Goal: Task Accomplishment & Management: Manage account settings

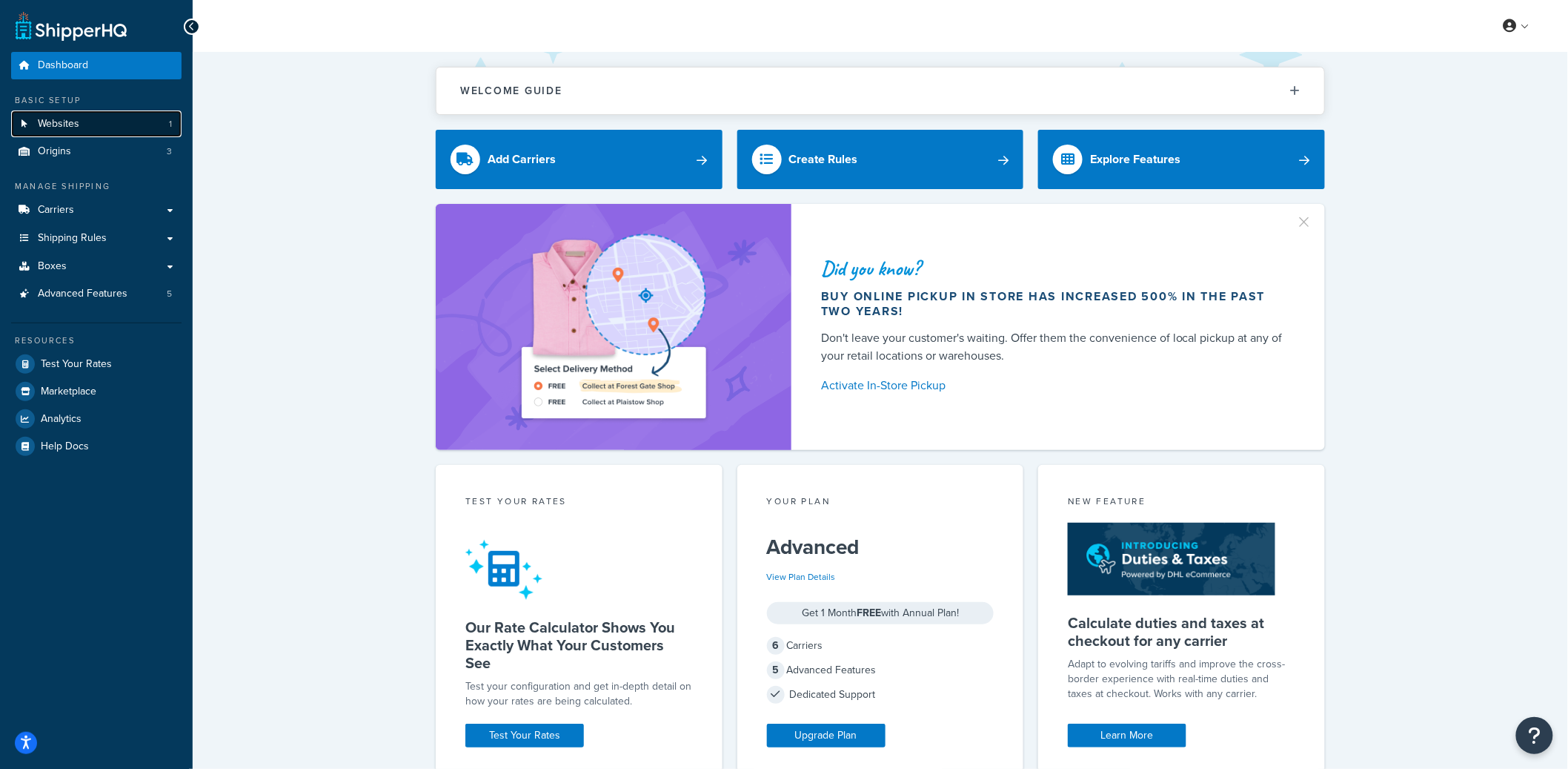
click at [139, 115] on link "Websites 1" at bounding box center [96, 124] width 171 height 27
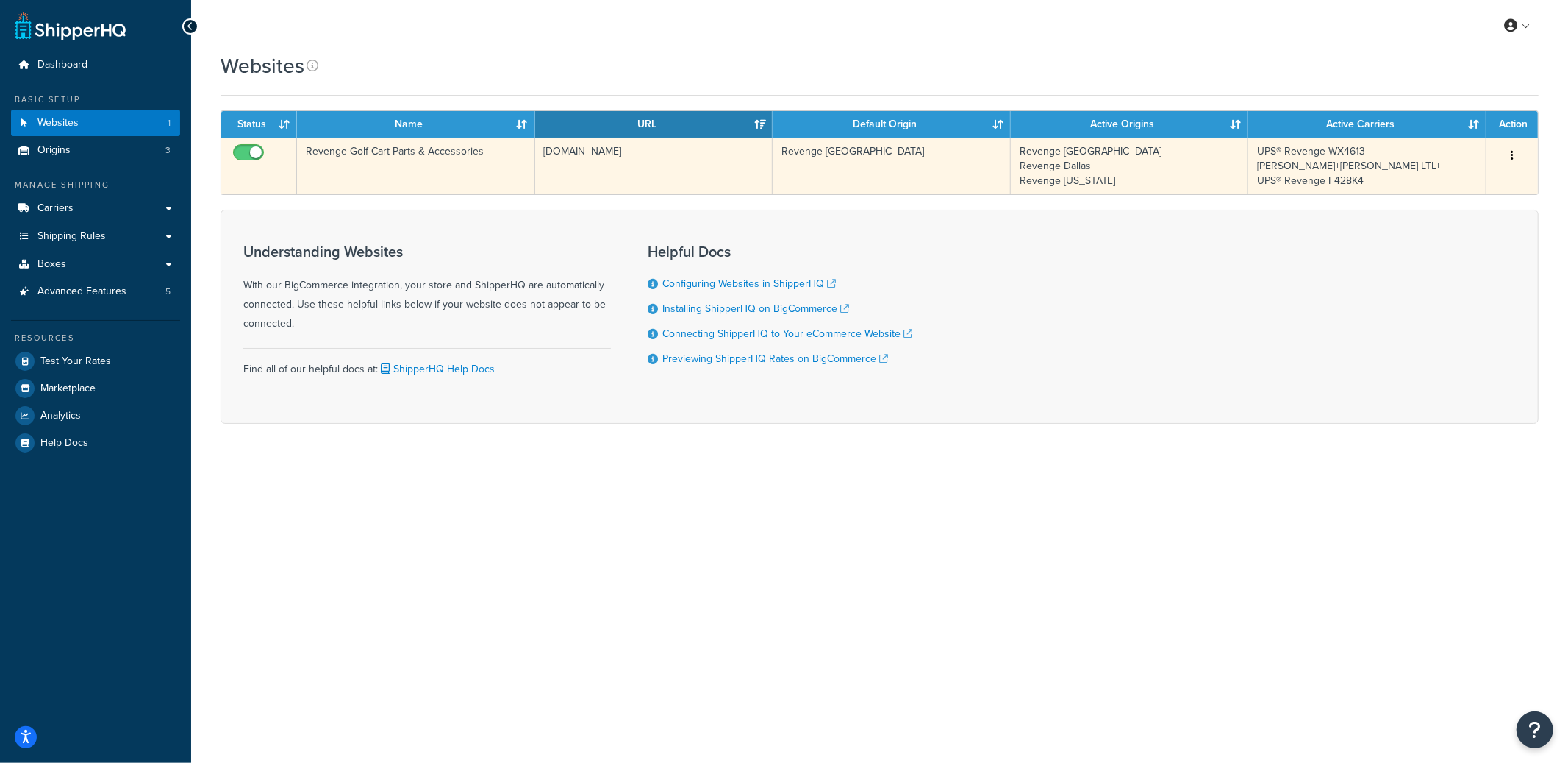
click at [661, 152] on td "revengegolfcartparts.com" at bounding box center [654, 165] width 238 height 56
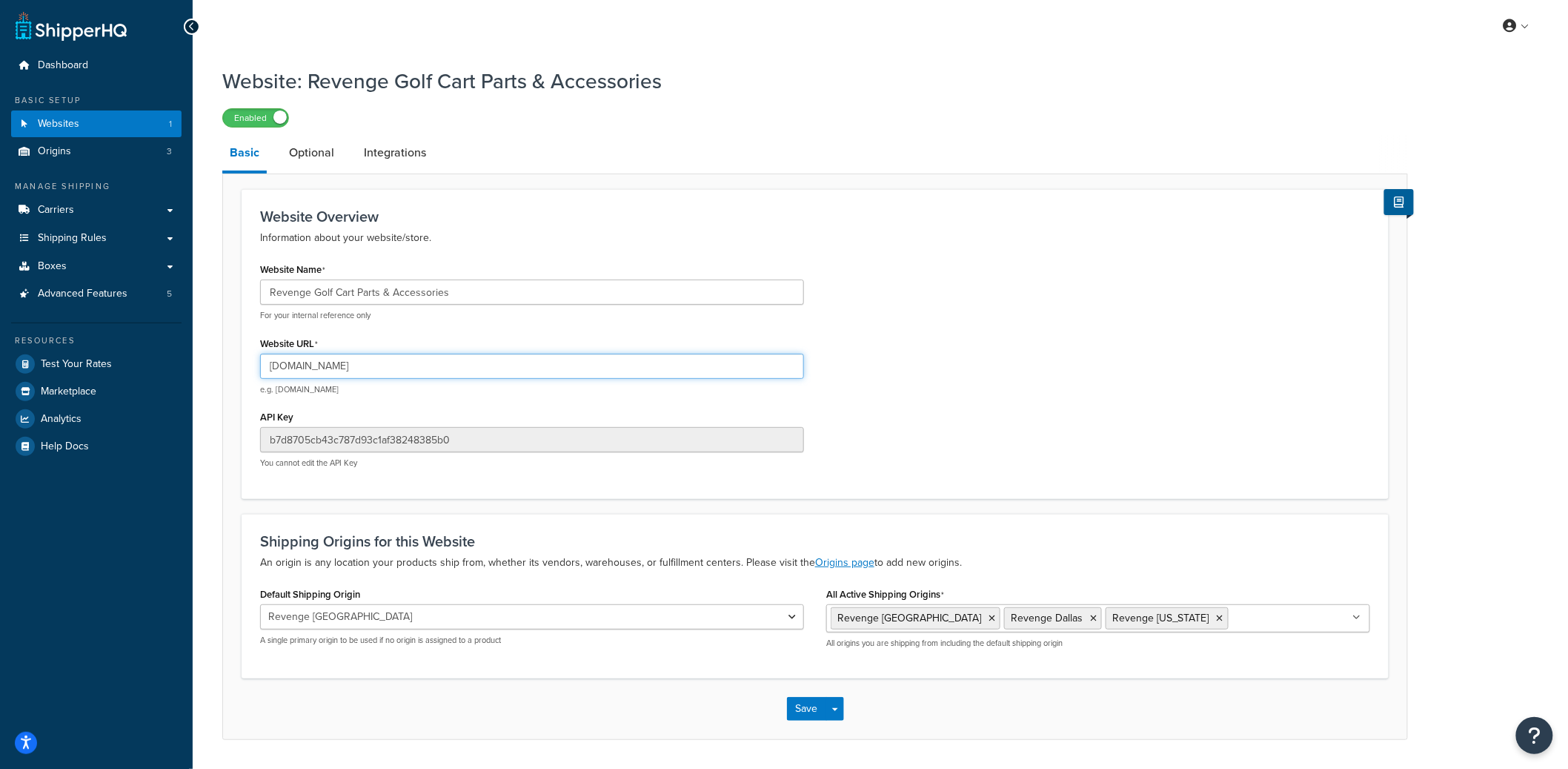
click at [320, 361] on input "revengegolfcartparts.com" at bounding box center [531, 366] width 544 height 26
click at [381, 155] on link "Integrations" at bounding box center [394, 152] width 77 height 35
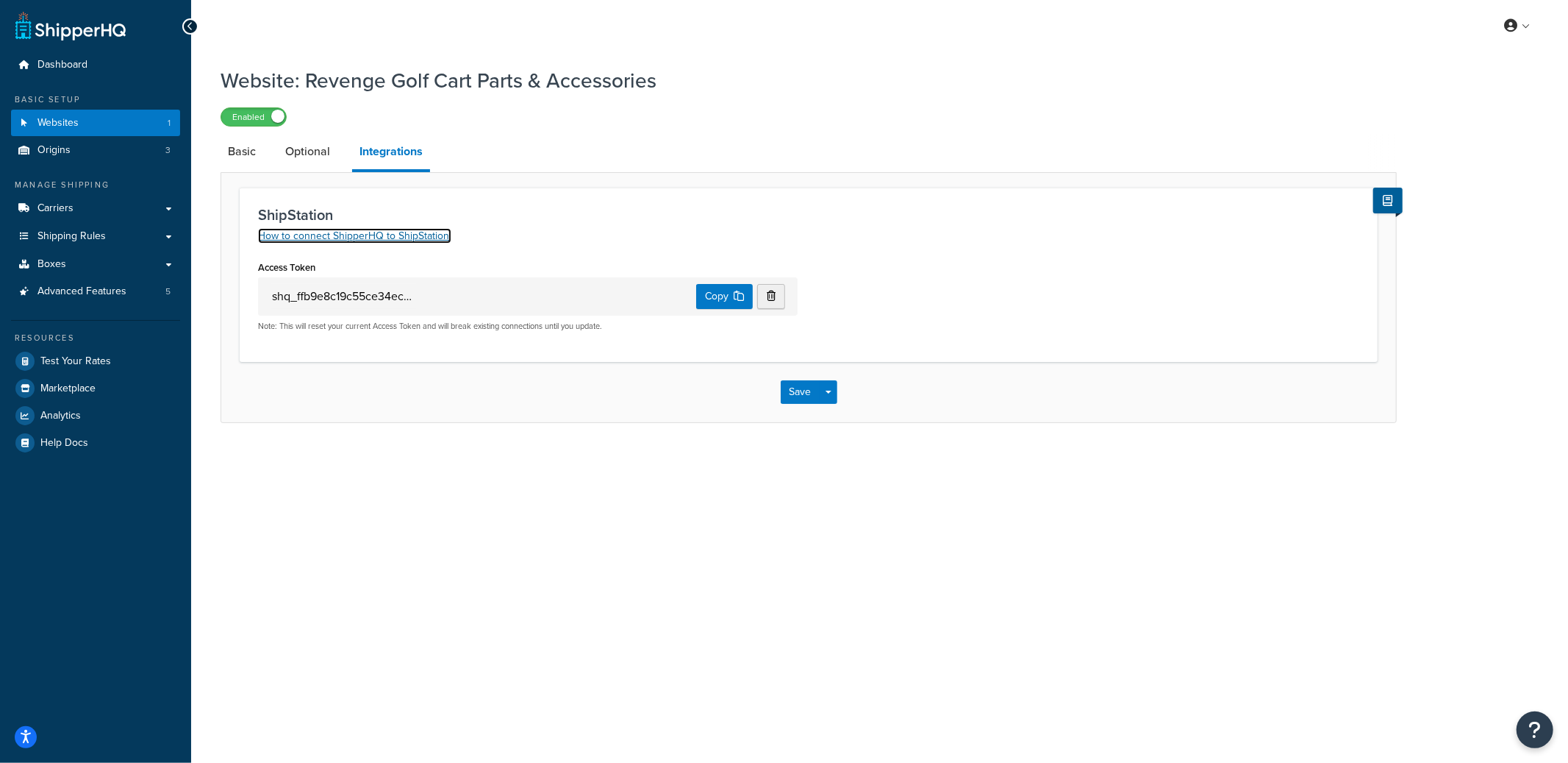
click at [417, 238] on link "How to connect ShipperHQ to ShipStation." at bounding box center [354, 235] width 193 height 16
click at [320, 162] on link "Optional" at bounding box center [308, 151] width 60 height 35
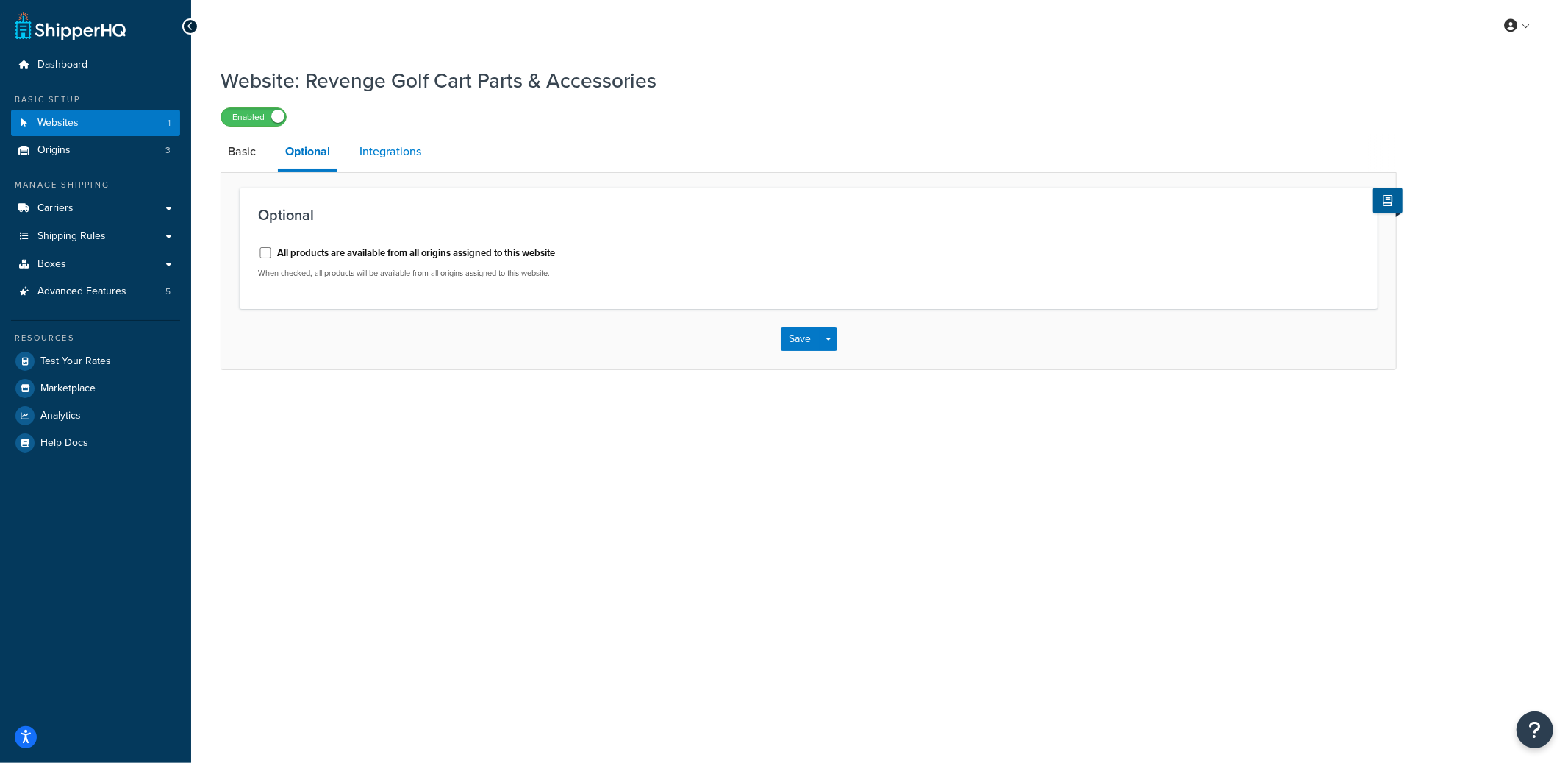
click at [376, 158] on link "Integrations" at bounding box center [390, 151] width 76 height 35
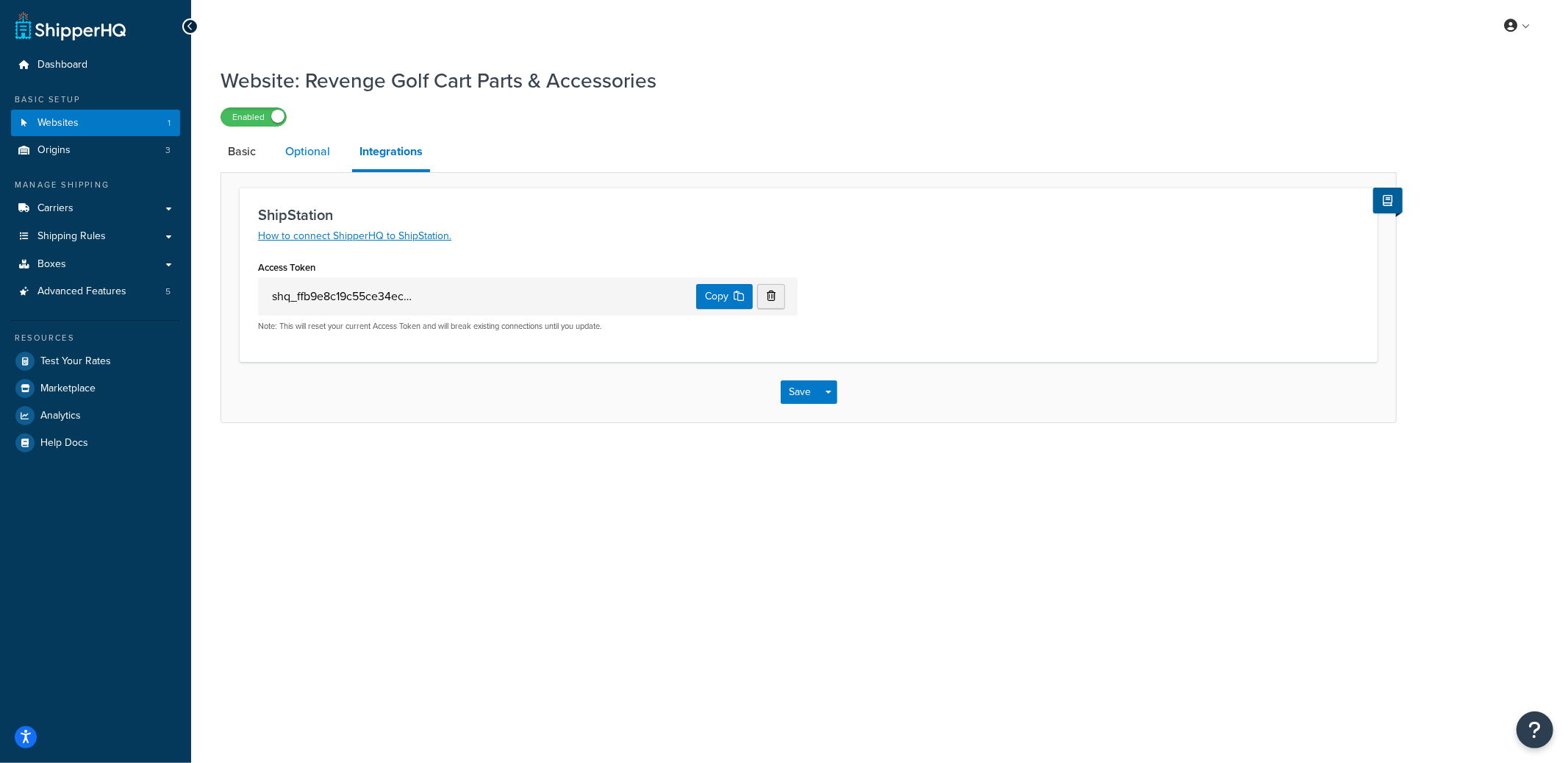
click at [315, 155] on link "Optional" at bounding box center [308, 151] width 60 height 35
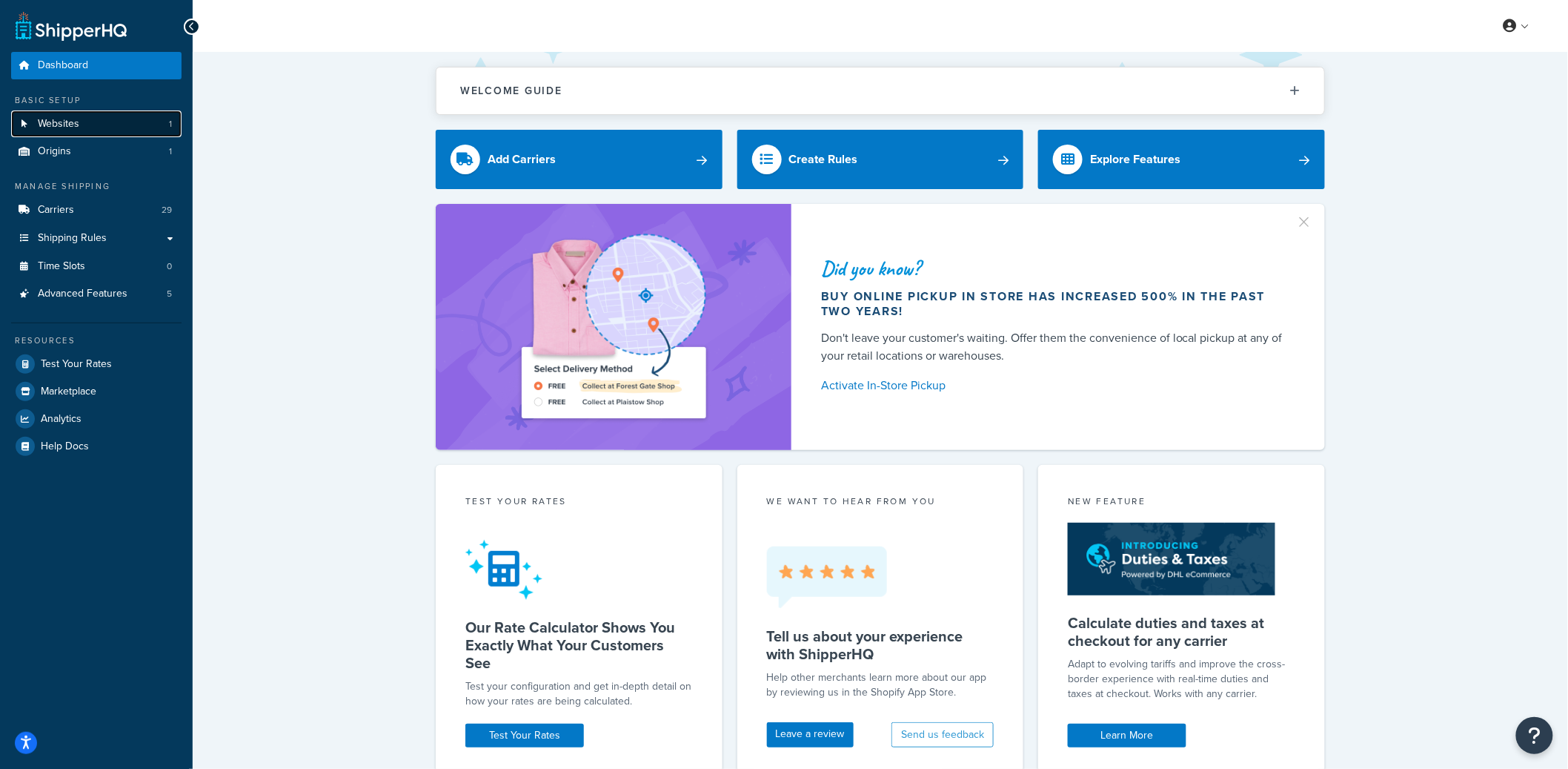
click at [152, 126] on link "Websites 1" at bounding box center [96, 124] width 171 height 27
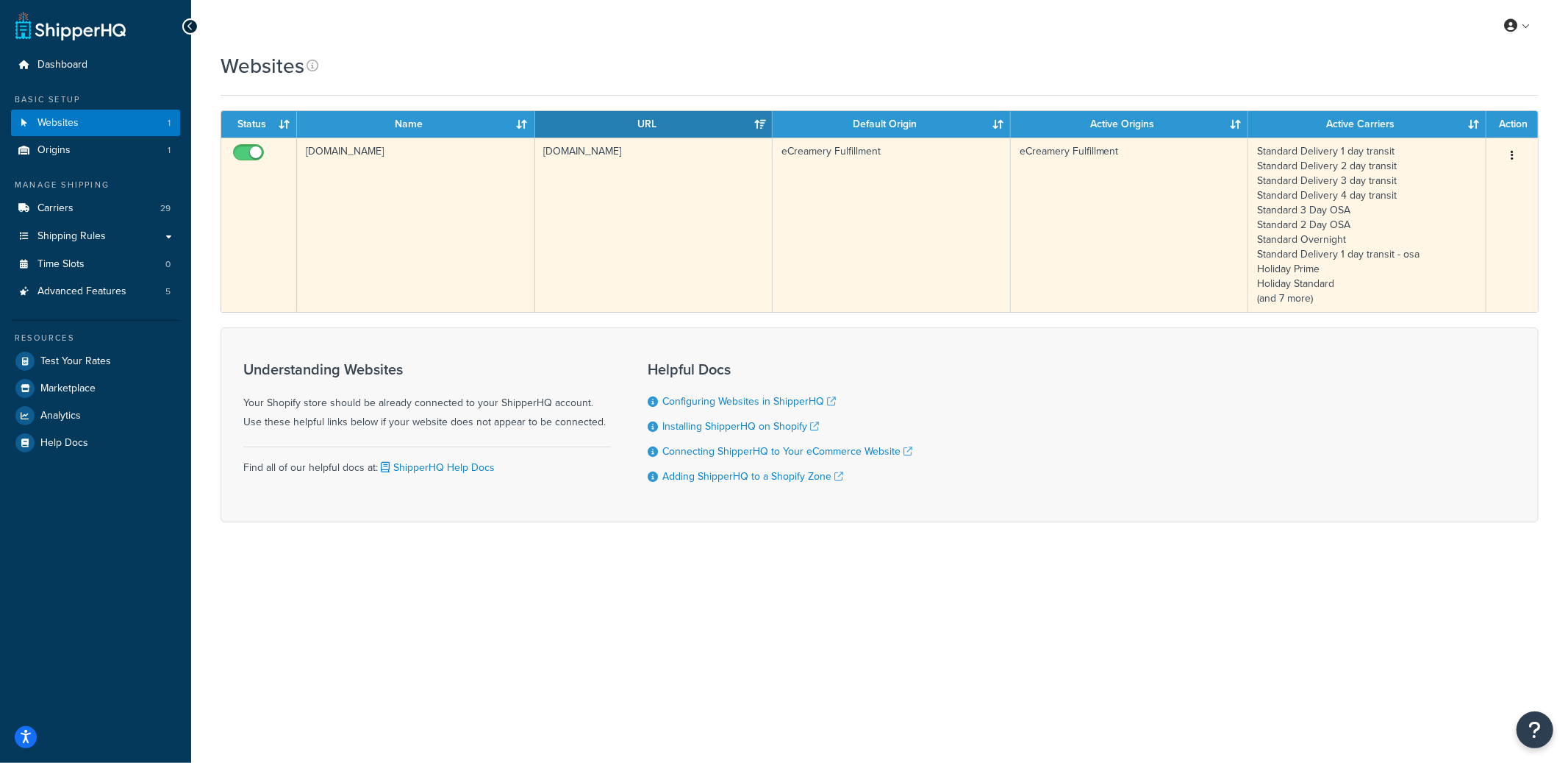
click at [494, 196] on td "ecreamery.myshopify.com" at bounding box center [416, 224] width 238 height 174
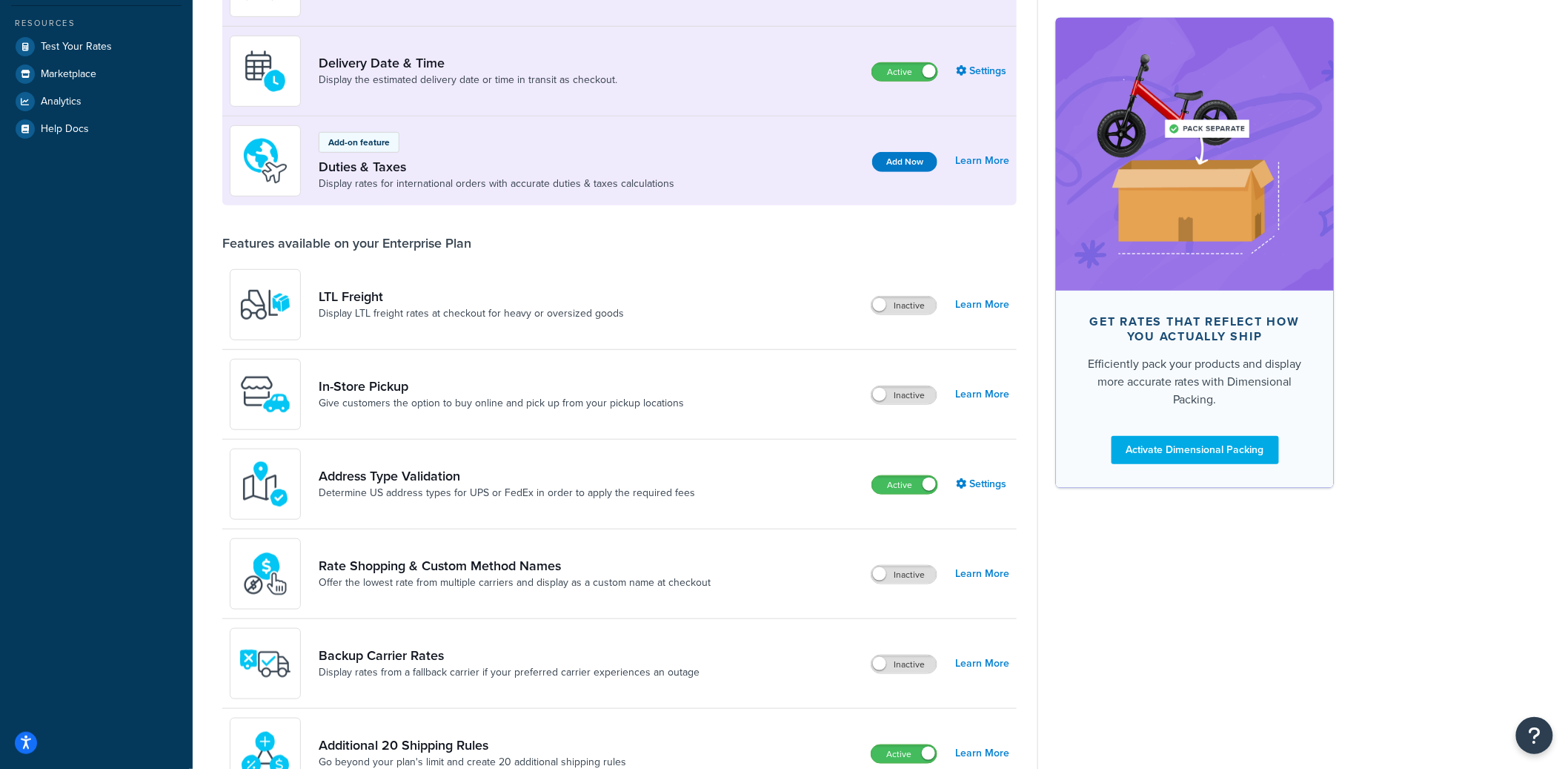
scroll to position [356, 0]
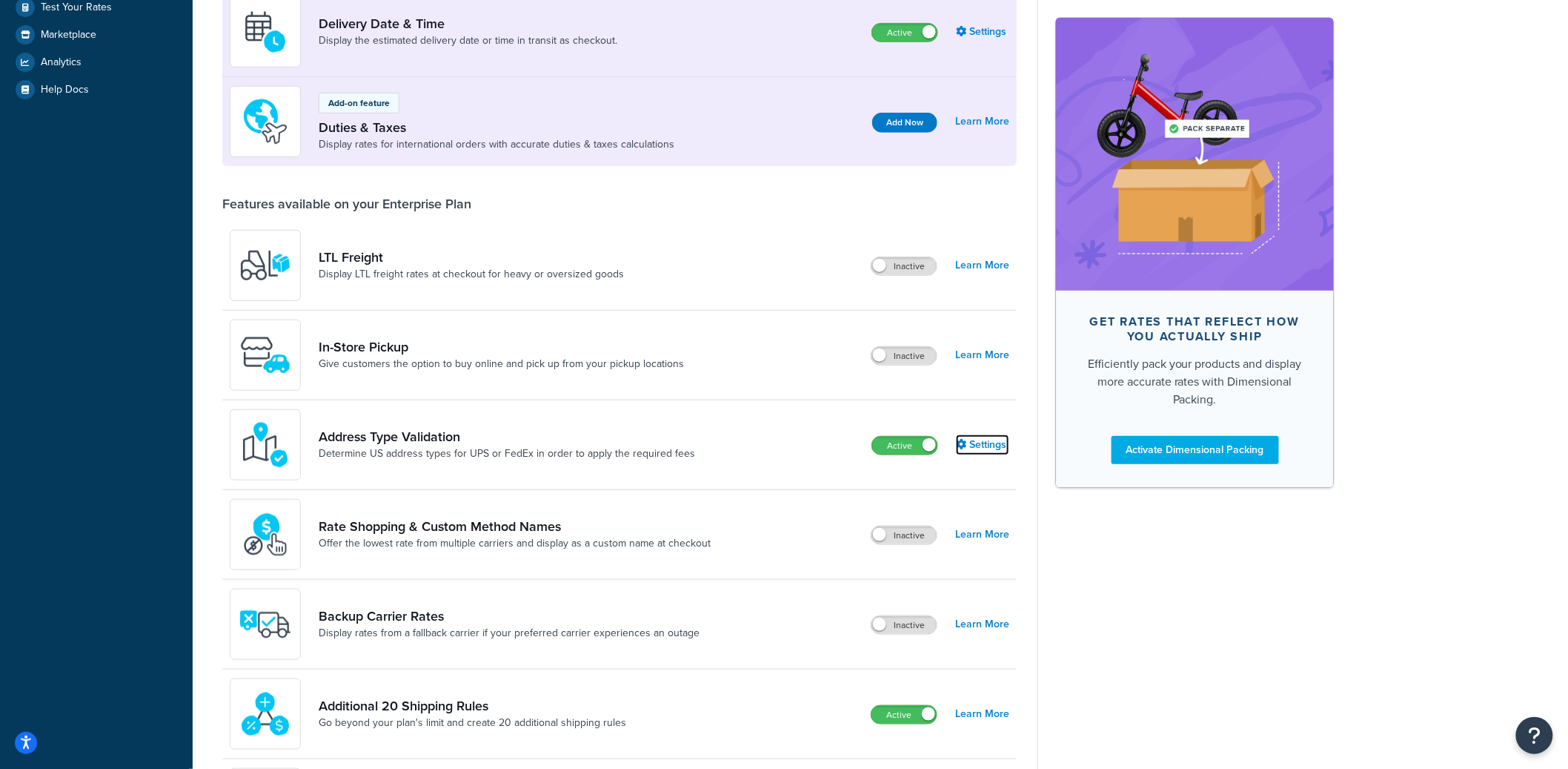
click at [990, 440] on link "Settings" at bounding box center [982, 444] width 54 height 21
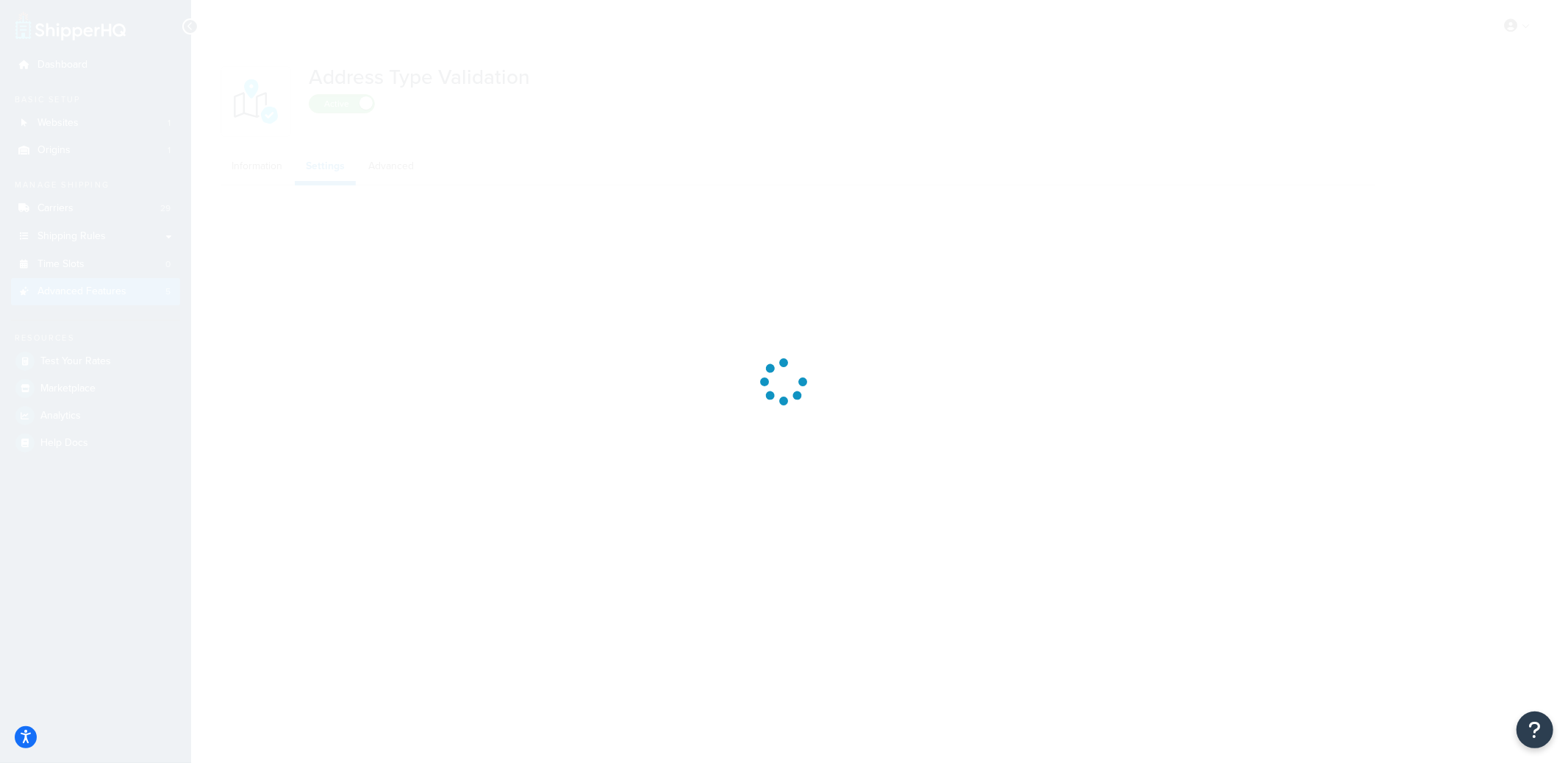
select select "165524"
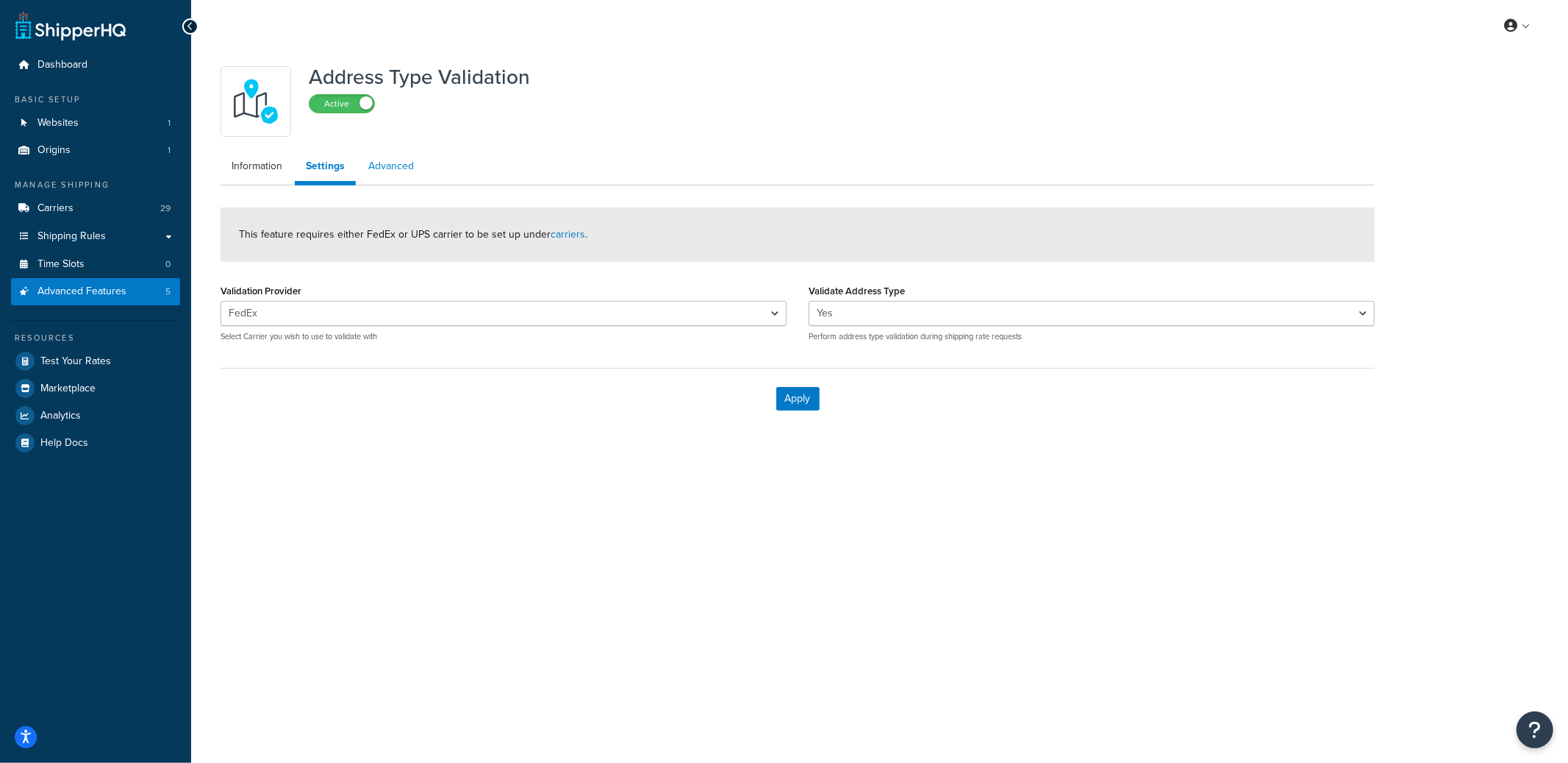
click at [408, 178] on link "Advanced" at bounding box center [391, 166] width 68 height 29
click at [273, 174] on link "Information" at bounding box center [256, 166] width 73 height 29
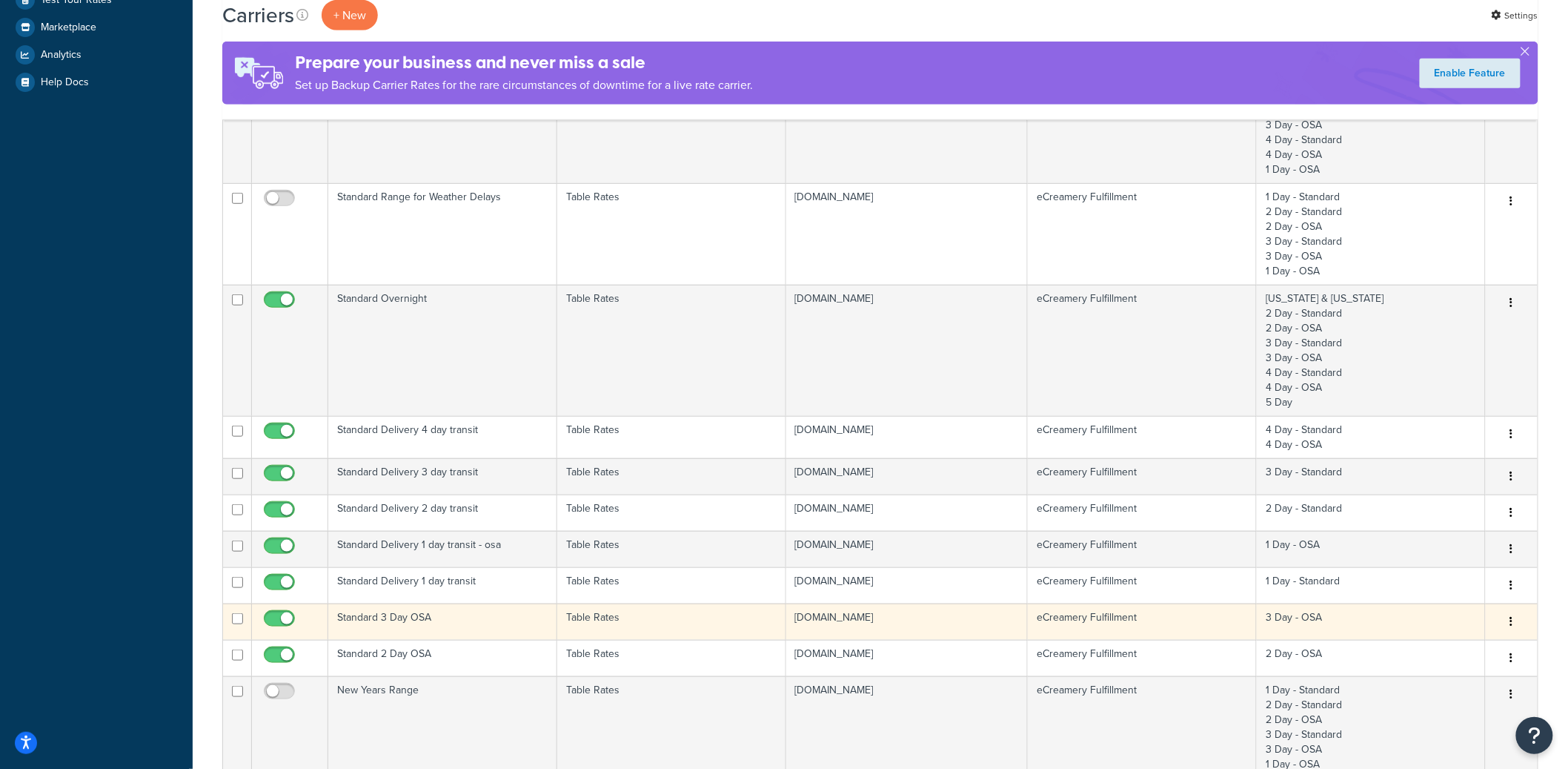
scroll to position [361, 0]
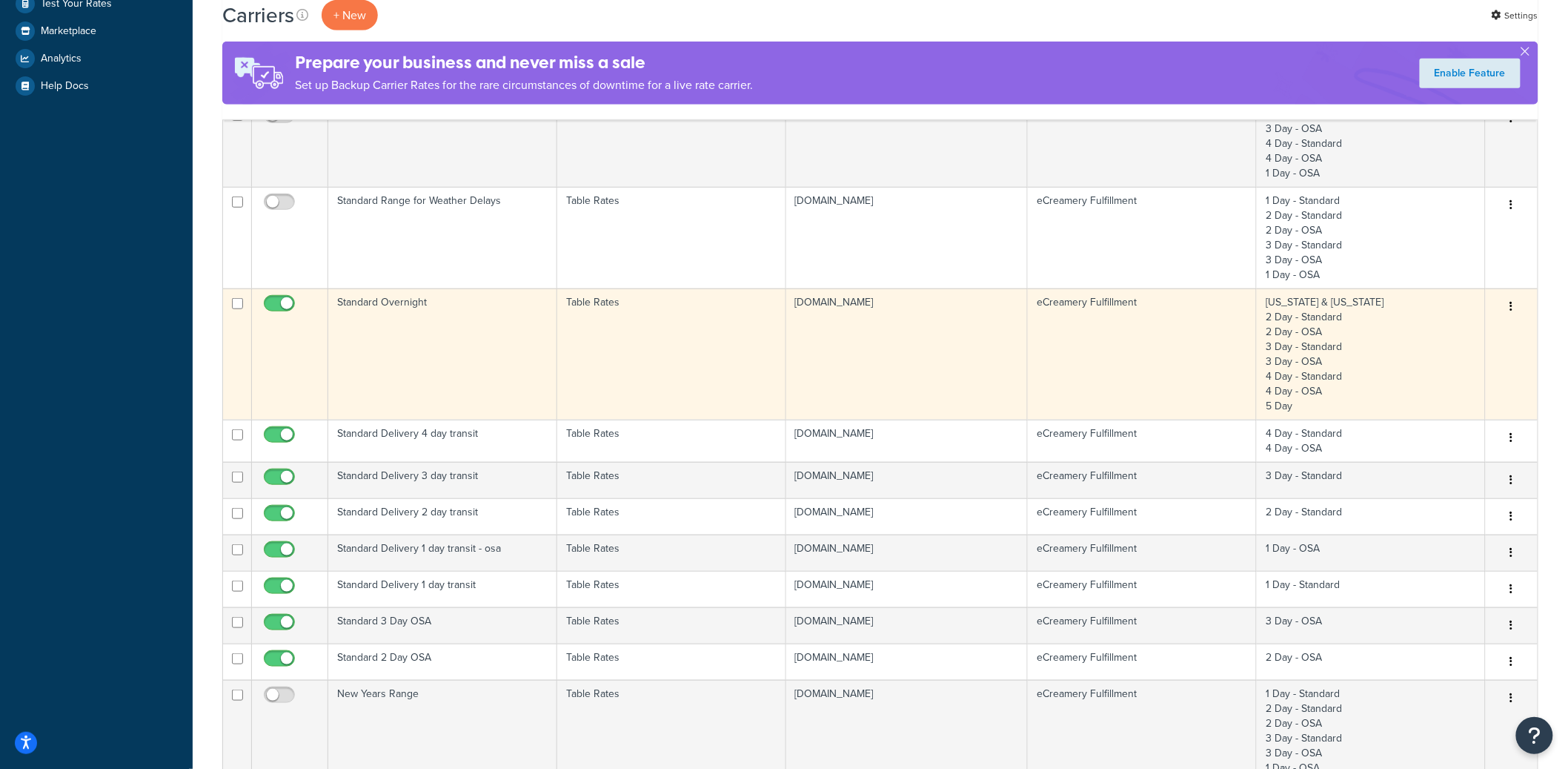
click at [1513, 310] on button "button" at bounding box center [1511, 307] width 21 height 24
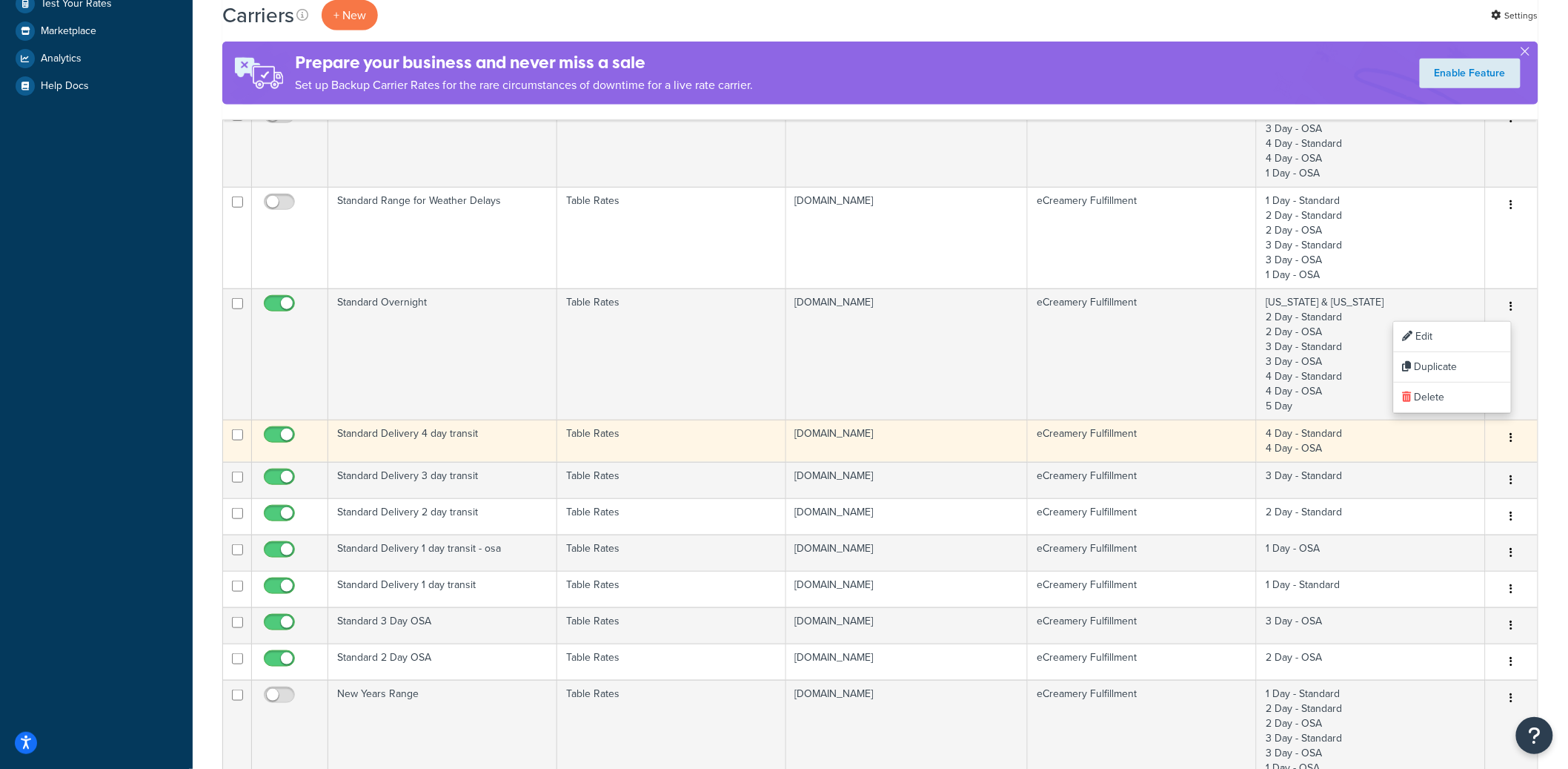
click at [1514, 441] on button "button" at bounding box center [1511, 438] width 21 height 24
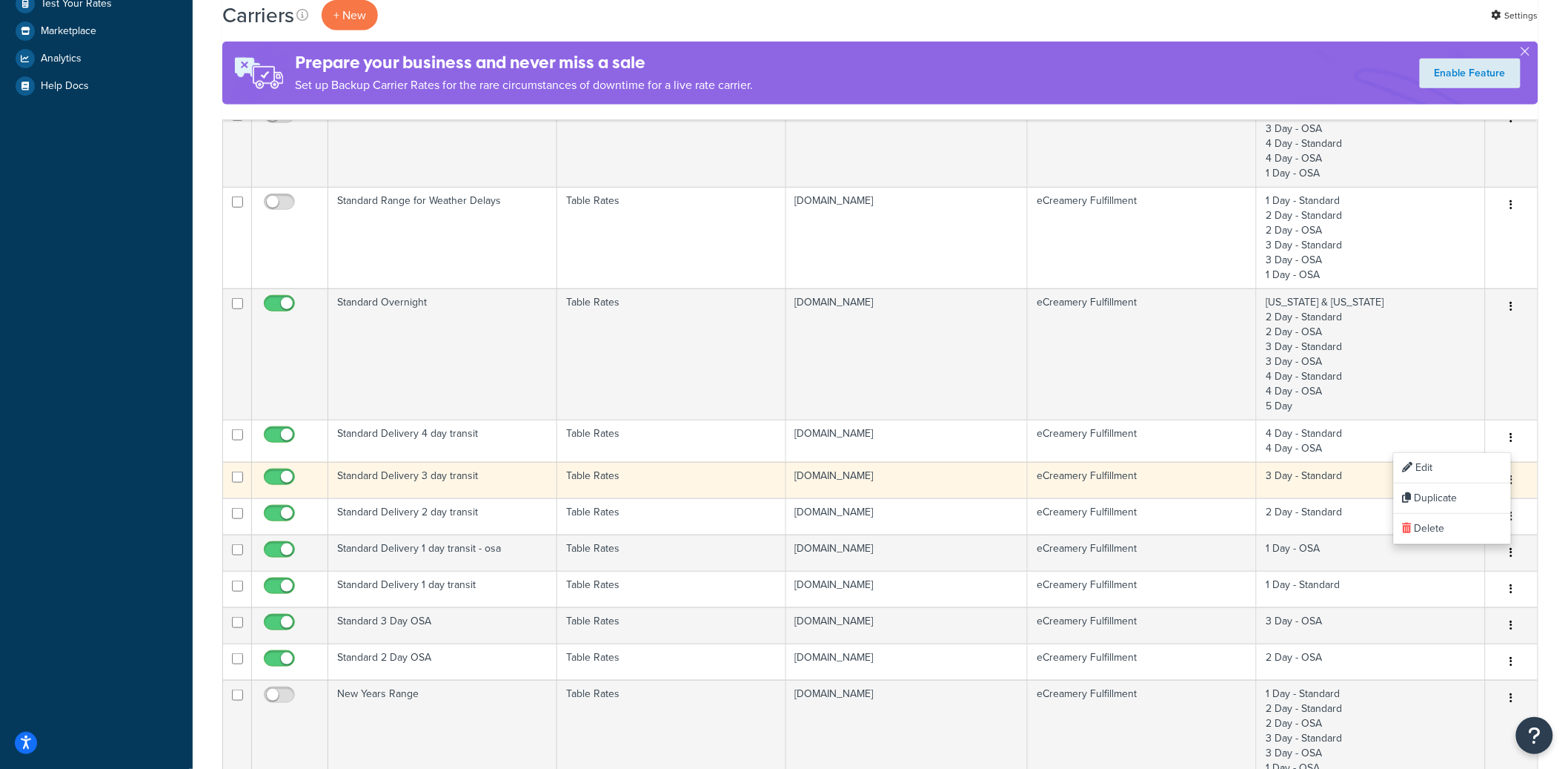
click at [1514, 481] on button "button" at bounding box center [1511, 480] width 21 height 24
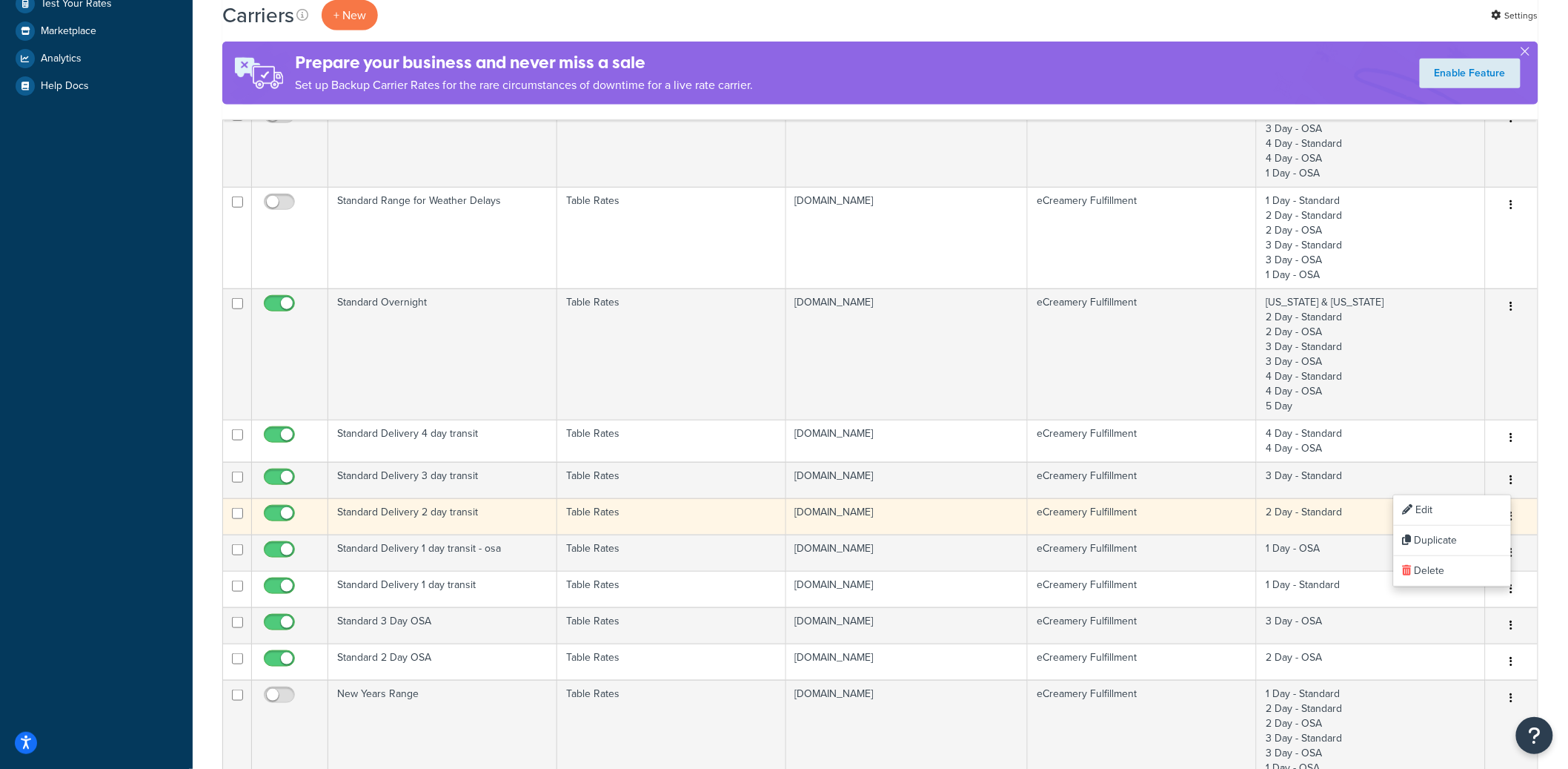
click at [1515, 521] on button "button" at bounding box center [1511, 517] width 21 height 24
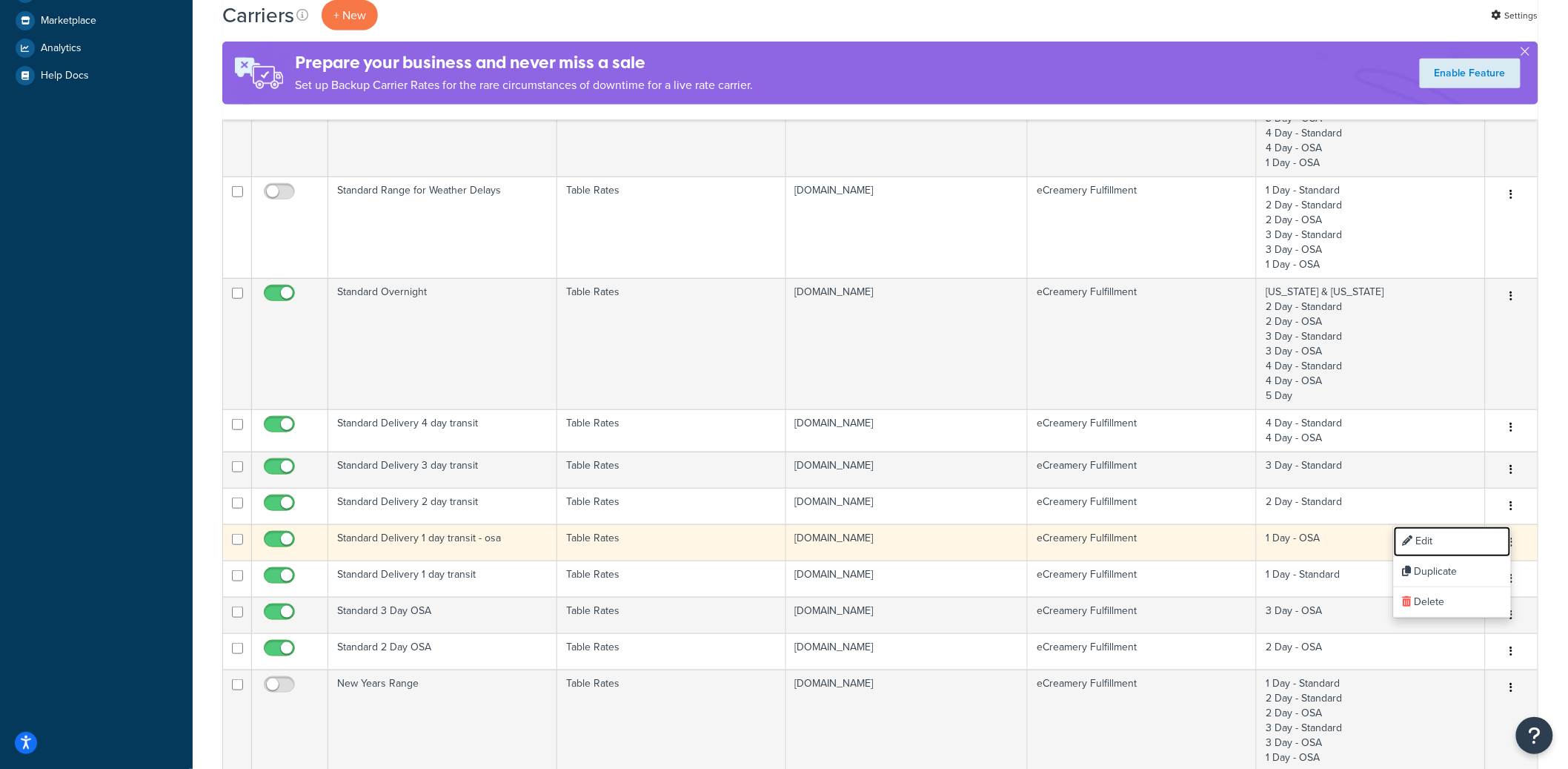
scroll to position [374, 0]
click at [1519, 539] on button "button" at bounding box center [1511, 540] width 21 height 24
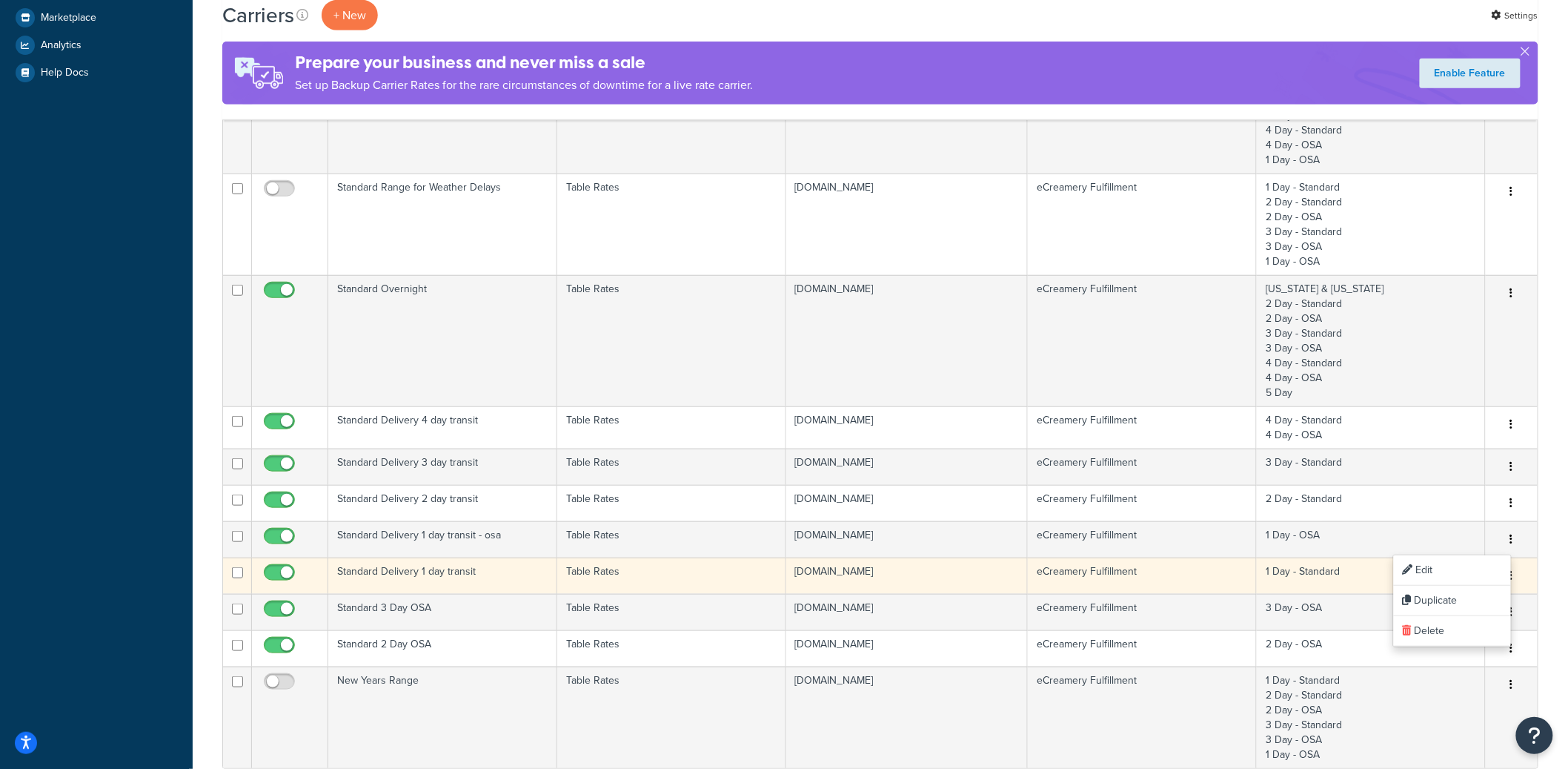
click at [1516, 572] on button "button" at bounding box center [1511, 576] width 21 height 24
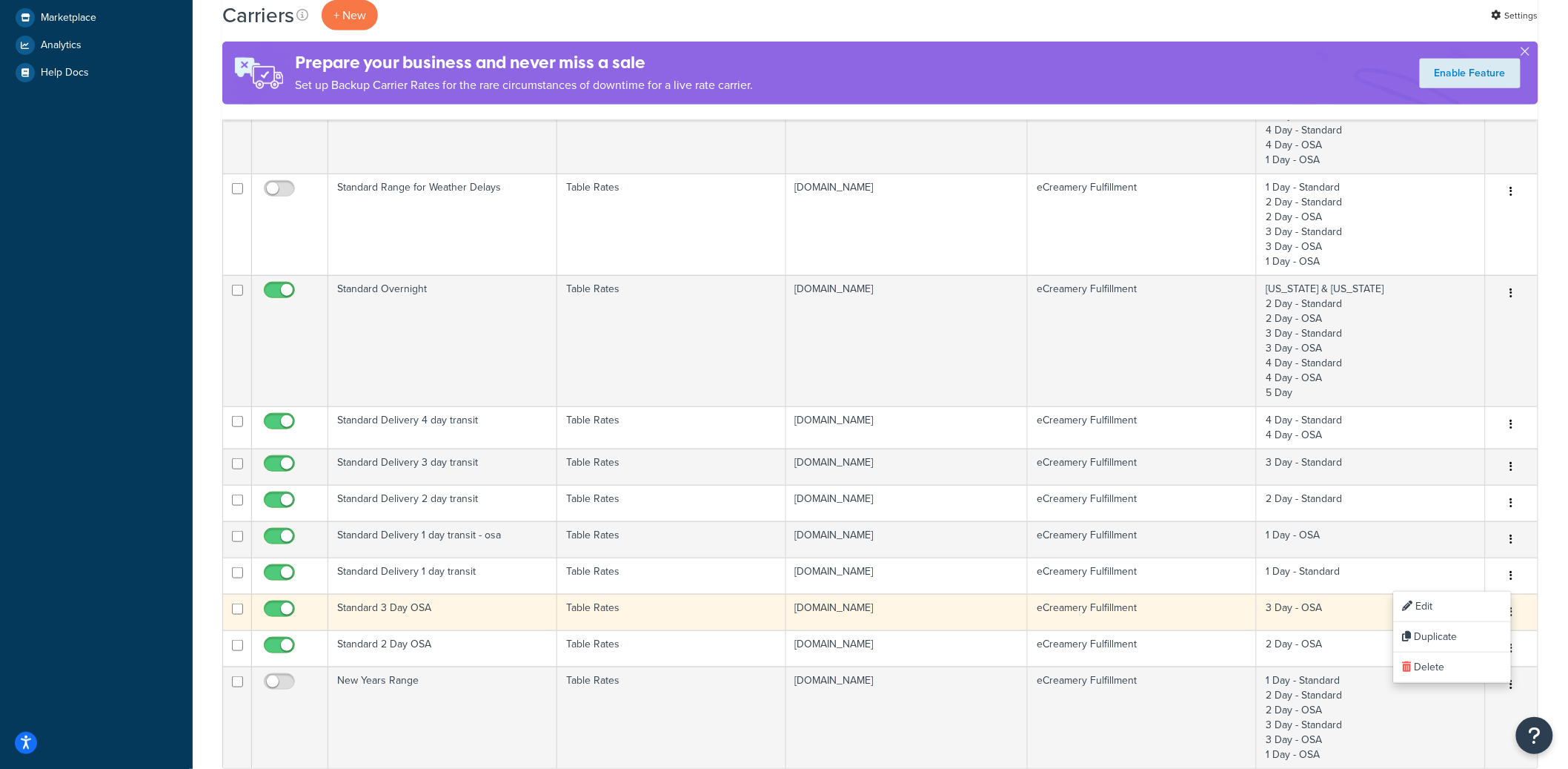
click at [1516, 613] on button "button" at bounding box center [1511, 612] width 21 height 24
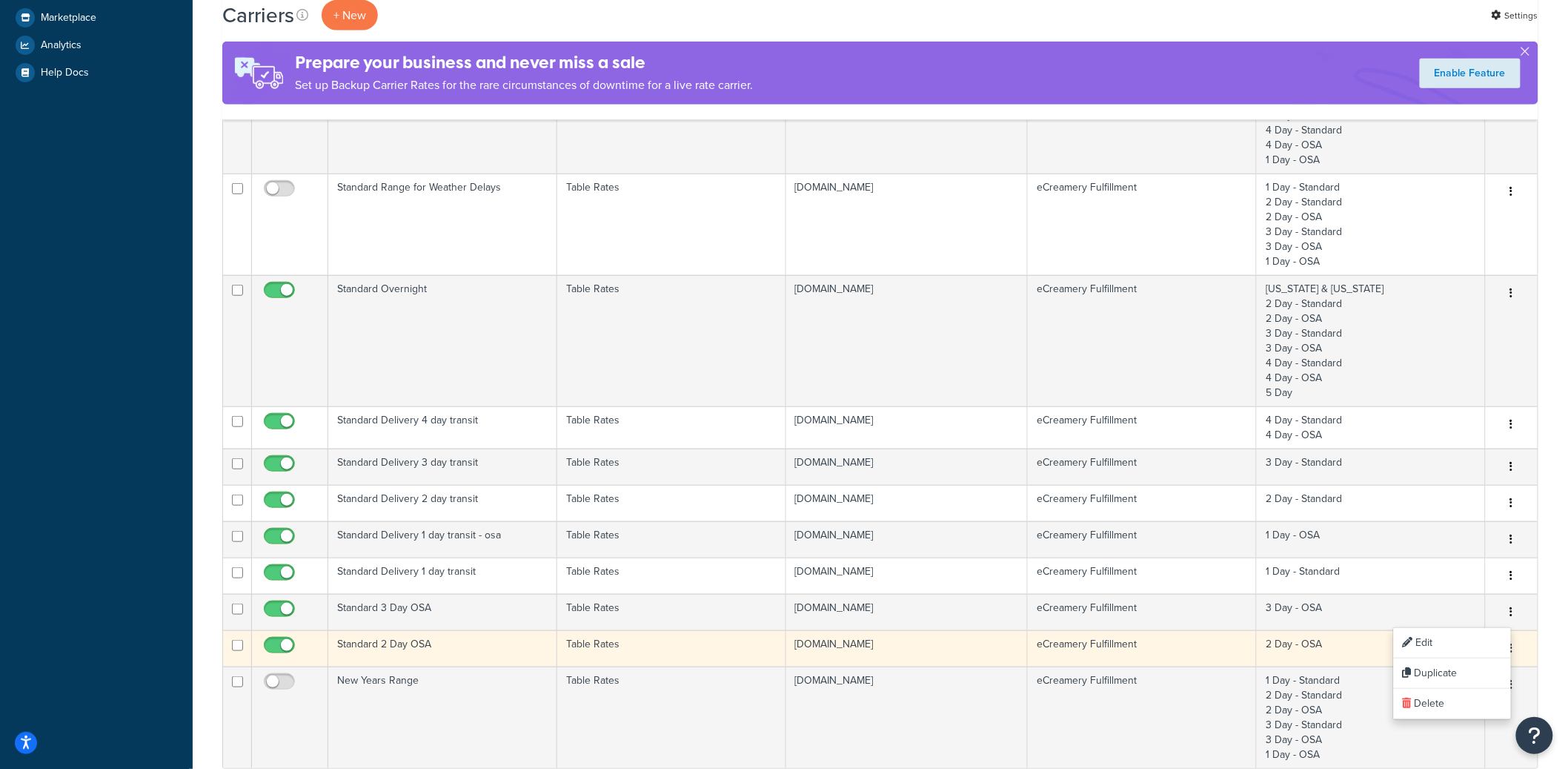
click at [1514, 652] on button "button" at bounding box center [1511, 649] width 21 height 24
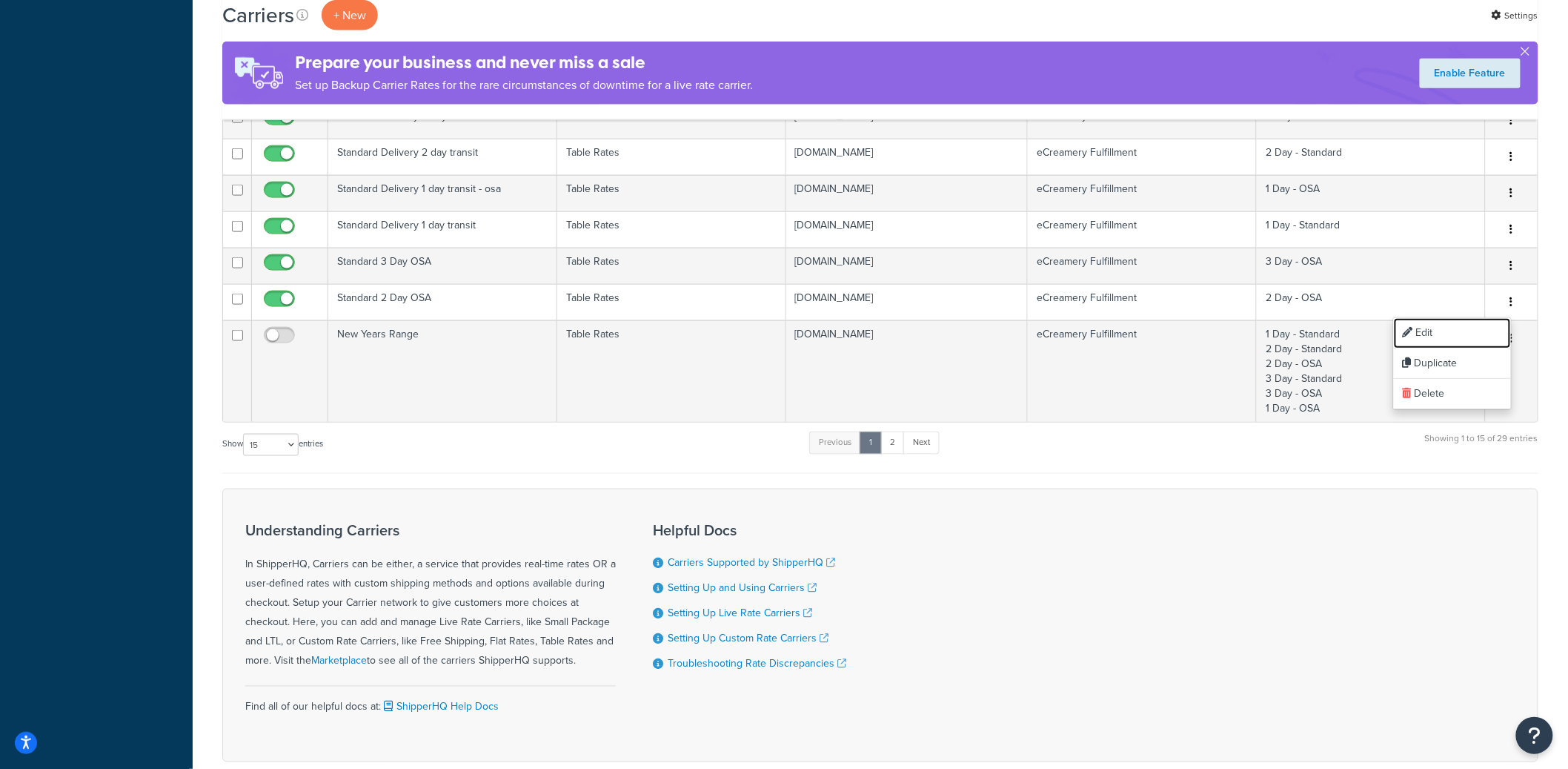
scroll to position [802, 0]
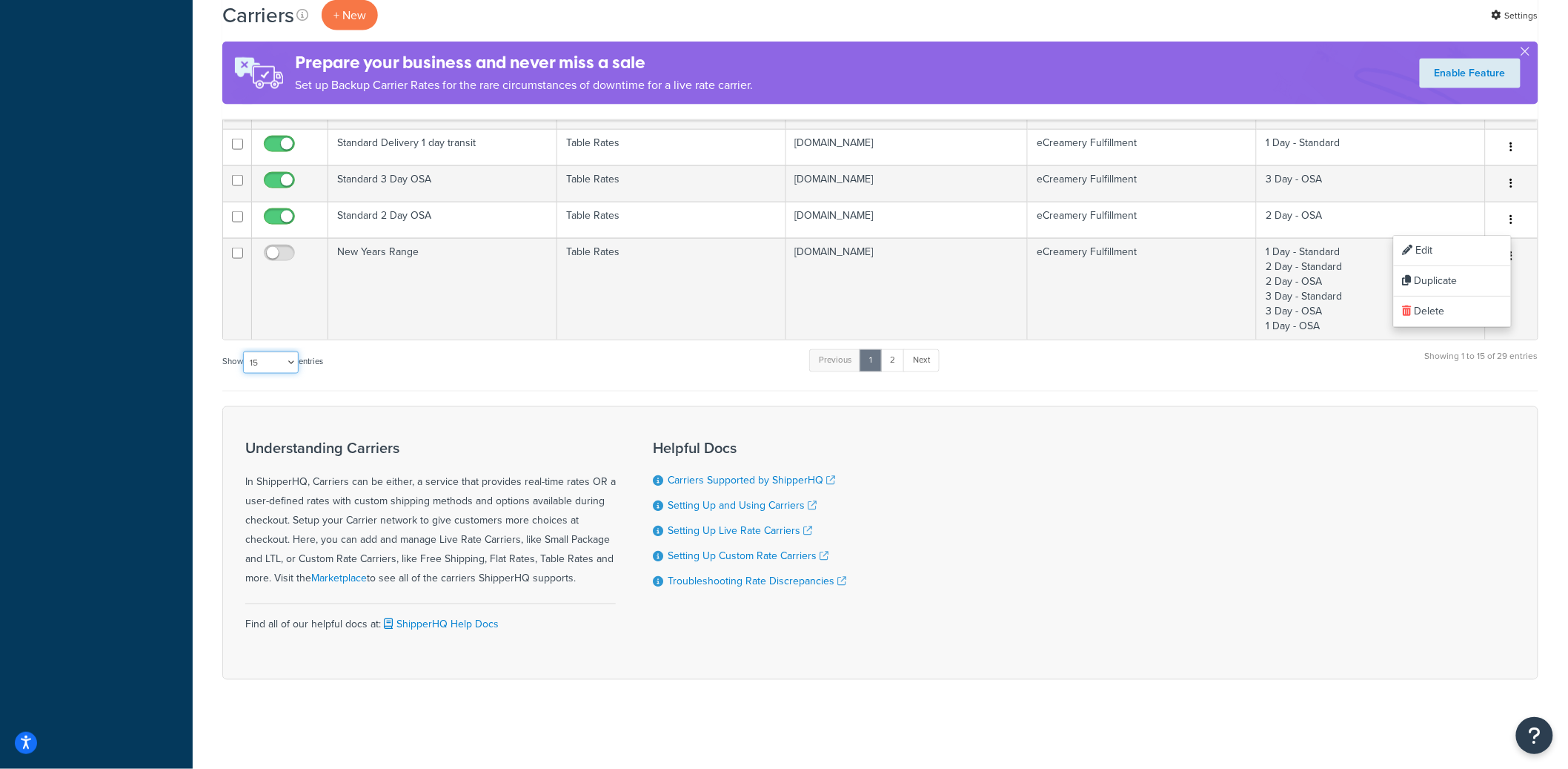
click at [284, 357] on select "10 15 25 50 100" at bounding box center [271, 362] width 55 height 22
select select "50"
click at [244, 374] on select "10 15 25 50 100" at bounding box center [271, 362] width 55 height 22
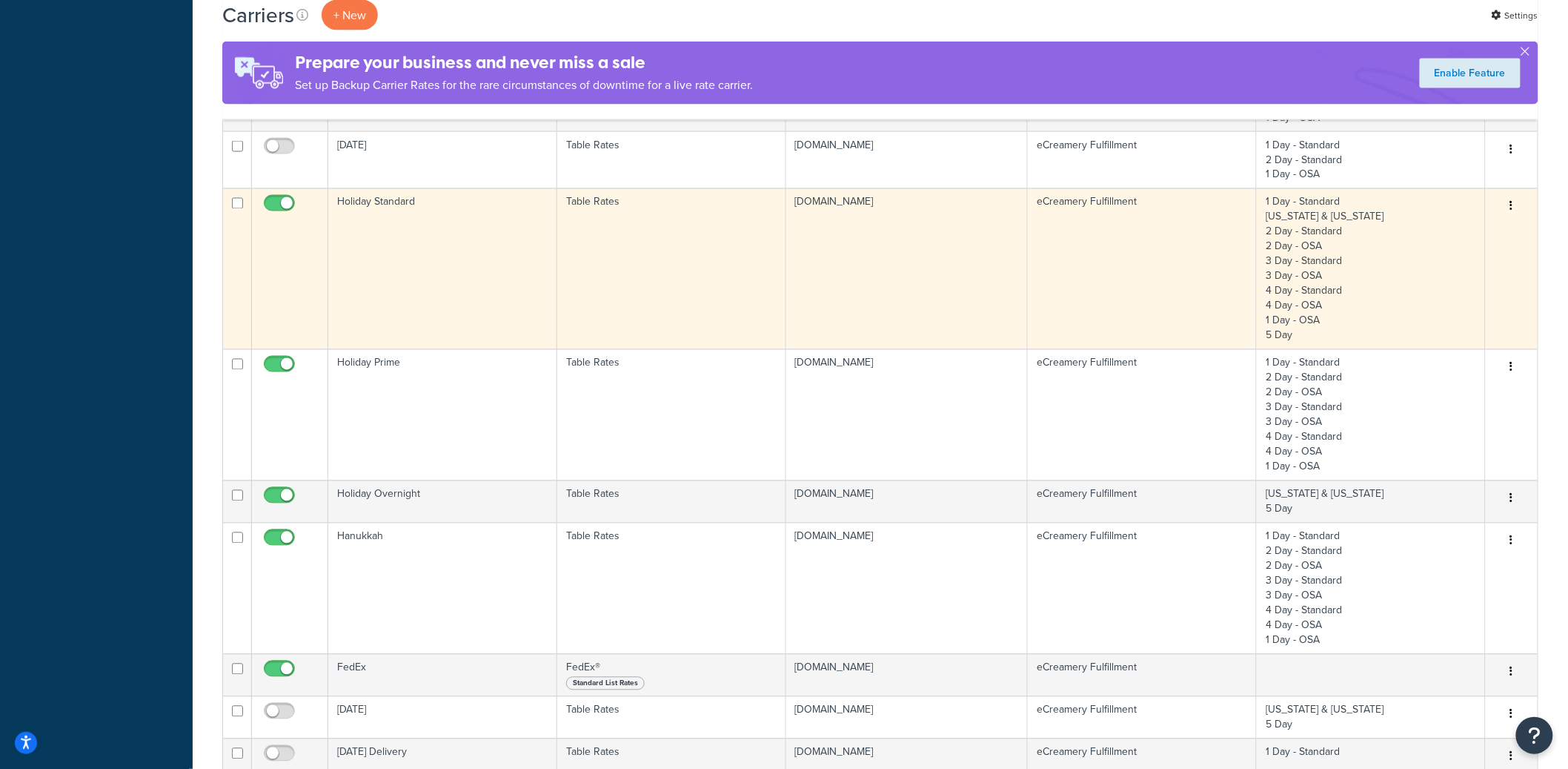
scroll to position [1012, 0]
click at [1511, 208] on icon "button" at bounding box center [1512, 204] width 3 height 11
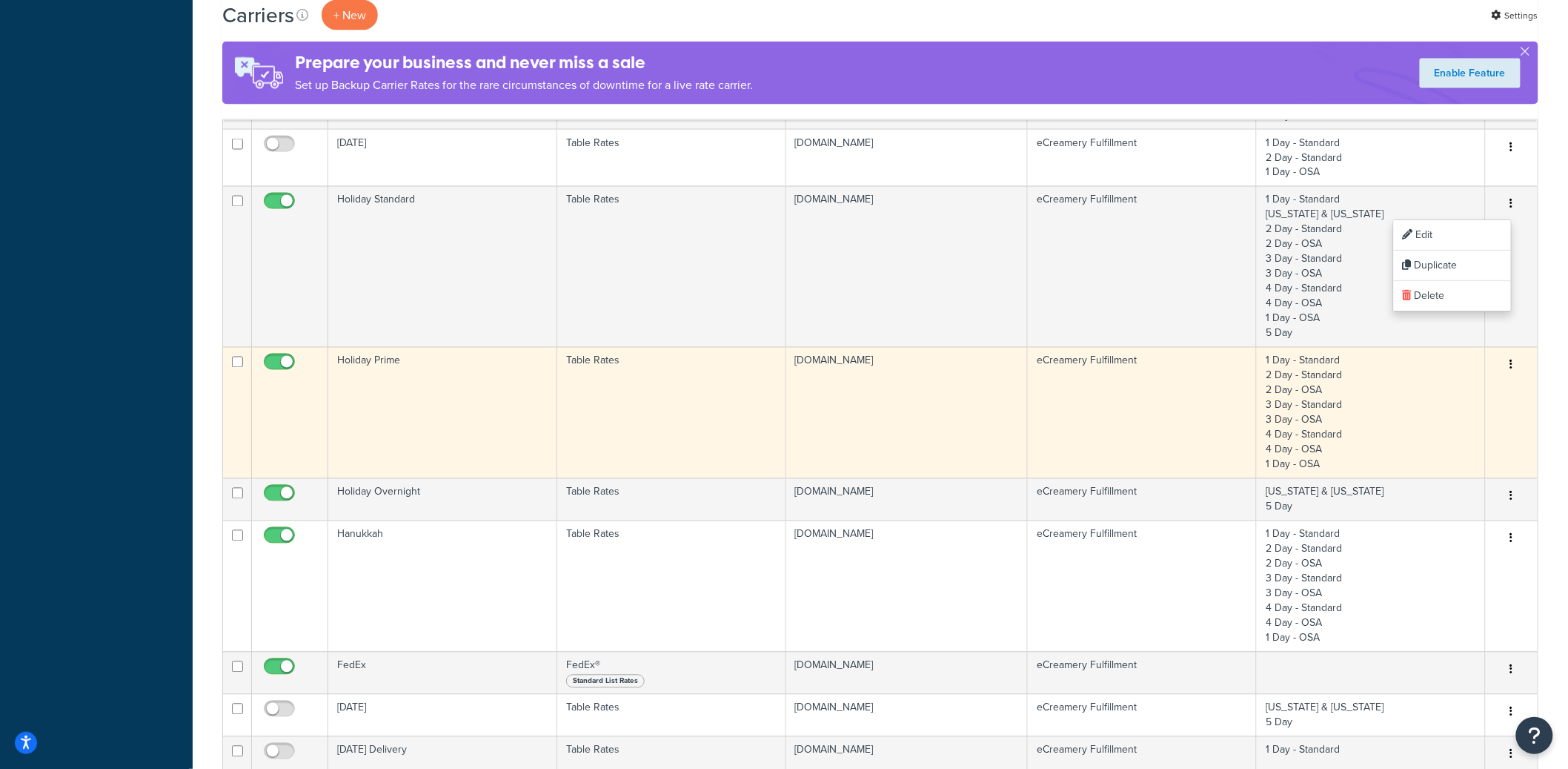
click at [1514, 366] on button "button" at bounding box center [1511, 365] width 21 height 24
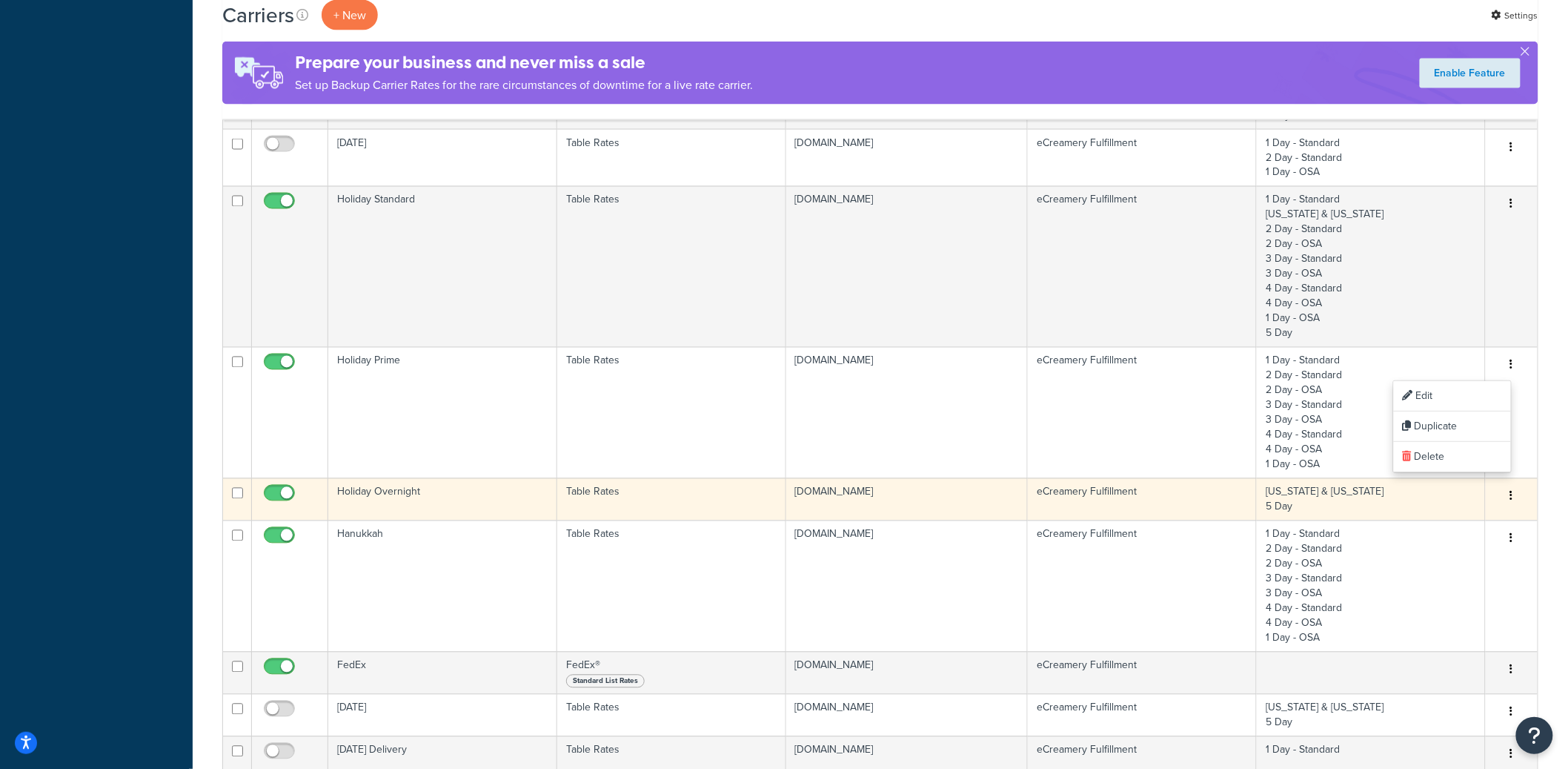
click at [1511, 499] on icon "button" at bounding box center [1512, 496] width 3 height 11
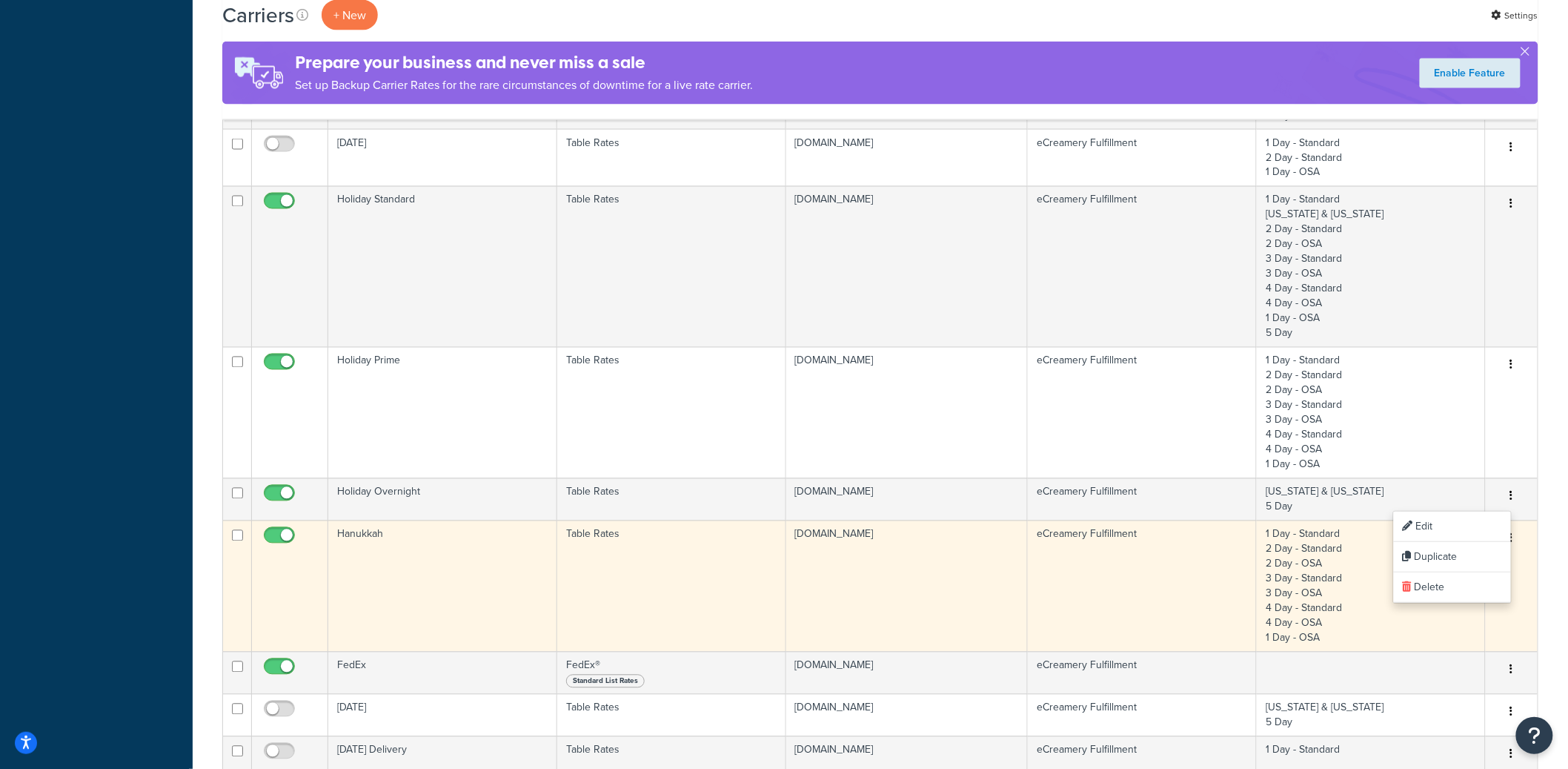
click at [1514, 541] on button "button" at bounding box center [1511, 539] width 21 height 24
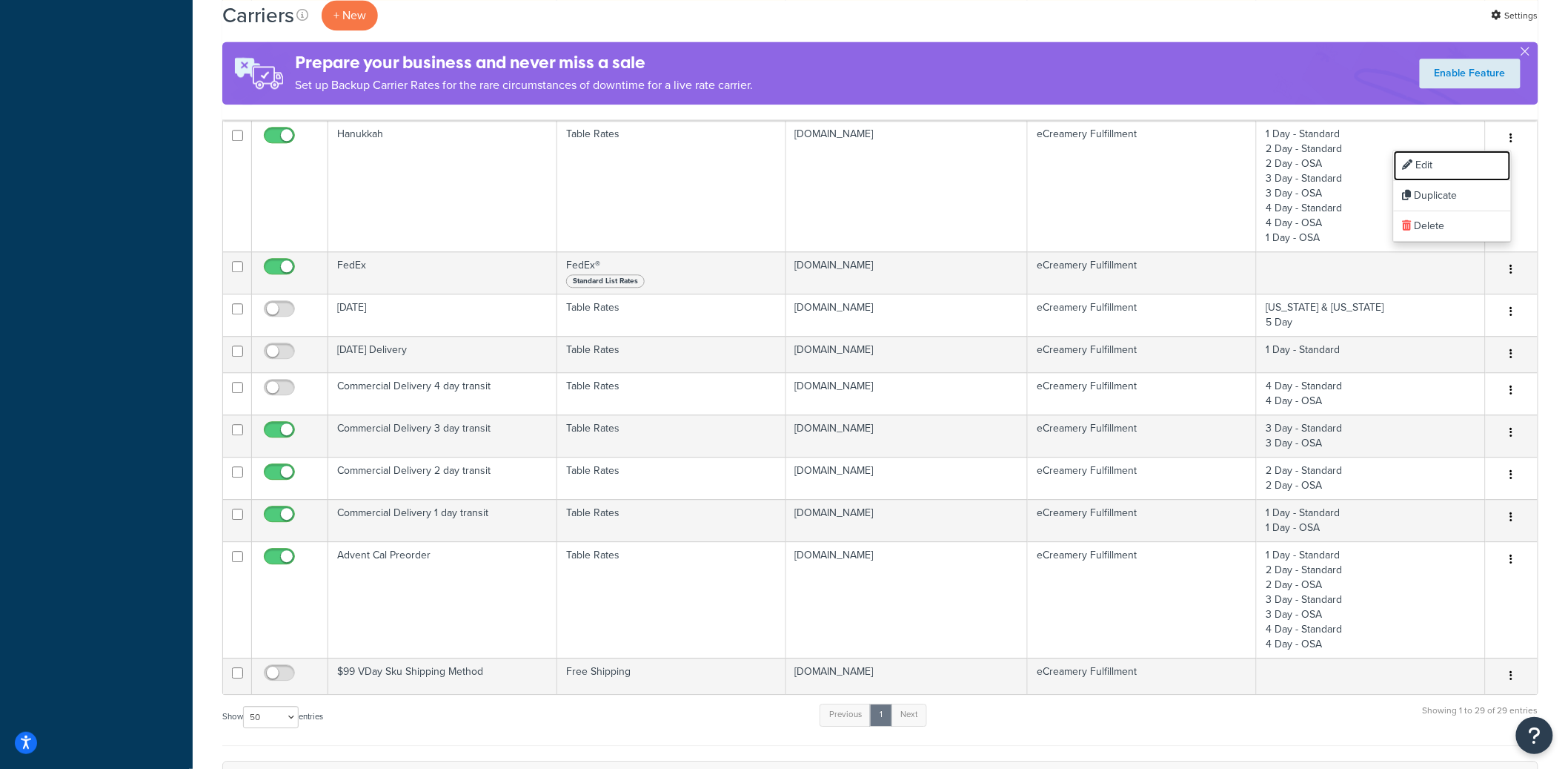
scroll to position [1423, 0]
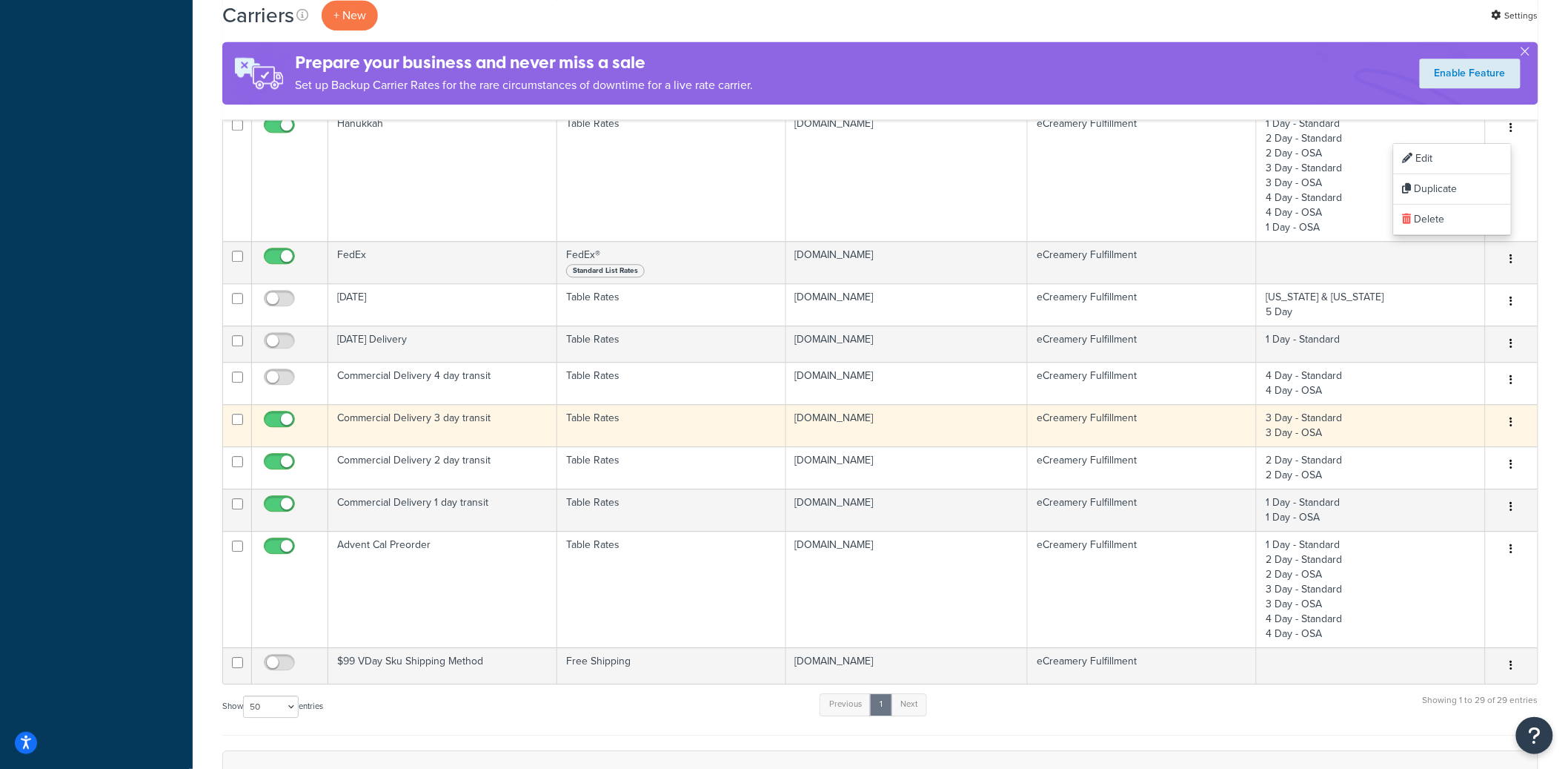
click at [1511, 424] on icon "button" at bounding box center [1512, 422] width 3 height 11
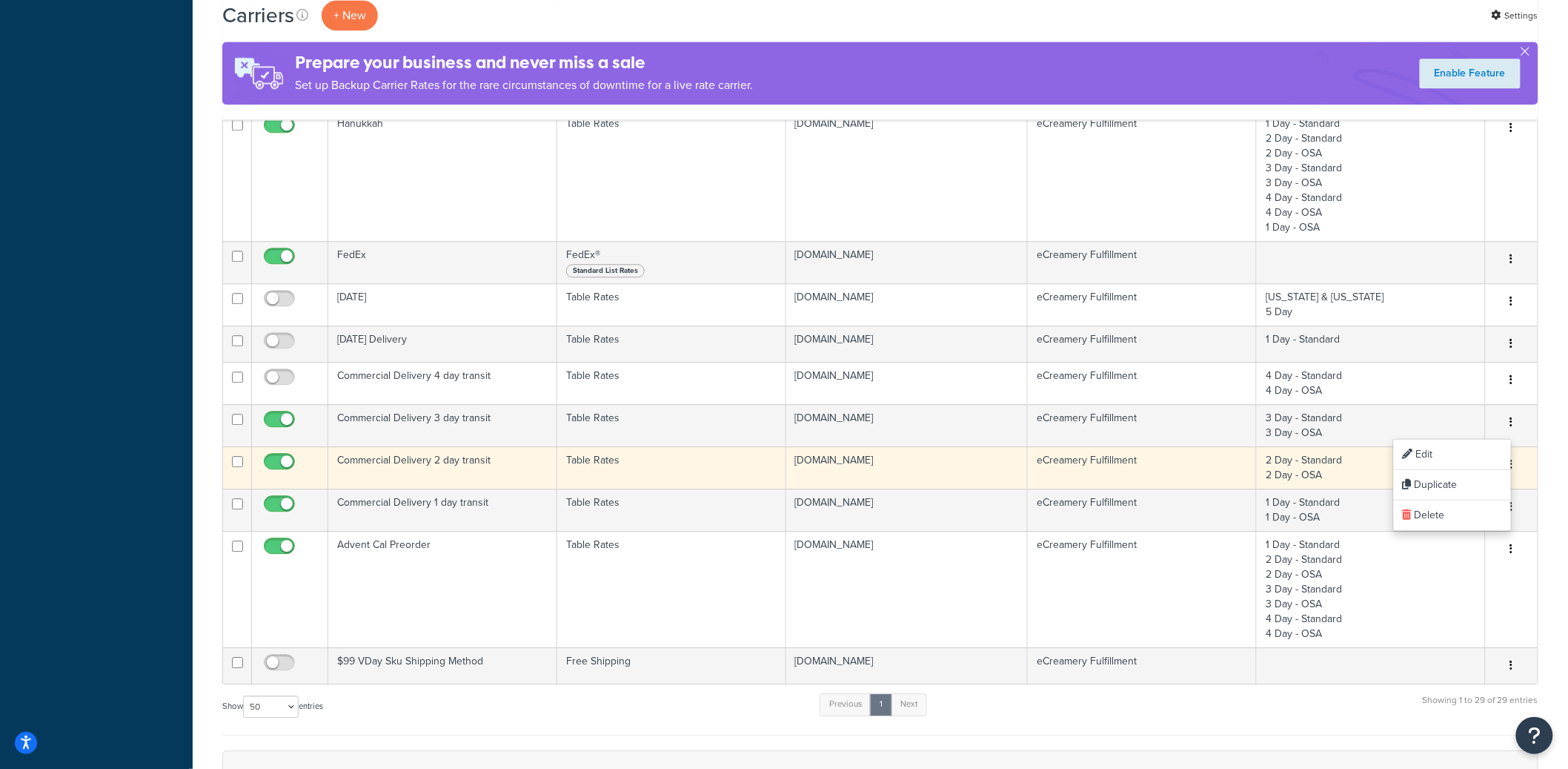
click at [1514, 468] on button "button" at bounding box center [1511, 465] width 21 height 24
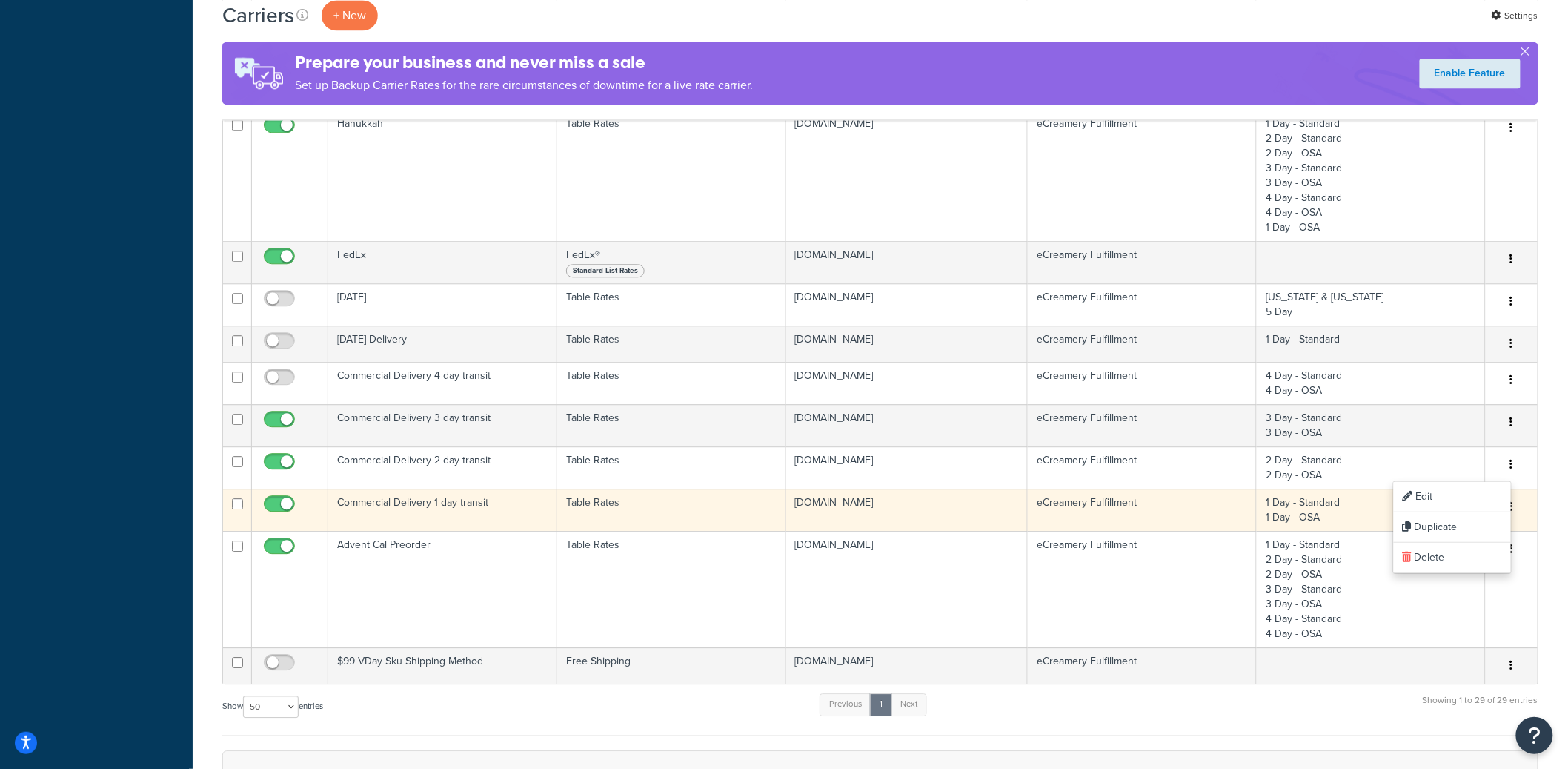
click at [1513, 508] on button "button" at bounding box center [1511, 507] width 21 height 24
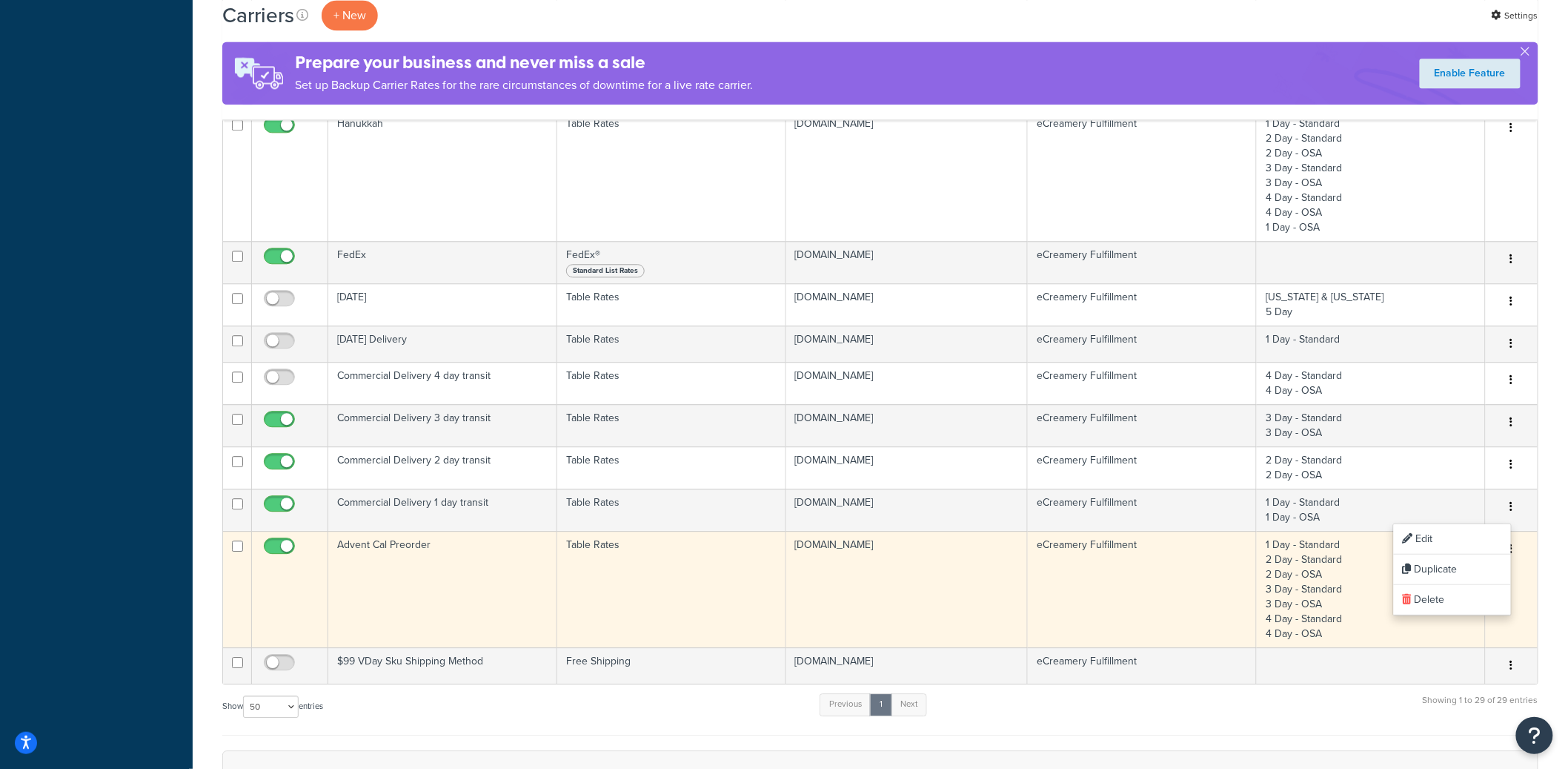
click at [1515, 554] on button "button" at bounding box center [1511, 549] width 21 height 24
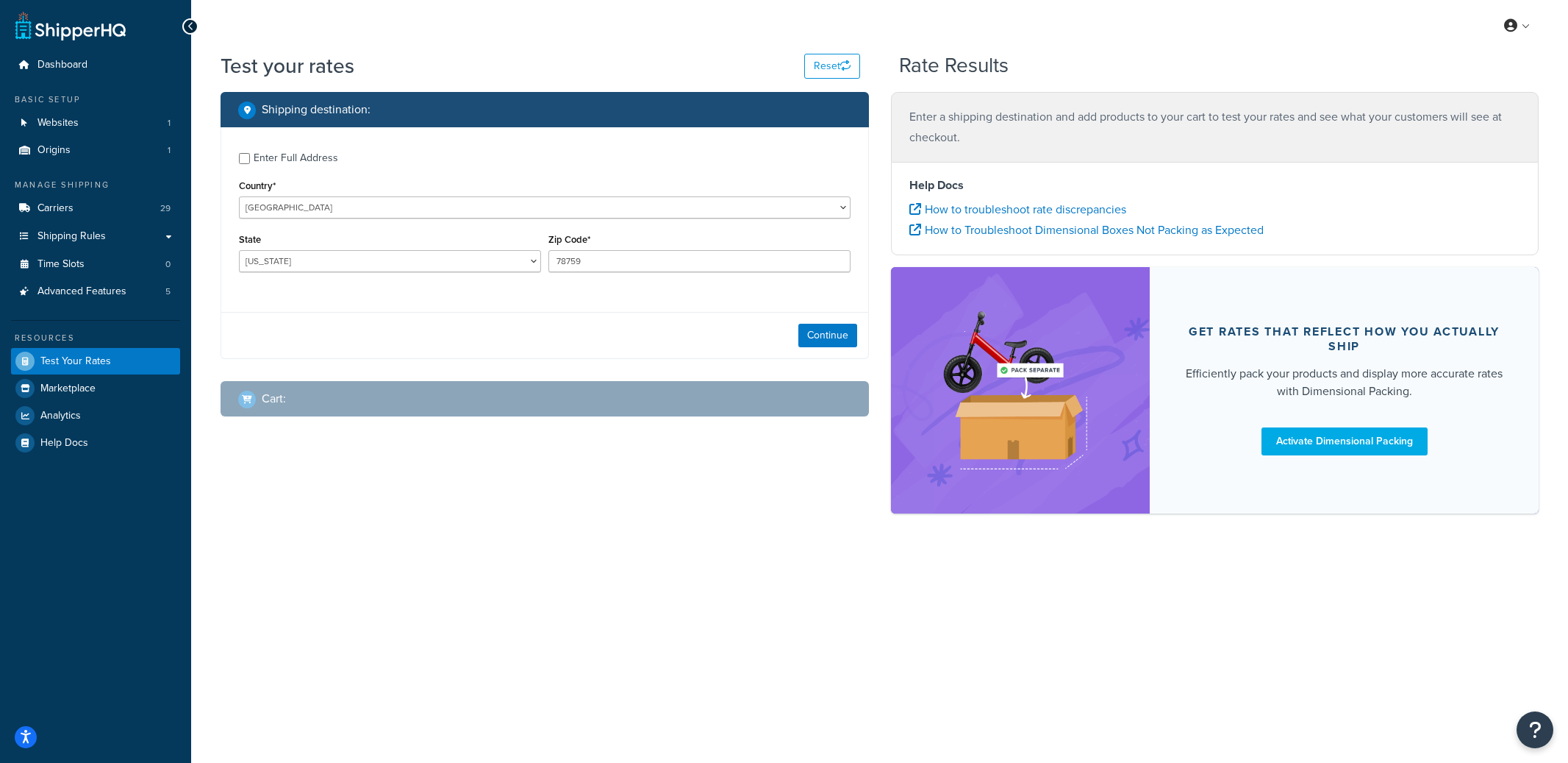
select select "TX"
click at [318, 156] on div "Enter Full Address" at bounding box center [295, 158] width 84 height 20
click at [250, 156] on input "Enter Full Address" at bounding box center [244, 158] width 11 height 11
checkbox input "true"
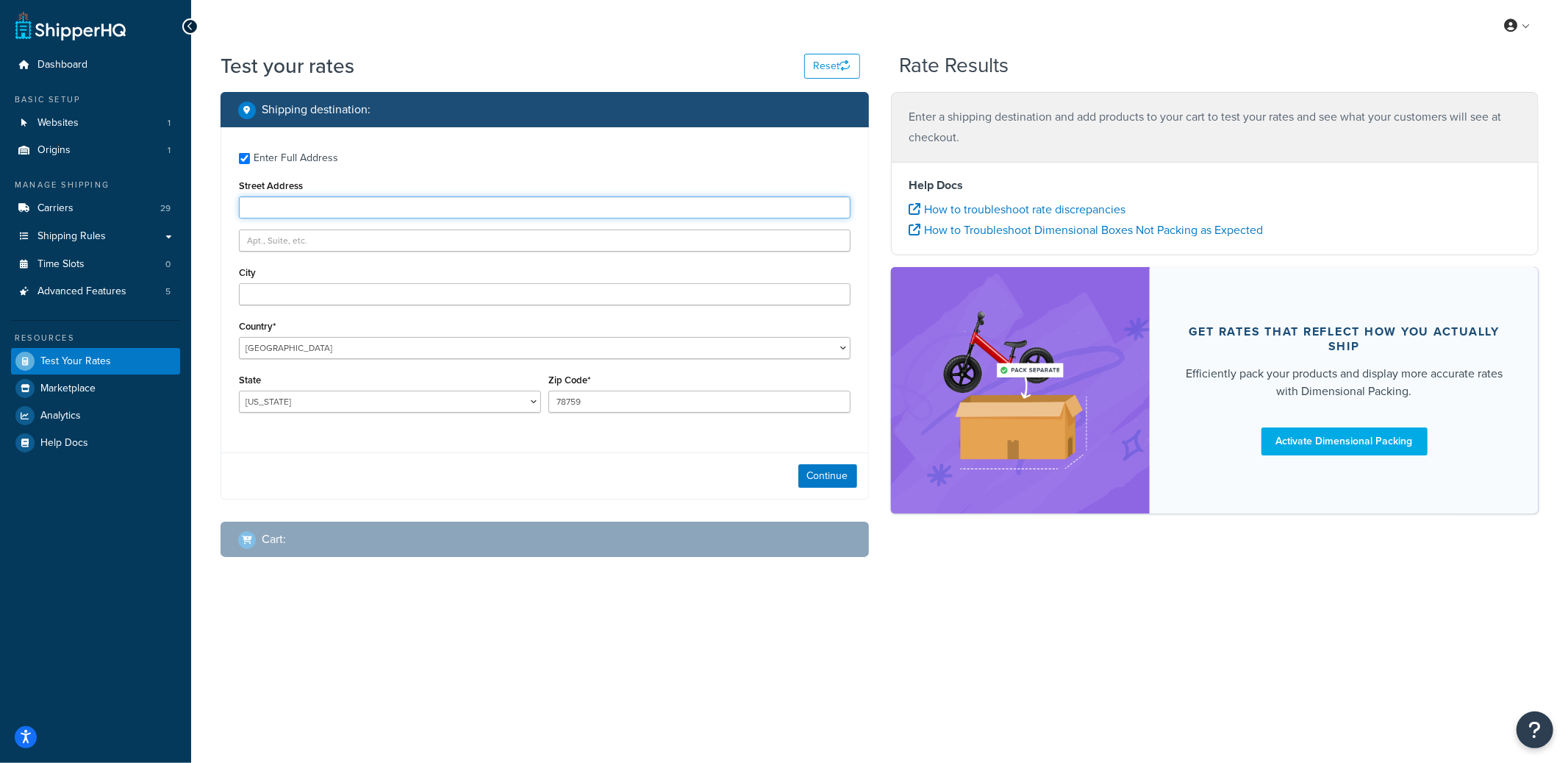
click at [291, 212] on input "Street Address" at bounding box center [544, 207] width 611 height 22
click at [307, 206] on input "13636" at bounding box center [544, 207] width 611 height 22
type input "13636 Industrial Rd"
click at [288, 289] on input "City" at bounding box center [544, 294] width 611 height 22
type input "Omaha"
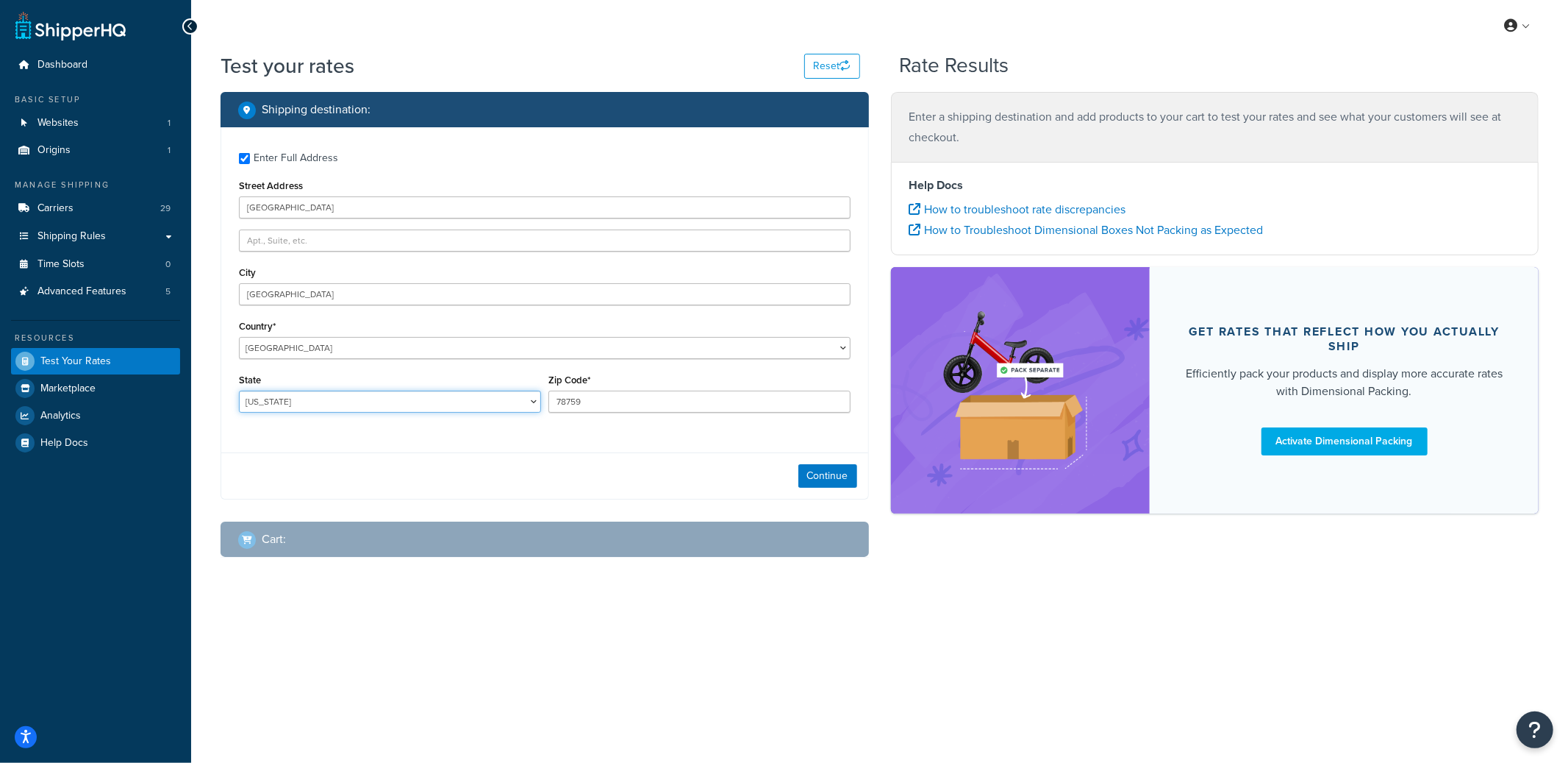
select select "NE"
type input "68137"
click at [820, 484] on button "Continue" at bounding box center [828, 476] width 59 height 24
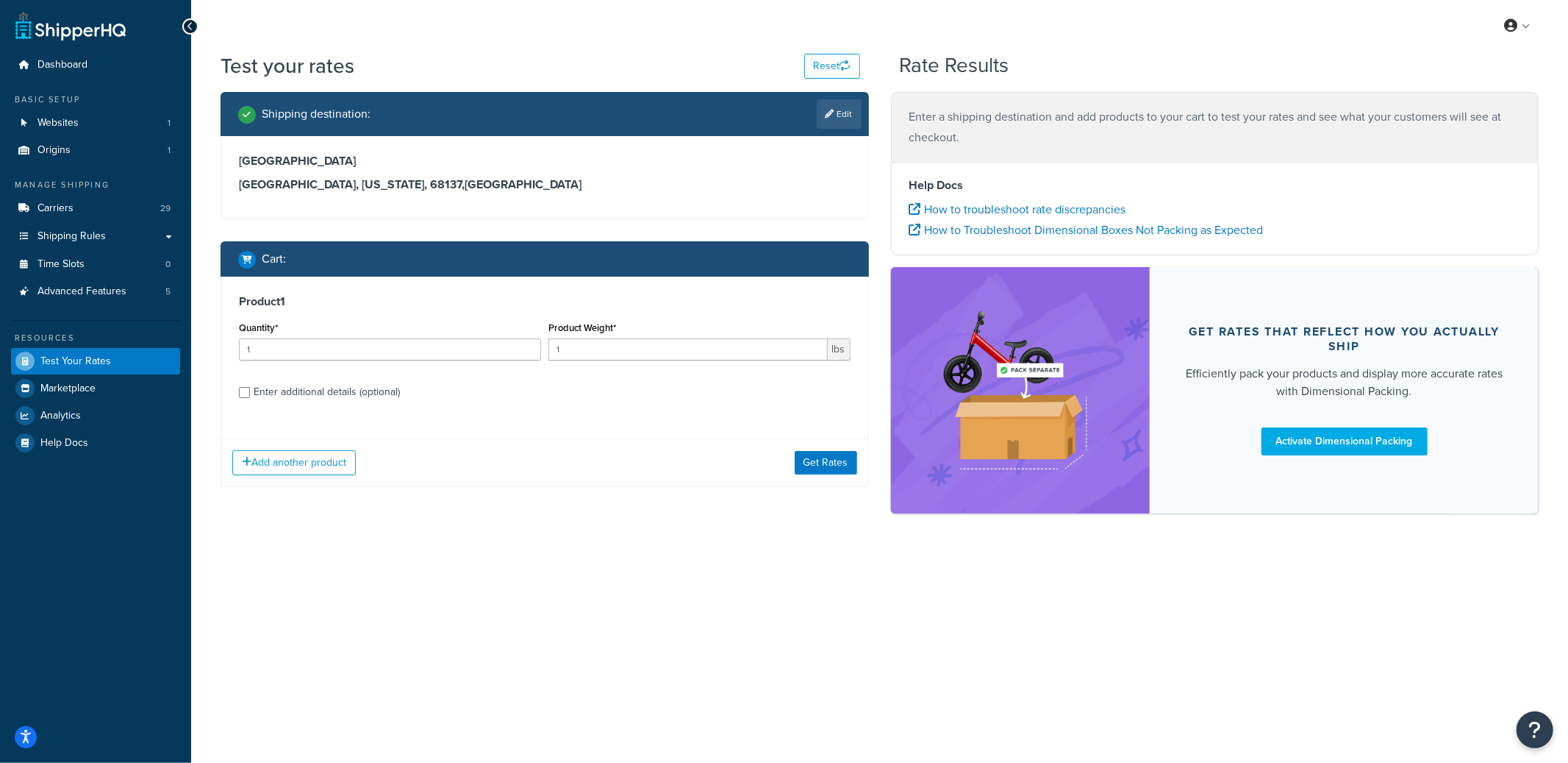
drag, startPoint x: 239, startPoint y: 154, endPoint x: 403, endPoint y: 159, distance: 164.1
click at [403, 159] on h3 "13636 Industrial Rd" at bounding box center [544, 161] width 611 height 15
copy h3 "13636 Industrial Rd"
click at [822, 467] on button "Get Rates" at bounding box center [826, 463] width 62 height 24
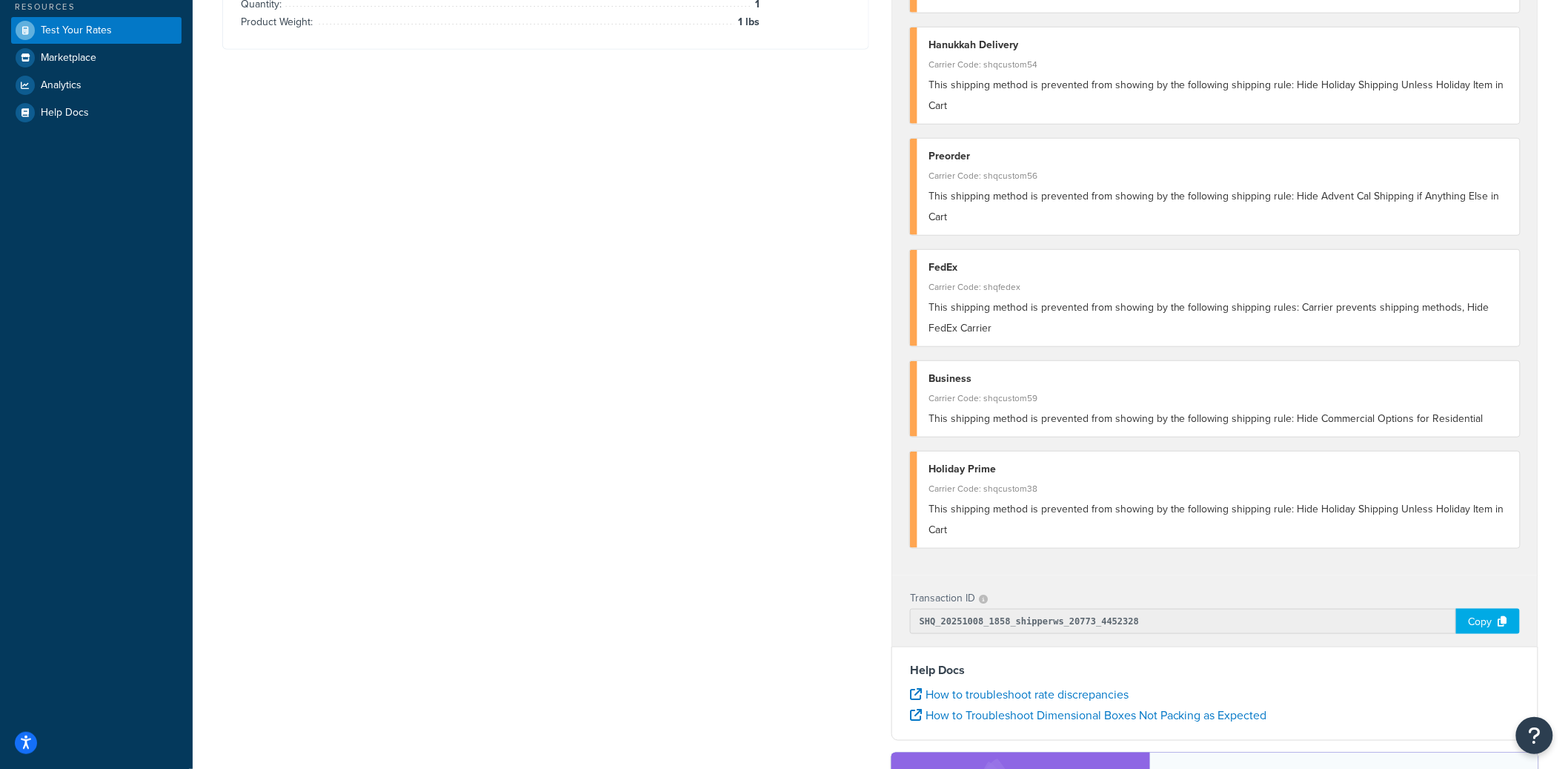
scroll to position [653, 0]
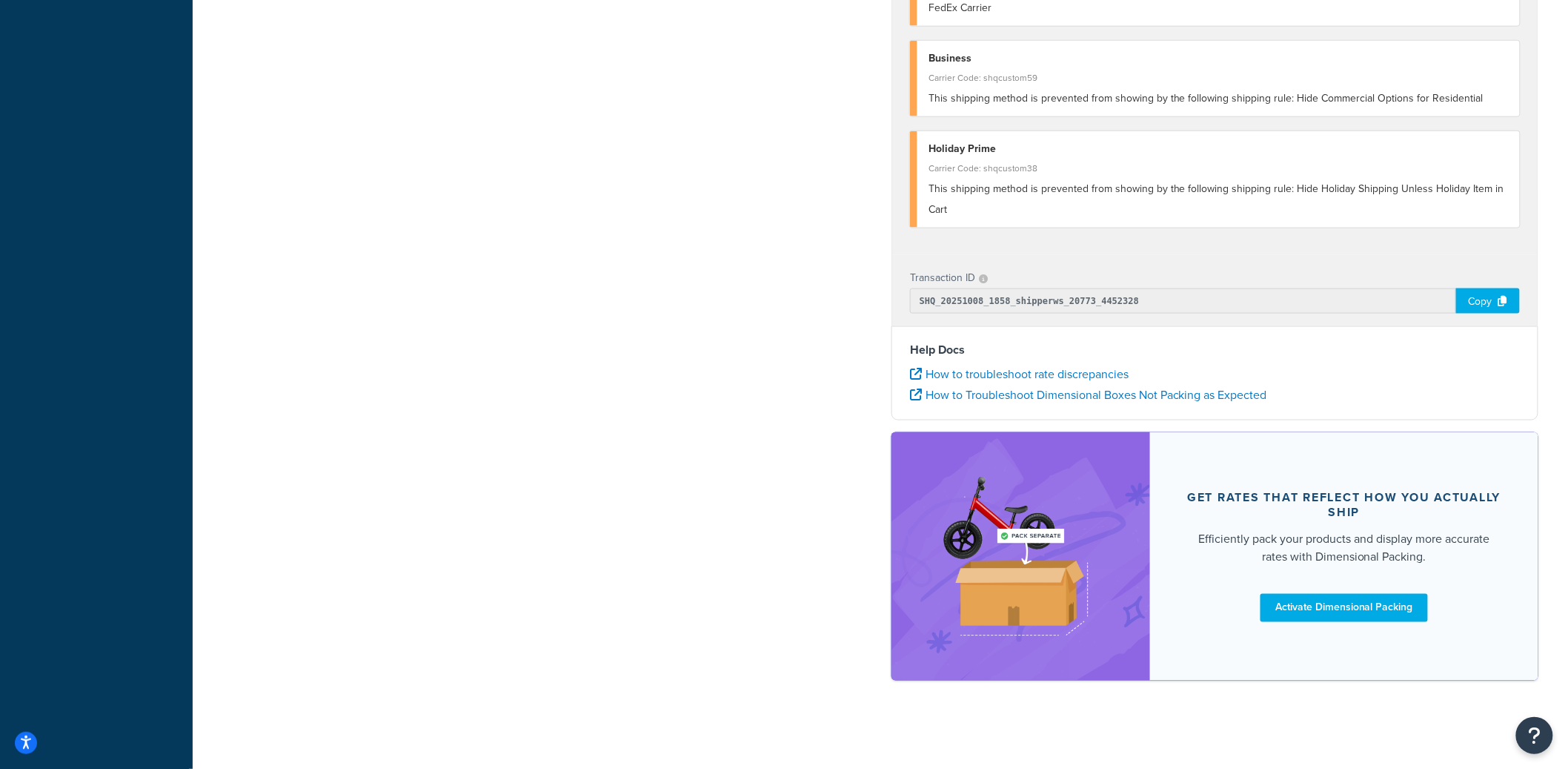
click at [1480, 304] on div "Copy" at bounding box center [1487, 300] width 64 height 26
click at [1475, 299] on div "Copy" at bounding box center [1487, 300] width 64 height 26
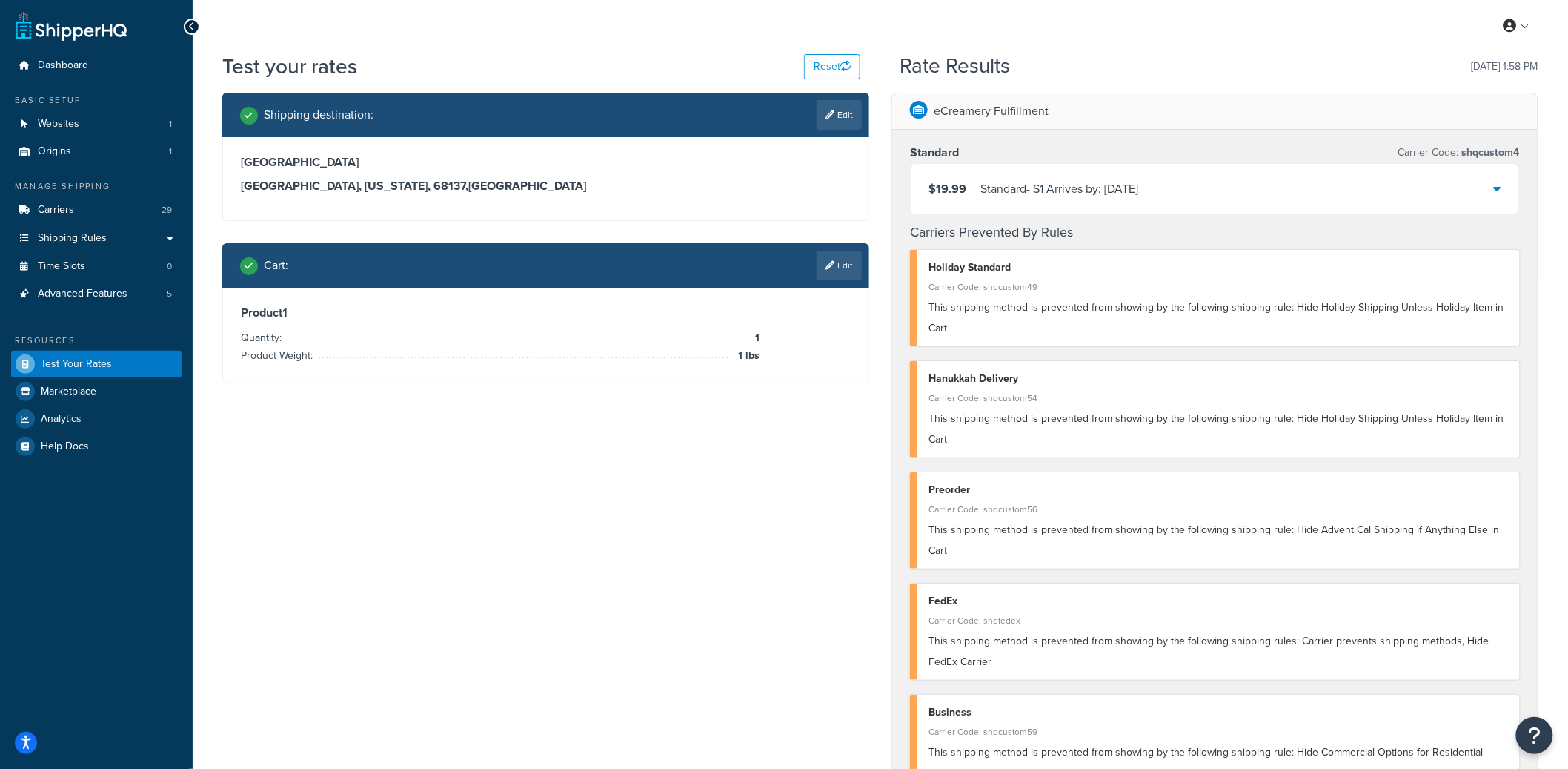
click at [328, 172] on div "13636 Industrial Rd Omaha, Nebraska, 68137 , United States" at bounding box center [545, 174] width 610 height 39
click at [311, 166] on h3 "13636 Industrial Rd" at bounding box center [545, 163] width 610 height 15
copy h3 "13636 Industrial Rd"
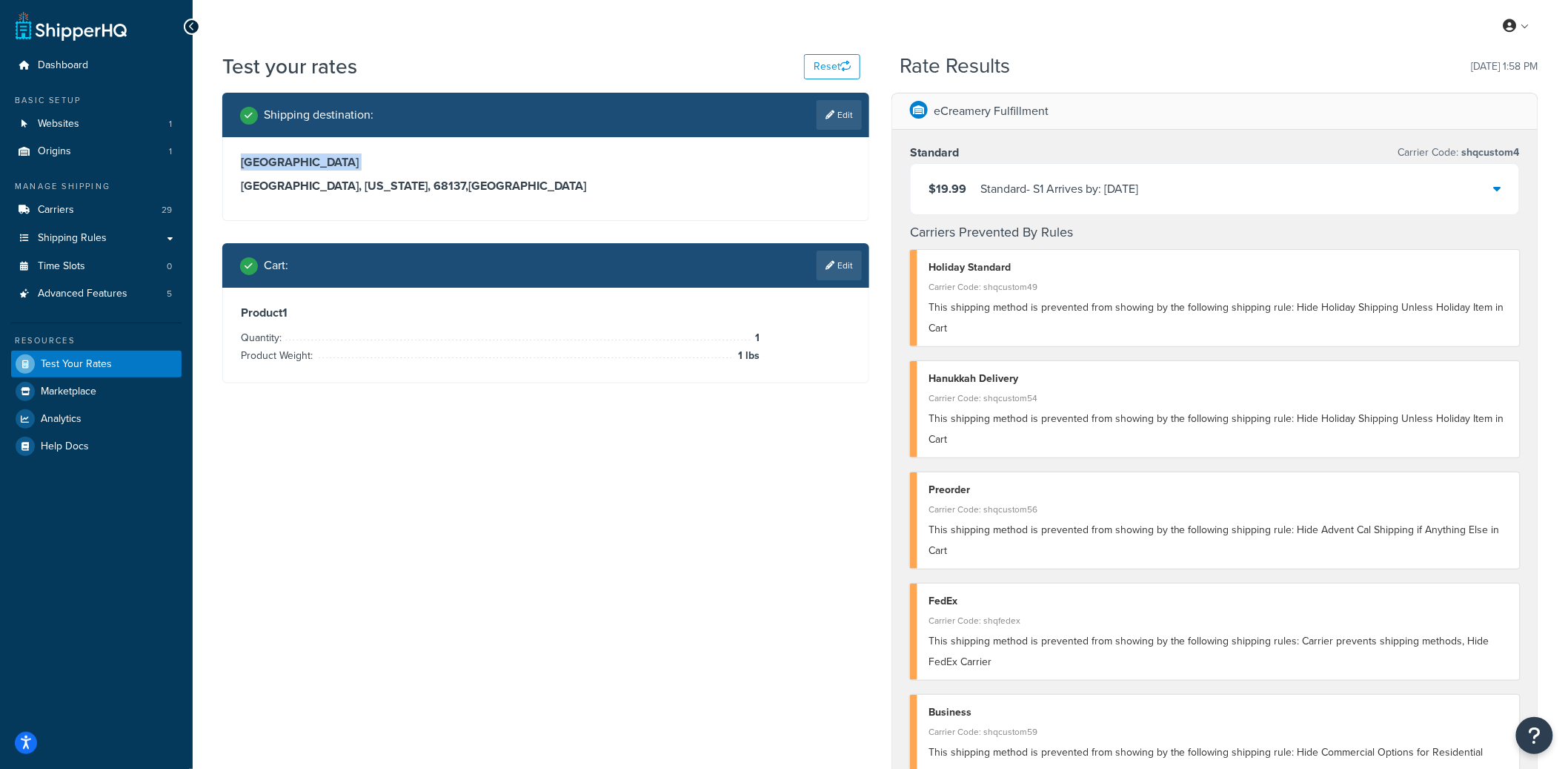
click at [349, 150] on div "13636 Industrial Rd Omaha, Nebraska, 68137 , United States" at bounding box center [545, 178] width 645 height 83
drag, startPoint x: 242, startPoint y: 162, endPoint x: 343, endPoint y: 165, distance: 101.0
click at [343, 165] on h3 "13636 Industrial Rd" at bounding box center [545, 163] width 610 height 15
copy h3 "13636 Industrial Rd"
click at [843, 116] on link "Edit" at bounding box center [839, 115] width 45 height 30
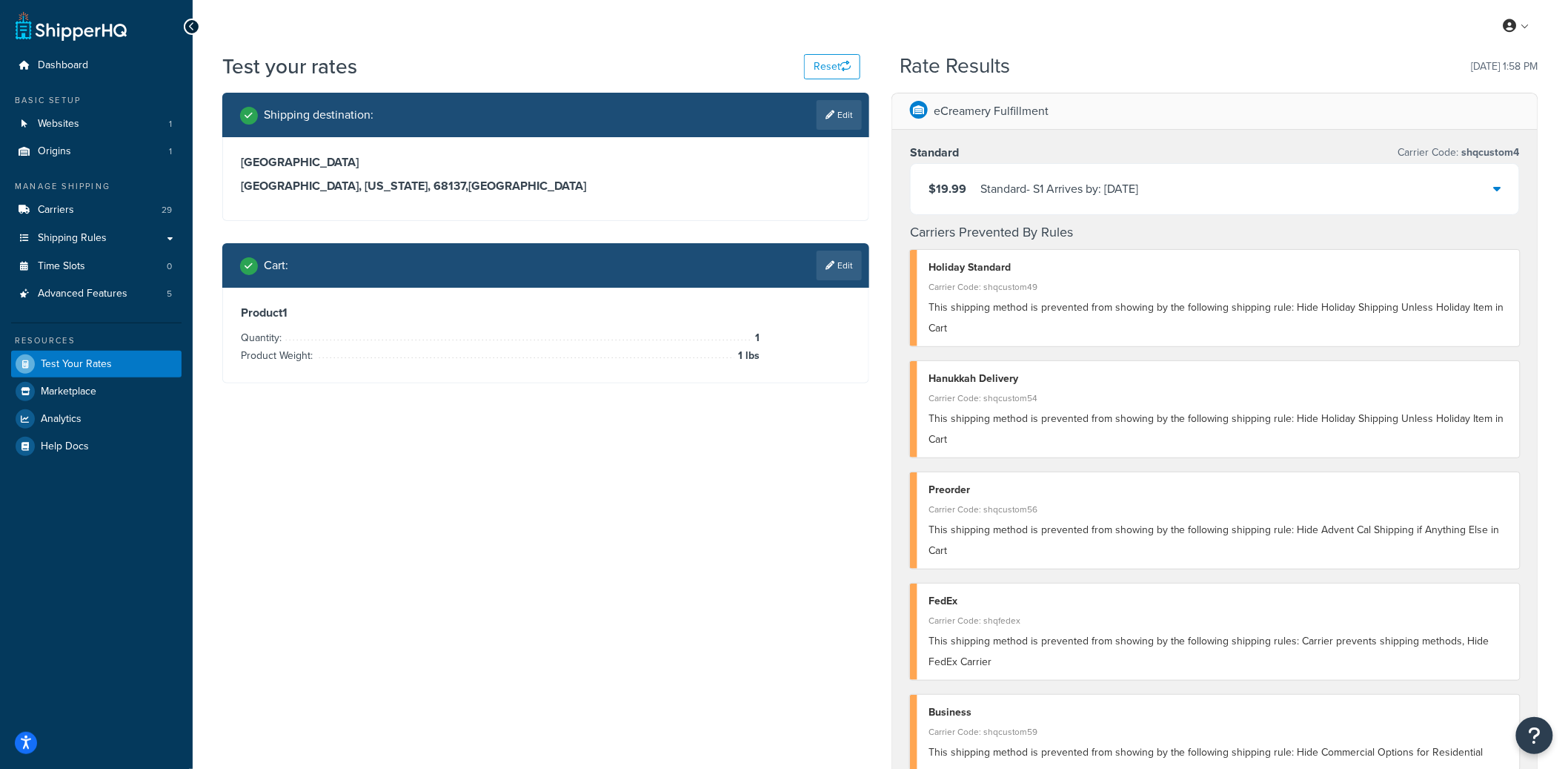
select select "NE"
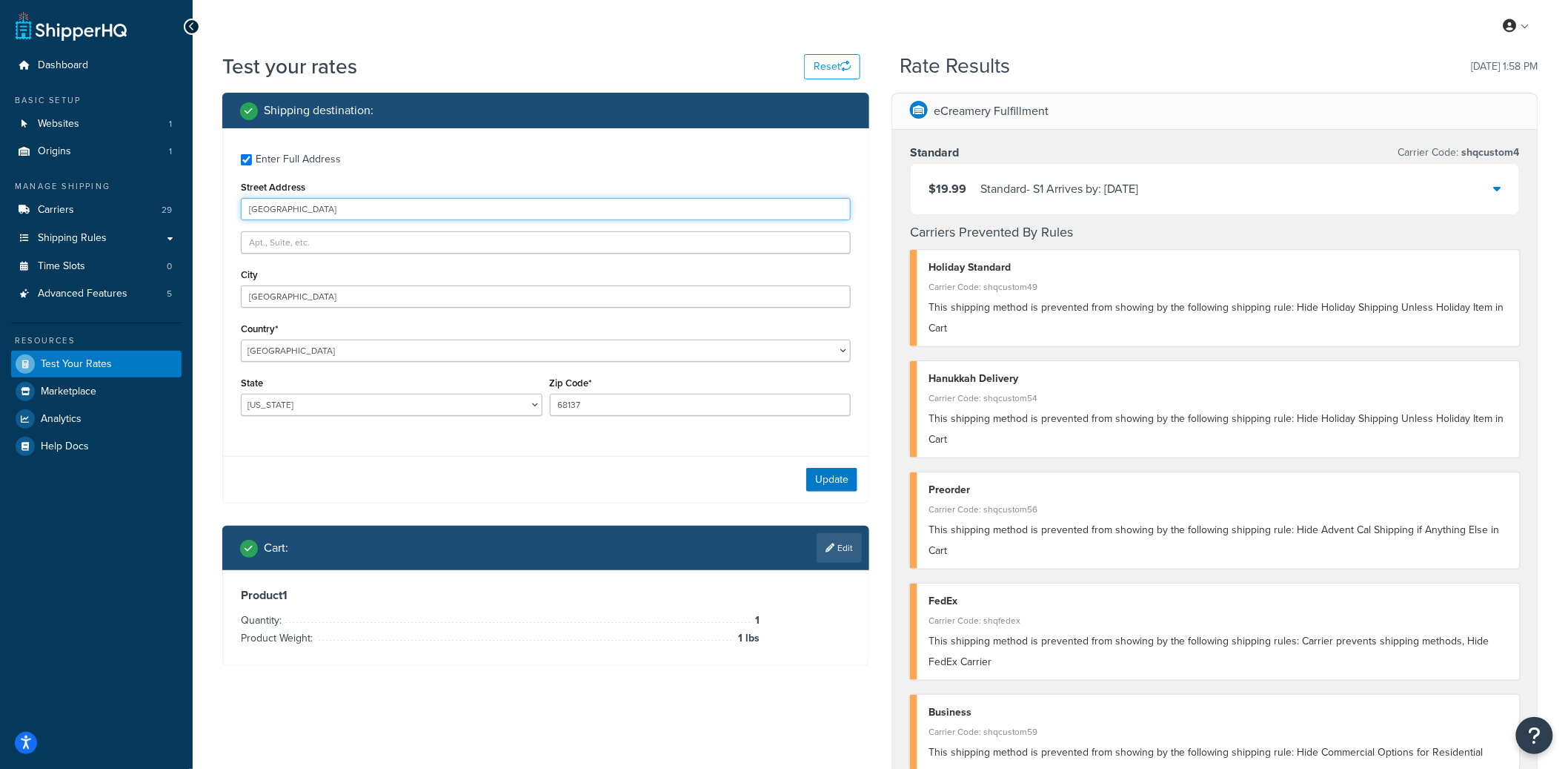
click at [360, 205] on input "13636 Industrial Rd" at bounding box center [545, 209] width 610 height 22
type input "9600 Great Hills Trail"
type input "Austin"
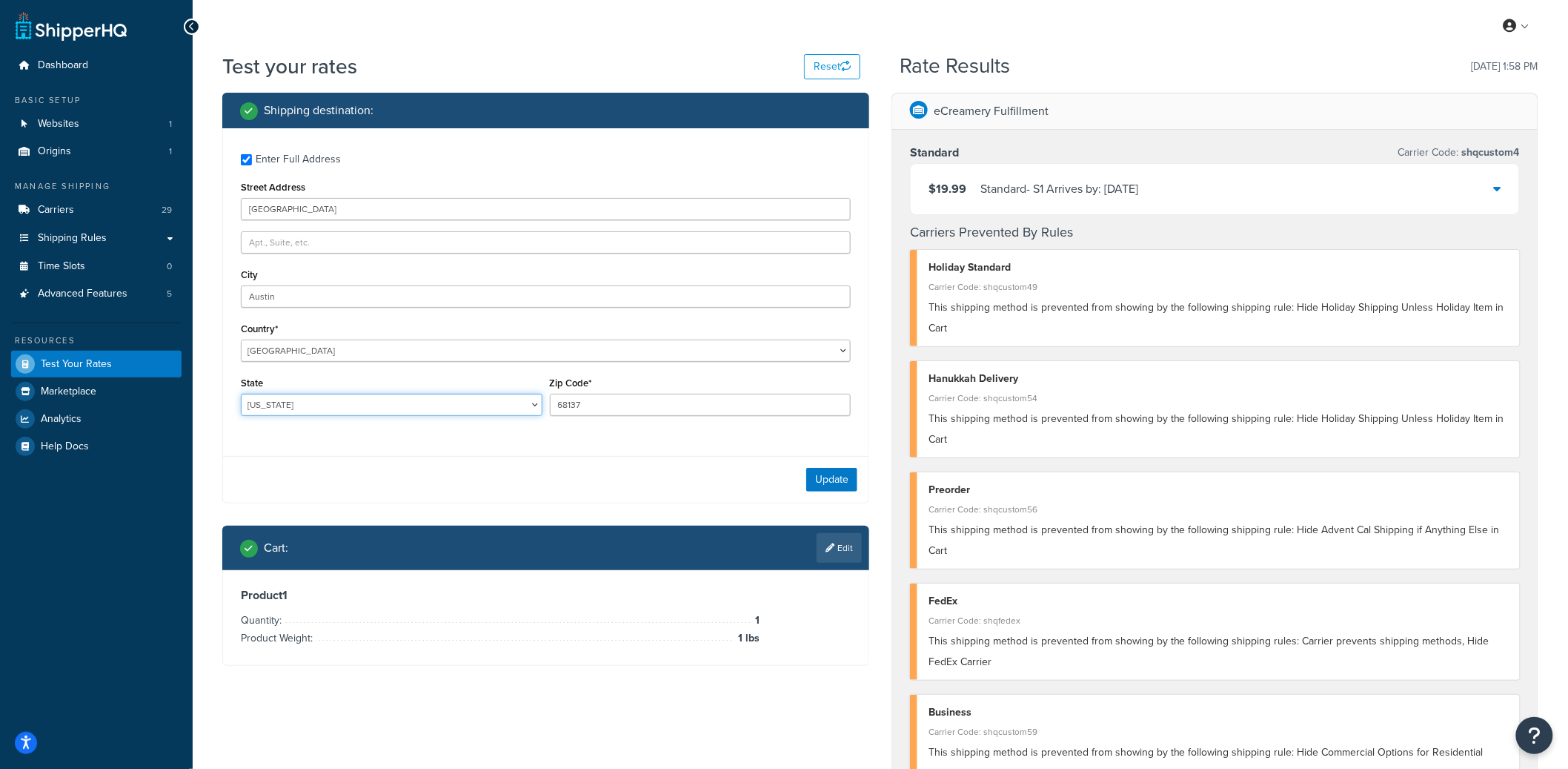
select select "TX"
type input "78759"
click at [825, 477] on button "Update" at bounding box center [831, 479] width 51 height 24
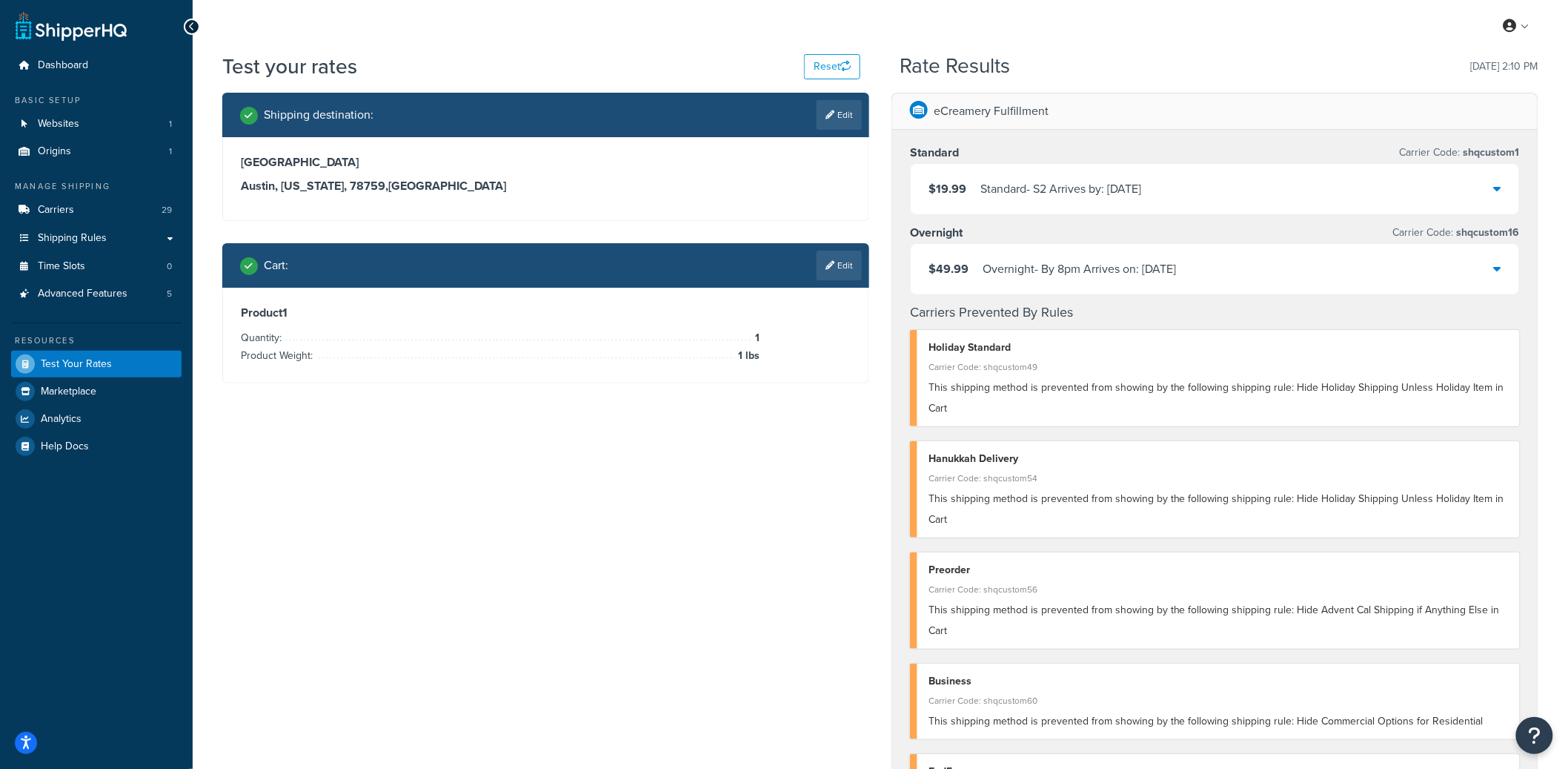
scroll to position [532, 0]
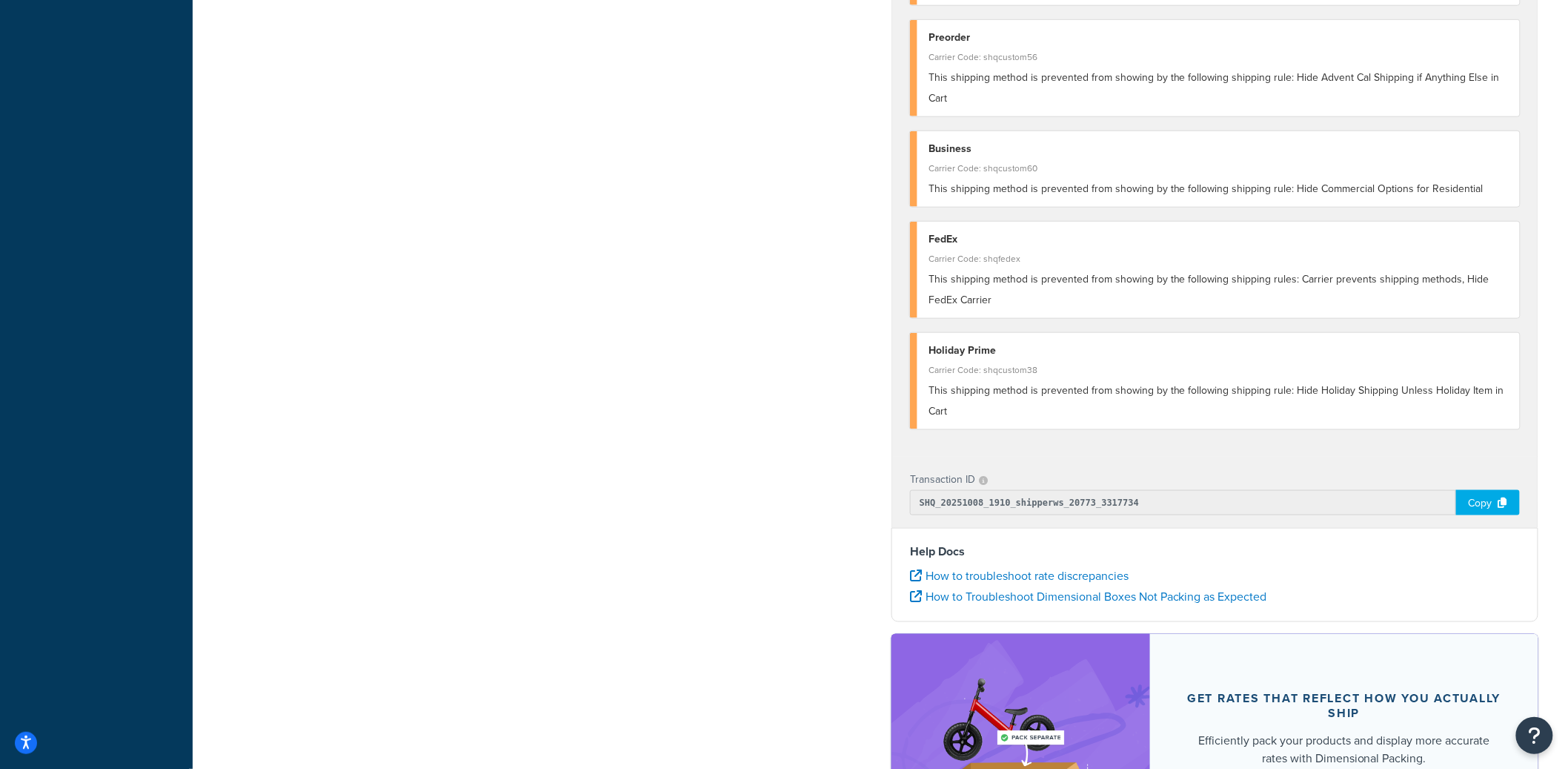
click at [1486, 505] on div "Copy" at bounding box center [1487, 502] width 64 height 26
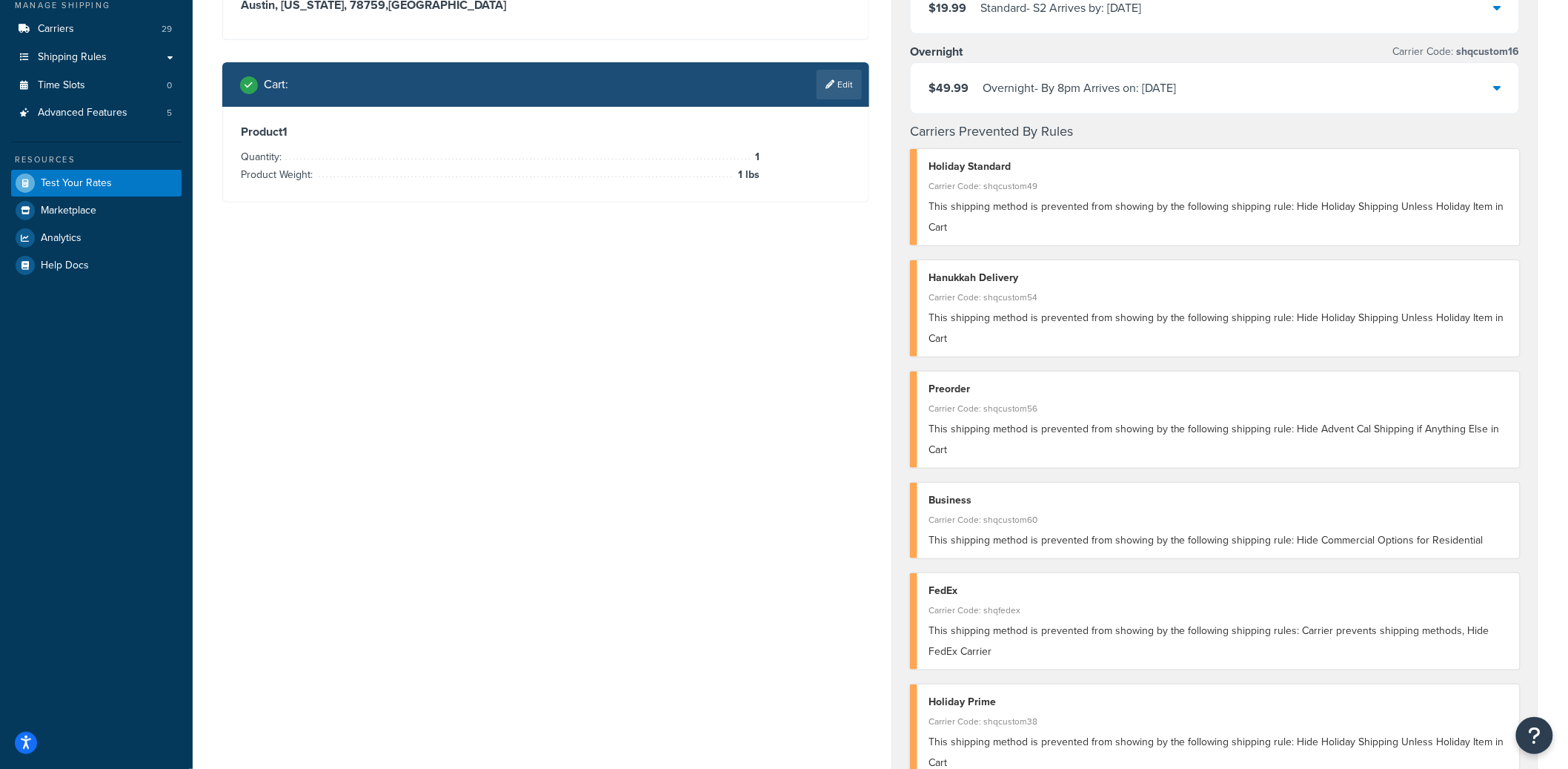
scroll to position [0, 0]
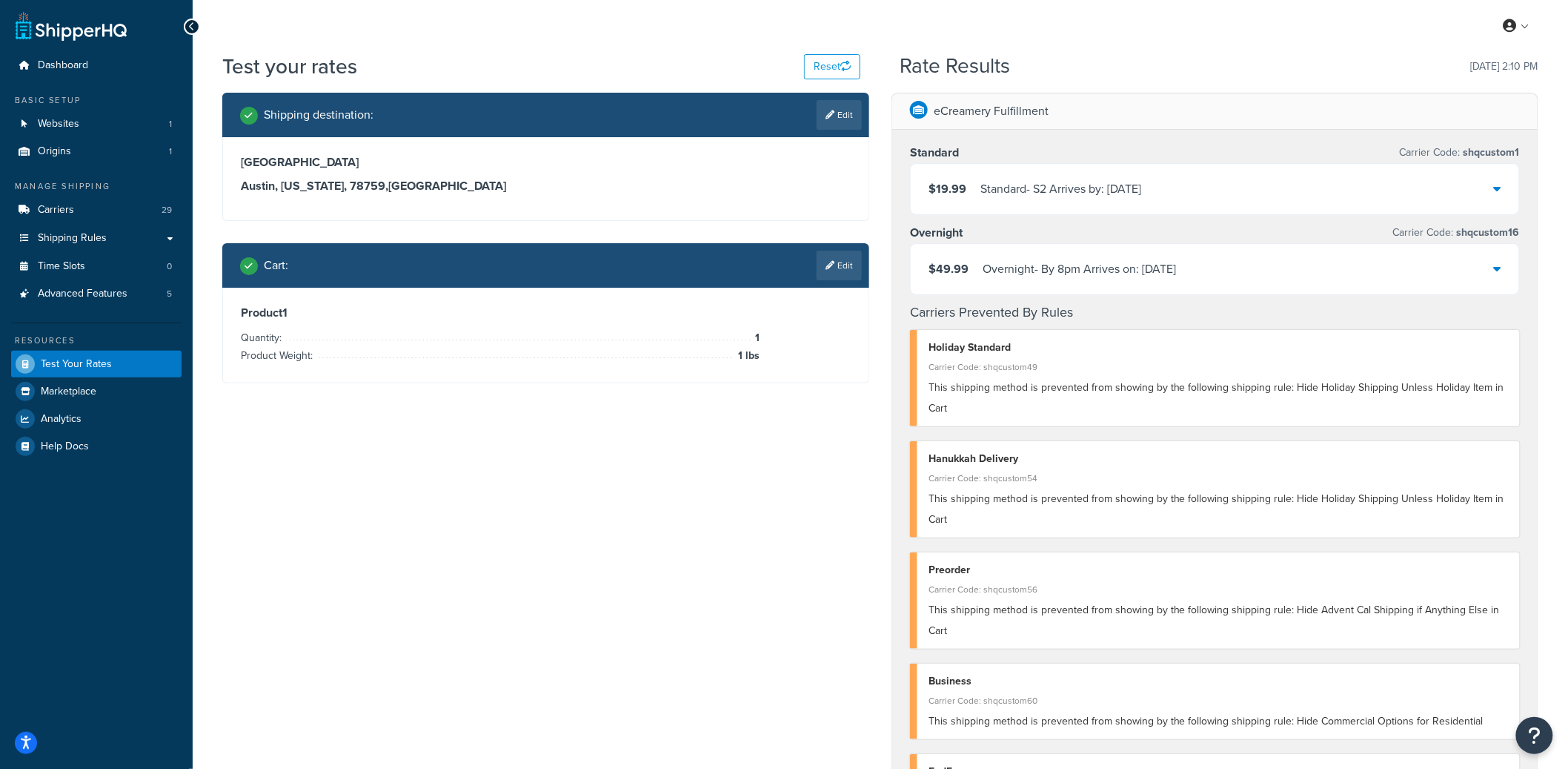
click at [341, 162] on h3 "9600 Great Hills Trail" at bounding box center [545, 163] width 610 height 15
drag, startPoint x: 357, startPoint y: 160, endPoint x: 244, endPoint y: 162, distance: 113.0
click at [244, 162] on h3 "9600 Great Hills Trail" at bounding box center [545, 163] width 610 height 15
copy h3 "9600 Great Hills Trail"
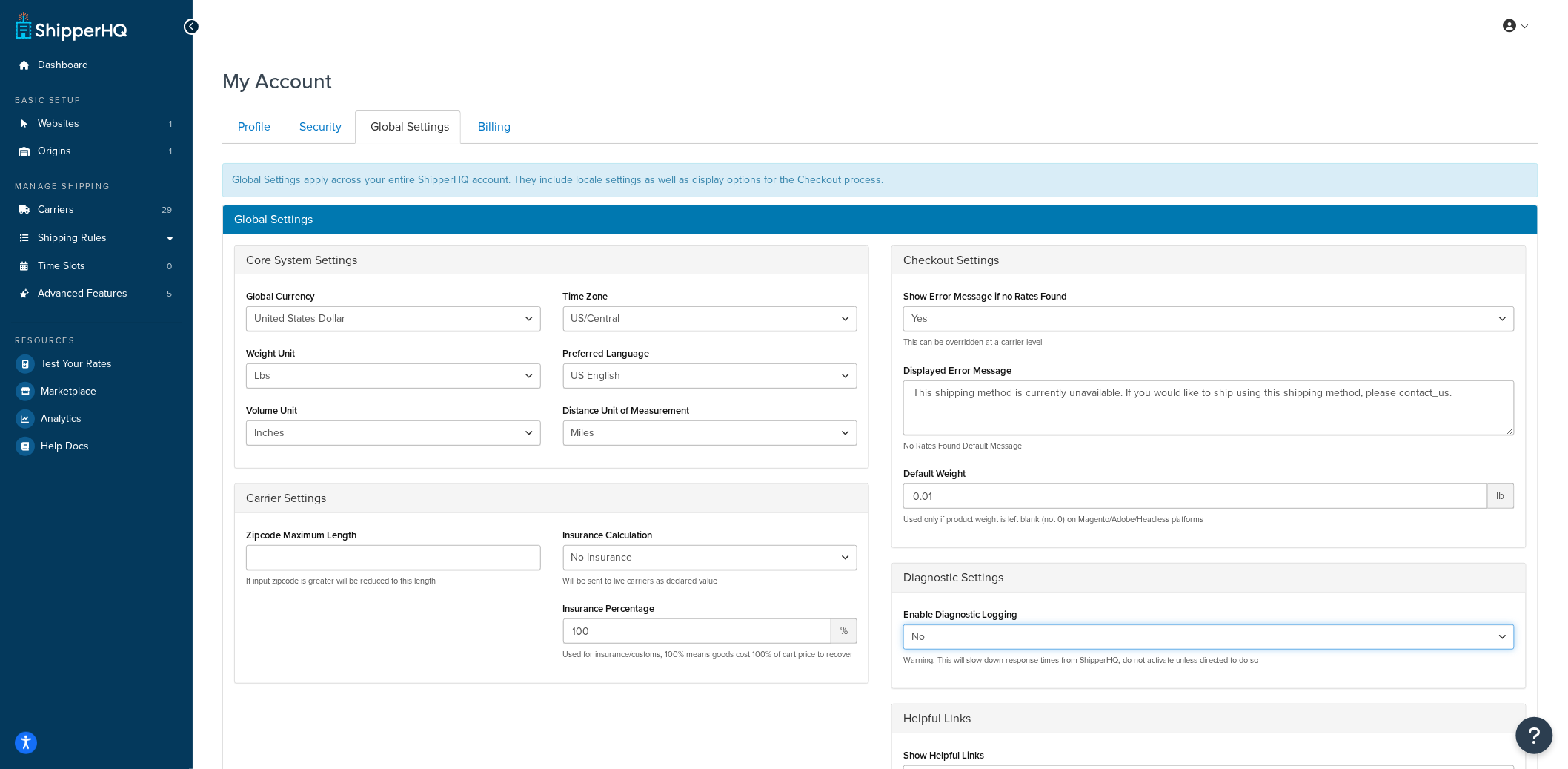
click at [945, 635] on select "Yes No" at bounding box center [1208, 636] width 611 height 26
select select "true"
click at [903, 625] on select "Yes No" at bounding box center [1208, 636] width 611 height 26
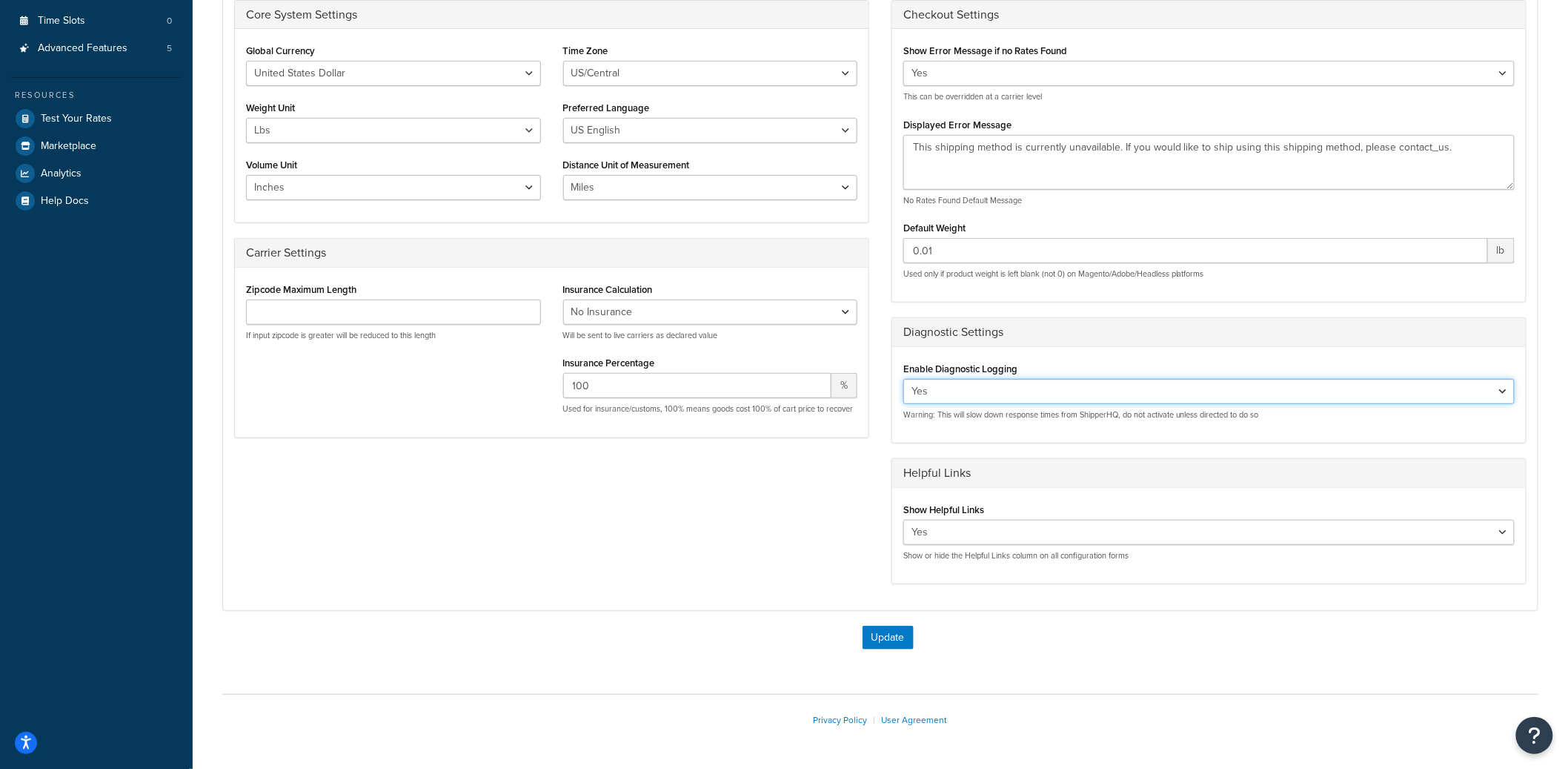
scroll to position [297, 0]
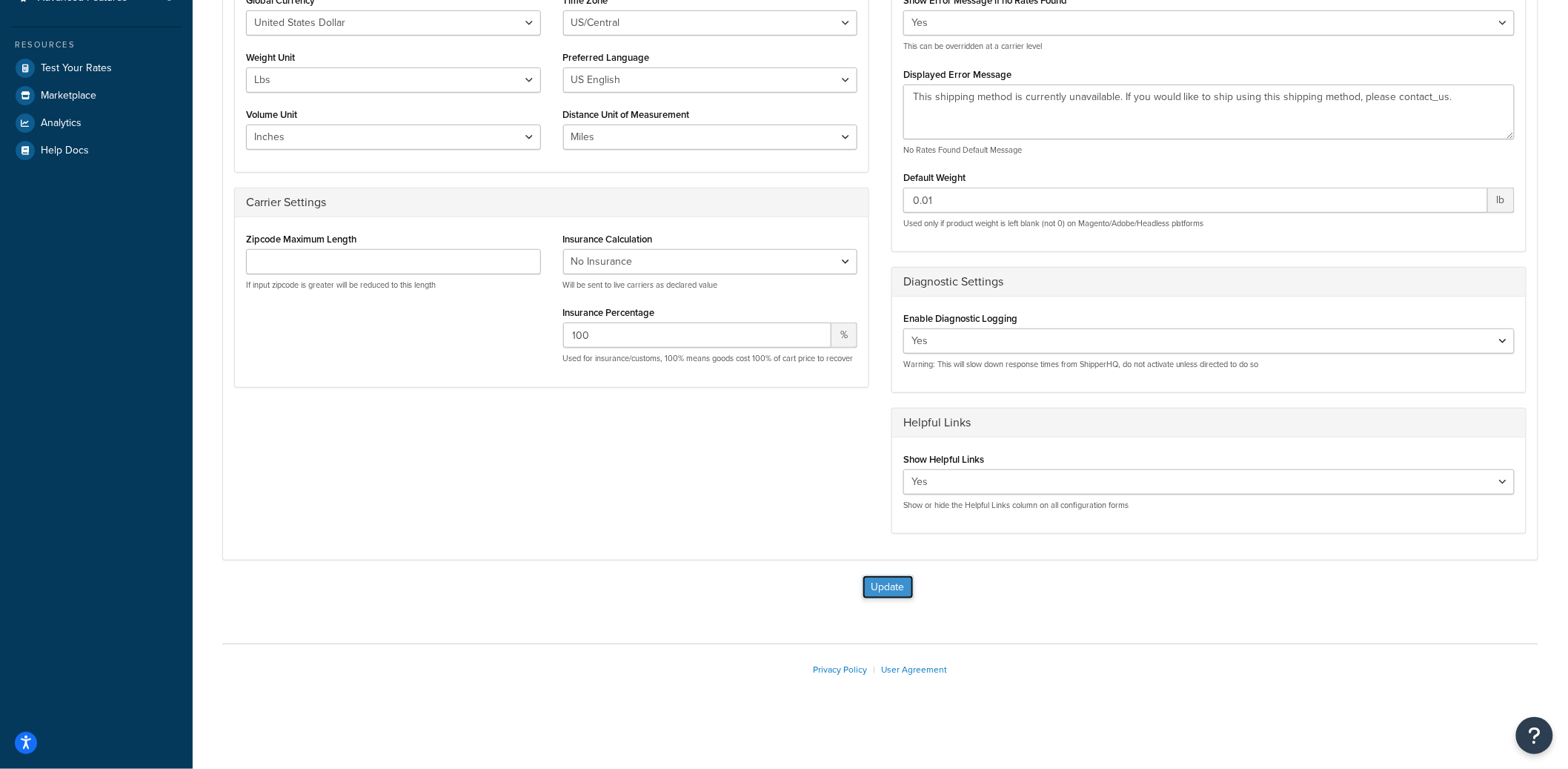
click at [906, 579] on button "Update" at bounding box center [888, 587] width 51 height 24
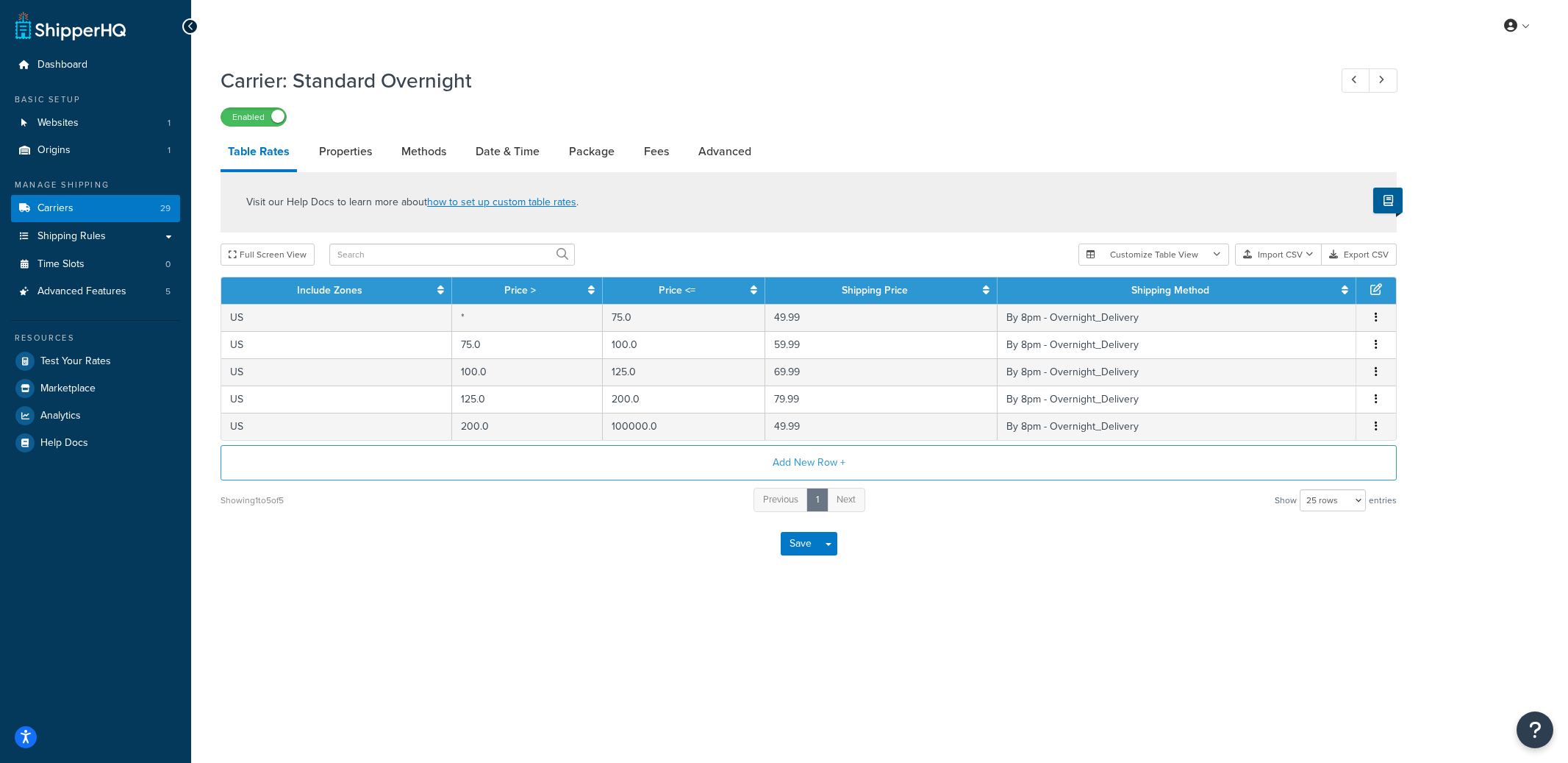
select select "25"
click at [717, 161] on link "Advanced" at bounding box center [724, 151] width 68 height 35
select select "false"
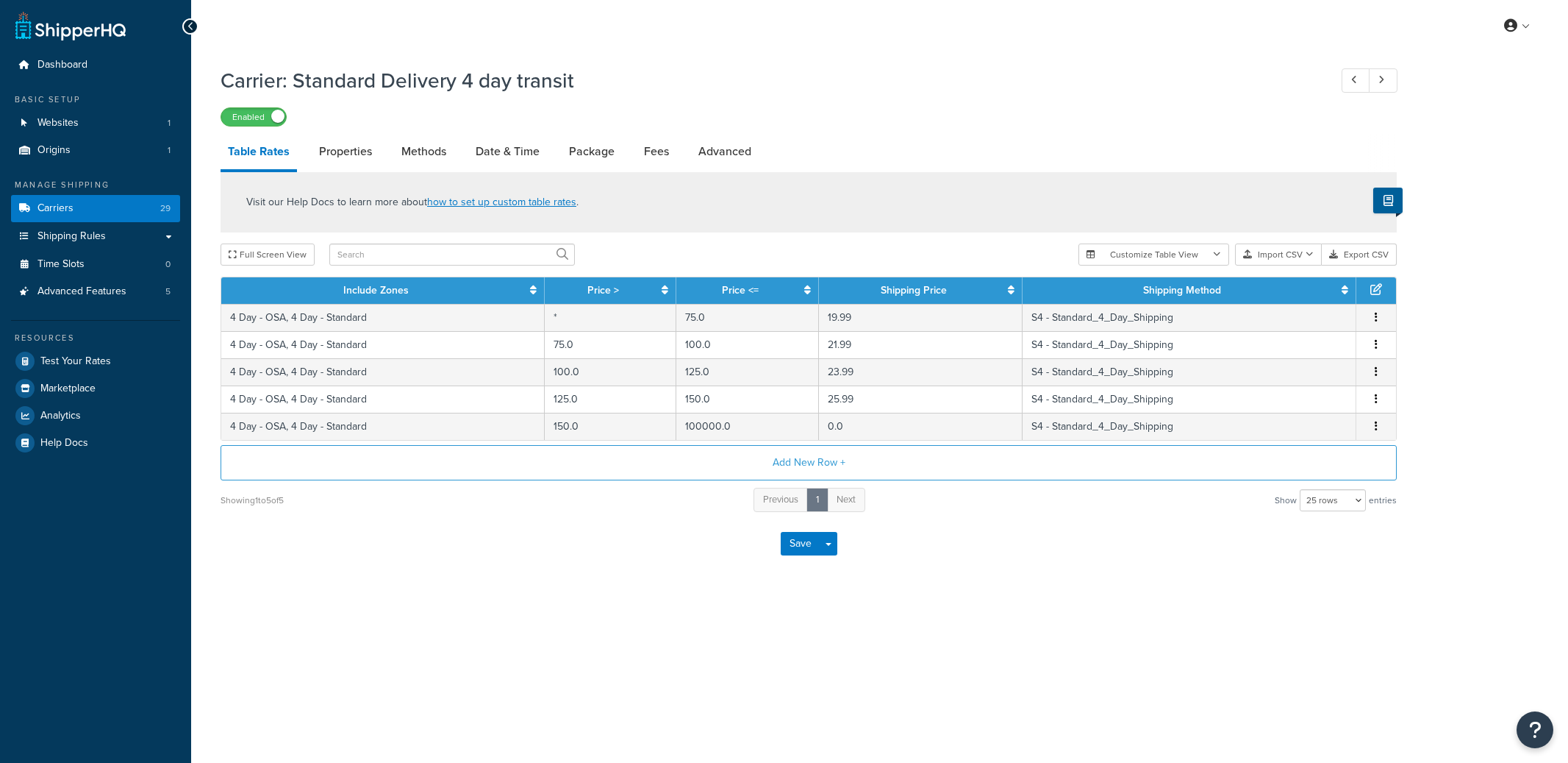
select select "25"
click at [750, 162] on link "Advanced" at bounding box center [724, 151] width 68 height 35
select select "false"
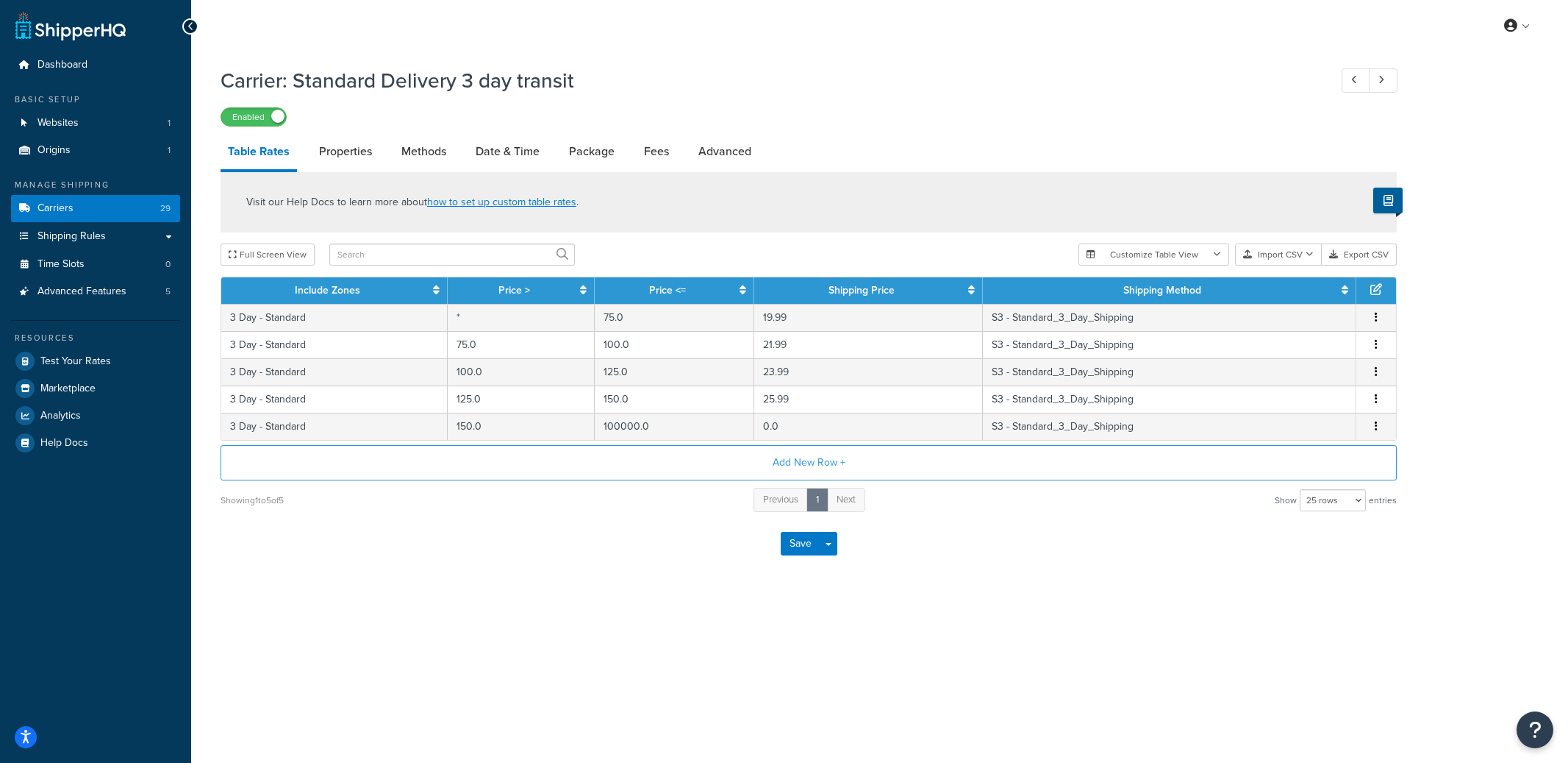
select select "25"
click at [740, 163] on link "Advanced" at bounding box center [724, 151] width 68 height 35
select select "false"
select select "residential"
select select "25"
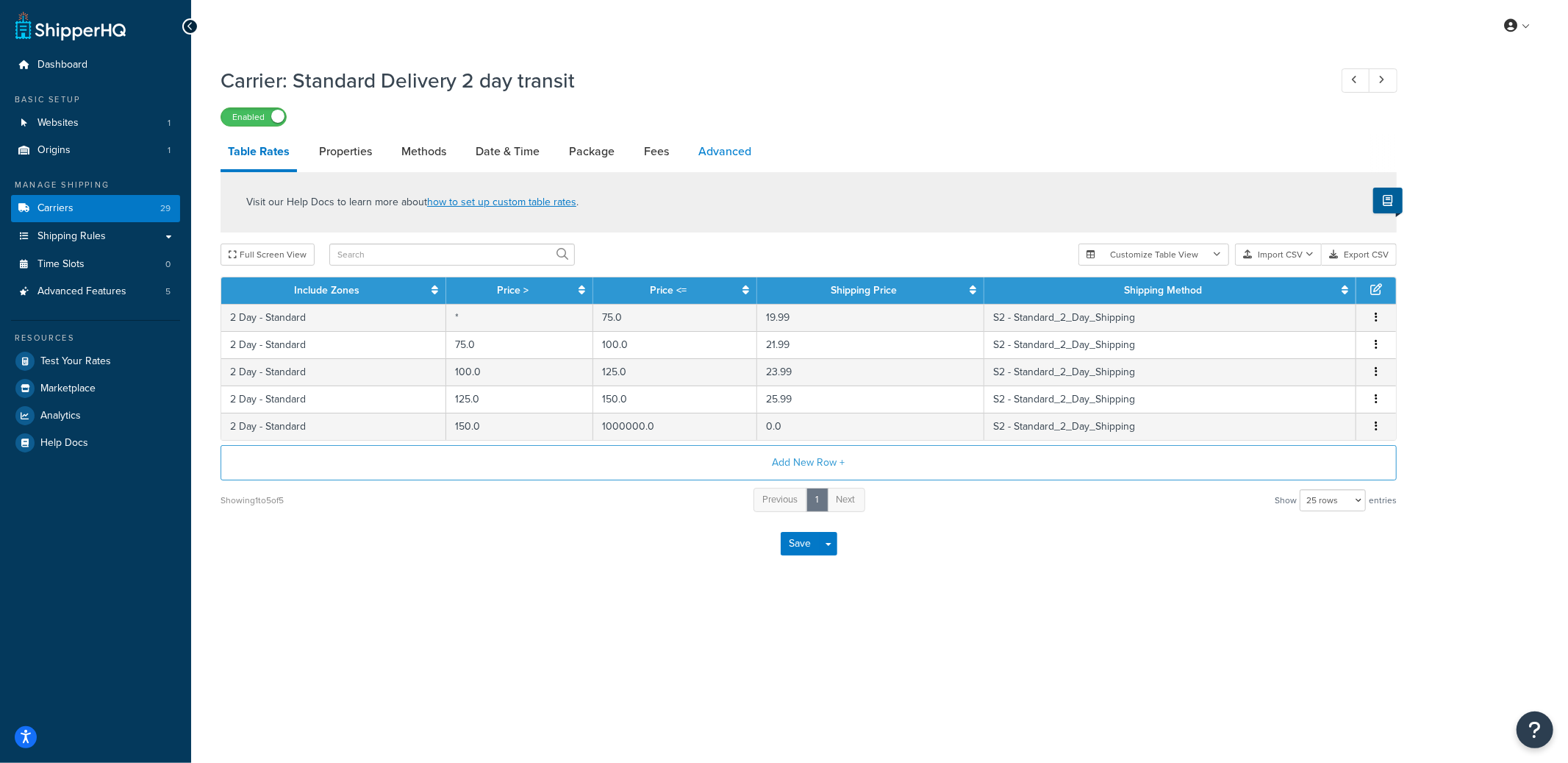
click at [728, 136] on link "Advanced" at bounding box center [724, 151] width 68 height 35
select select "false"
select select "residential"
select select "25"
click at [732, 155] on link "Advanced" at bounding box center [724, 151] width 68 height 35
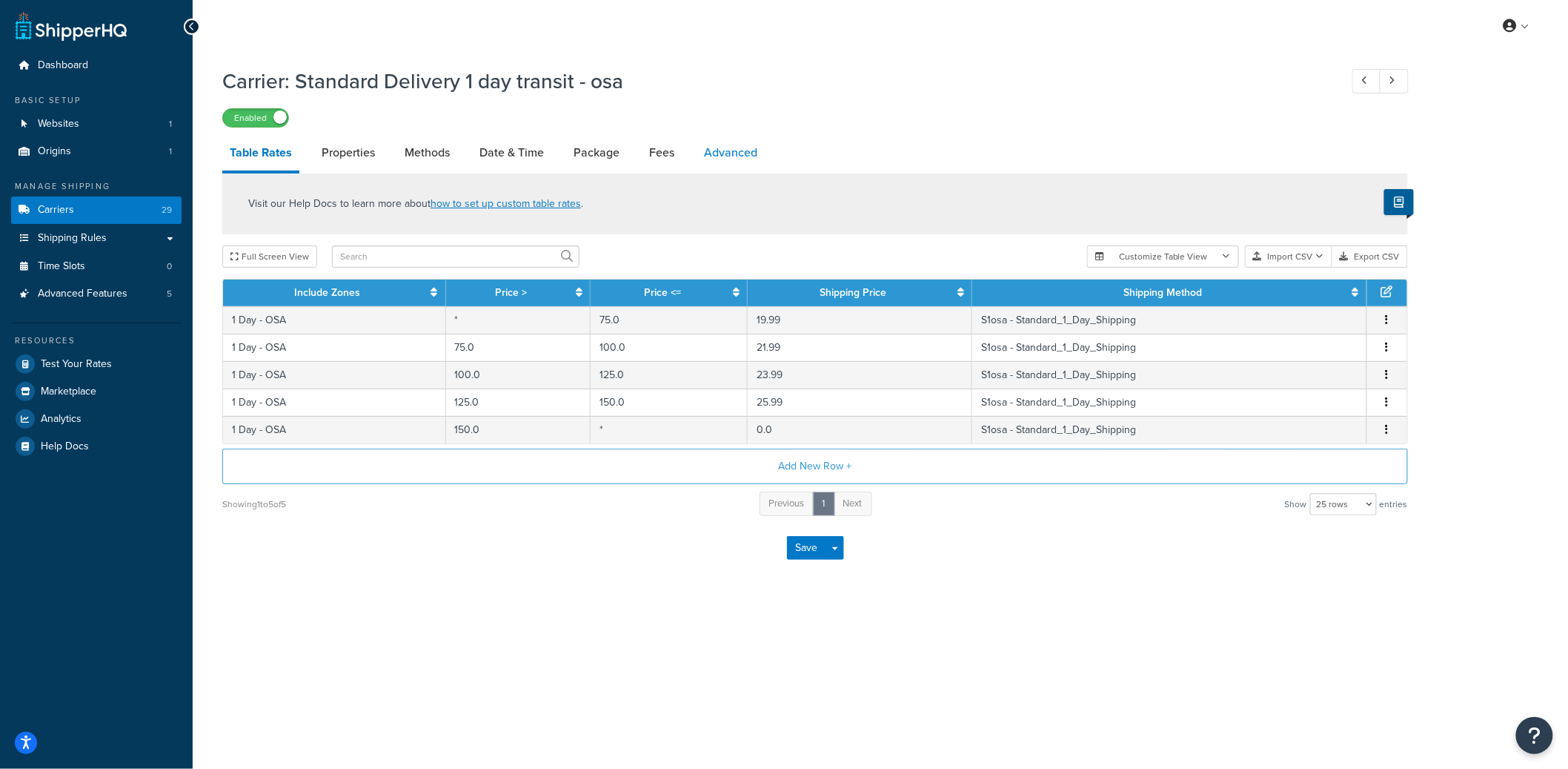
select select "false"
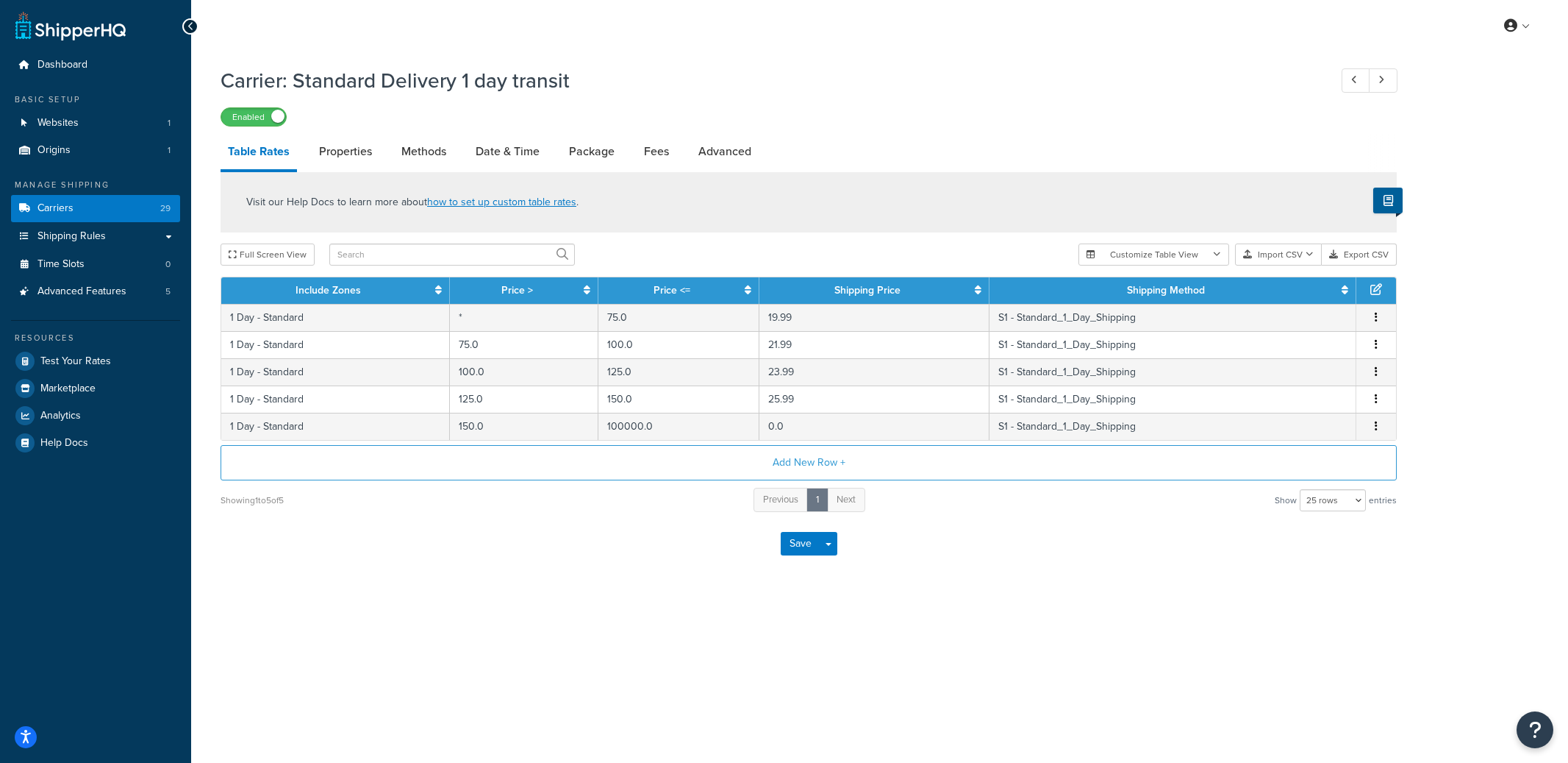
select select "25"
click at [712, 156] on link "Advanced" at bounding box center [724, 151] width 68 height 35
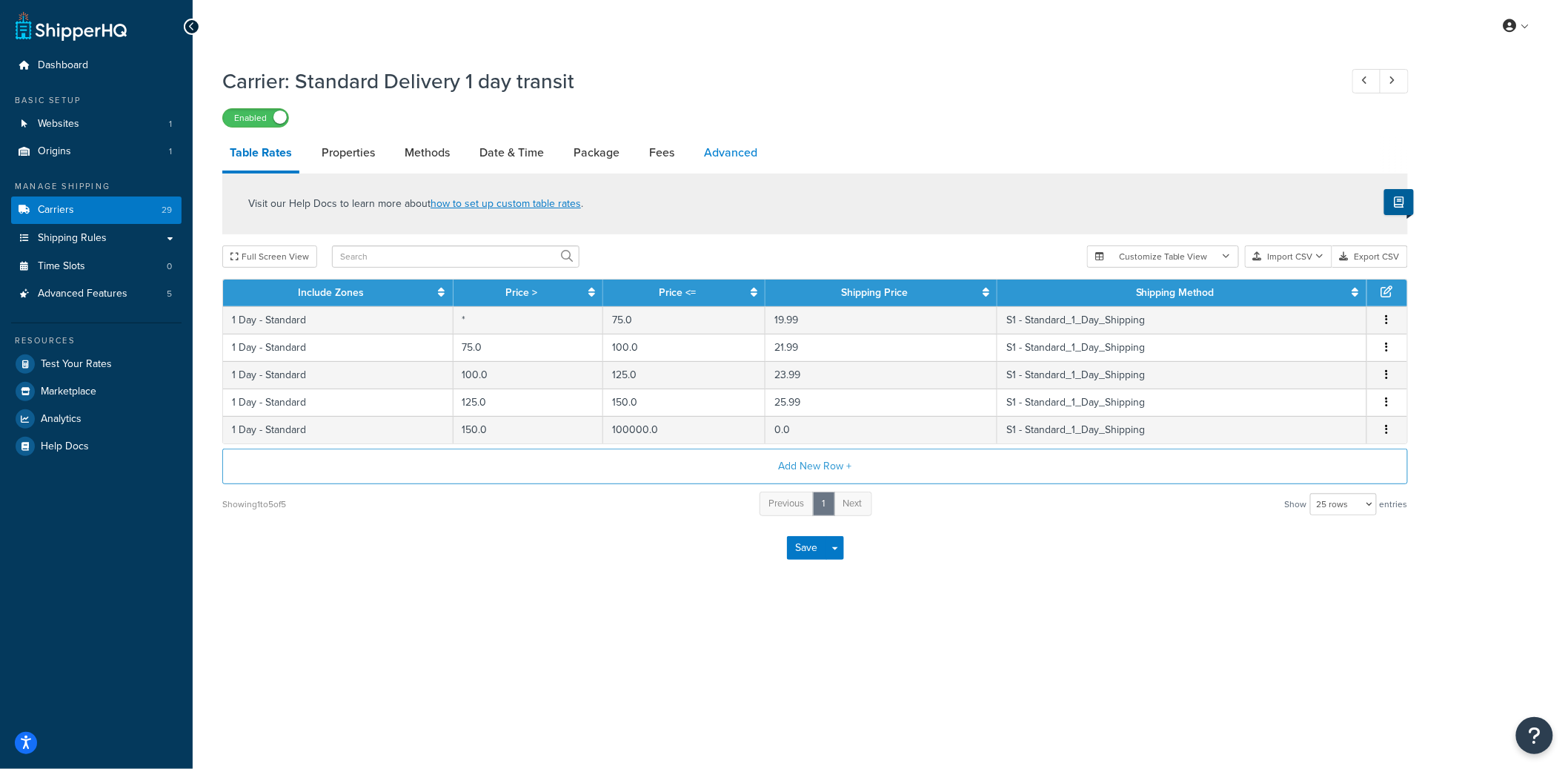
select select "false"
select select "residential"
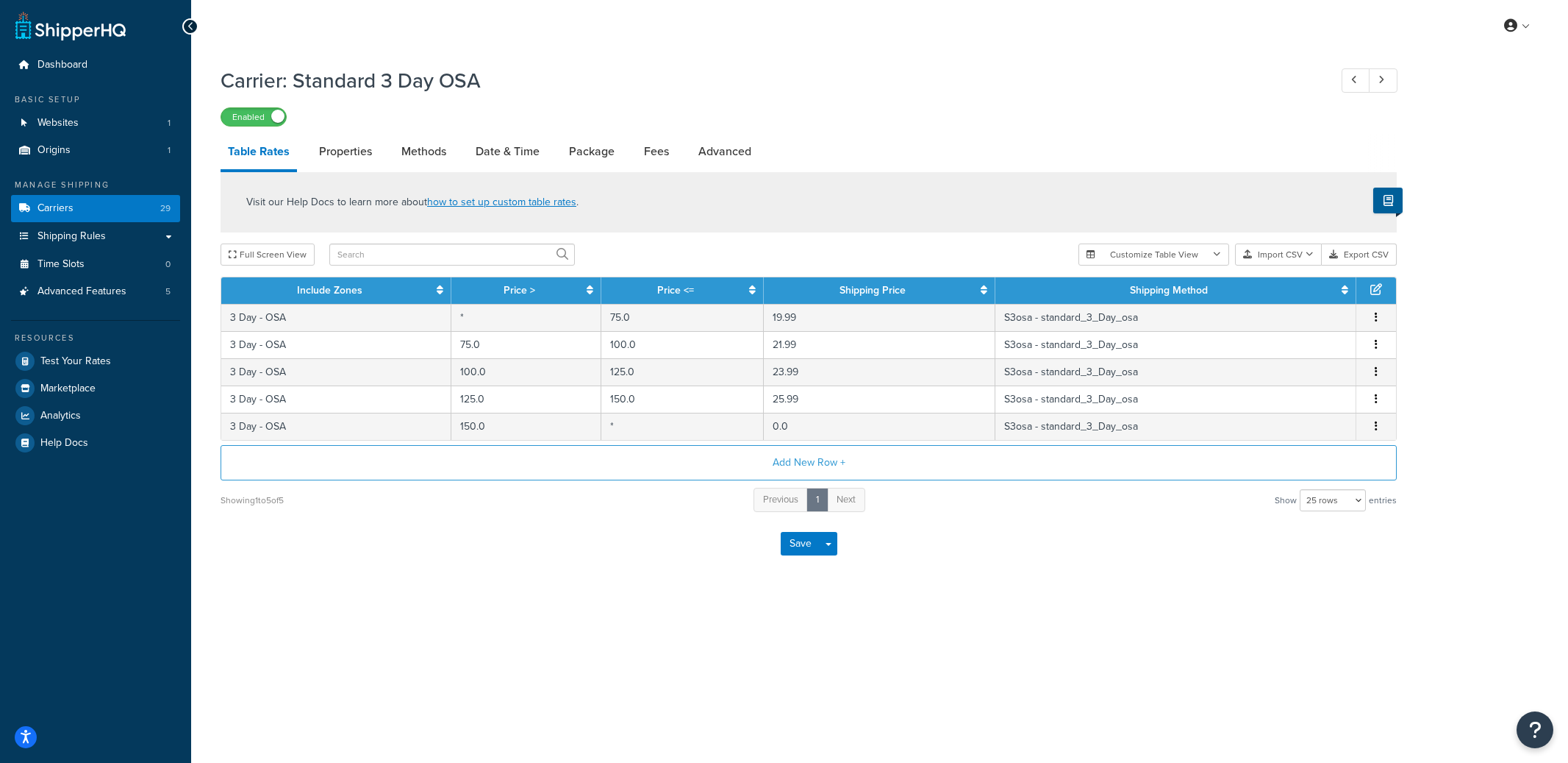
select select "25"
click at [729, 141] on link "Advanced" at bounding box center [724, 151] width 68 height 35
select select "false"
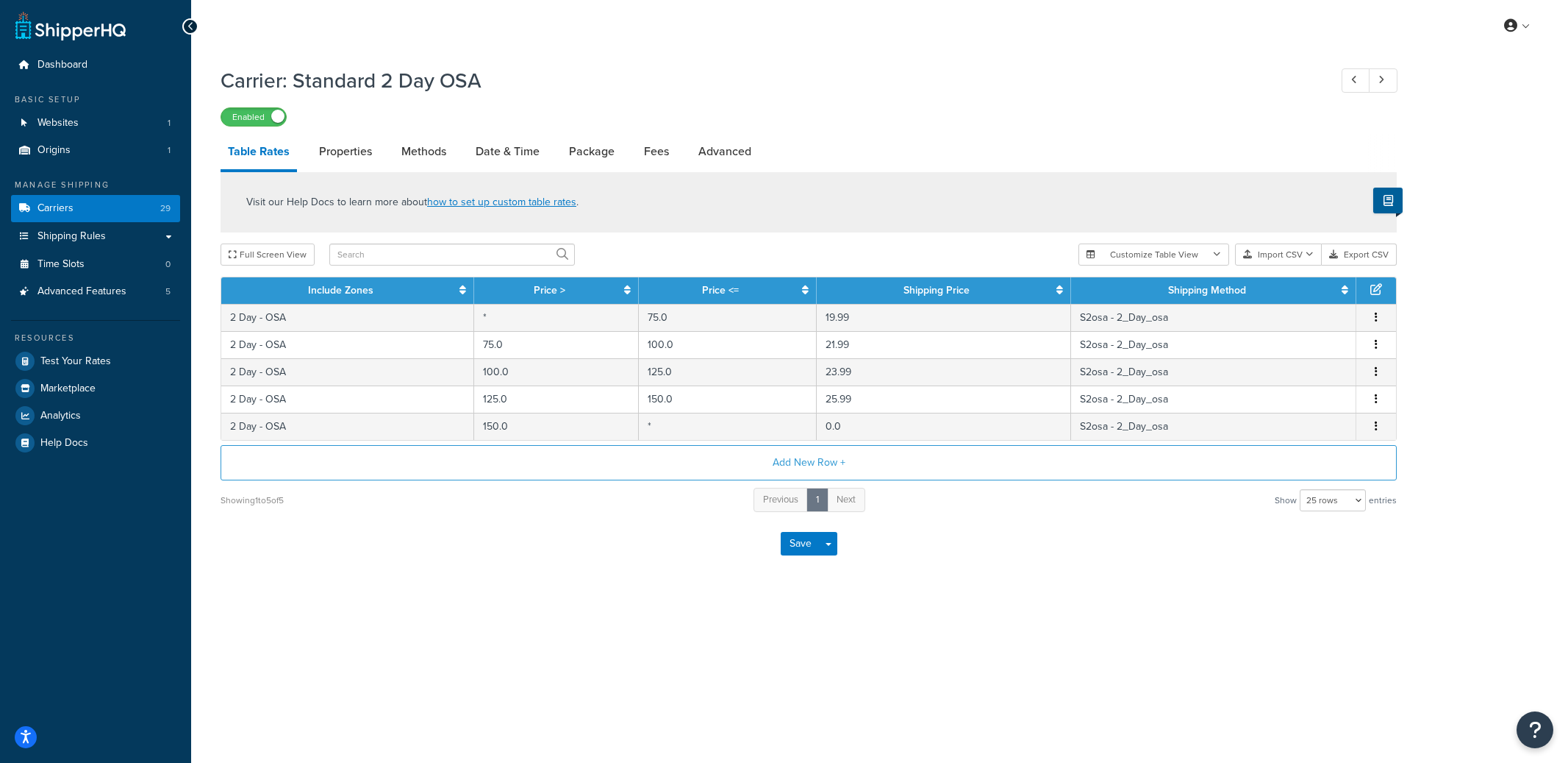
select select "25"
click at [714, 147] on link "Advanced" at bounding box center [724, 151] width 68 height 35
select select "false"
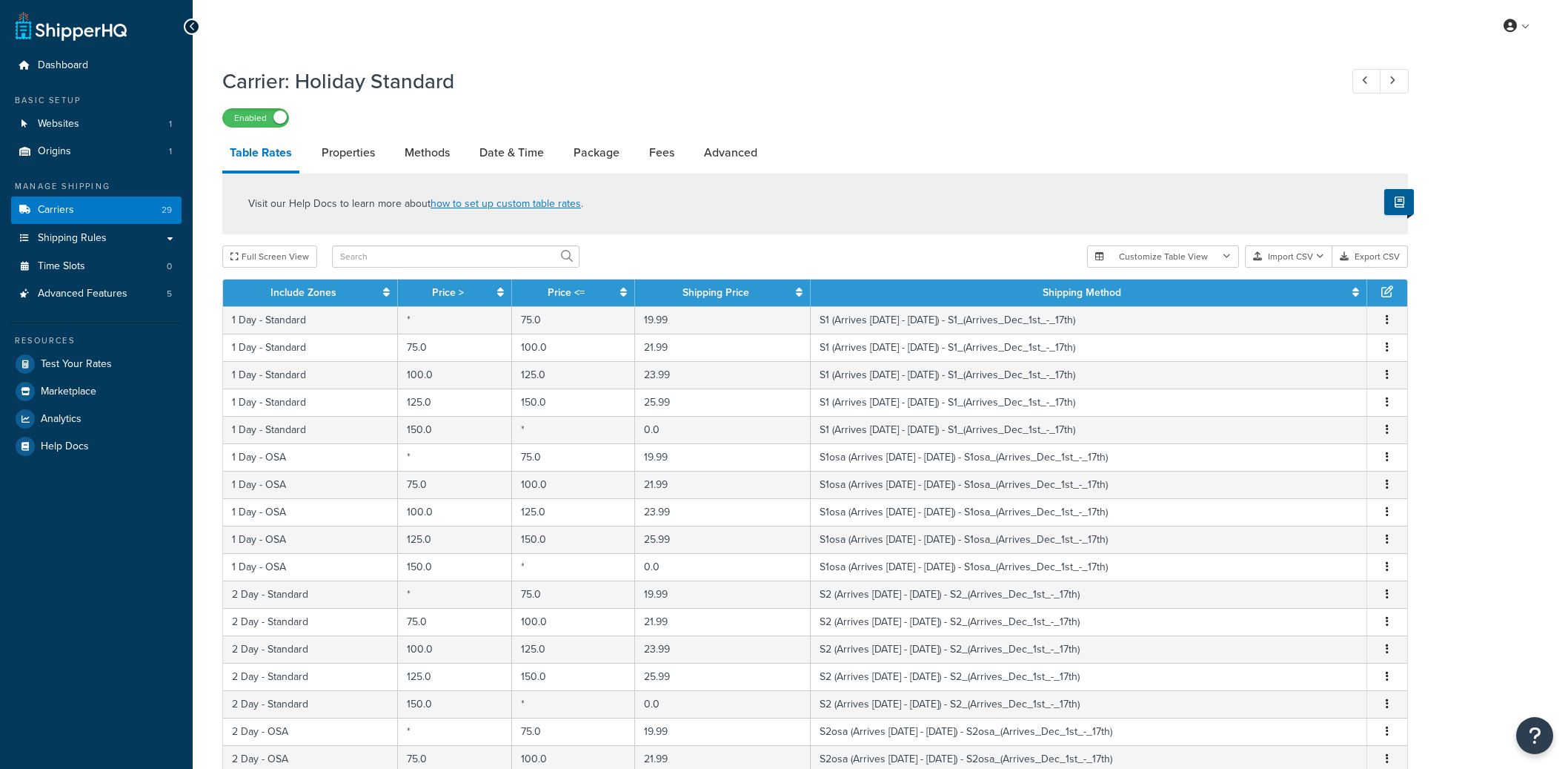
select select "25"
click at [718, 150] on link "Advanced" at bounding box center [730, 152] width 68 height 35
select select "false"
select select "25"
click at [732, 144] on link "Advanced" at bounding box center [730, 152] width 68 height 35
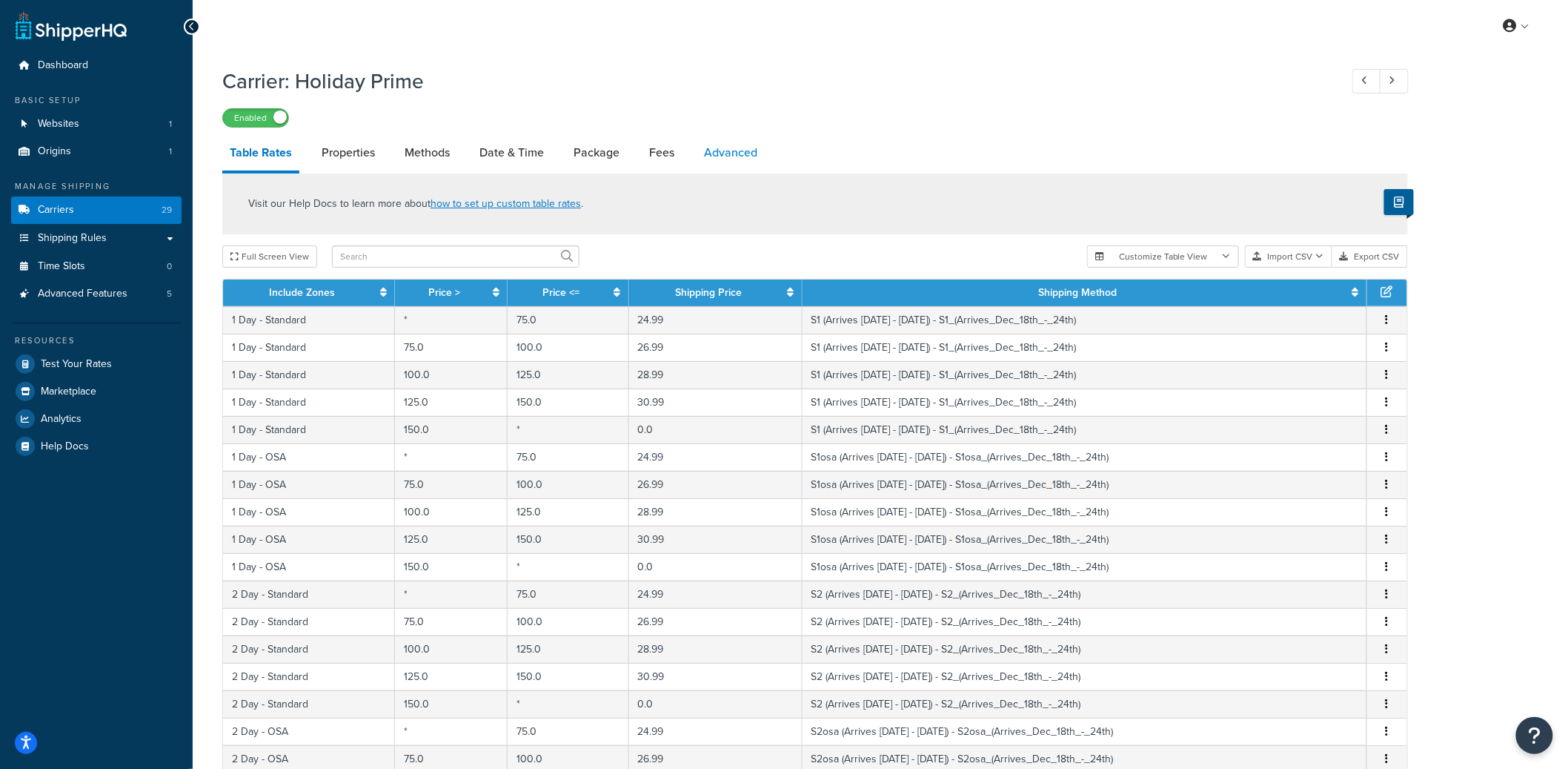
select select "false"
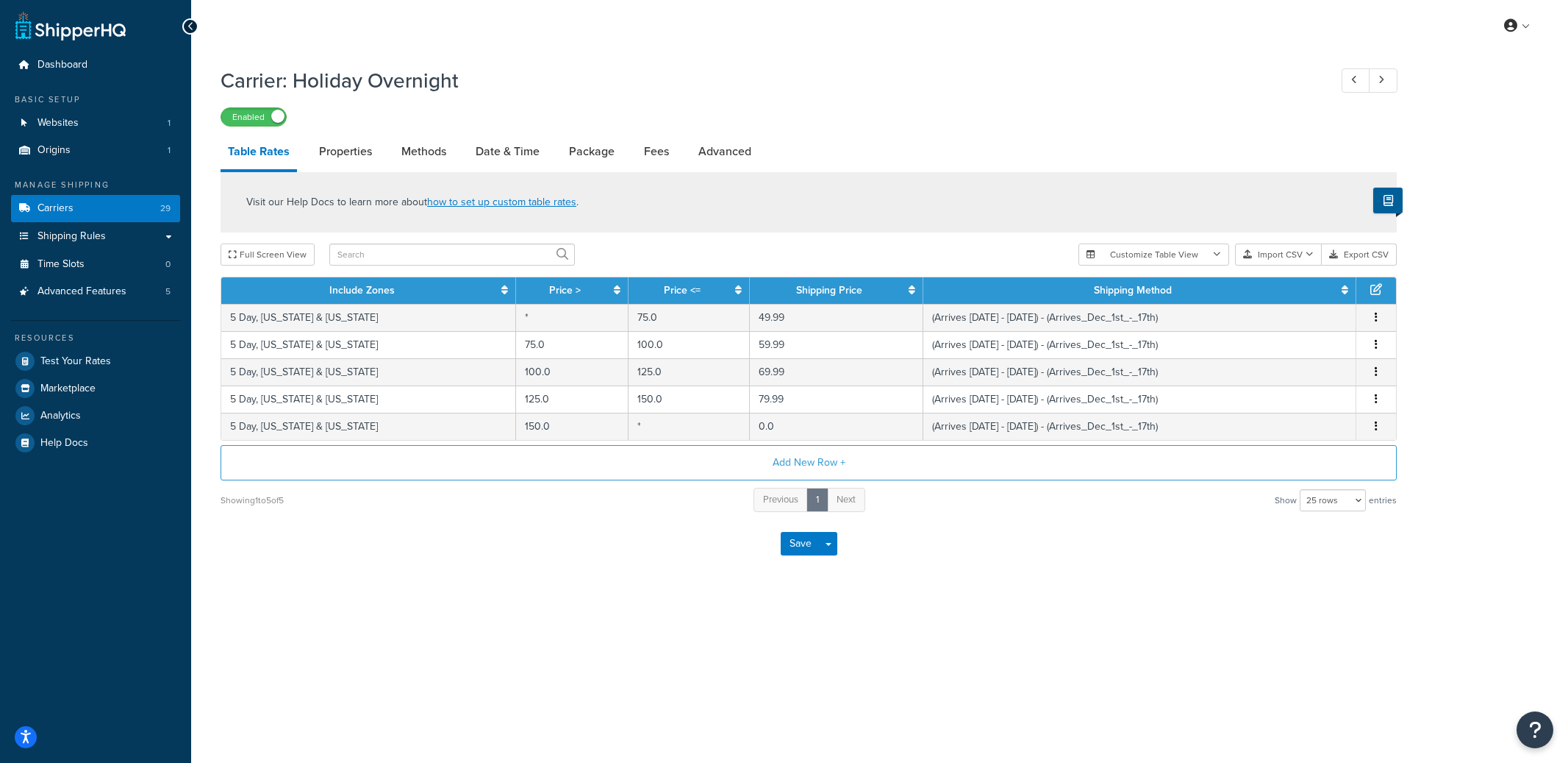
select select "25"
click at [727, 159] on link "Advanced" at bounding box center [724, 151] width 68 height 35
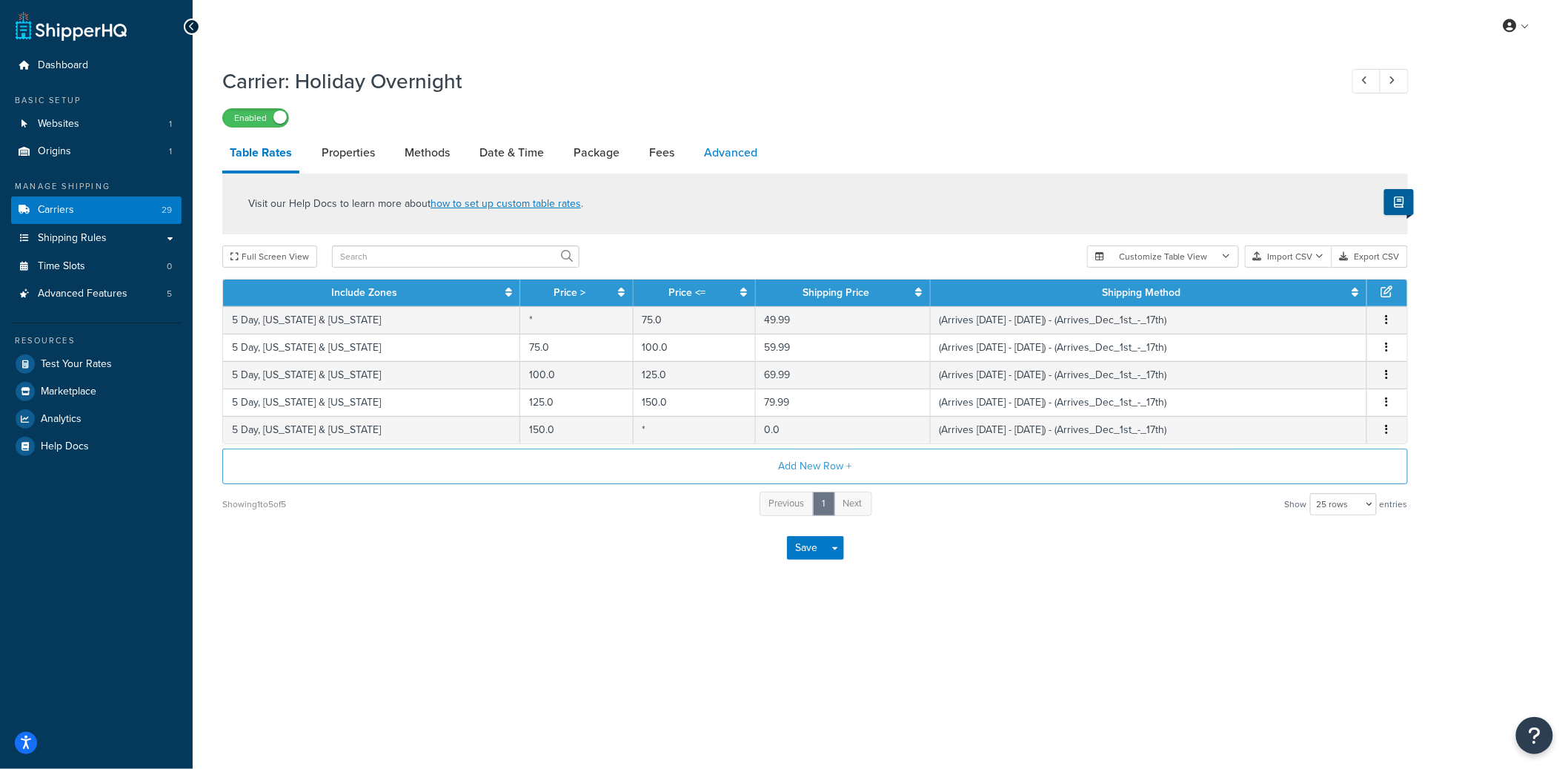
select select "false"
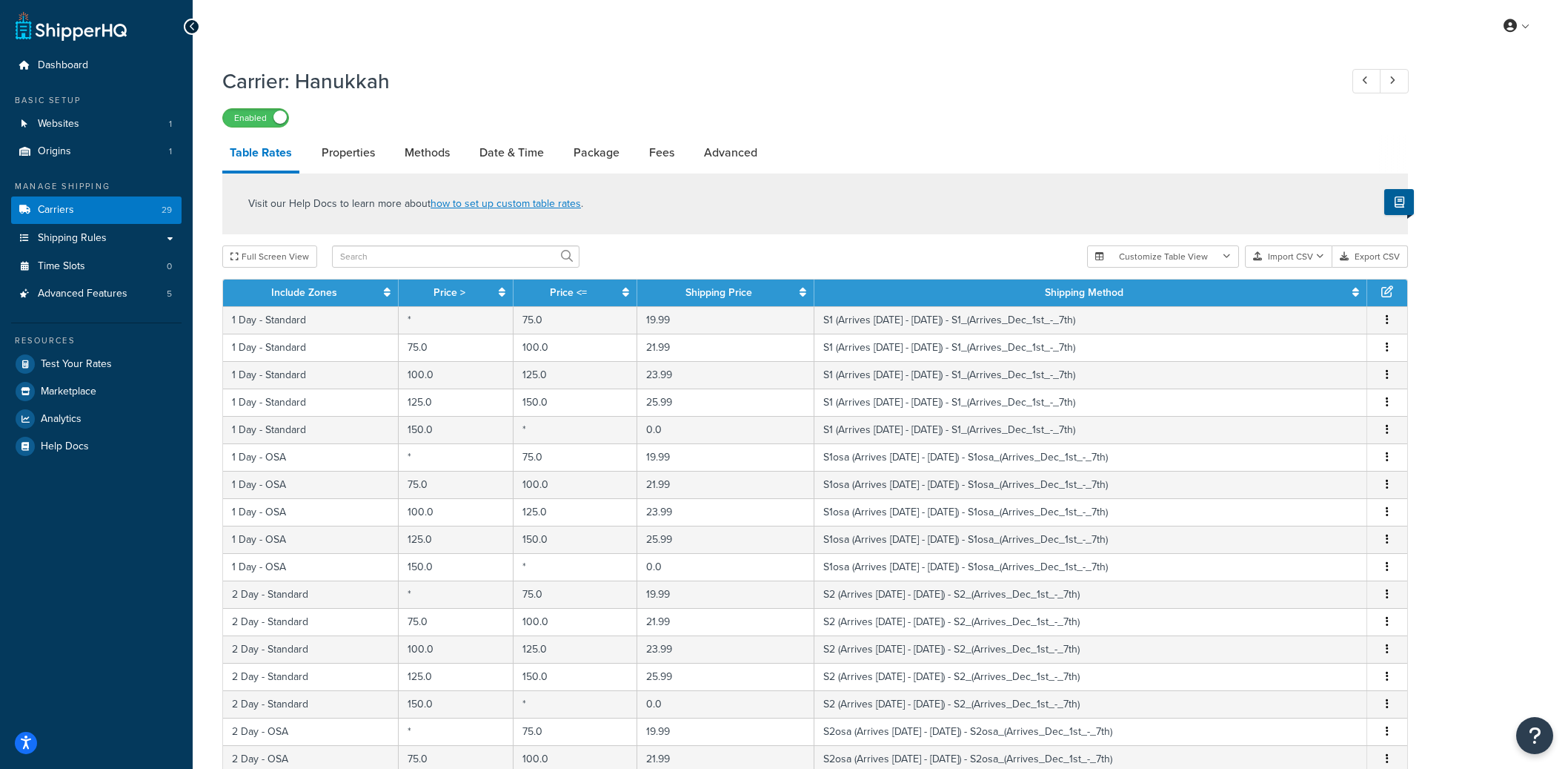
select select "25"
click at [732, 148] on link "Advanced" at bounding box center [730, 152] width 68 height 35
select select "false"
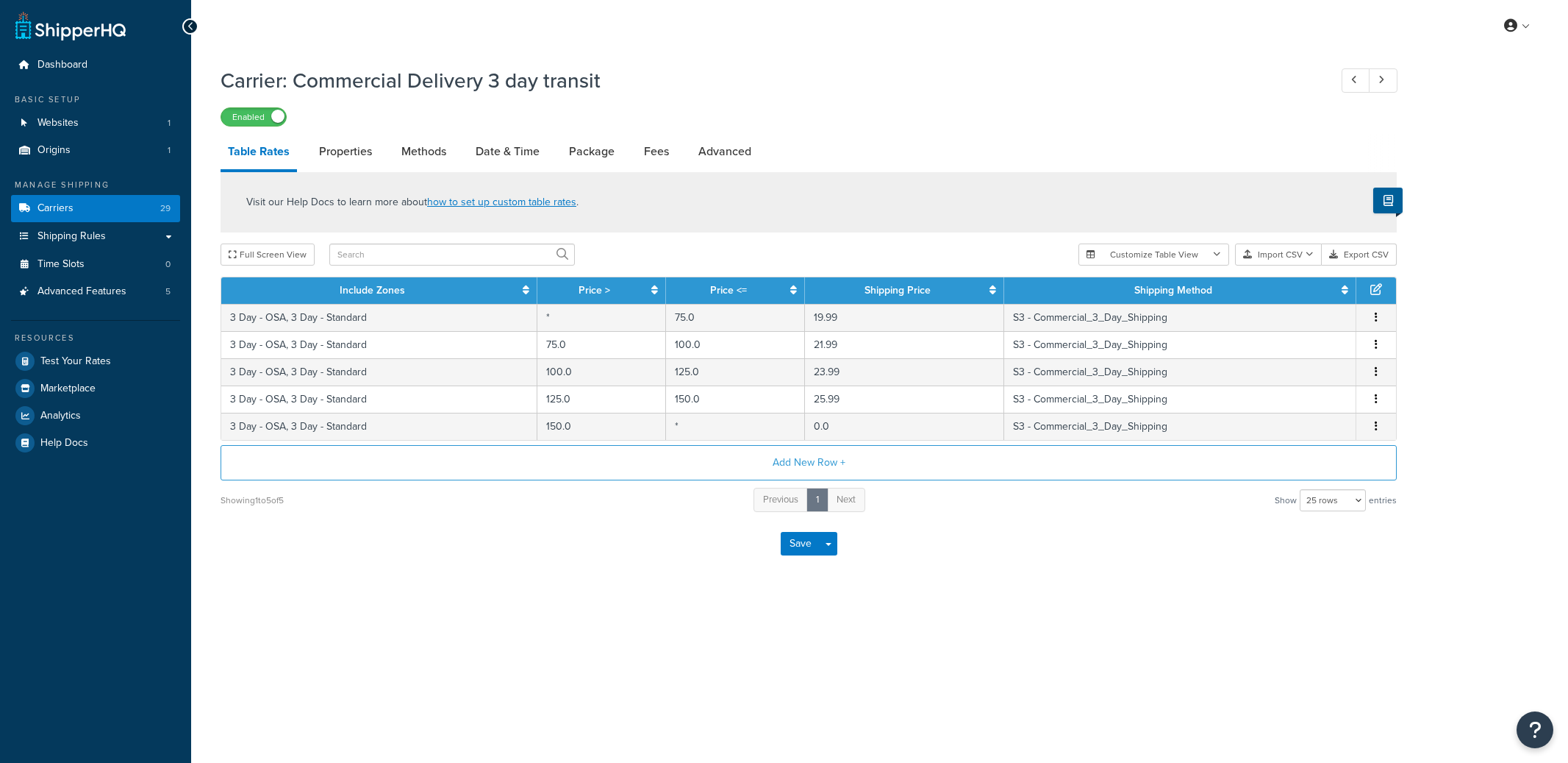
select select "25"
click at [733, 145] on link "Advanced" at bounding box center [724, 151] width 68 height 35
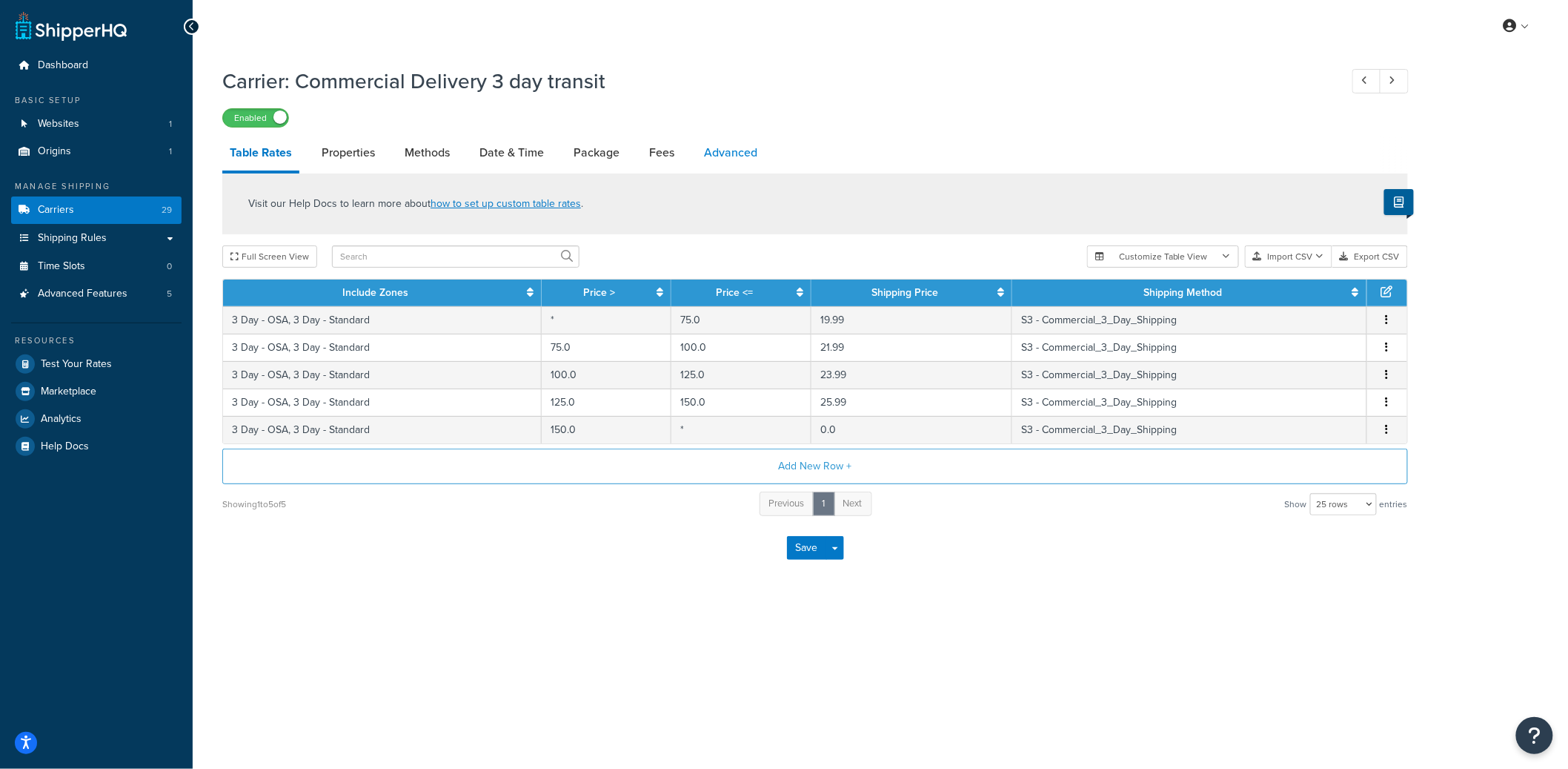
select select "false"
select select "residential"
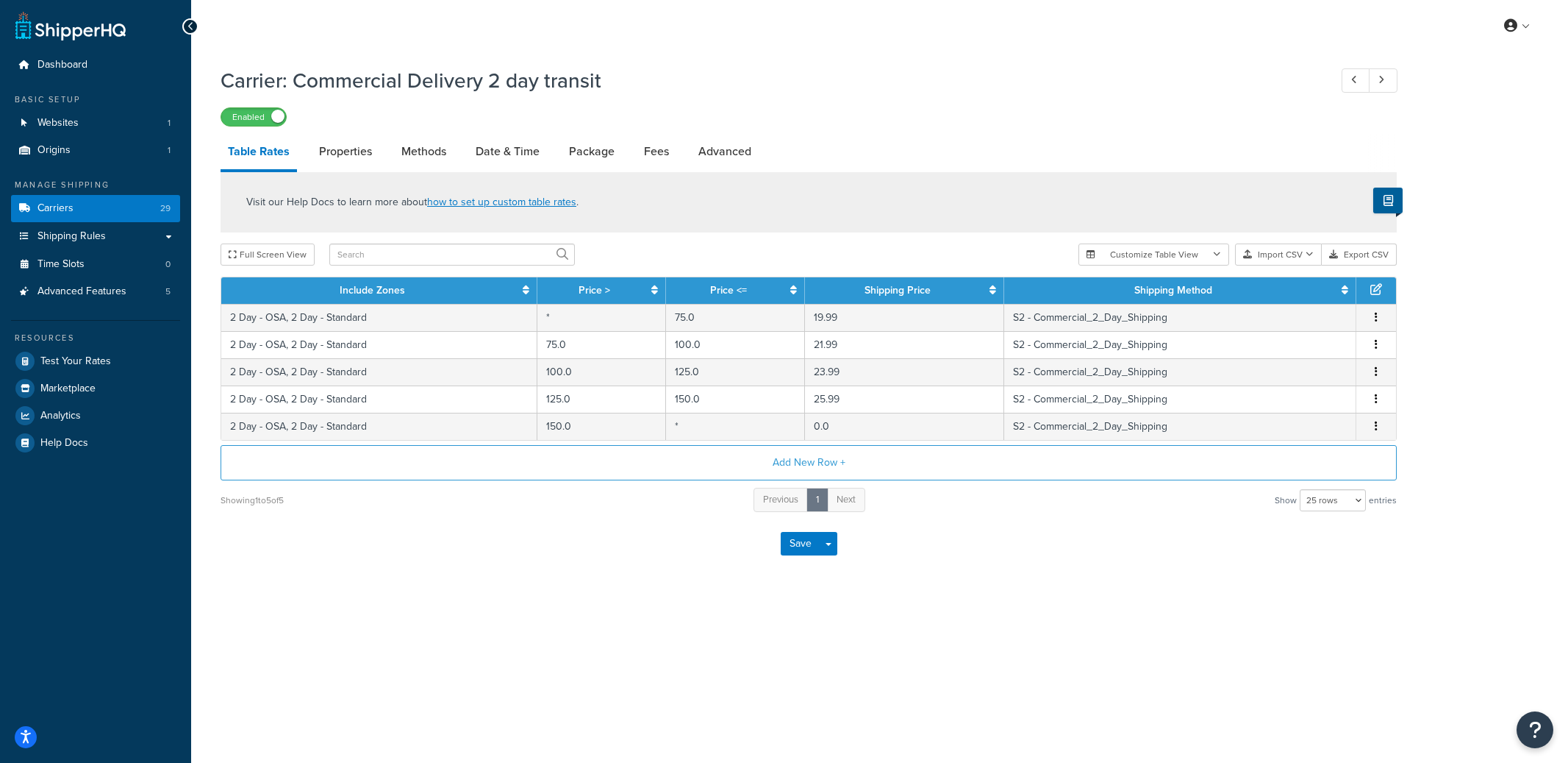
select select "25"
click at [722, 140] on link "Advanced" at bounding box center [724, 151] width 68 height 35
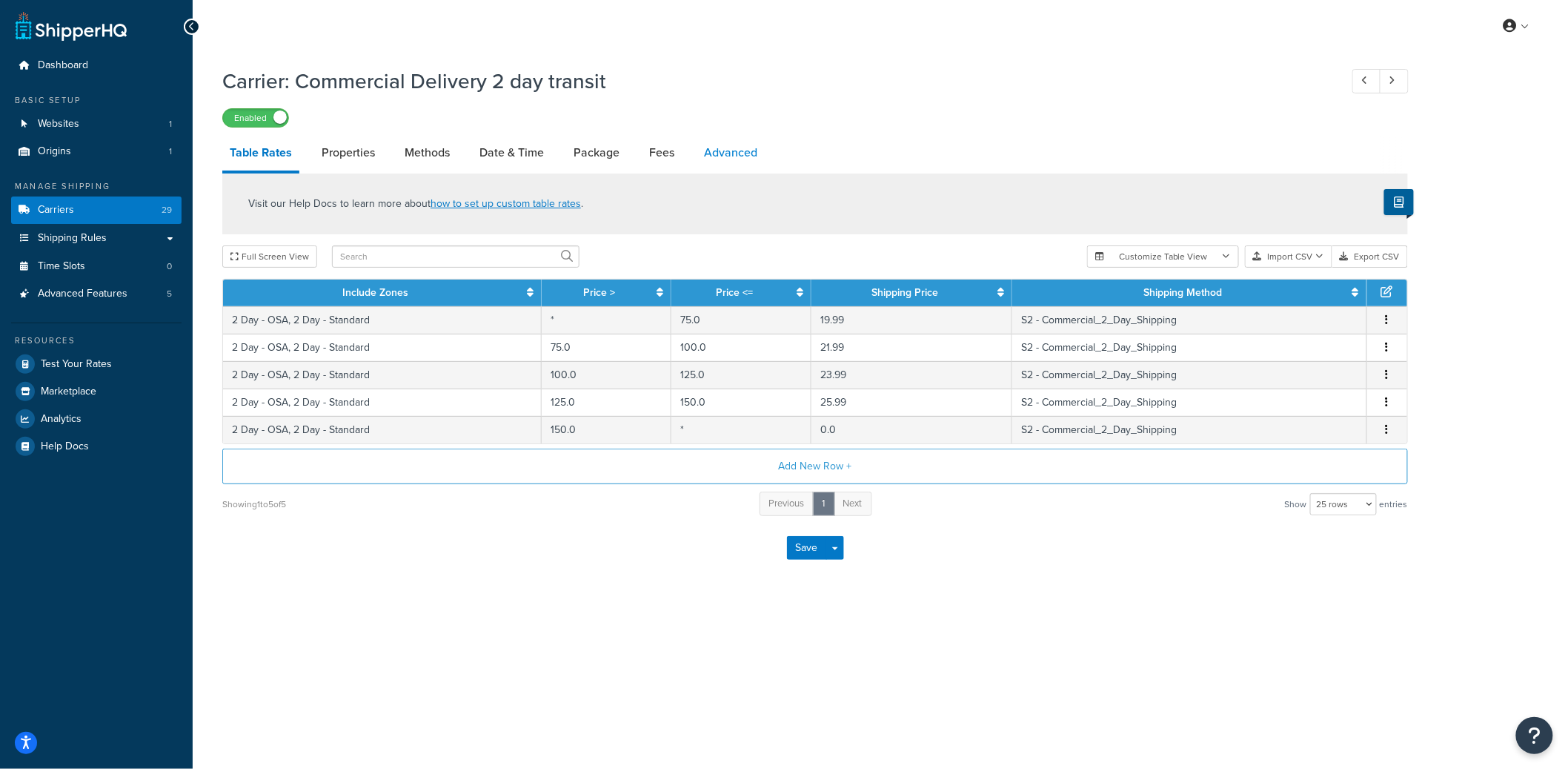
select select "false"
select select "residential"
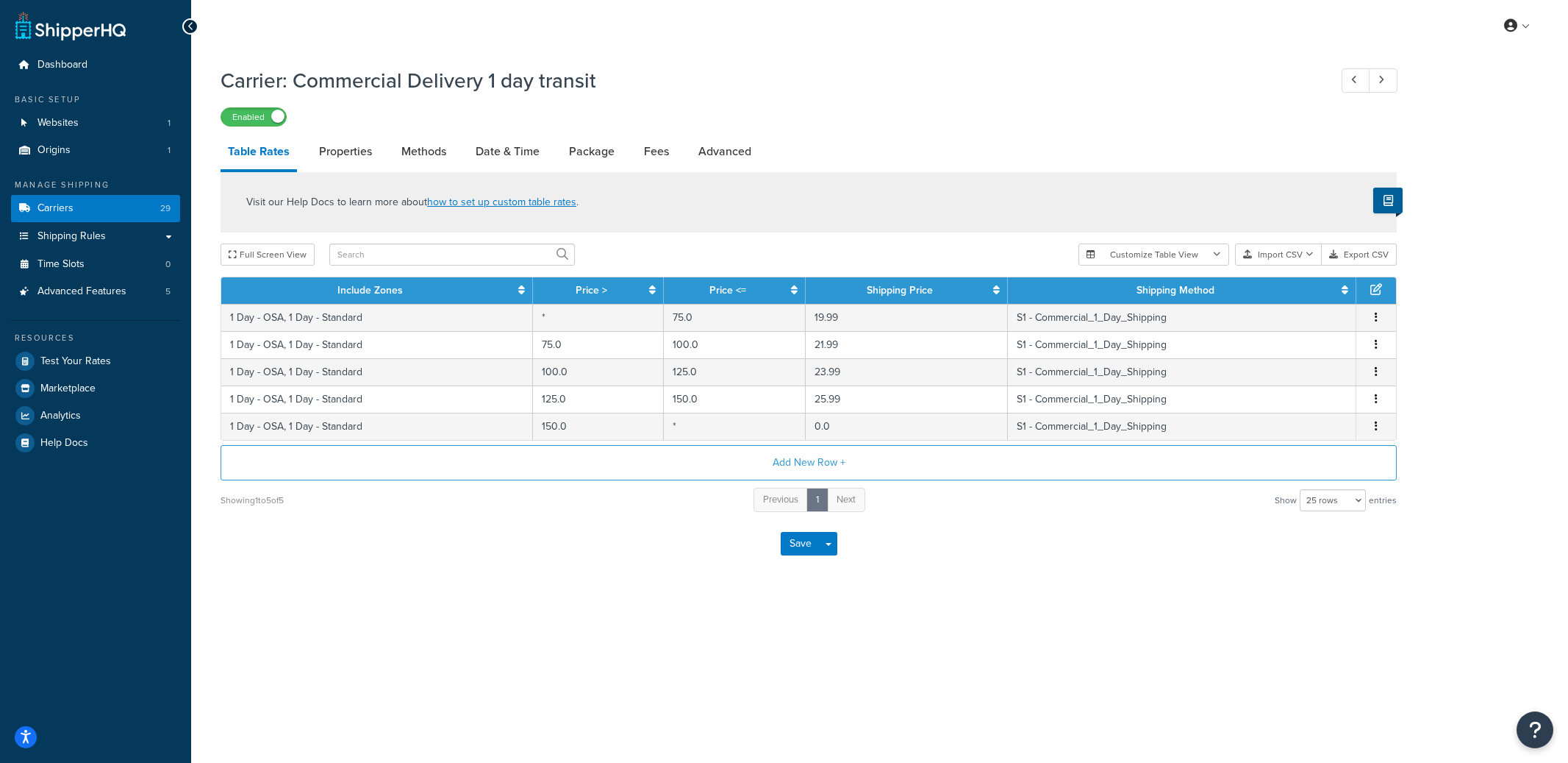
select select "25"
click at [740, 146] on link "Advanced" at bounding box center [724, 151] width 68 height 35
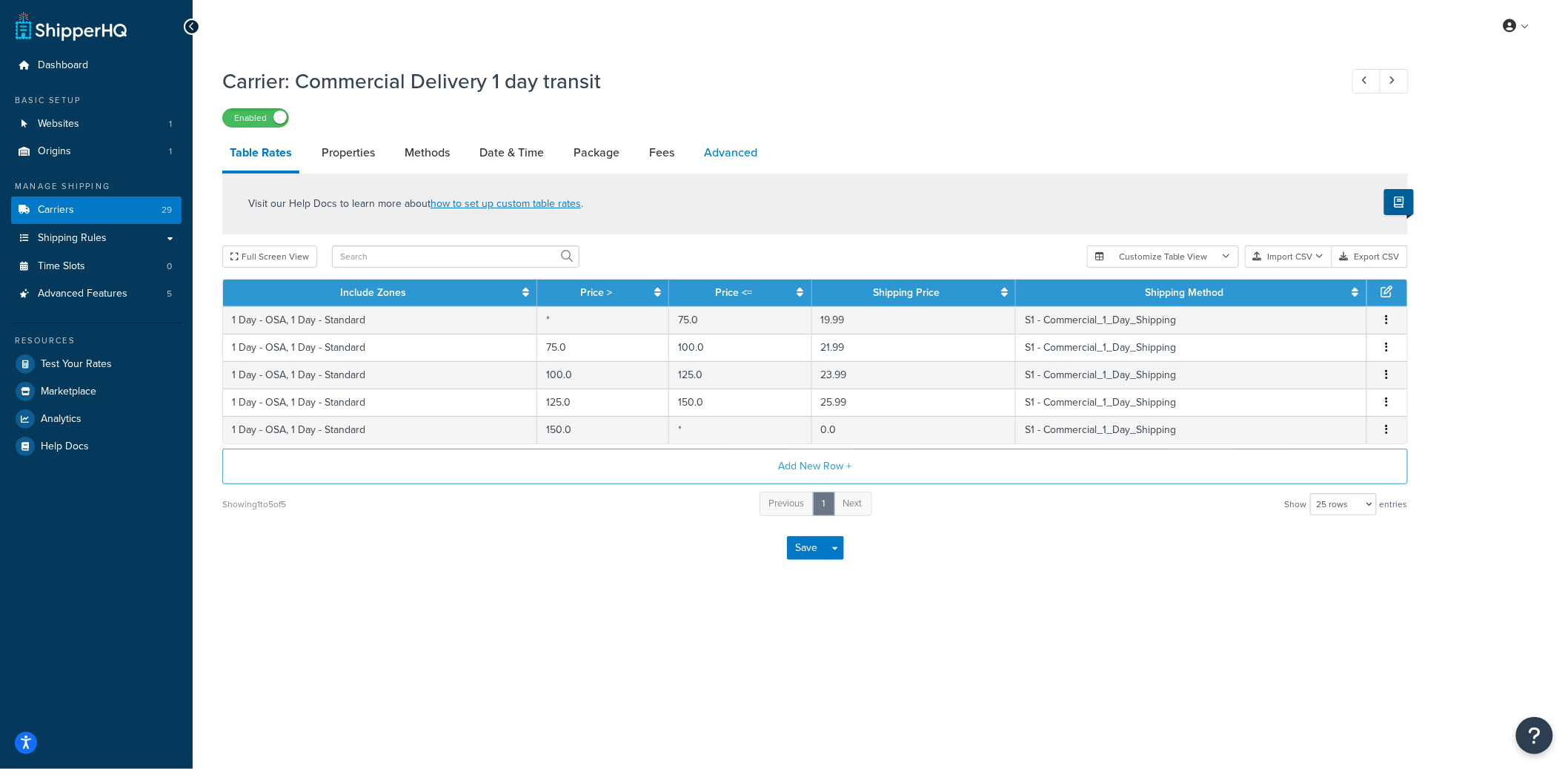
select select "false"
select select "residential"
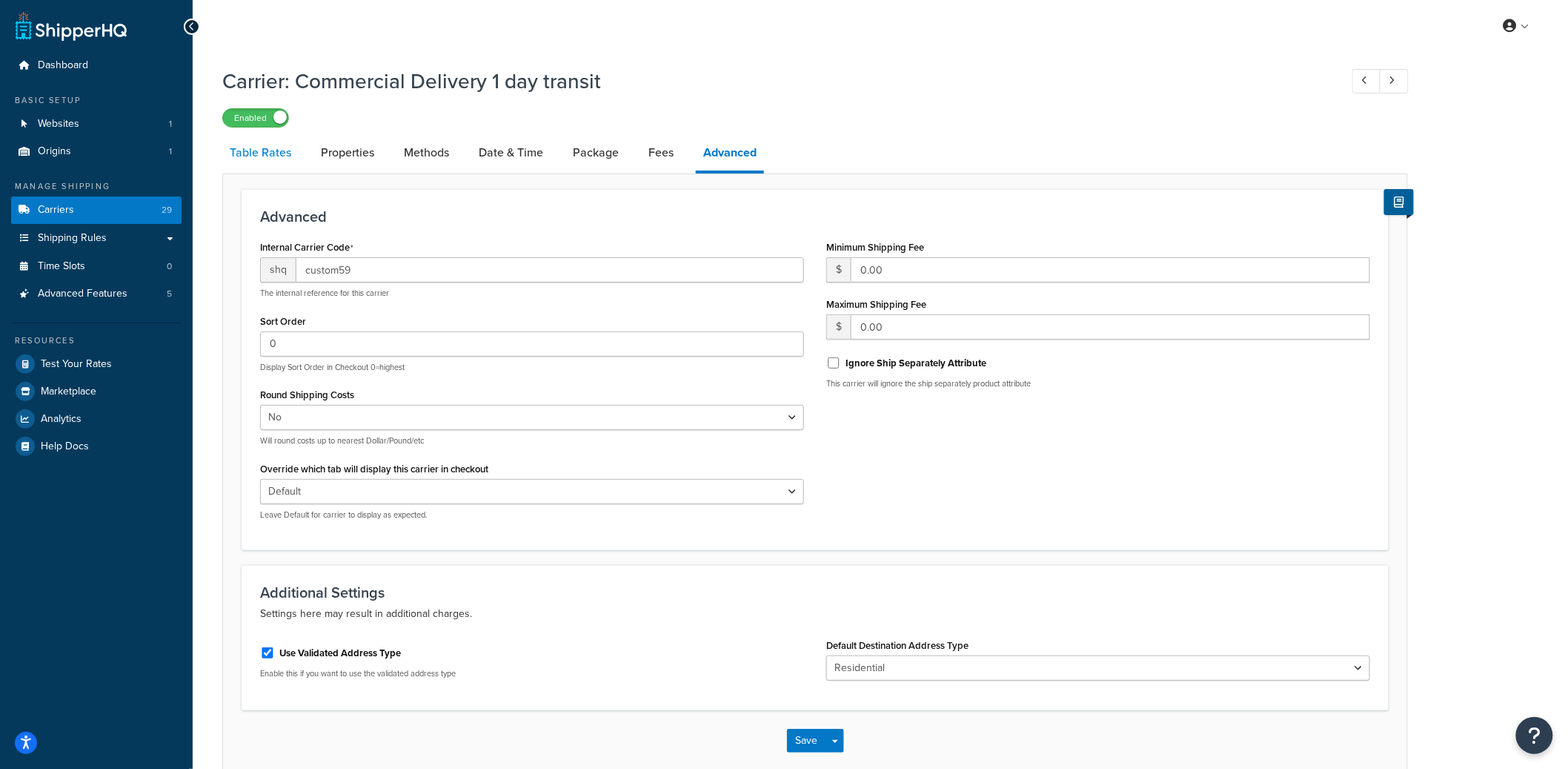
click at [280, 161] on link "Table Rates" at bounding box center [260, 152] width 77 height 35
select select "25"
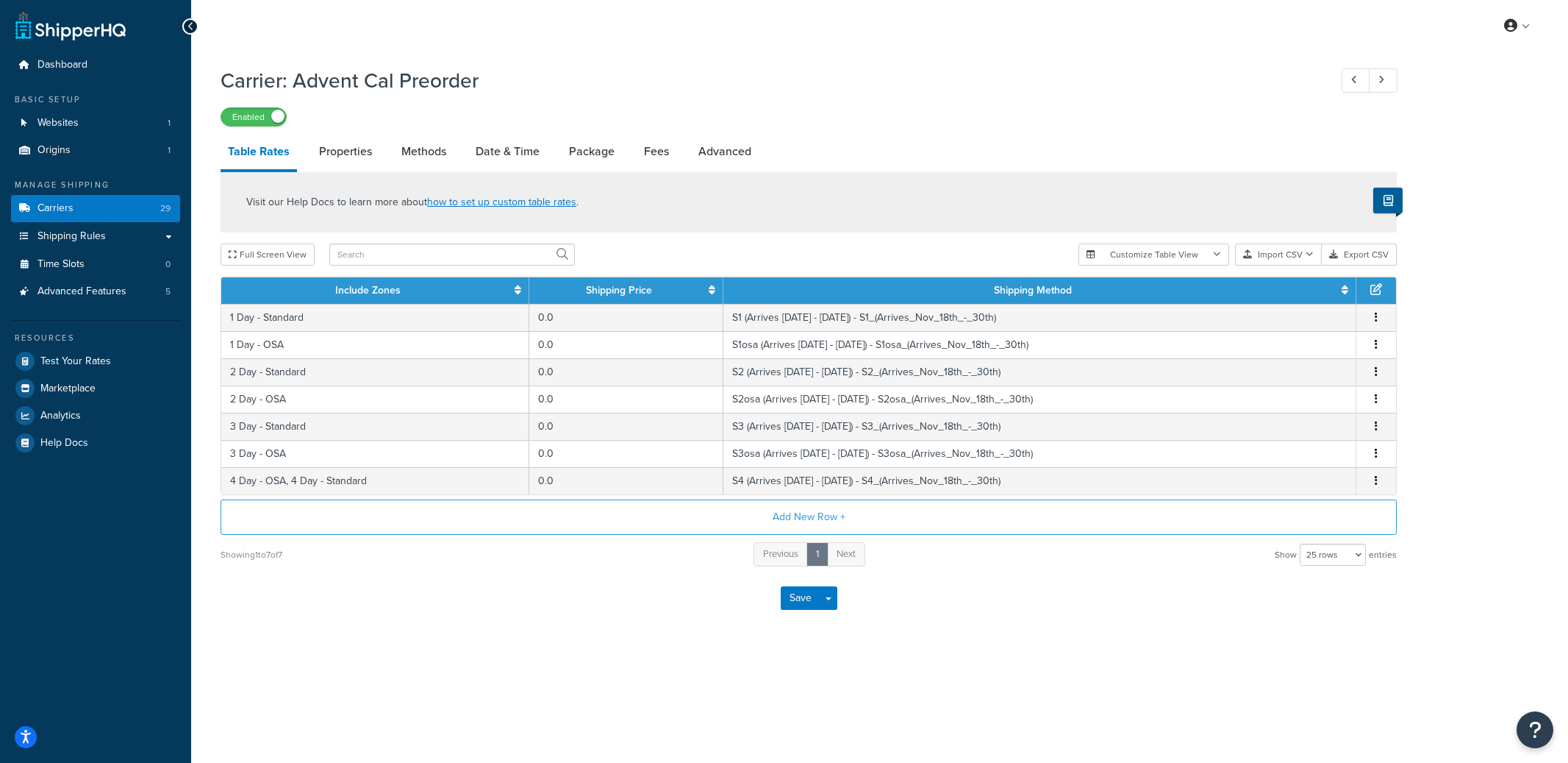
select select "25"
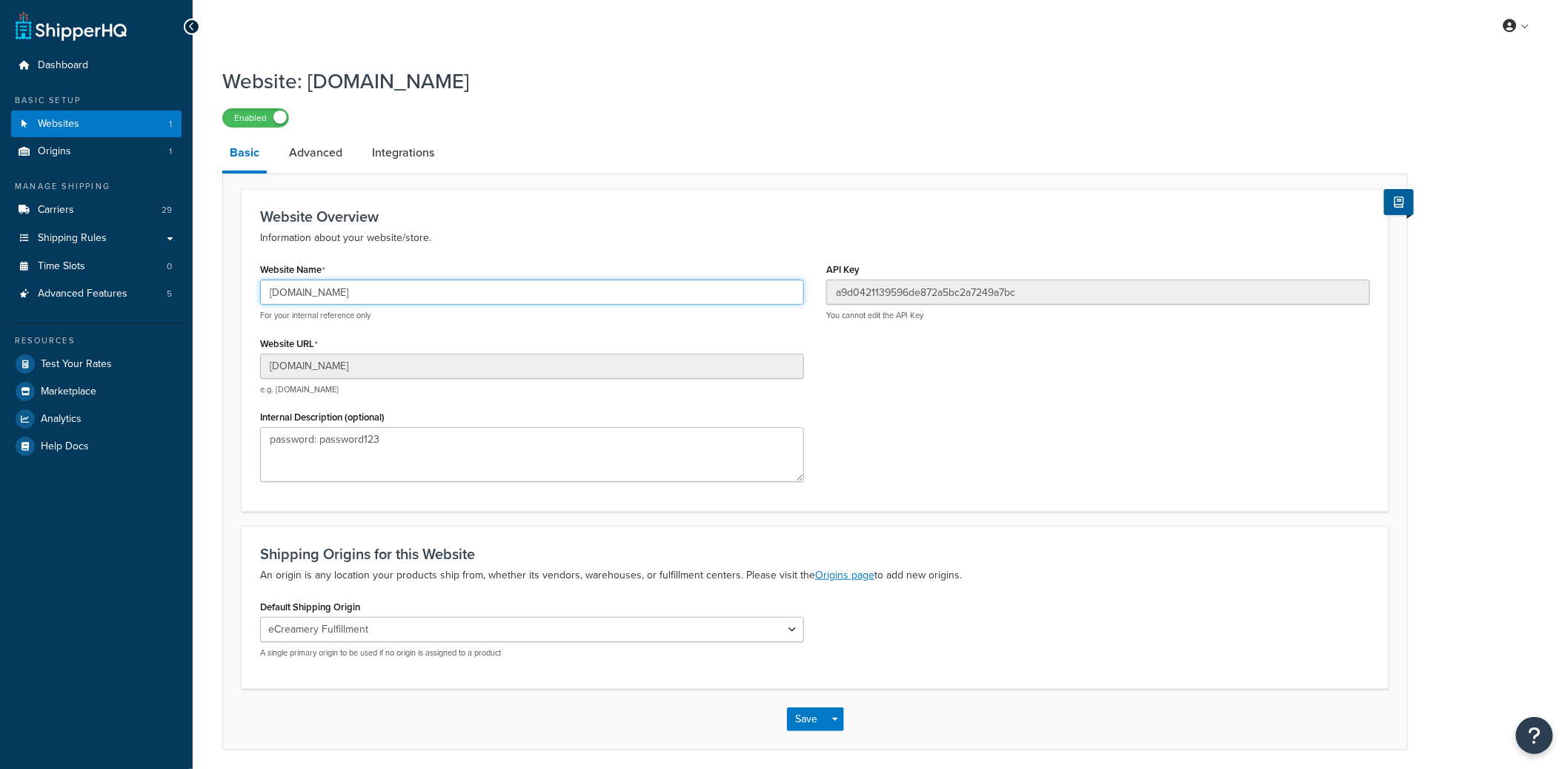
click at [312, 303] on input "ecreamery.myshopify.com" at bounding box center [531, 292] width 544 height 26
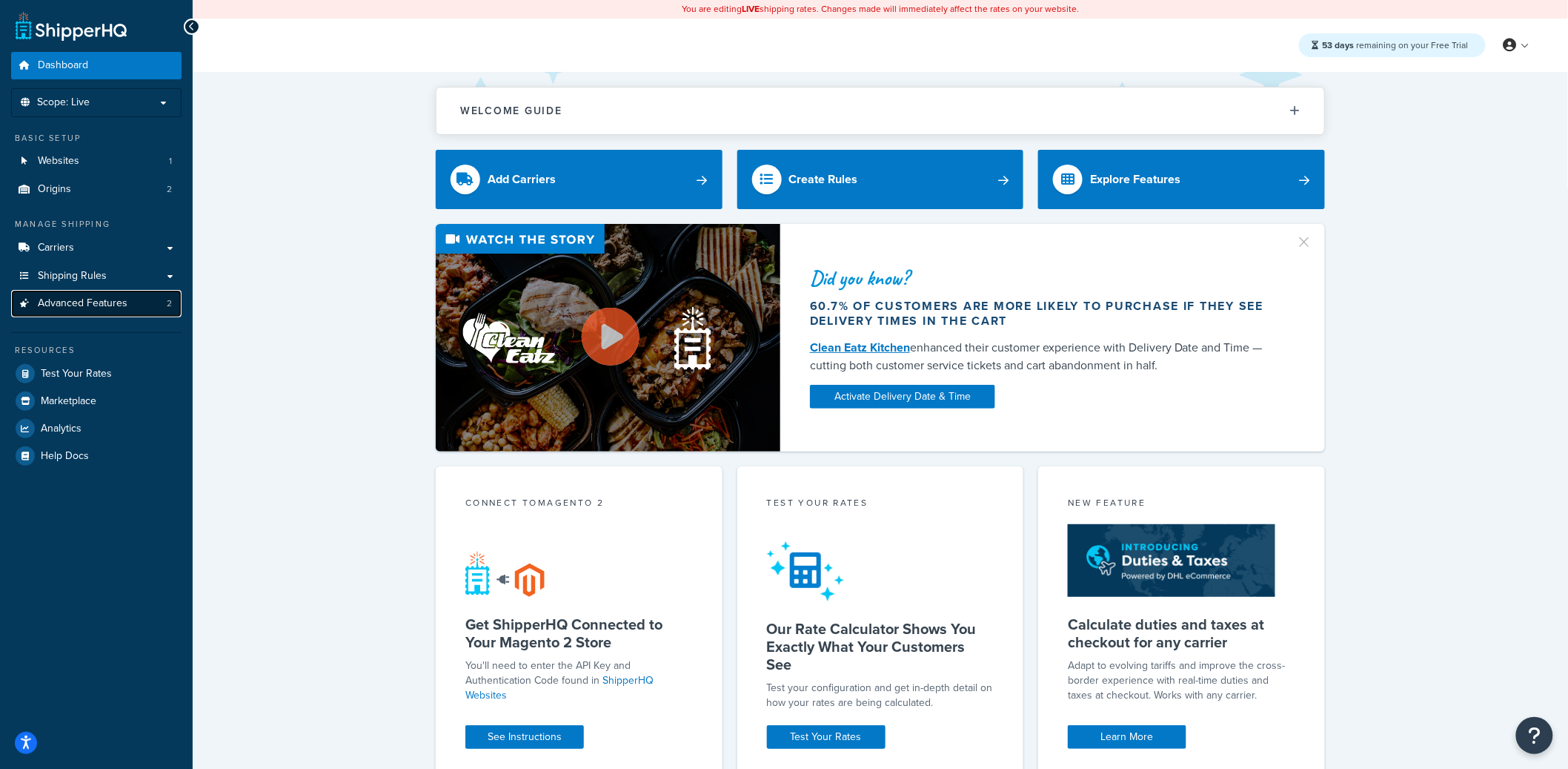
click at [168, 297] on span "2" at bounding box center [169, 303] width 5 height 12
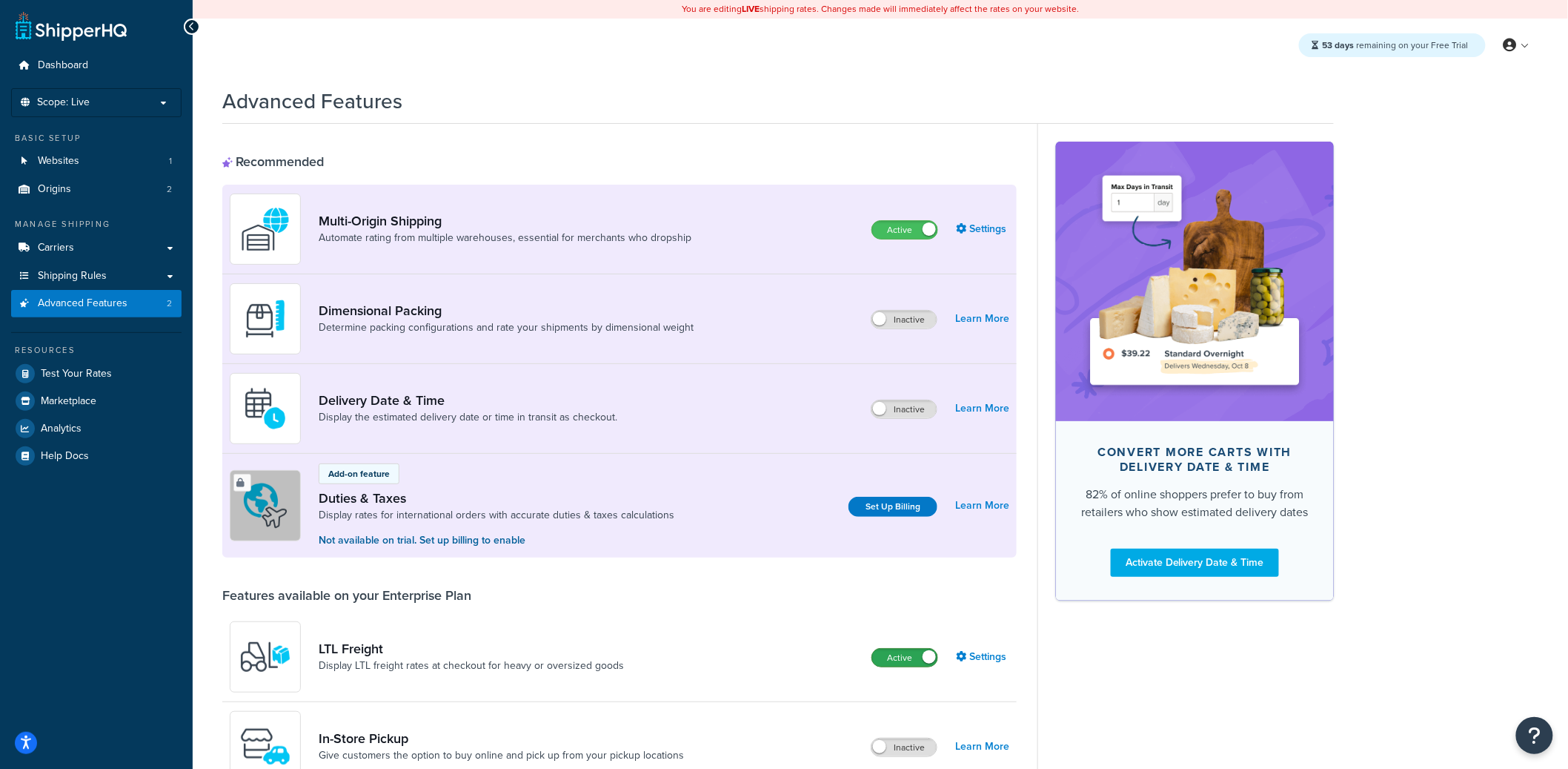
click at [905, 653] on label "Active" at bounding box center [904, 658] width 65 height 18
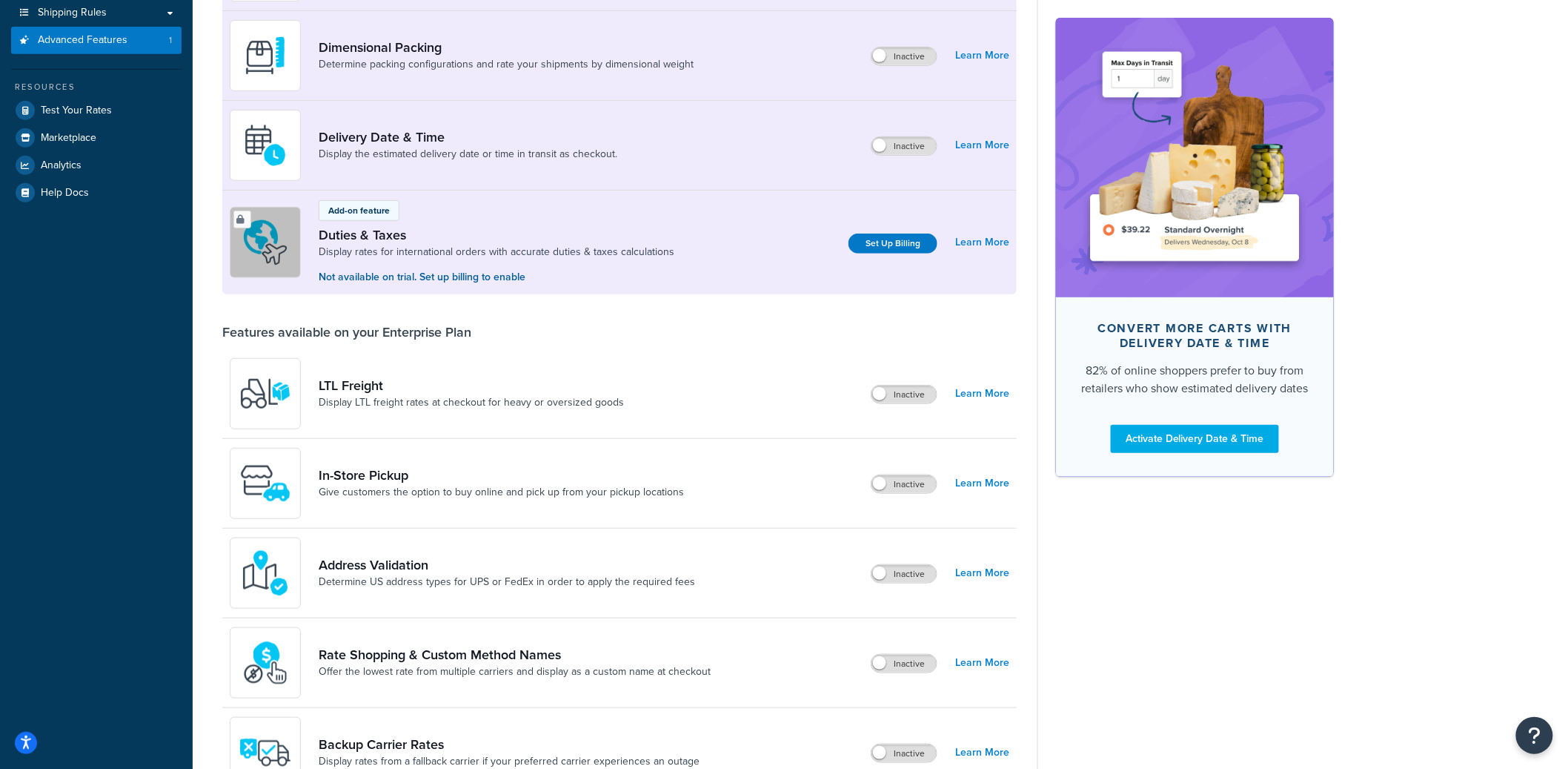
scroll to position [320, 0]
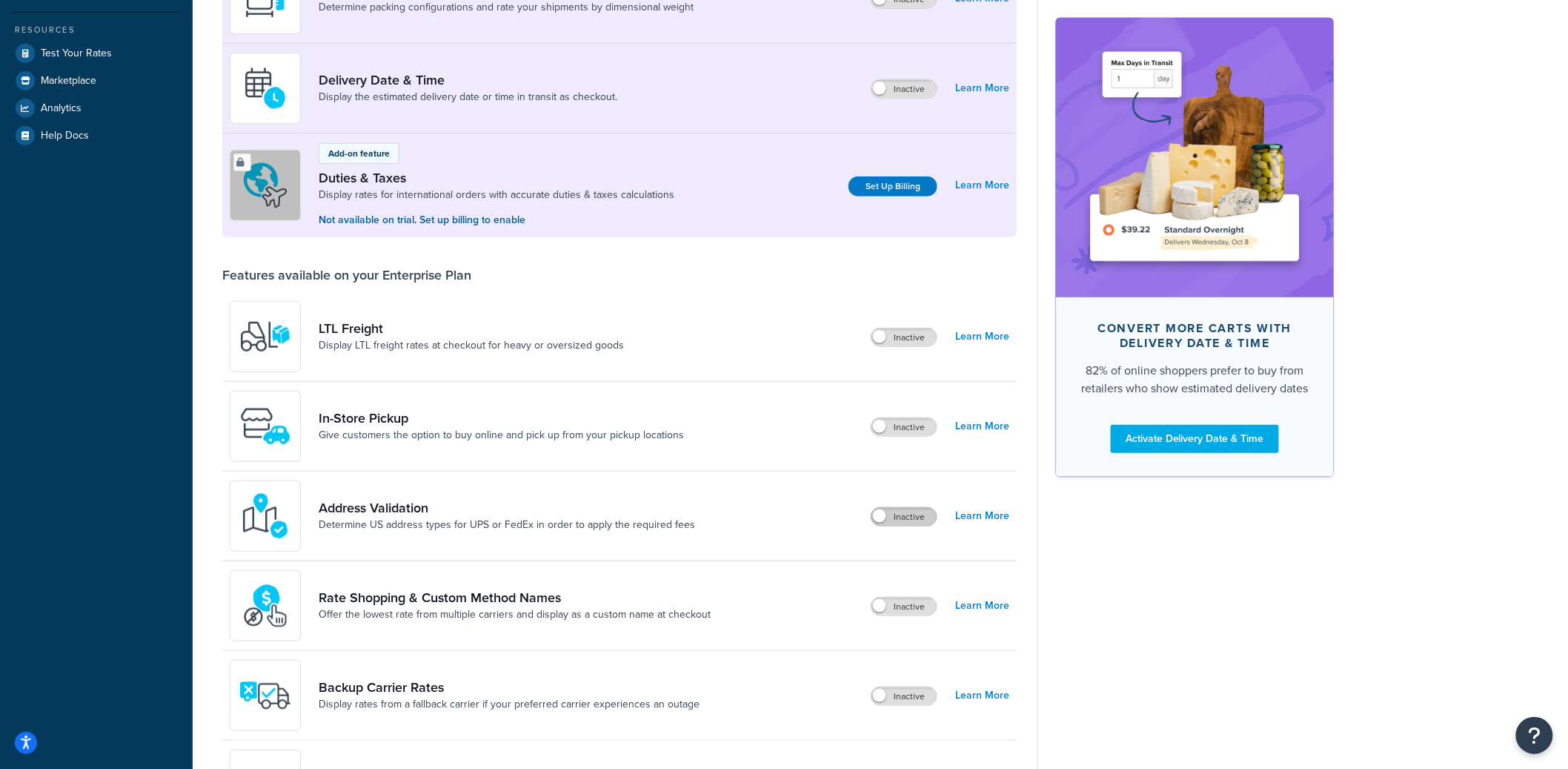
click at [892, 521] on label "Inactive" at bounding box center [903, 517] width 65 height 18
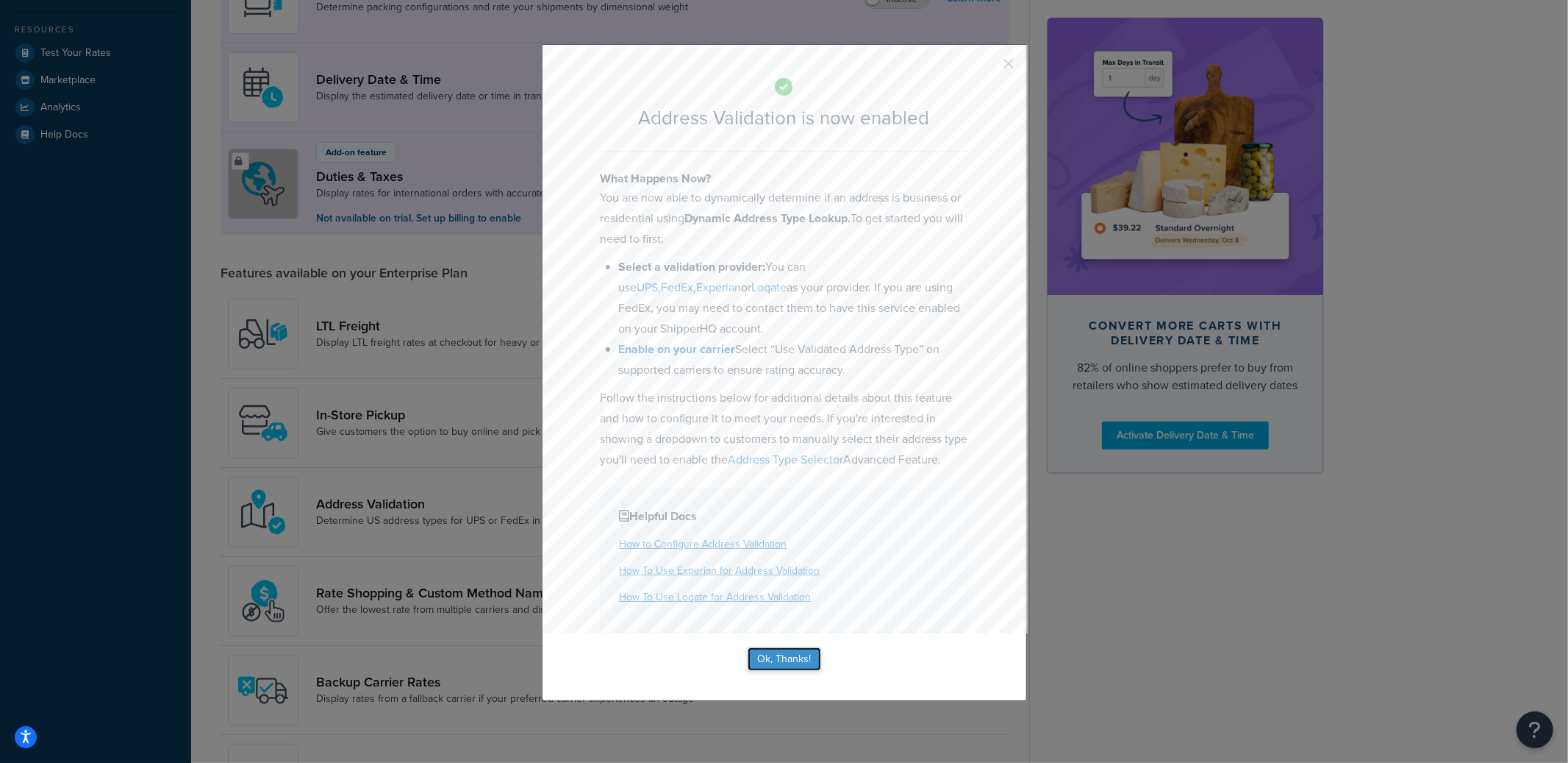
click at [801, 670] on button "Ok, Thanks!" at bounding box center [785, 658] width 74 height 24
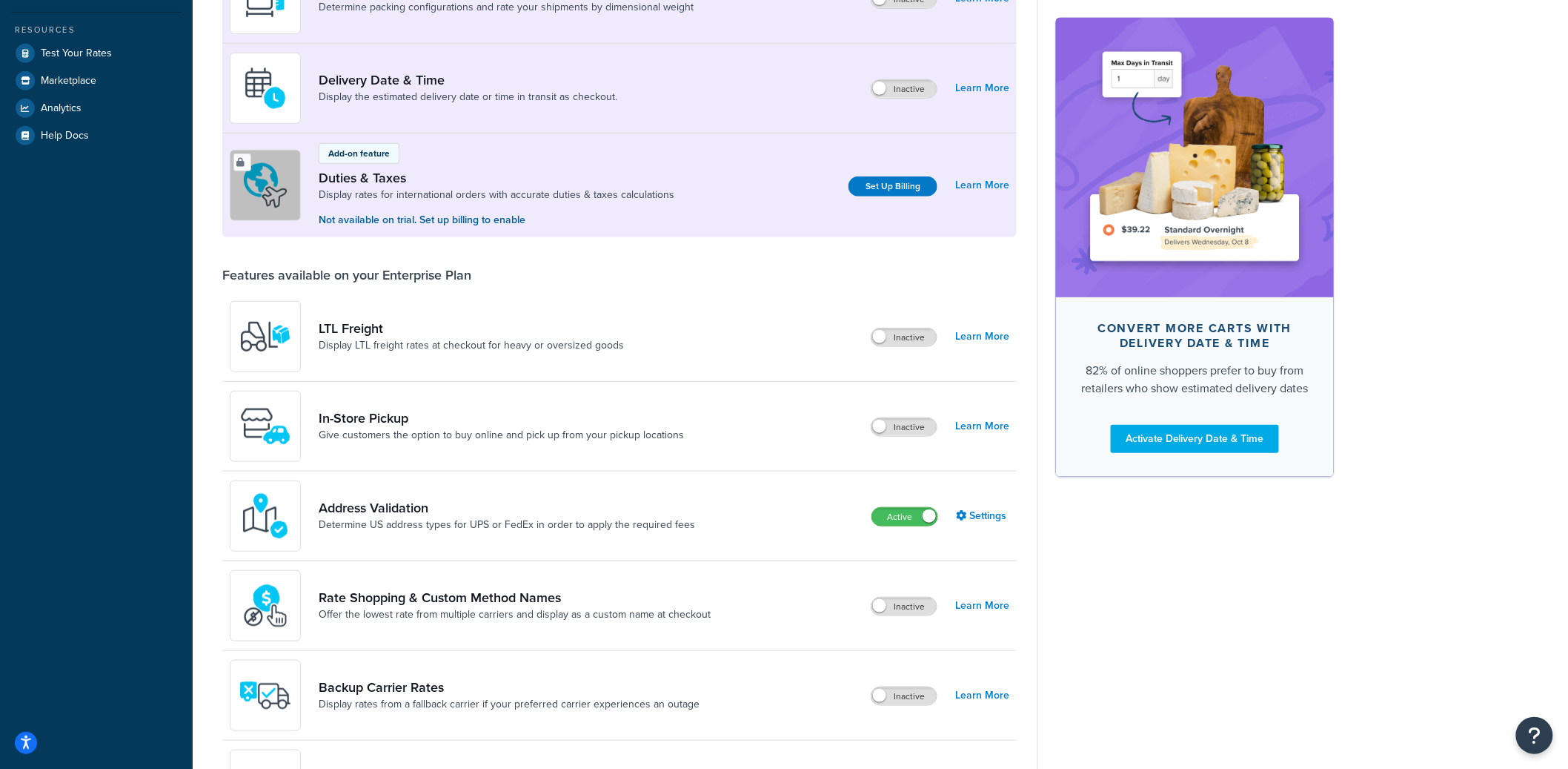
click at [971, 526] on div "Active Settings" at bounding box center [939, 516] width 138 height 21
click at [975, 521] on link "Settings" at bounding box center [982, 516] width 54 height 21
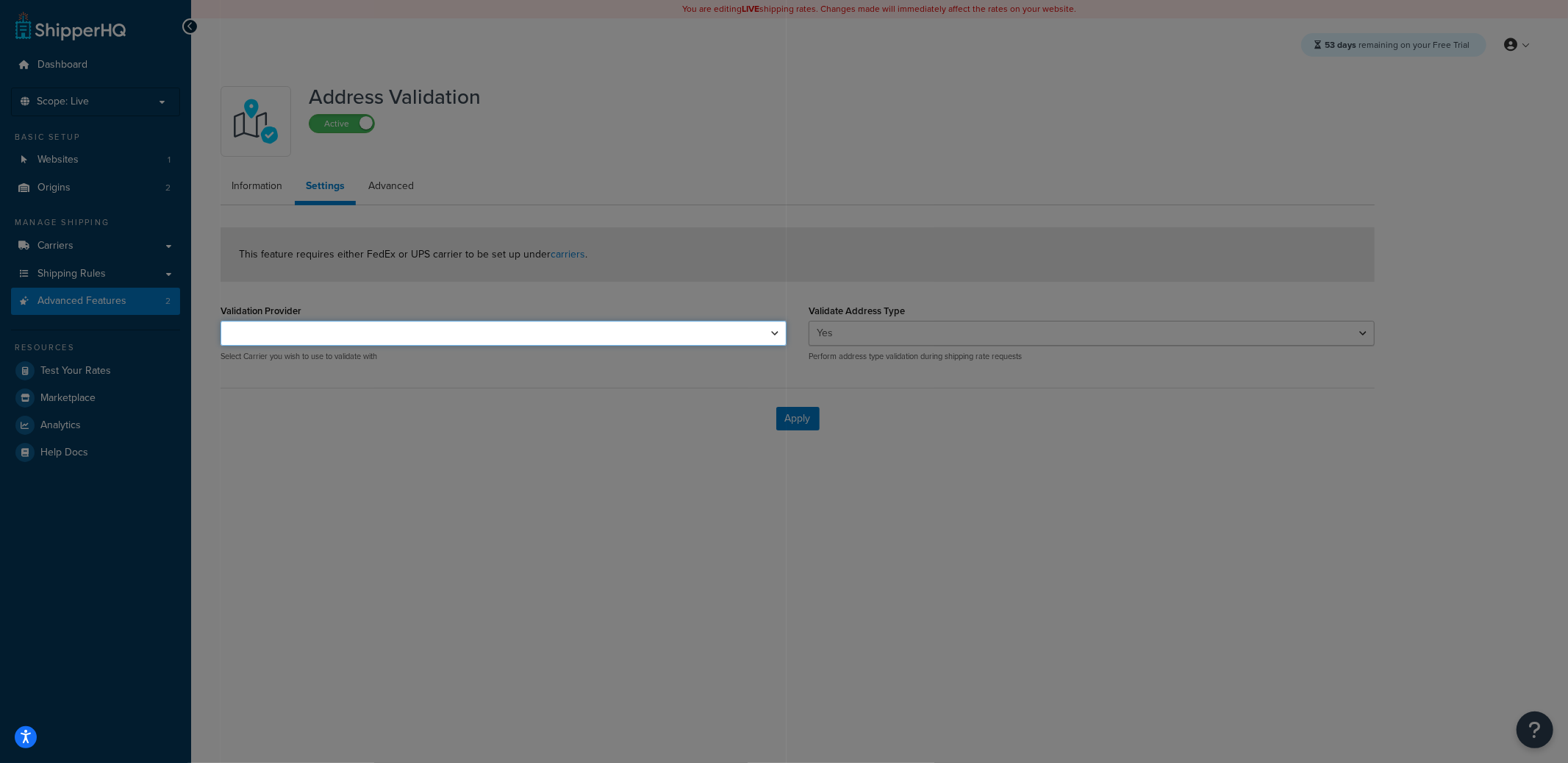
click at [331, 324] on select "UPS® UPS® (2)" at bounding box center [503, 333] width 566 height 25
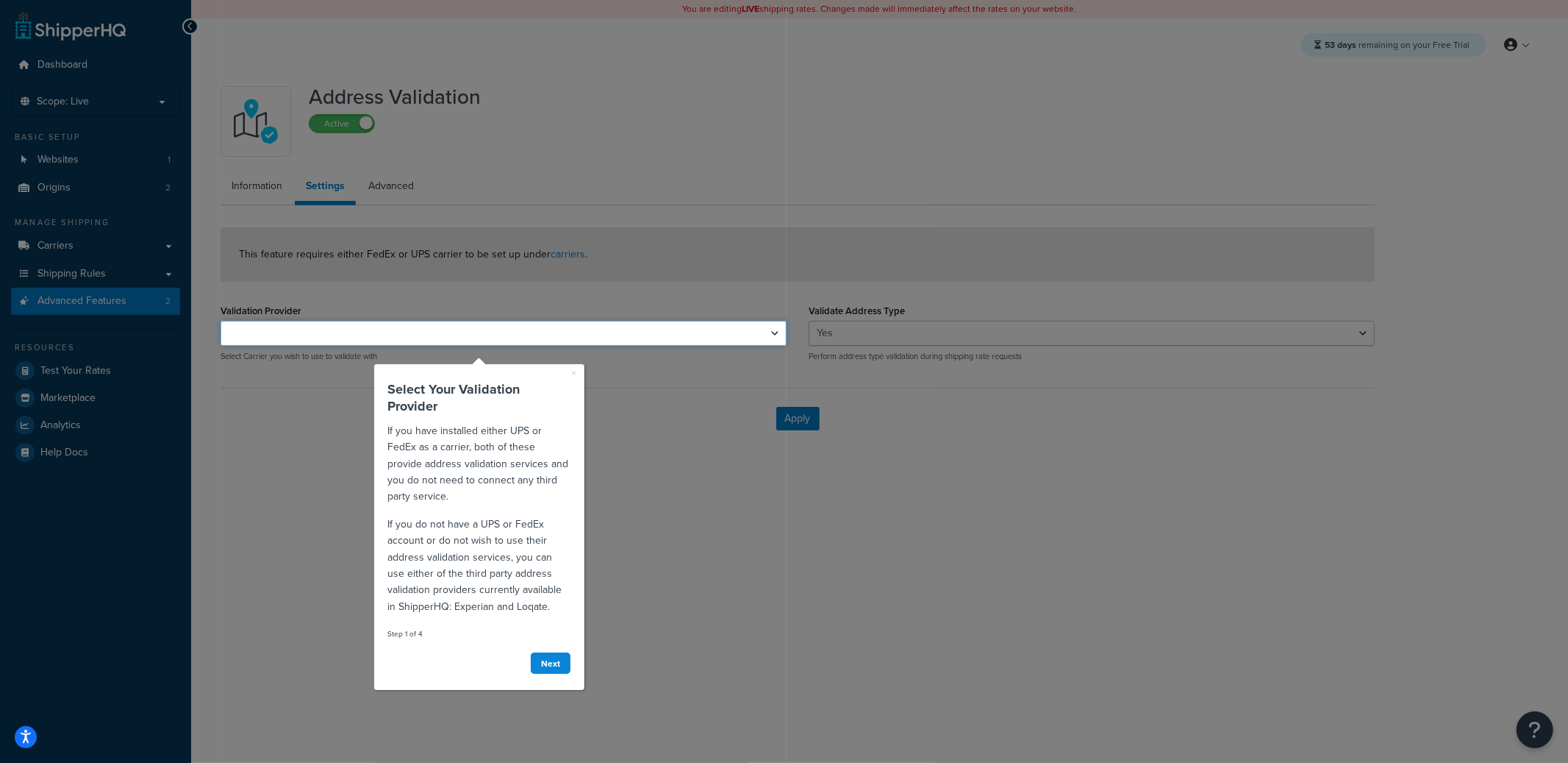
click at [331, 325] on select "UPS® UPS® (2)" at bounding box center [503, 333] width 566 height 25
click at [560, 662] on link "Next" at bounding box center [551, 662] width 41 height 23
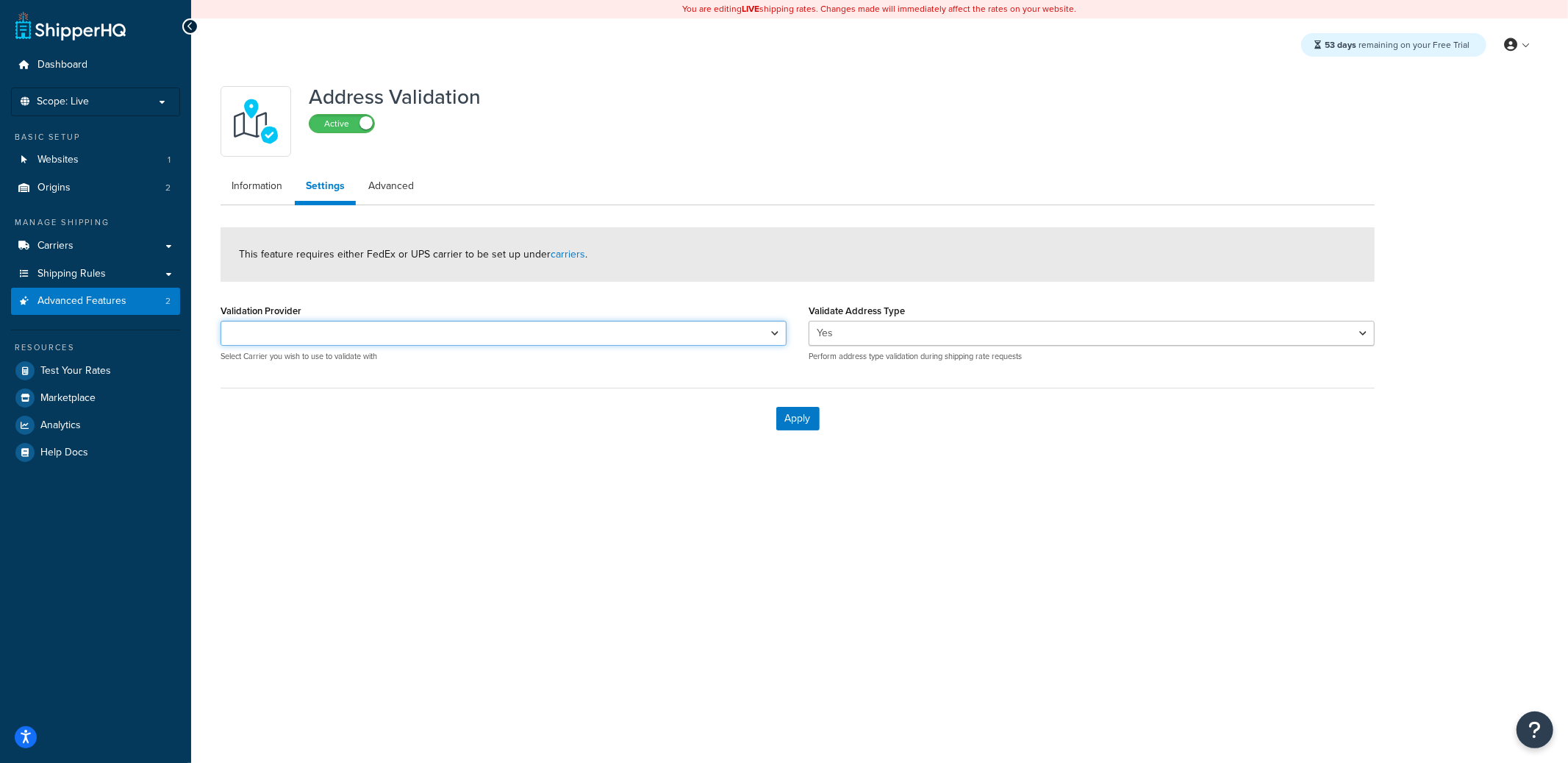
click at [358, 332] on select "UPS® UPS® (2)" at bounding box center [503, 333] width 566 height 25
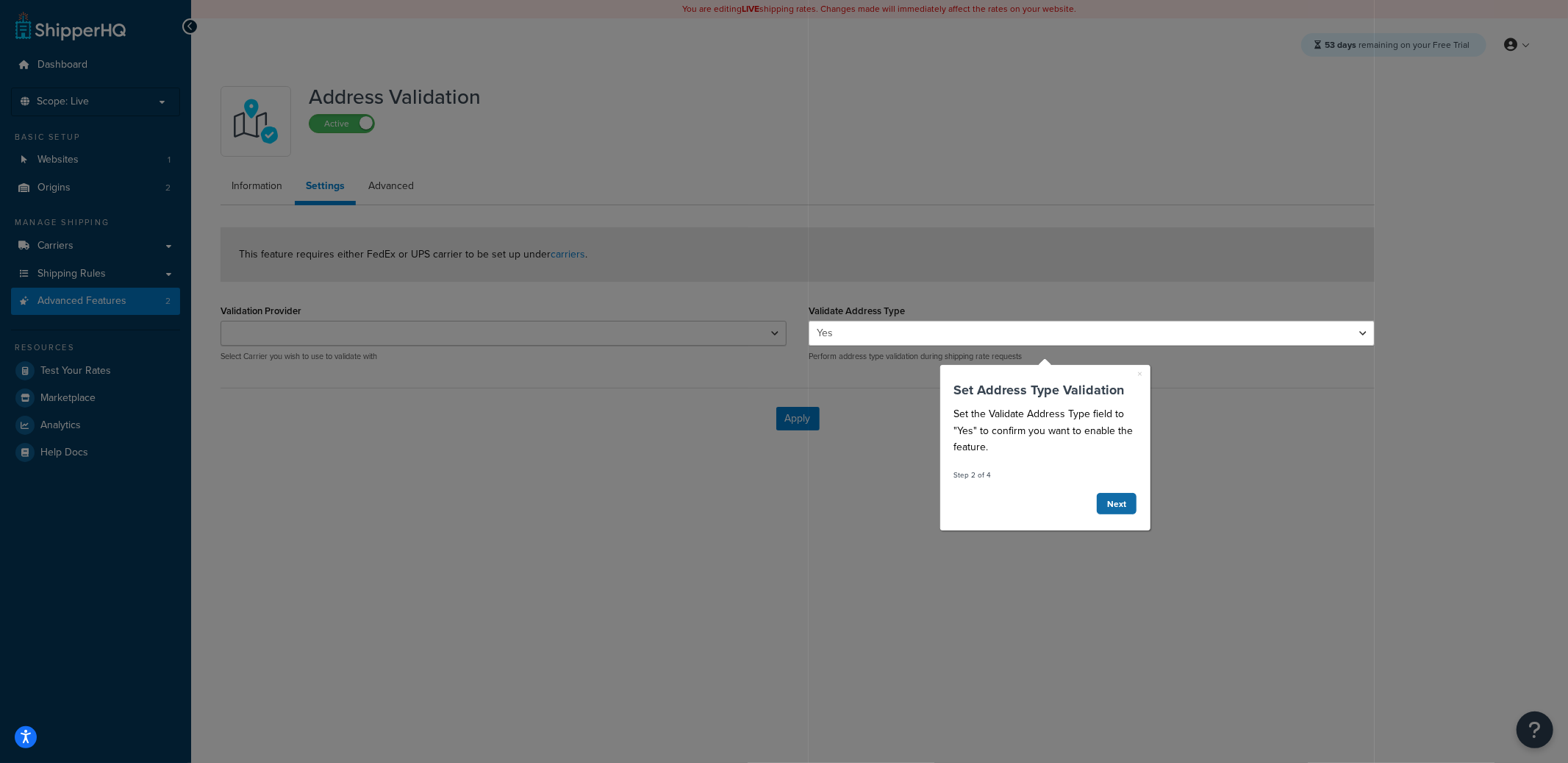
click at [1125, 508] on link "Next" at bounding box center [1116, 503] width 41 height 23
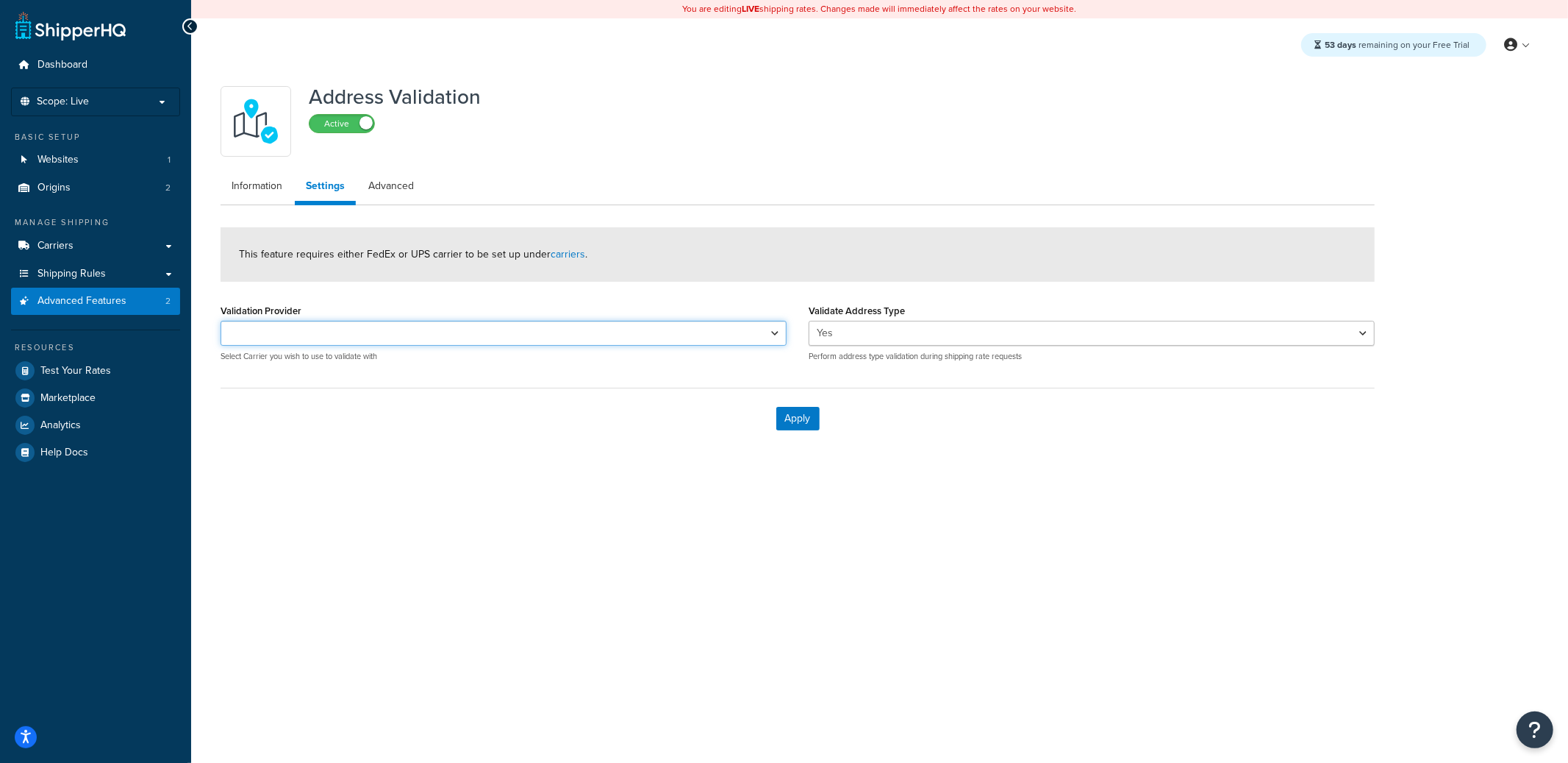
click at [405, 327] on select "UPS® UPS® (2)" at bounding box center [503, 333] width 566 height 25
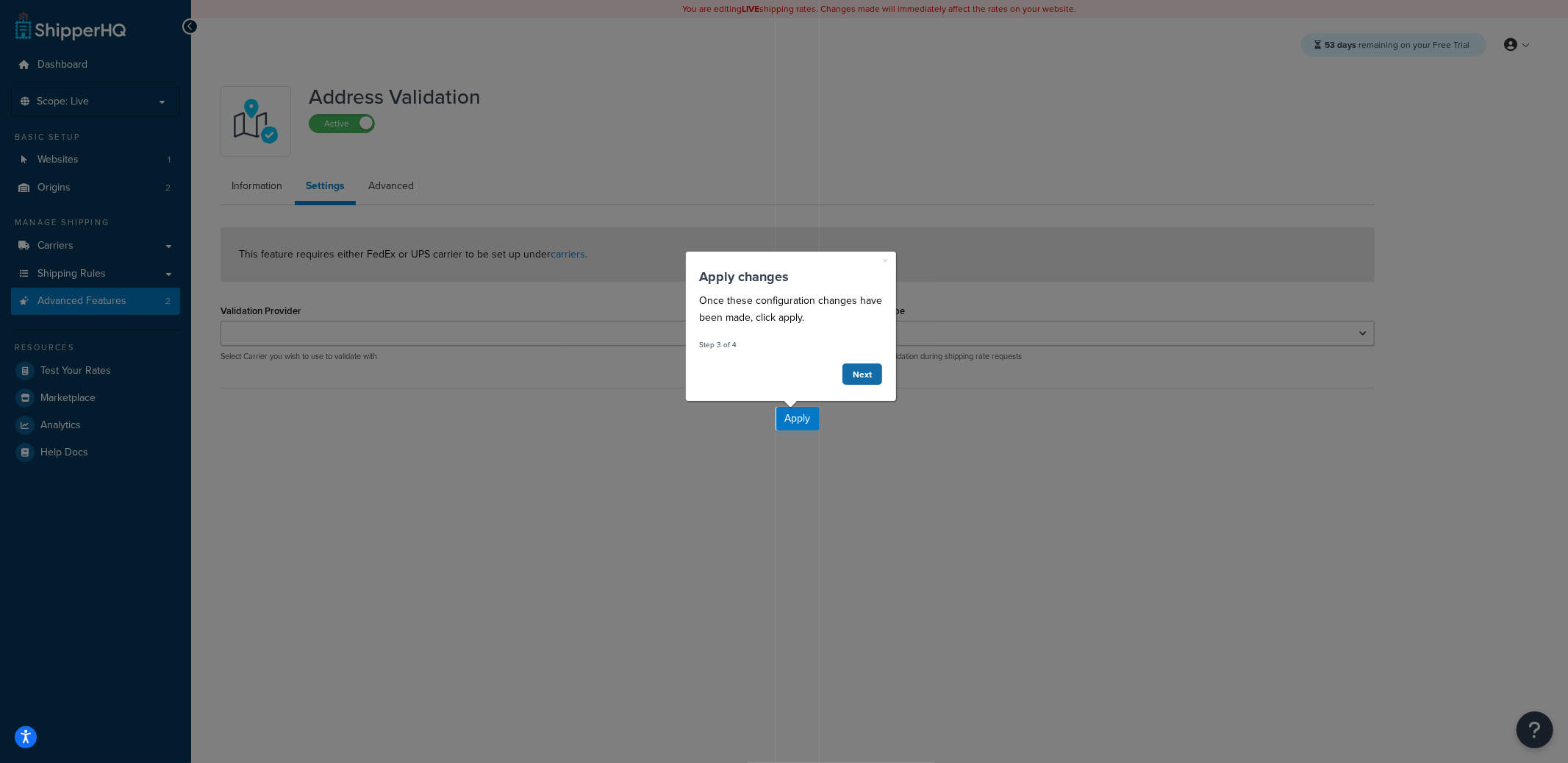
click at [865, 374] on link "Next" at bounding box center [862, 373] width 41 height 23
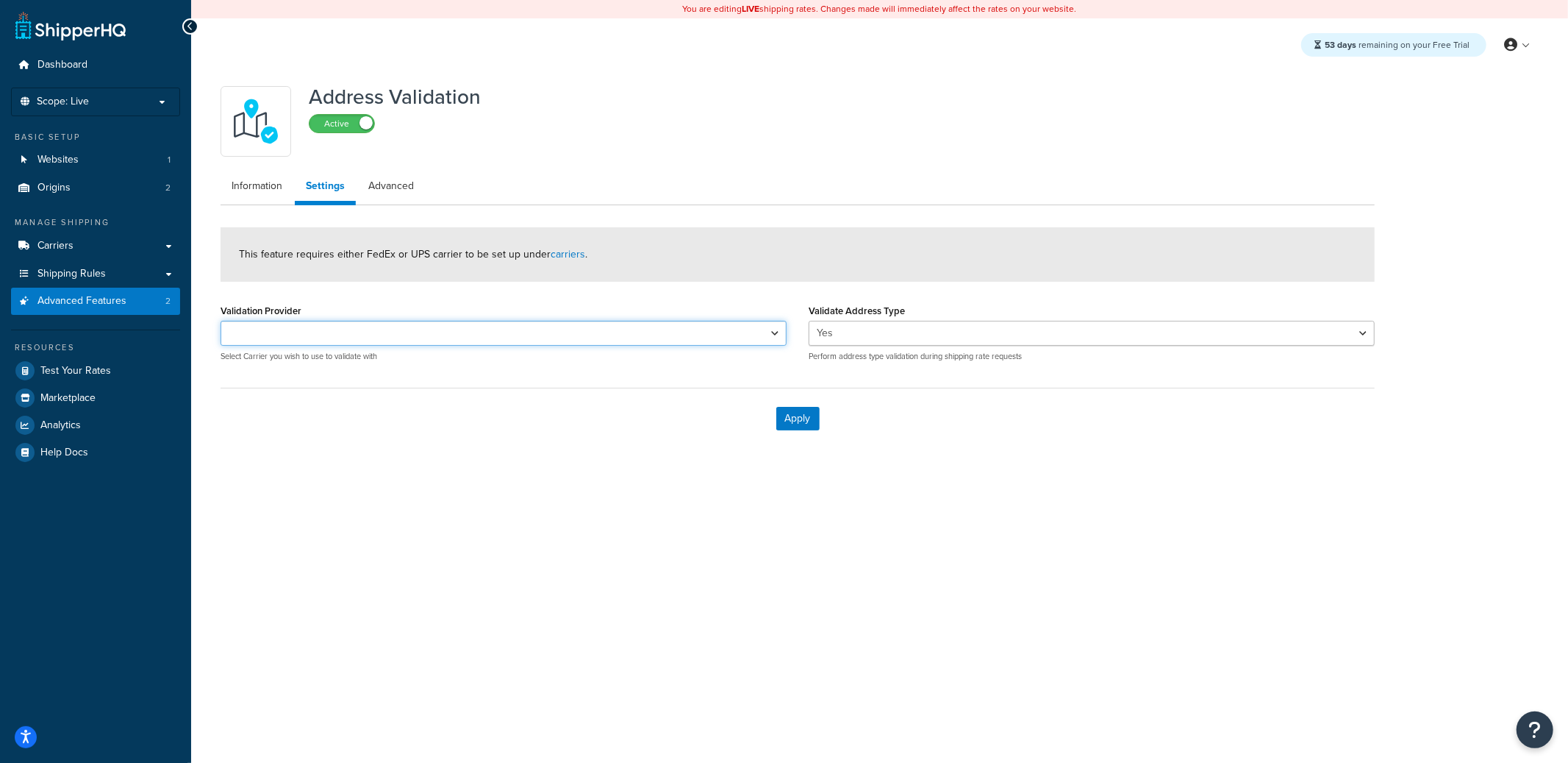
click at [473, 335] on select "UPS® UPS® (2)" at bounding box center [503, 333] width 566 height 25
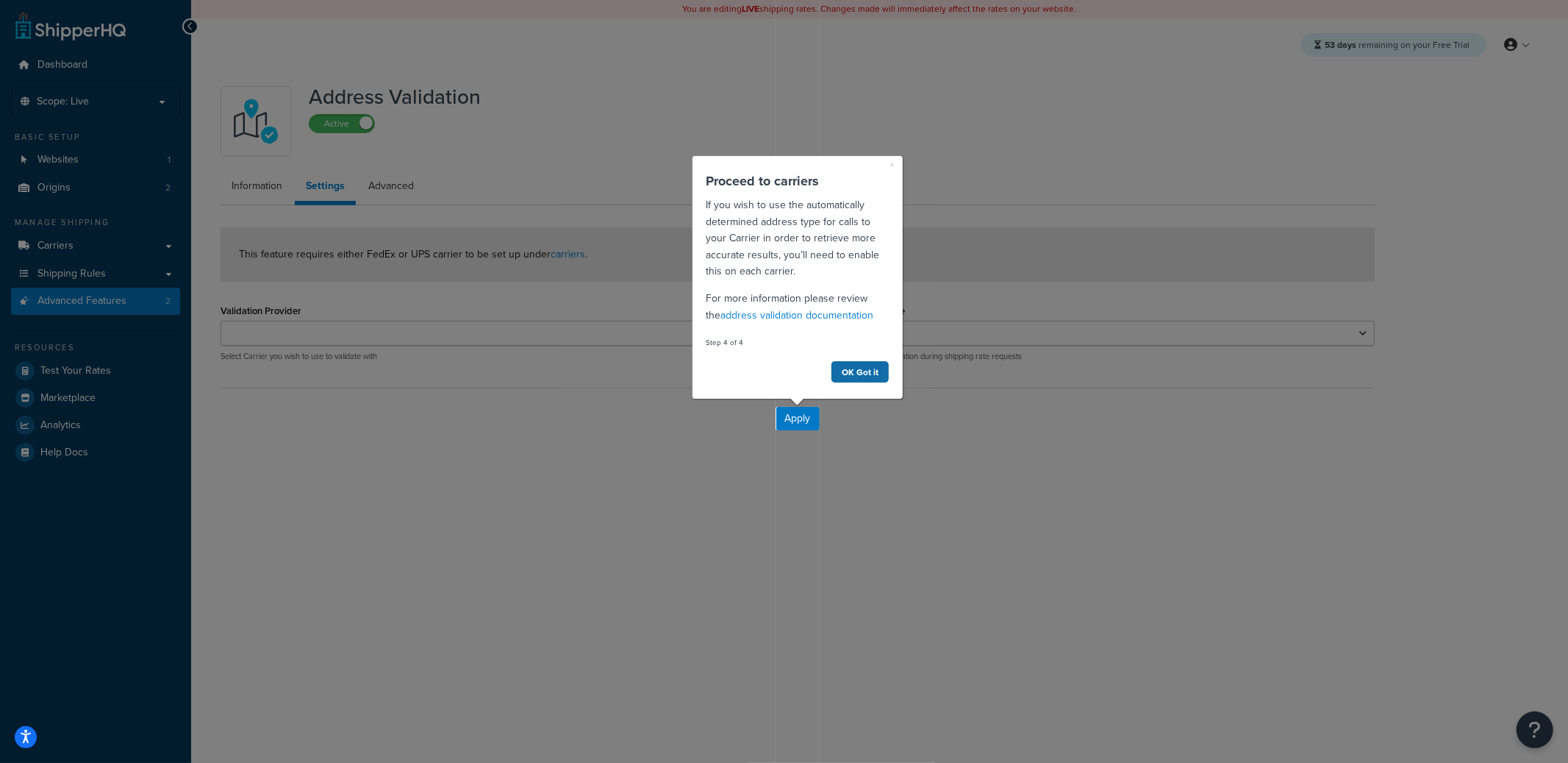
click at [863, 377] on link "OK Got it" at bounding box center [859, 371] width 59 height 23
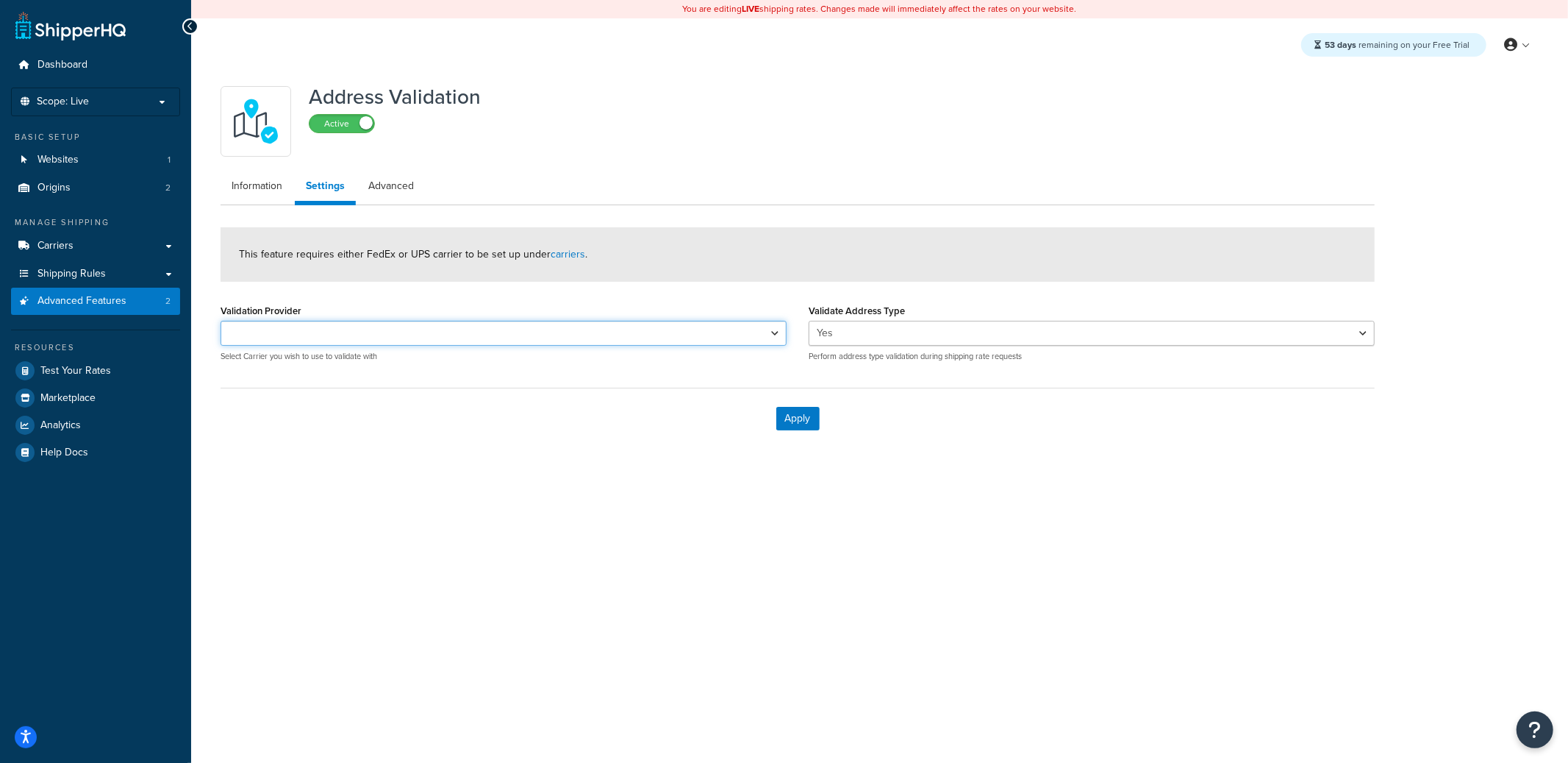
click at [415, 326] on select "UPS® UPS® (2)" at bounding box center [503, 333] width 566 height 25
select select "159406"
click at [220, 321] on select "UPS® UPS® (2)" at bounding box center [503, 333] width 566 height 25
click at [789, 409] on button "Apply" at bounding box center [798, 418] width 43 height 24
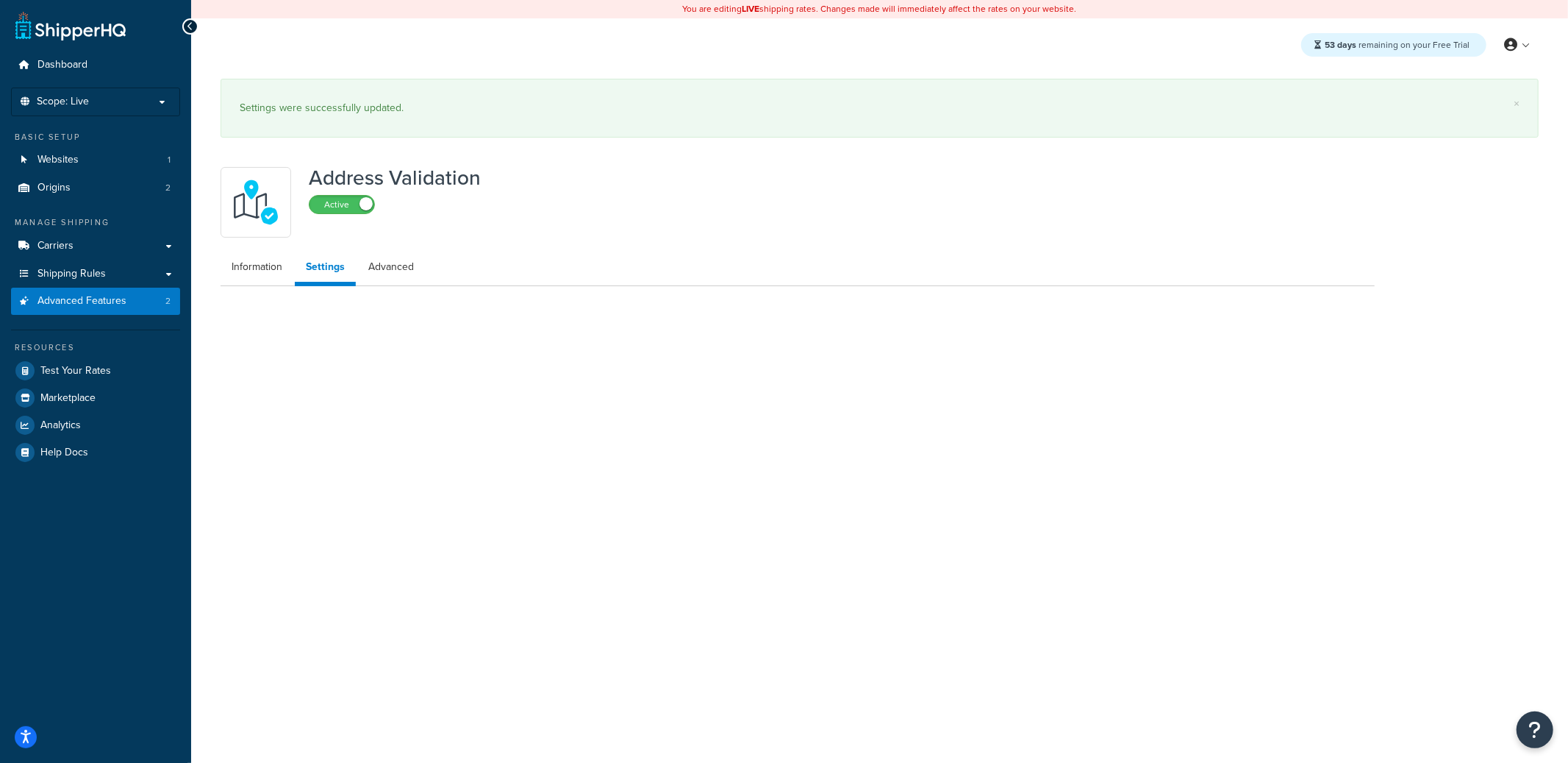
select select "159406"
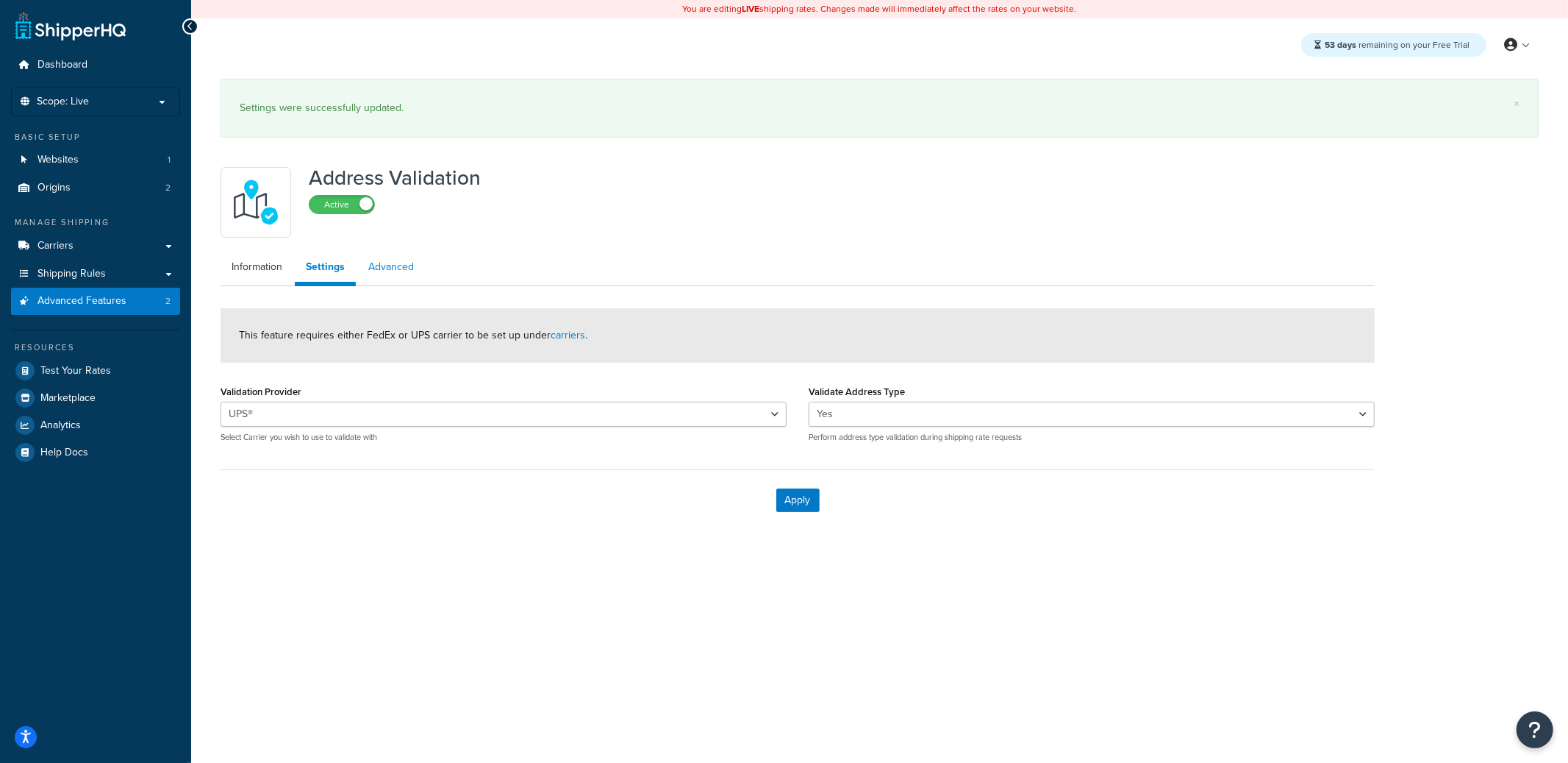
click at [399, 228] on div "Address Validation Active Information Settings Advanced This feature requires e…" at bounding box center [797, 345] width 1176 height 370
click at [394, 259] on link "Advanced" at bounding box center [391, 267] width 68 height 29
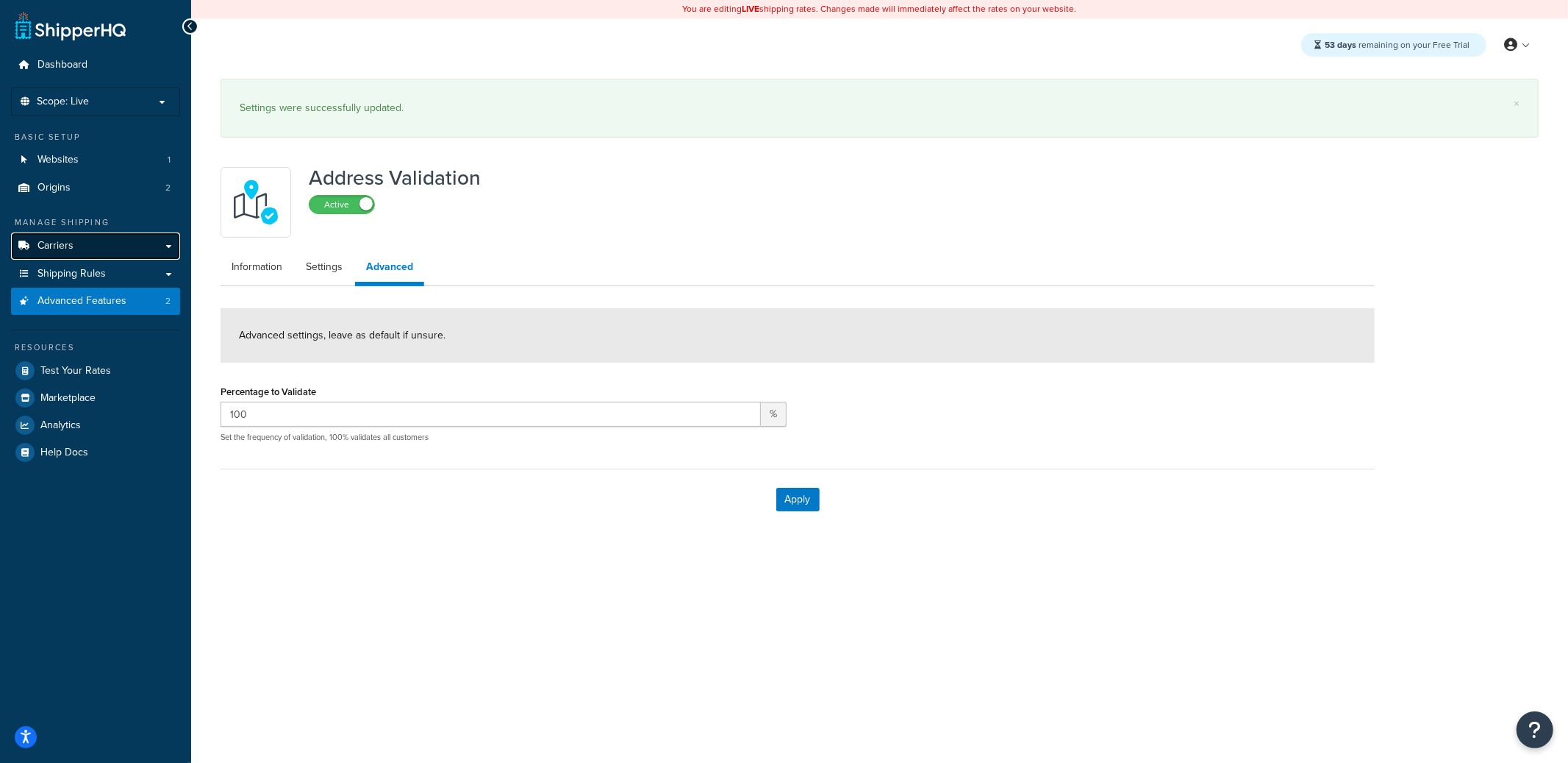
click at [93, 242] on link "Carriers" at bounding box center [95, 246] width 169 height 27
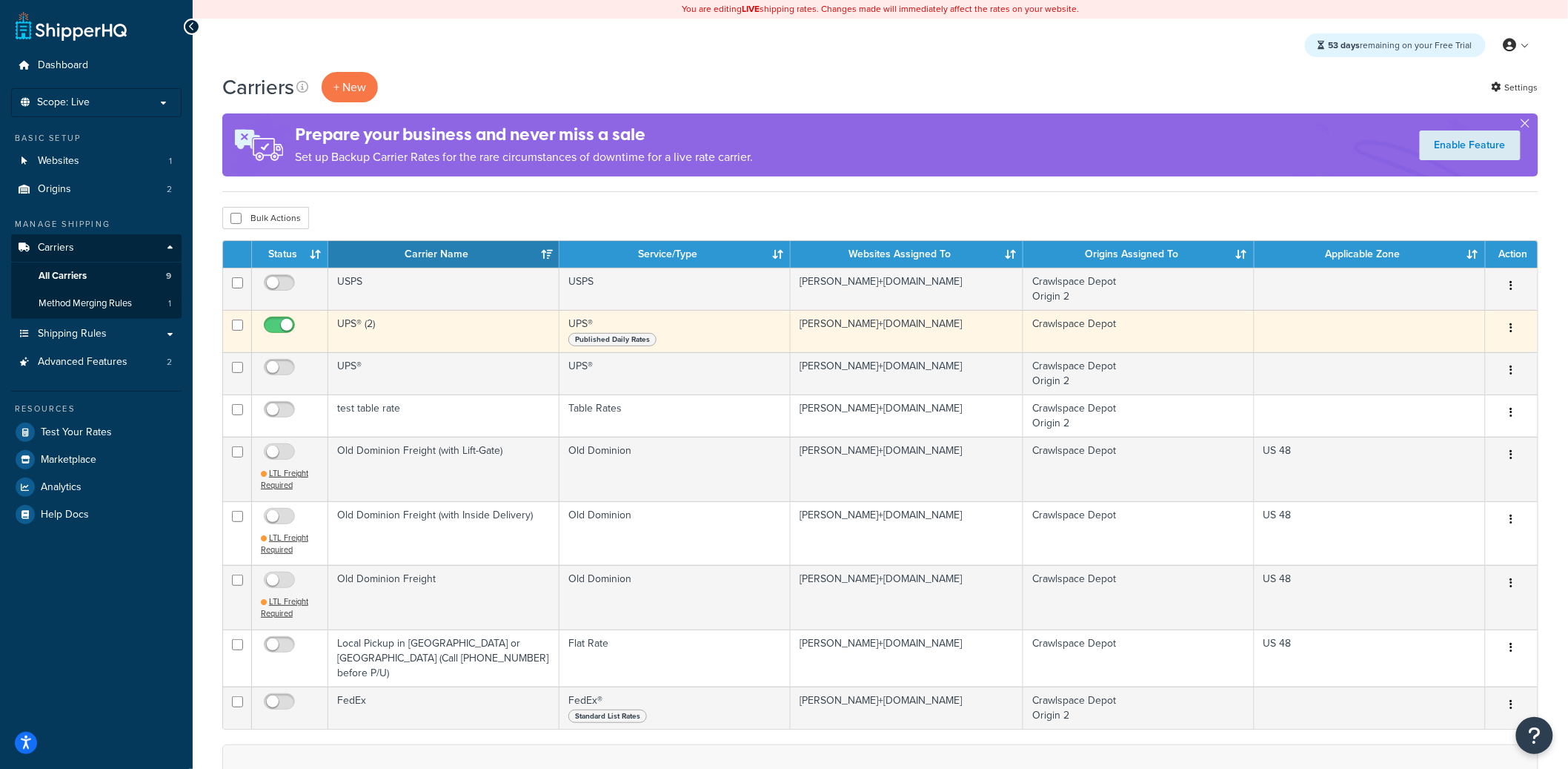
click at [284, 326] on input "checkbox" at bounding box center [280, 328] width 40 height 18
checkbox input "false"
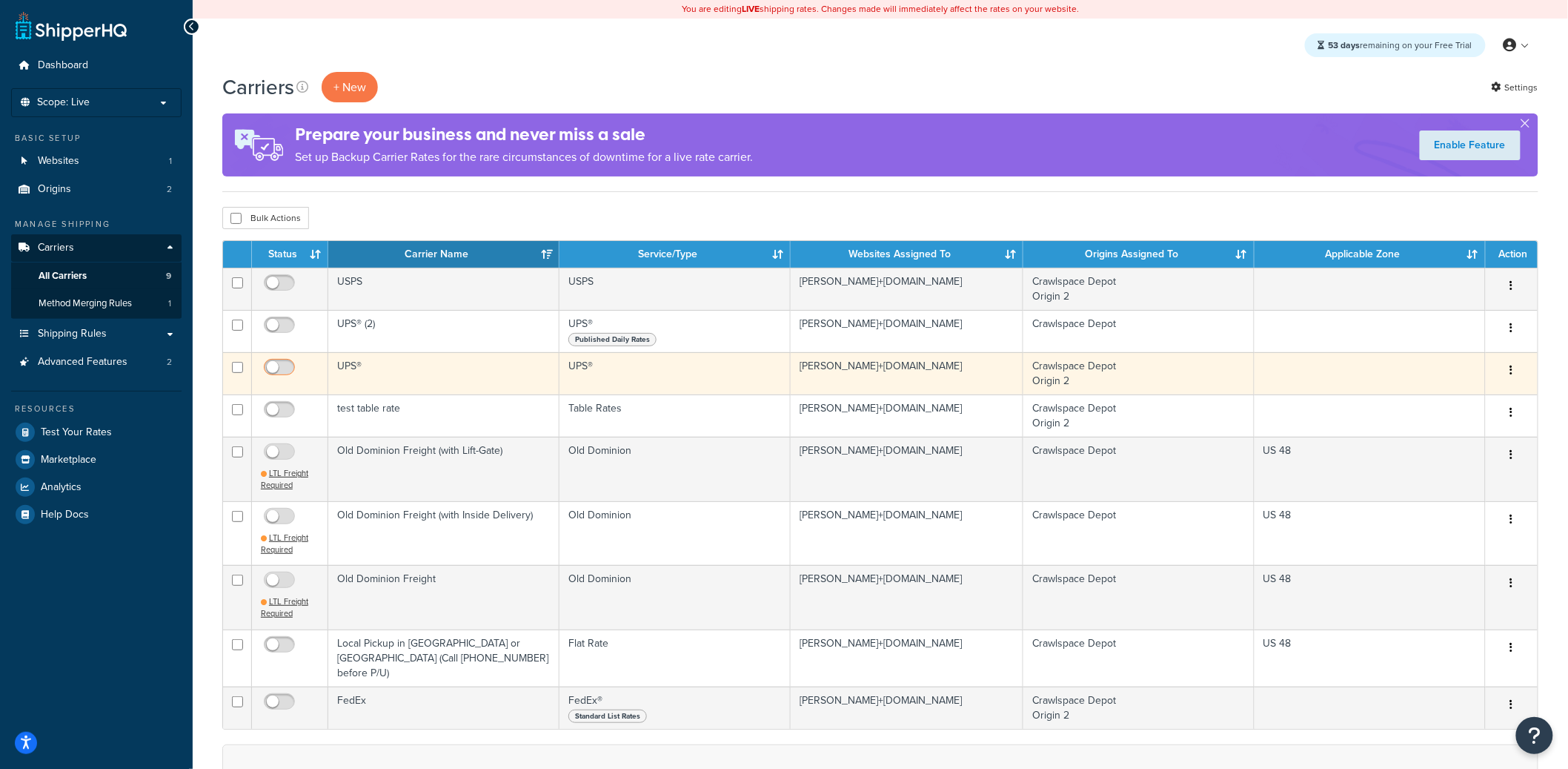
click at [280, 361] on span at bounding box center [280, 368] width 31 height 18
click at [280, 361] on input "checkbox" at bounding box center [280, 370] width 40 height 18
checkbox input "true"
click at [386, 374] on td "UPS®" at bounding box center [444, 373] width 231 height 42
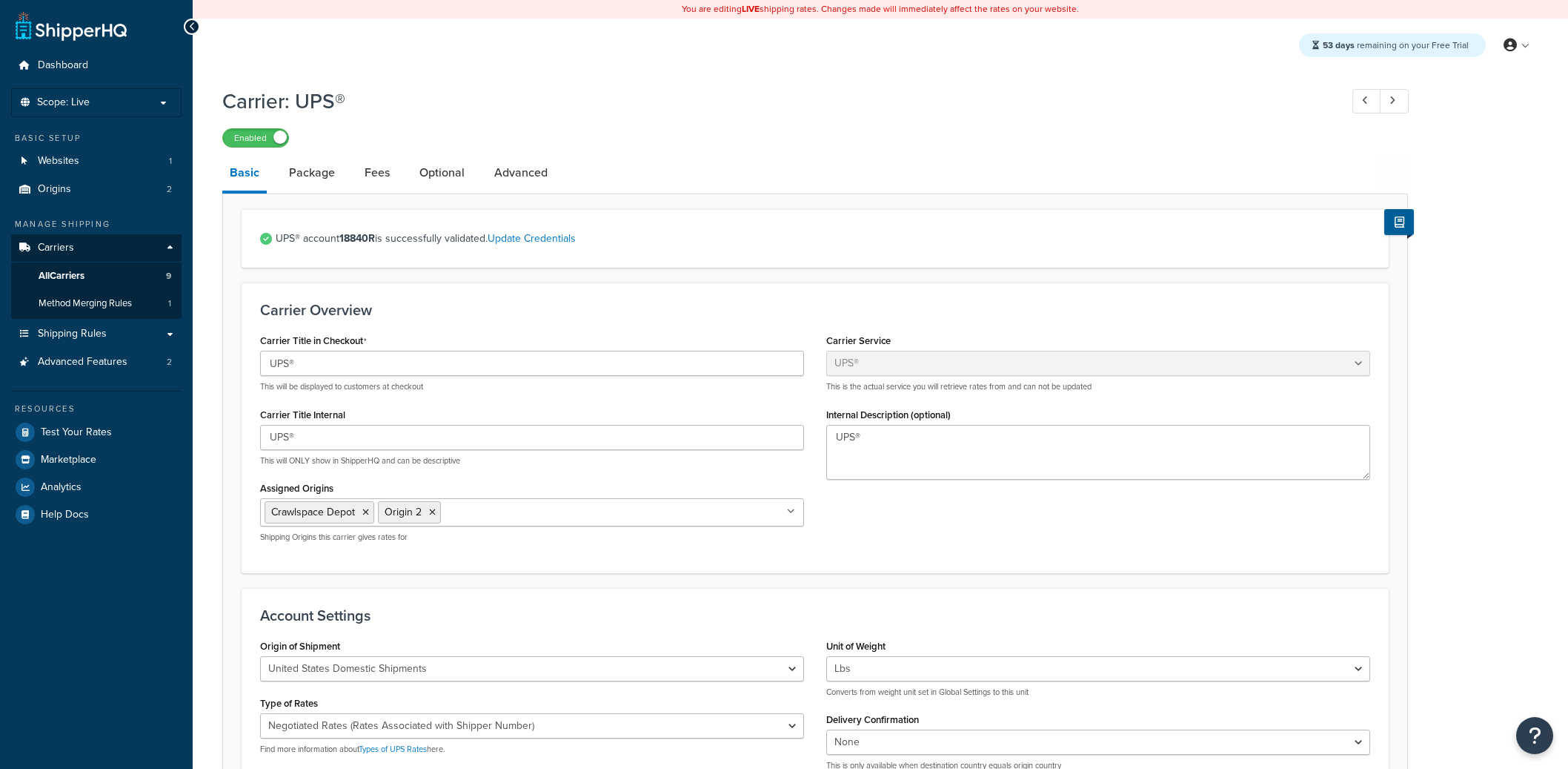
select select "ups"
click at [386, 374] on input "UPS®" at bounding box center [531, 363] width 544 height 26
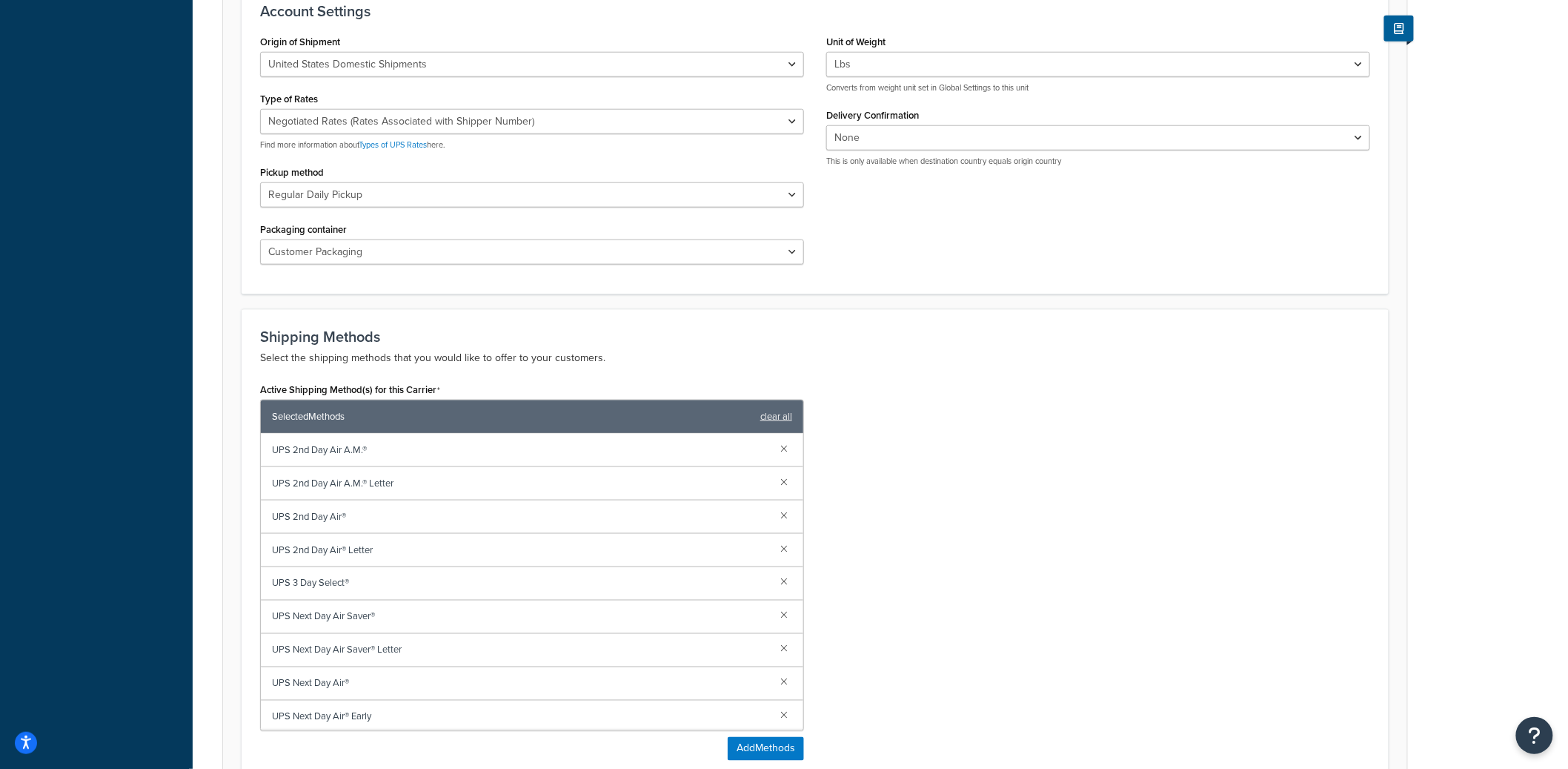
scroll to position [672, 0]
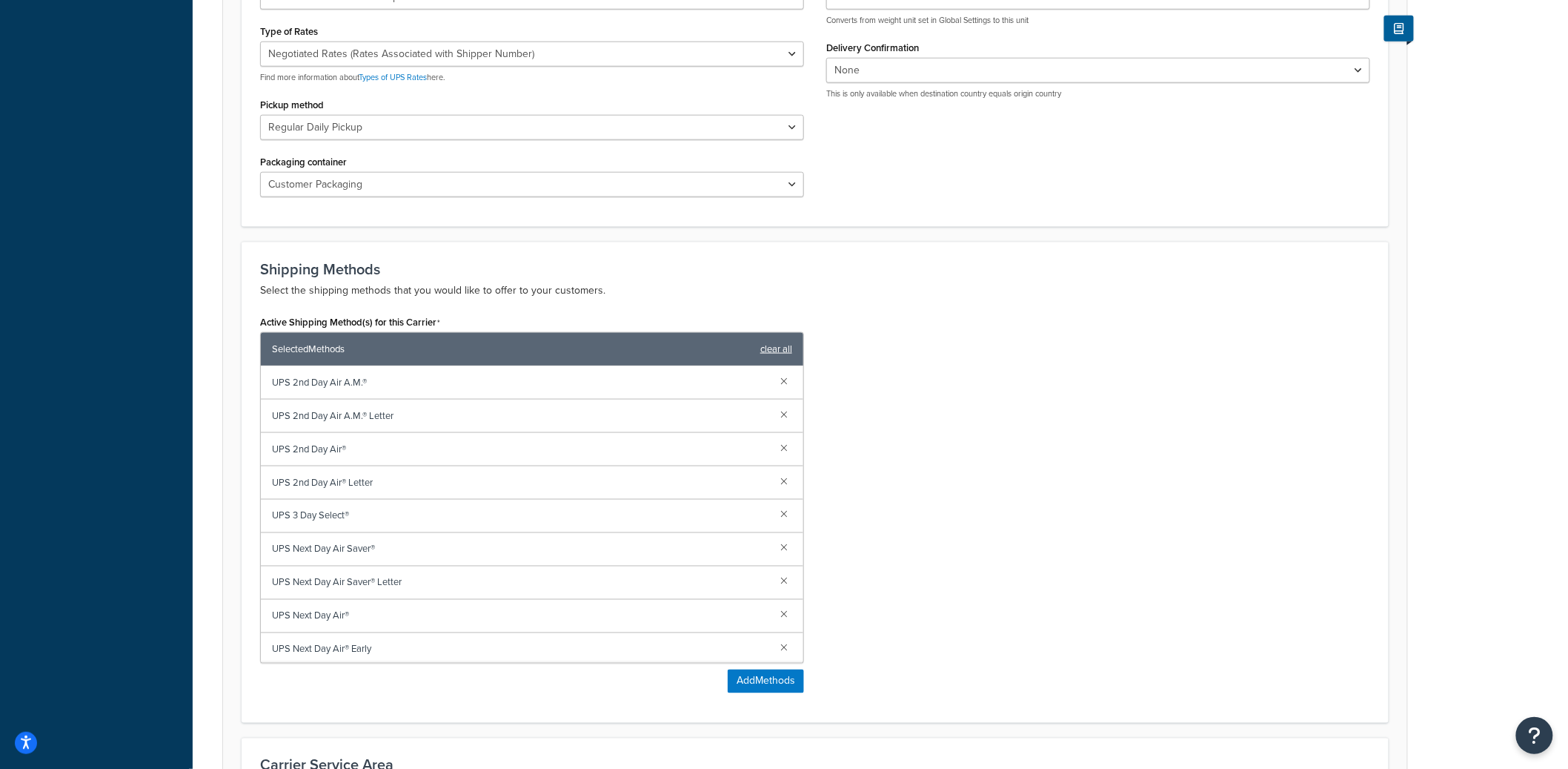
click at [771, 357] on link "clear all" at bounding box center [776, 349] width 32 height 21
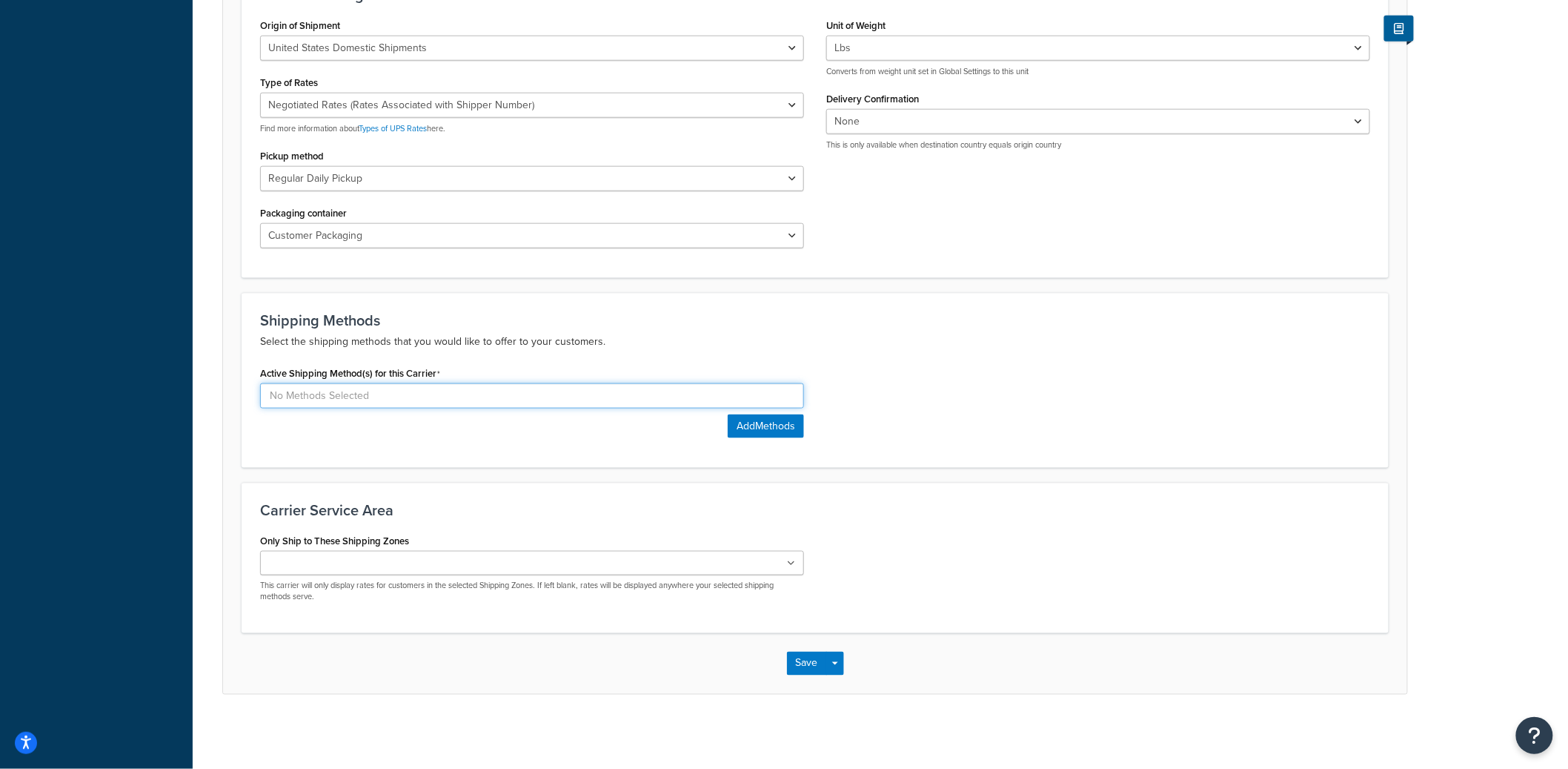
click at [520, 400] on input at bounding box center [531, 395] width 544 height 26
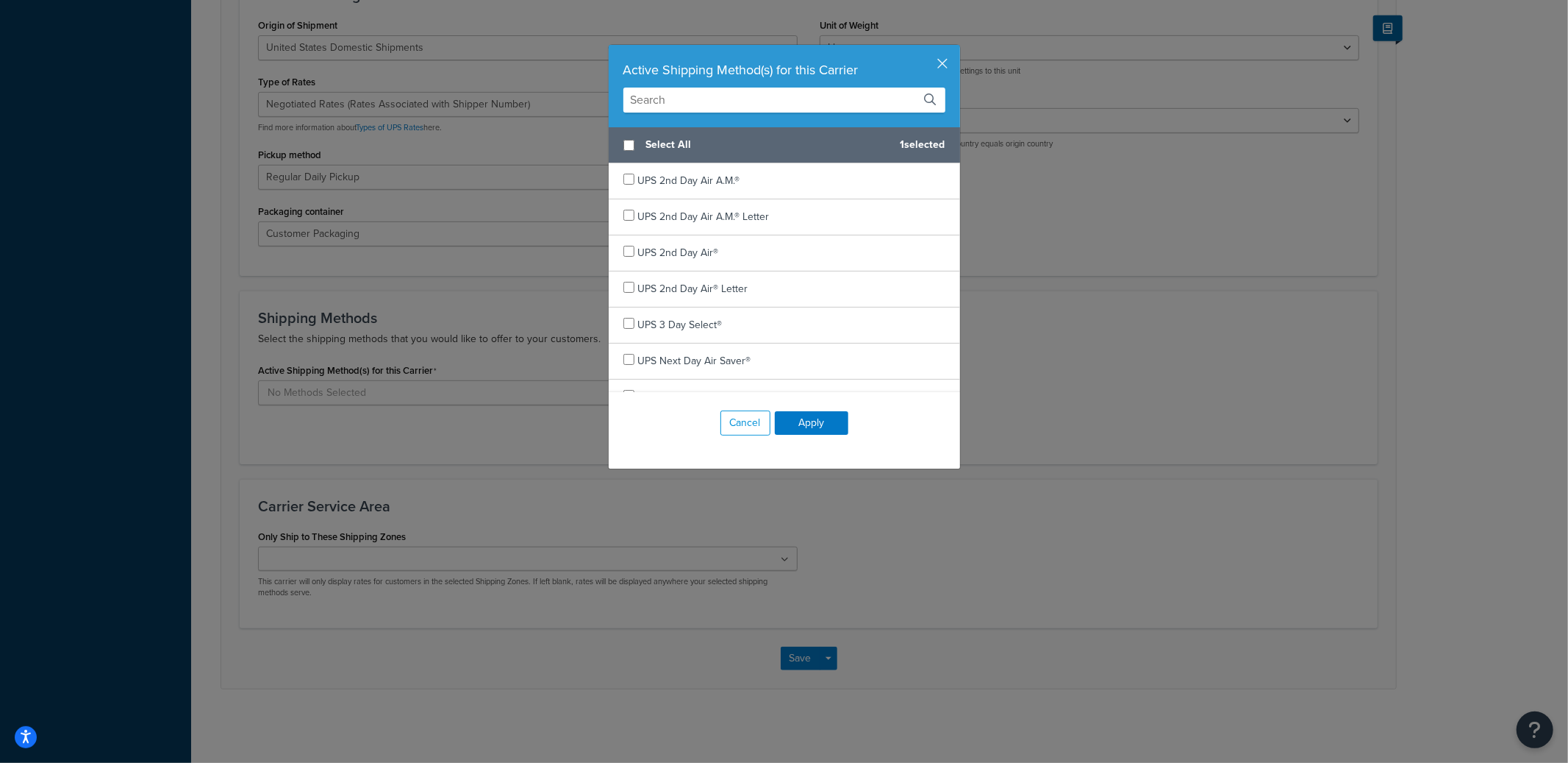
click at [695, 110] on input "text" at bounding box center [784, 100] width 322 height 25
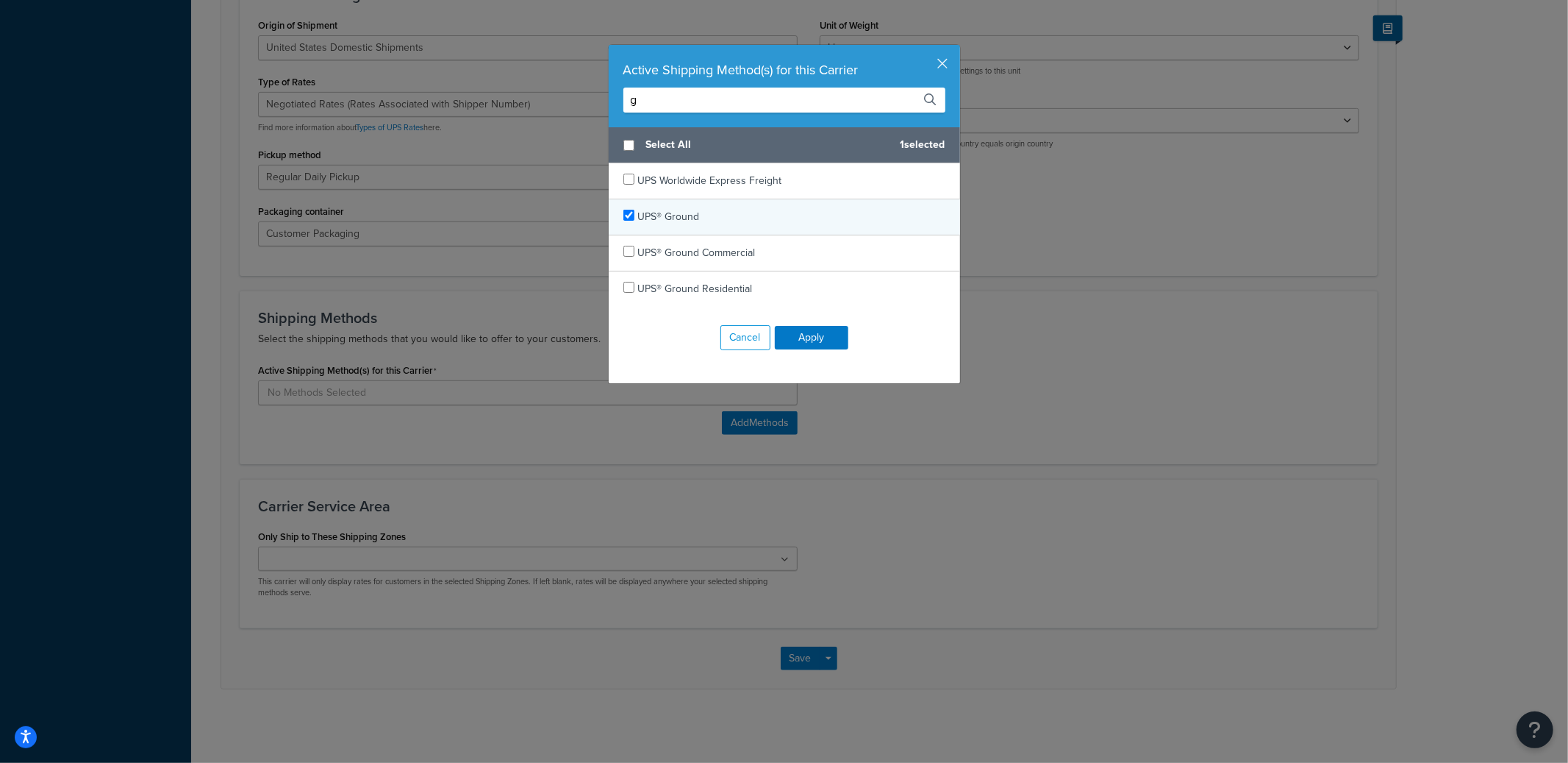
type input "g"
checkbox input "true"
click at [654, 214] on span "UPS® Ground" at bounding box center [669, 216] width 61 height 16
click at [813, 336] on button "Apply" at bounding box center [812, 337] width 74 height 24
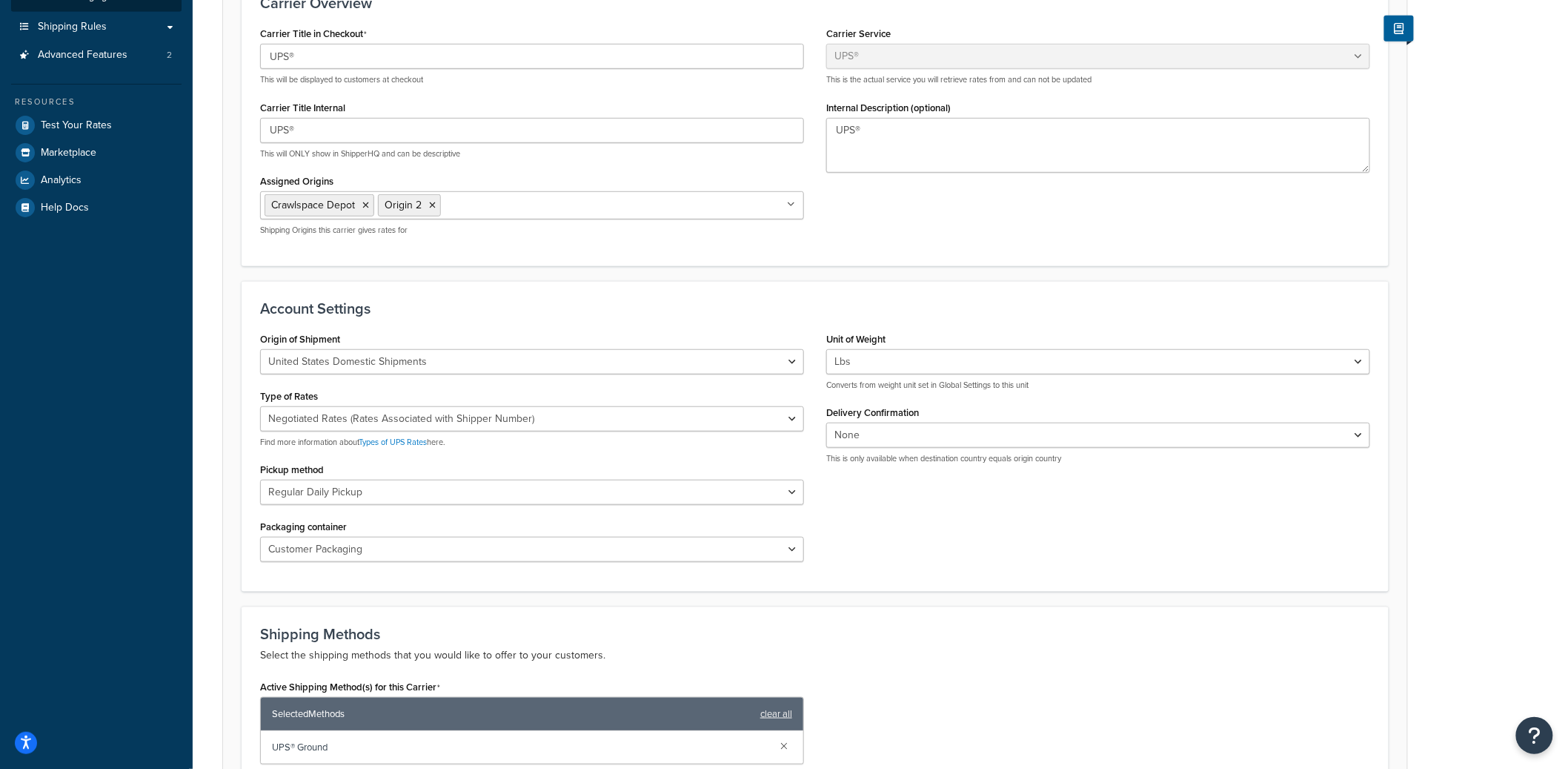
scroll to position [0, 0]
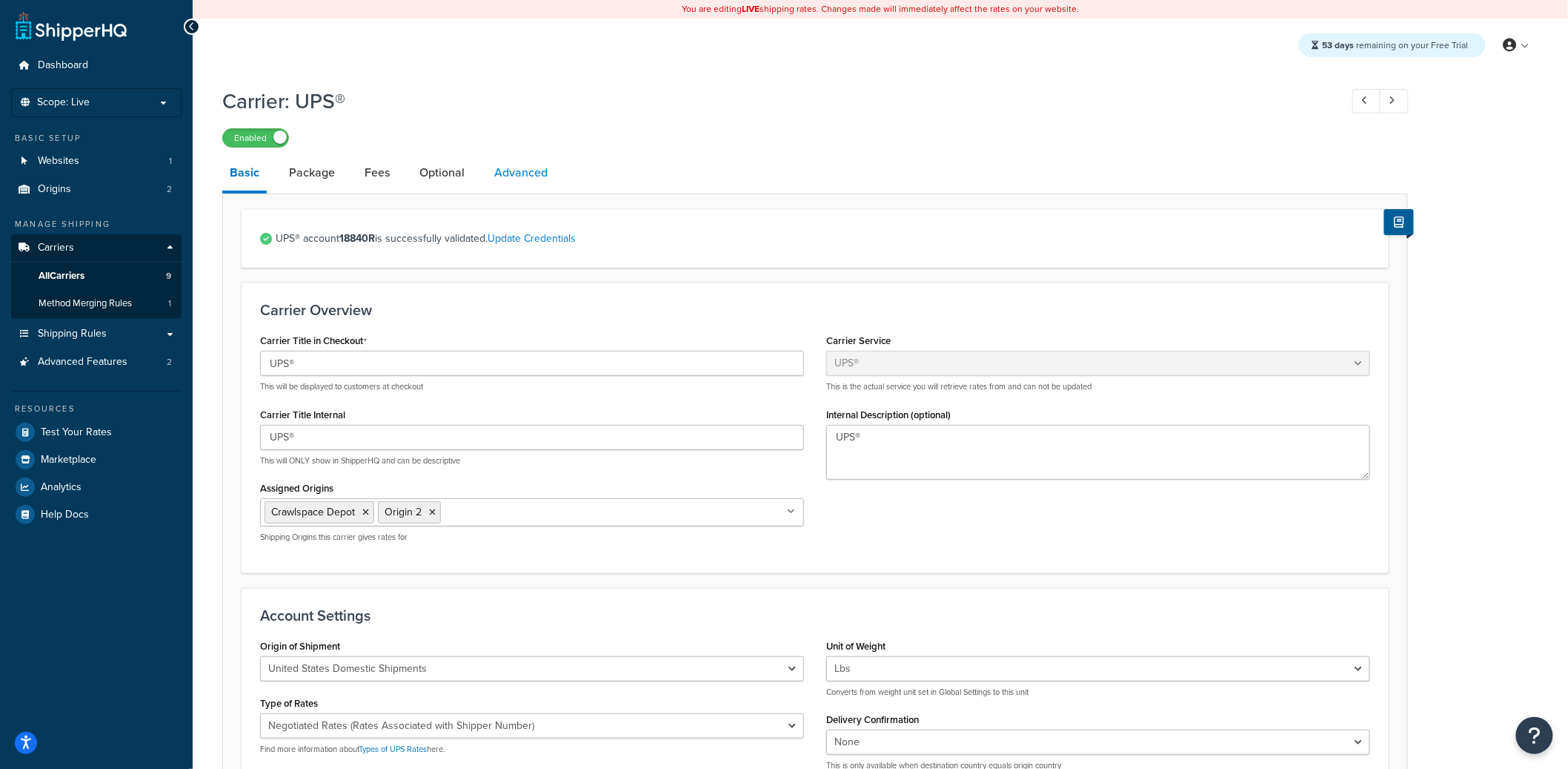
click at [499, 177] on link "Advanced" at bounding box center [520, 172] width 68 height 35
select select "false"
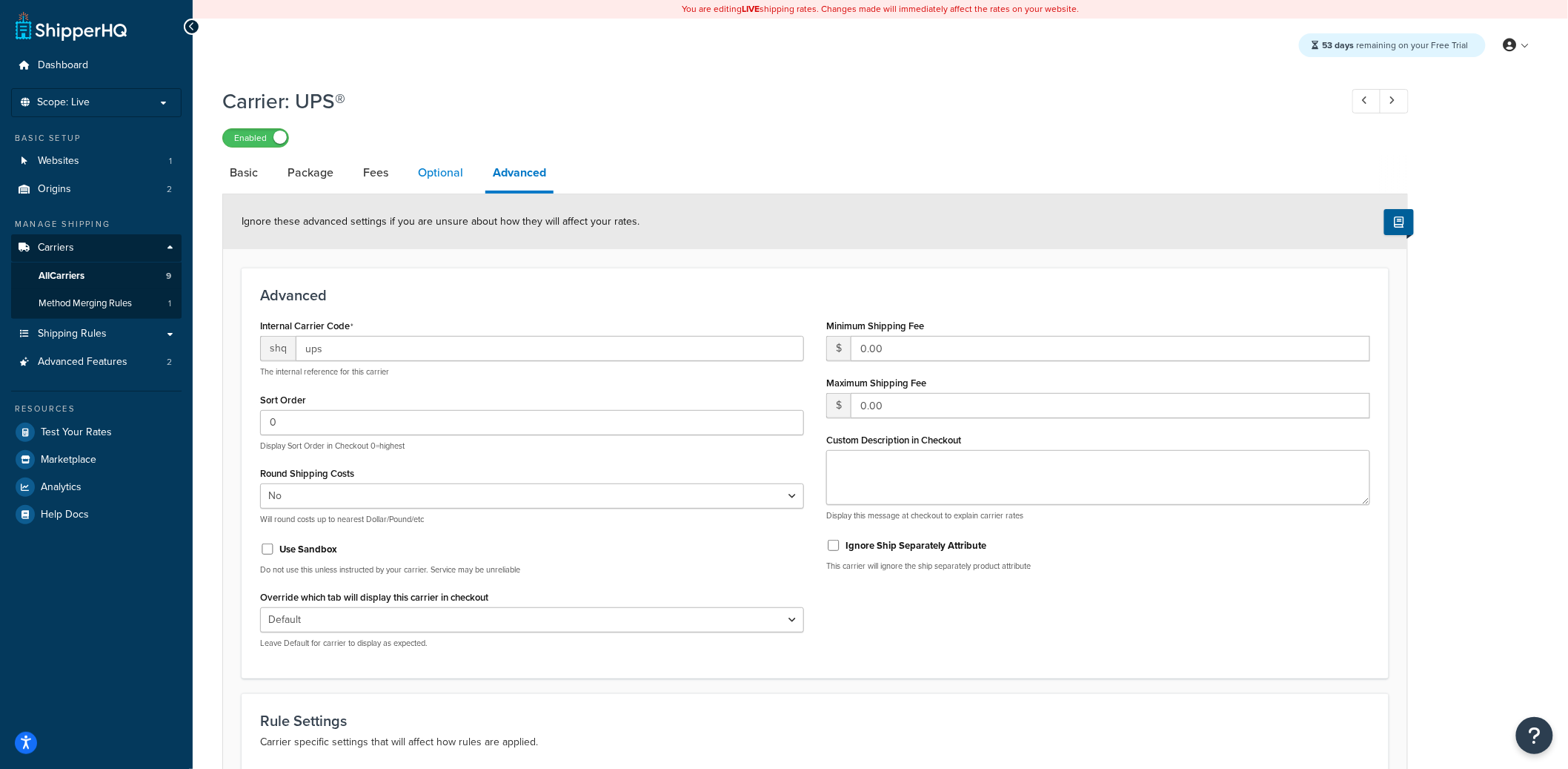
click at [439, 177] on link "Optional" at bounding box center [440, 172] width 60 height 35
select select "residential"
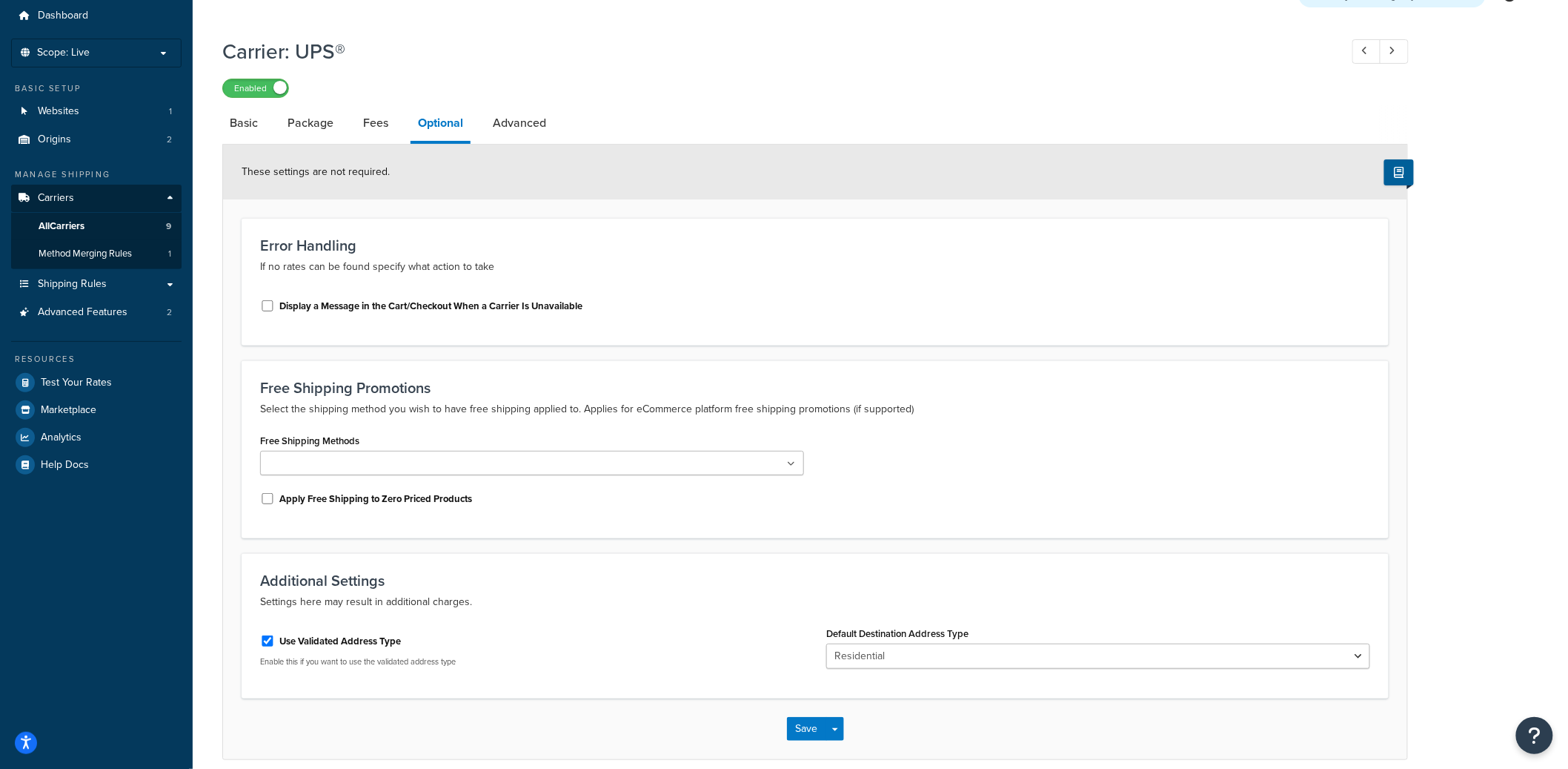
scroll to position [115, 0]
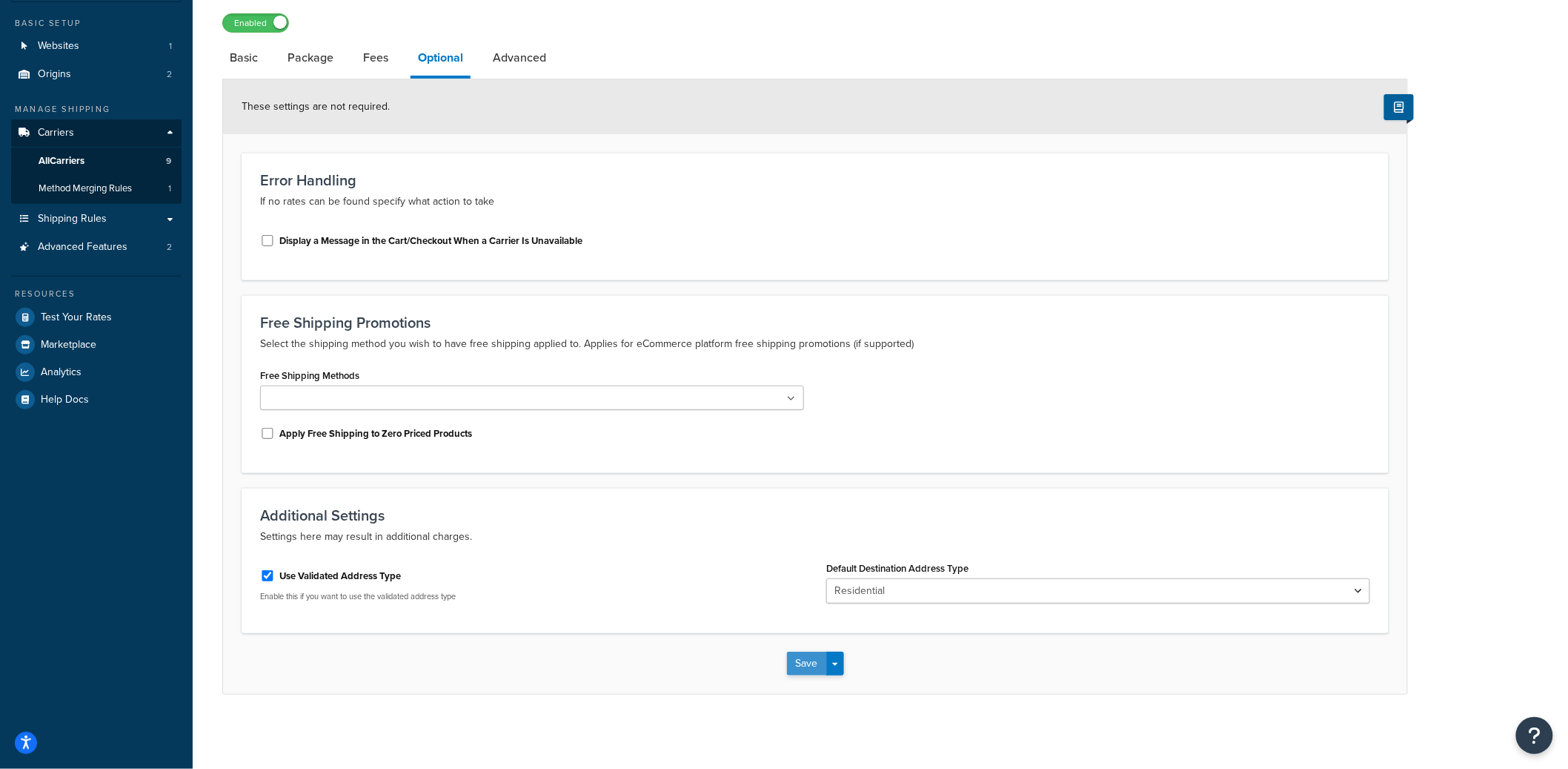
click at [803, 658] on button "Save" at bounding box center [807, 663] width 40 height 24
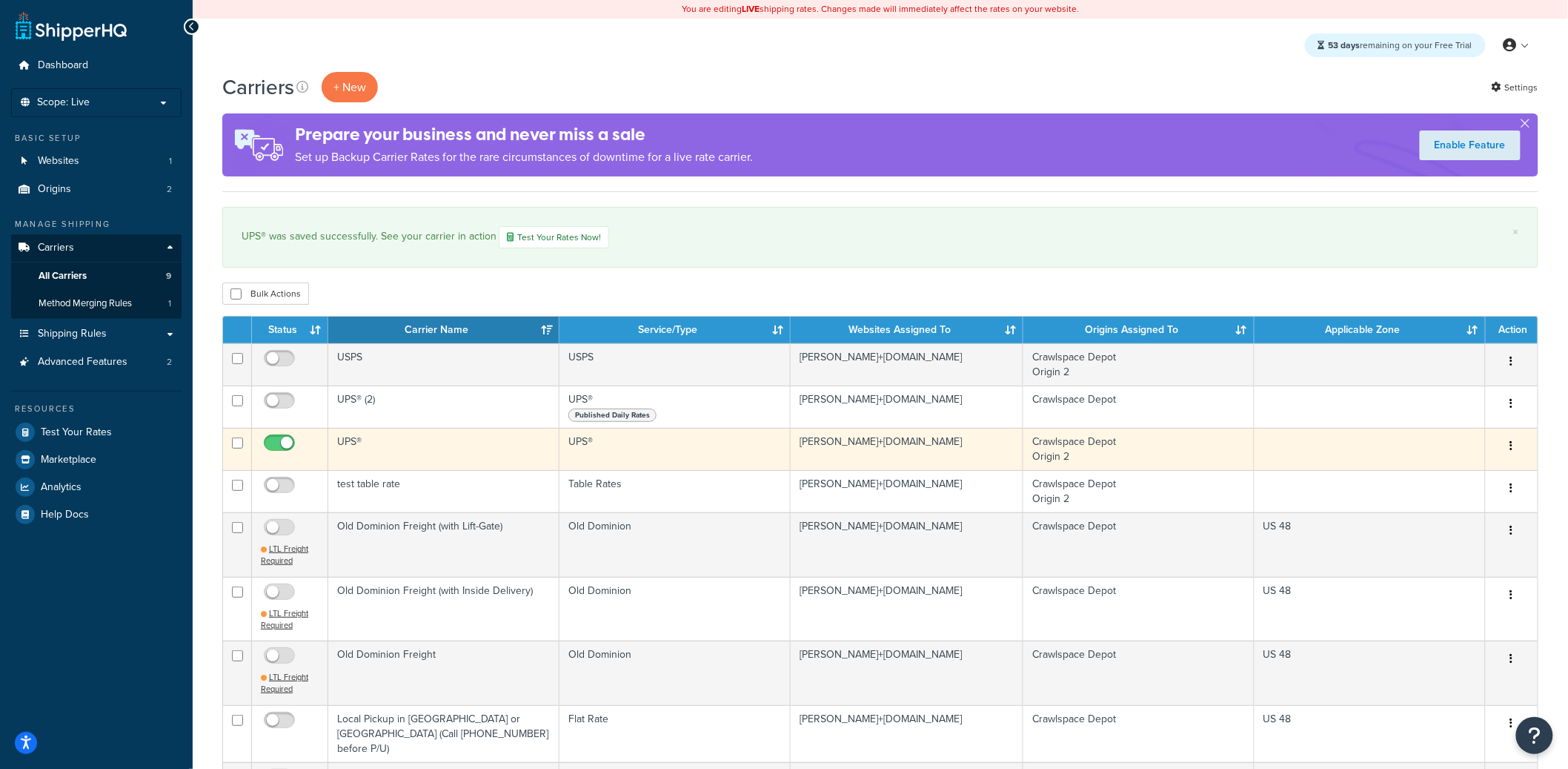
click at [280, 446] on input "checkbox" at bounding box center [280, 446] width 40 height 18
checkbox input "false"
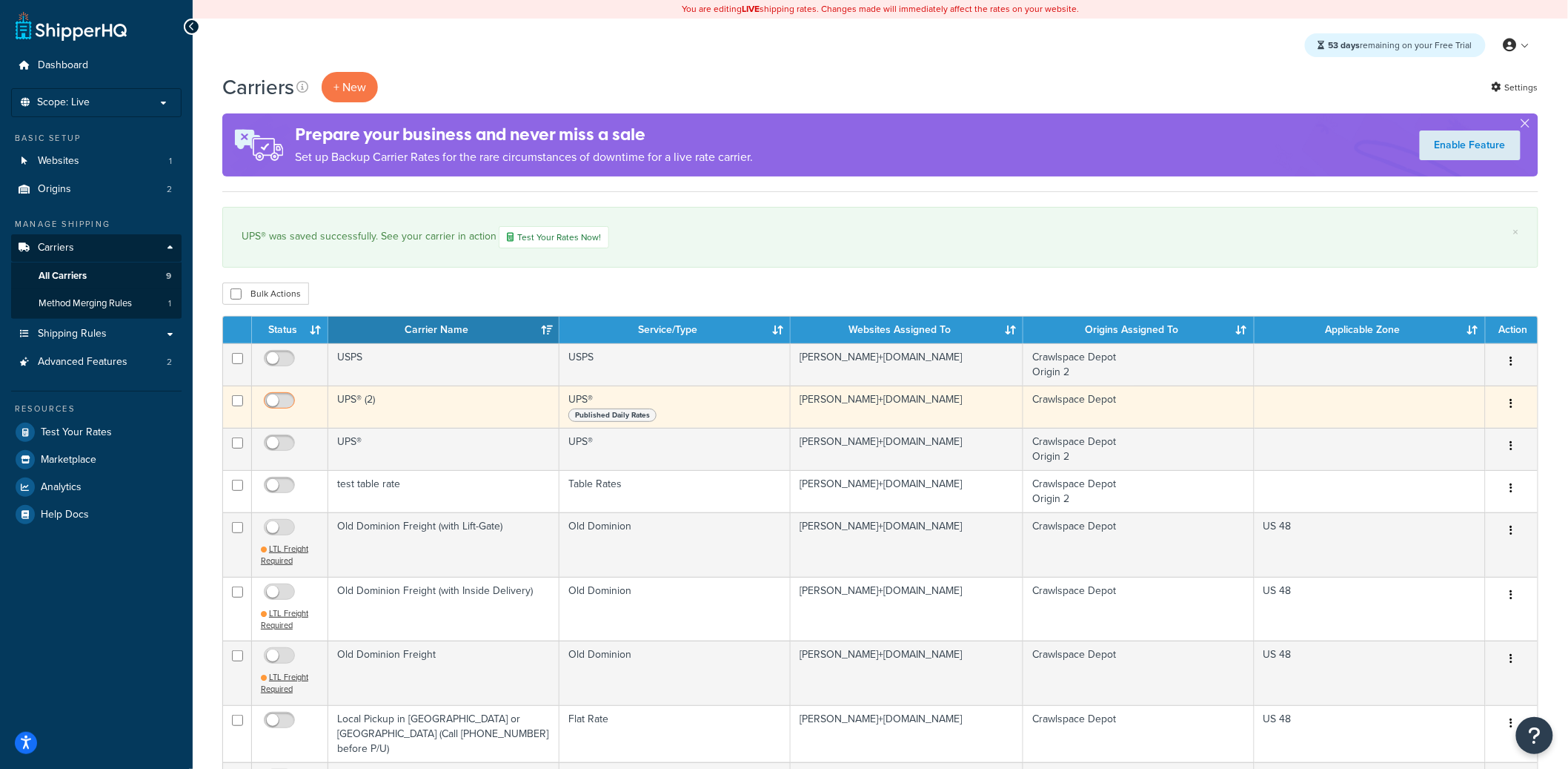
click at [285, 406] on input "checkbox" at bounding box center [280, 404] width 40 height 18
checkbox input "true"
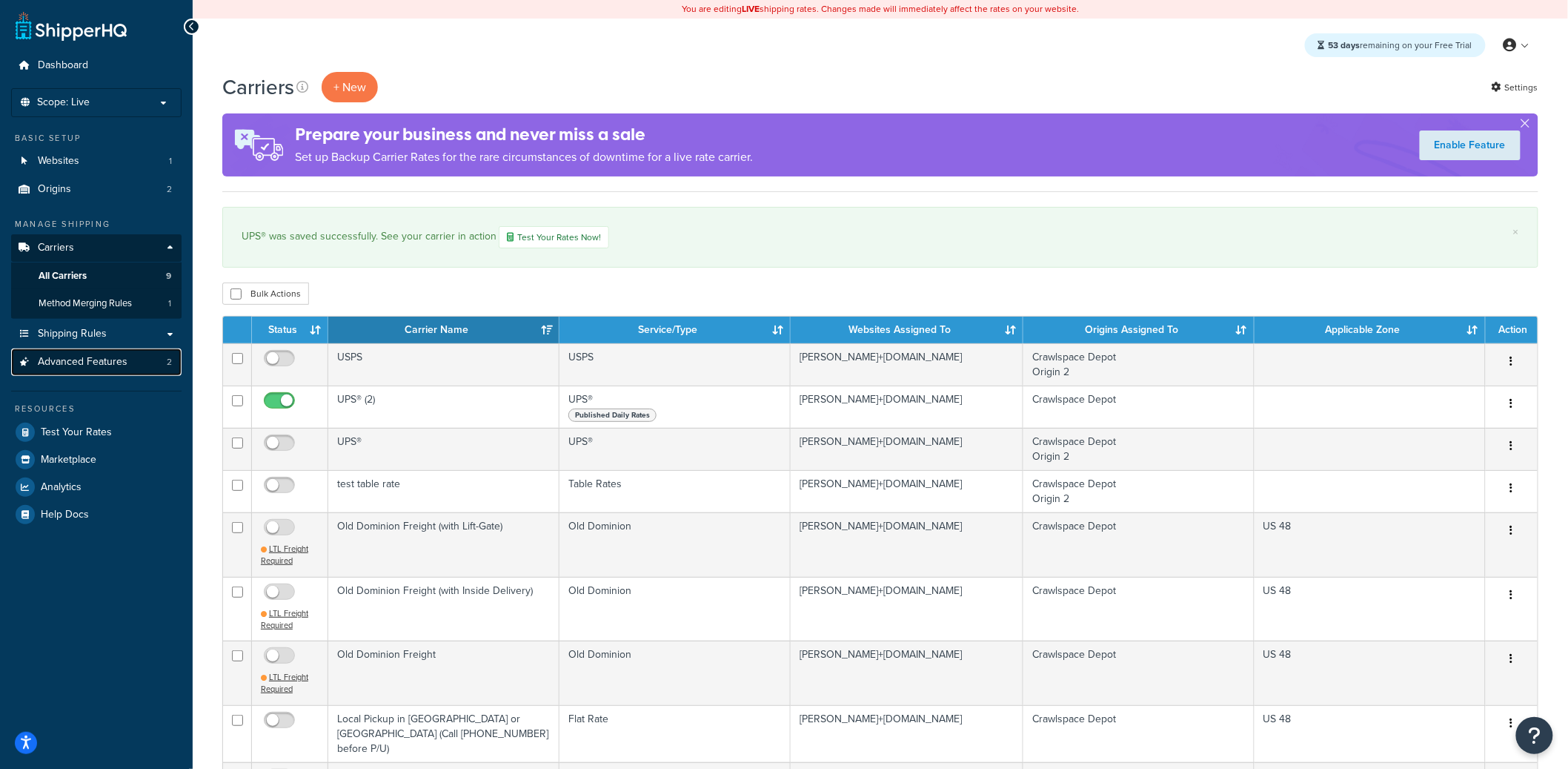
click at [161, 356] on link "Advanced Features 2" at bounding box center [96, 361] width 171 height 27
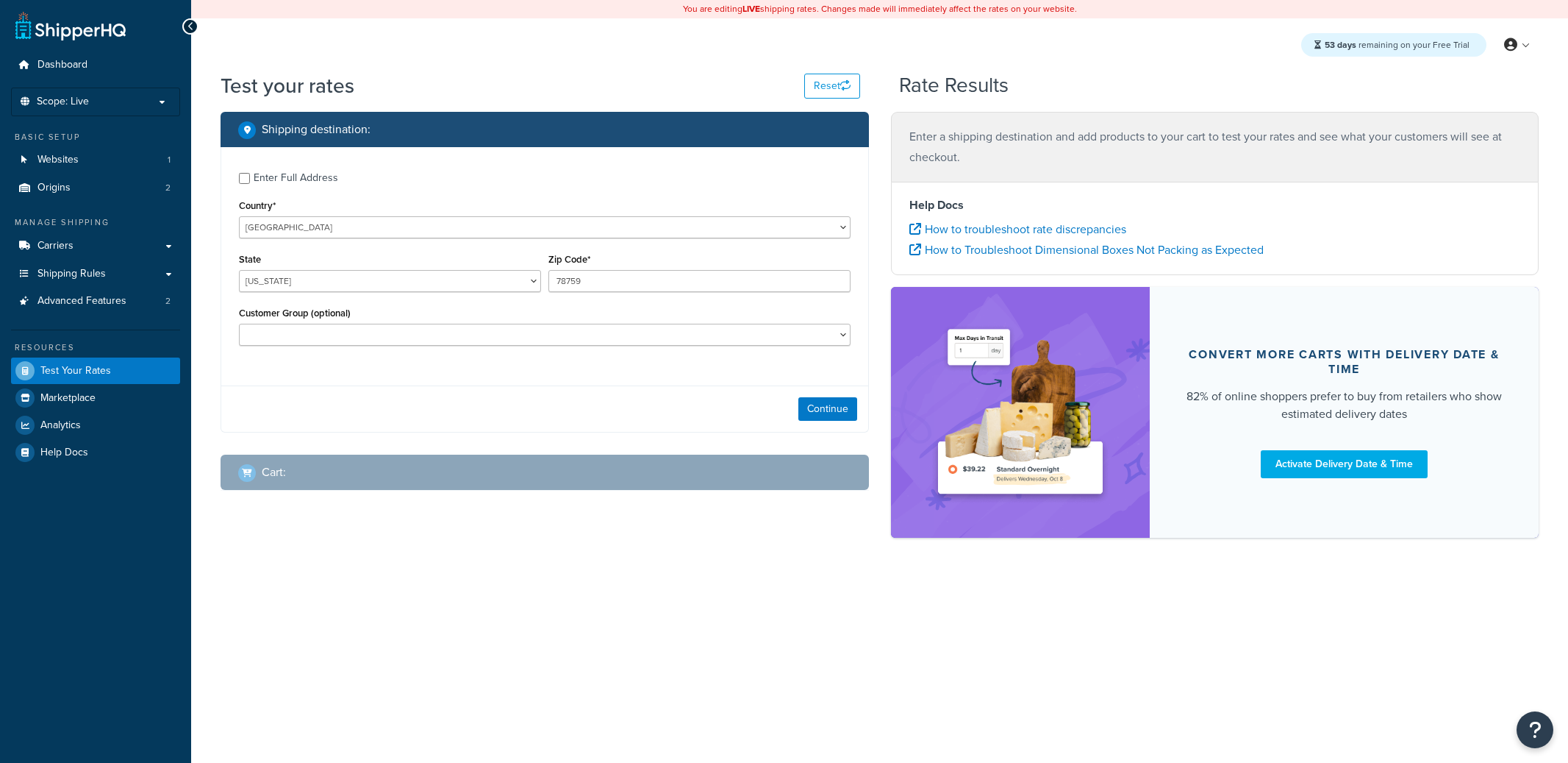
select select "[GEOGRAPHIC_DATA]"
click at [286, 177] on div "Enter Full Address" at bounding box center [295, 178] width 84 height 20
click at [250, 177] on input "Enter Full Address" at bounding box center [244, 178] width 11 height 11
checkbox input "true"
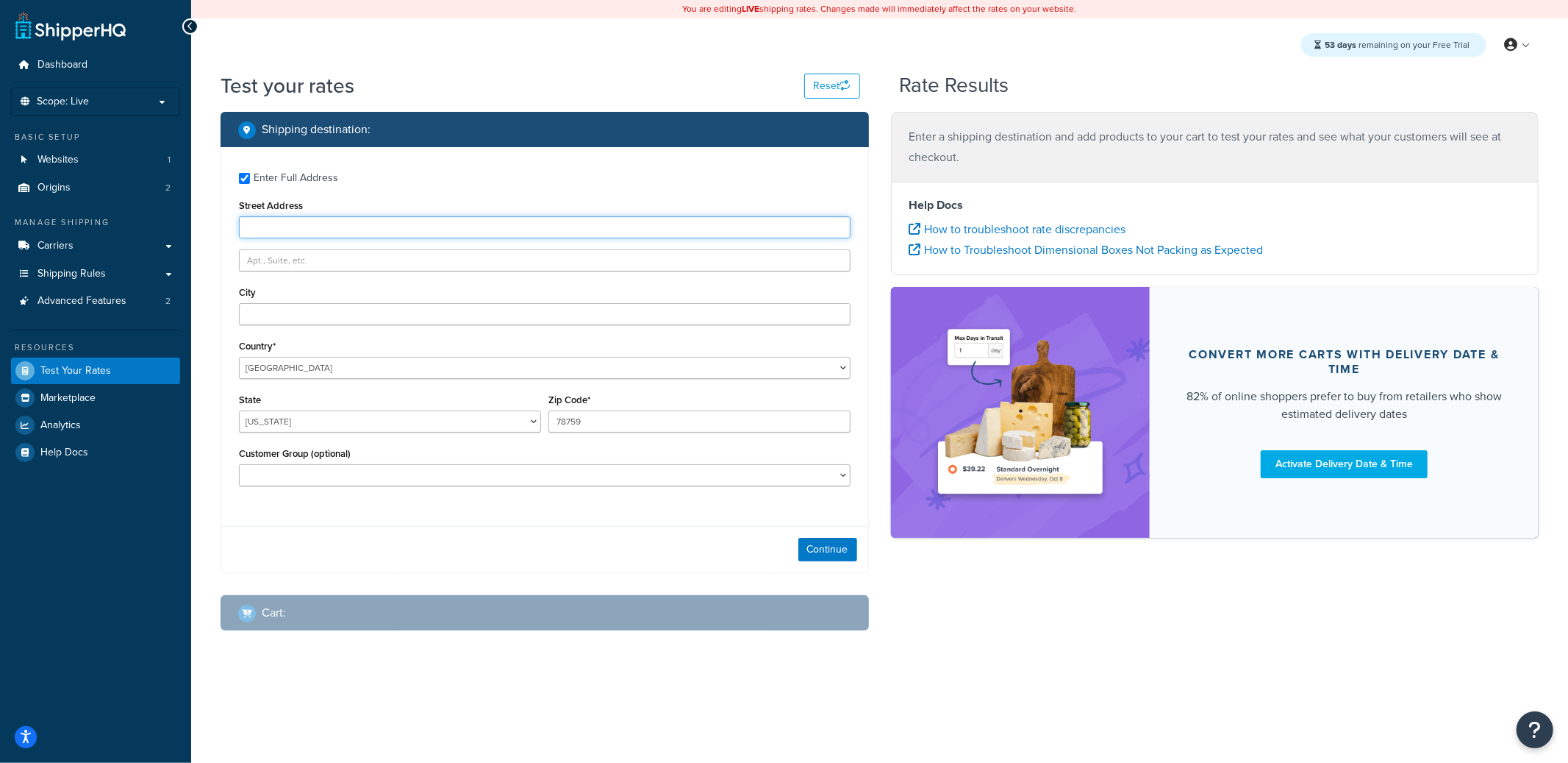
click at [291, 225] on input "Street Address" at bounding box center [544, 227] width 611 height 22
type input "16809 [GEOGRAPHIC_DATA] Ln"
type input "Round Rock"
type input "78664"
click at [832, 549] on button "Continue" at bounding box center [828, 549] width 59 height 24
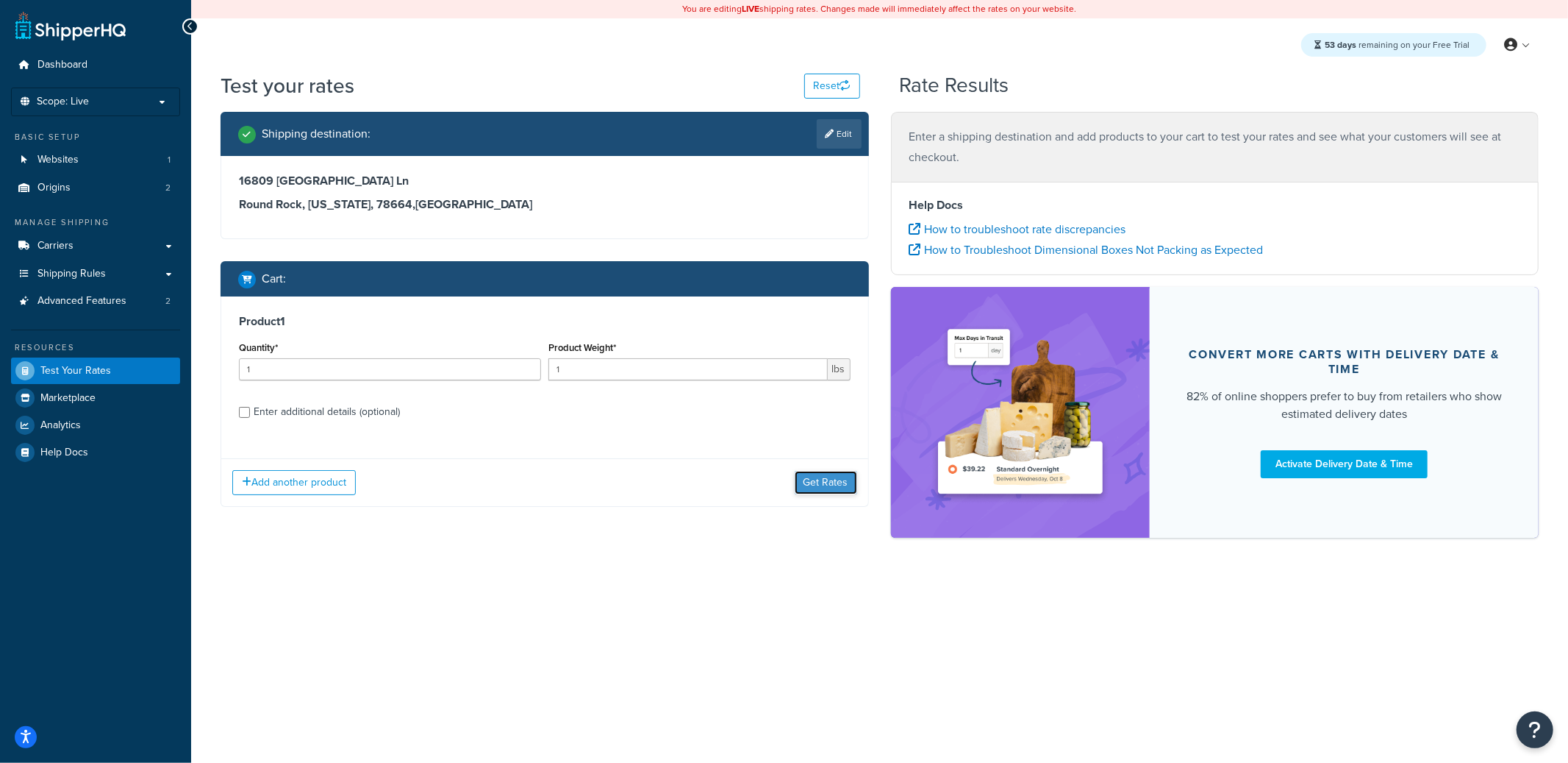
click at [811, 476] on button "Get Rates" at bounding box center [826, 482] width 62 height 24
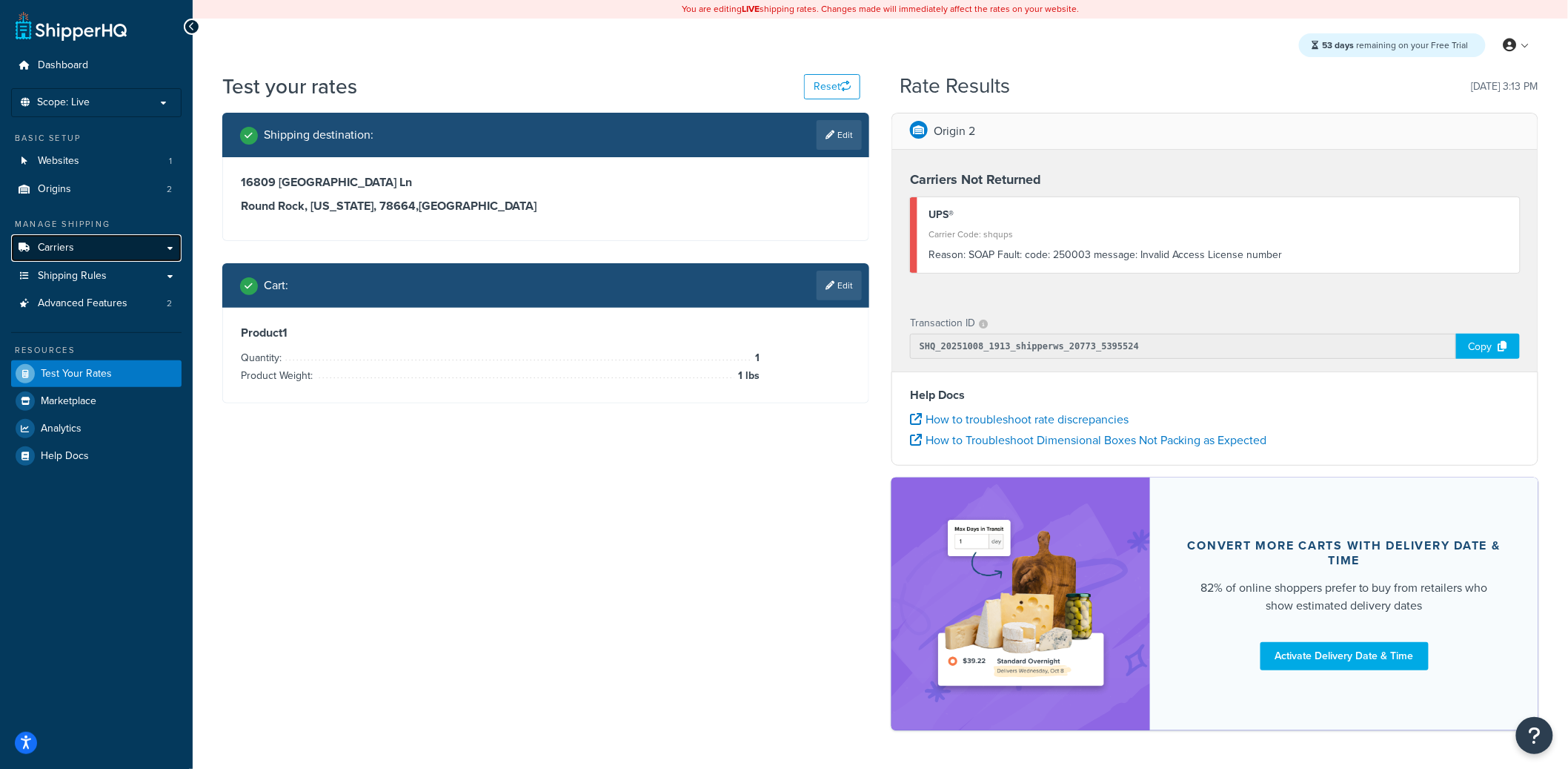
click at [87, 256] on link "Carriers" at bounding box center [96, 248] width 171 height 27
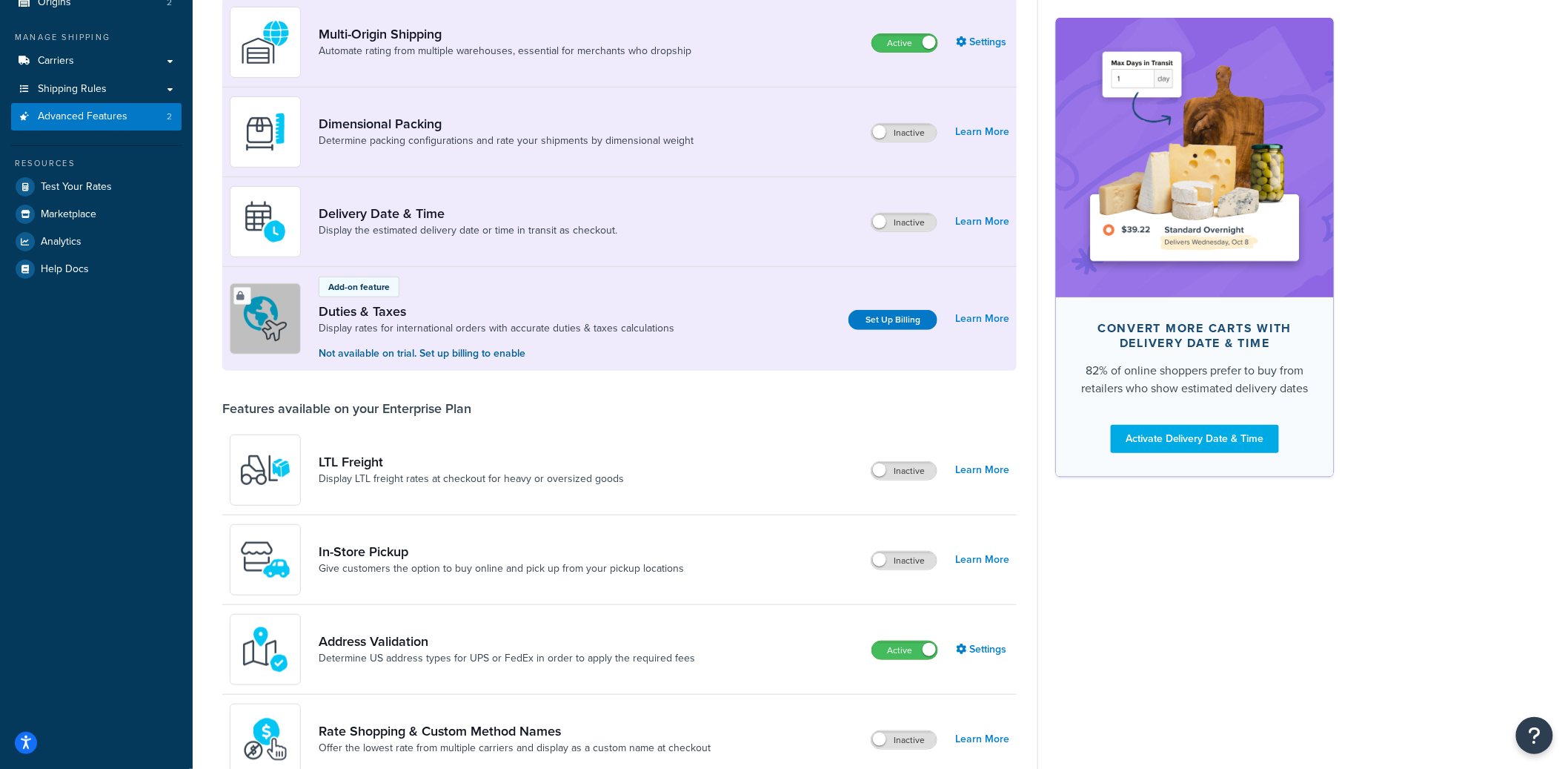
scroll to position [190, 0]
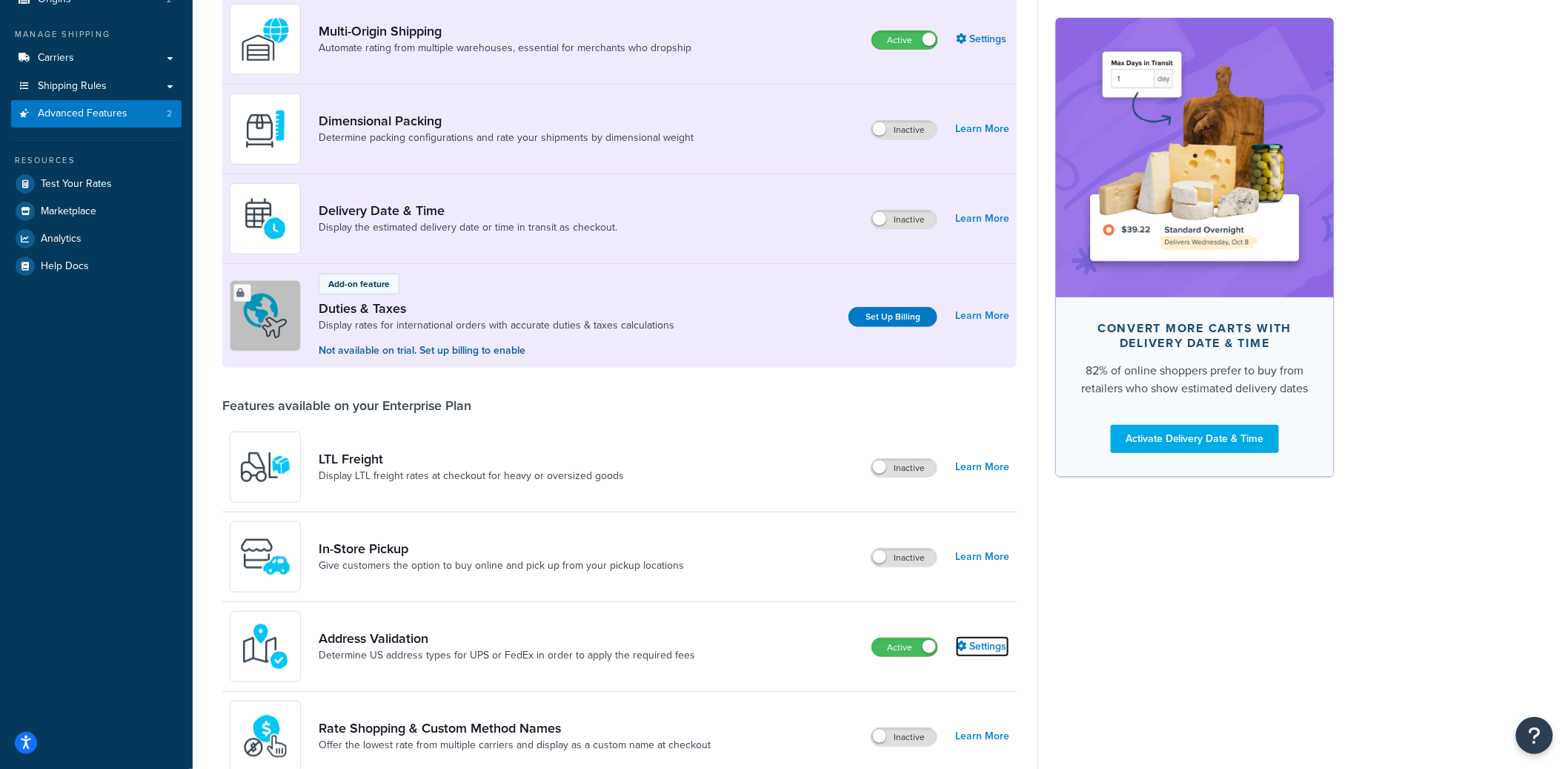
click at [986, 644] on link "Settings" at bounding box center [982, 646] width 54 height 21
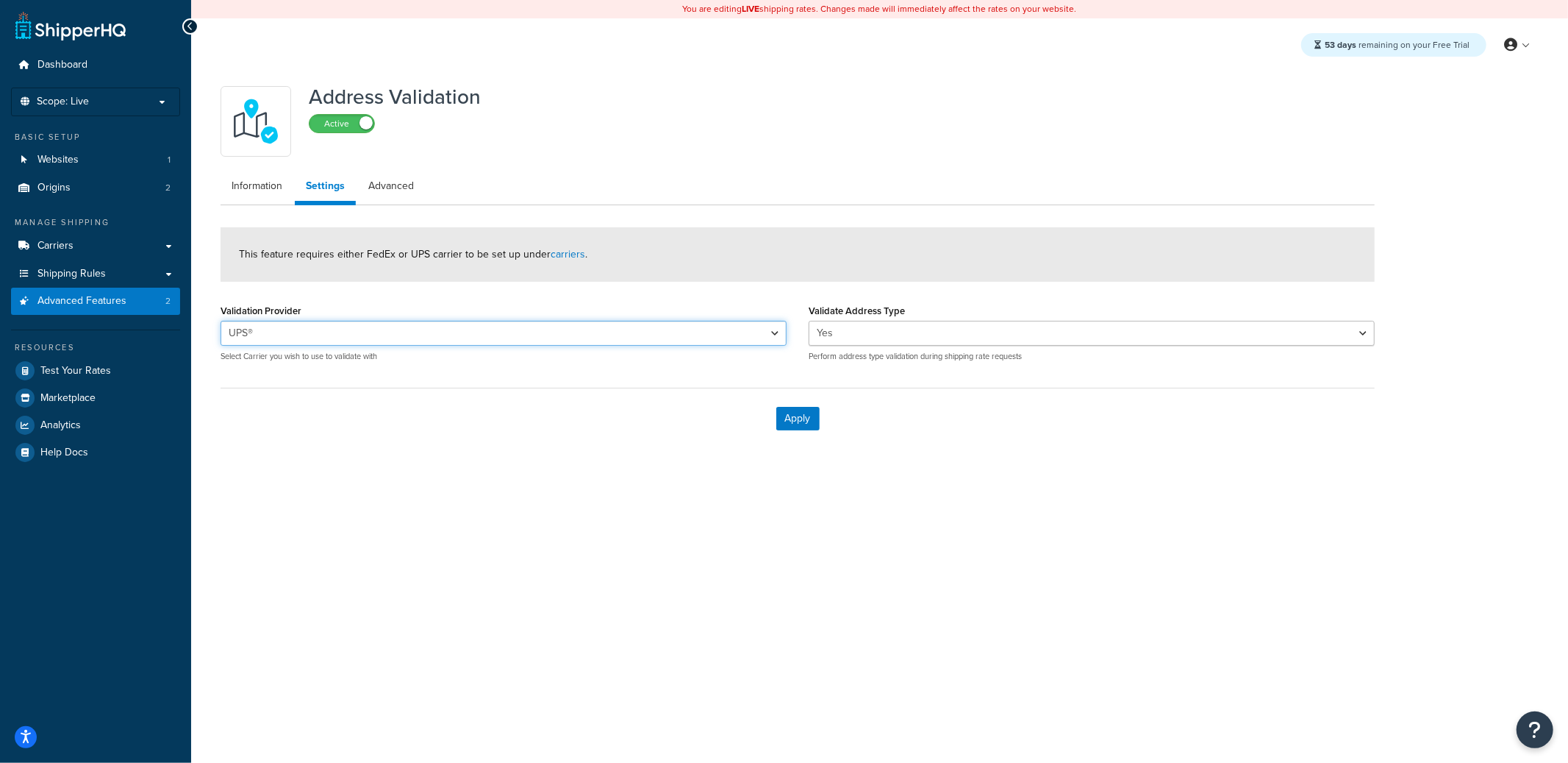
click at [387, 329] on select "UPS® UPS® (2)" at bounding box center [503, 333] width 566 height 25
select select "165157"
click at [220, 321] on select "UPS® UPS® (2)" at bounding box center [503, 333] width 566 height 25
click at [805, 417] on button "Apply" at bounding box center [798, 418] width 43 height 24
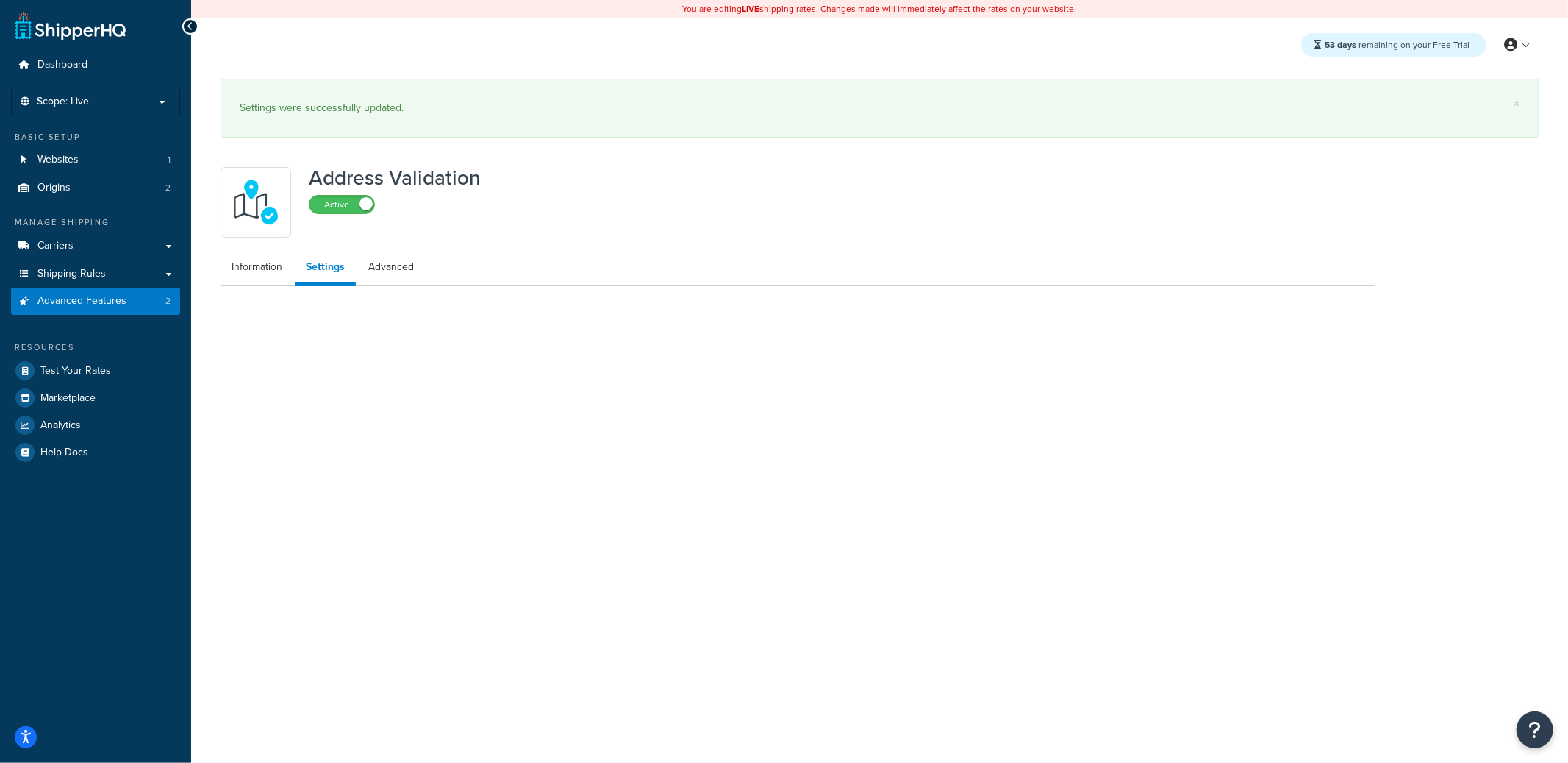
select select "165157"
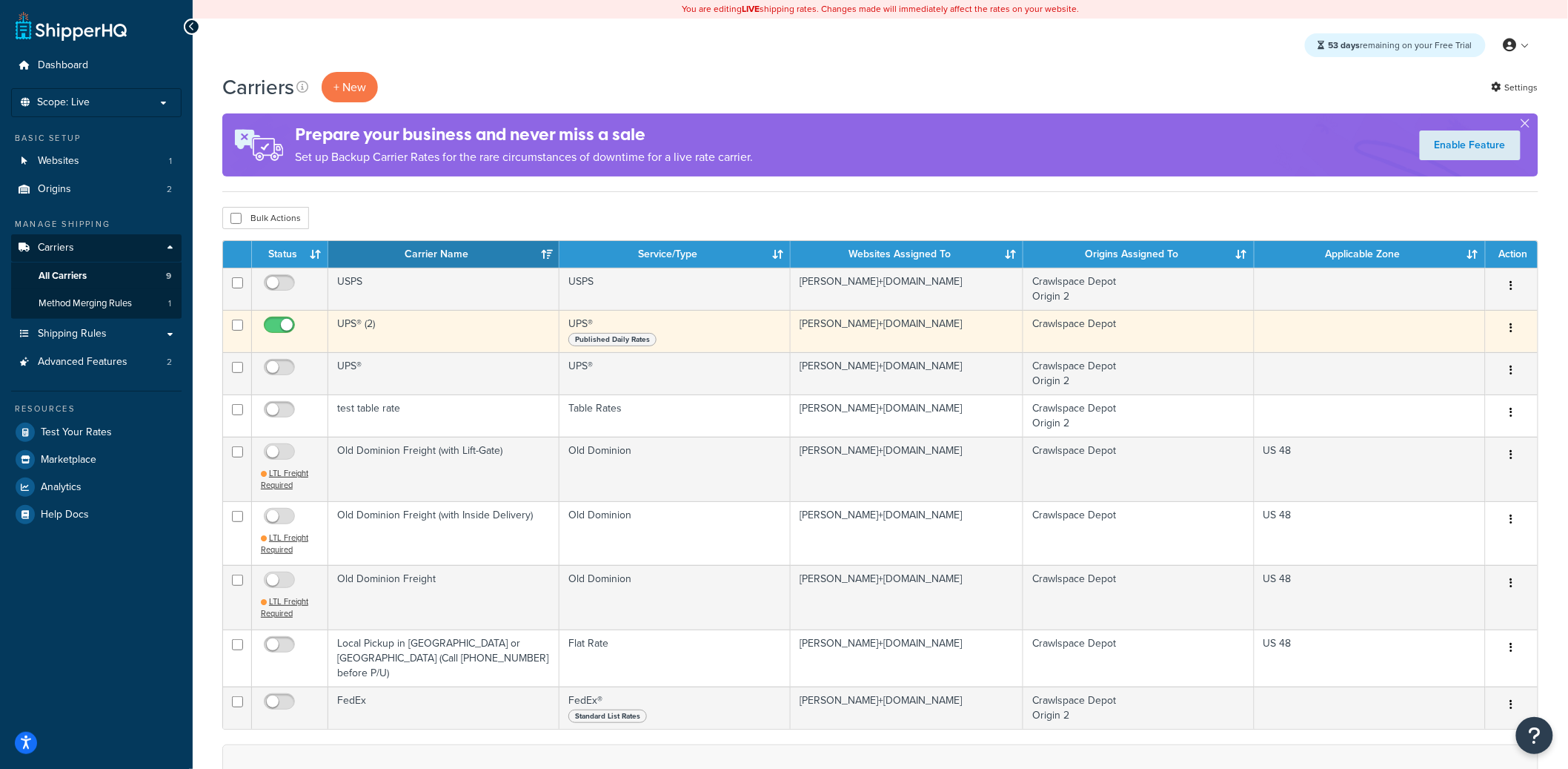
click at [394, 325] on td "UPS® (2)" at bounding box center [444, 330] width 231 height 42
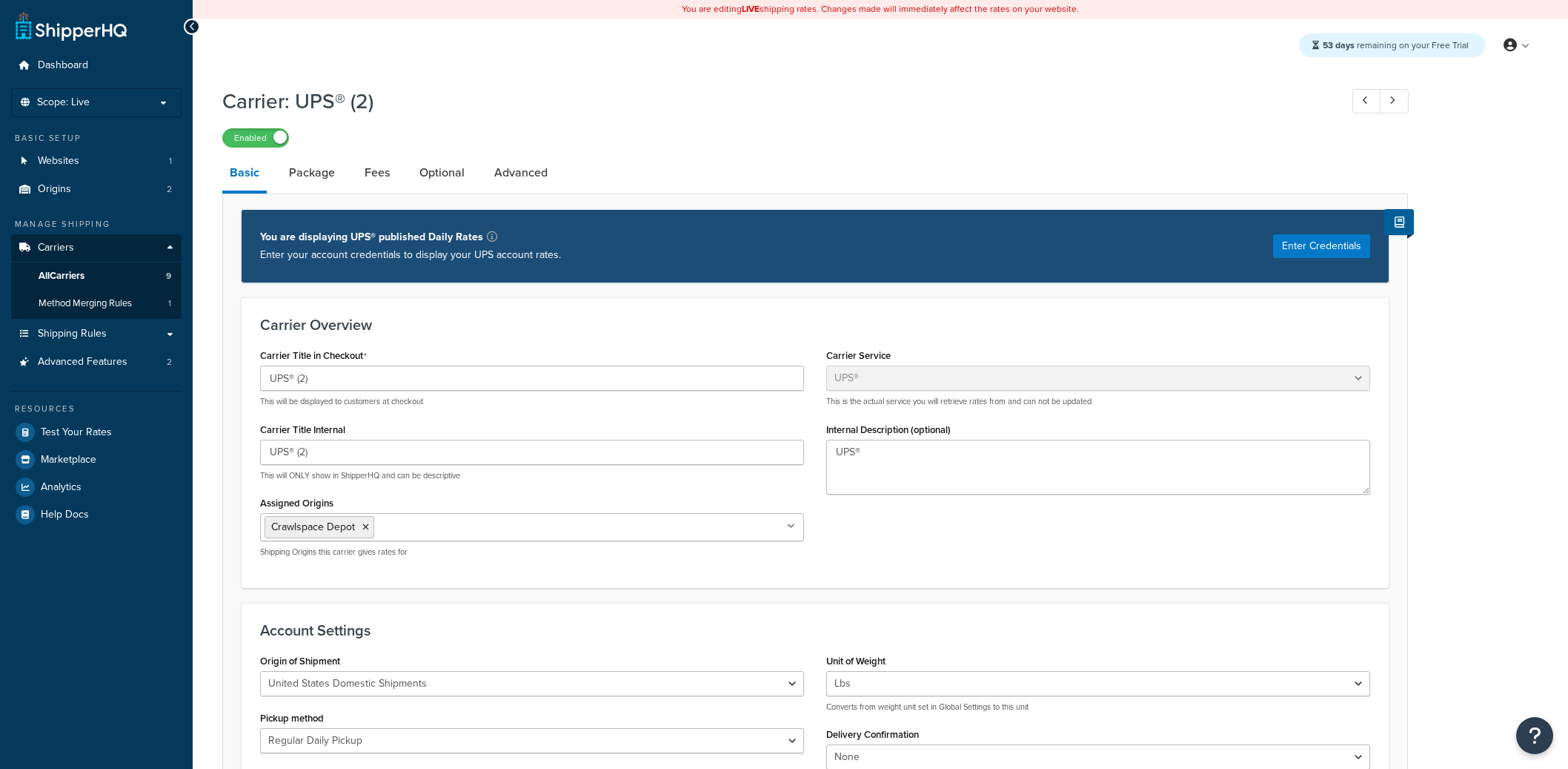
select select "ups"
click at [433, 179] on link "Optional" at bounding box center [441, 172] width 60 height 35
select select "business"
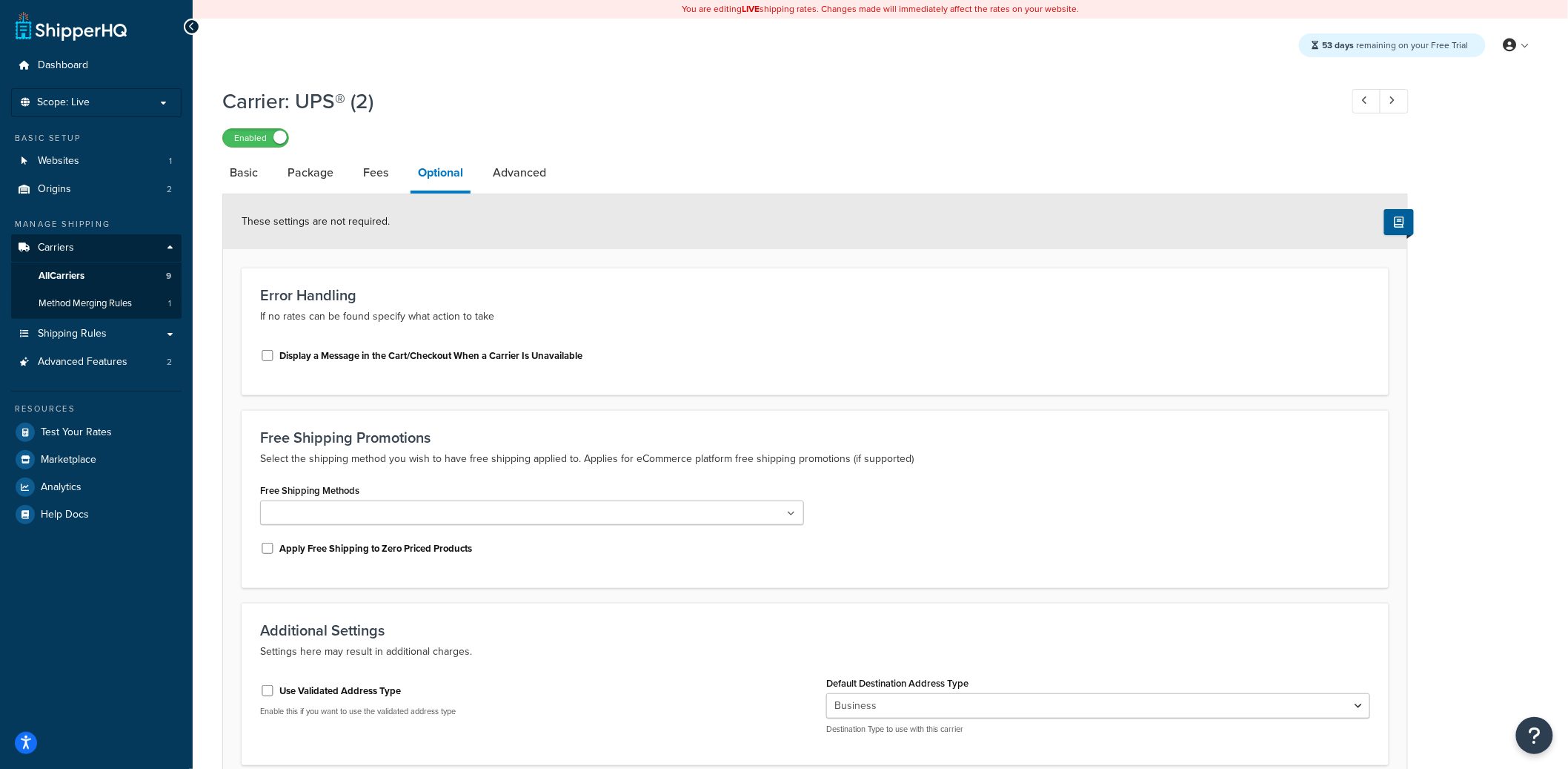
click at [374, 687] on label "Use Validated Address Type" at bounding box center [340, 691] width 121 height 13
click at [275, 687] on input "Use Validated Address Type" at bounding box center [267, 690] width 15 height 11
checkbox input "true"
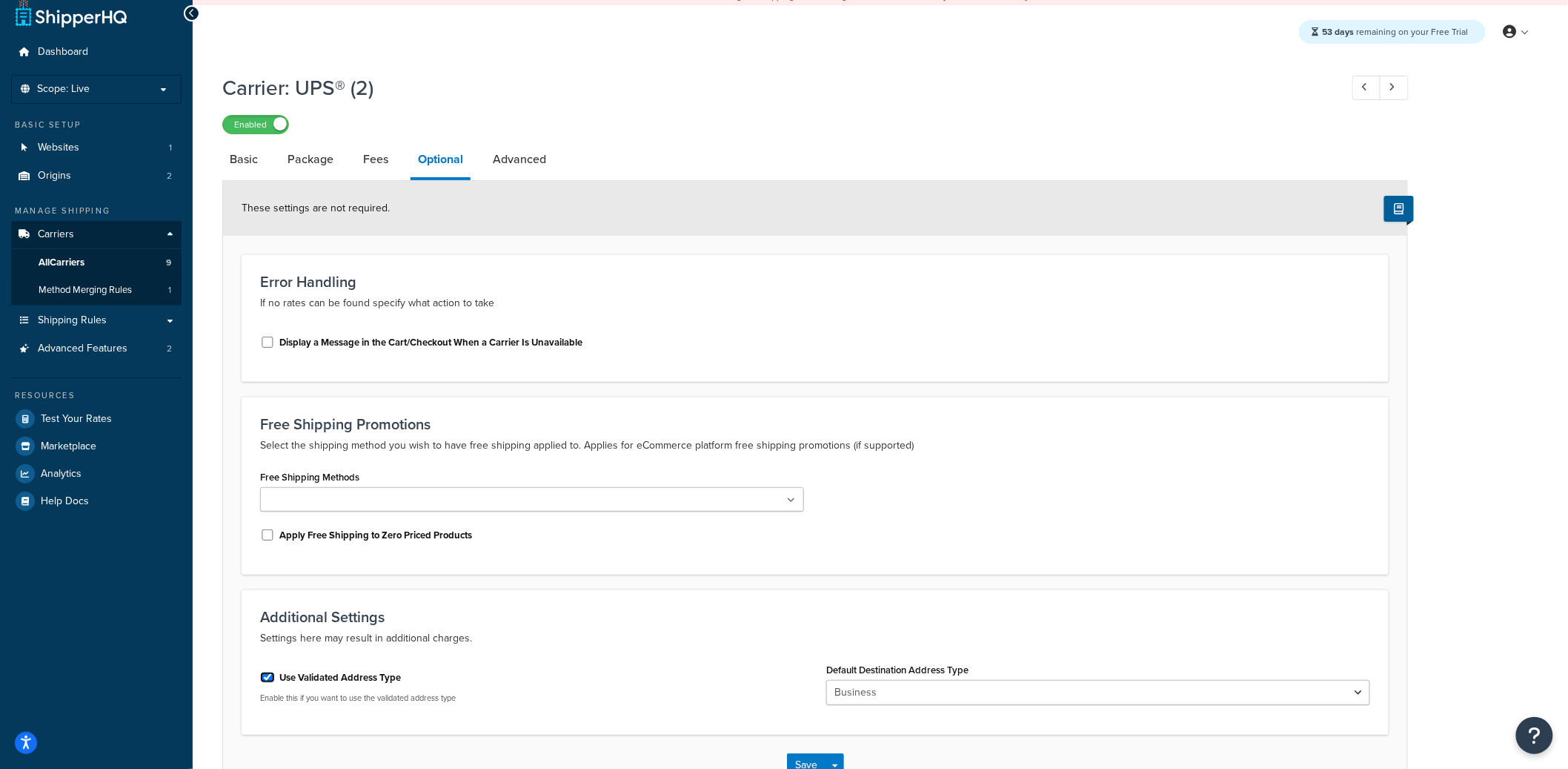
scroll to position [115, 0]
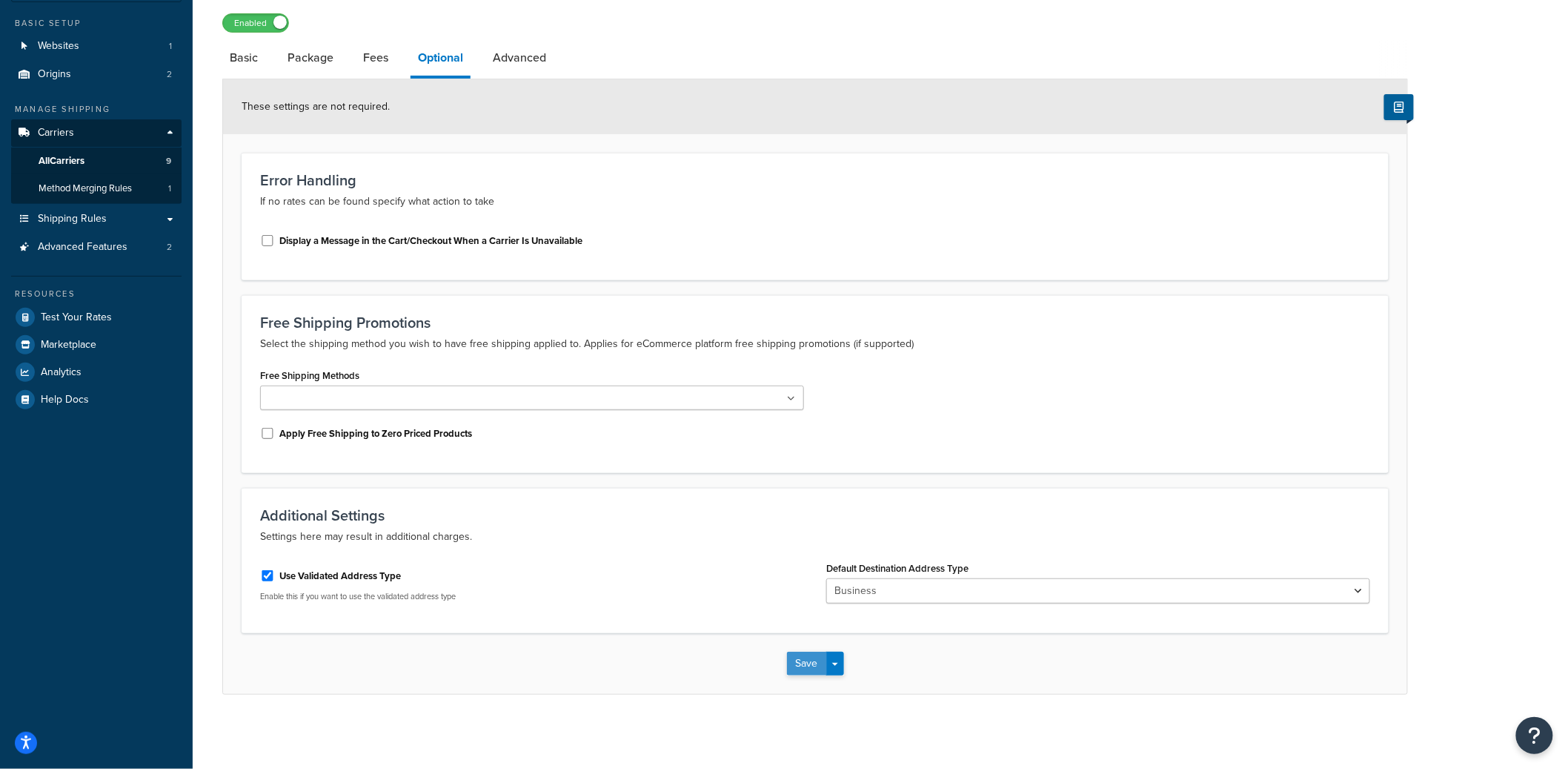
click at [817, 656] on button "Save" at bounding box center [807, 663] width 40 height 24
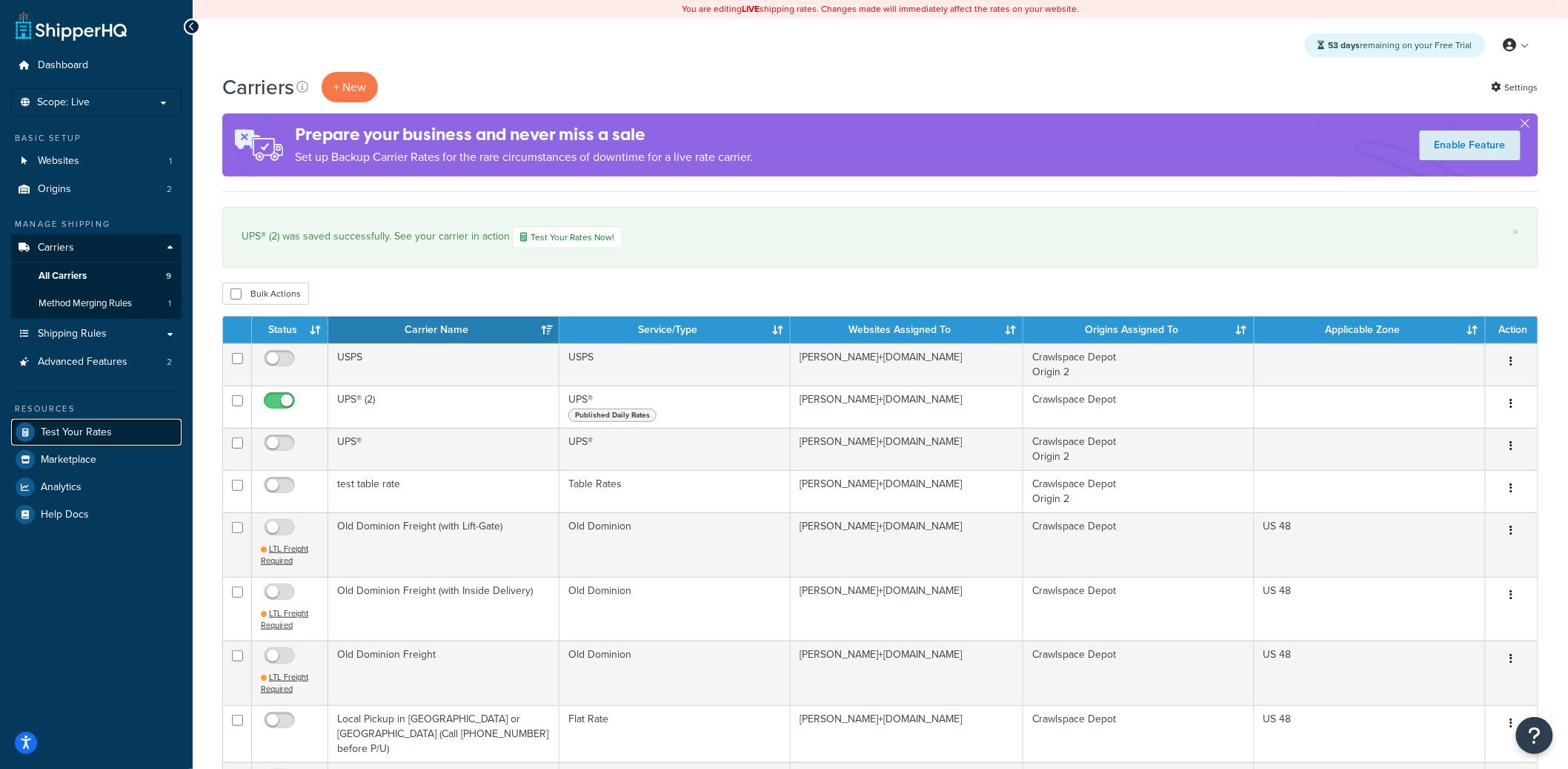
click at [98, 436] on span "Test Your Rates" at bounding box center [76, 432] width 71 height 12
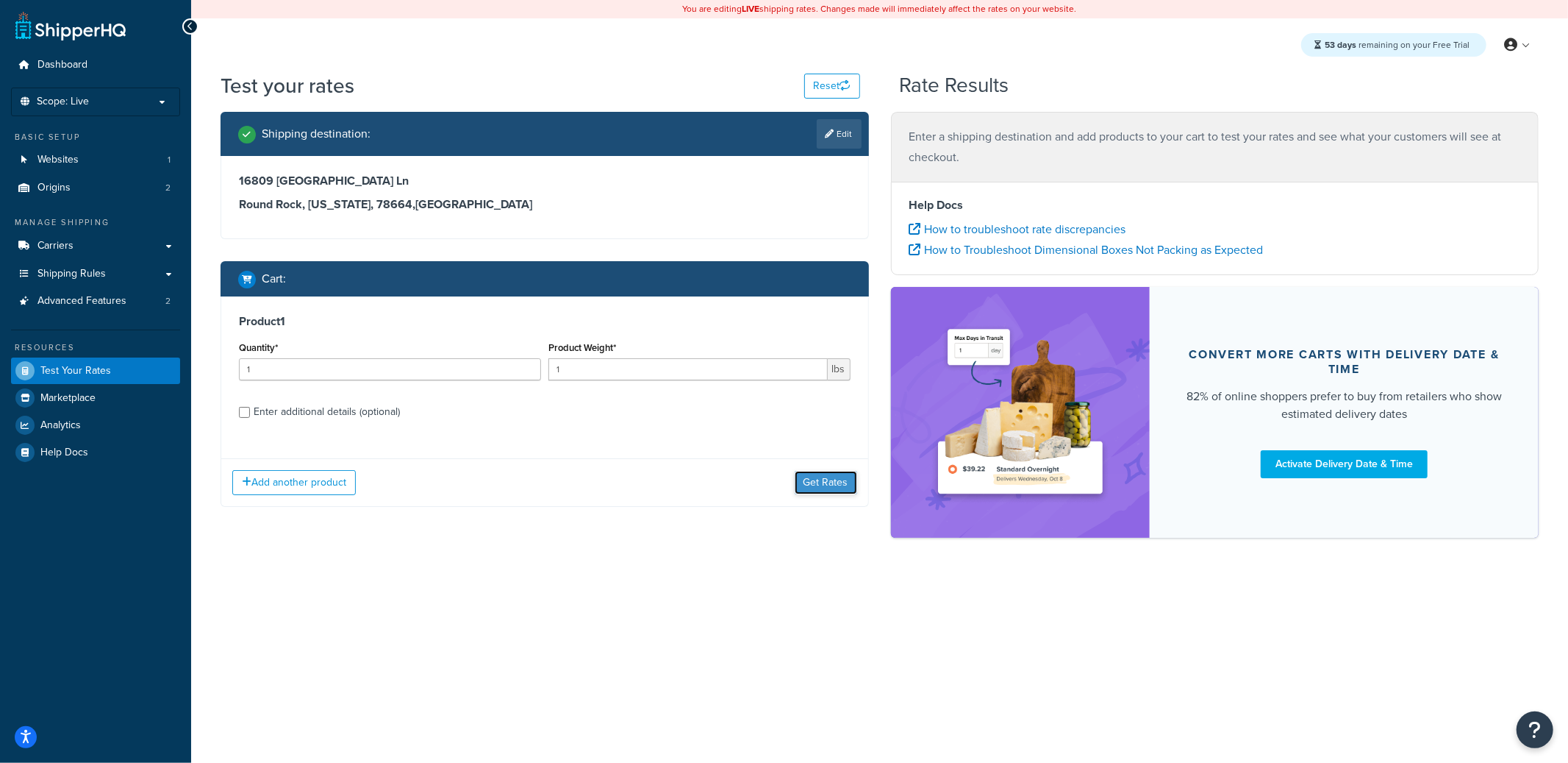
click at [838, 485] on button "Get Rates" at bounding box center [826, 482] width 62 height 24
click at [818, 472] on button "Get Rates" at bounding box center [826, 482] width 62 height 24
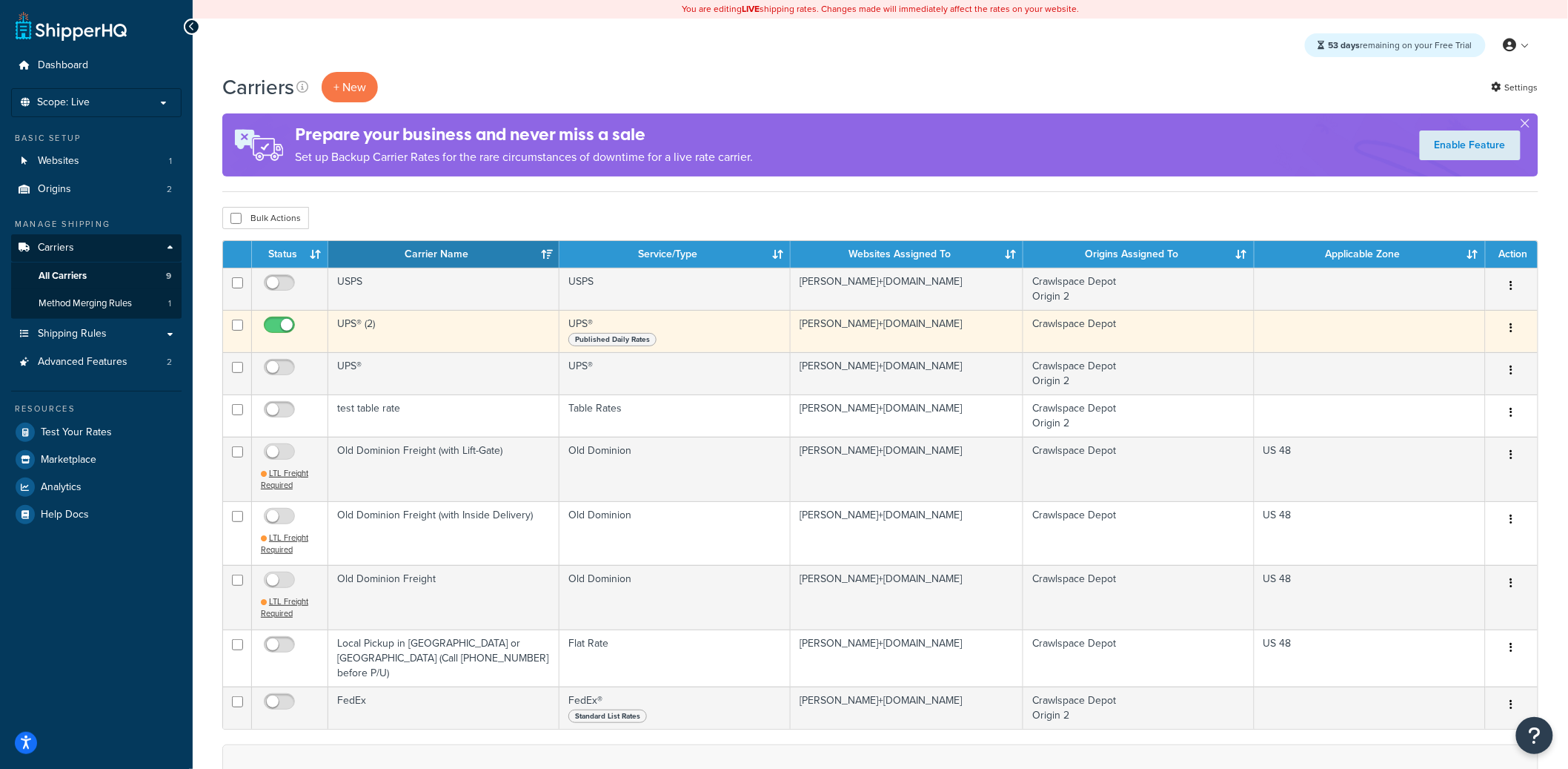
click at [416, 345] on td "UPS® (2)" at bounding box center [444, 330] width 231 height 42
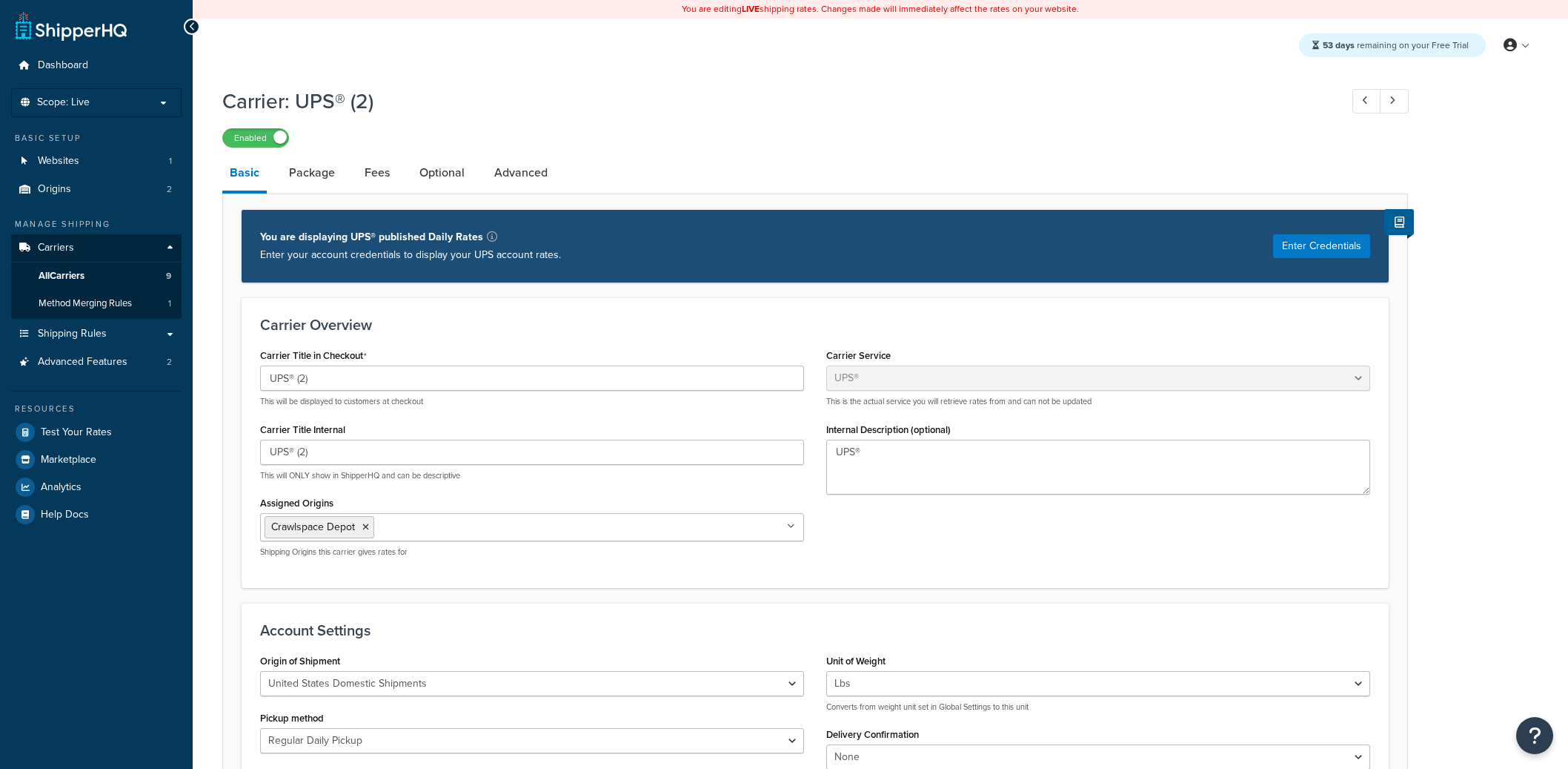
select select "ups"
click at [436, 529] on input "Assigned Origins" at bounding box center [443, 526] width 131 height 17
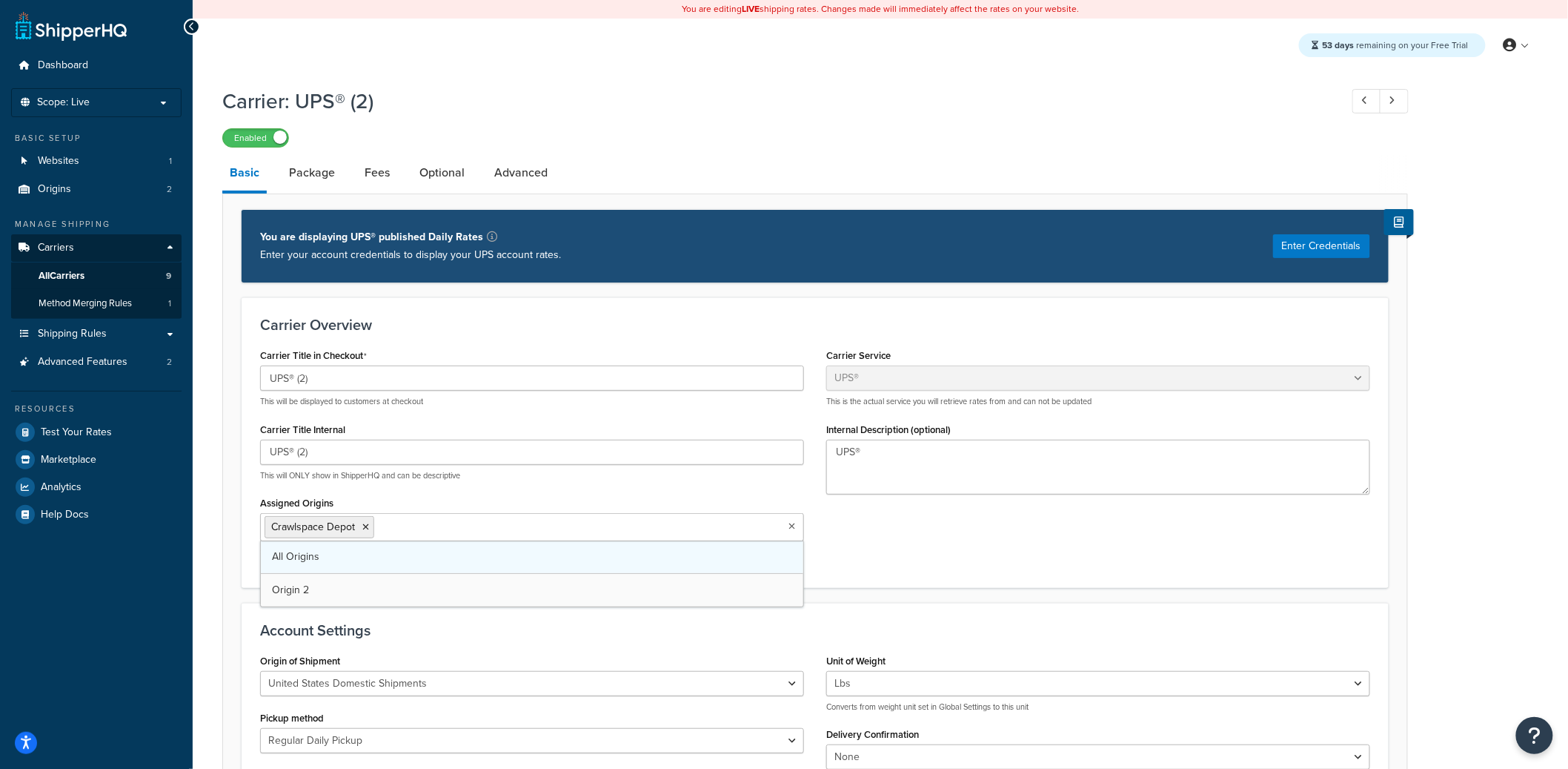
click at [365, 562] on link "All Origins" at bounding box center [532, 557] width 543 height 33
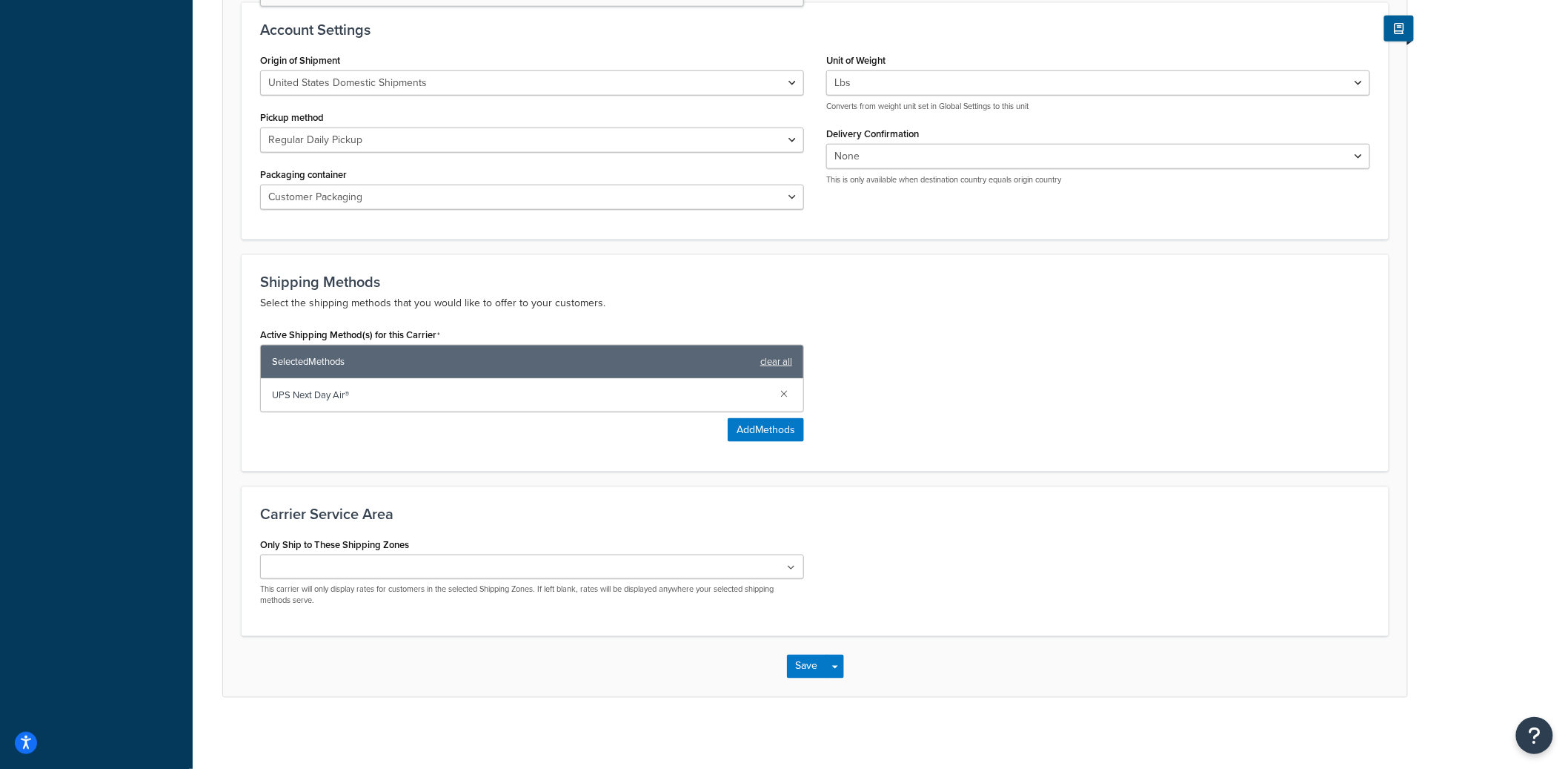
scroll to position [604, 0]
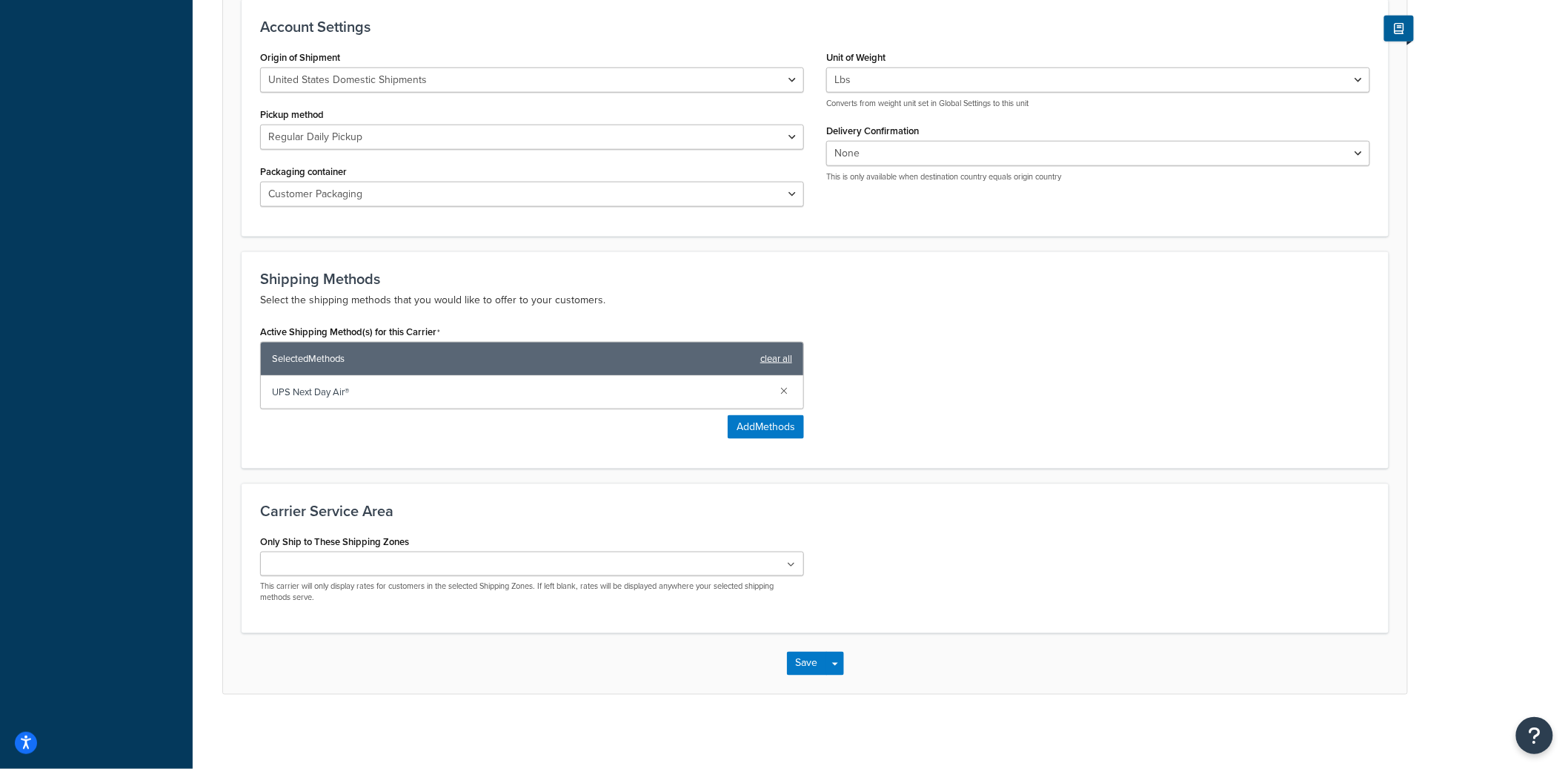
click at [780, 361] on link "clear all" at bounding box center [776, 358] width 32 height 21
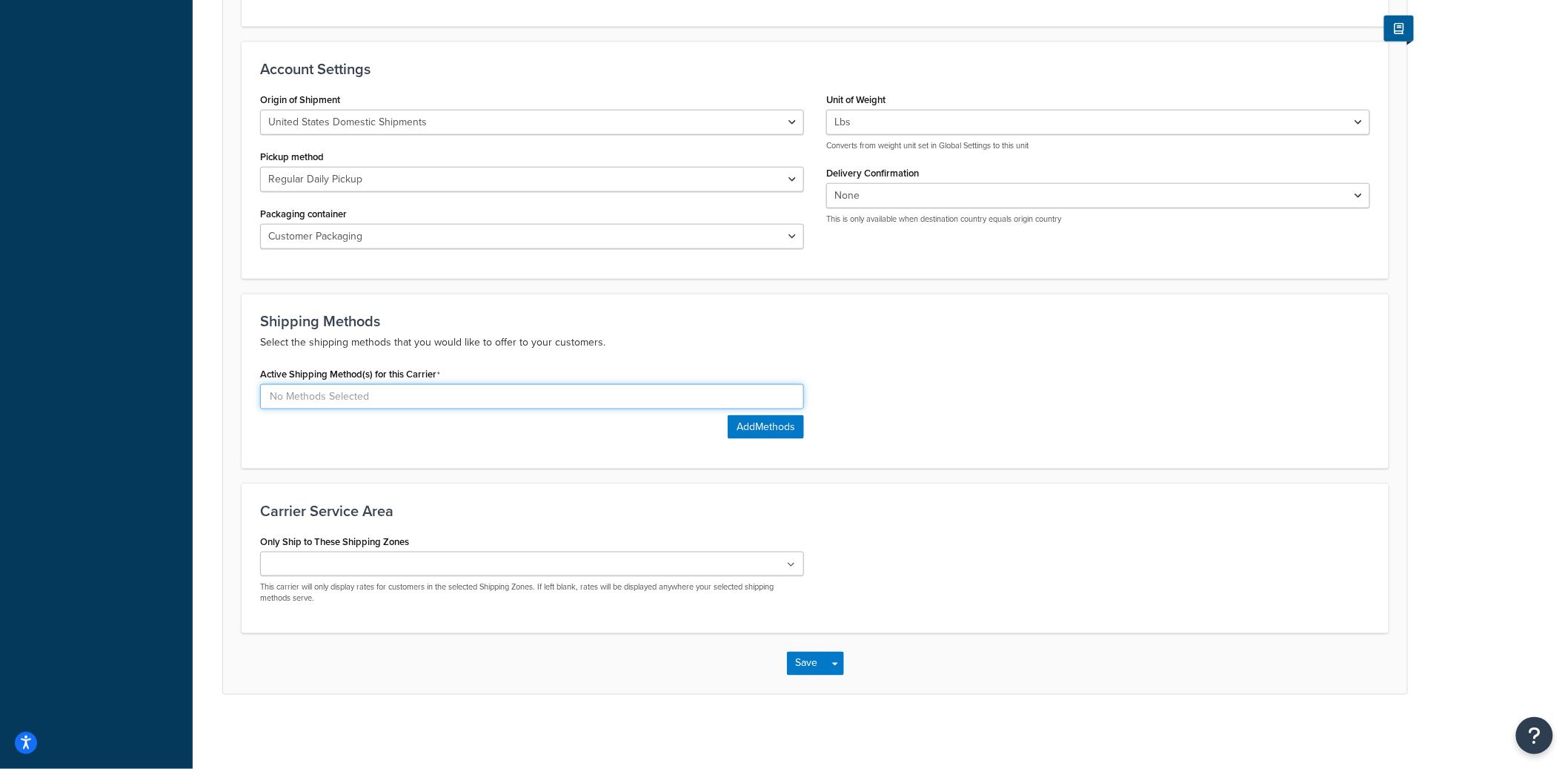
click at [427, 394] on input at bounding box center [531, 396] width 544 height 26
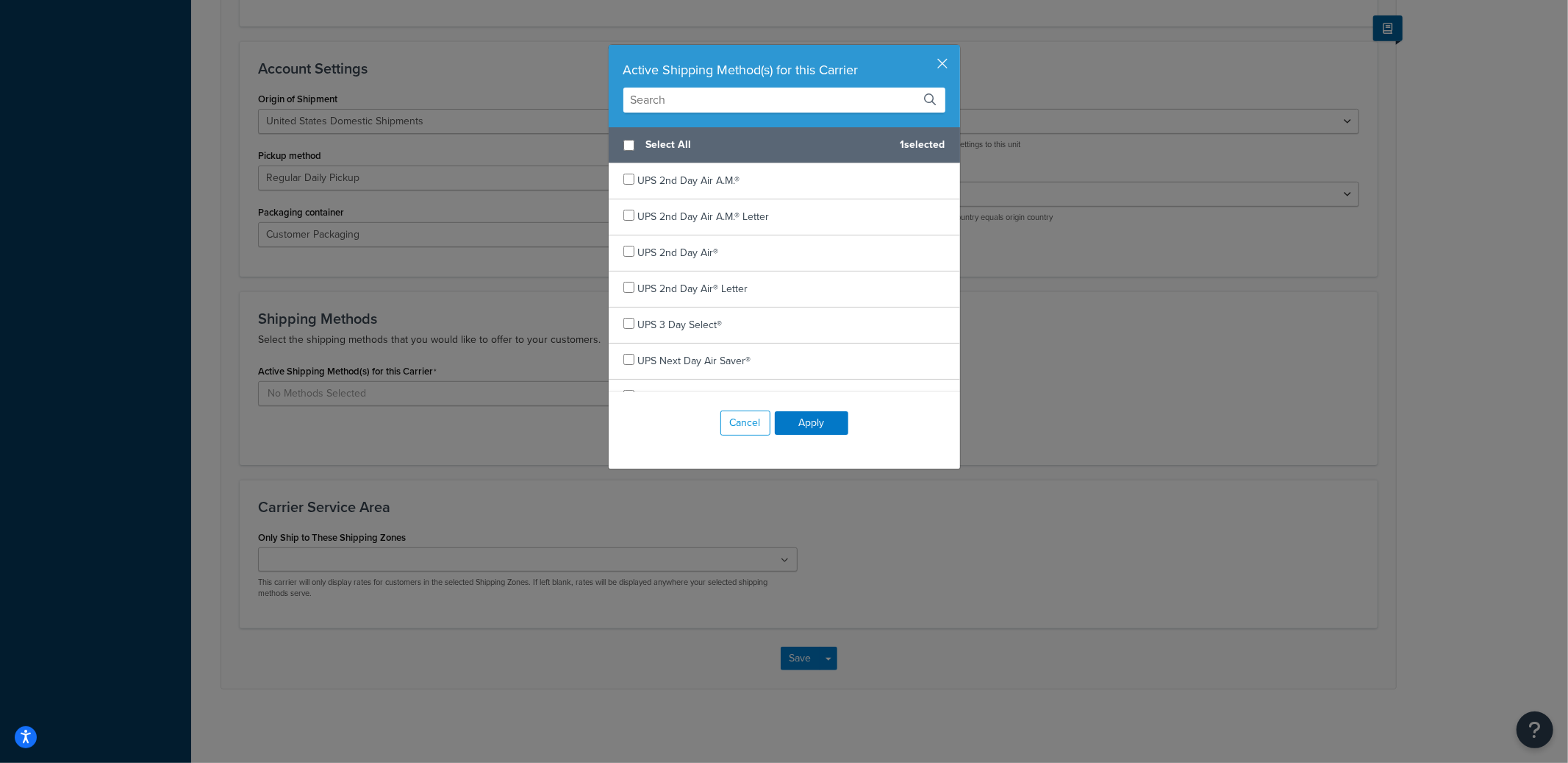
click at [671, 92] on input "text" at bounding box center [784, 100] width 322 height 25
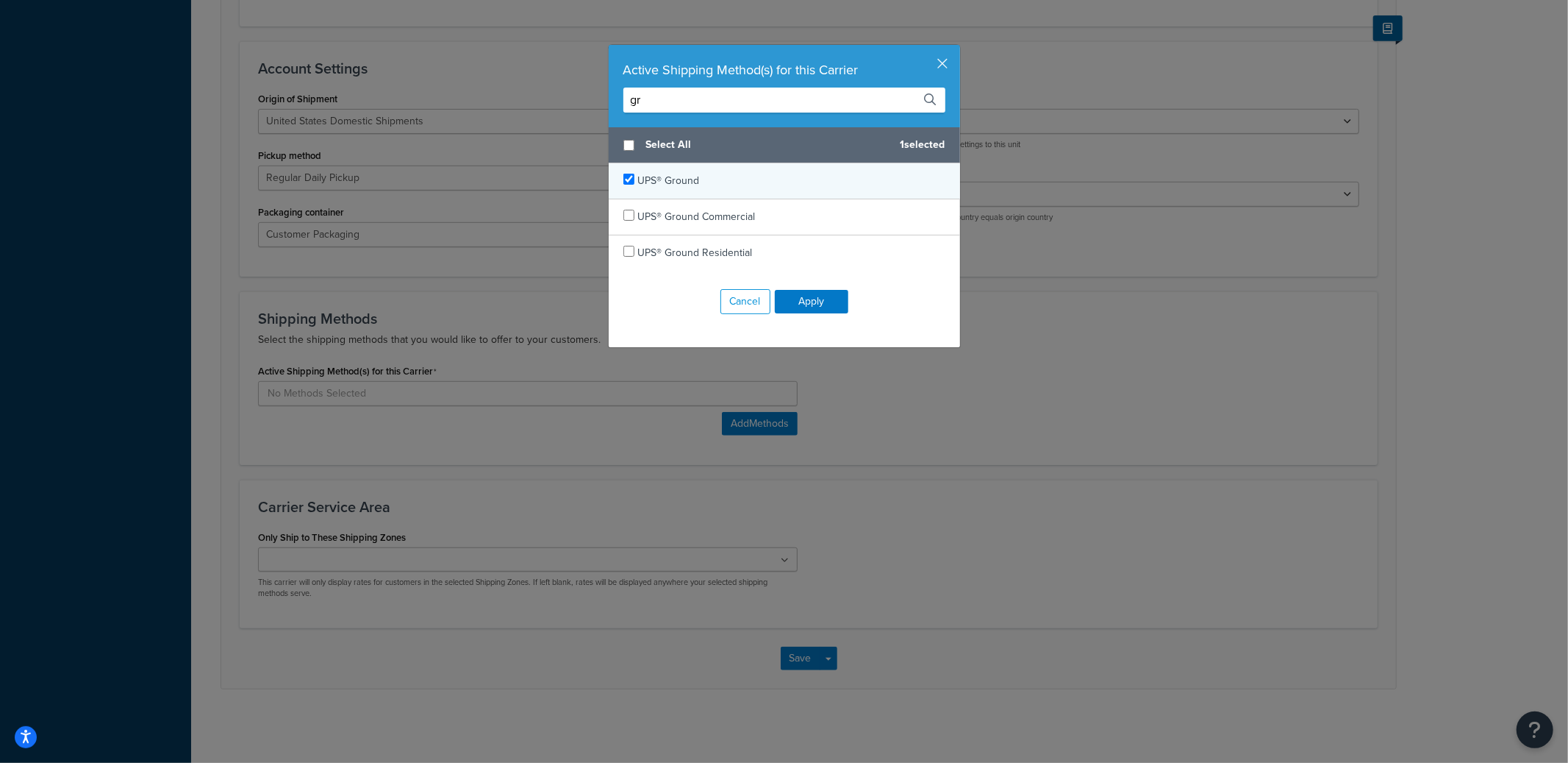
type input "gr"
checkbox input "true"
click at [678, 184] on span "UPS® Ground" at bounding box center [669, 180] width 61 height 16
click at [776, 299] on button "Apply" at bounding box center [812, 301] width 74 height 24
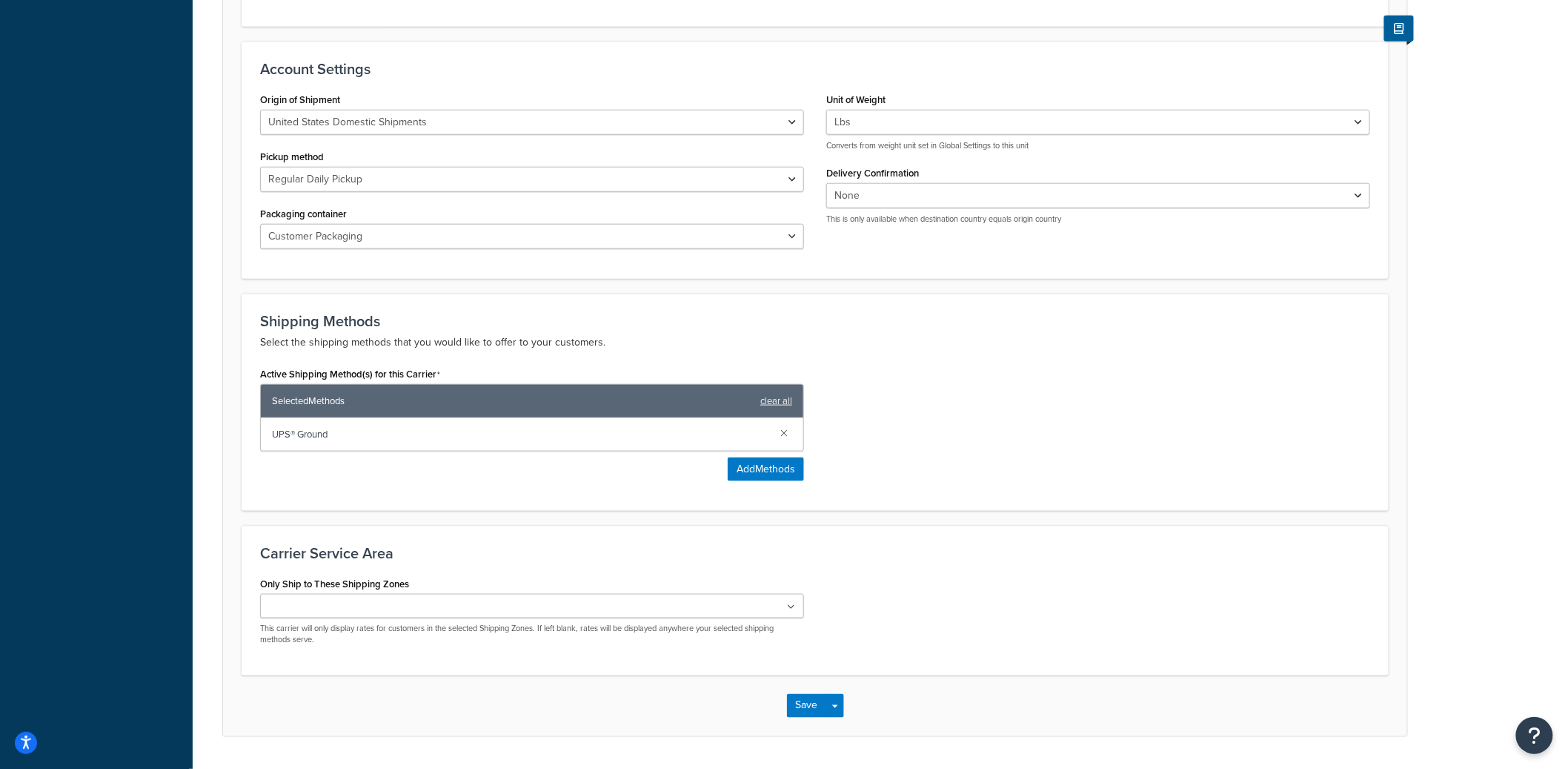
click at [807, 719] on div "Save Save Dropdown Save and Edit" at bounding box center [814, 705] width 1184 height 61
click at [807, 714] on button "Save" at bounding box center [807, 705] width 40 height 24
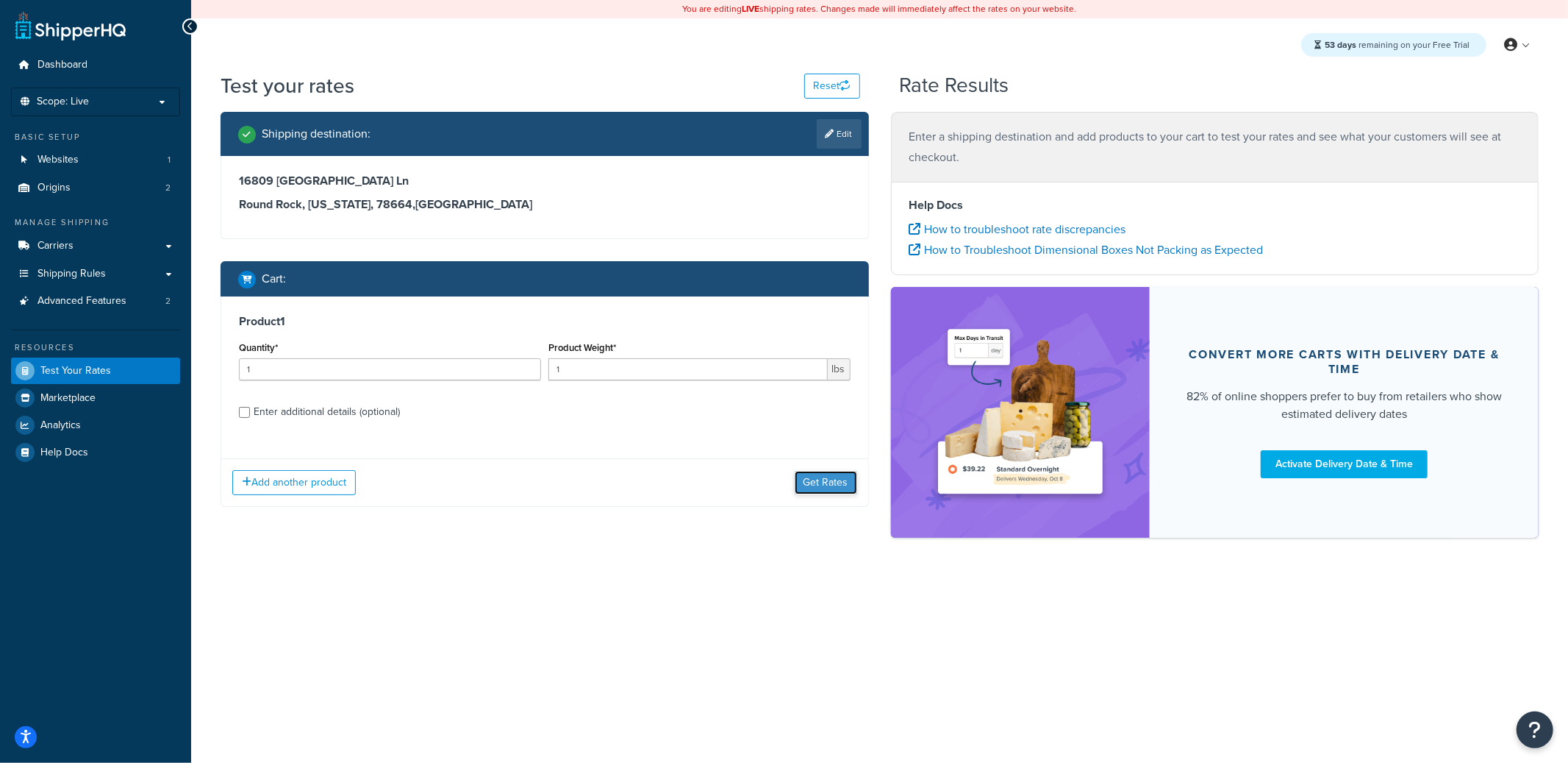
click at [811, 481] on button "Get Rates" at bounding box center [826, 482] width 62 height 24
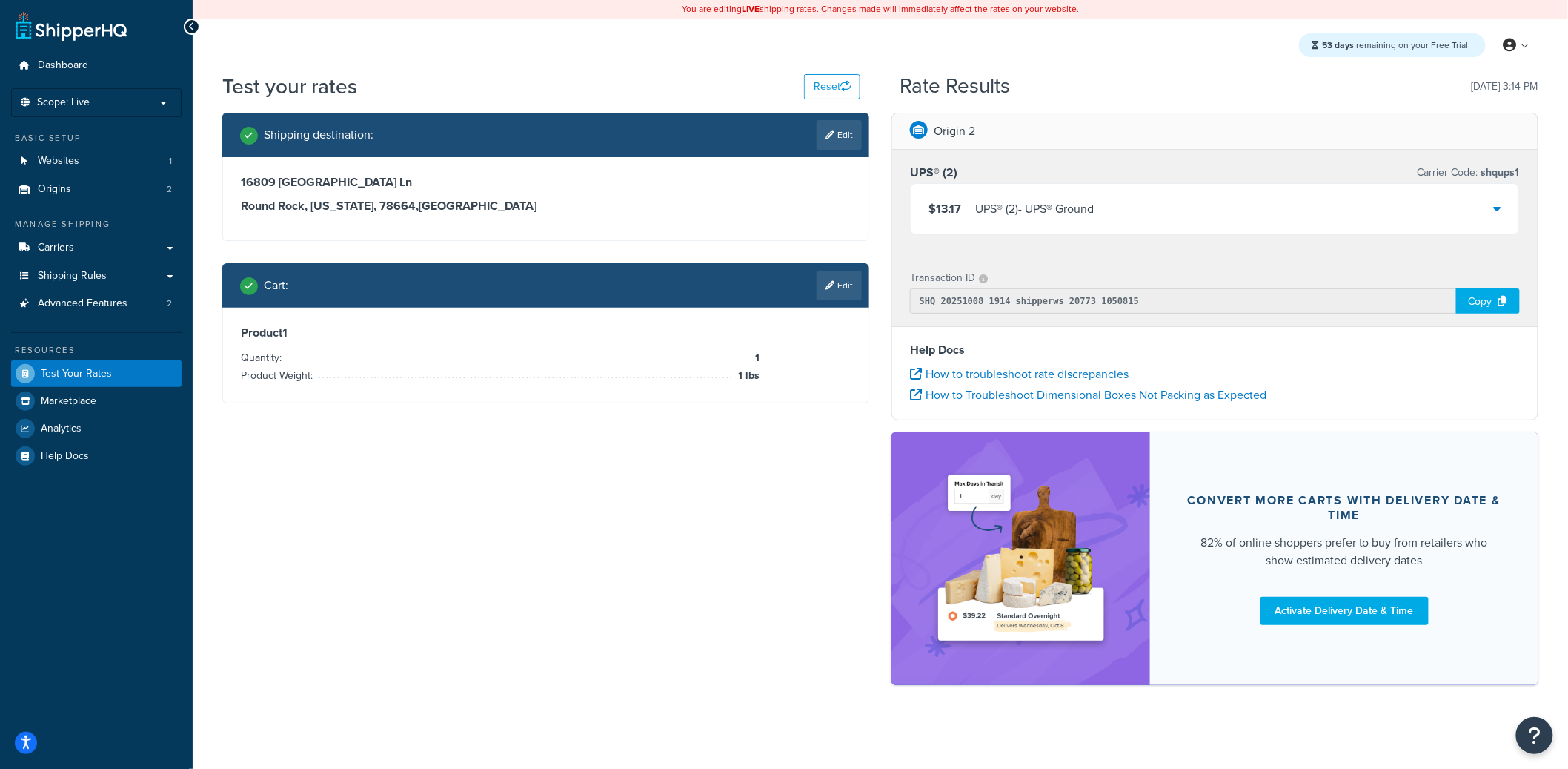
click at [1258, 219] on div "$13.17 UPS® (2) - UPS® Ground" at bounding box center [1214, 209] width 608 height 50
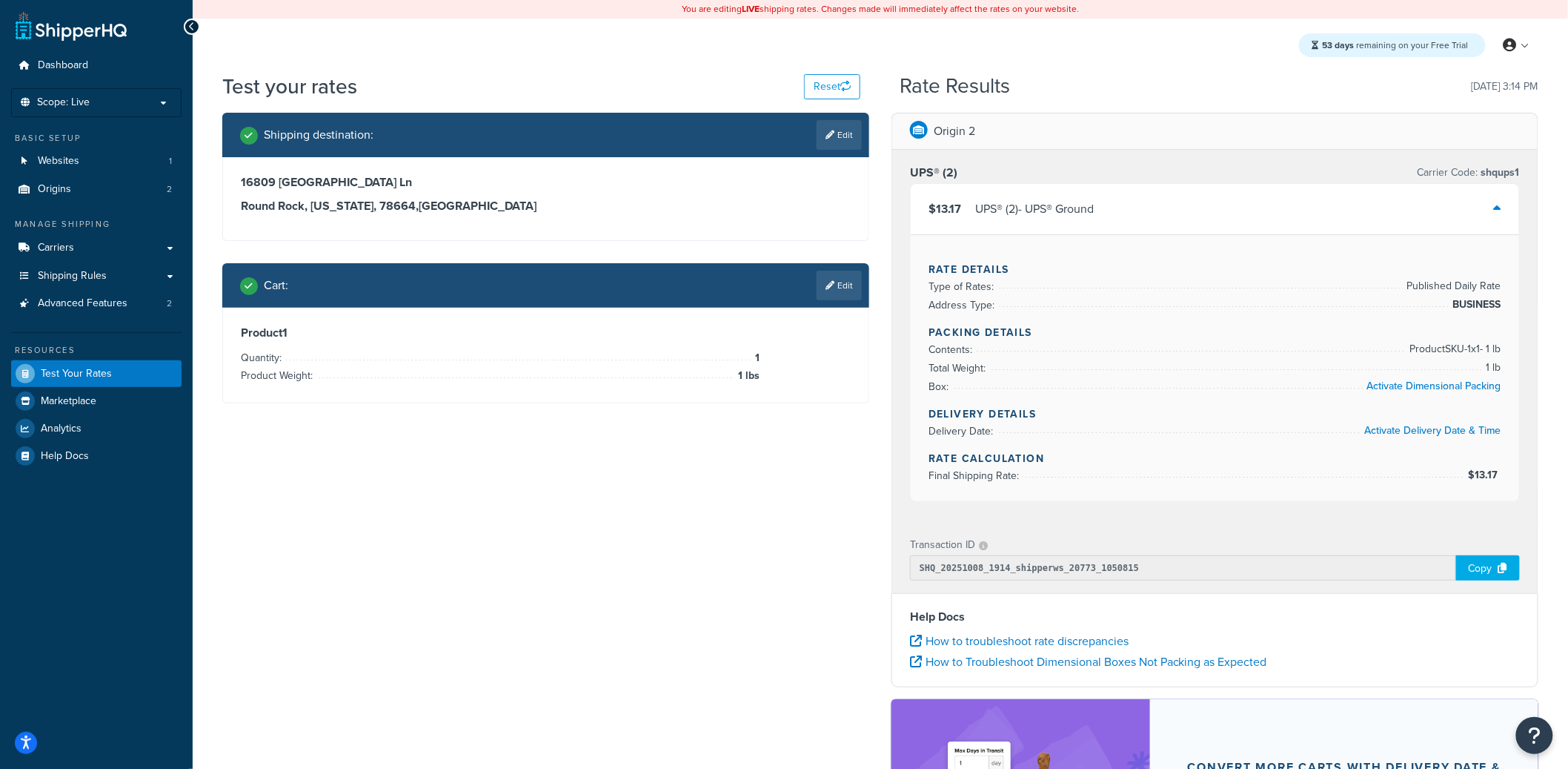
click at [1484, 564] on div "Copy" at bounding box center [1487, 568] width 64 height 26
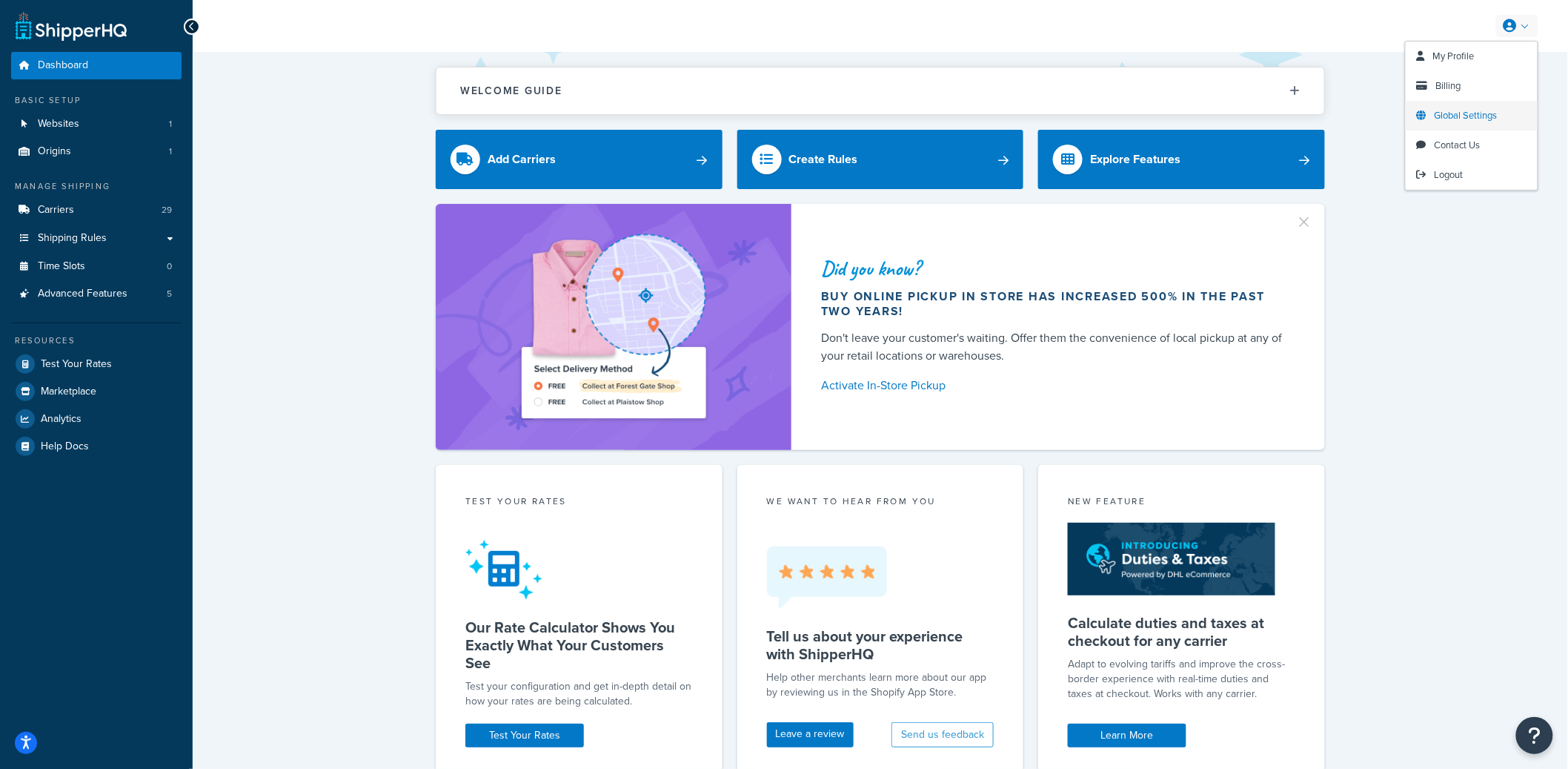
click at [1479, 116] on span "Global Settings" at bounding box center [1466, 115] width 63 height 14
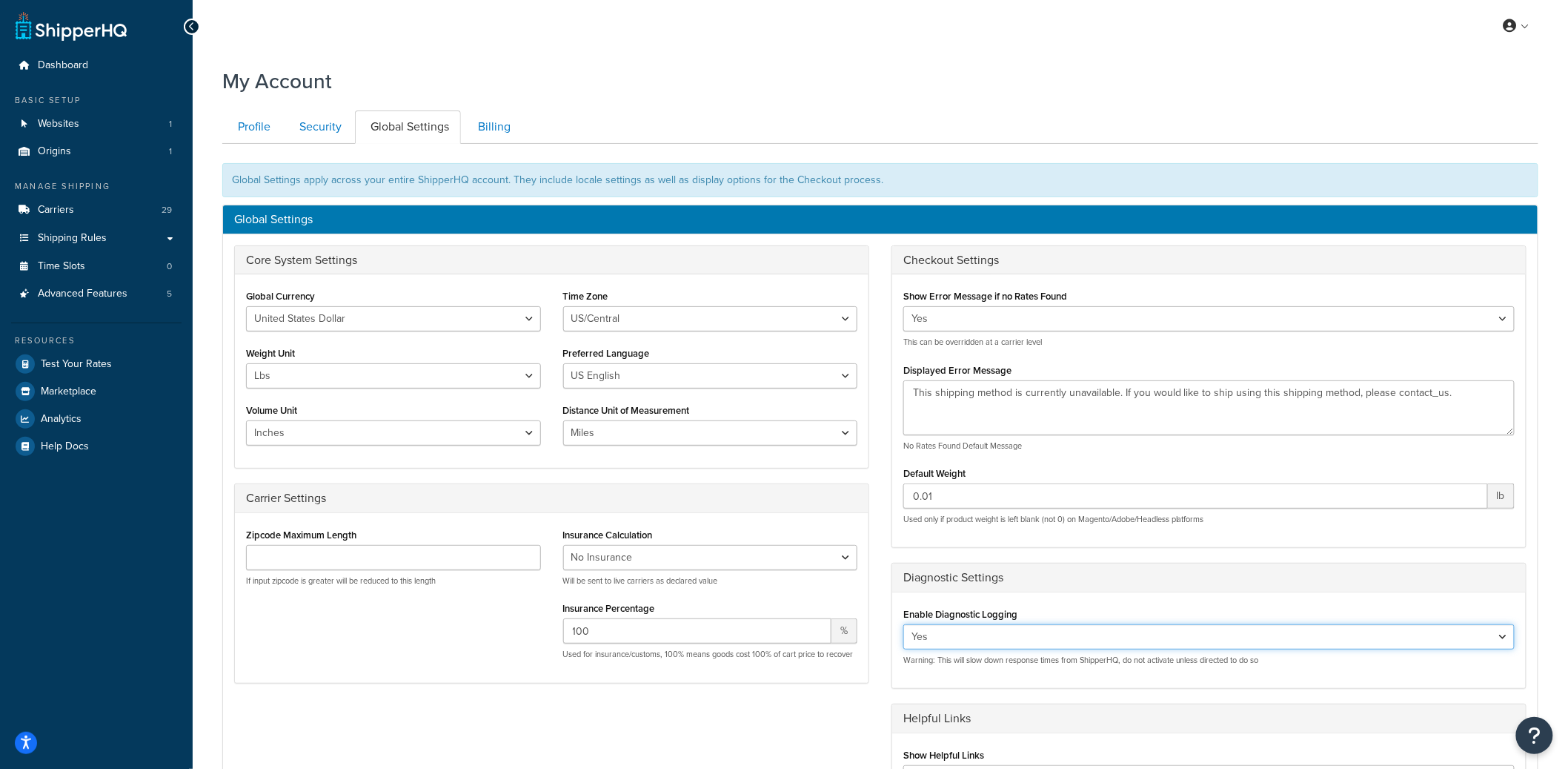
click at [975, 630] on select "Yes No" at bounding box center [1208, 636] width 611 height 26
click at [903, 625] on select "Yes No" at bounding box center [1208, 636] width 611 height 26
click at [947, 639] on select "Yes No" at bounding box center [1208, 636] width 611 height 26
select select "false"
click at [903, 625] on select "Yes No" at bounding box center [1208, 636] width 611 height 26
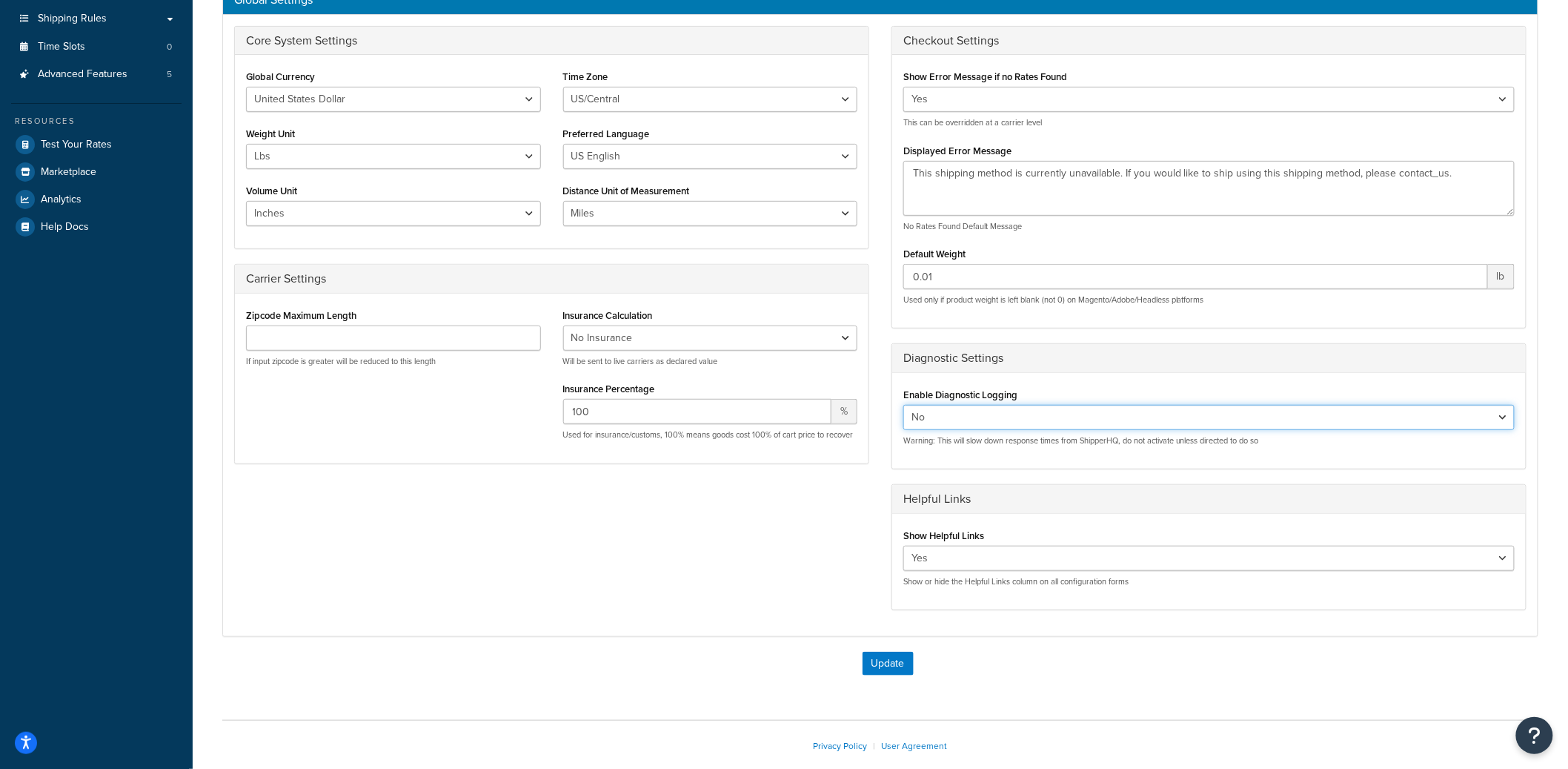
scroll to position [297, 0]
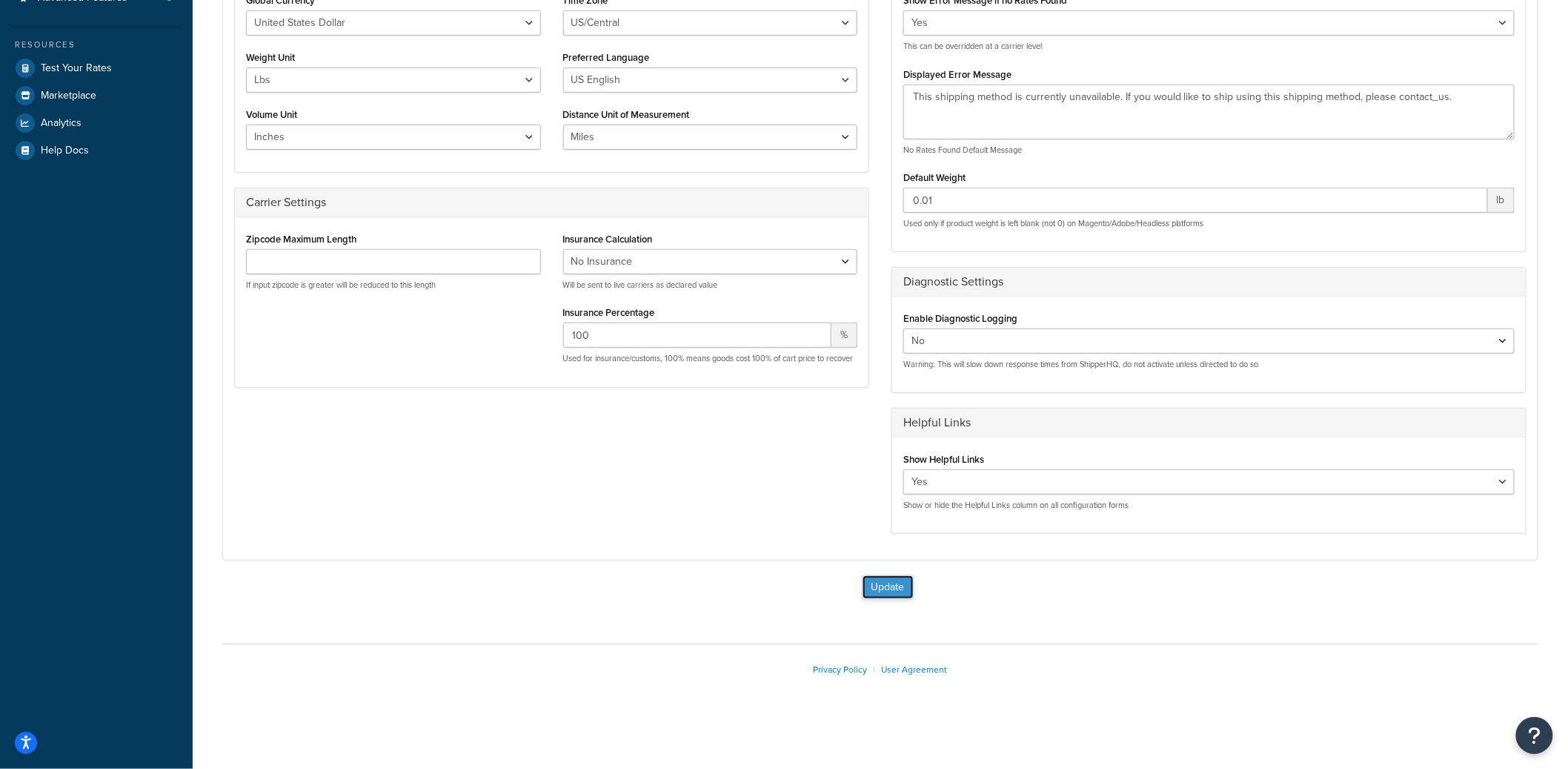
click at [906, 592] on button "Update" at bounding box center [888, 587] width 51 height 24
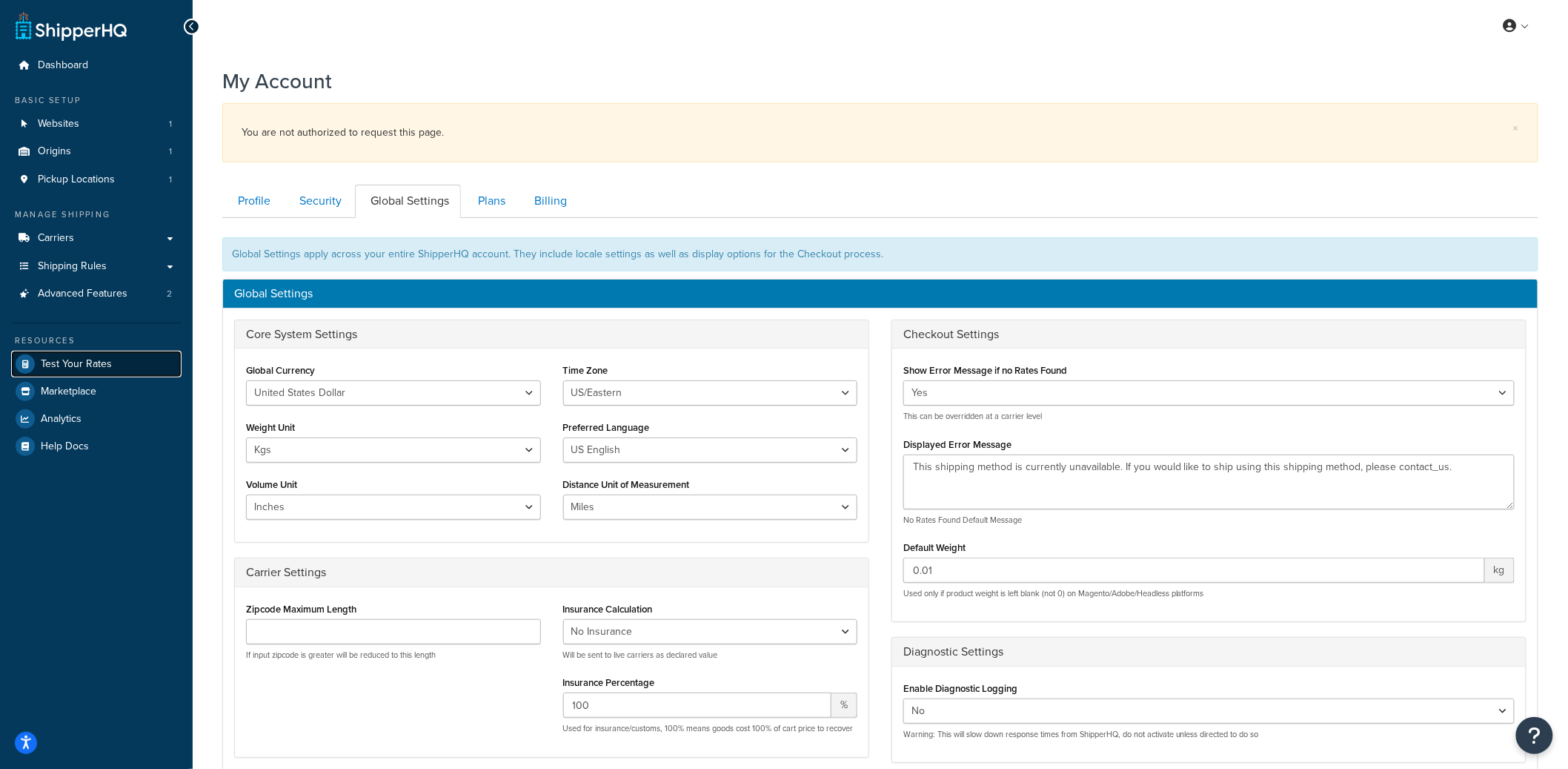
click at [91, 358] on span "Test Your Rates" at bounding box center [76, 364] width 71 height 12
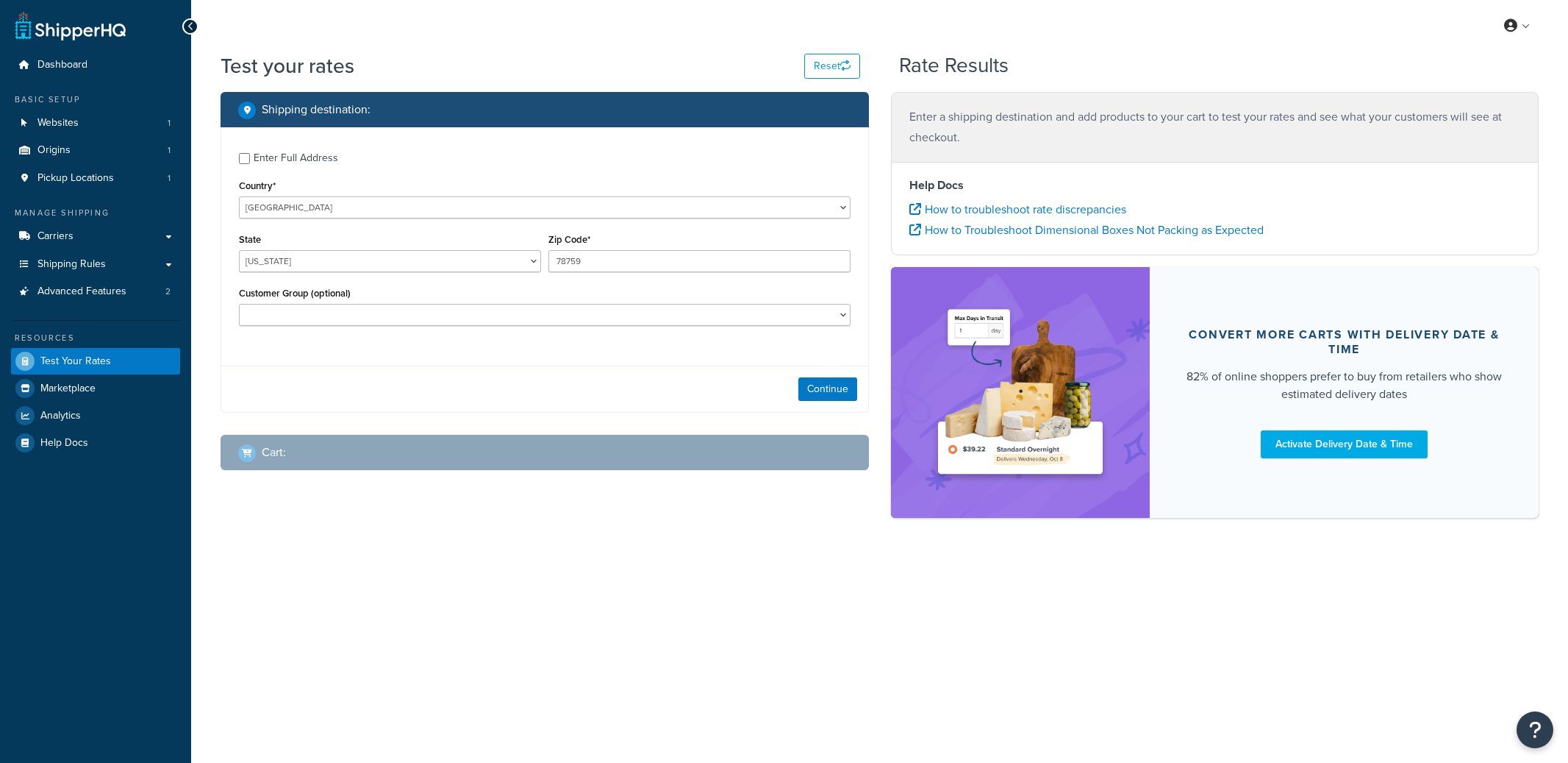
select select "TX"
checkbox input "true"
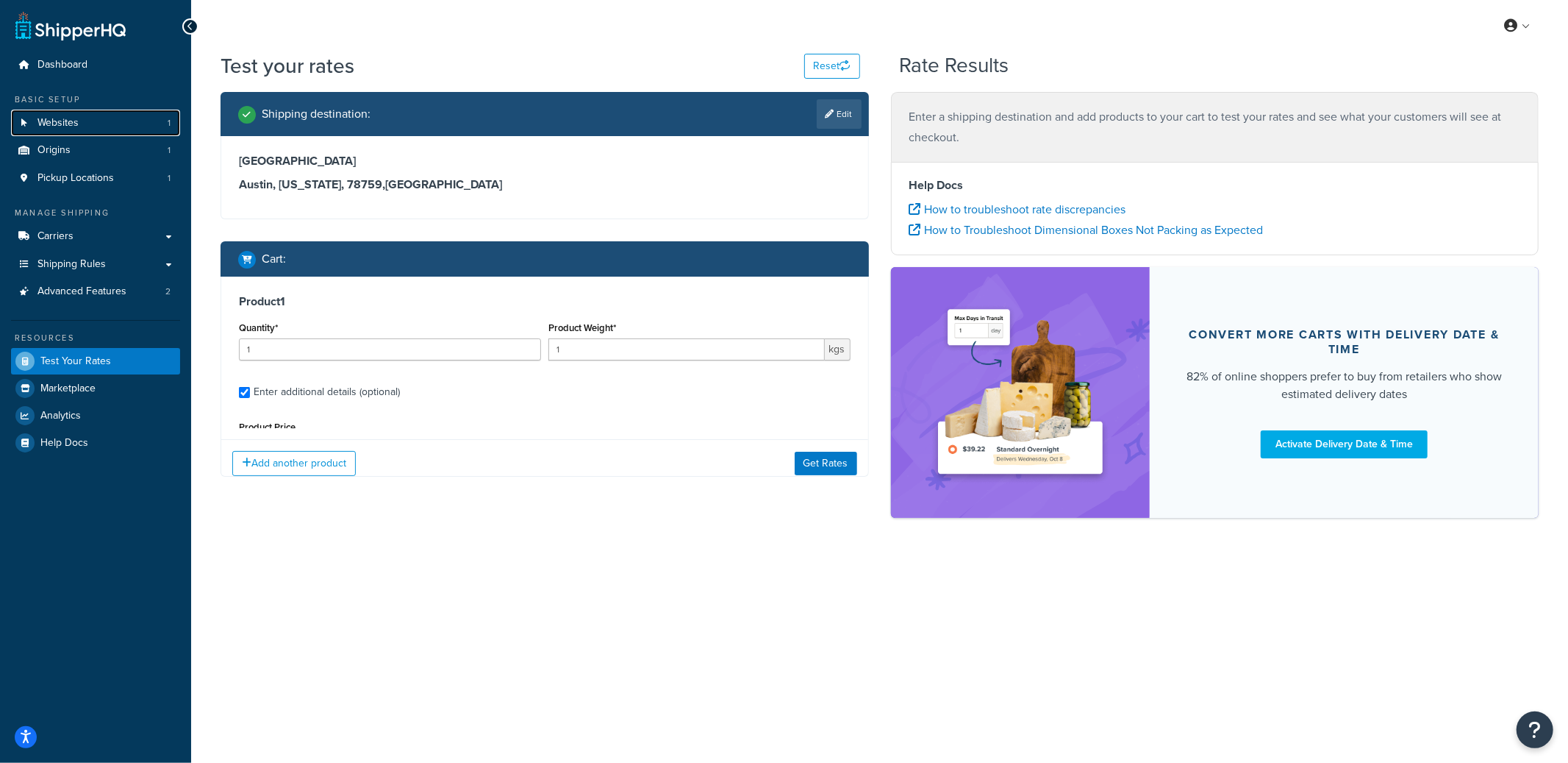
type input "0.6351"
type input "159.99"
type input "10.5000"
type input "4.4500"
type input "3.1000"
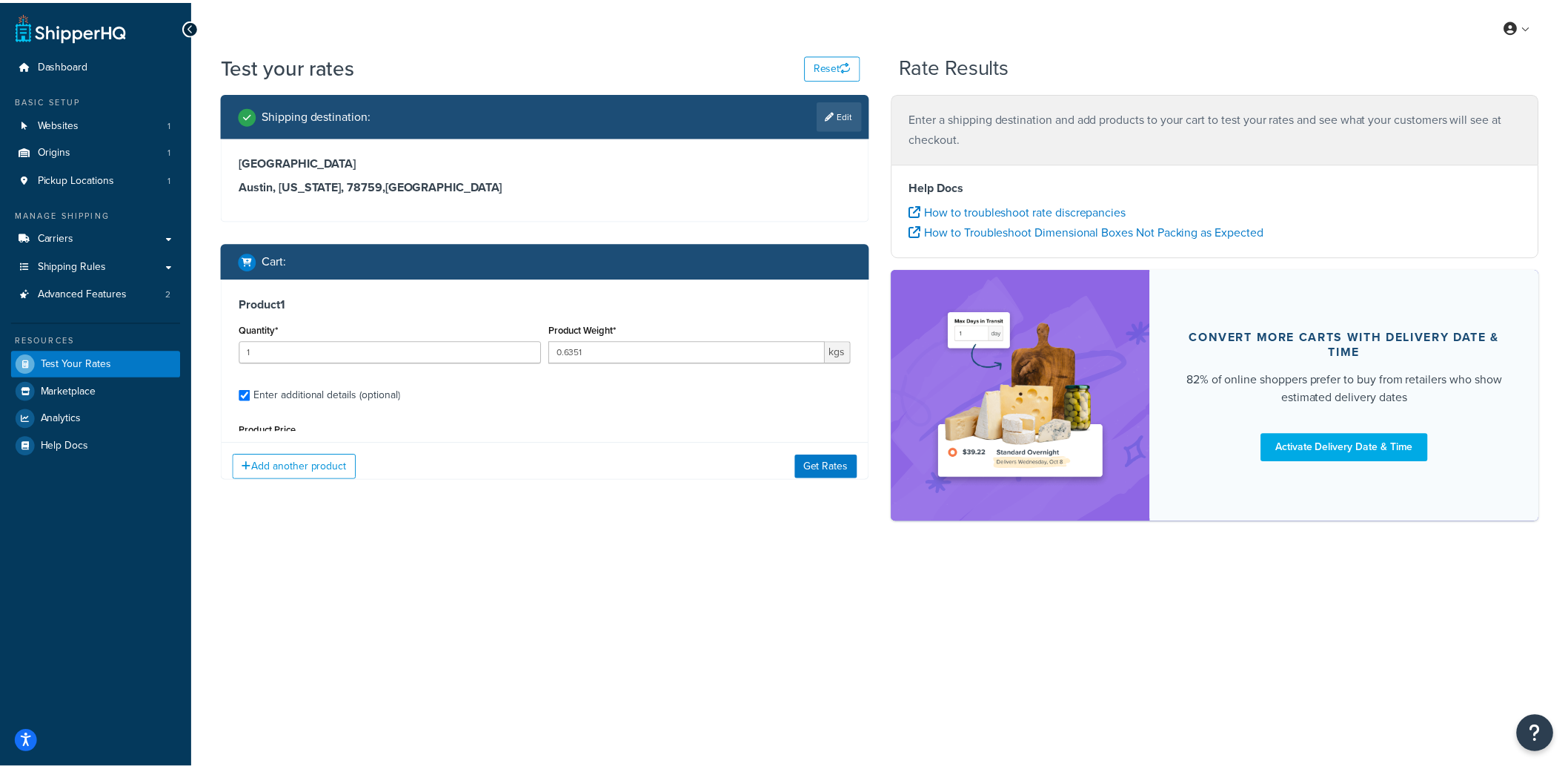
scroll to position [141, 0]
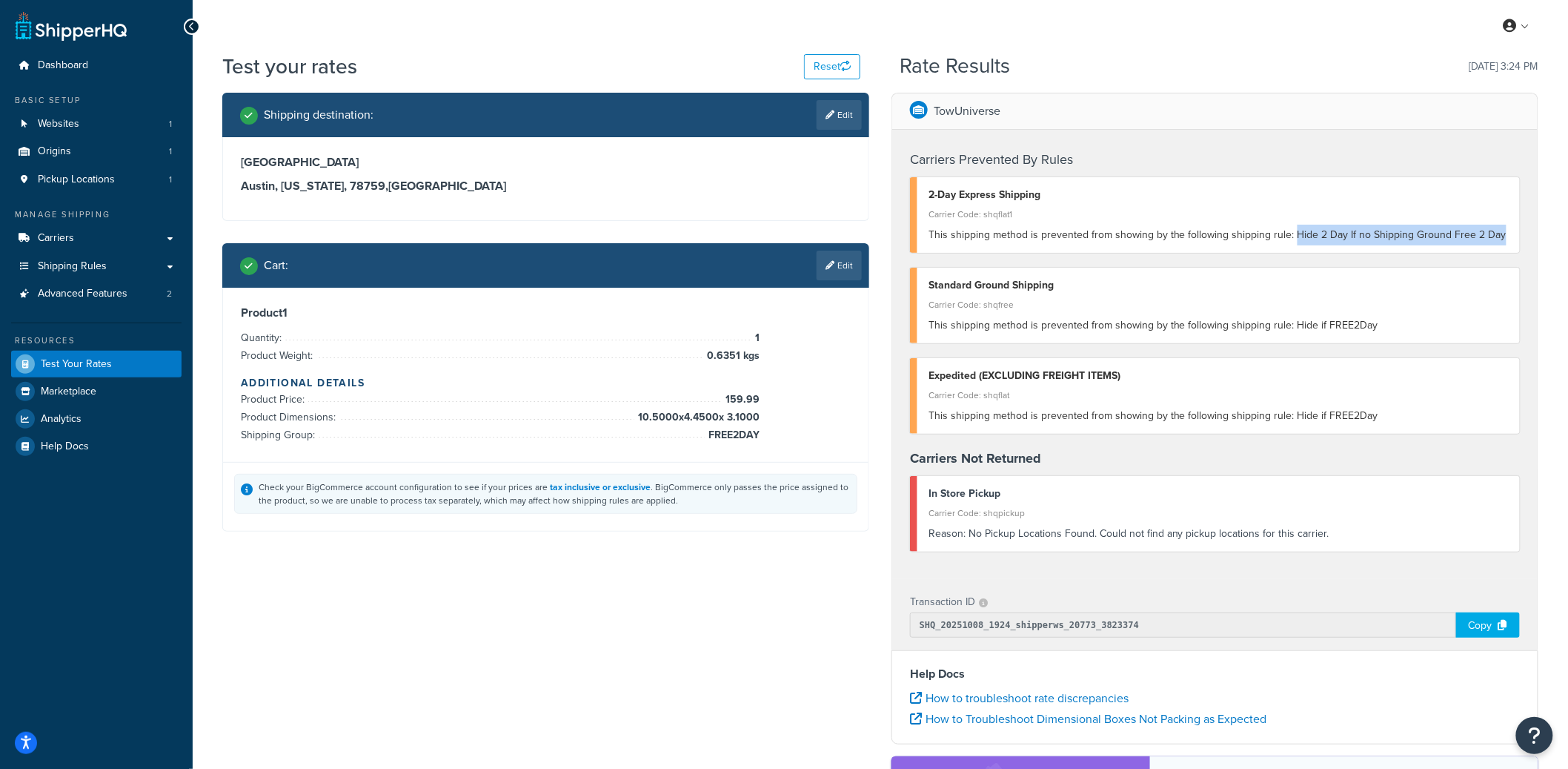
drag, startPoint x: 1292, startPoint y: 233, endPoint x: 1499, endPoint y: 234, distance: 207.0
click at [1499, 234] on div "This shipping method is prevented from showing by the following shipping rule: …" at bounding box center [1218, 234] width 580 height 21
copy span "Hide 2 Day If no Shipping Ground Free 2 Day"
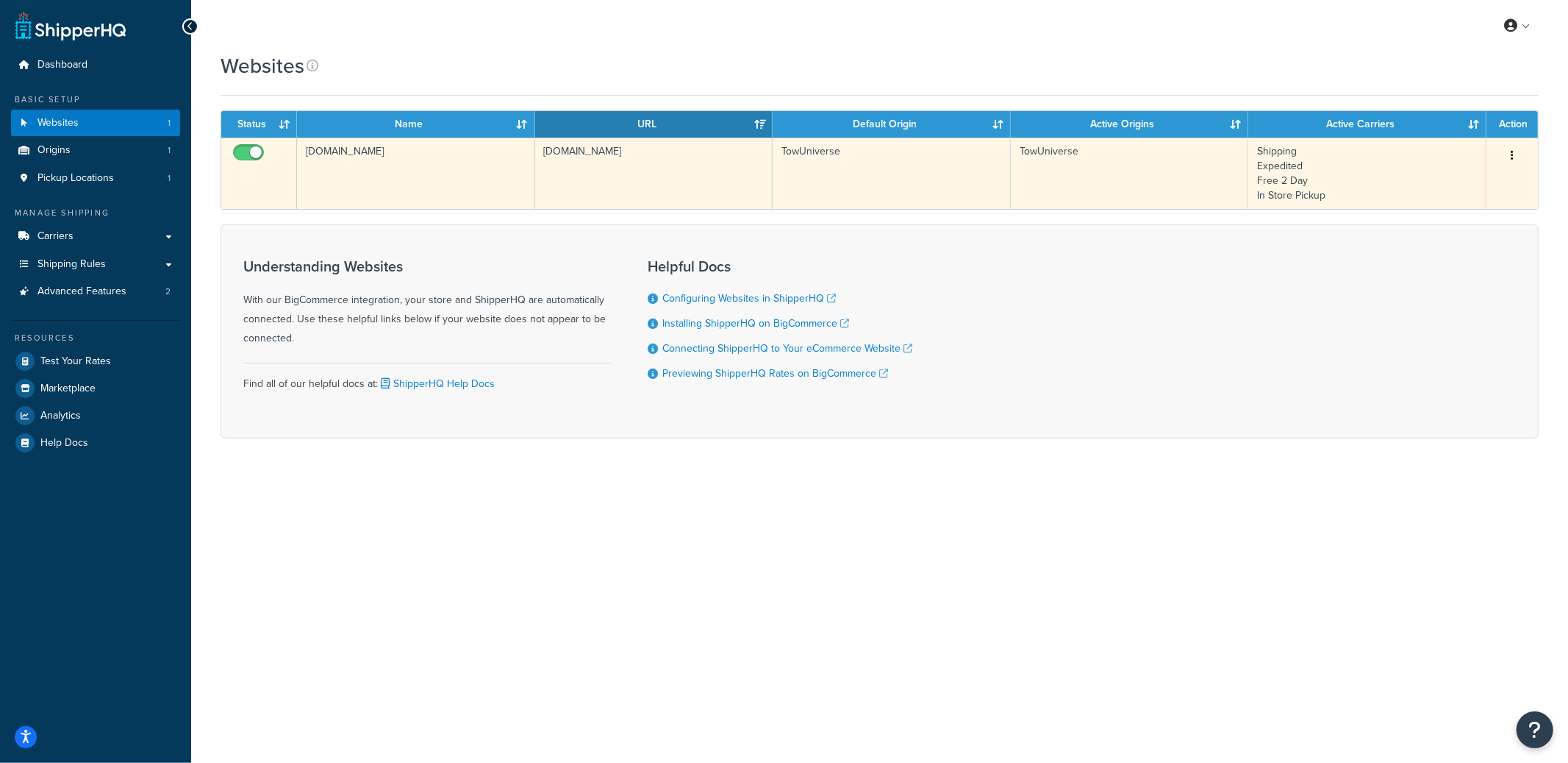
click at [454, 177] on td "[DOMAIN_NAME]" at bounding box center [416, 173] width 238 height 71
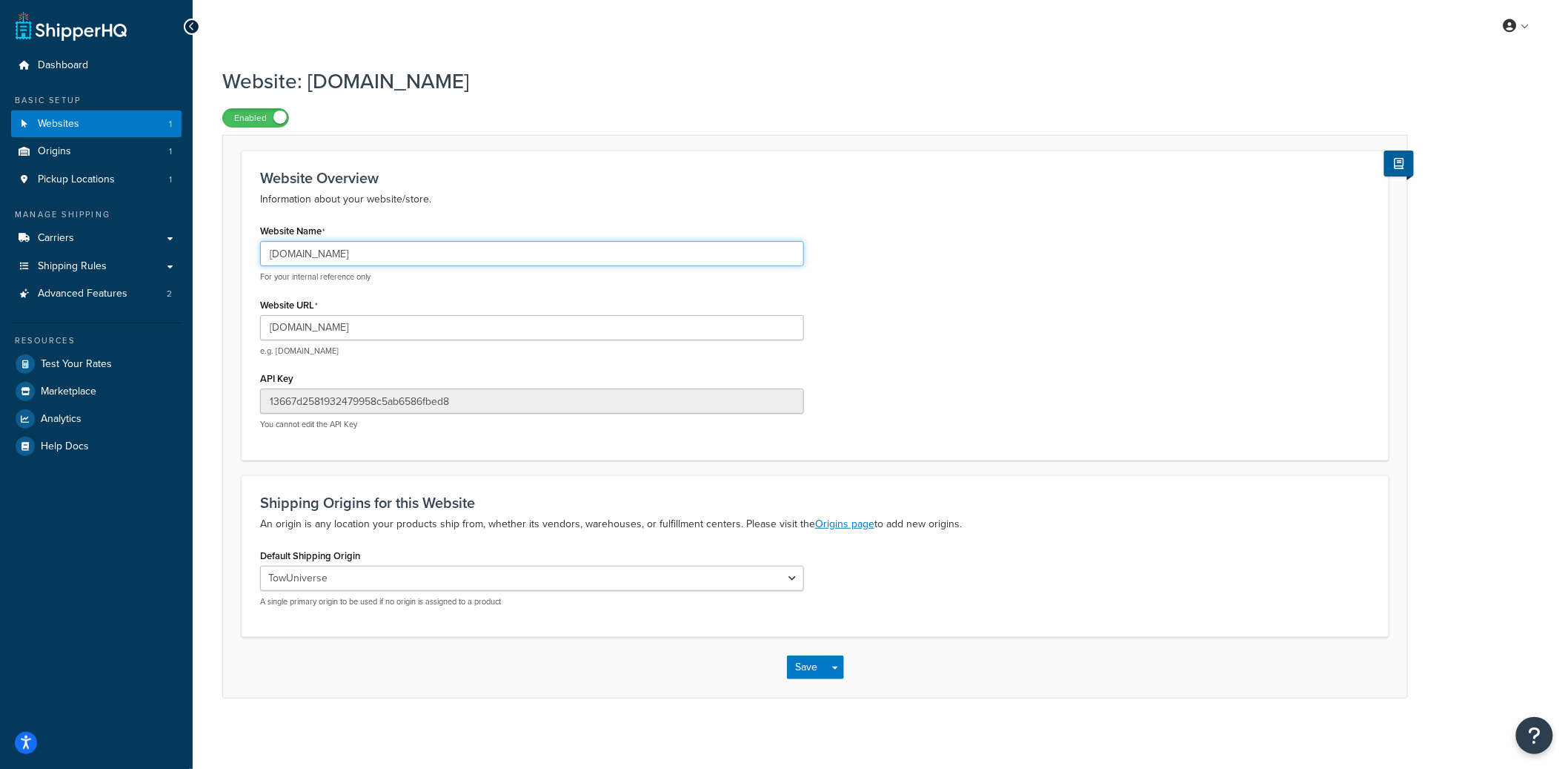
click at [344, 254] on input "[DOMAIN_NAME]" at bounding box center [531, 253] width 544 height 26
click at [288, 259] on input "[DOMAIN_NAME]" at bounding box center [531, 253] width 544 height 26
drag, startPoint x: 294, startPoint y: 256, endPoint x: 394, endPoint y: 256, distance: 100.0
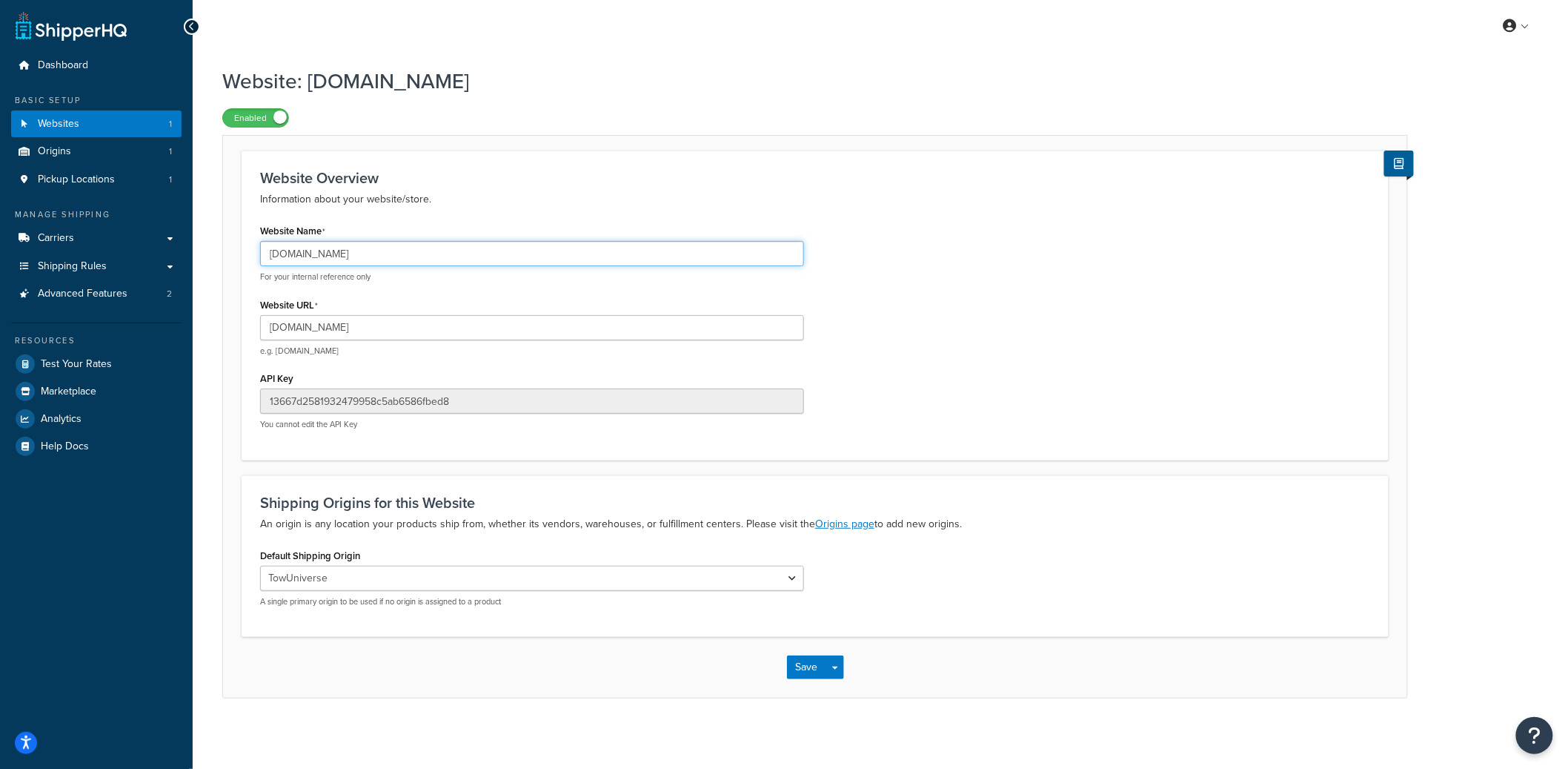
click at [394, 256] on input "[DOMAIN_NAME]" at bounding box center [531, 253] width 544 height 26
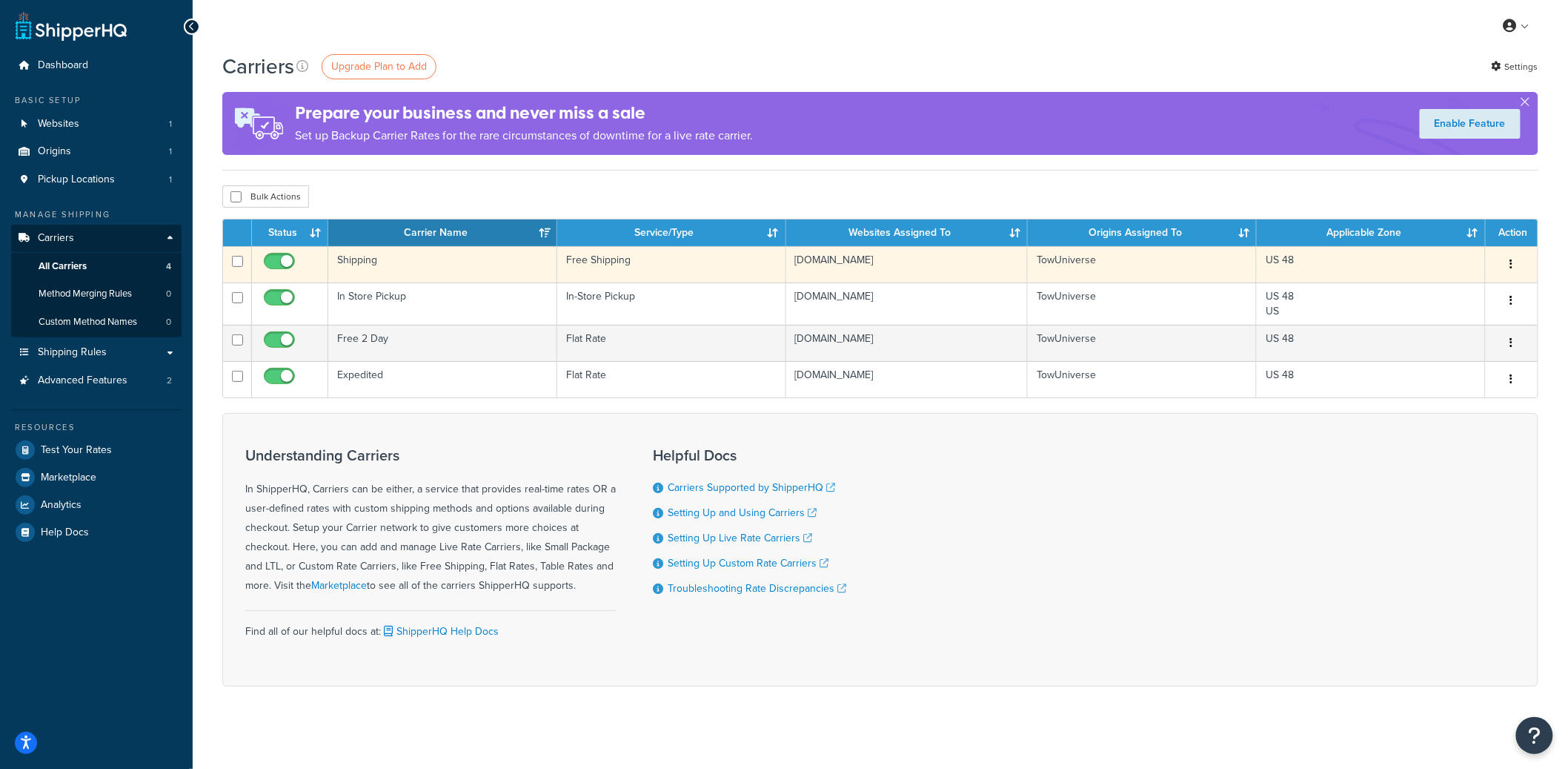
click at [1512, 262] on icon "button" at bounding box center [1512, 264] width 3 height 11
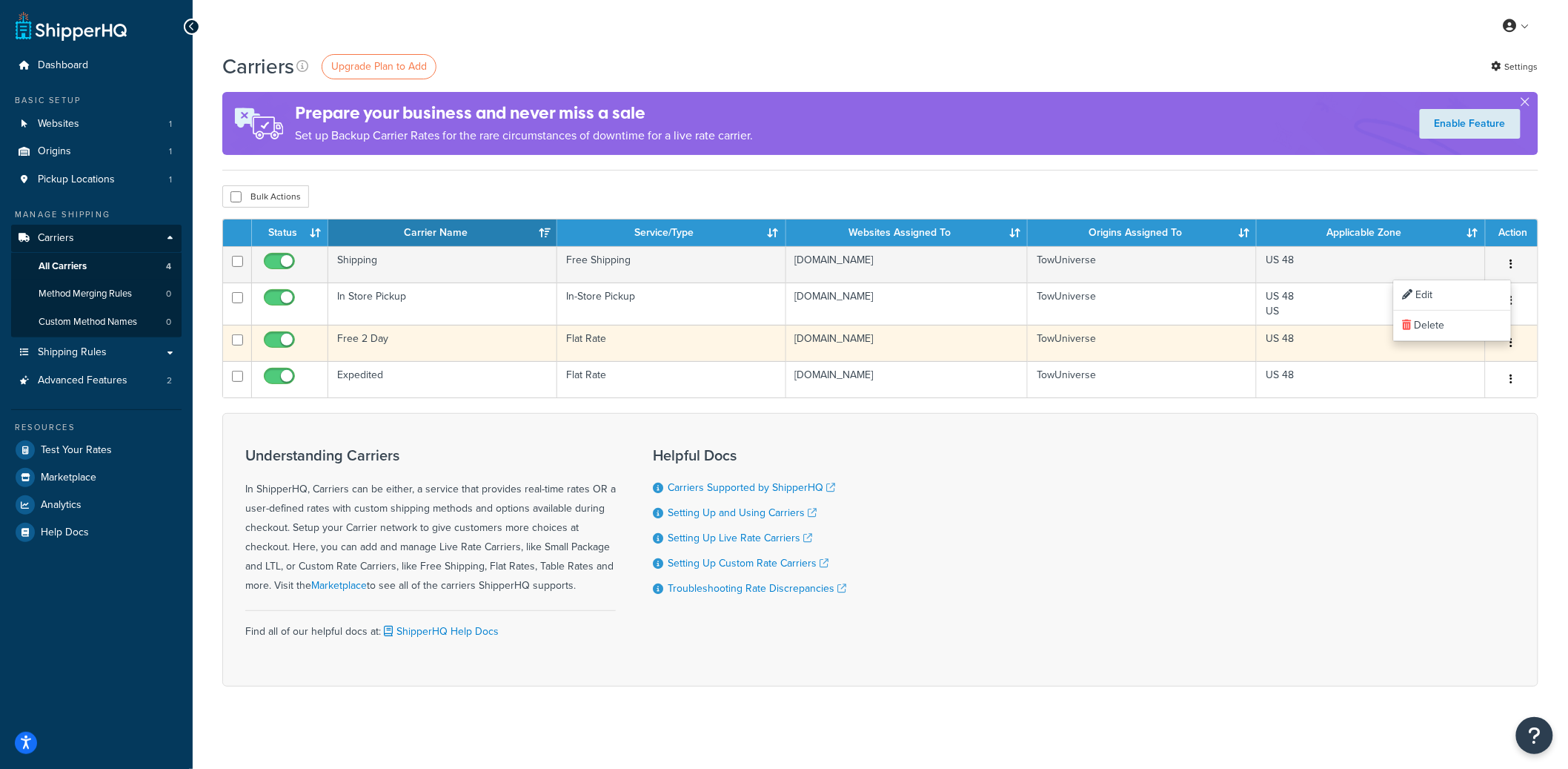
click at [1516, 344] on button "button" at bounding box center [1511, 343] width 21 height 24
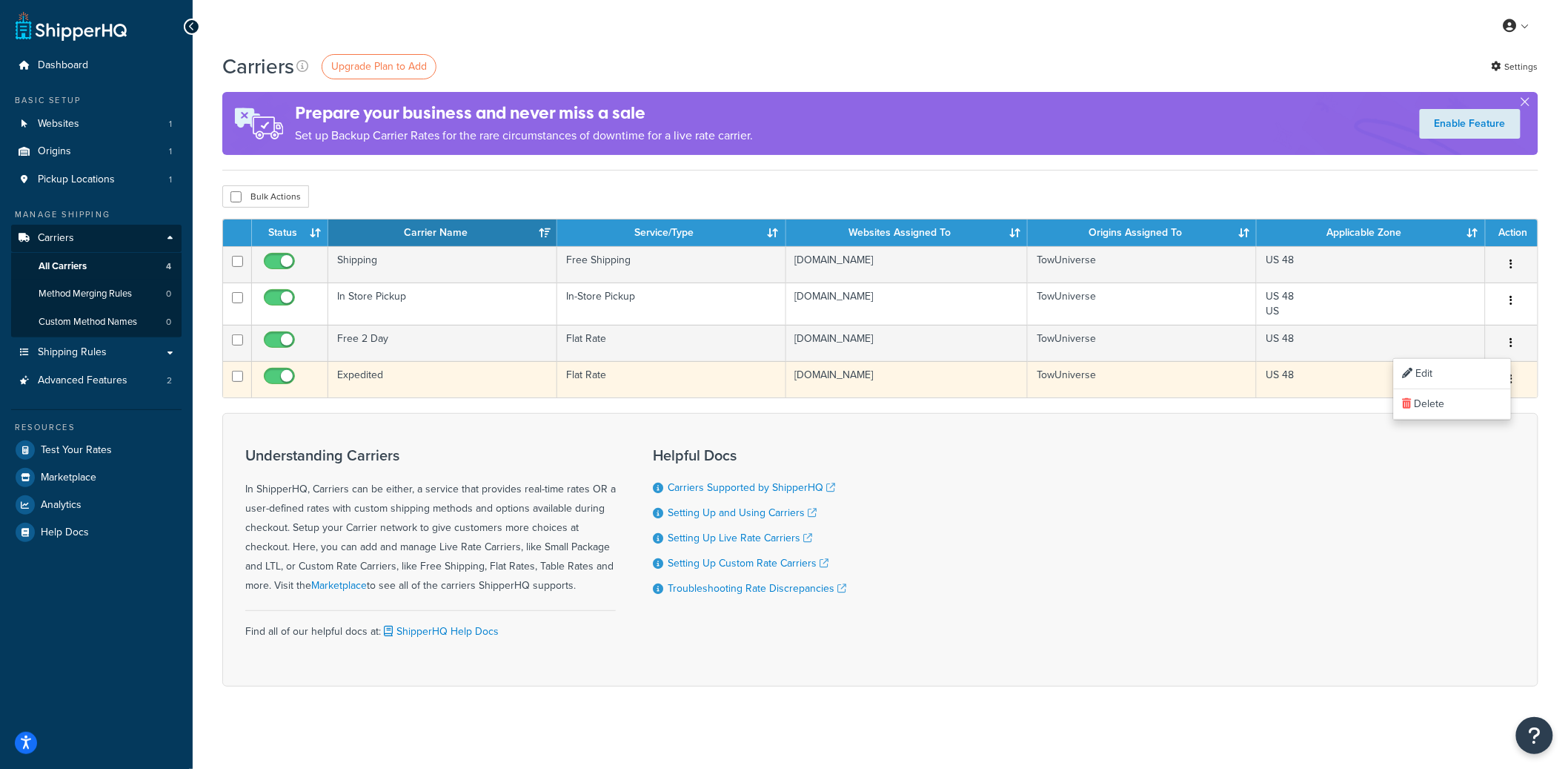
click at [1514, 381] on button "button" at bounding box center [1511, 380] width 21 height 24
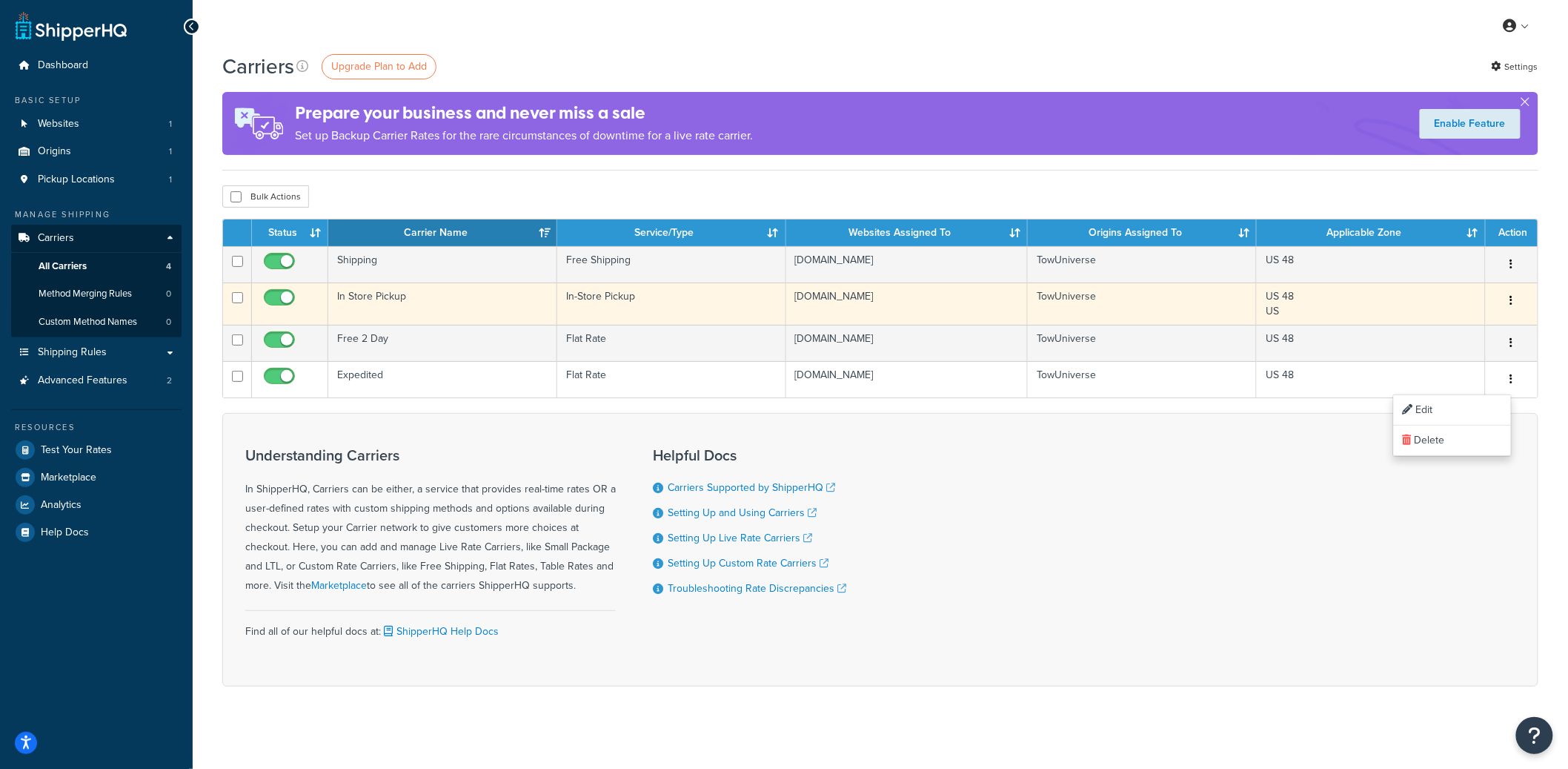
click at [1514, 300] on button "button" at bounding box center [1511, 300] width 21 height 24
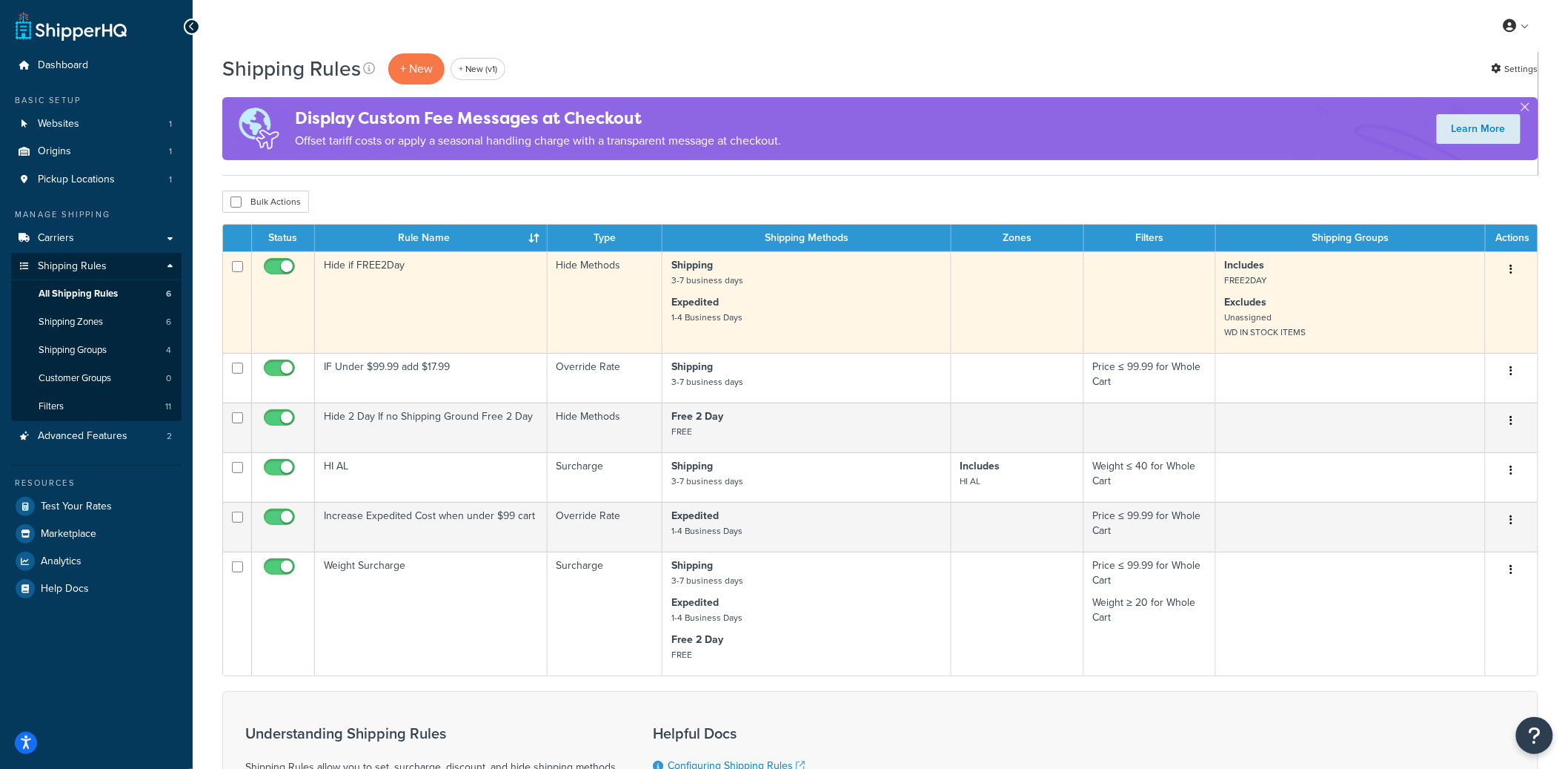
click at [1509, 270] on button "button" at bounding box center [1511, 270] width 21 height 24
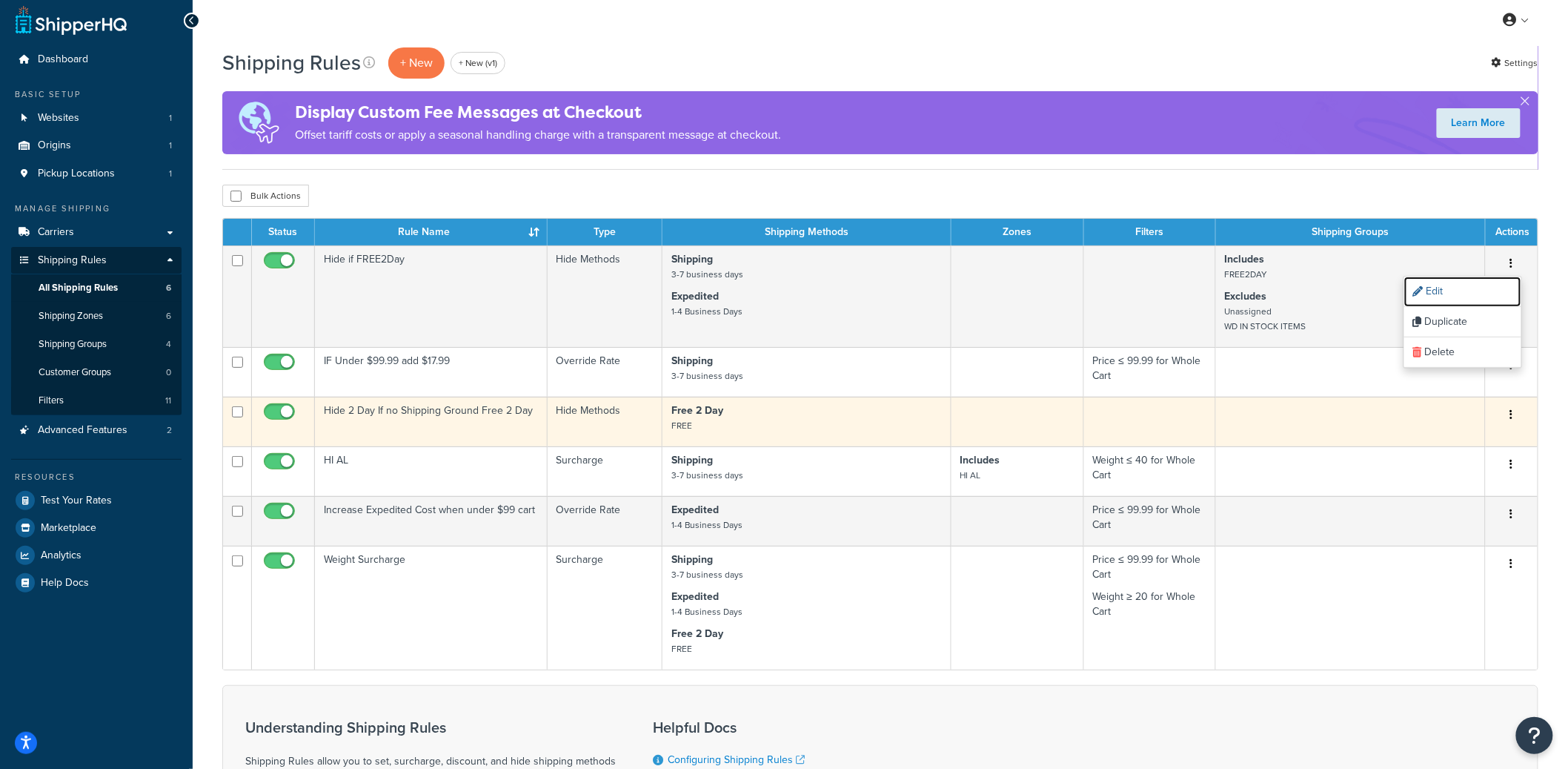
scroll to position [7, 0]
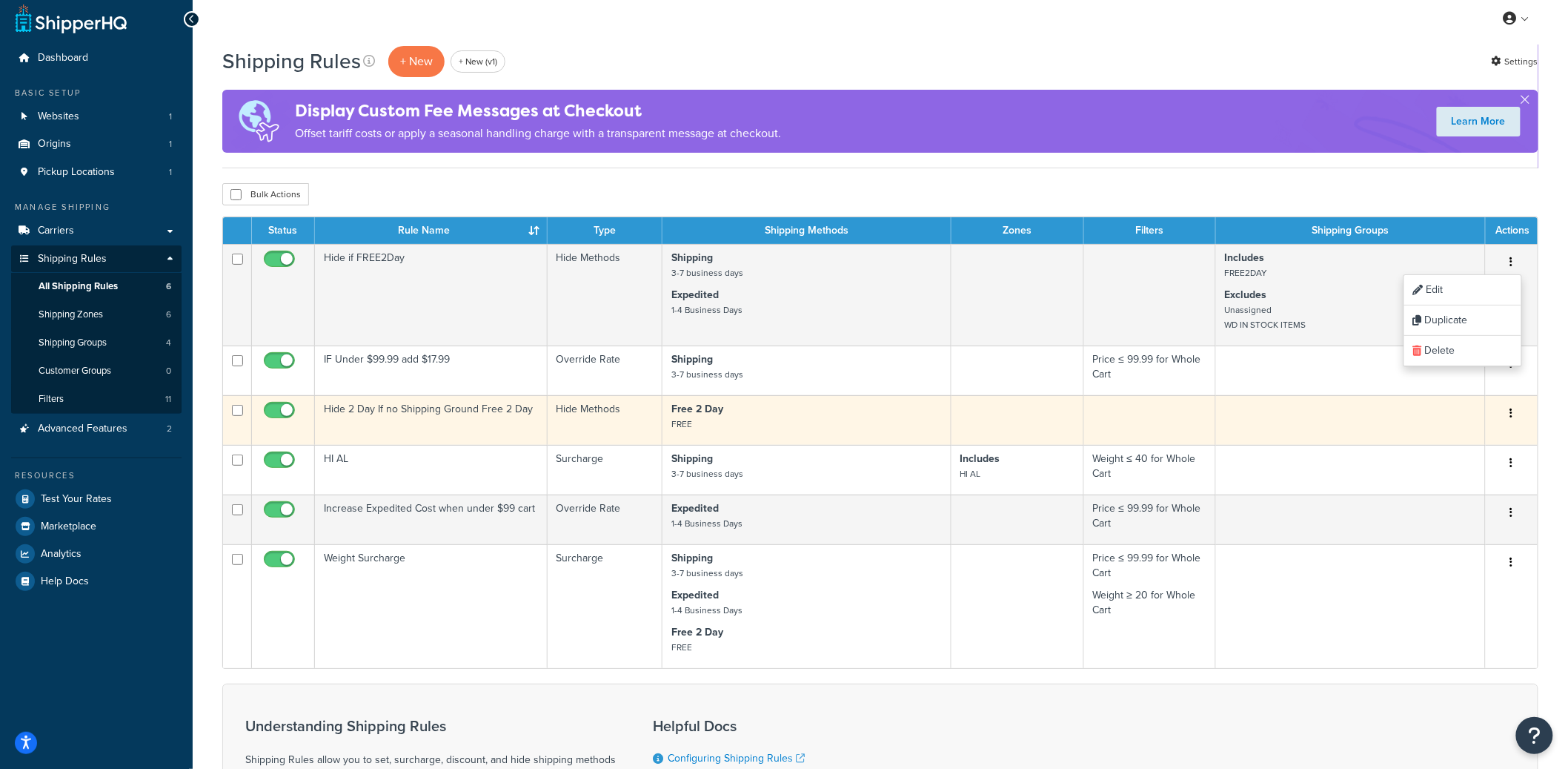
click at [1511, 418] on icon "button" at bounding box center [1512, 413] width 3 height 11
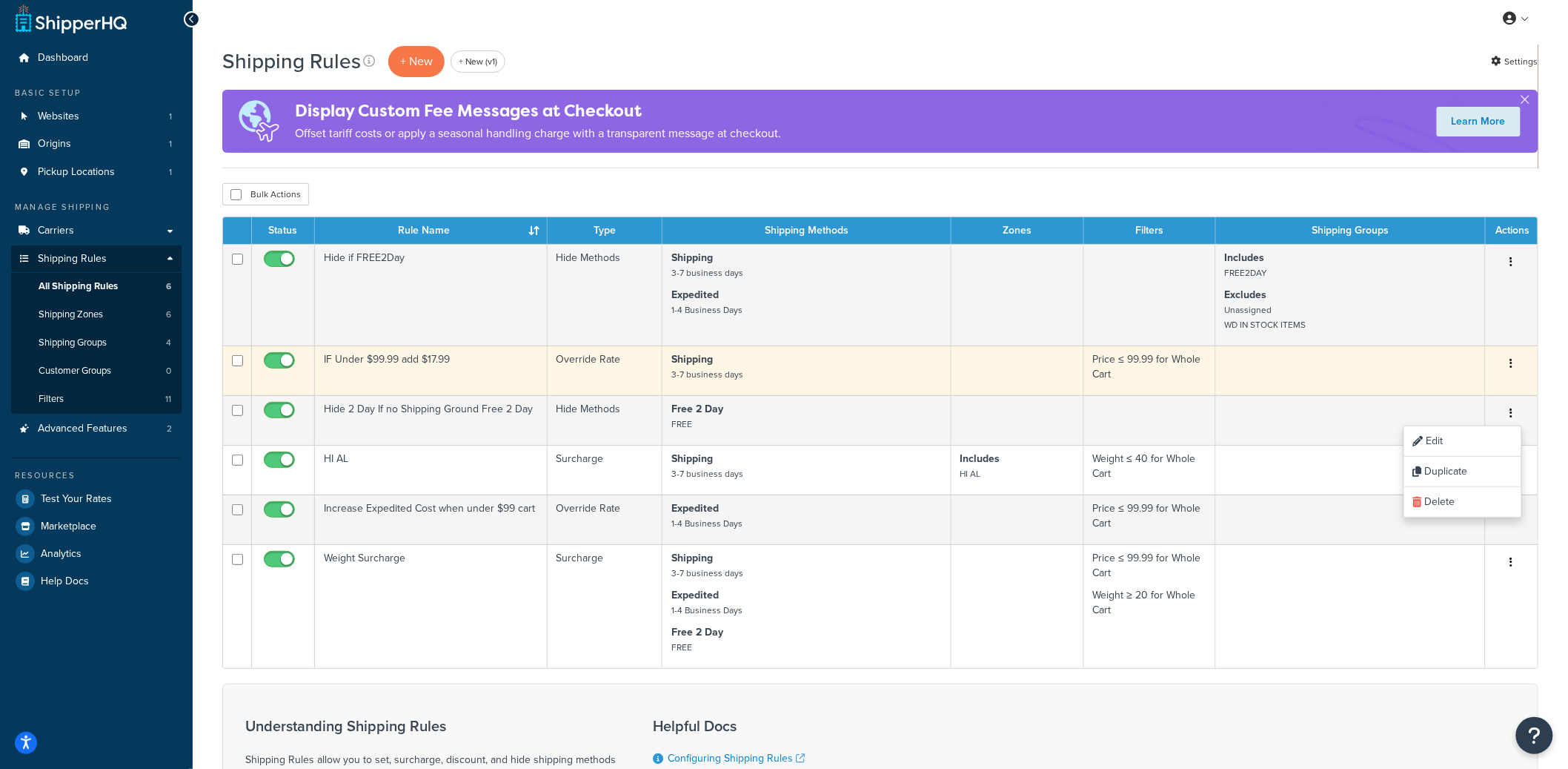
click at [1511, 368] on icon "button" at bounding box center [1512, 363] width 3 height 11
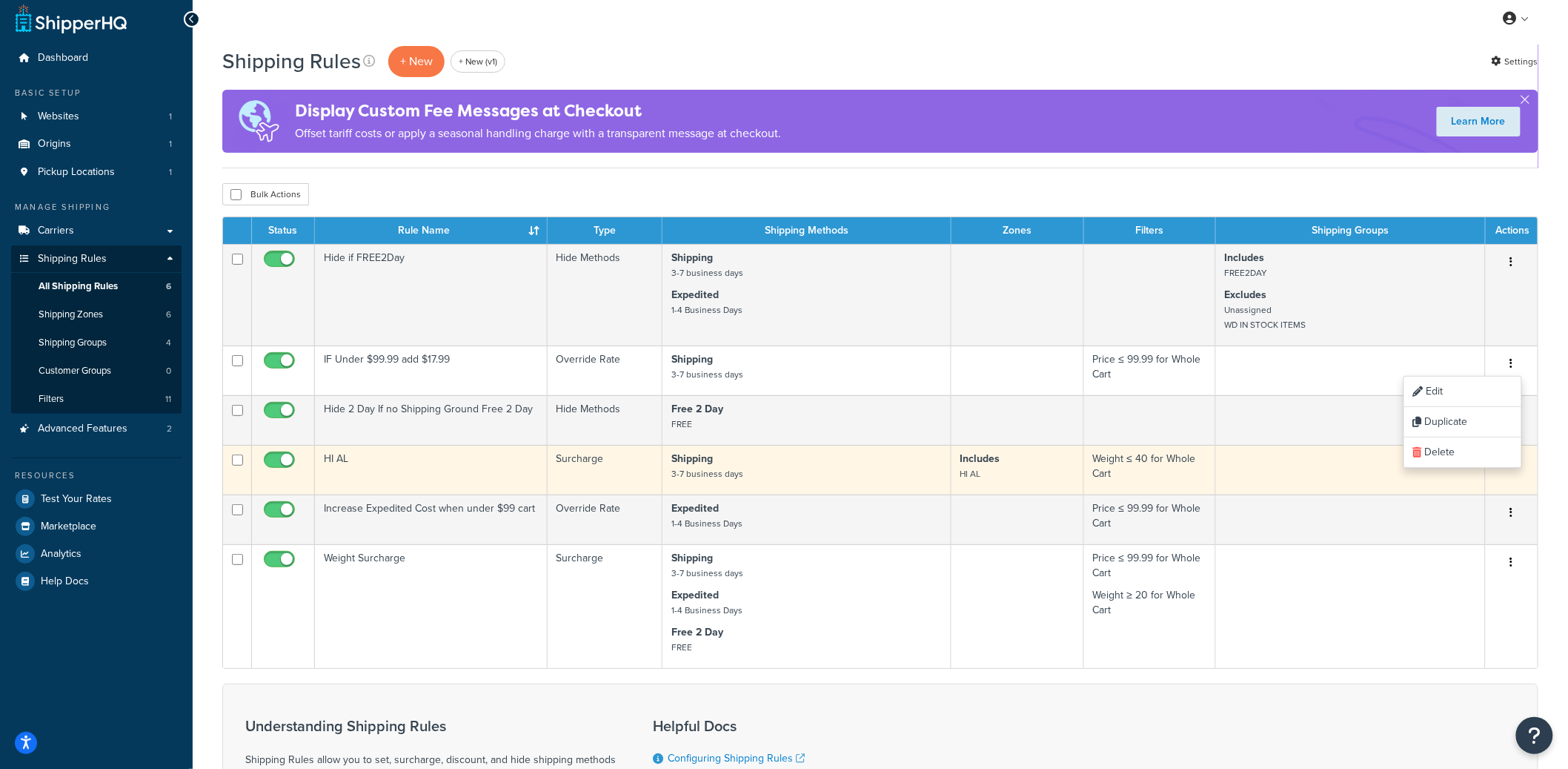
click at [1515, 472] on button "button" at bounding box center [1511, 463] width 21 height 24
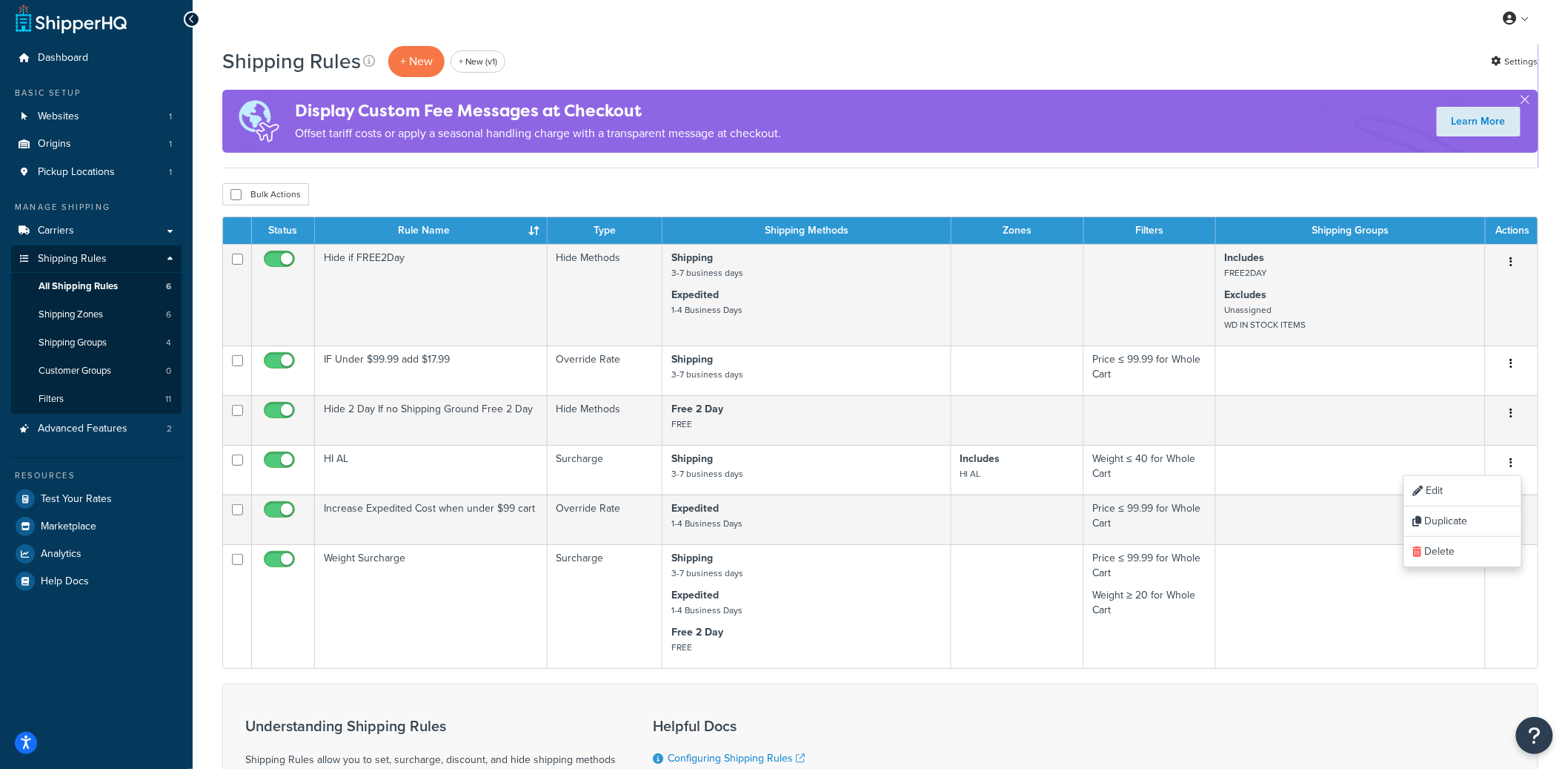
click at [1556, 528] on div "Shipping Rules + New + New (v1) Settings Display Custom Fee Messages at Checkou…" at bounding box center [880, 523] width 1375 height 957
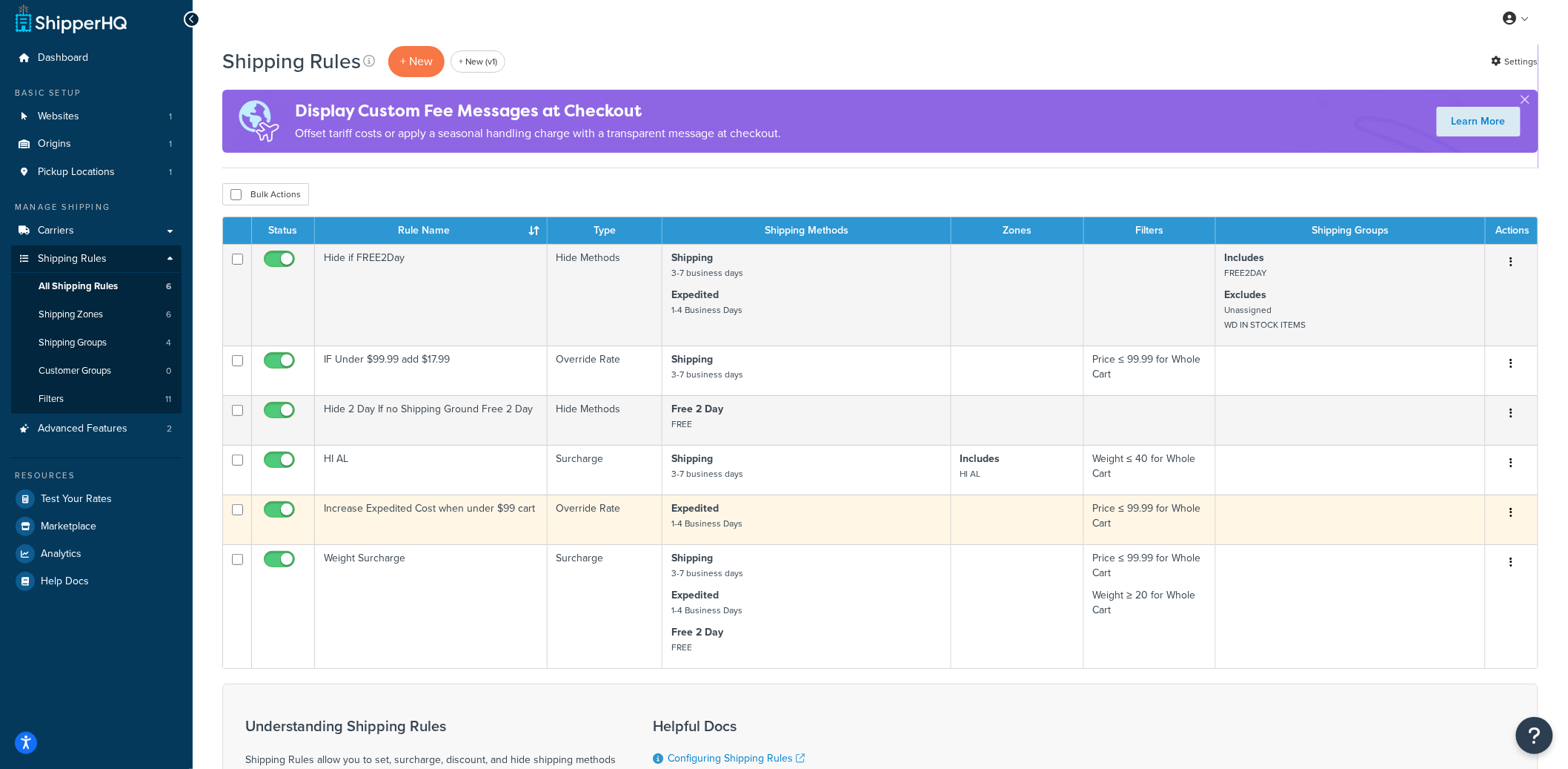
click at [1515, 521] on button "button" at bounding box center [1511, 512] width 21 height 24
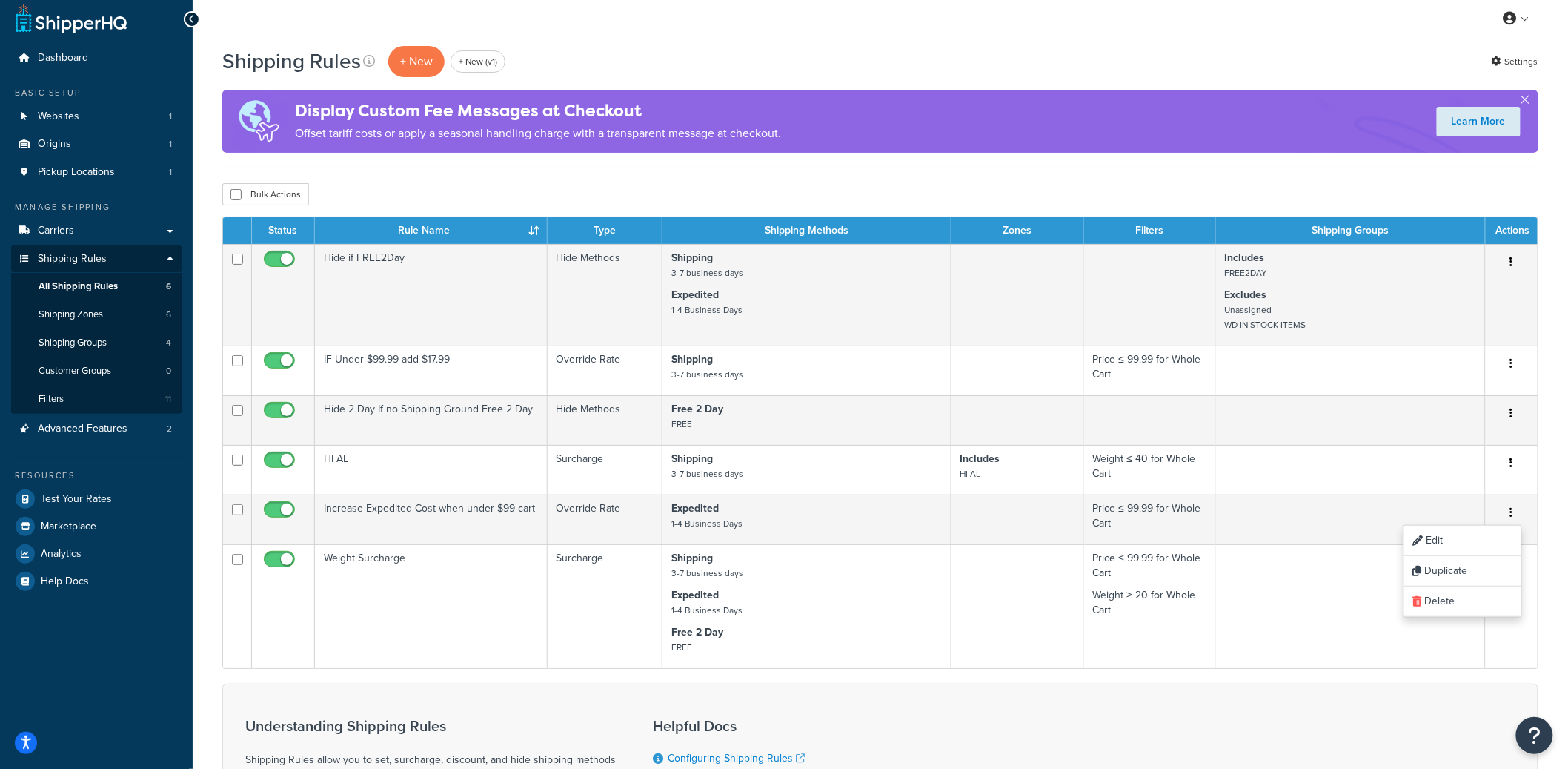
click at [1559, 583] on div "Shipping Rules + New + New (v1) Settings Display Custom Fee Messages at Checkou…" at bounding box center [880, 523] width 1375 height 957
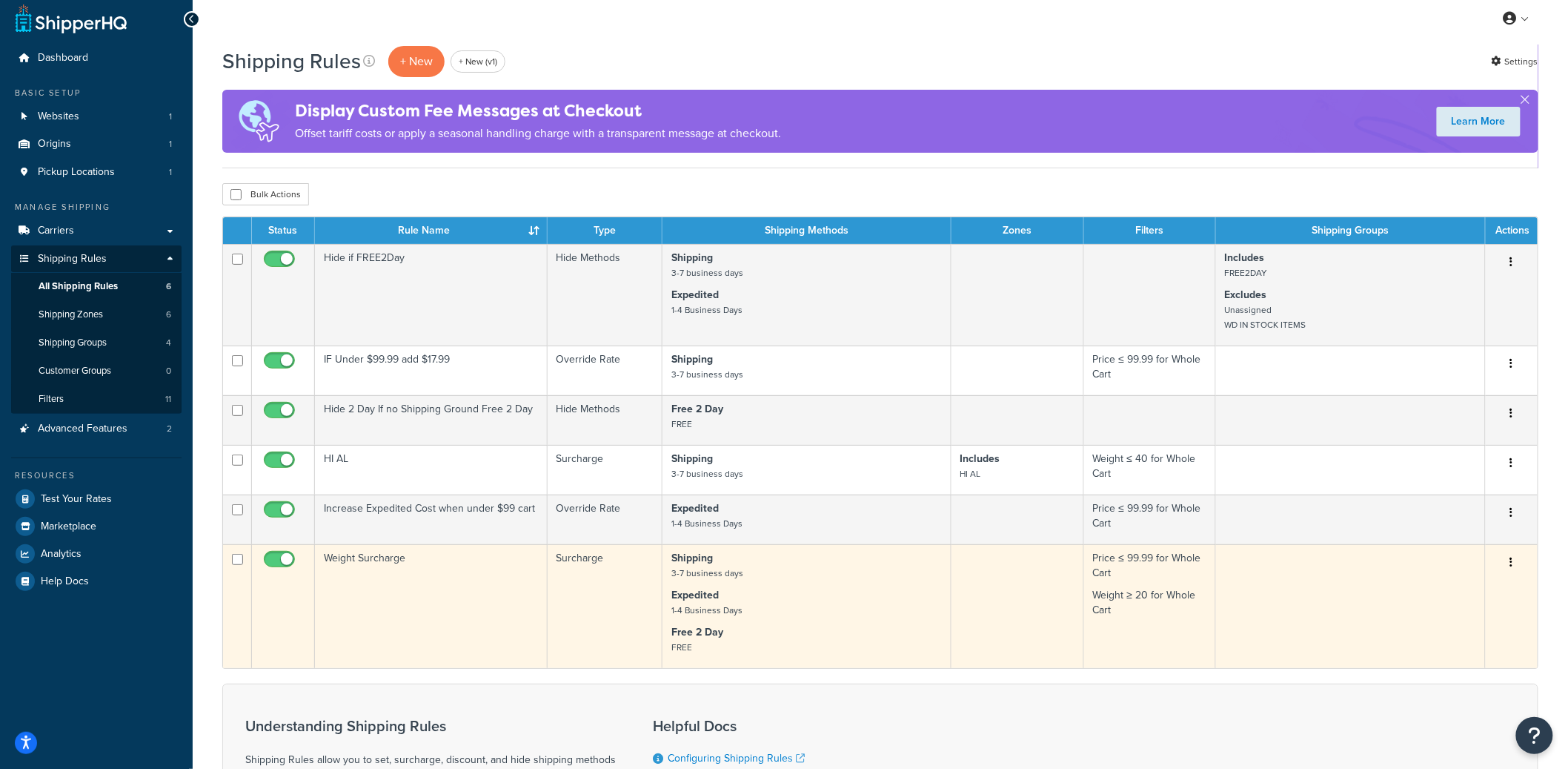
click at [1517, 568] on button "button" at bounding box center [1511, 562] width 21 height 24
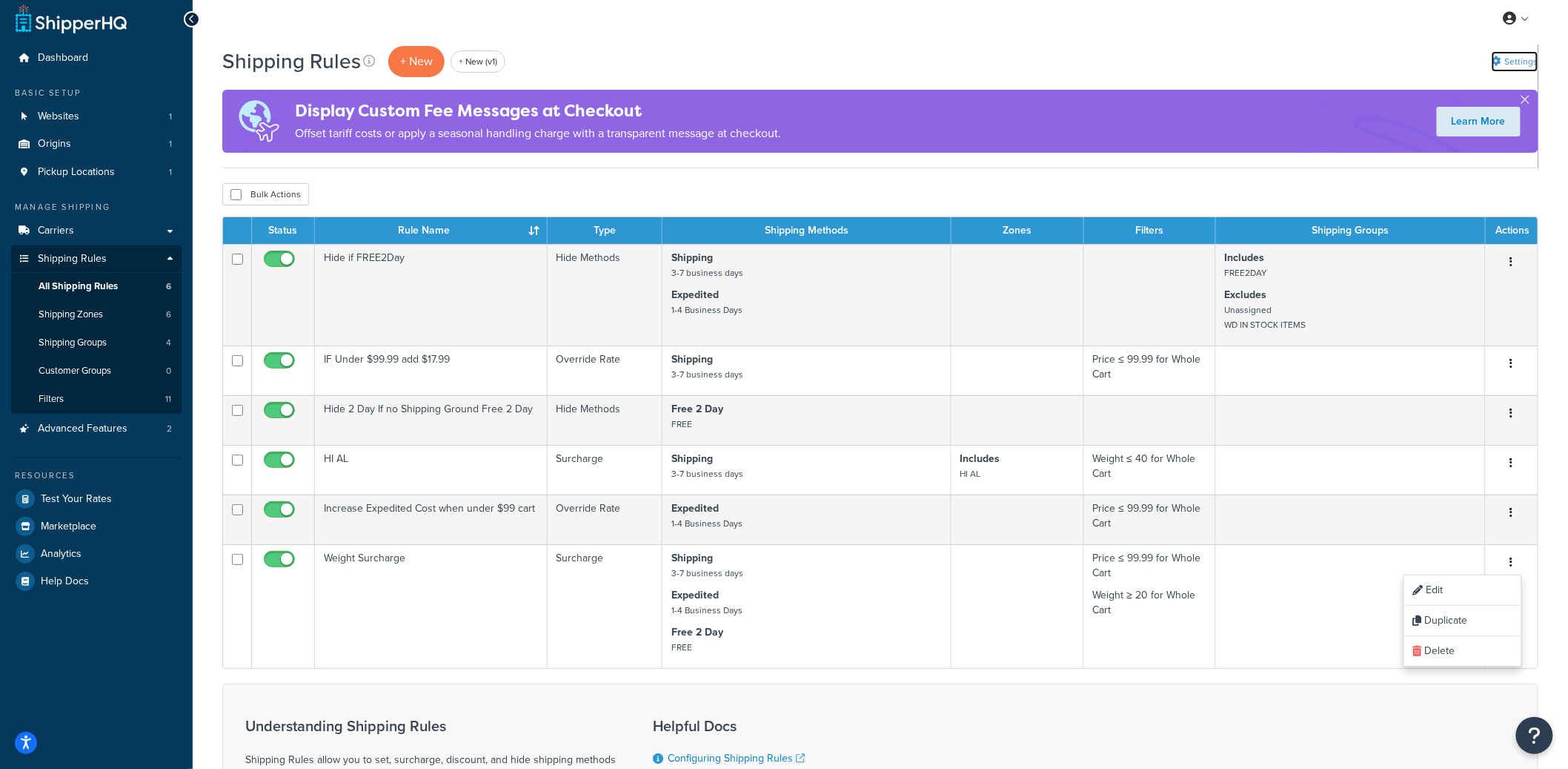
click at [1512, 54] on link "Settings" at bounding box center [1514, 61] width 47 height 21
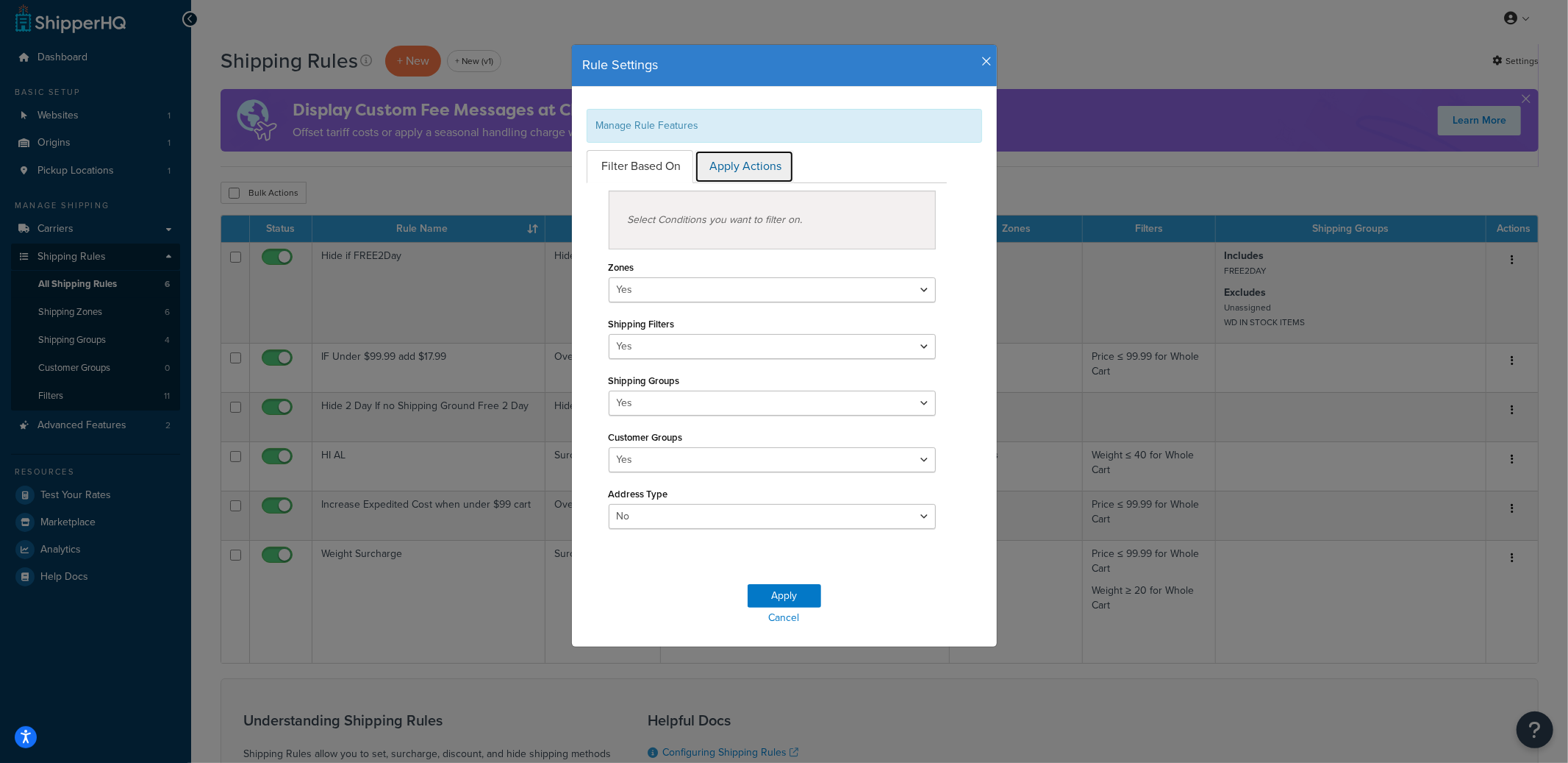
click at [741, 161] on link "Apply Actions" at bounding box center [744, 166] width 99 height 33
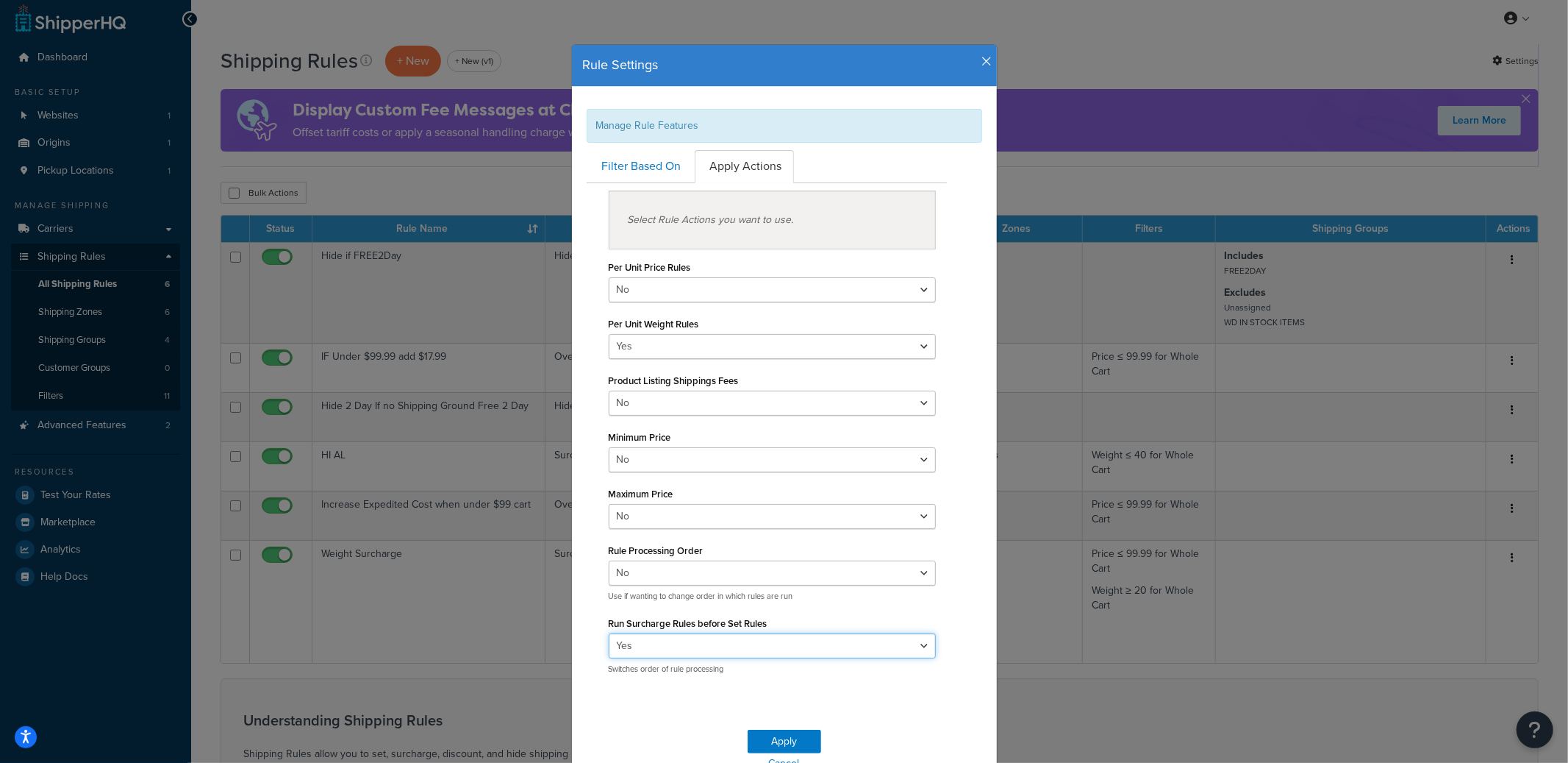
click at [776, 638] on select "Yes No" at bounding box center [773, 645] width 328 height 25
click at [609, 633] on select "Yes No" at bounding box center [773, 645] width 328 height 25
click at [982, 61] on icon "button" at bounding box center [987, 61] width 11 height 13
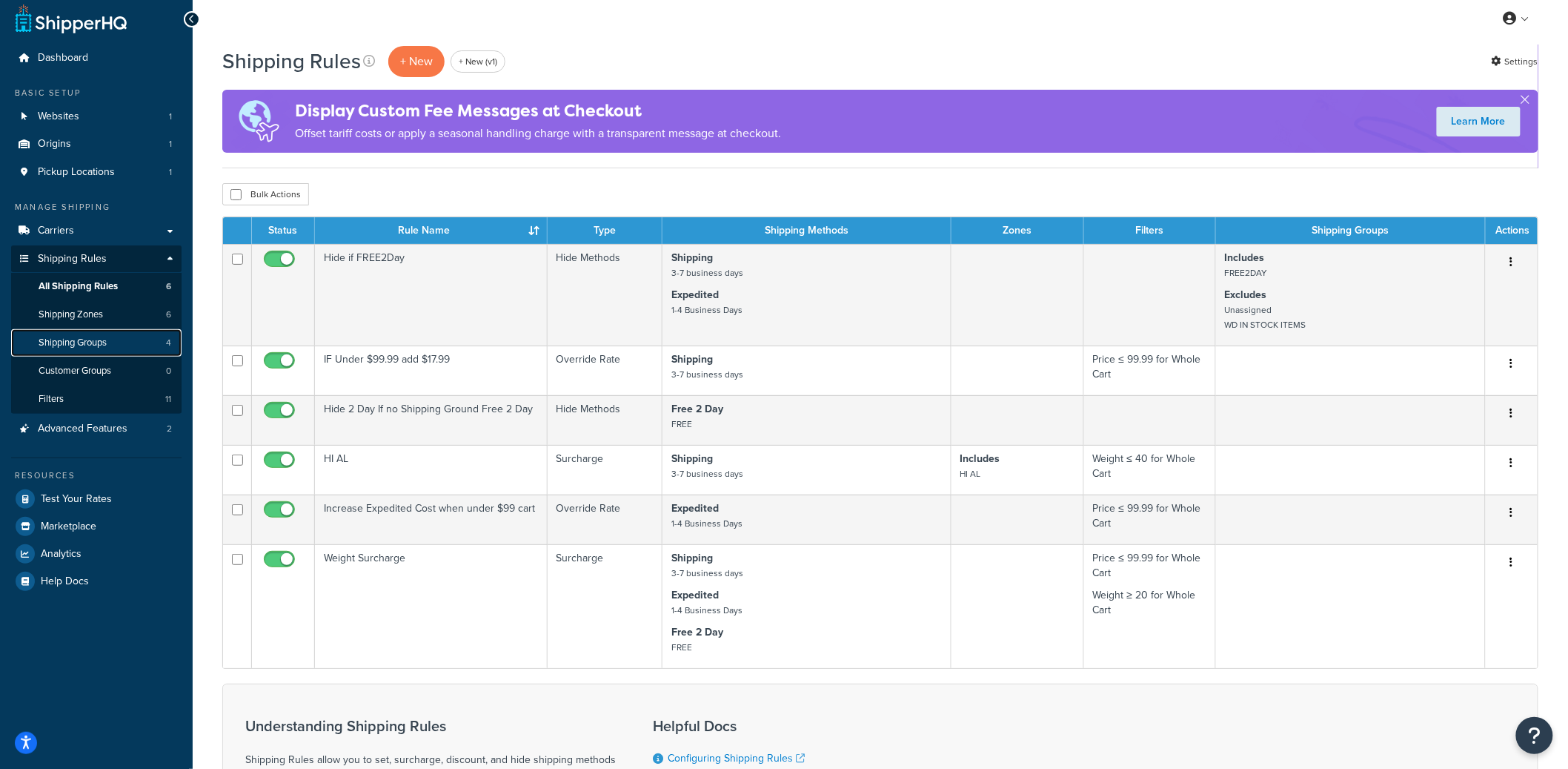
click at [136, 347] on link "Shipping Groups 4" at bounding box center [96, 342] width 171 height 27
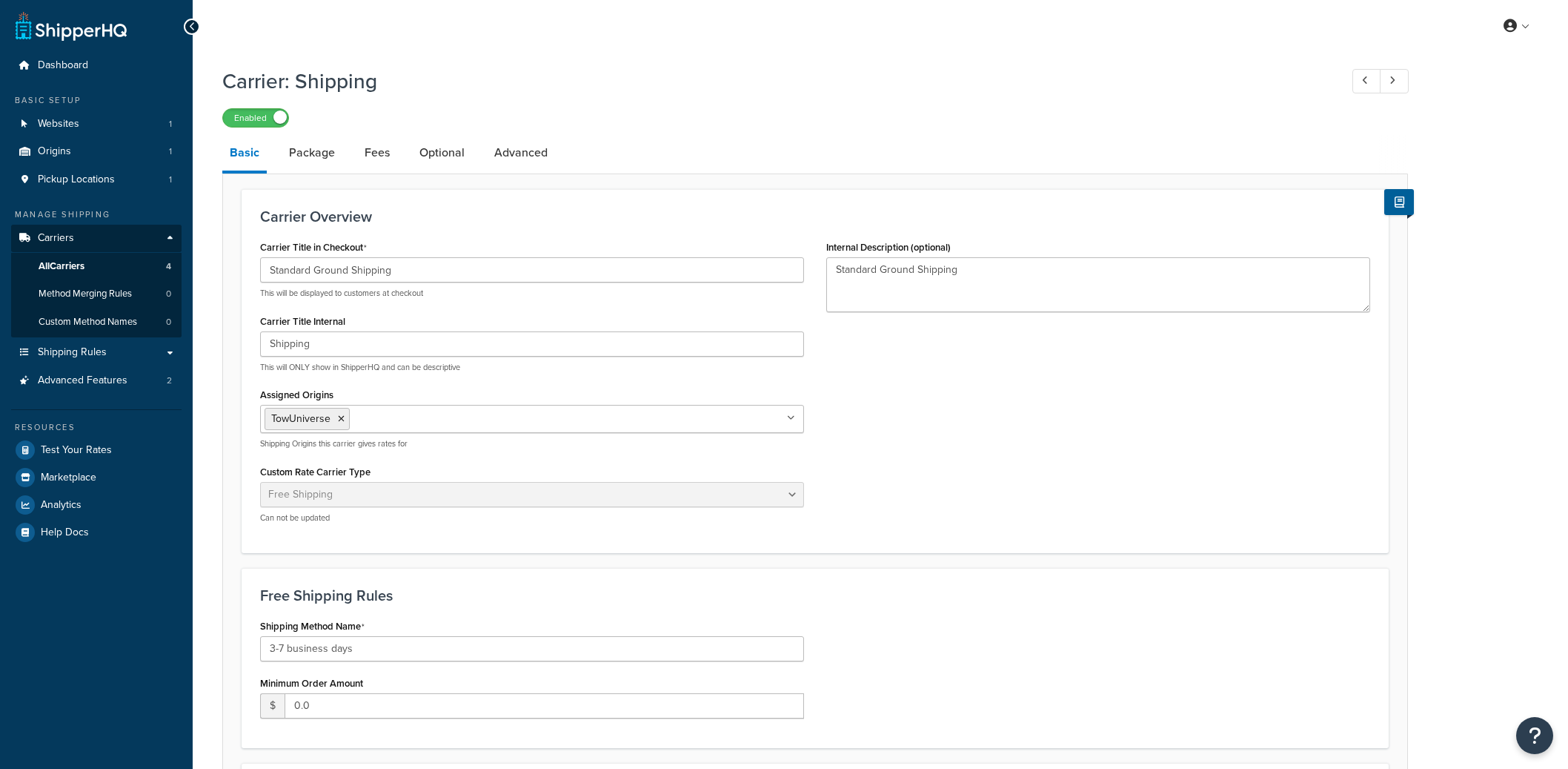
select select "free"
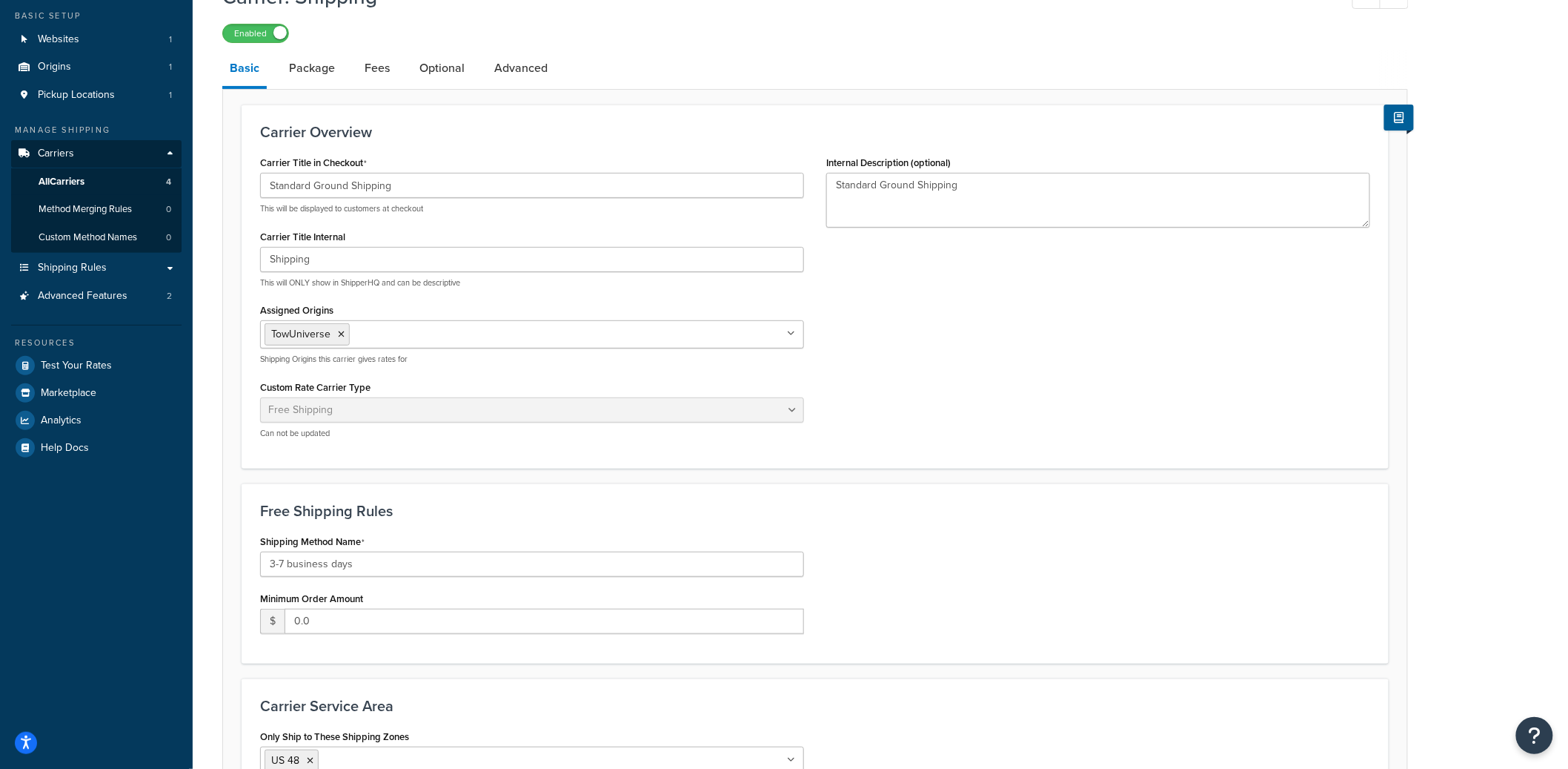
scroll to position [55, 0]
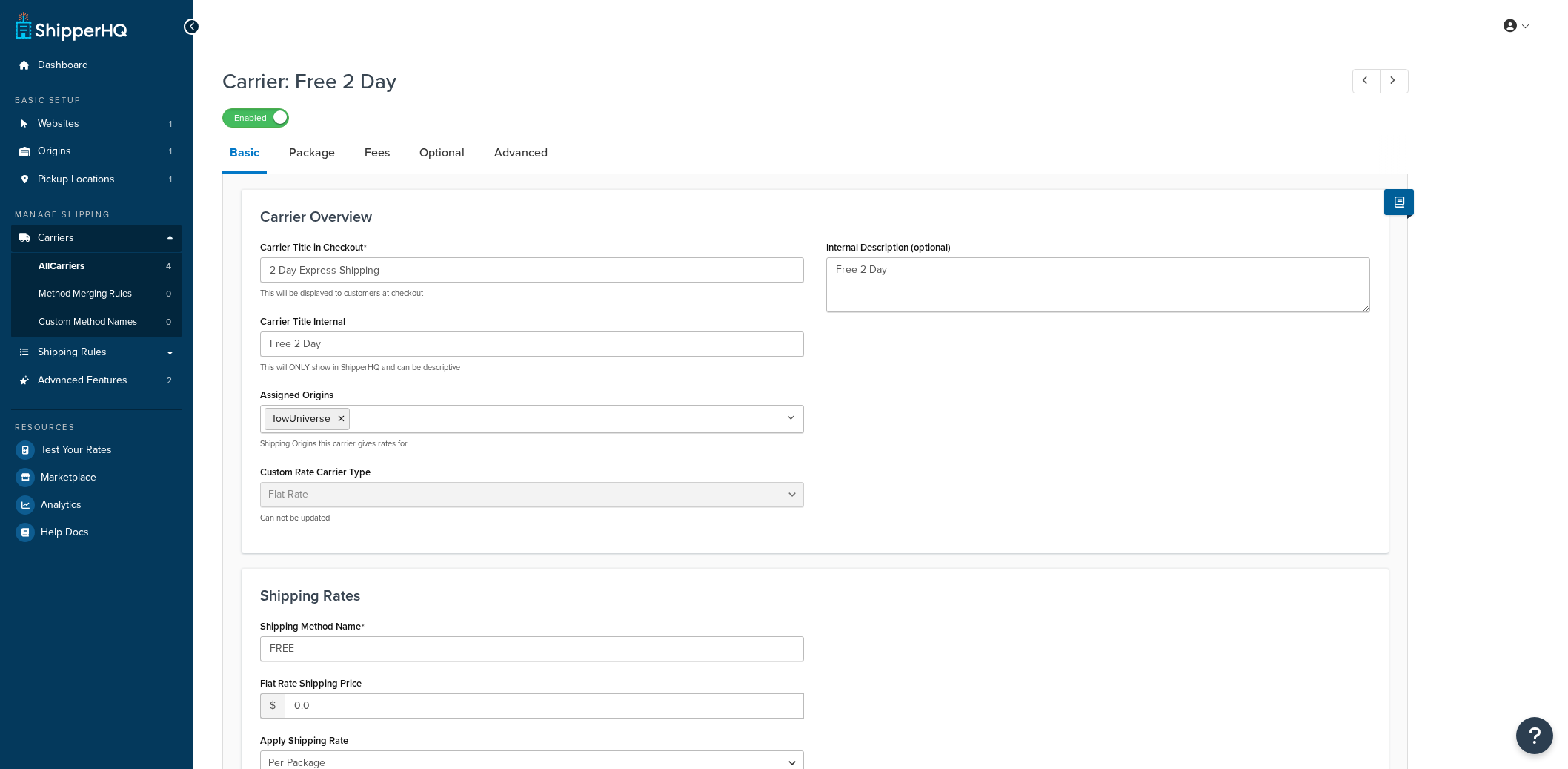
select select "flat"
select select "package"
select select "flat"
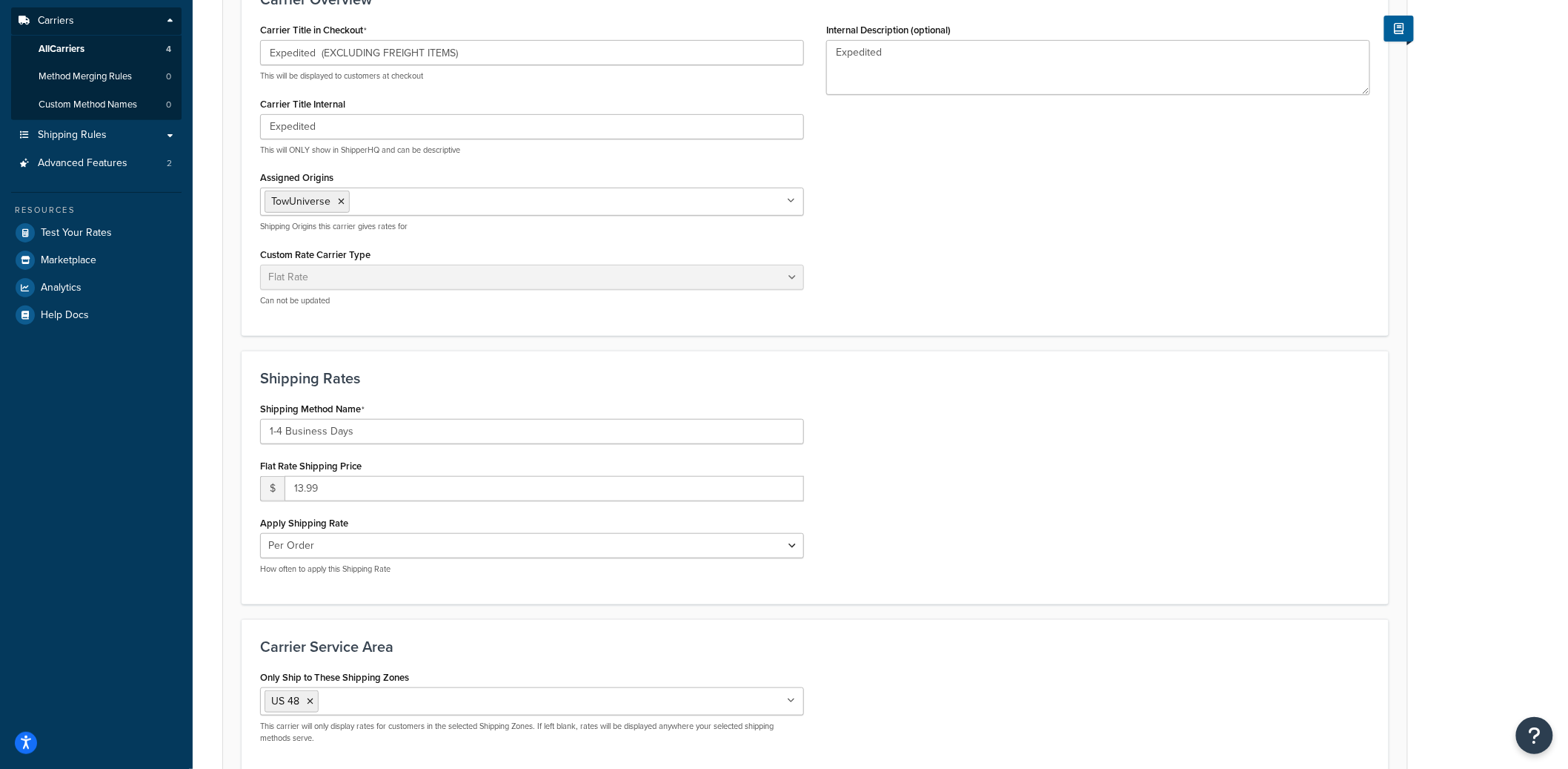
scroll to position [358, 0]
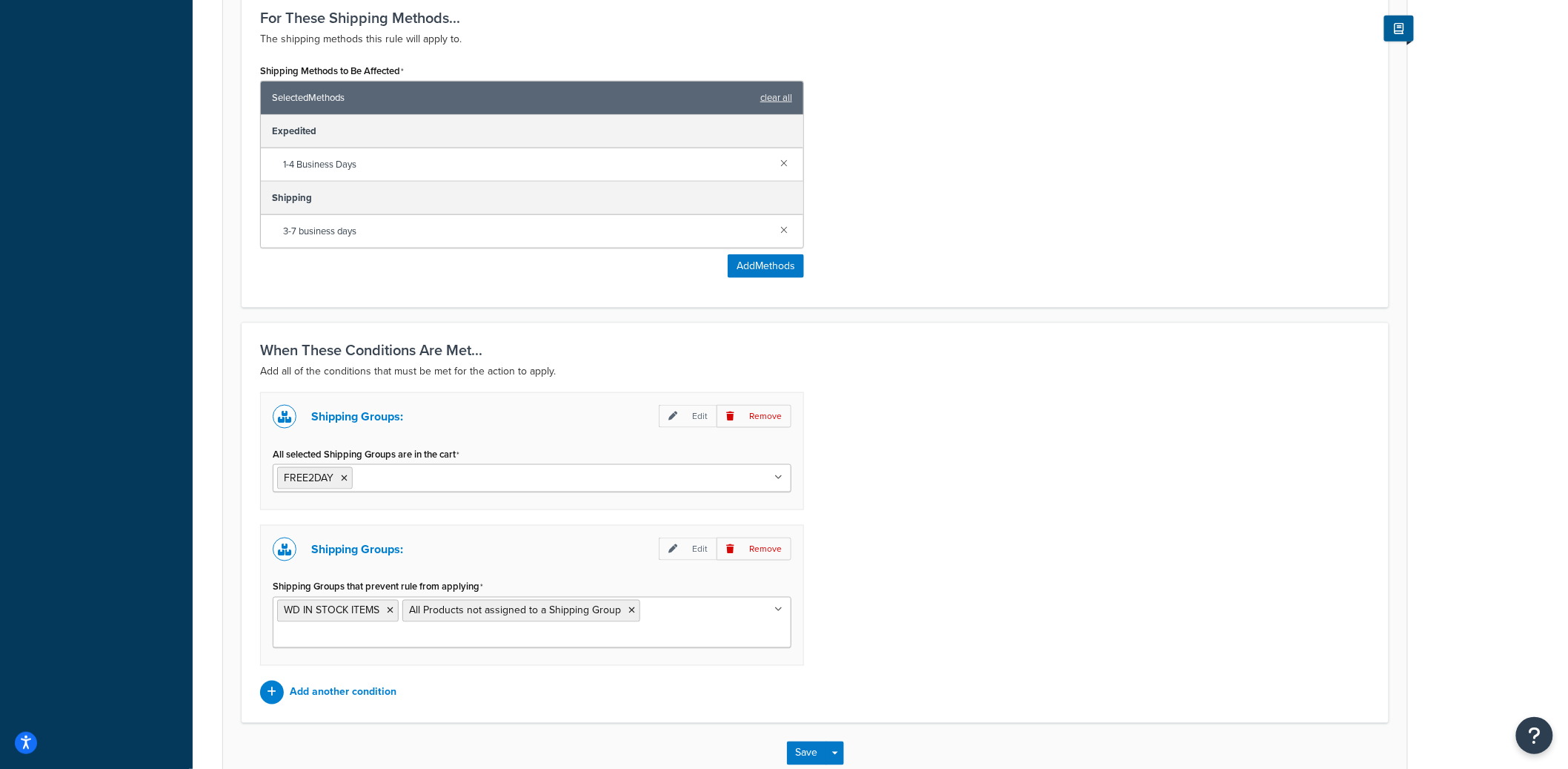
scroll to position [595, 0]
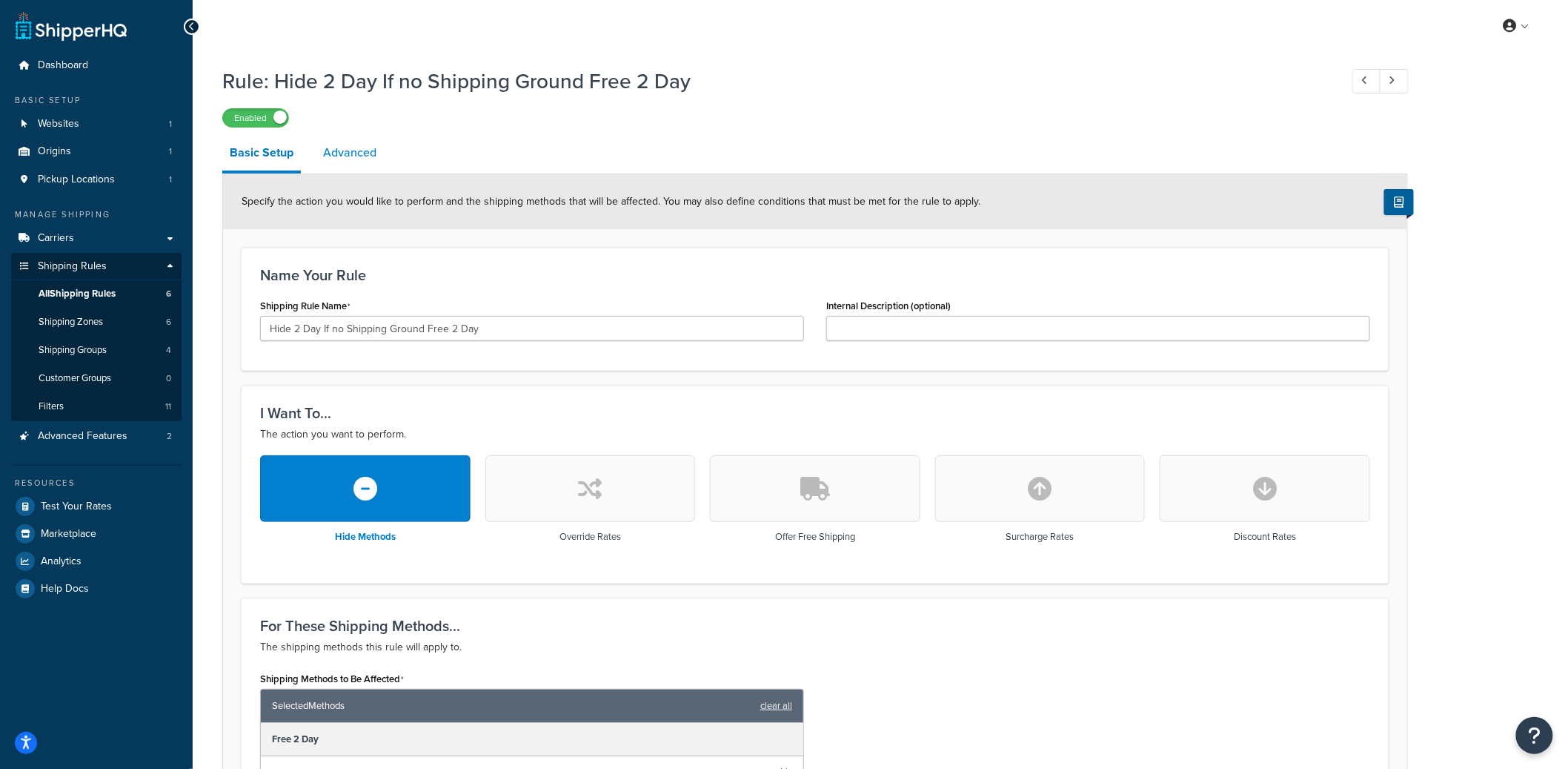
click at [337, 158] on link "Advanced" at bounding box center [350, 152] width 68 height 35
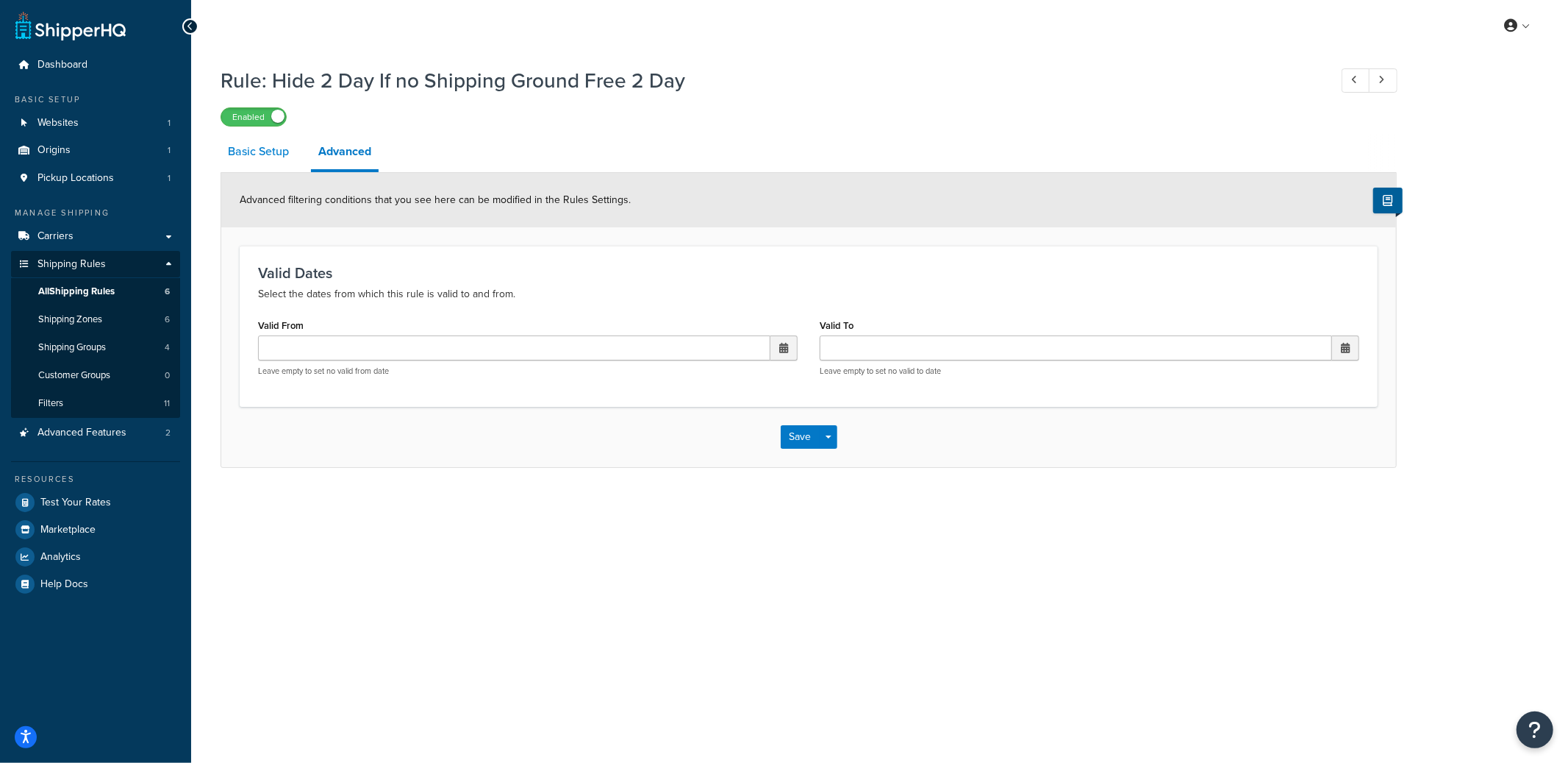
click at [237, 158] on link "Basic Setup" at bounding box center [258, 151] width 76 height 35
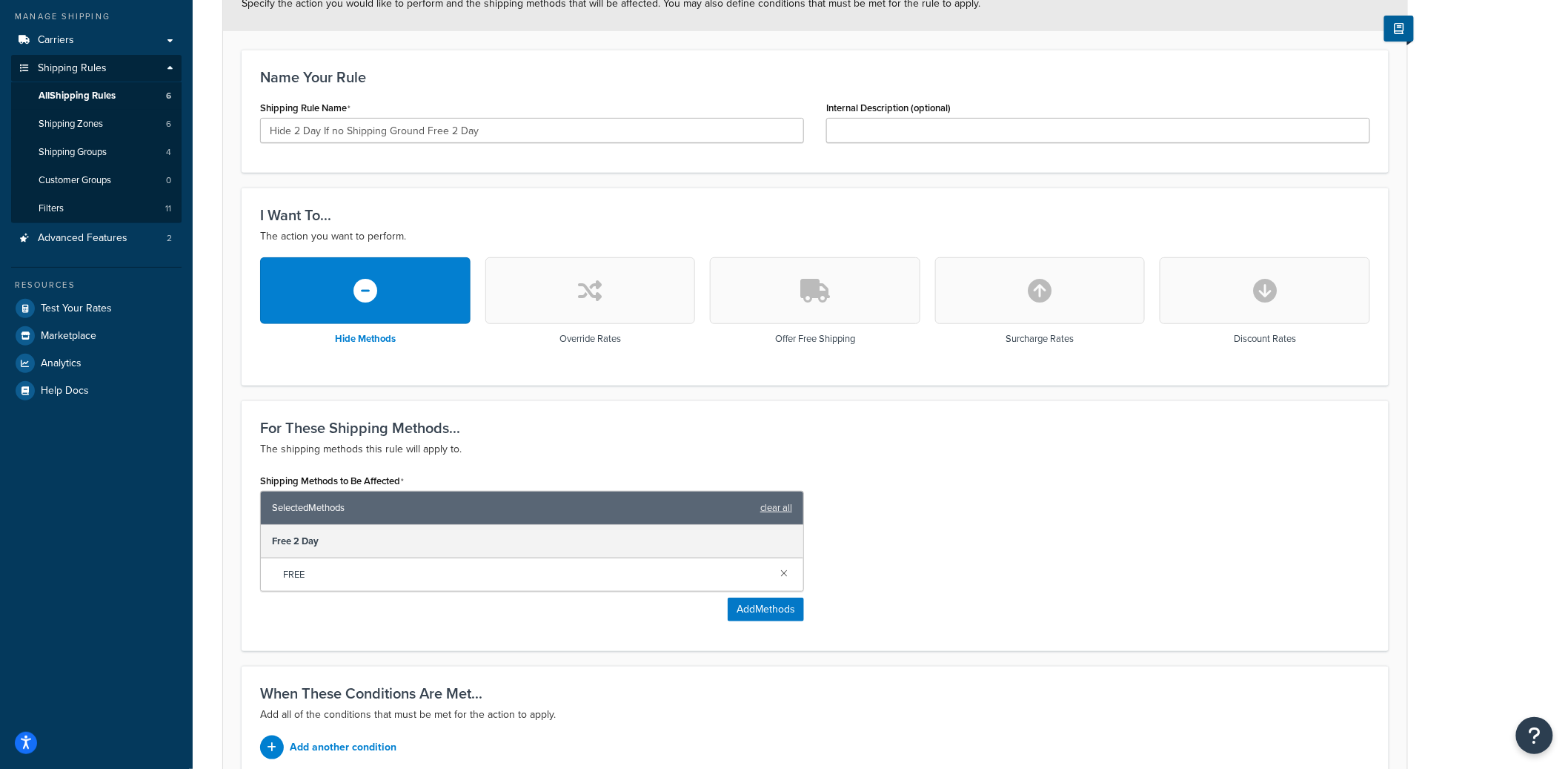
scroll to position [255, 0]
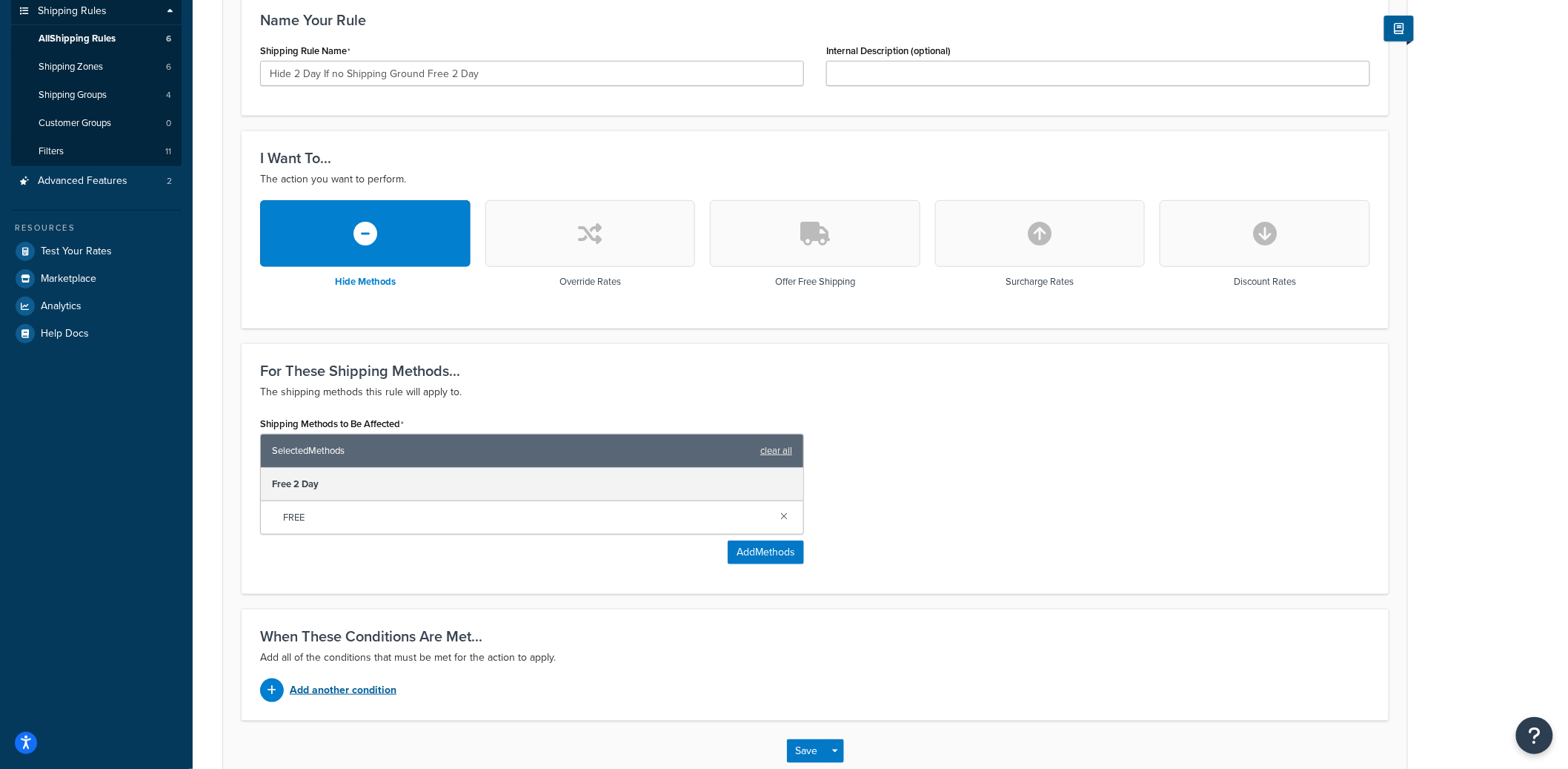
click at [370, 685] on p "Add another condition" at bounding box center [342, 690] width 106 height 21
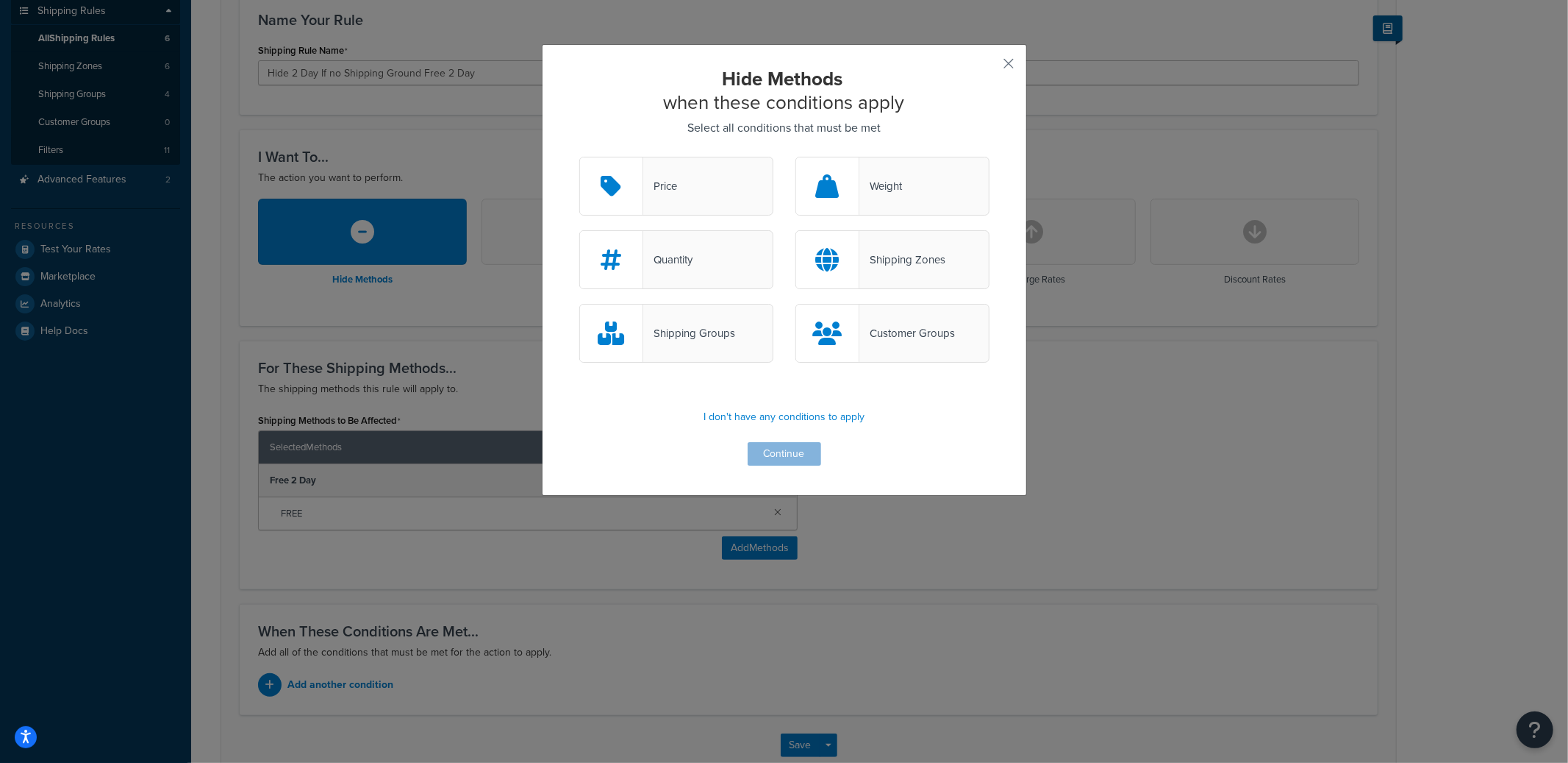
click at [678, 352] on div "Shipping Groups" at bounding box center [676, 333] width 194 height 59
click at [0, 0] on input "Shipping Groups" at bounding box center [0, 0] width 0 height 0
click at [762, 451] on button "Continue" at bounding box center [785, 454] width 74 height 24
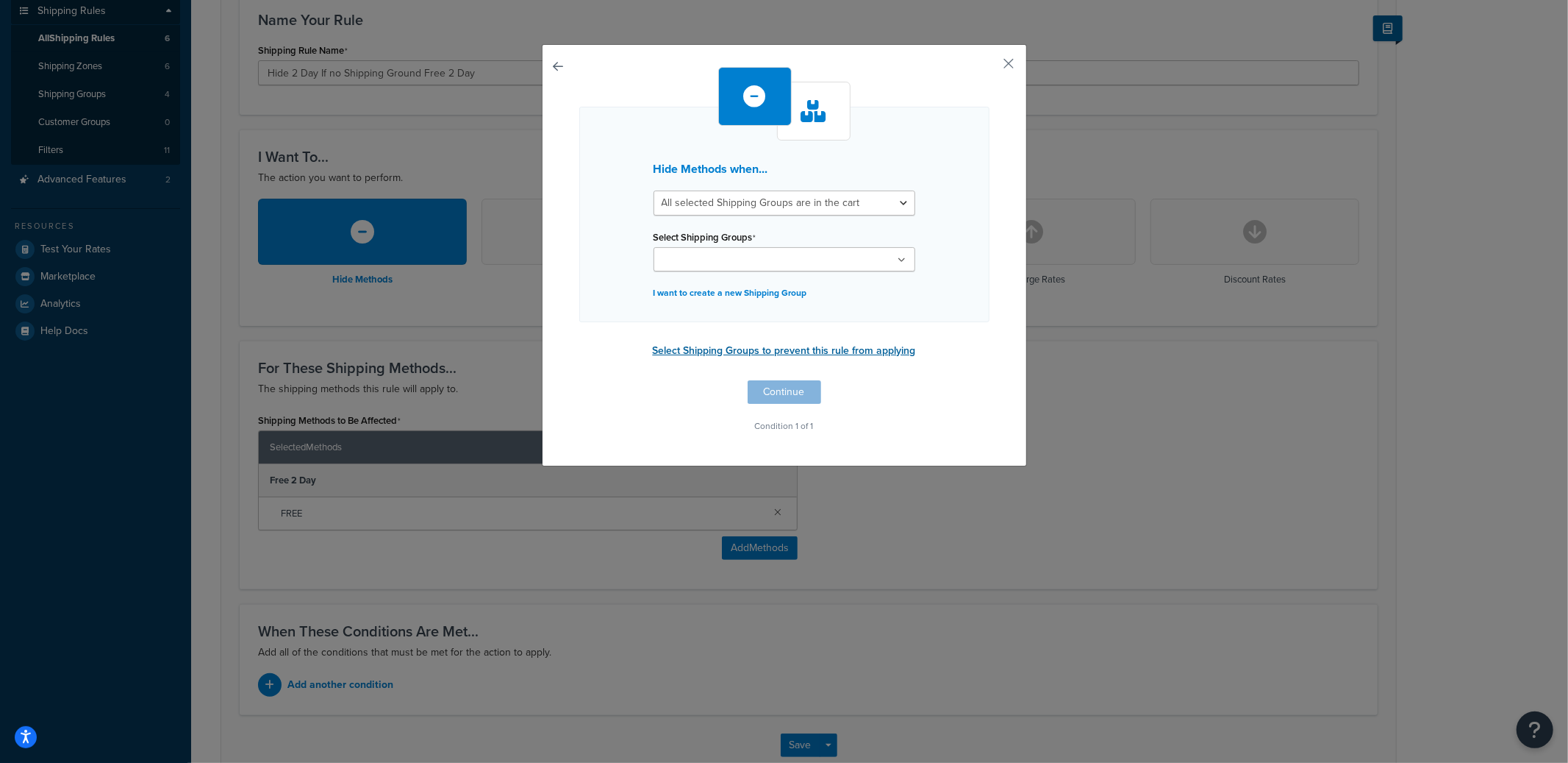
click at [714, 350] on button "Select Shipping Groups to prevent this rule from applying" at bounding box center [784, 350] width 272 height 22
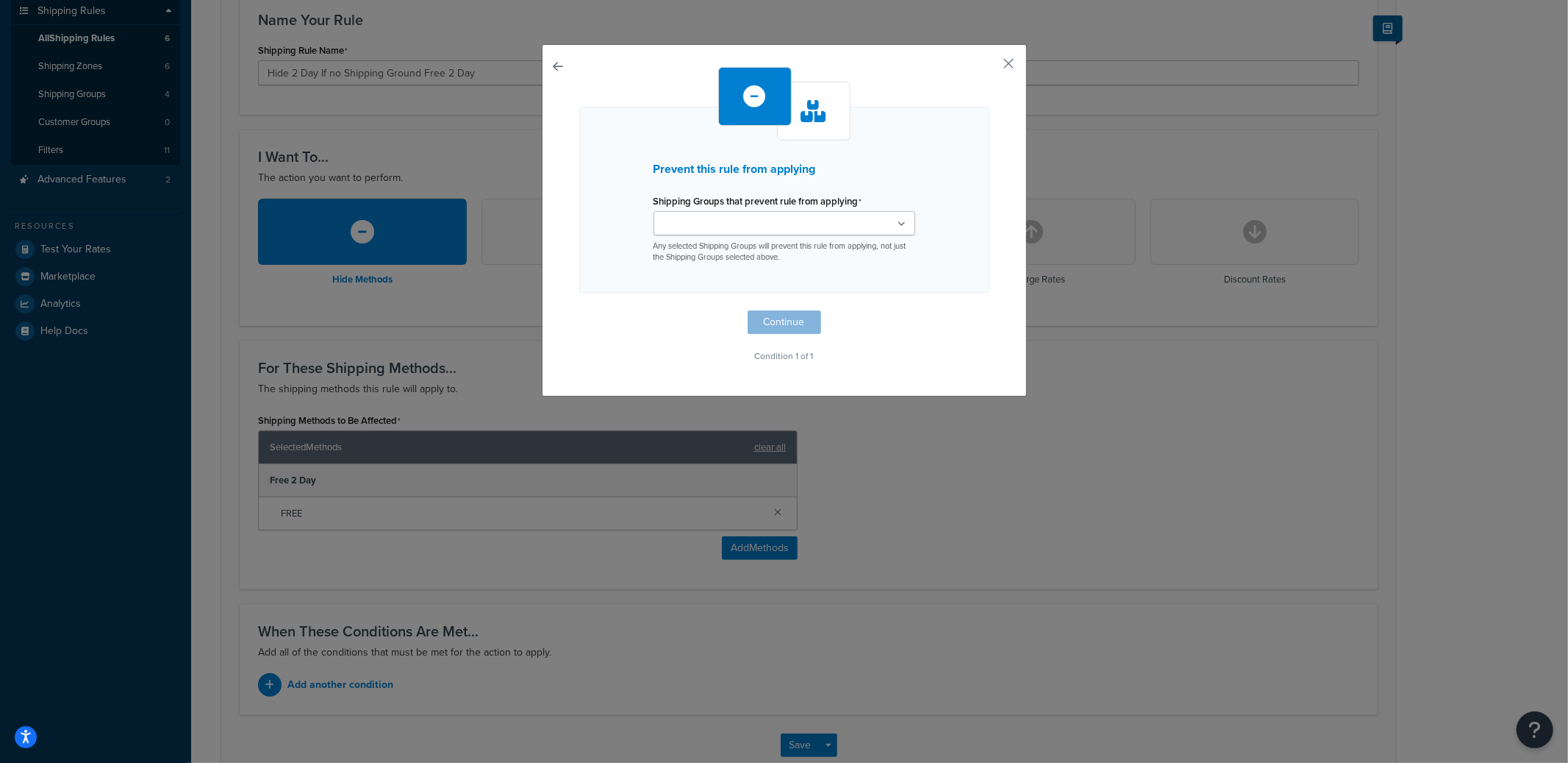
click at [691, 226] on input "Shipping Groups that prevent rule from applying" at bounding box center [723, 224] width 130 height 16
click at [911, 189] on div "Prevent this rule from applying Shipping Groups that prevent rule from applying…" at bounding box center [784, 201] width 410 height 190
click at [790, 317] on button "Continue" at bounding box center [785, 326] width 74 height 24
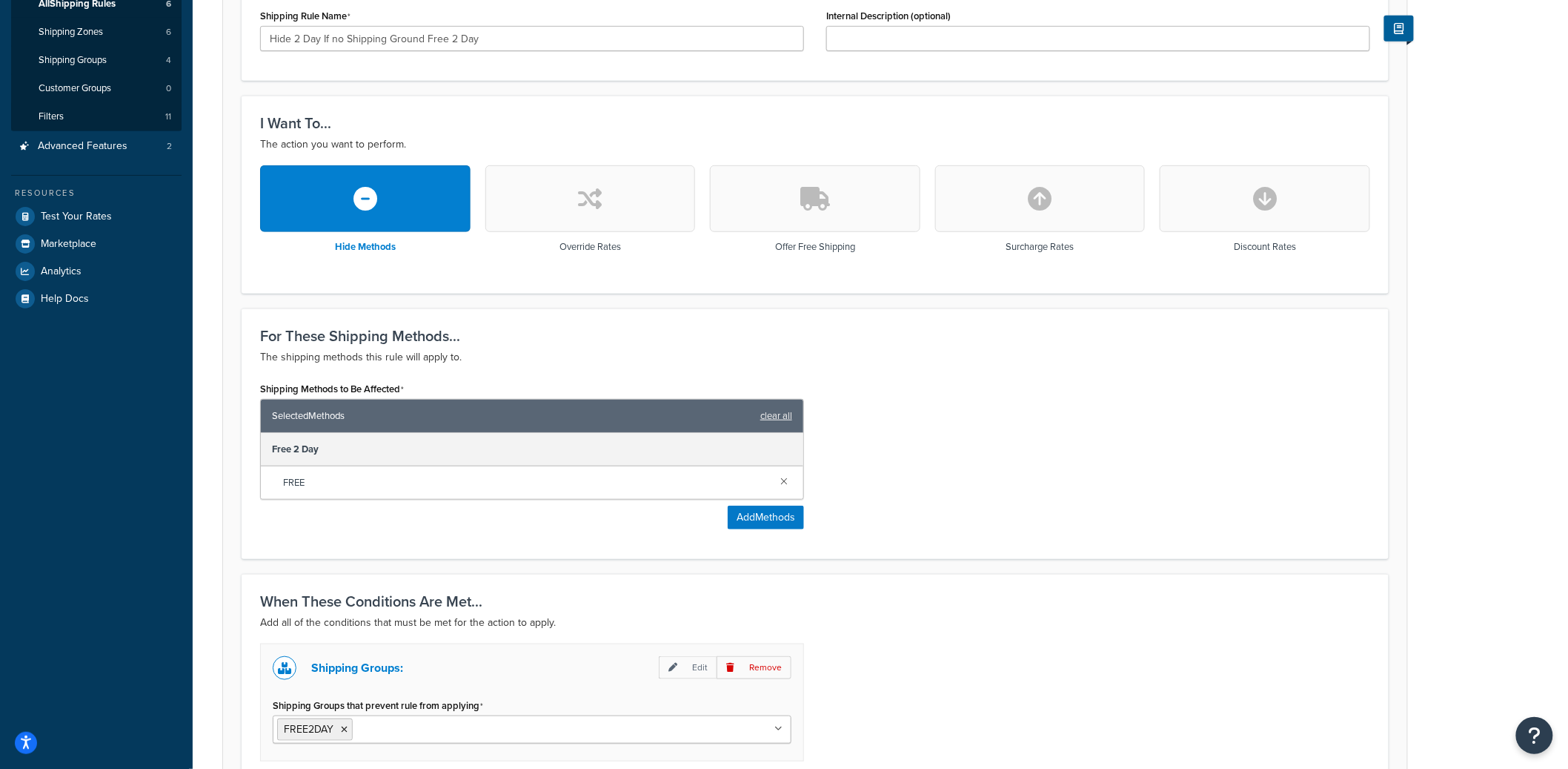
scroll to position [476, 0]
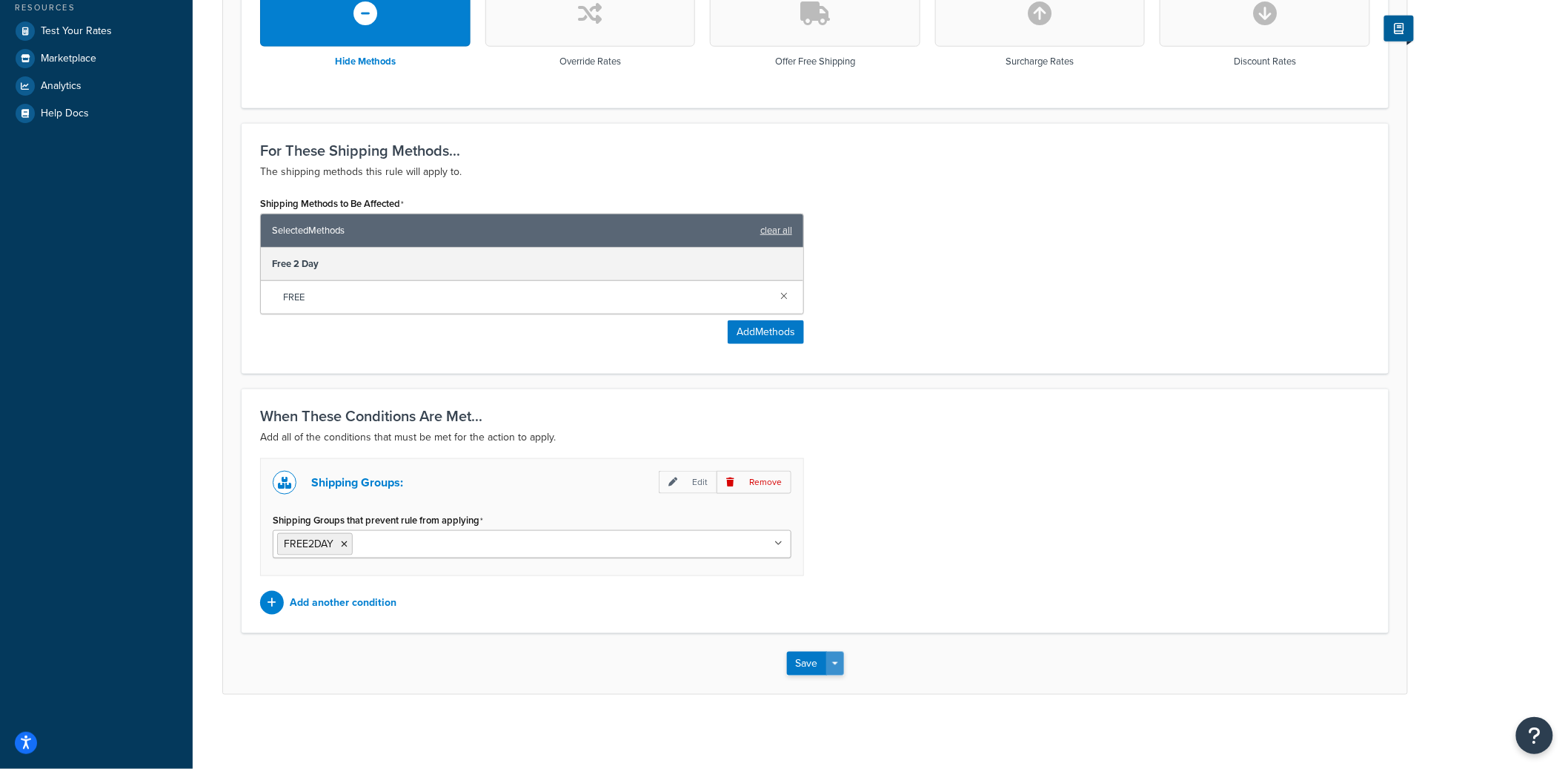
click at [839, 659] on button "Save Dropdown" at bounding box center [836, 663] width 18 height 24
click at [886, 680] on button "Save and Edit" at bounding box center [858, 691] width 143 height 31
click at [800, 658] on button "Save" at bounding box center [807, 663] width 40 height 24
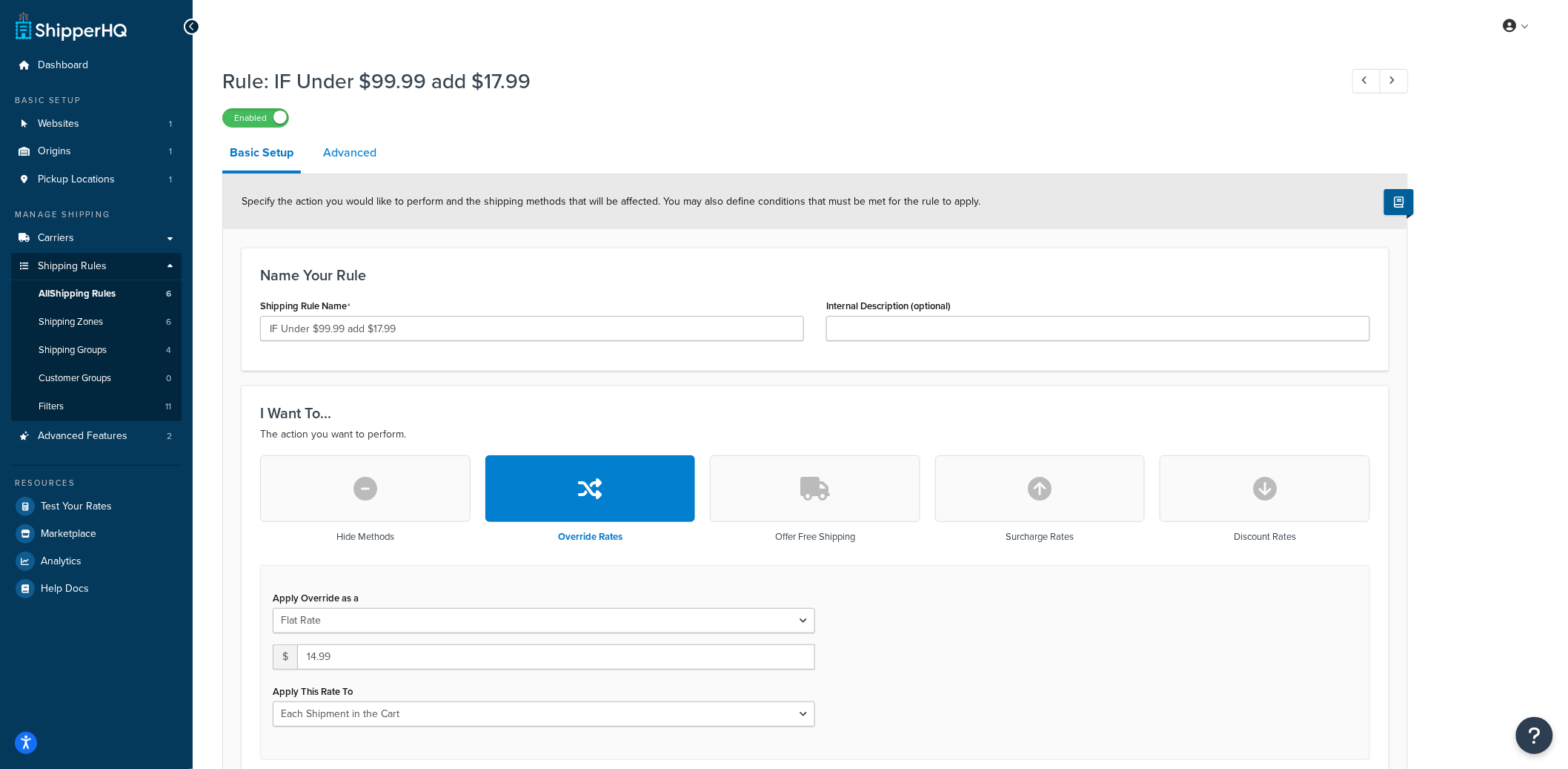
click at [368, 169] on link "Advanced" at bounding box center [350, 152] width 68 height 35
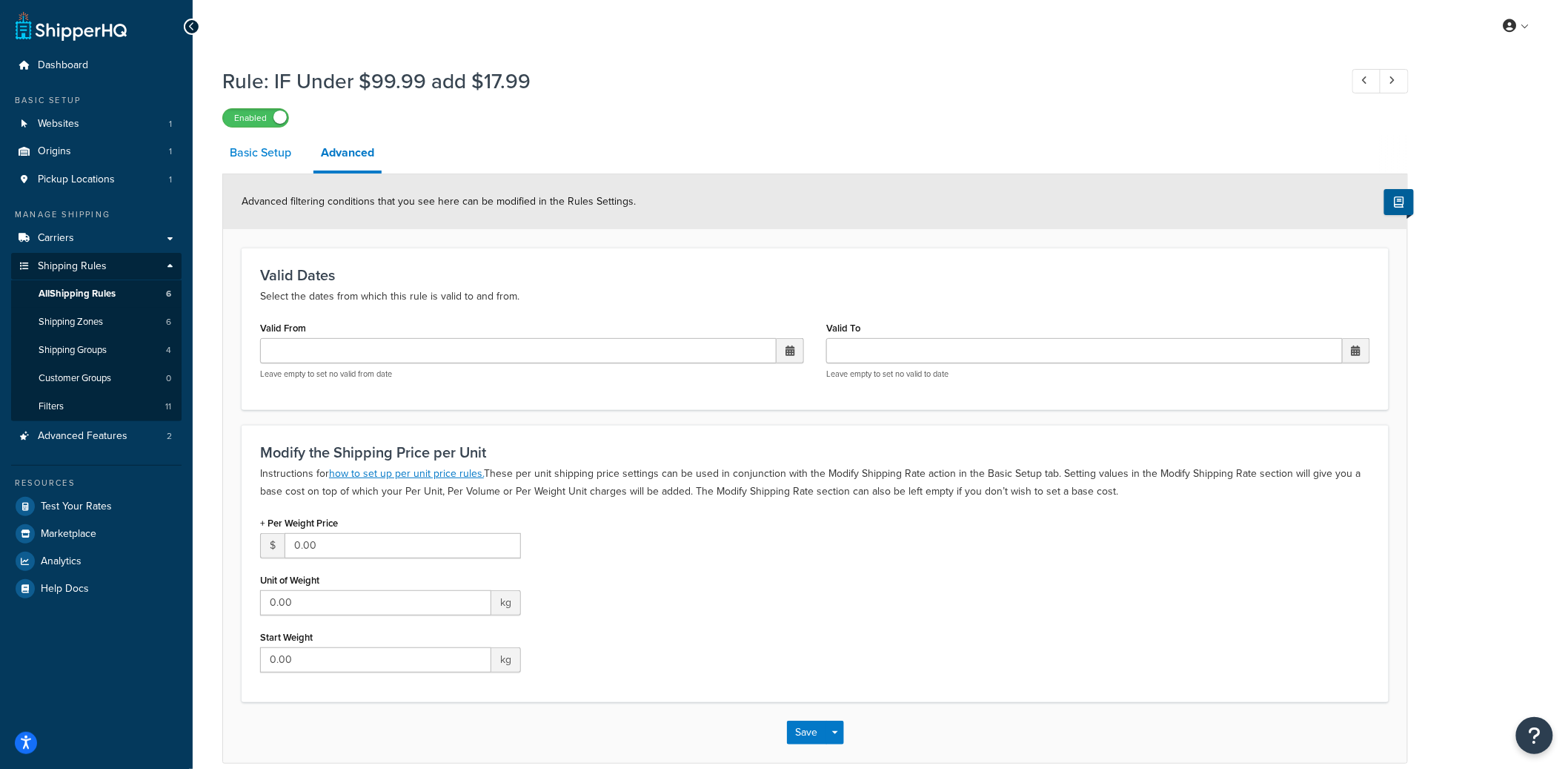
click at [277, 158] on link "Basic Setup" at bounding box center [260, 152] width 77 height 35
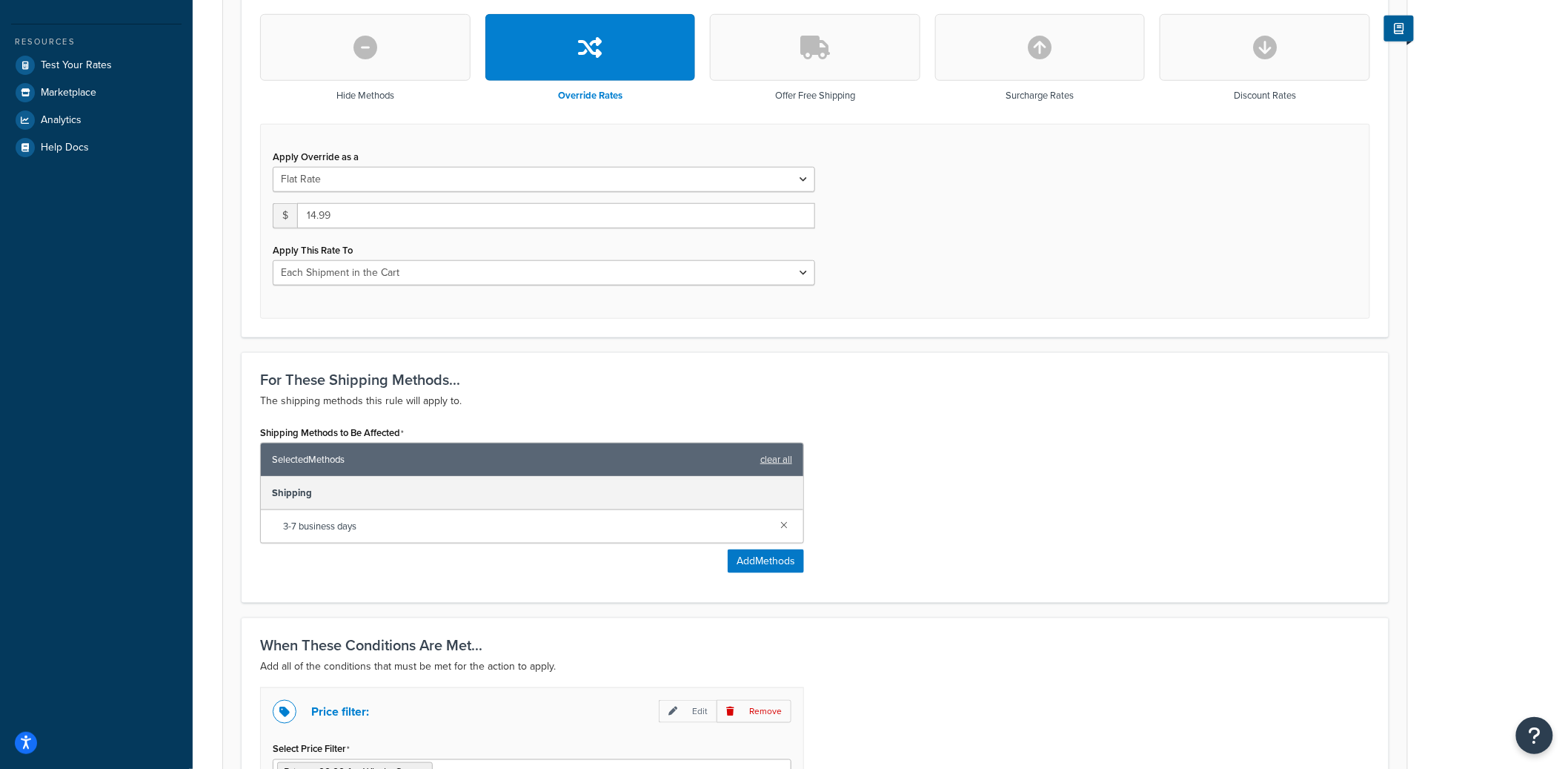
scroll to position [441, 0]
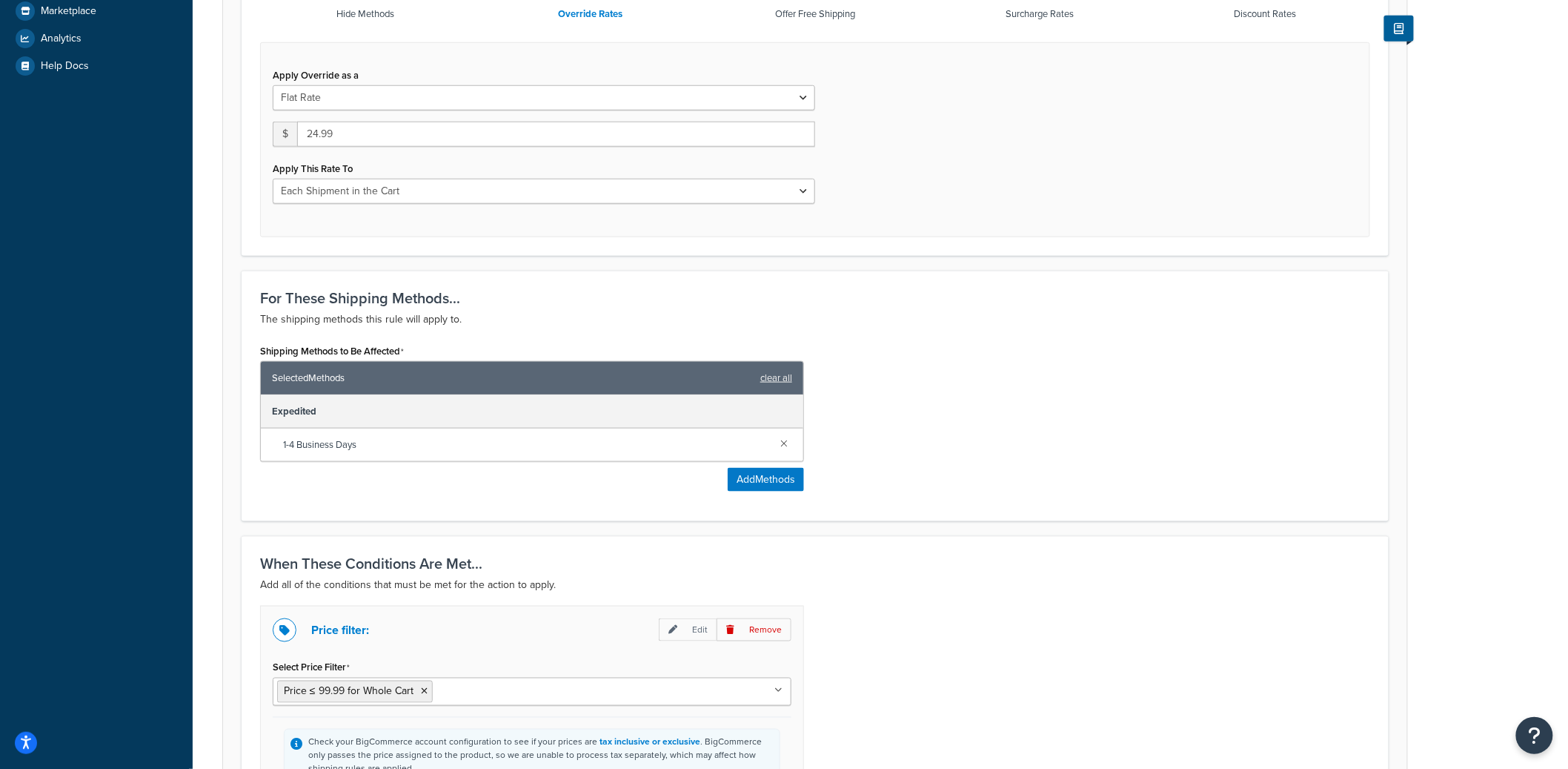
scroll to position [527, 0]
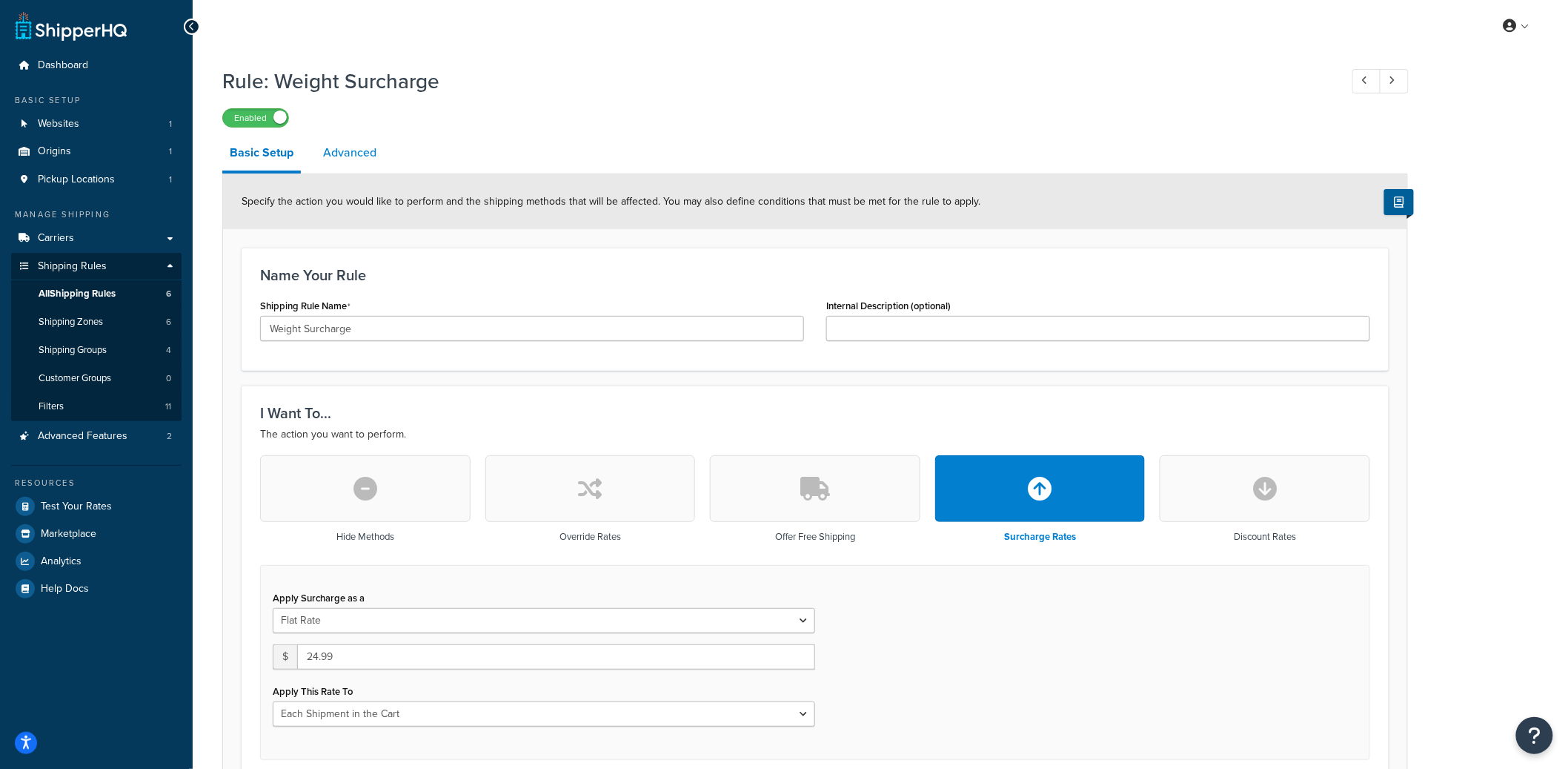
click at [357, 157] on link "Advanced" at bounding box center [350, 152] width 68 height 35
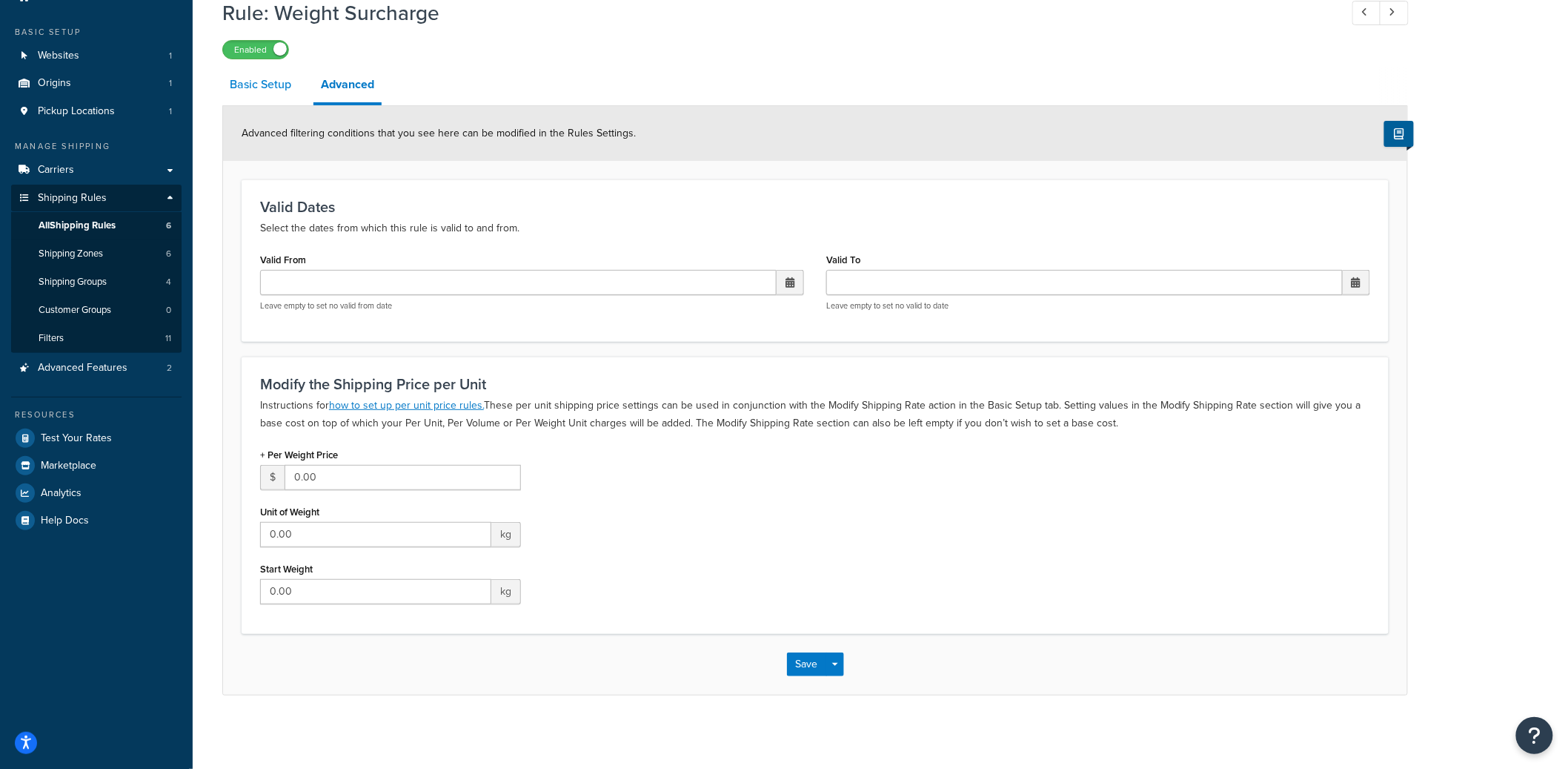
click at [289, 84] on link "Basic Setup" at bounding box center [260, 84] width 77 height 35
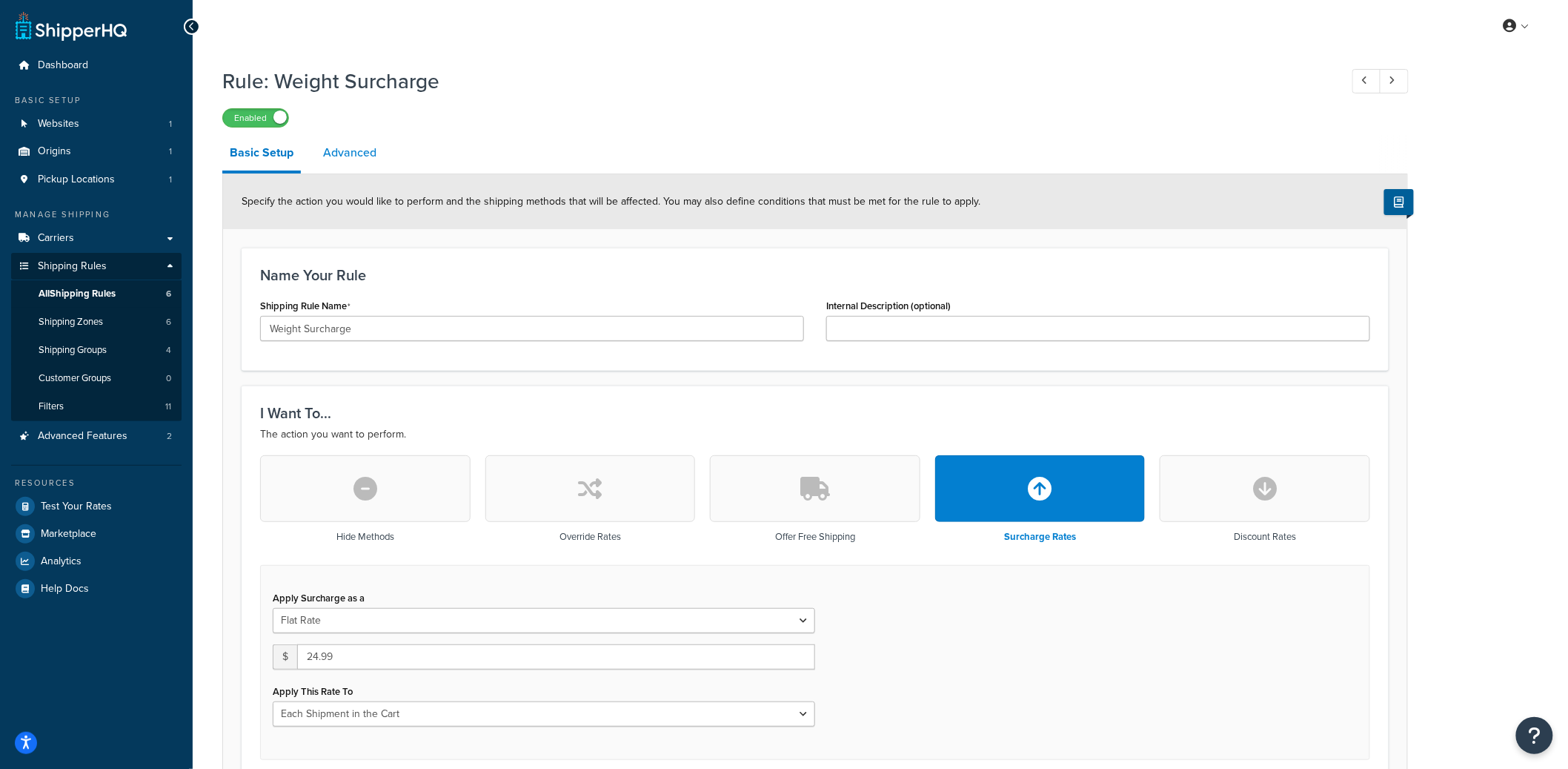
click at [360, 158] on link "Advanced" at bounding box center [350, 152] width 68 height 35
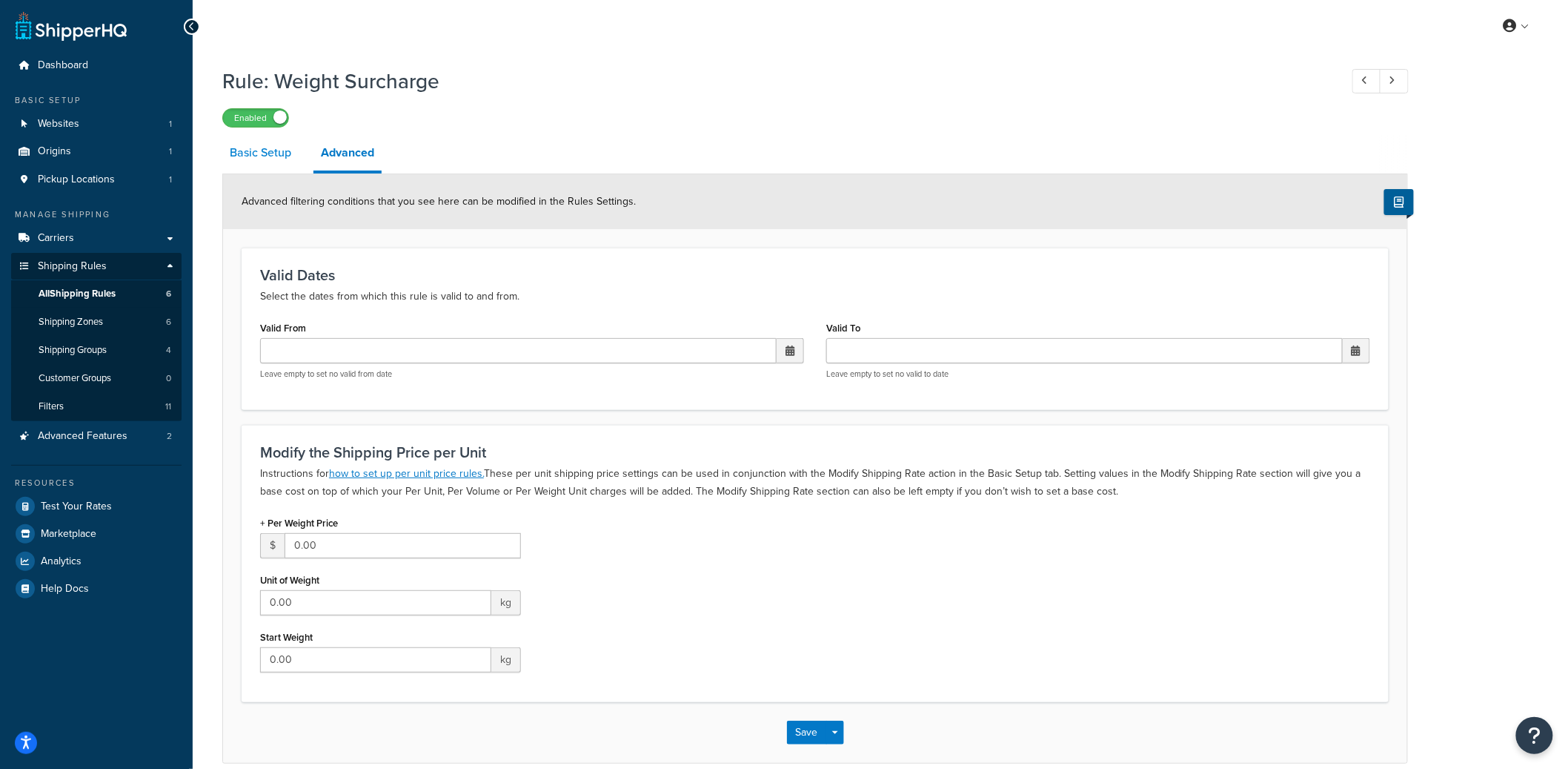
click at [271, 158] on link "Basic Setup" at bounding box center [260, 152] width 77 height 35
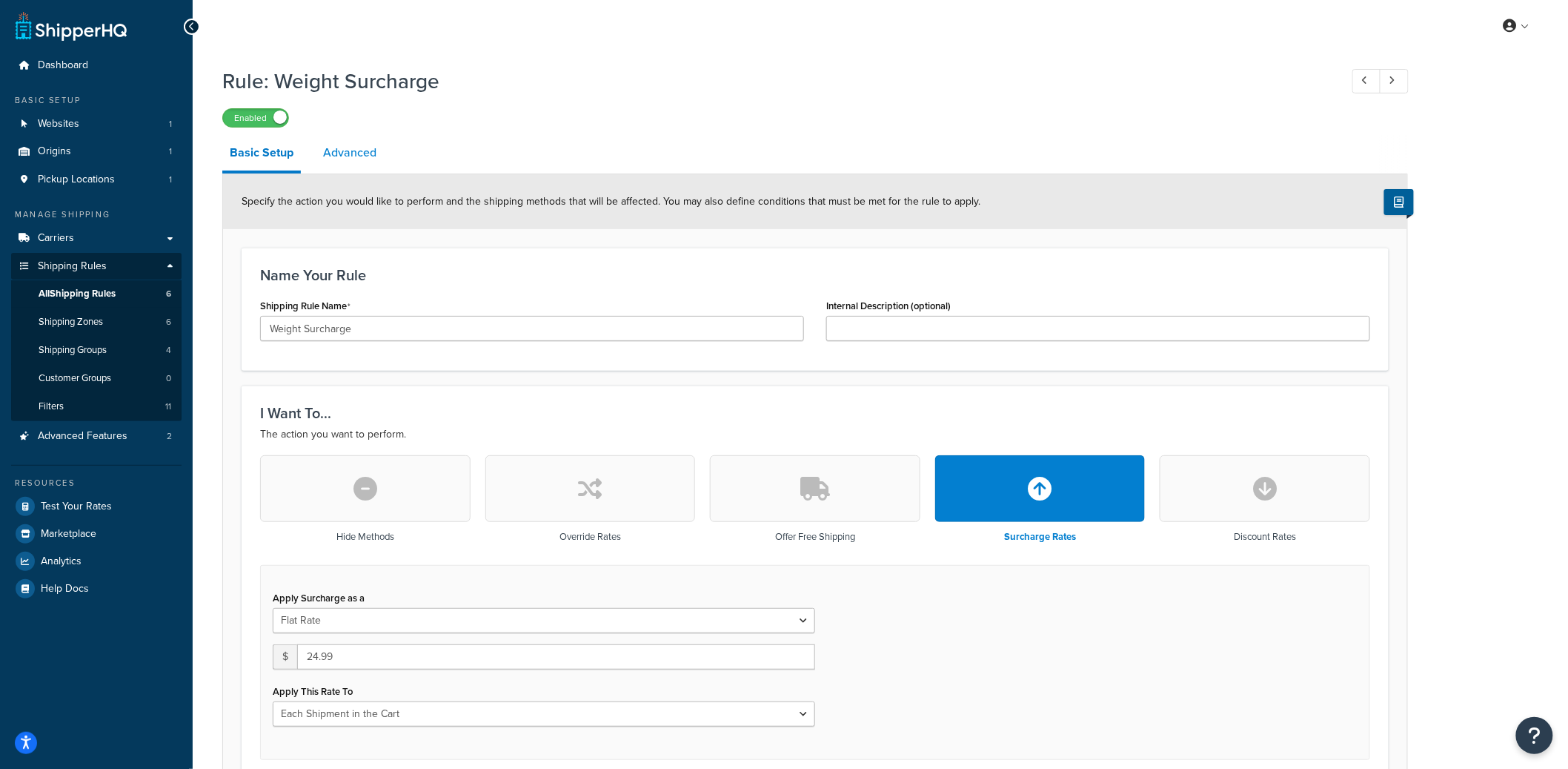
click at [367, 162] on link "Advanced" at bounding box center [350, 152] width 68 height 35
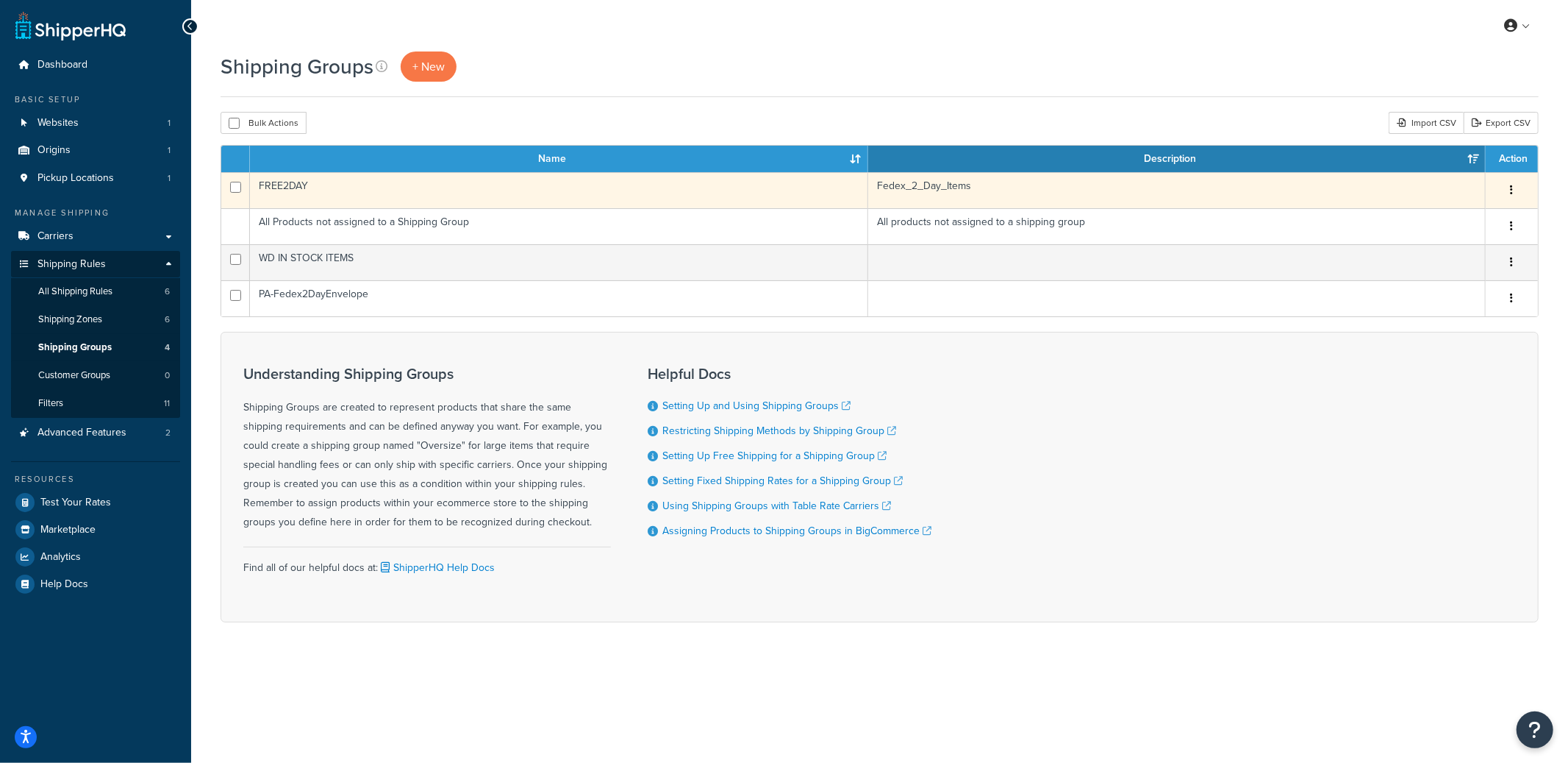
click at [1516, 189] on button "button" at bounding box center [1512, 190] width 20 height 24
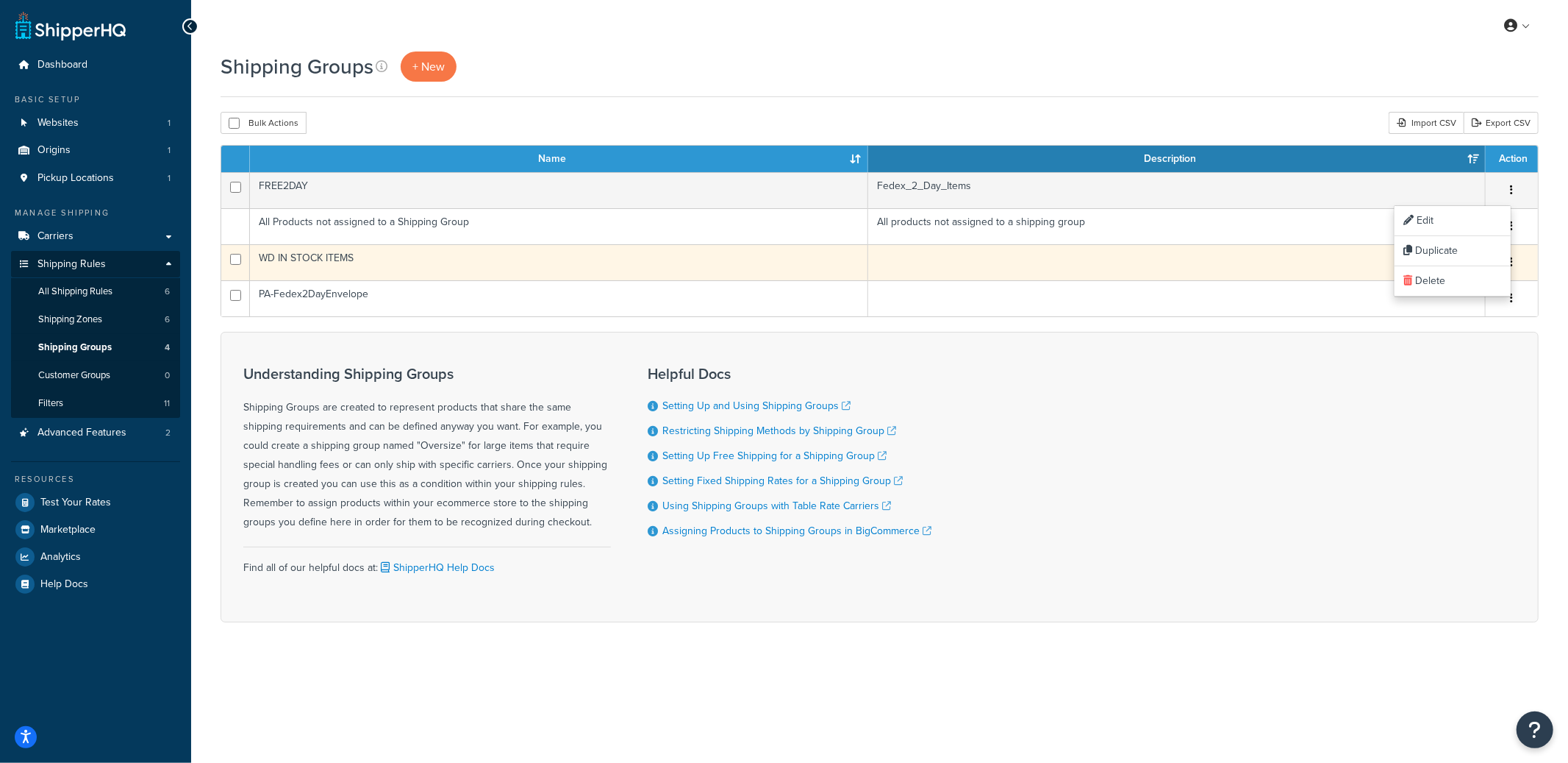
click at [705, 257] on td "WD IN STOCK ITEMS" at bounding box center [558, 262] width 618 height 36
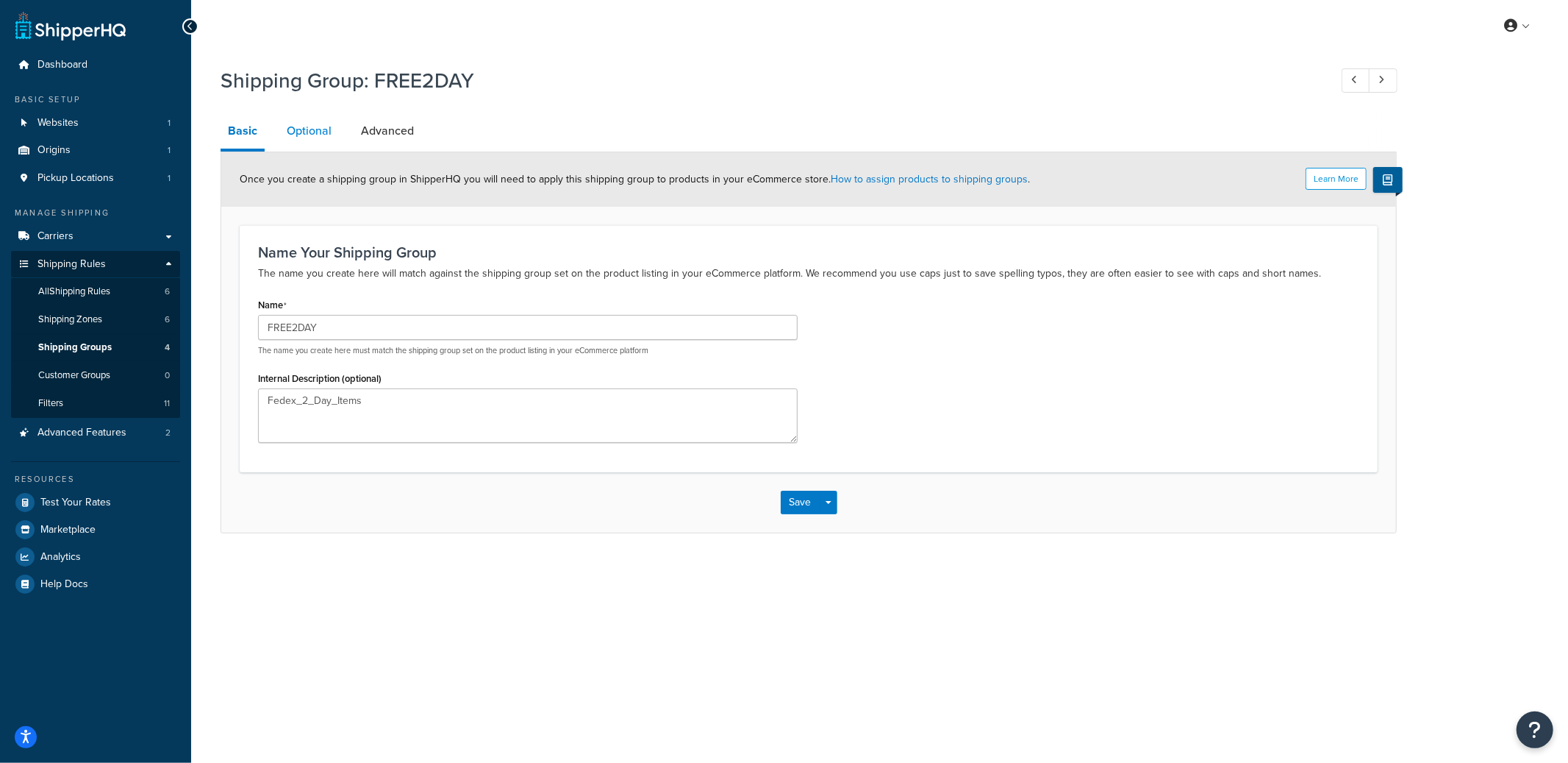
click at [307, 124] on link "Optional" at bounding box center [309, 130] width 60 height 35
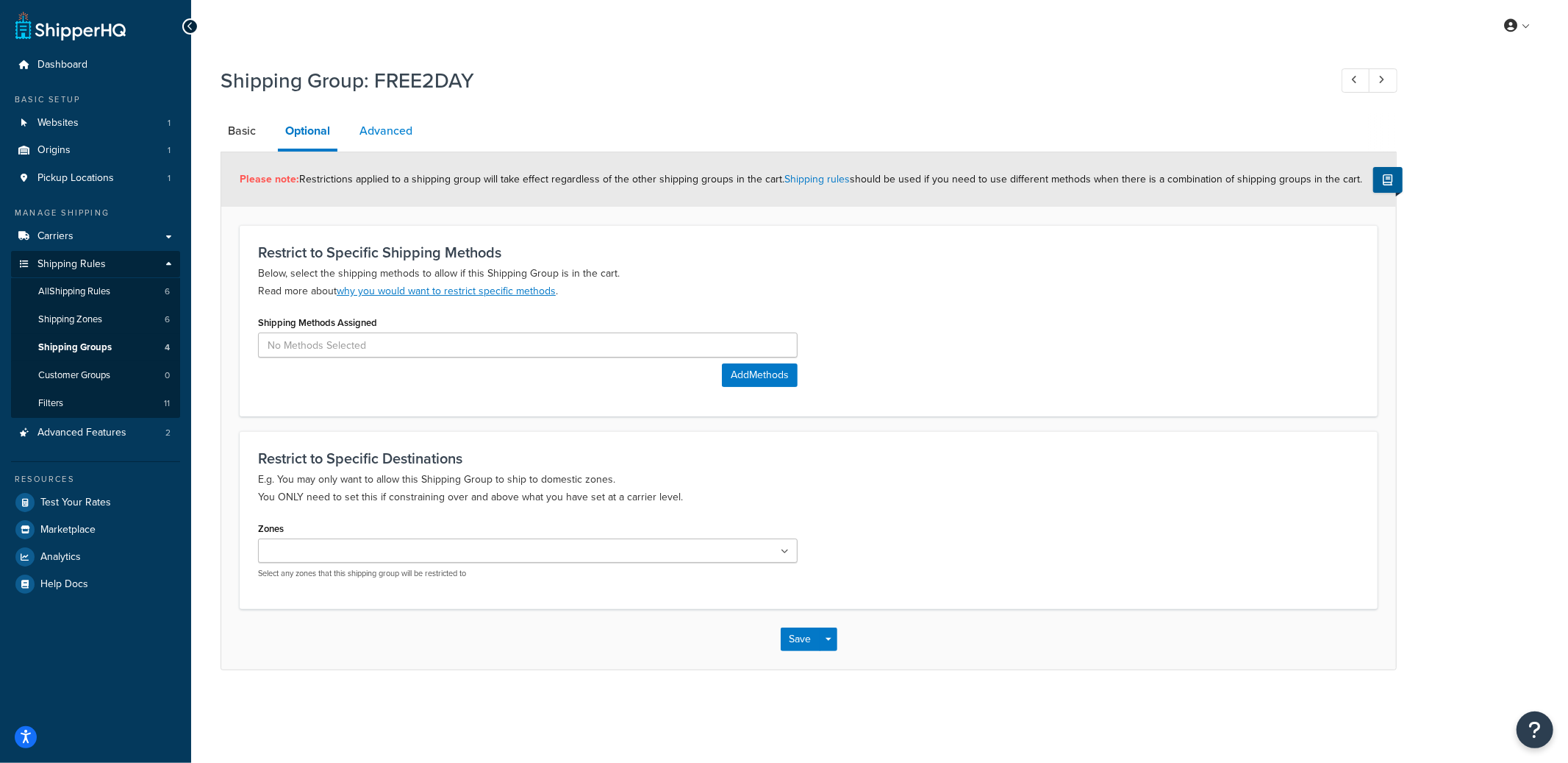
click at [390, 140] on link "Advanced" at bounding box center [385, 130] width 68 height 35
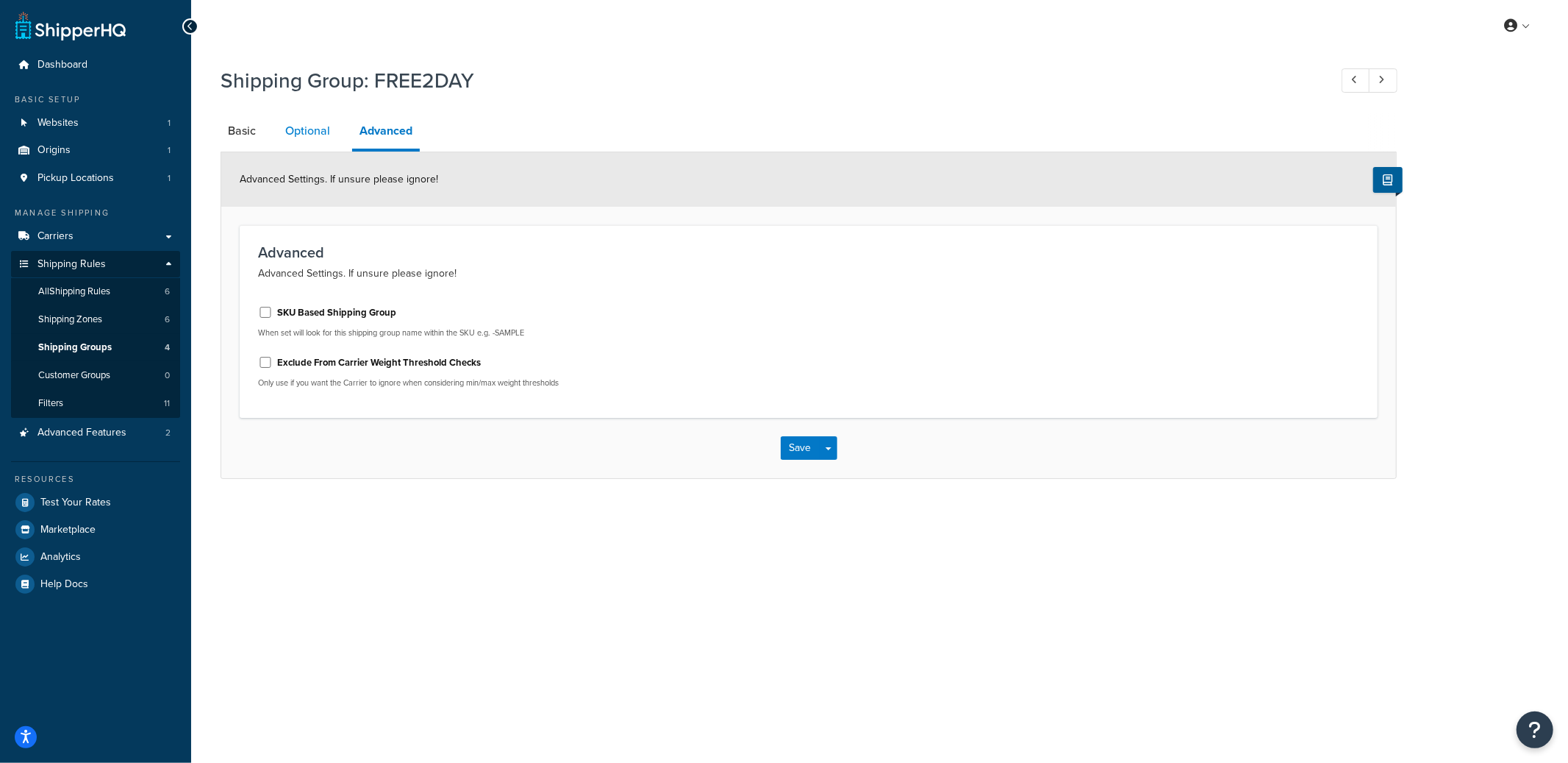
click at [286, 135] on link "Optional" at bounding box center [308, 130] width 60 height 35
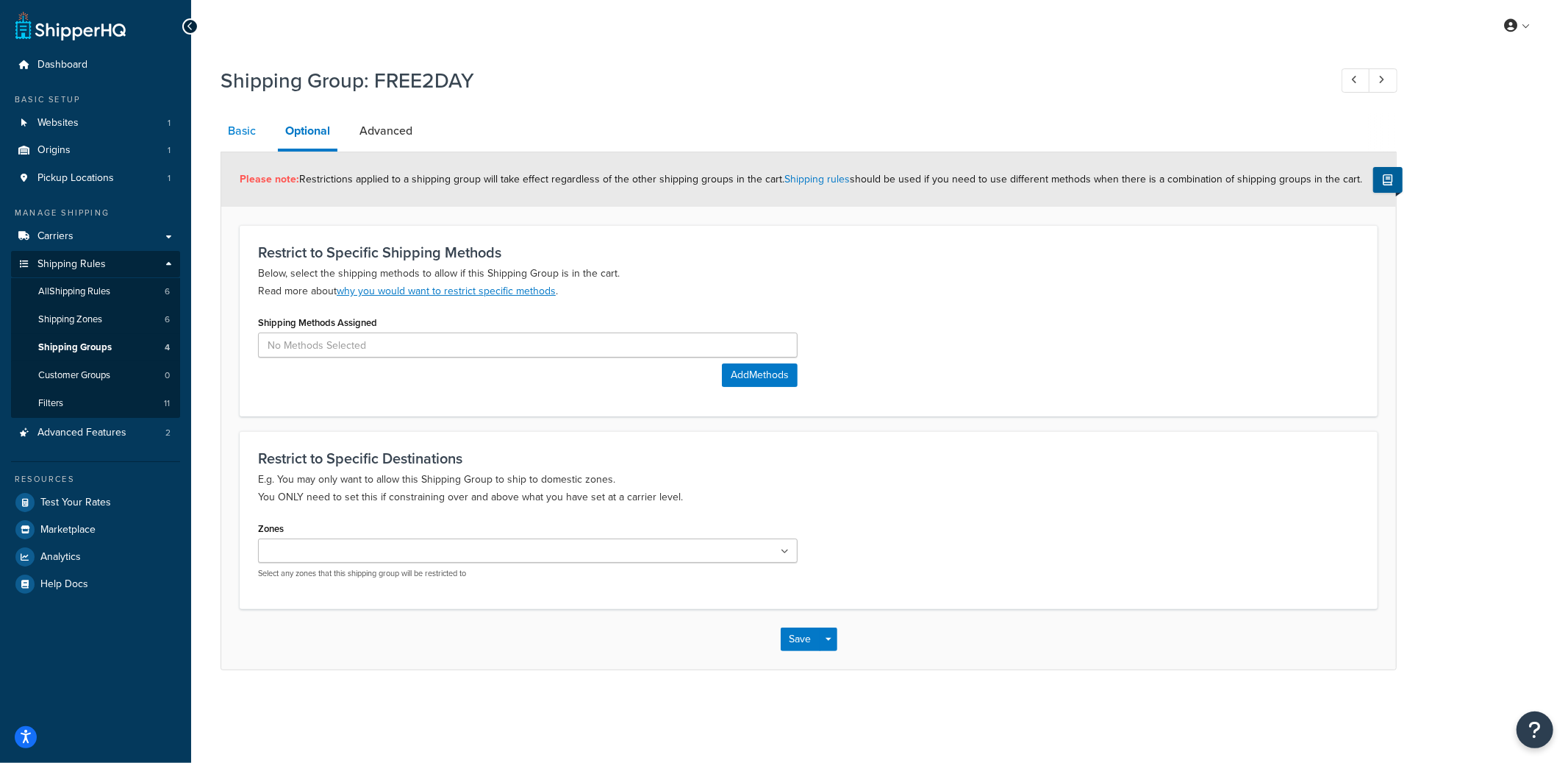
click at [231, 134] on link "Basic" at bounding box center [241, 130] width 43 height 35
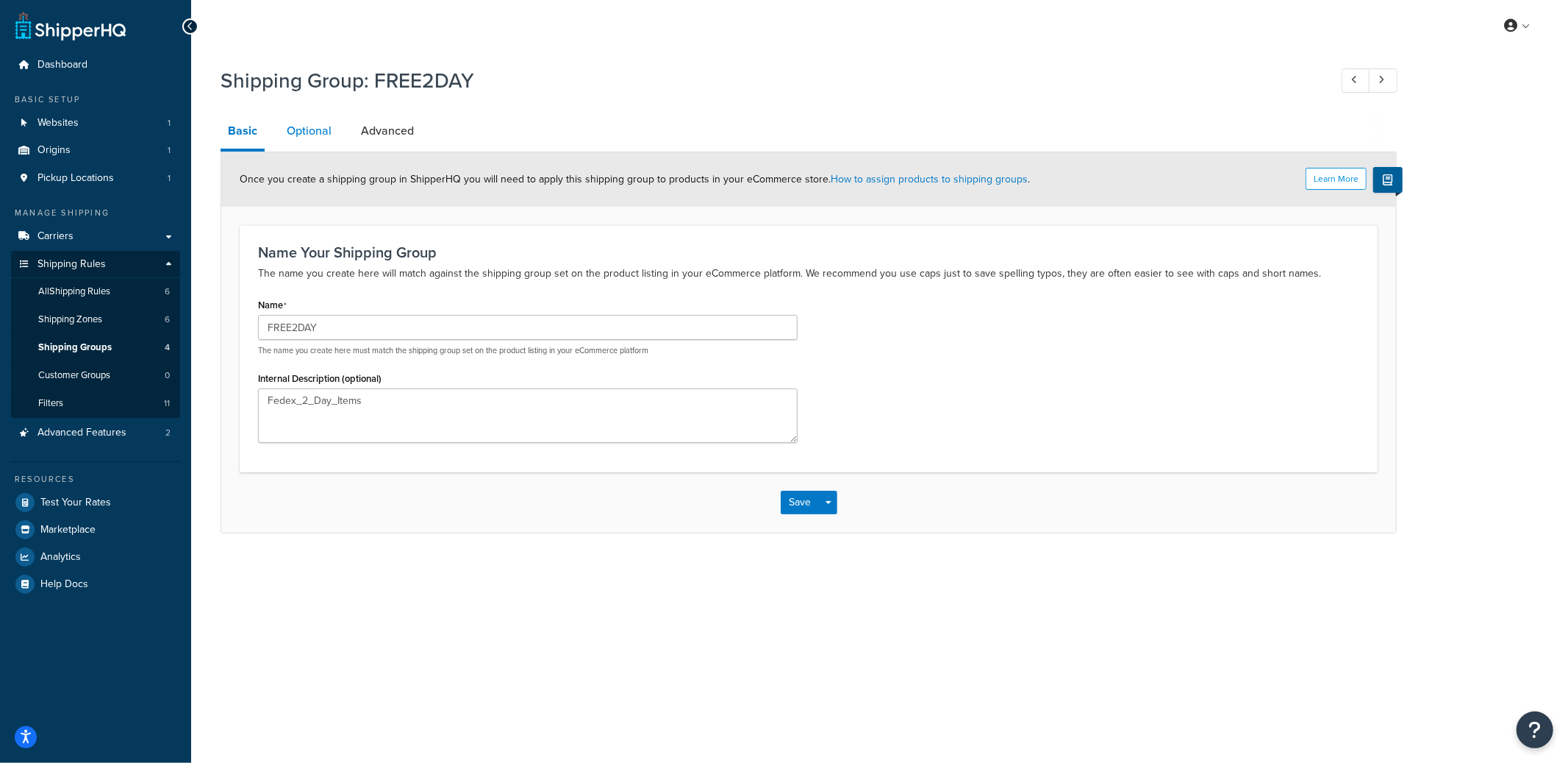
click at [331, 129] on link "Optional" at bounding box center [309, 130] width 60 height 35
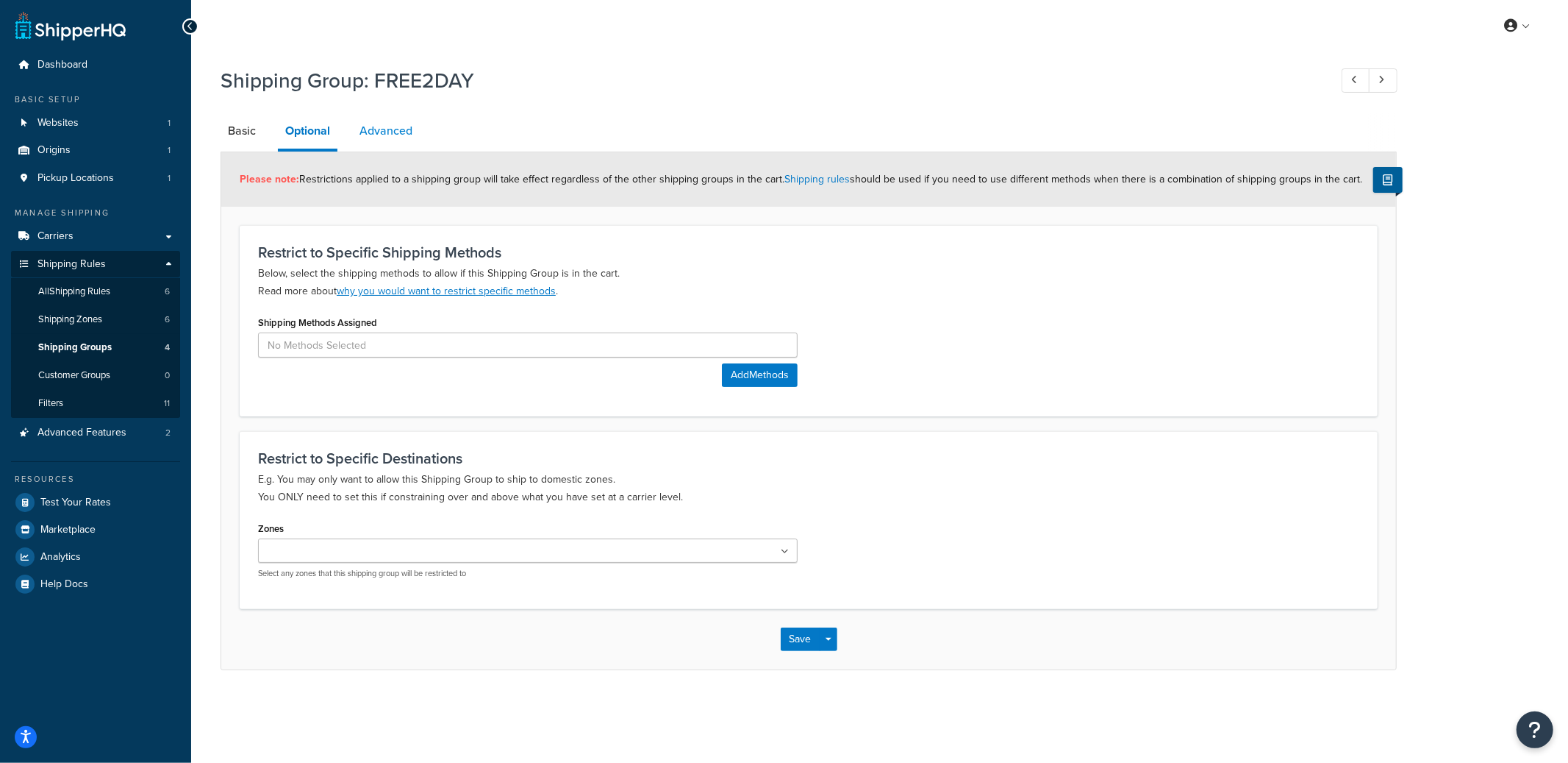
click at [385, 138] on link "Advanced" at bounding box center [385, 130] width 68 height 35
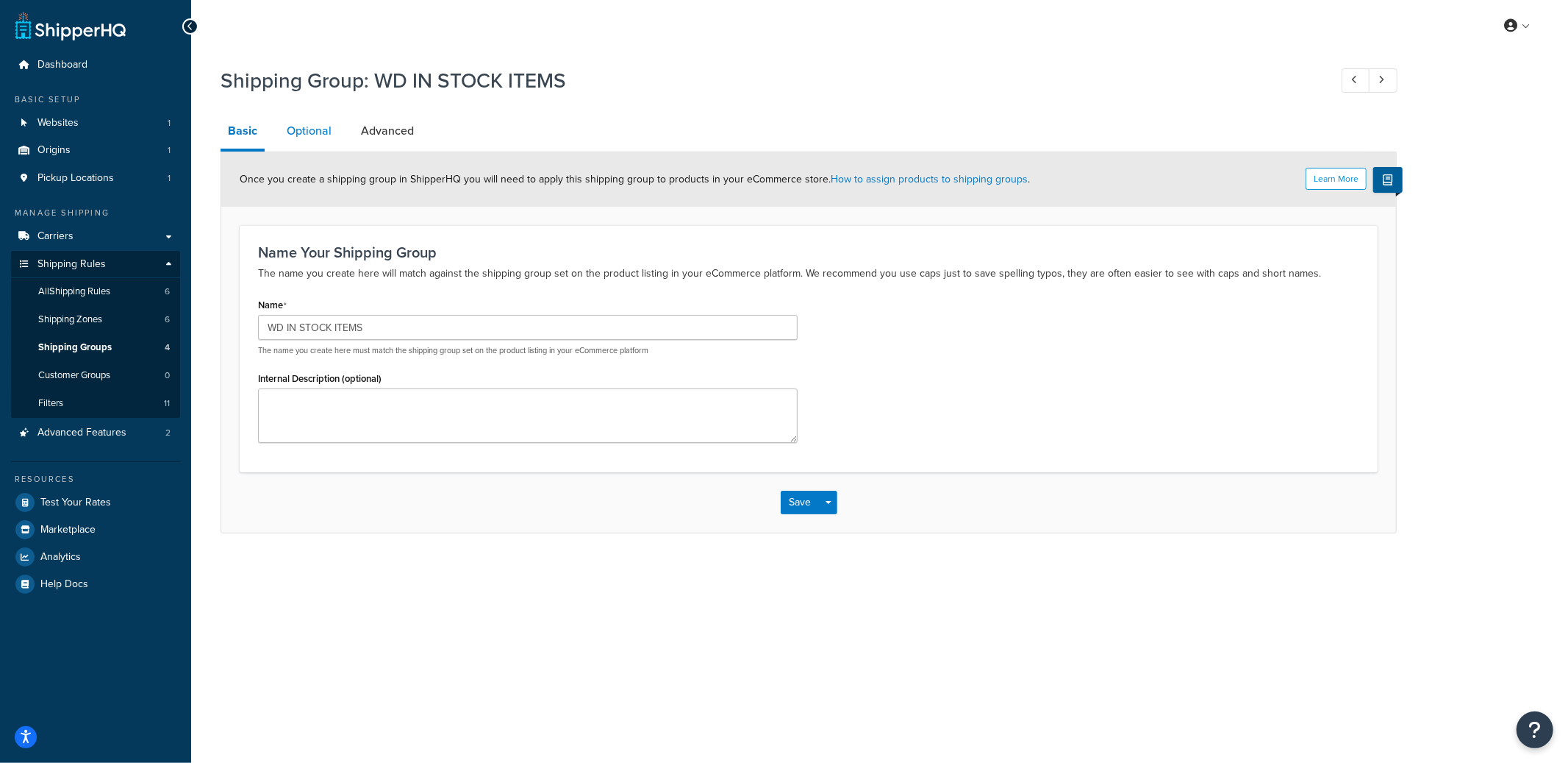
click at [329, 134] on link "Optional" at bounding box center [309, 130] width 60 height 35
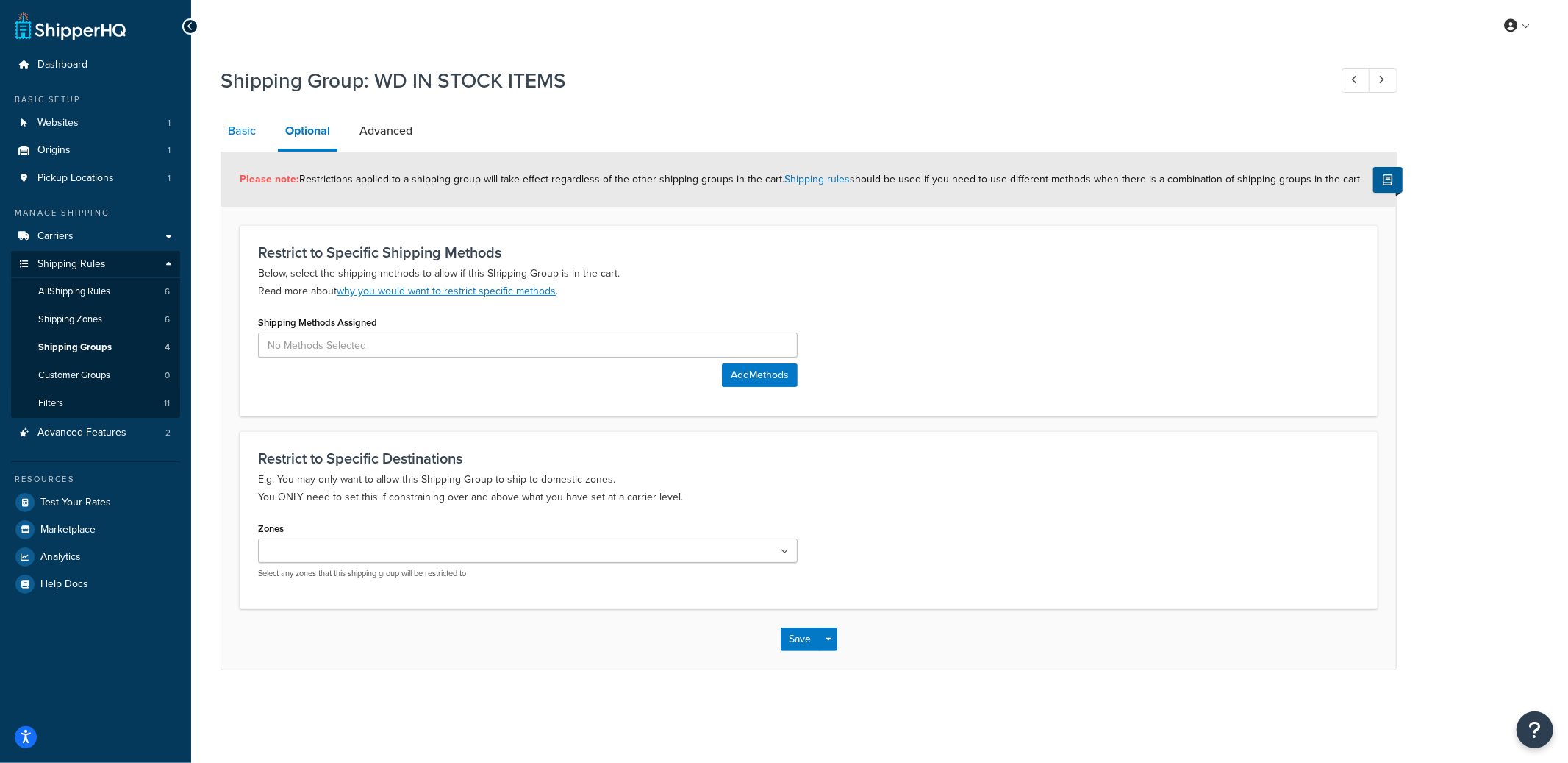
click at [259, 131] on link "Basic" at bounding box center [241, 130] width 43 height 35
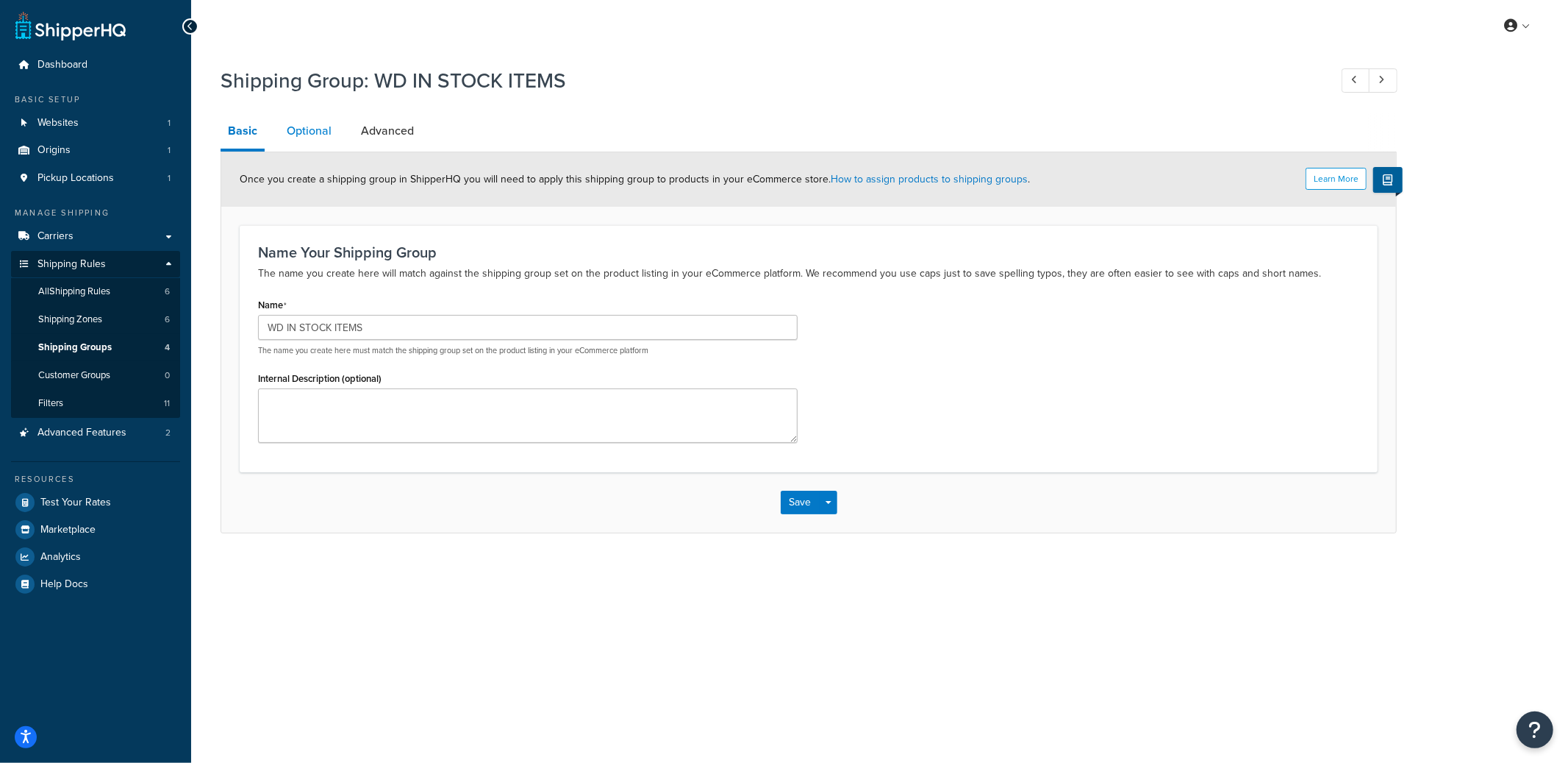
click at [308, 133] on link "Optional" at bounding box center [309, 130] width 60 height 35
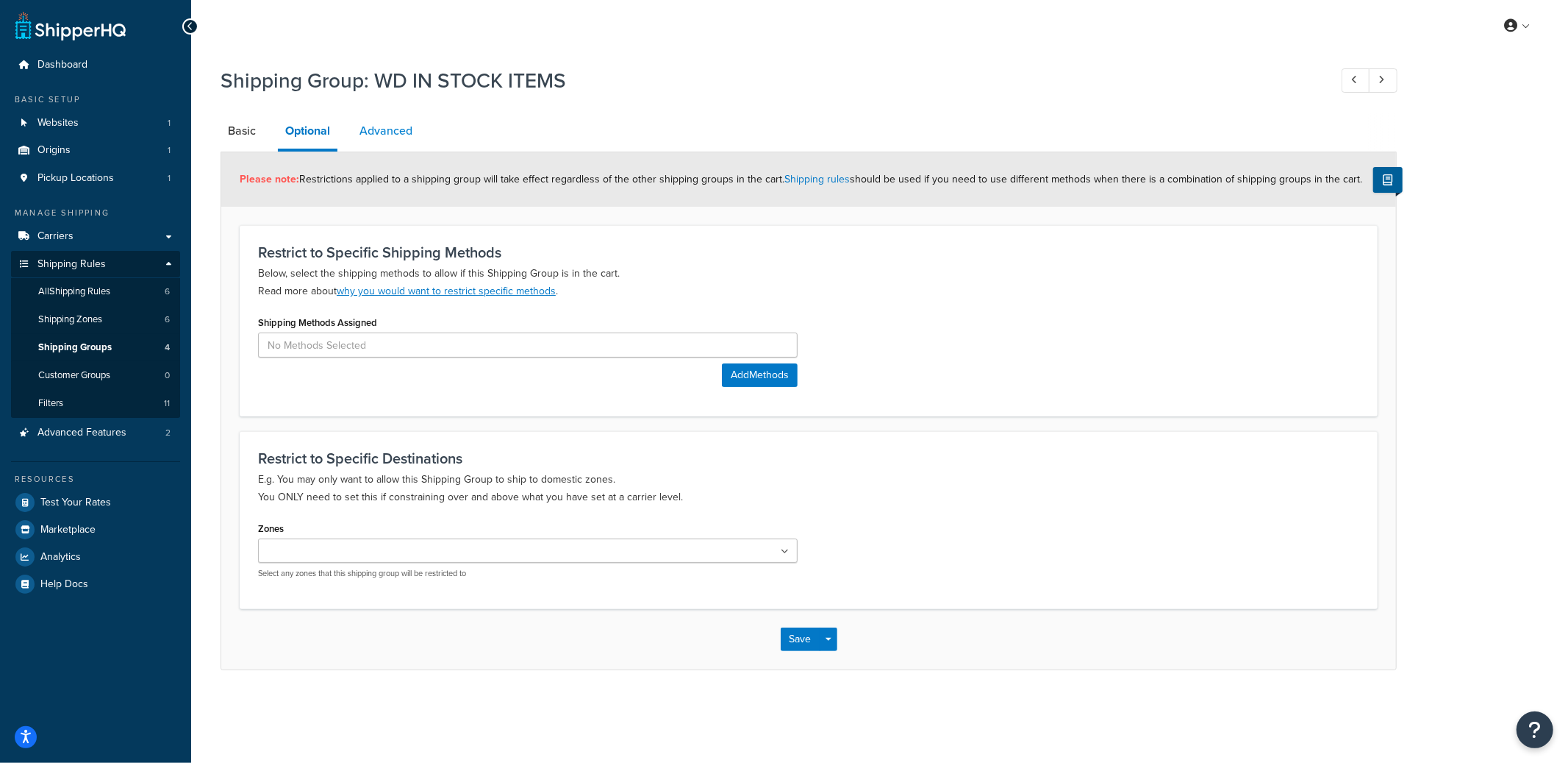
click at [394, 133] on link "Advanced" at bounding box center [385, 130] width 68 height 35
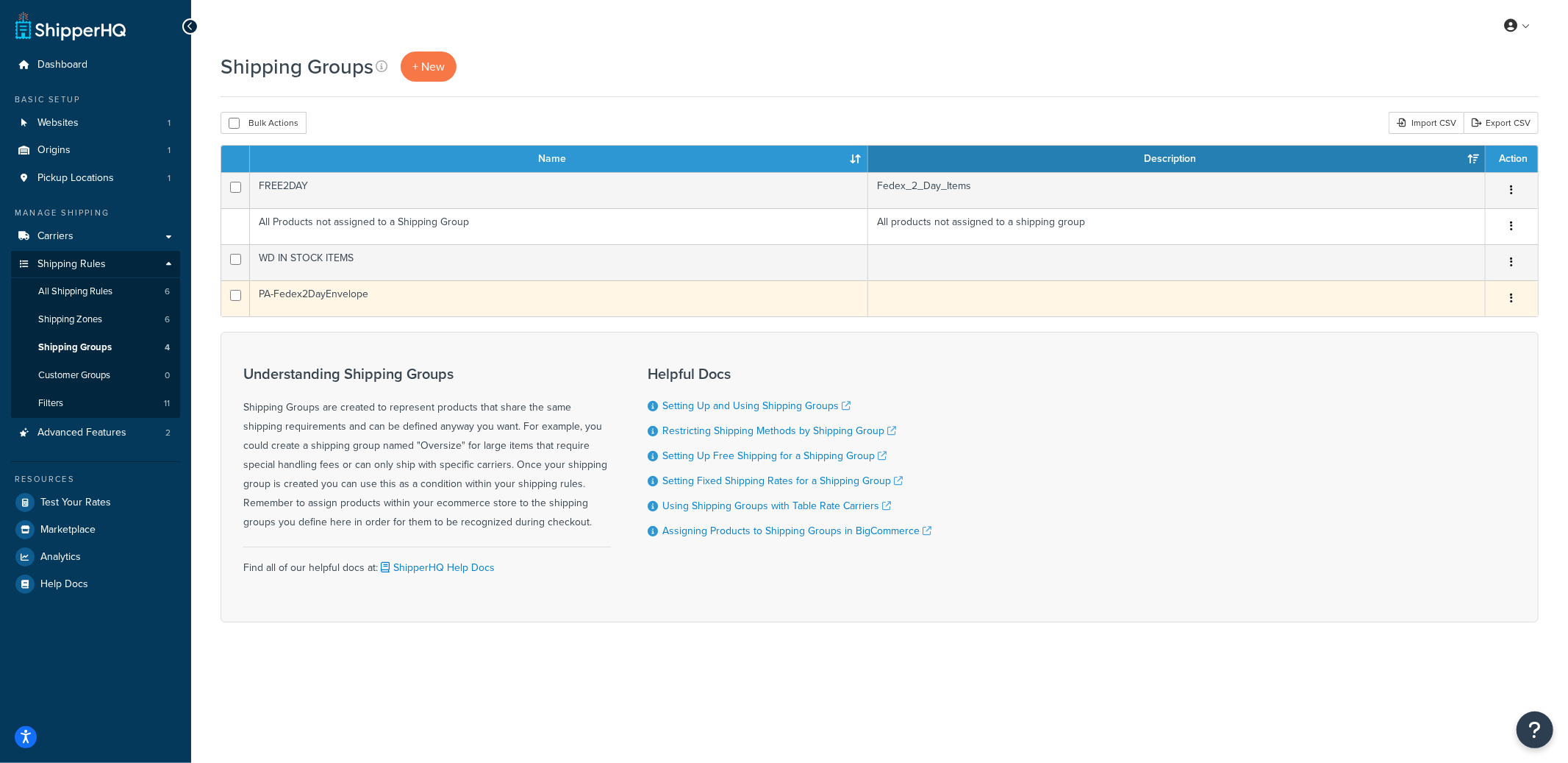
click at [1510, 304] on button "button" at bounding box center [1512, 298] width 20 height 24
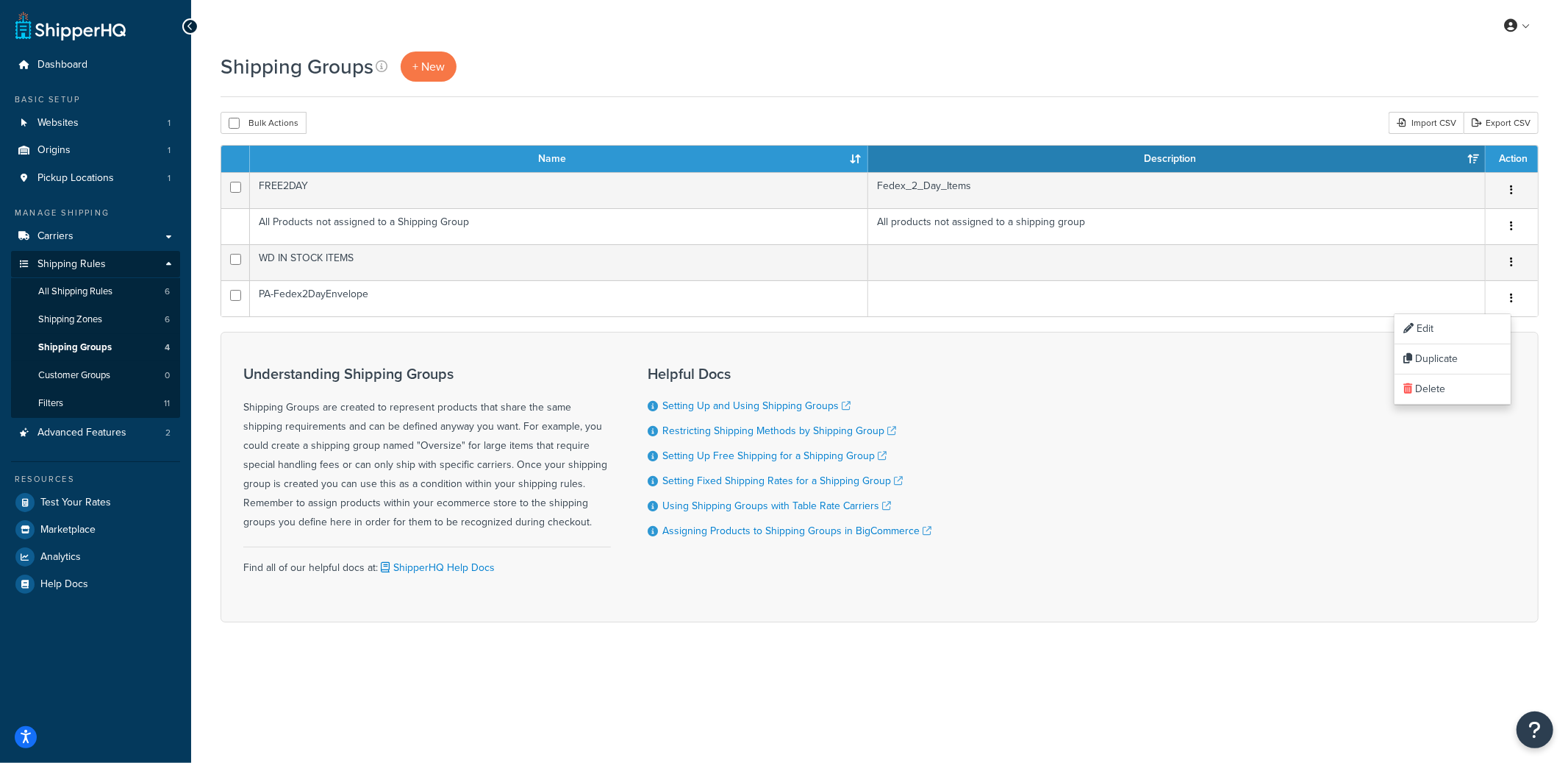
click at [702, 84] on div "Shipping Groups + New" at bounding box center [879, 74] width 1318 height 46
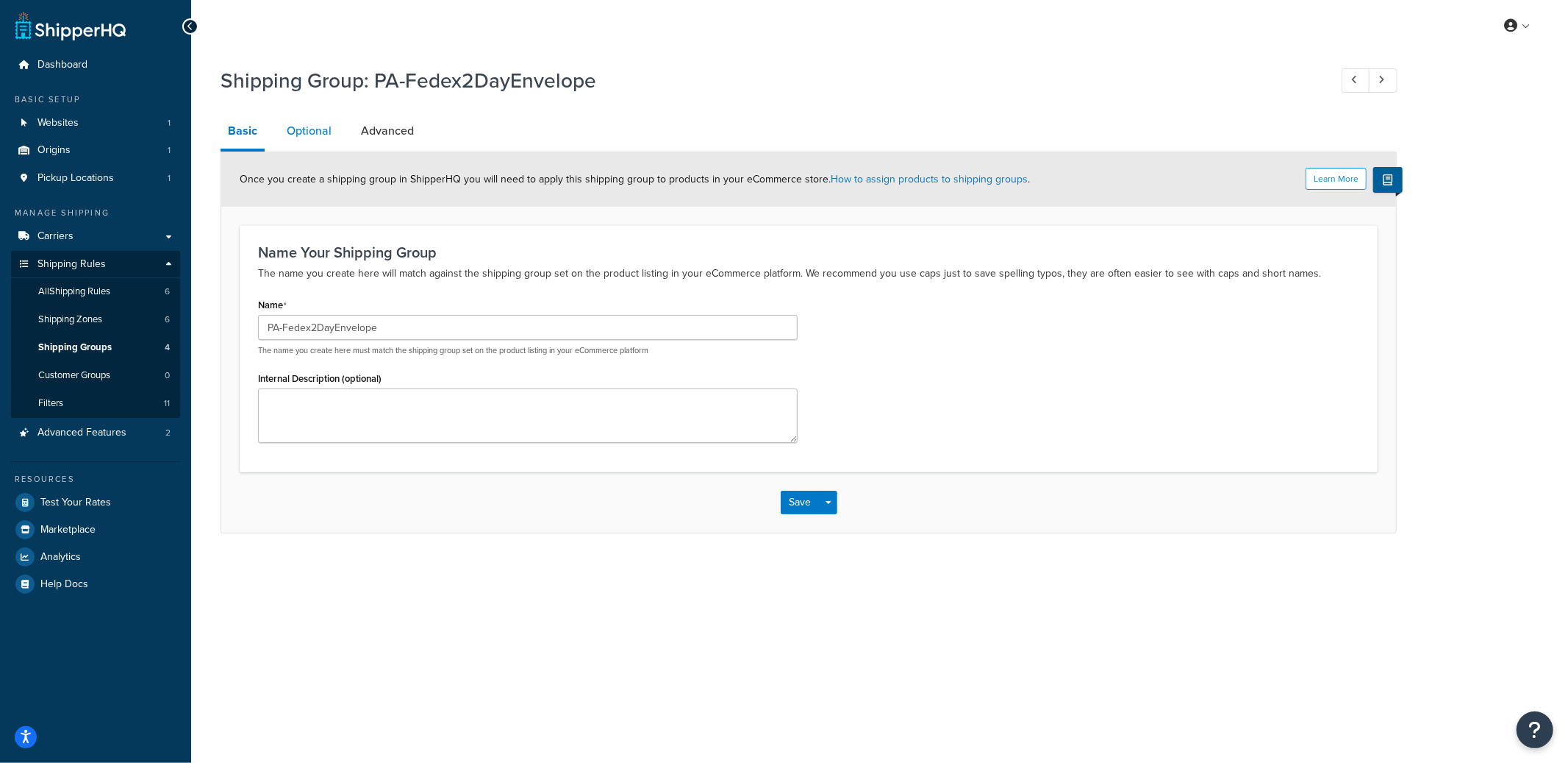
click at [289, 122] on link "Optional" at bounding box center [309, 130] width 60 height 35
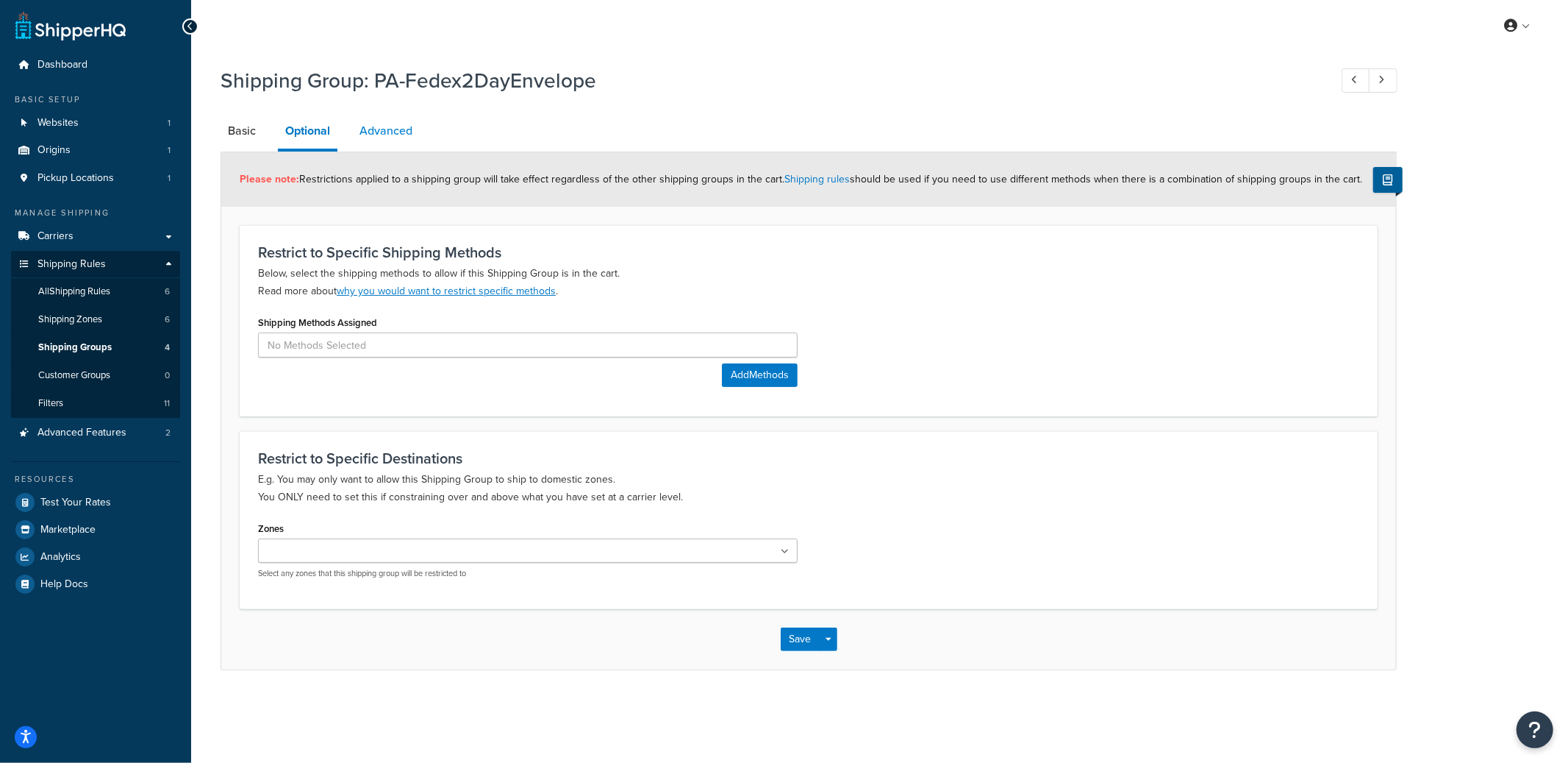
click at [367, 118] on link "Advanced" at bounding box center [385, 130] width 68 height 35
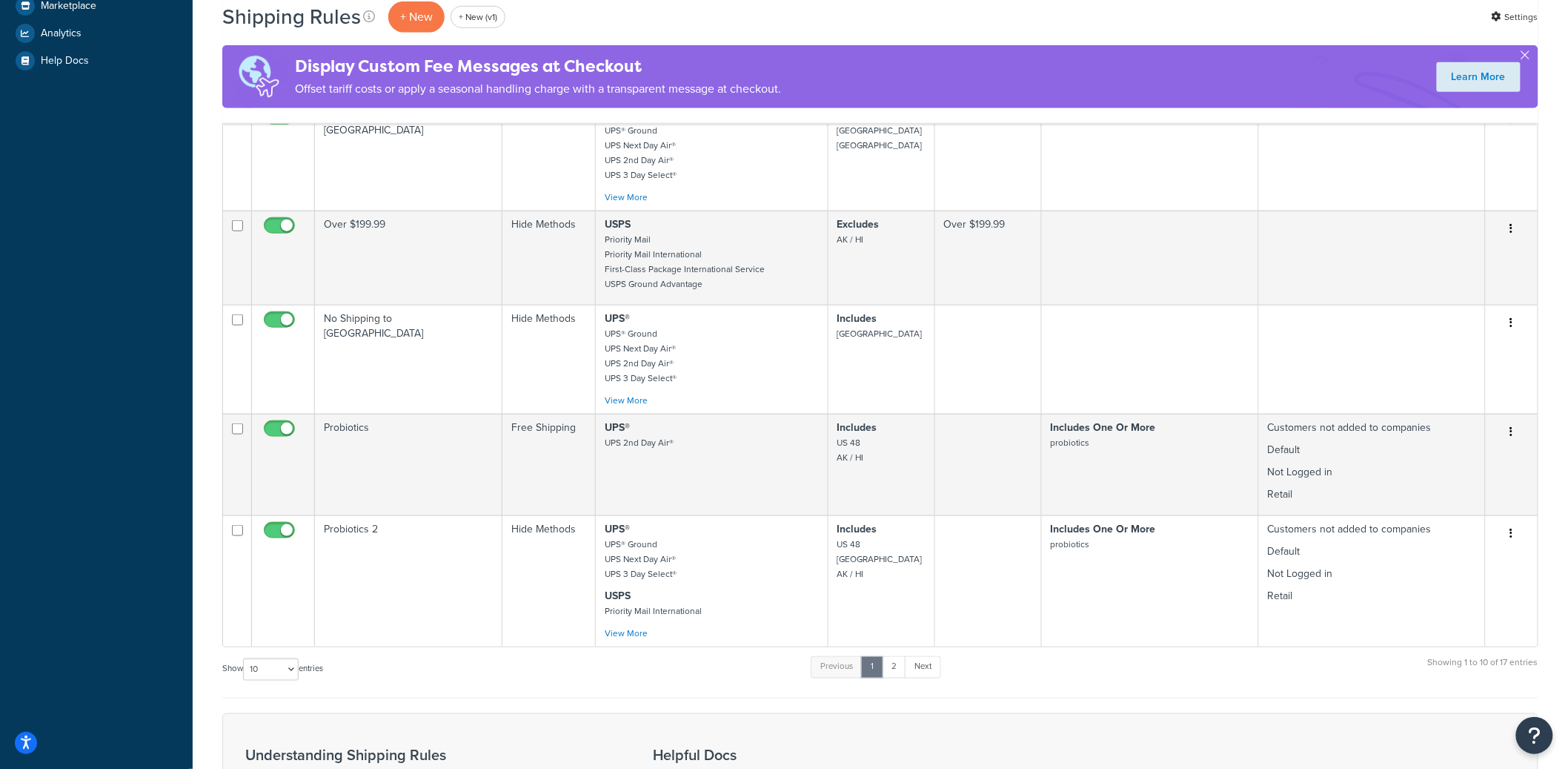
scroll to position [826, 0]
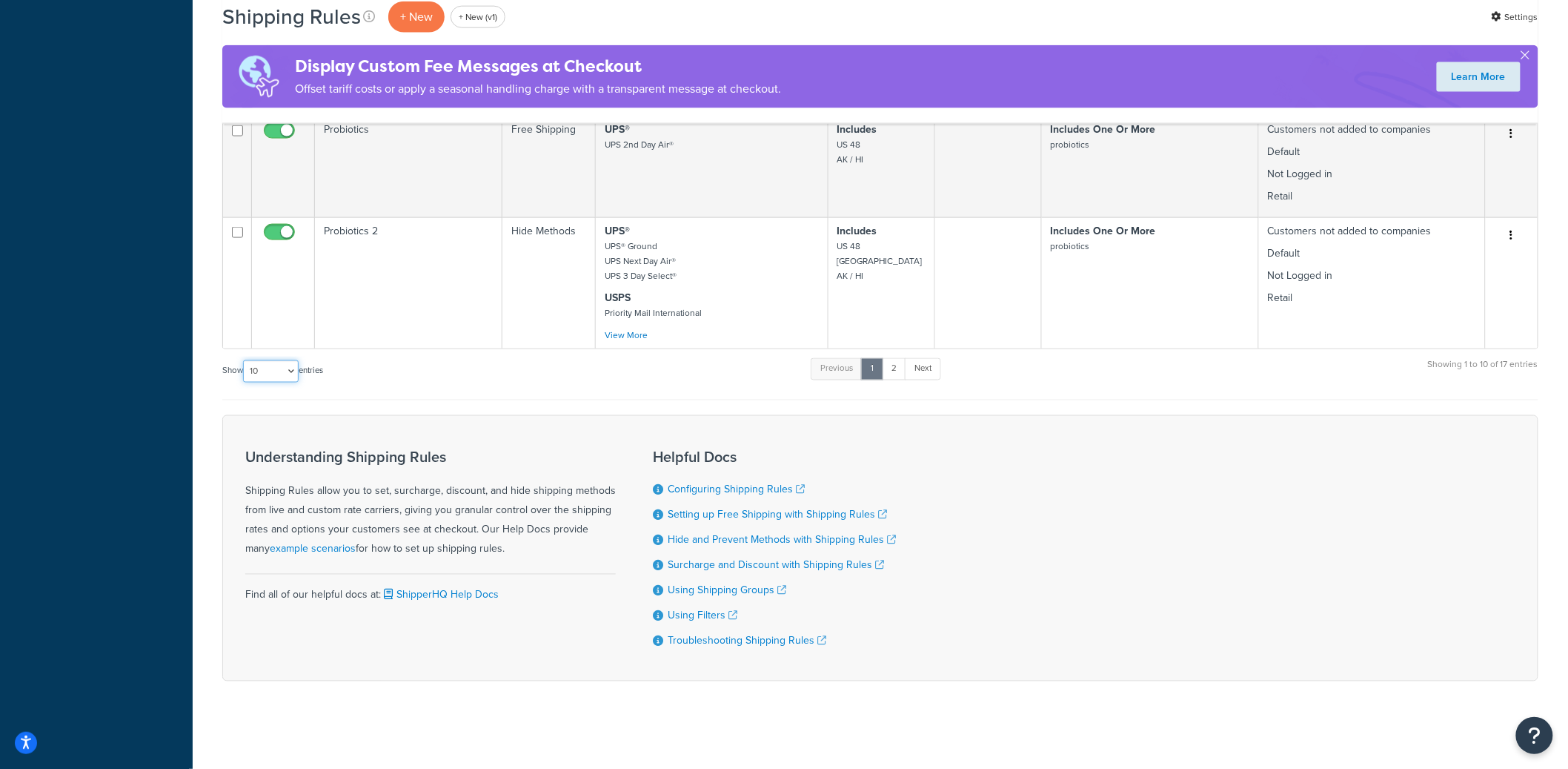
click at [285, 368] on select "10 15 25 50 100 1000" at bounding box center [271, 371] width 55 height 22
select select "50"
click at [244, 361] on select "10 15 25 50 100 1000" at bounding box center [271, 371] width 55 height 22
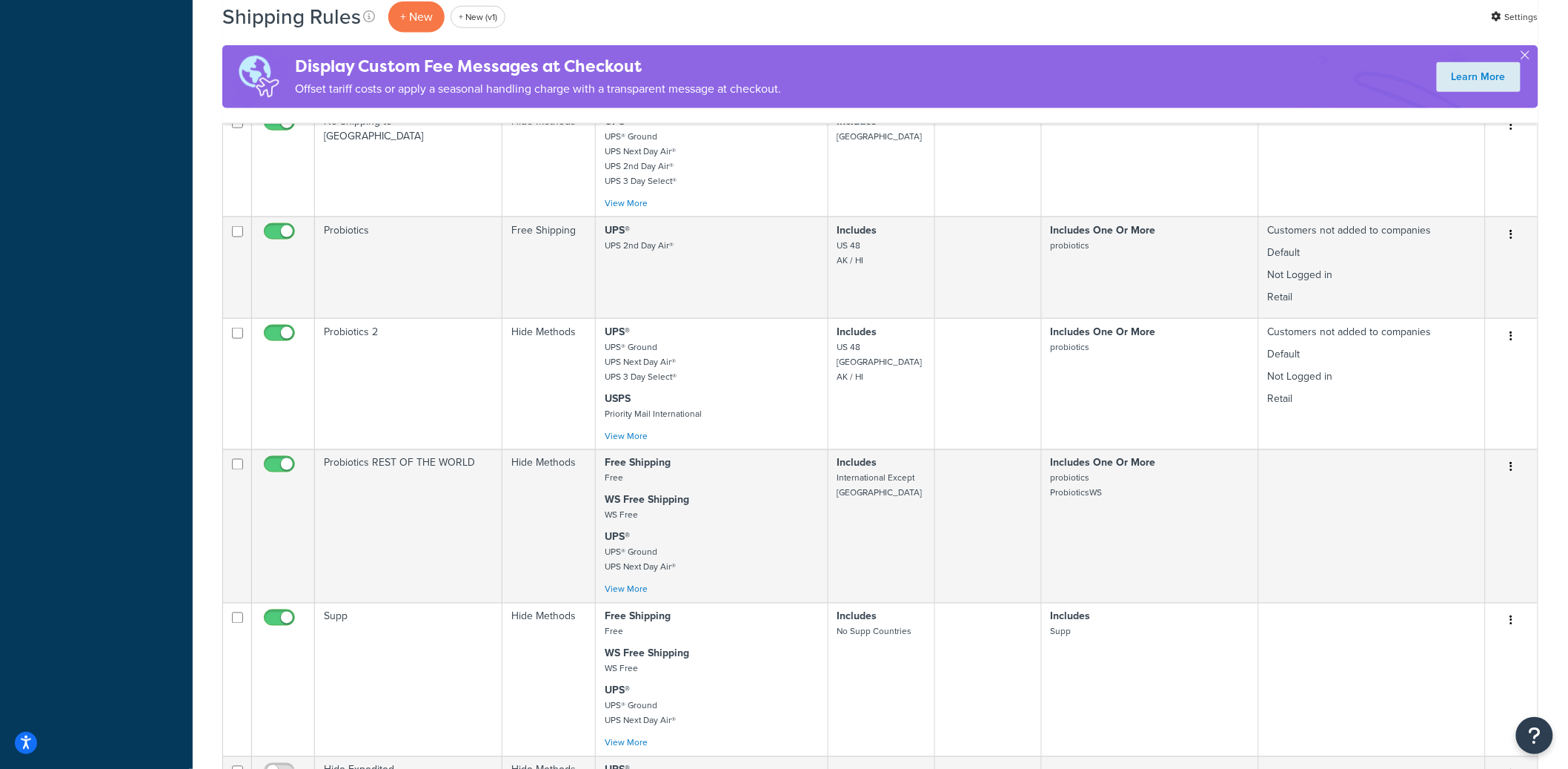
scroll to position [705, 0]
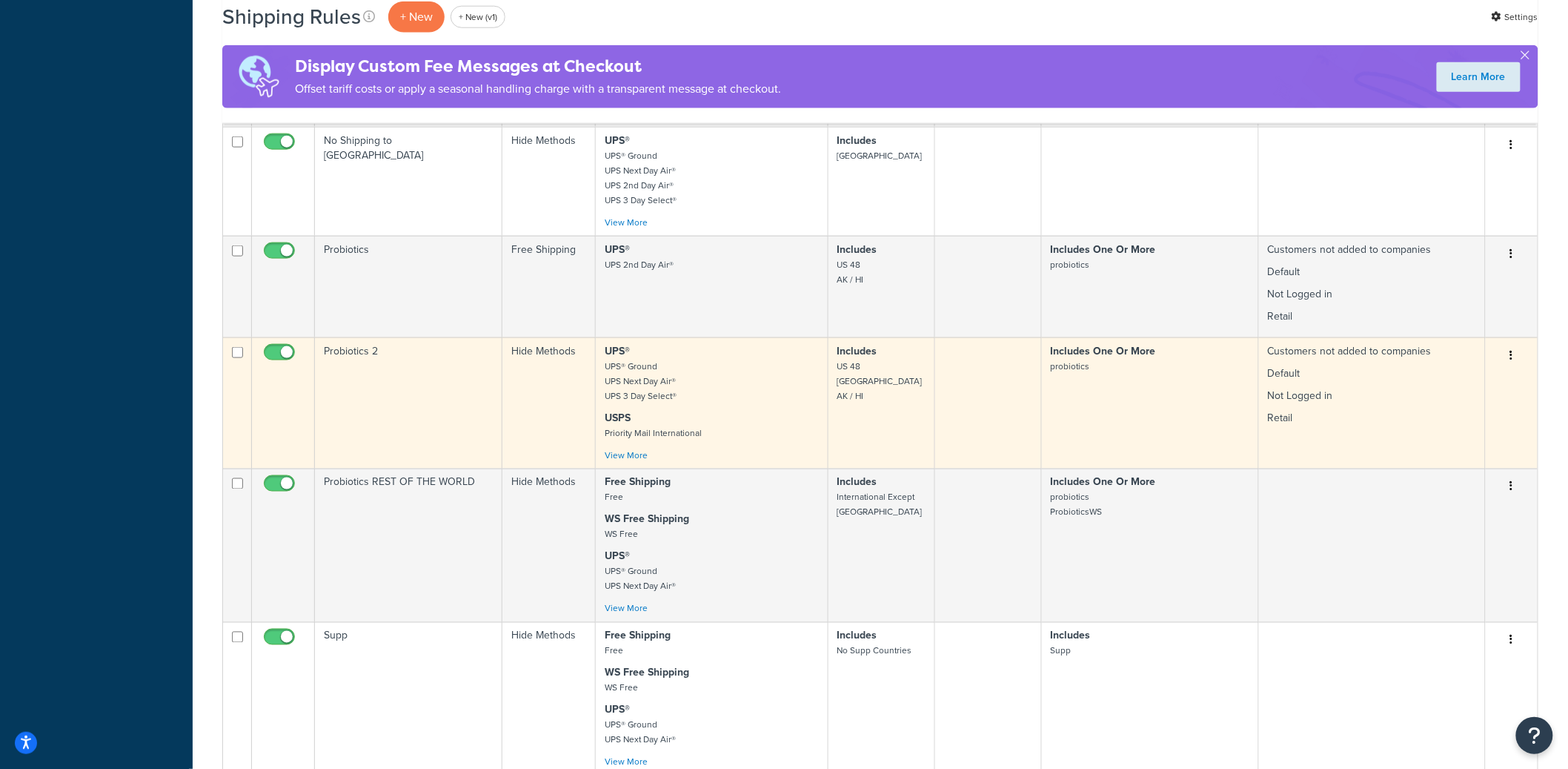
click at [357, 348] on td "Probiotics 2" at bounding box center [408, 403] width 187 height 131
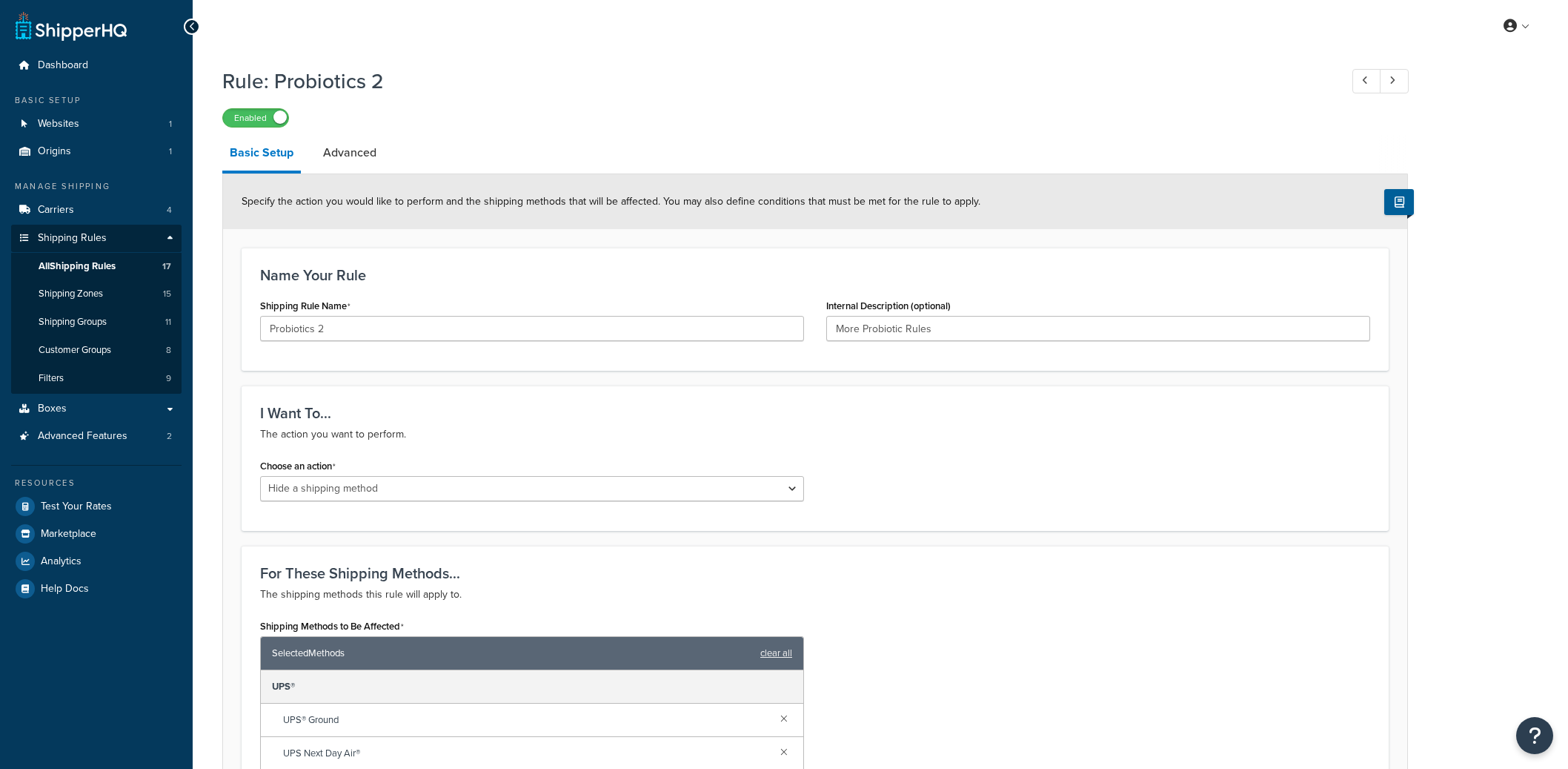
select select "HIDE"
click at [330, 330] on input "Probiotics 2" at bounding box center [531, 328] width 544 height 26
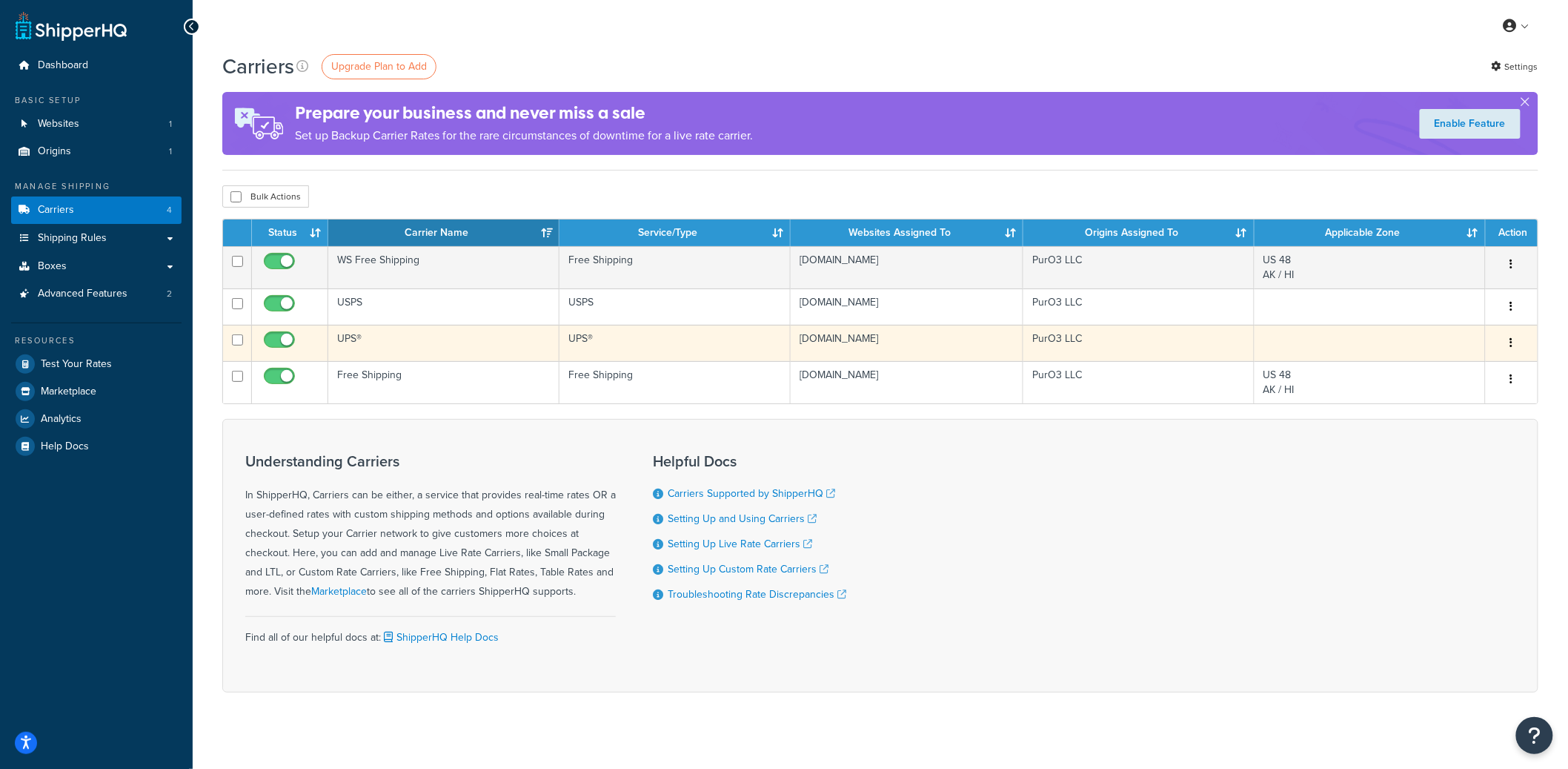
click at [392, 342] on td "UPS®" at bounding box center [444, 342] width 231 height 36
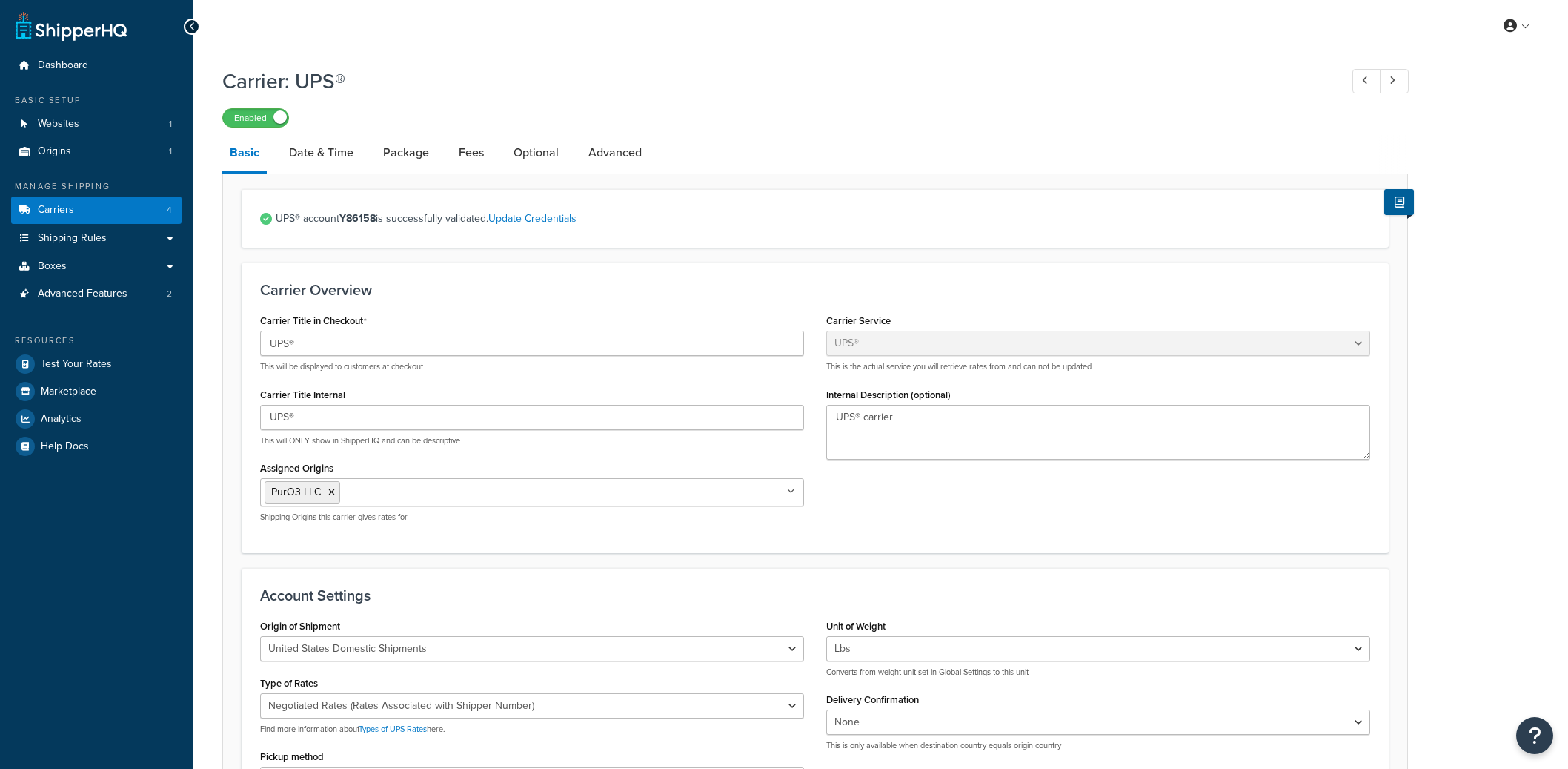
select select "ups"
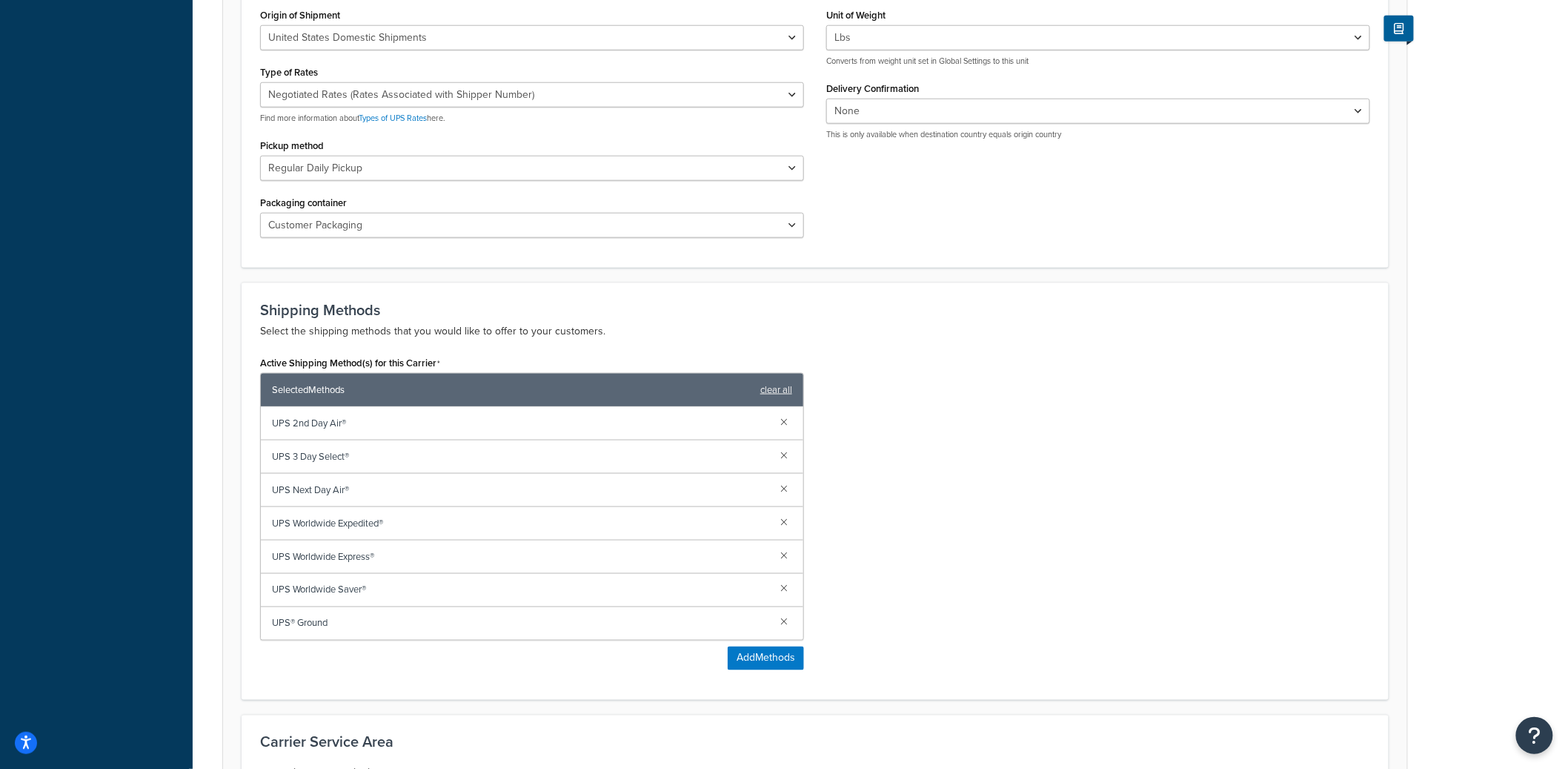
scroll to position [688, 0]
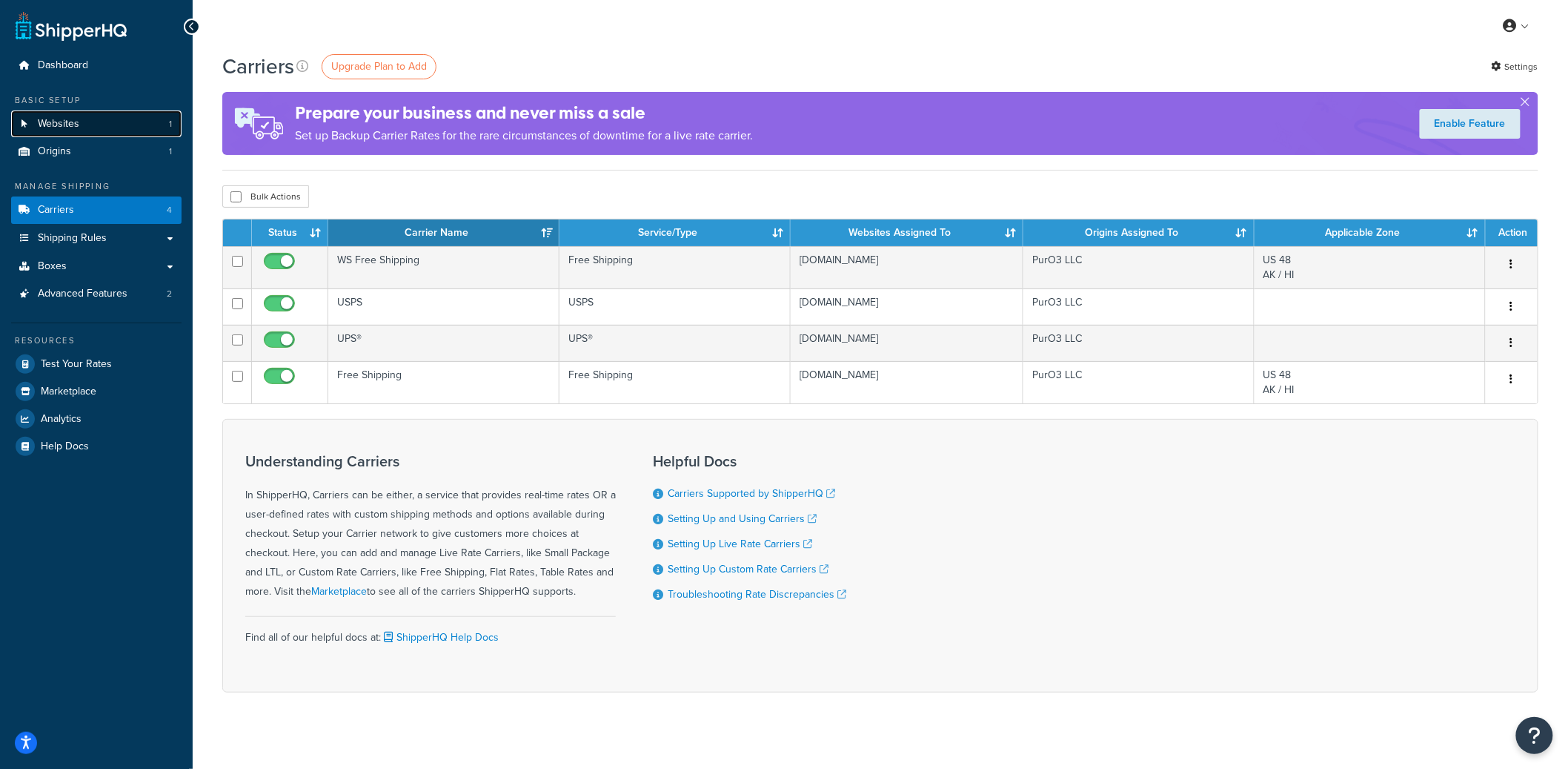
click at [120, 127] on link "Websites 1" at bounding box center [96, 124] width 171 height 27
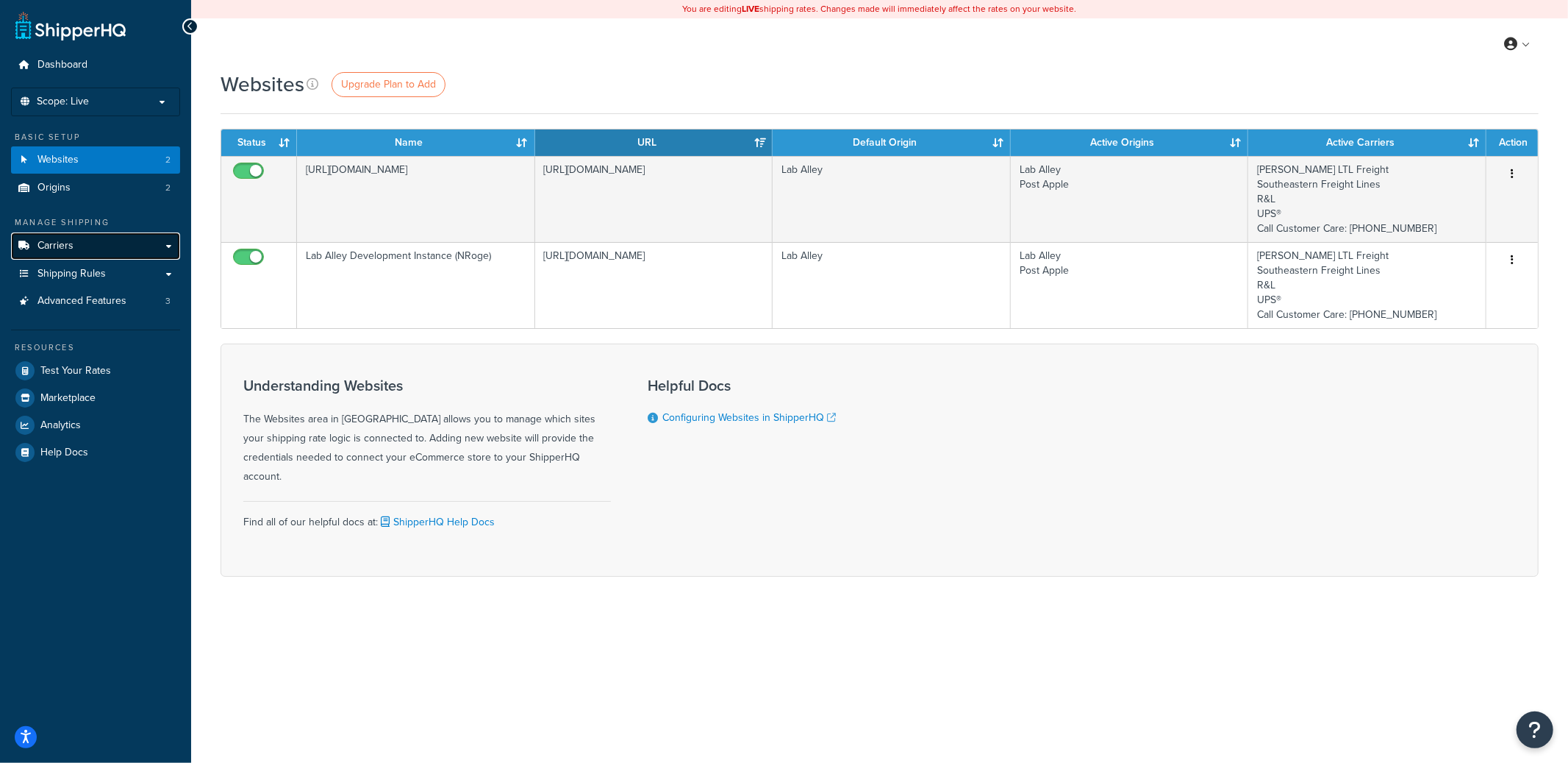
click at [115, 243] on link "Carriers" at bounding box center [95, 246] width 169 height 27
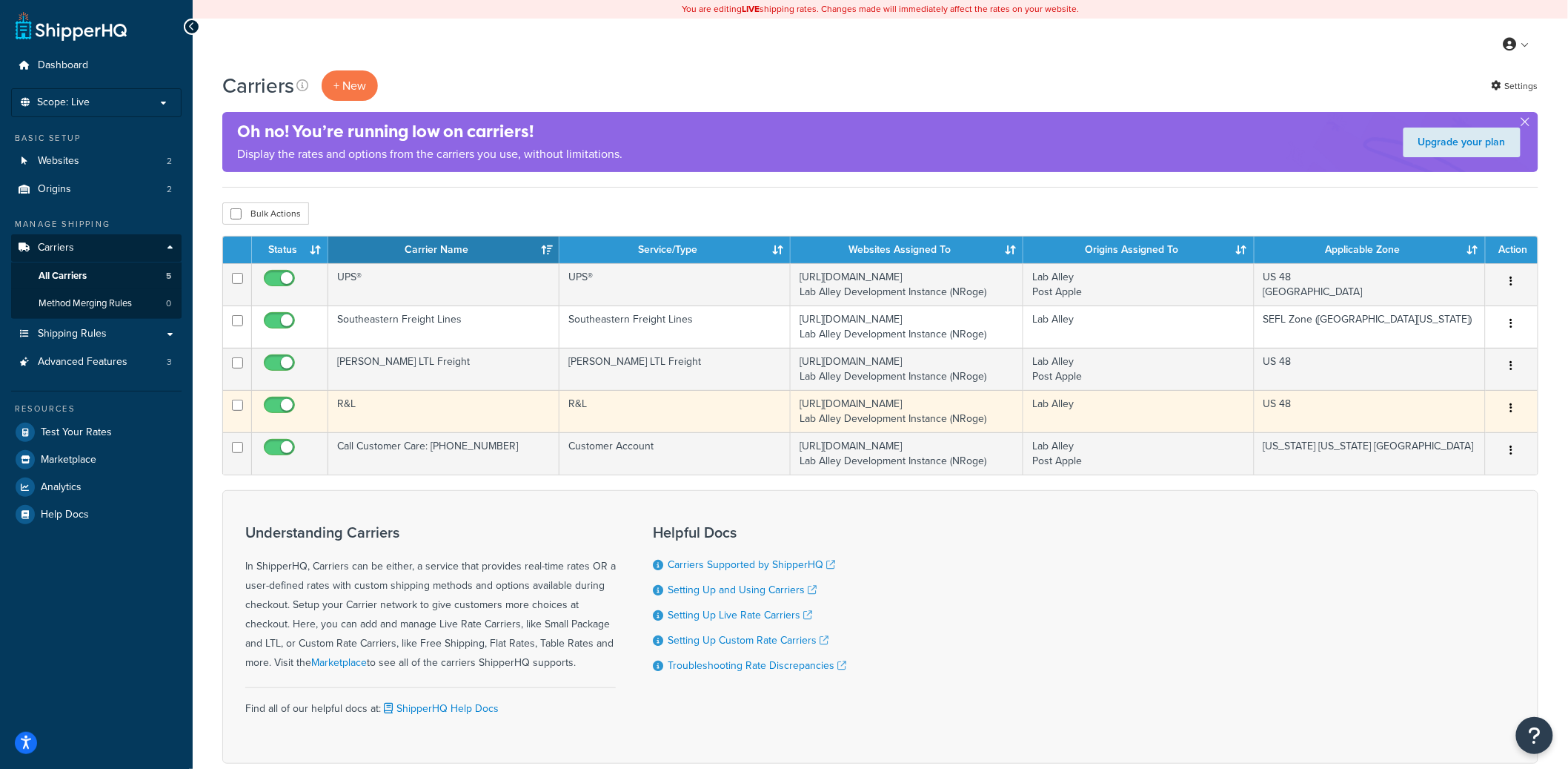
click at [496, 408] on td "R&L" at bounding box center [444, 410] width 231 height 42
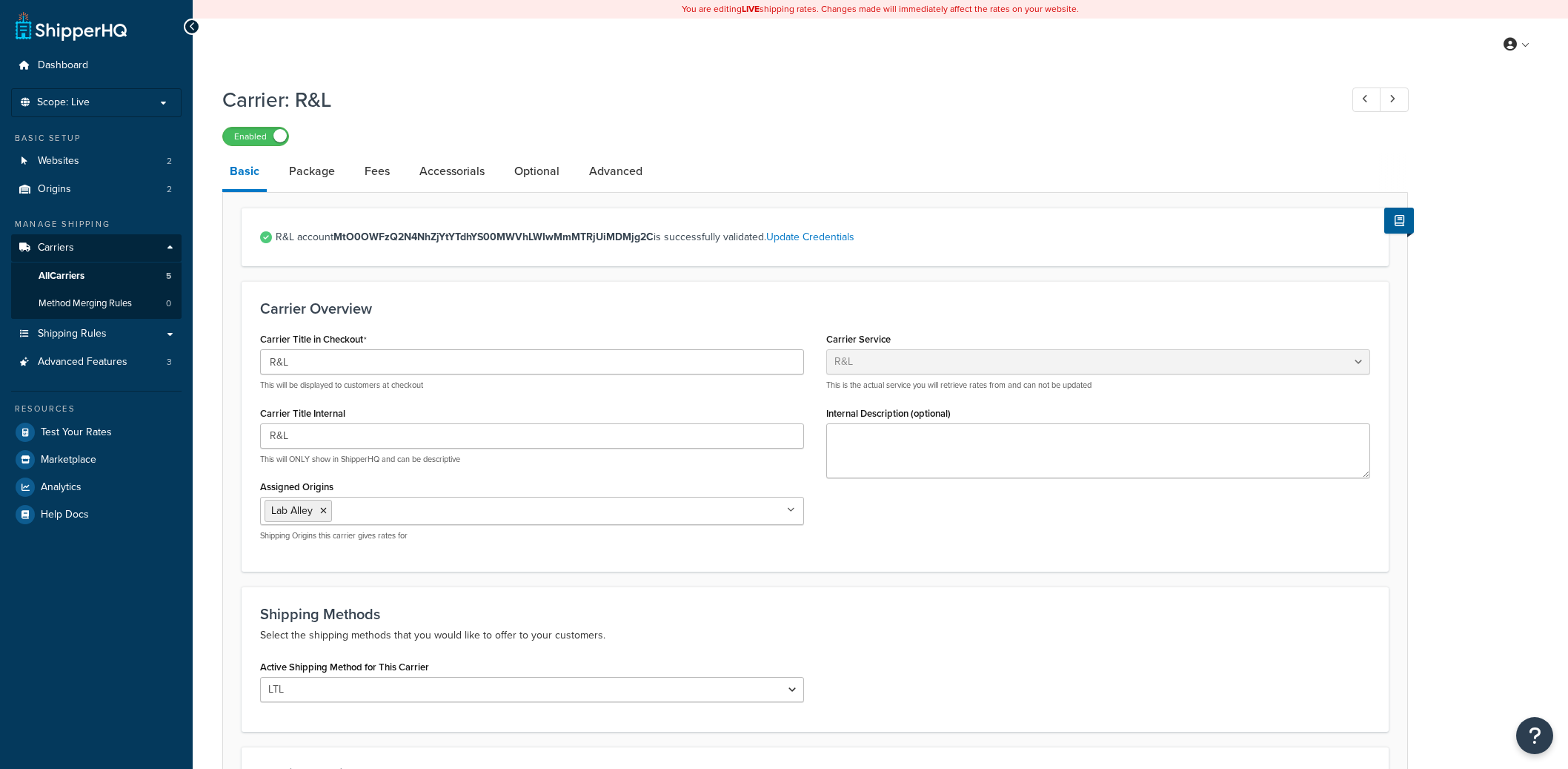
select select "rlFreight"
click at [316, 185] on link "Package" at bounding box center [312, 171] width 61 height 35
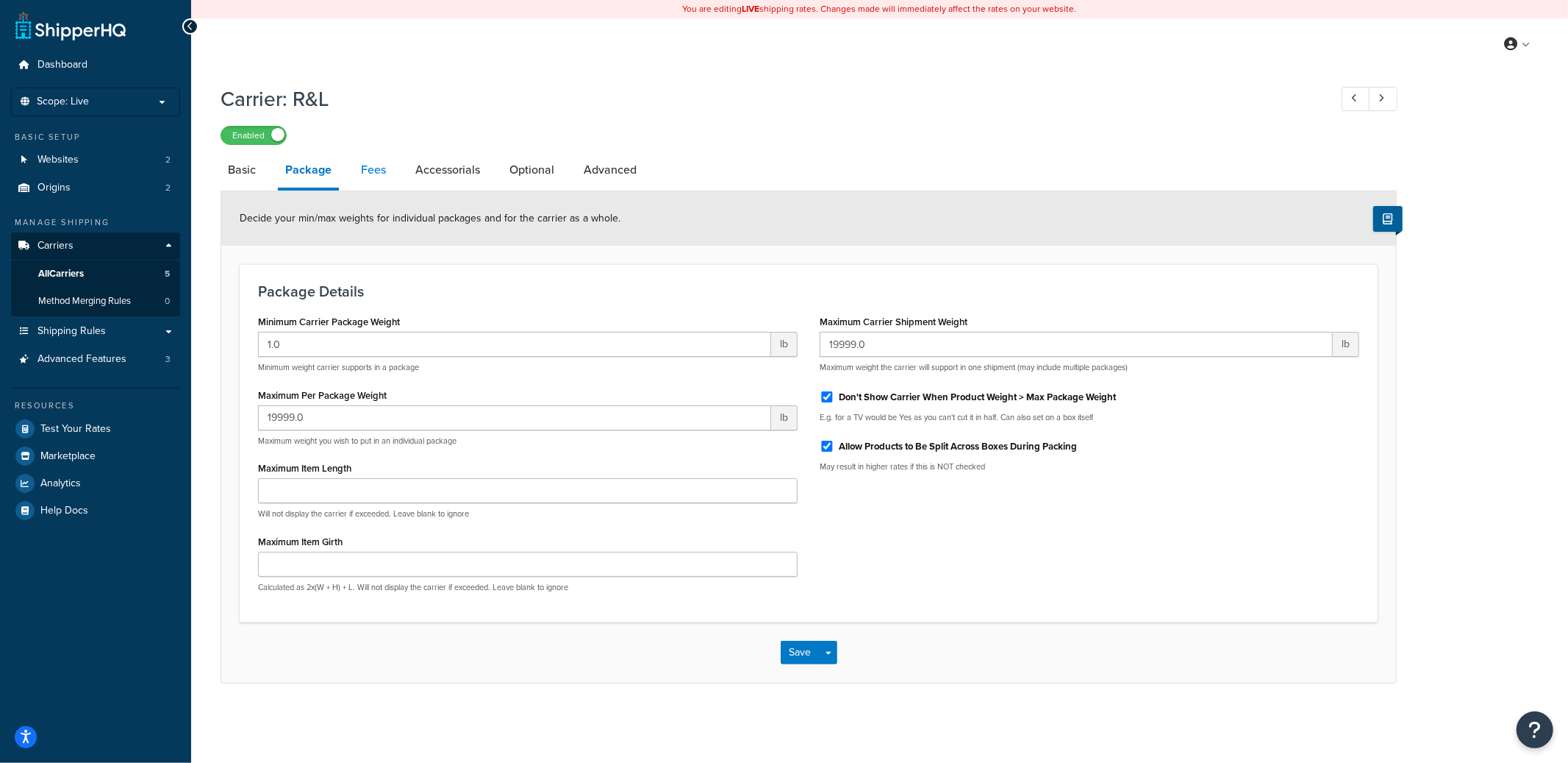
click at [363, 177] on link "Fees" at bounding box center [373, 169] width 40 height 35
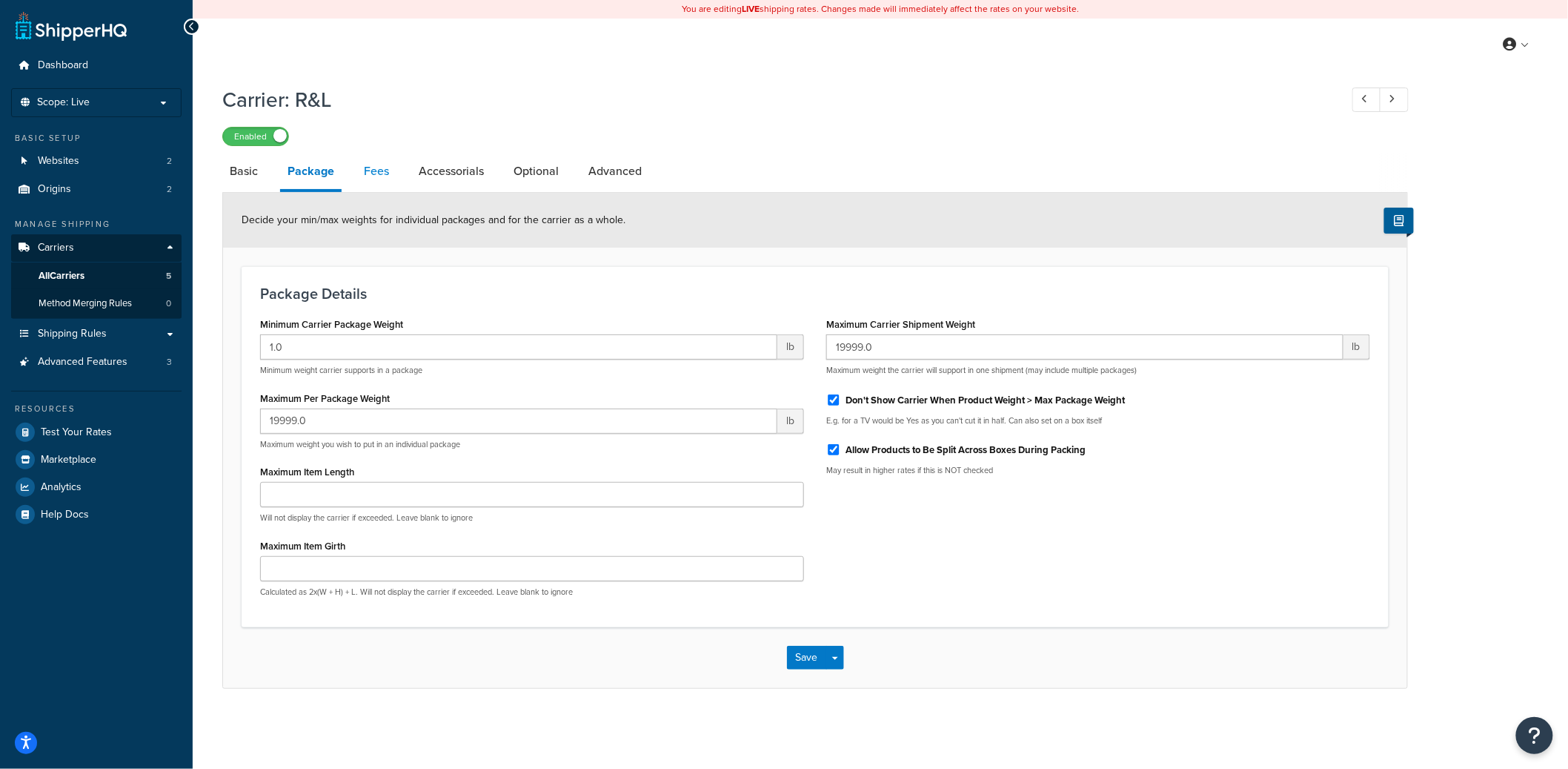
select select "AFTER"
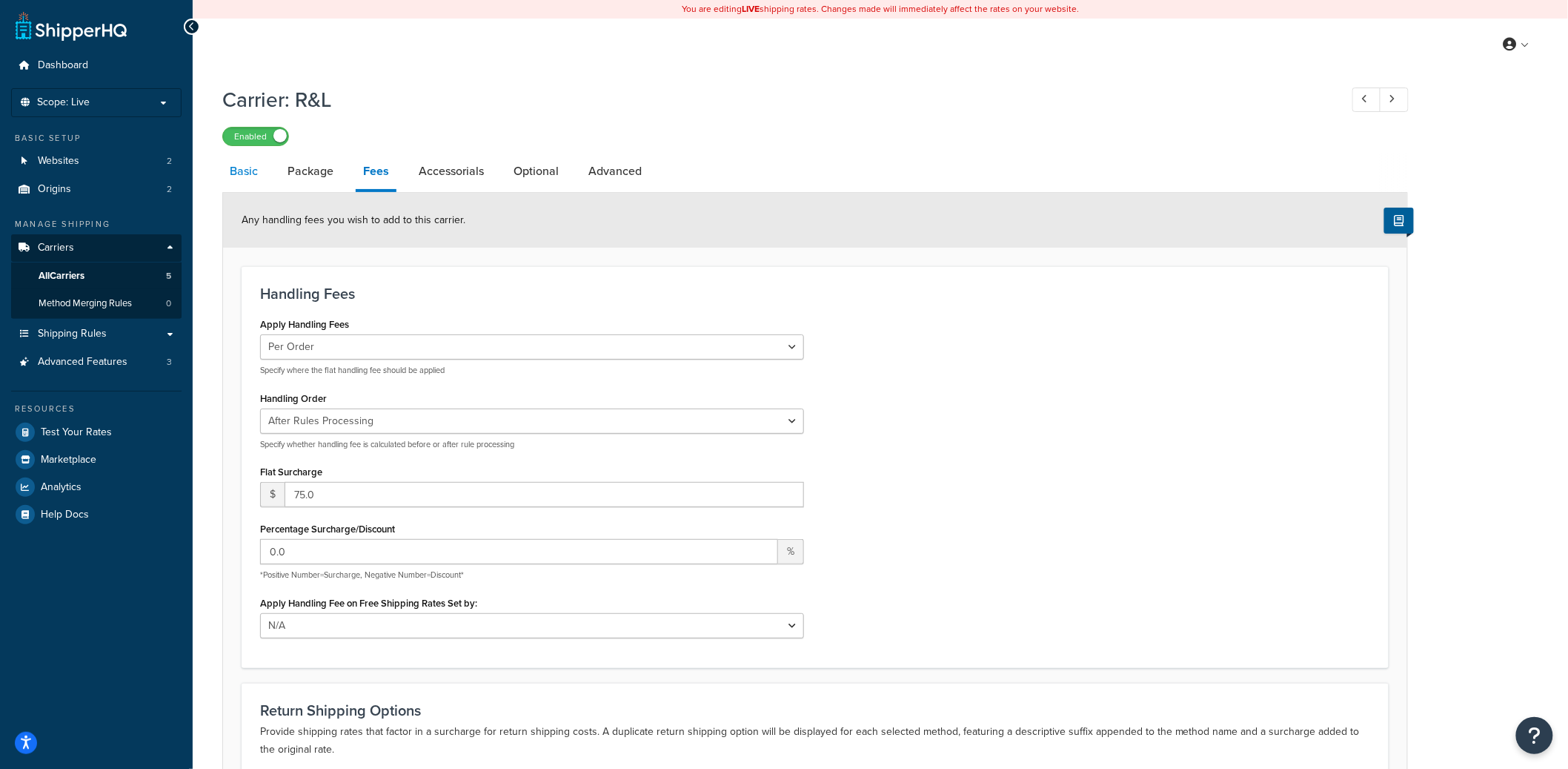
click at [237, 169] on link "Basic" at bounding box center [243, 171] width 43 height 35
select select "rlFreight"
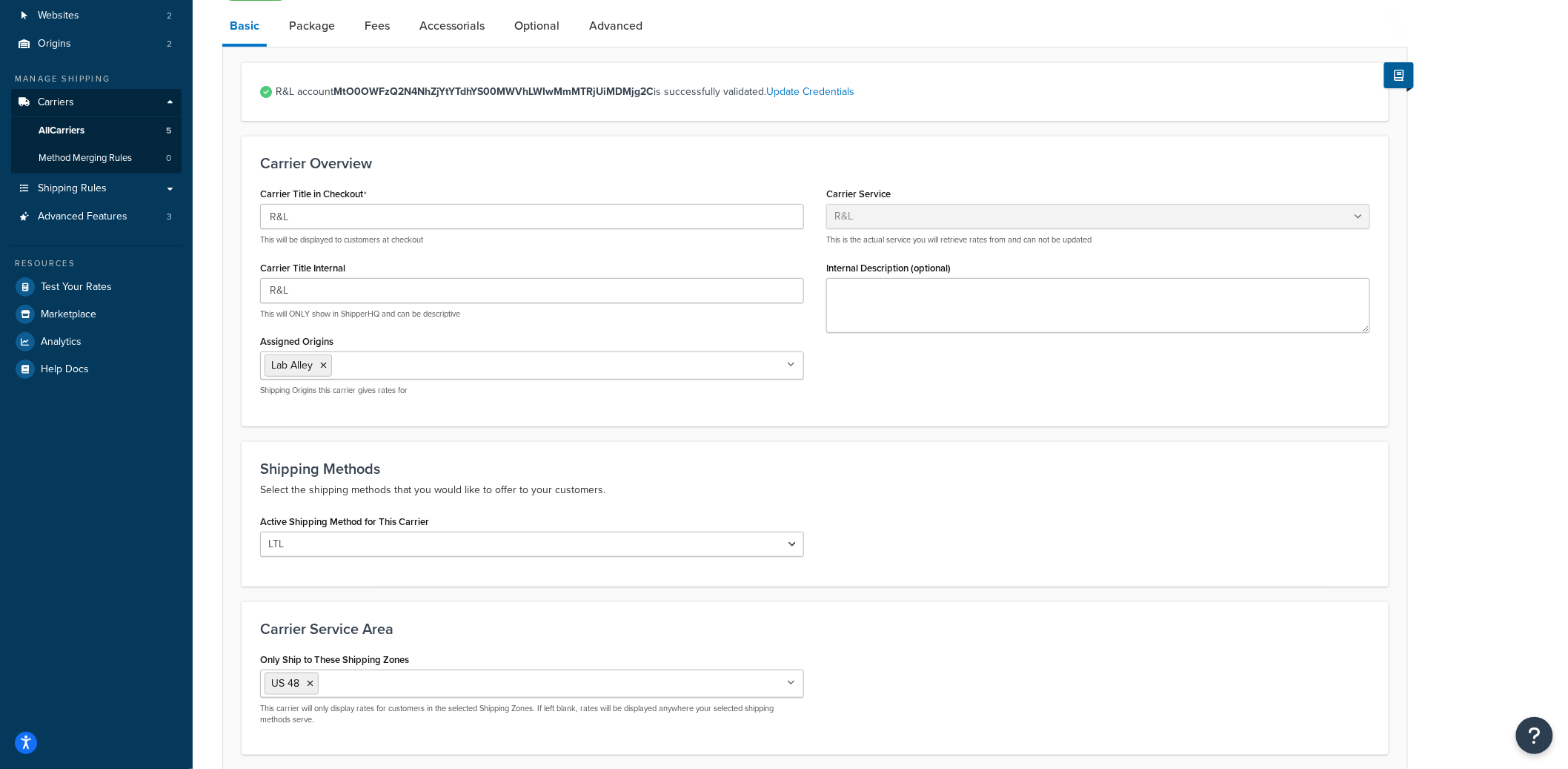
scroll to position [221, 0]
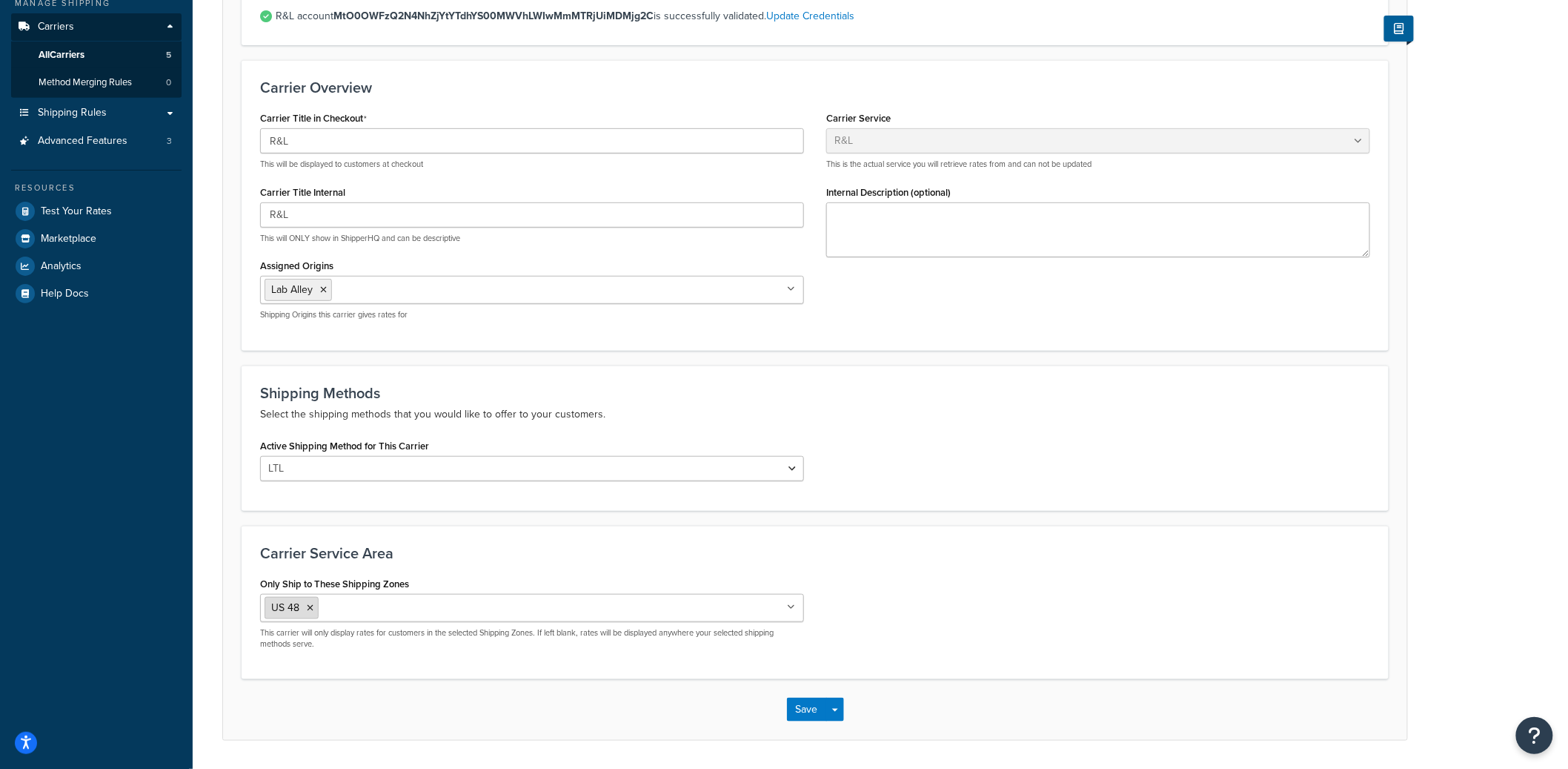
click at [312, 605] on icon at bounding box center [310, 607] width 7 height 9
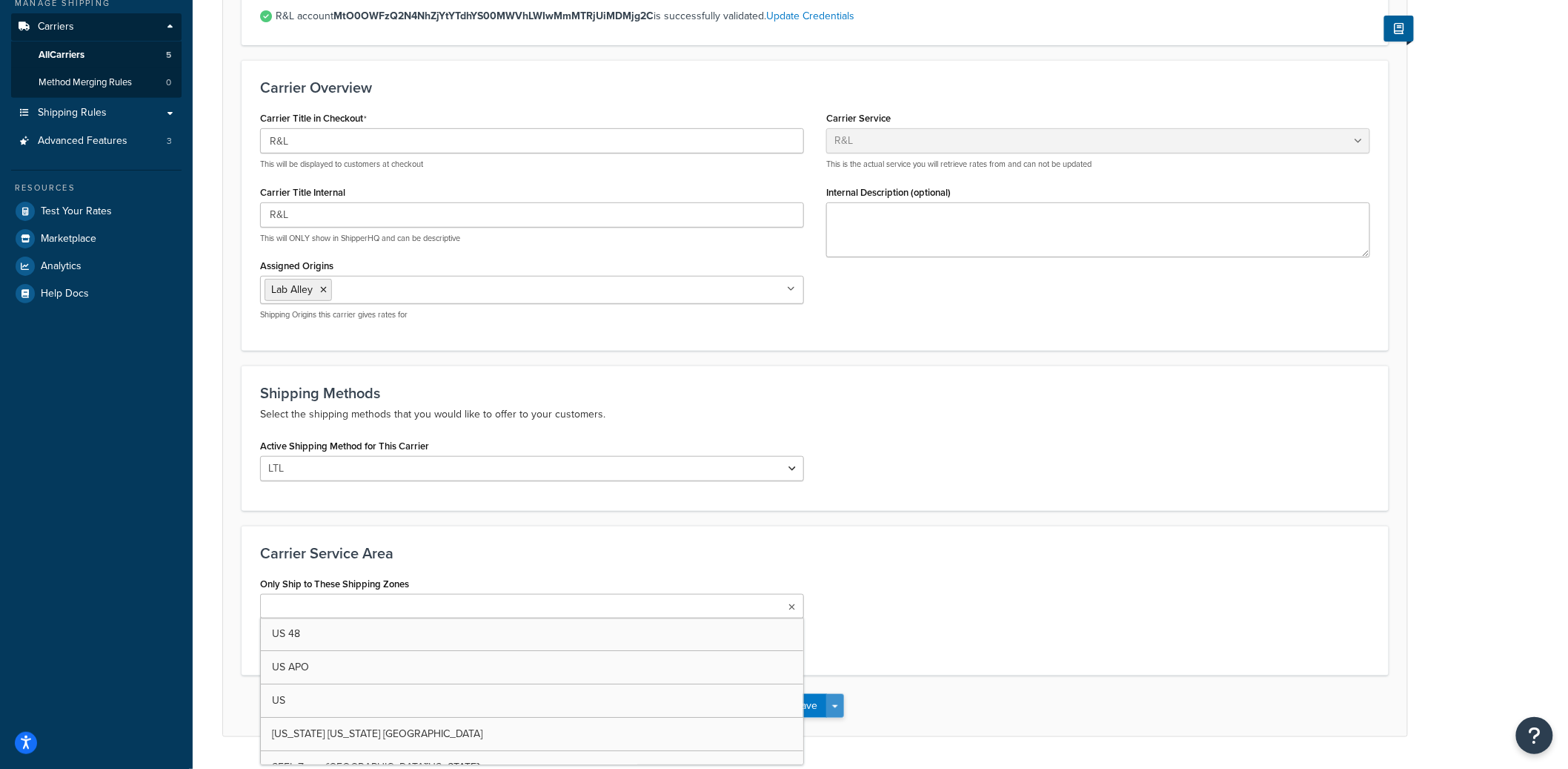
click at [840, 701] on button "Save Dropdown" at bounding box center [836, 705] width 18 height 24
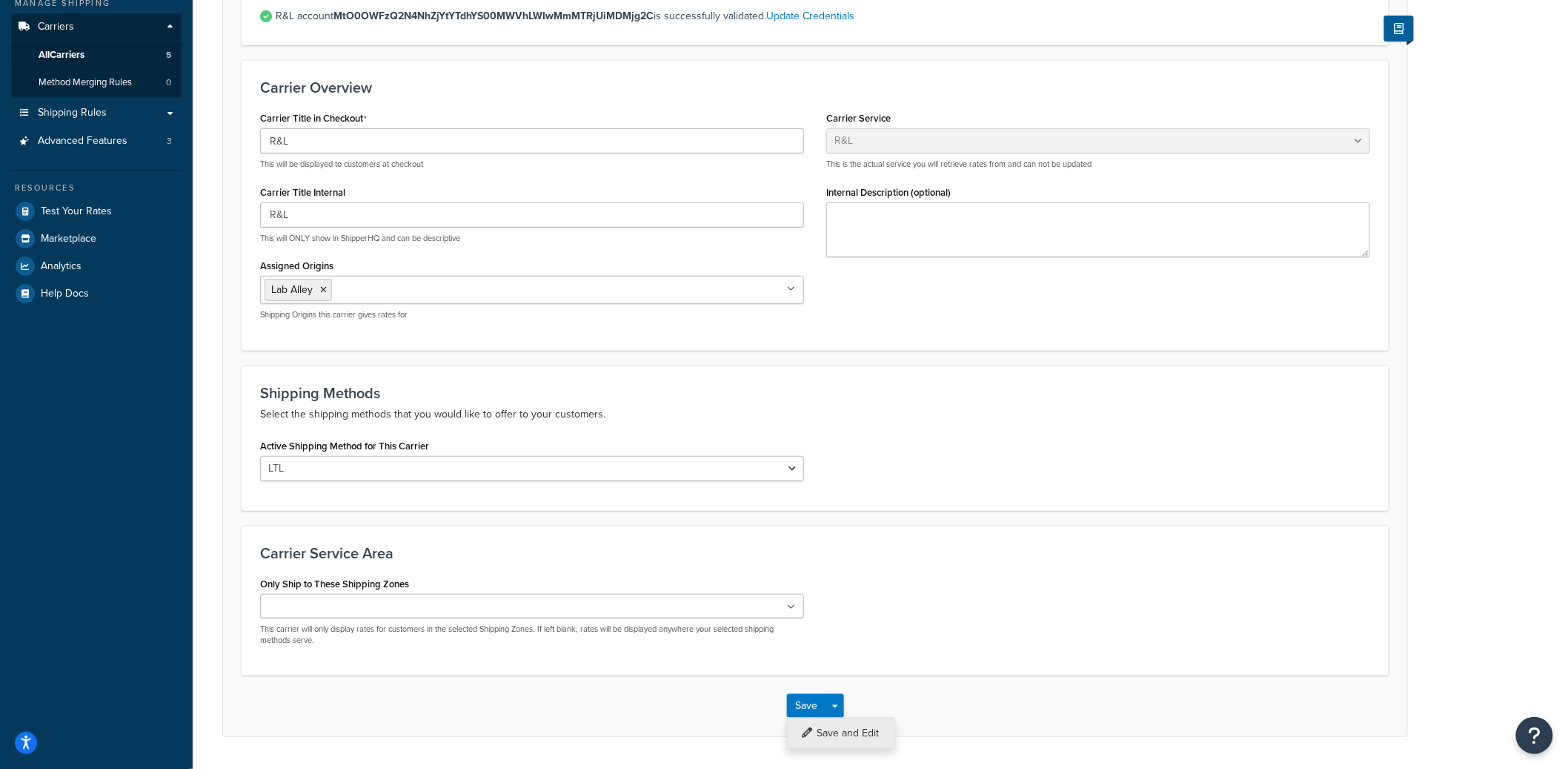
click at [846, 725] on button "Save and Edit" at bounding box center [841, 734] width 108 height 31
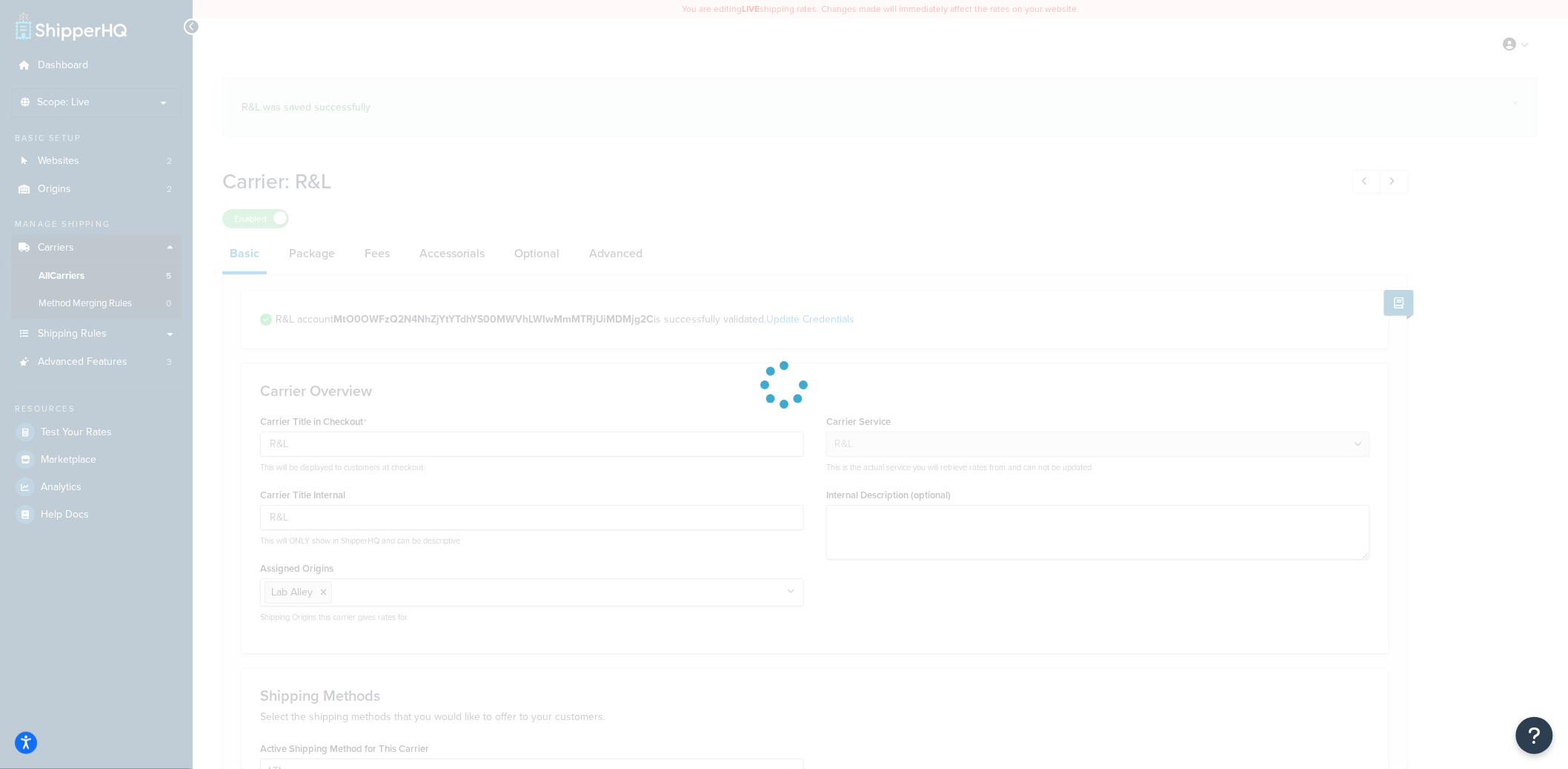
select select "rlFreight"
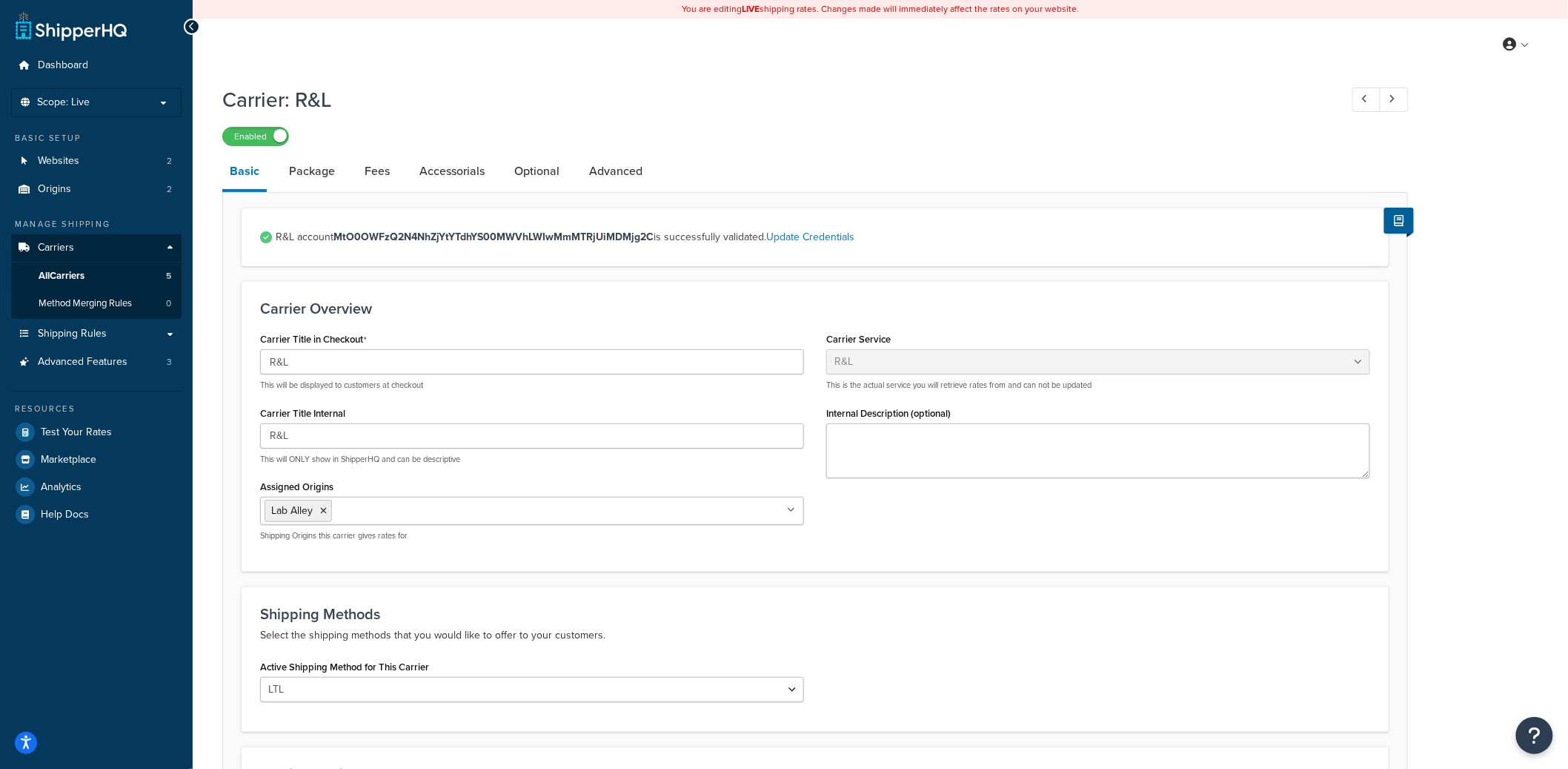
scroll to position [264, 0]
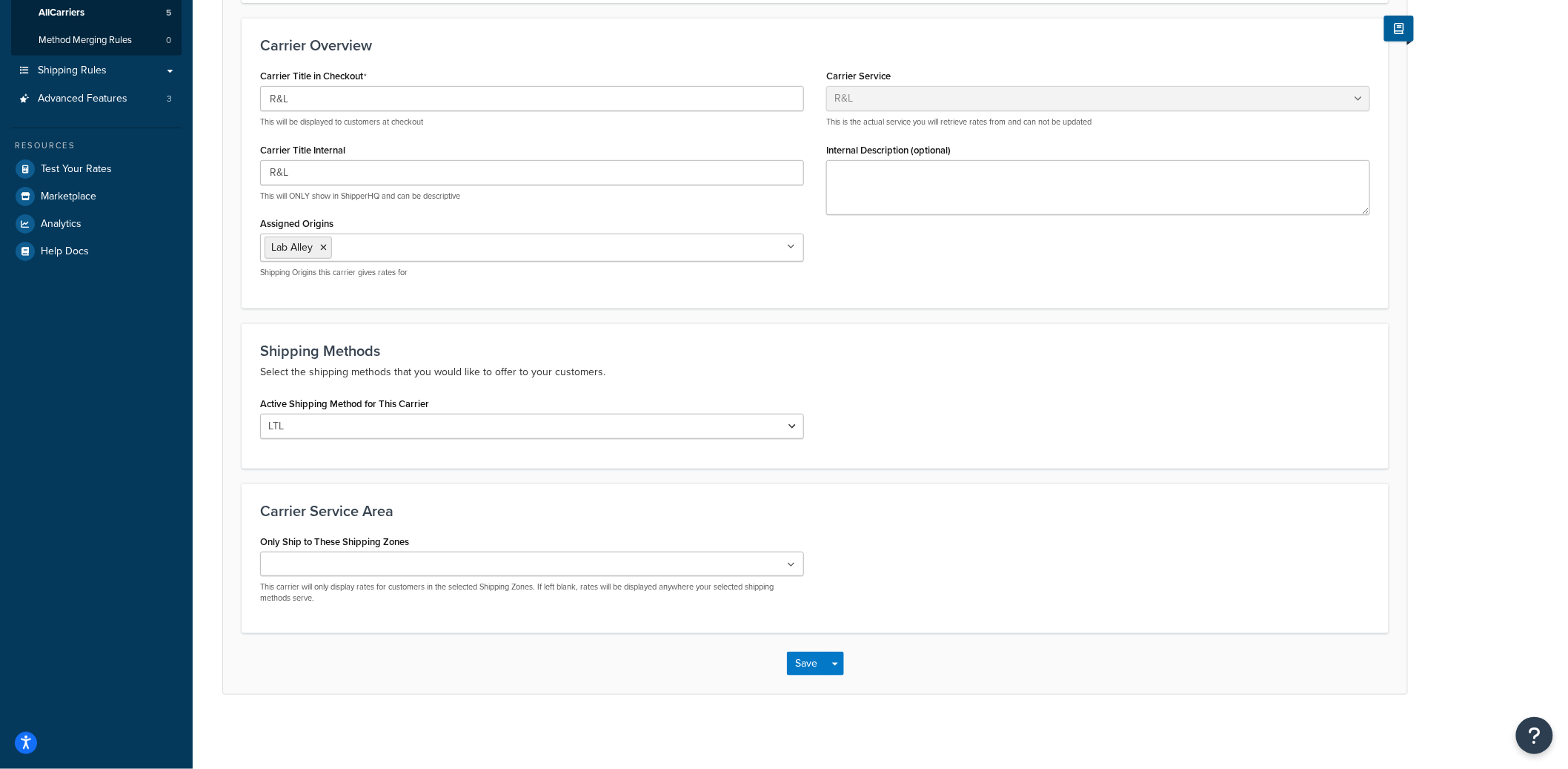
click at [364, 564] on input "Only Ship to These Shipping Zones" at bounding box center [330, 565] width 131 height 17
click at [837, 669] on button "Save Dropdown" at bounding box center [836, 666] width 18 height 24
click at [841, 682] on button "Save and Edit" at bounding box center [841, 694] width 108 height 31
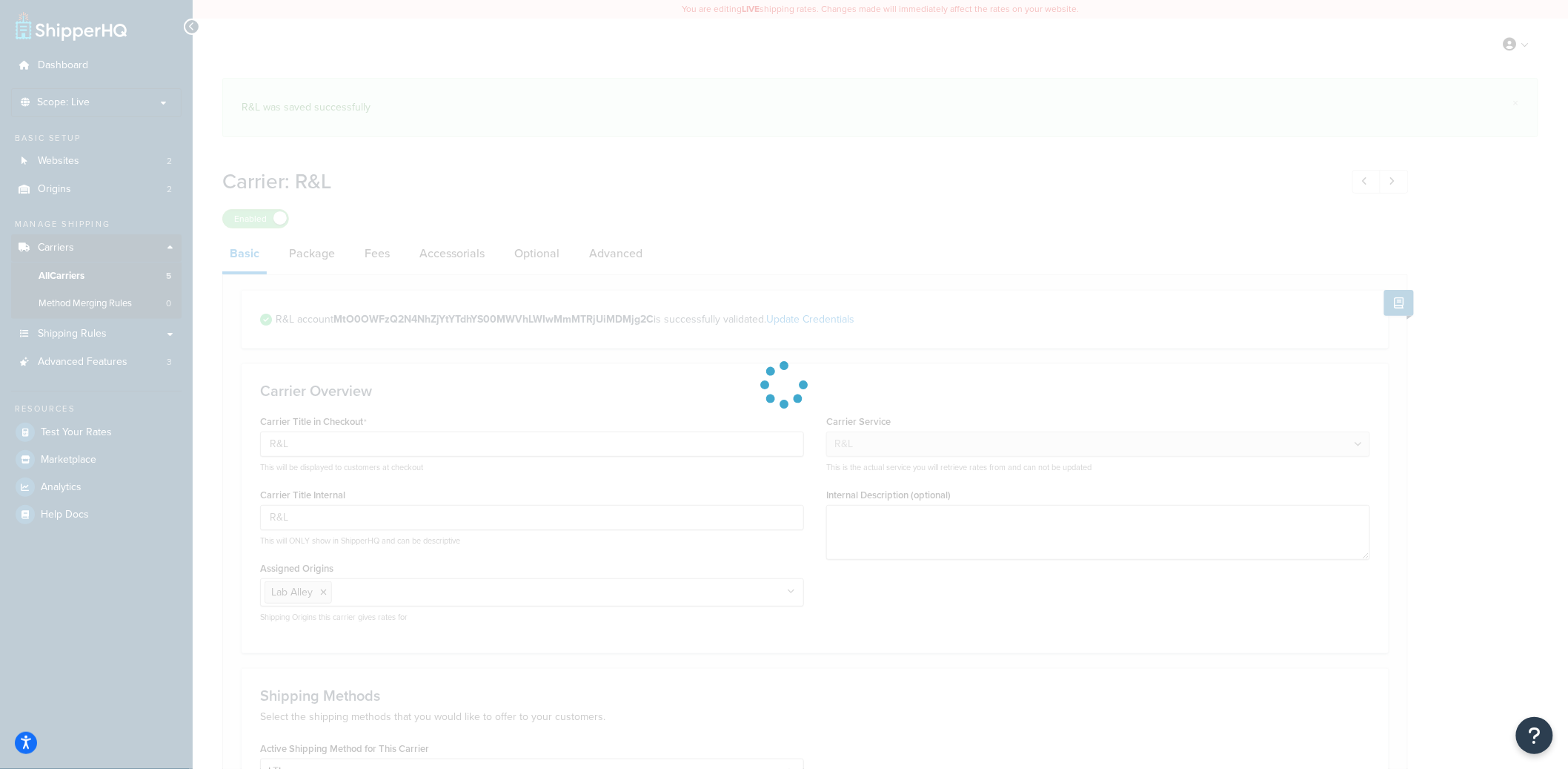
select select "rlFreight"
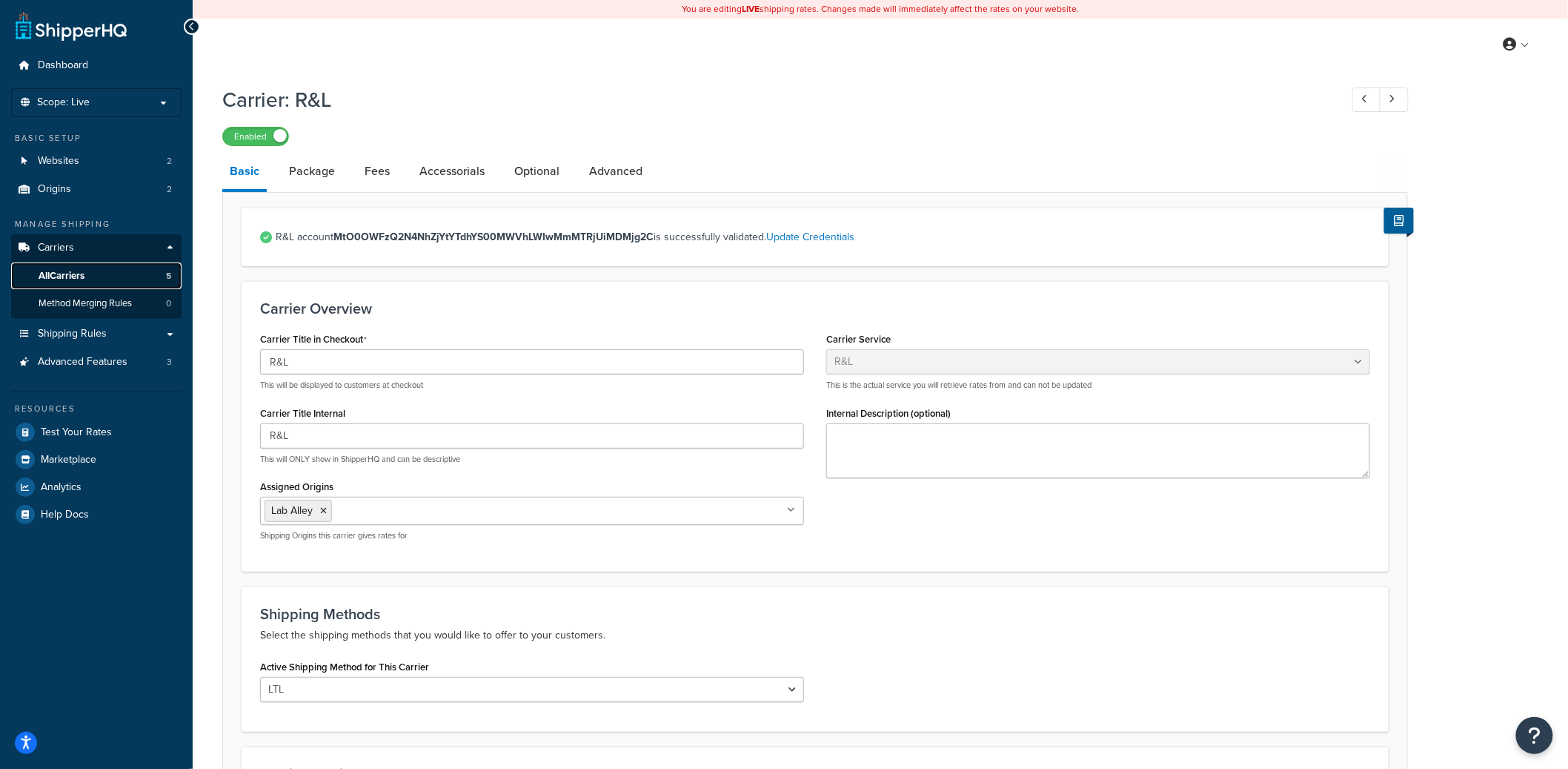
click at [109, 273] on link "All Carriers 5" at bounding box center [96, 276] width 171 height 27
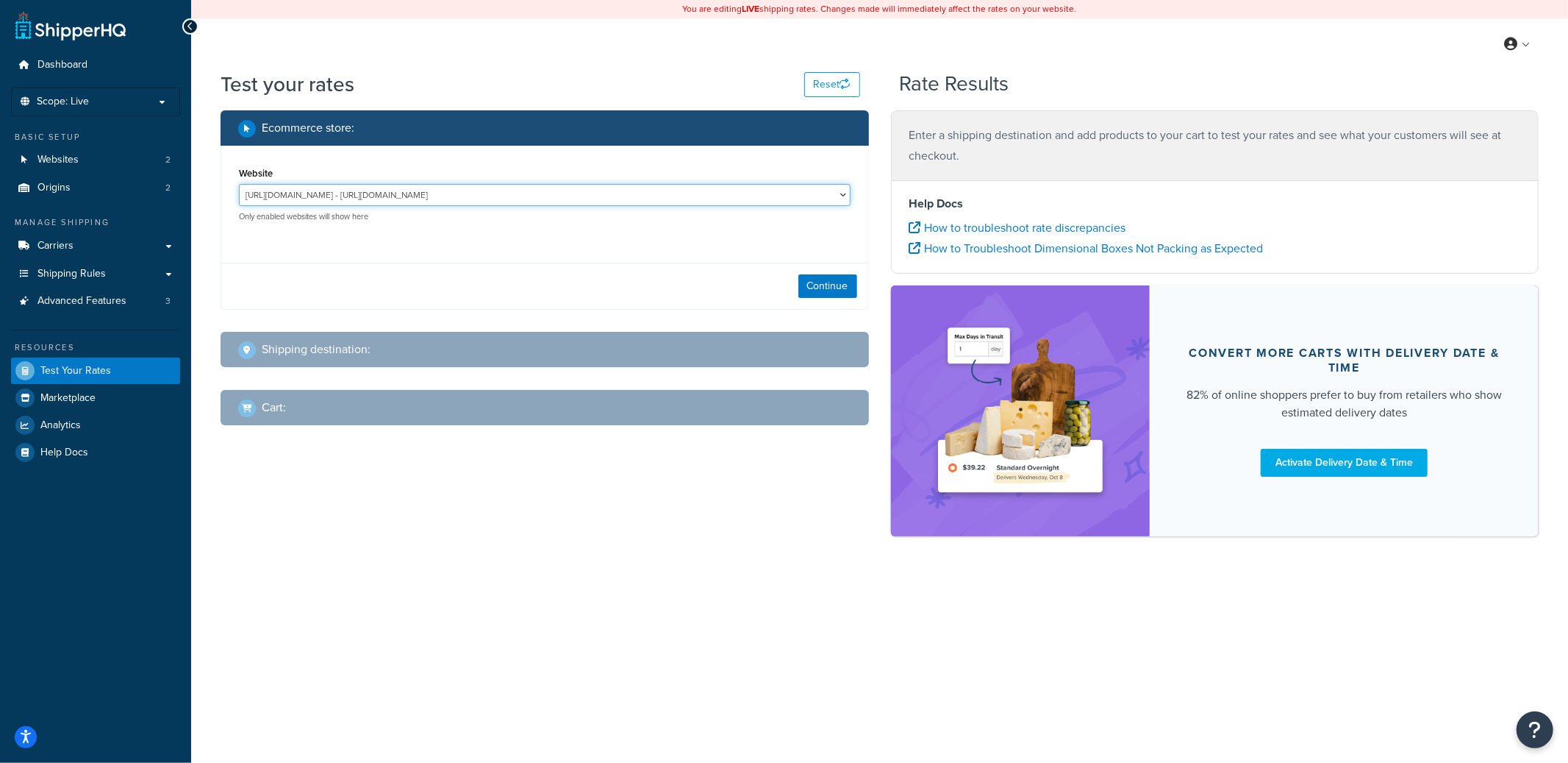
click at [388, 198] on select "https://www.laballey.com - https://www.laballey.com Lab Alley Development Insta…" at bounding box center [544, 195] width 611 height 22
click at [493, 191] on select "https://www.laballey.com - https://www.laballey.com Lab Alley Development Insta…" at bounding box center [544, 195] width 611 height 22
click at [239, 184] on select "https://www.laballey.com - https://www.laballey.com Lab Alley Development Insta…" at bounding box center [544, 195] width 611 height 22
click at [820, 278] on button "Continue" at bounding box center [828, 286] width 59 height 24
select select "TX"
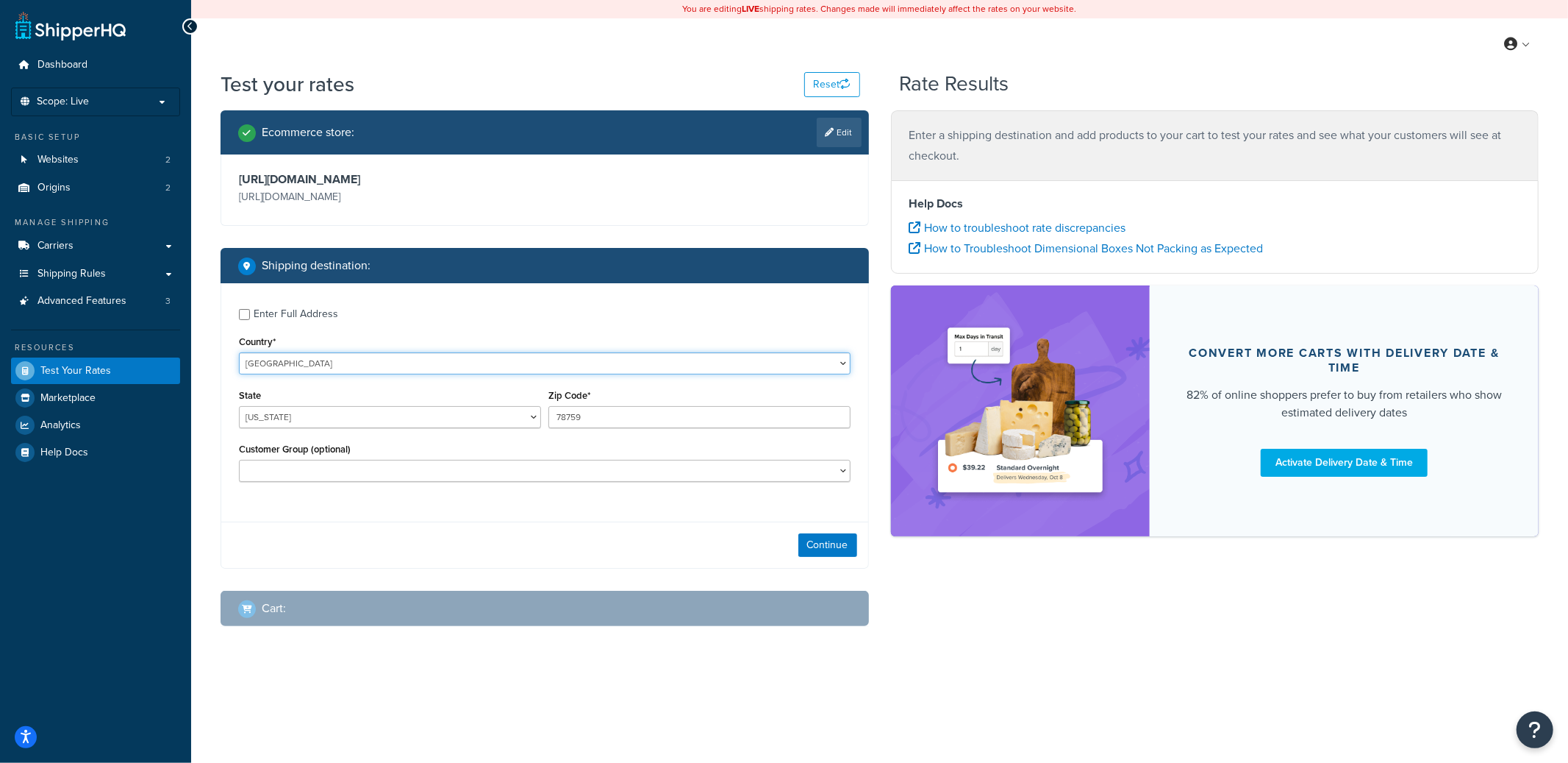
click at [342, 365] on select "United States United Kingdom Afghanistan Åland Islands Albania Algeria American…" at bounding box center [544, 363] width 611 height 22
select select "CA"
click at [239, 352] on select "United States United Kingdom Afghanistan Åland Islands Albania Algeria American…" at bounding box center [544, 363] width 611 height 22
click at [393, 409] on select "Alberta British Columbia Manitoba New Brunswick Newfoundland and Labrador North…" at bounding box center [390, 417] width 302 height 22
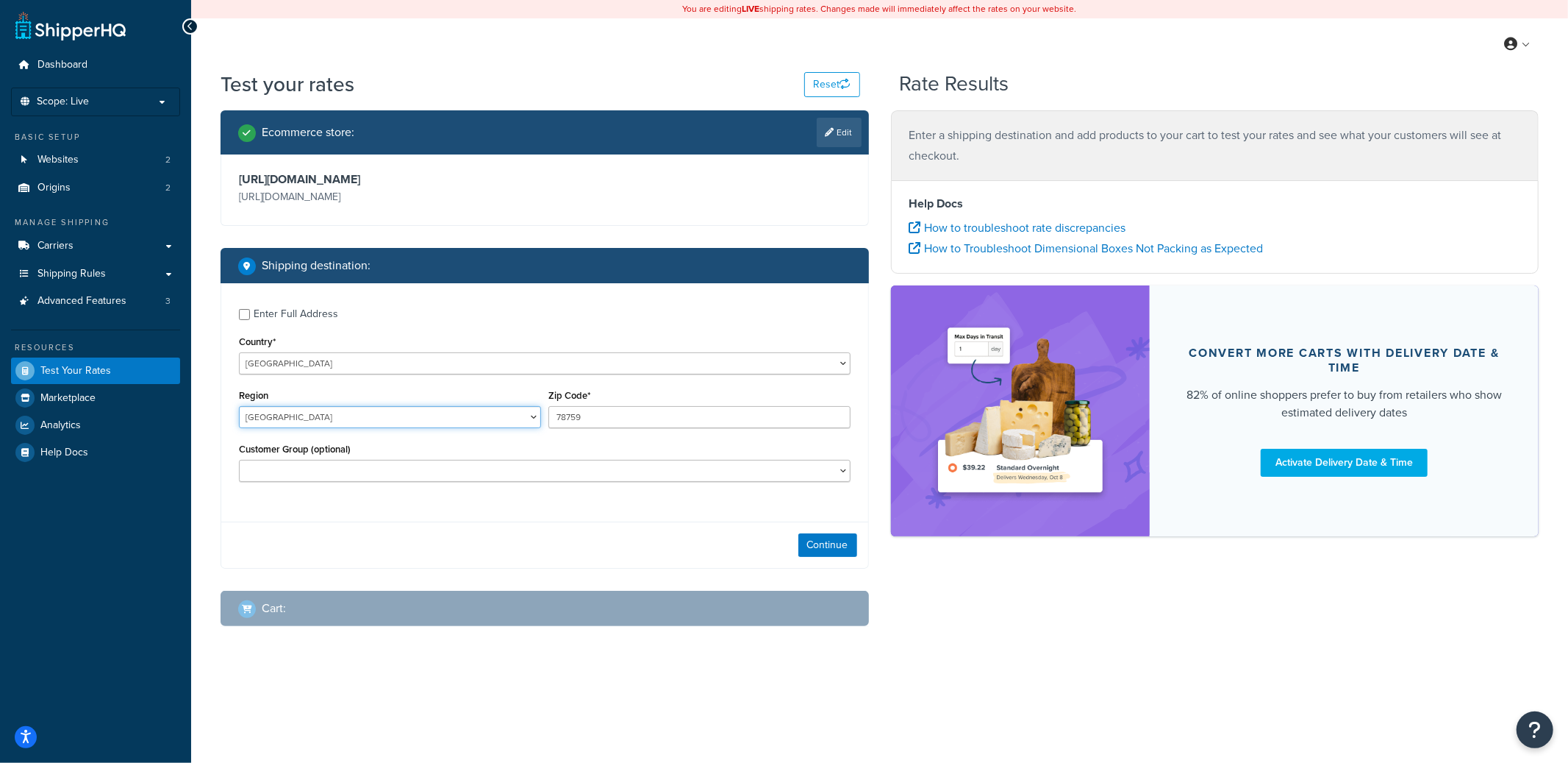
select select "BC"
type input "V5H 2K3"
click at [844, 544] on button "Continue" at bounding box center [828, 544] width 59 height 24
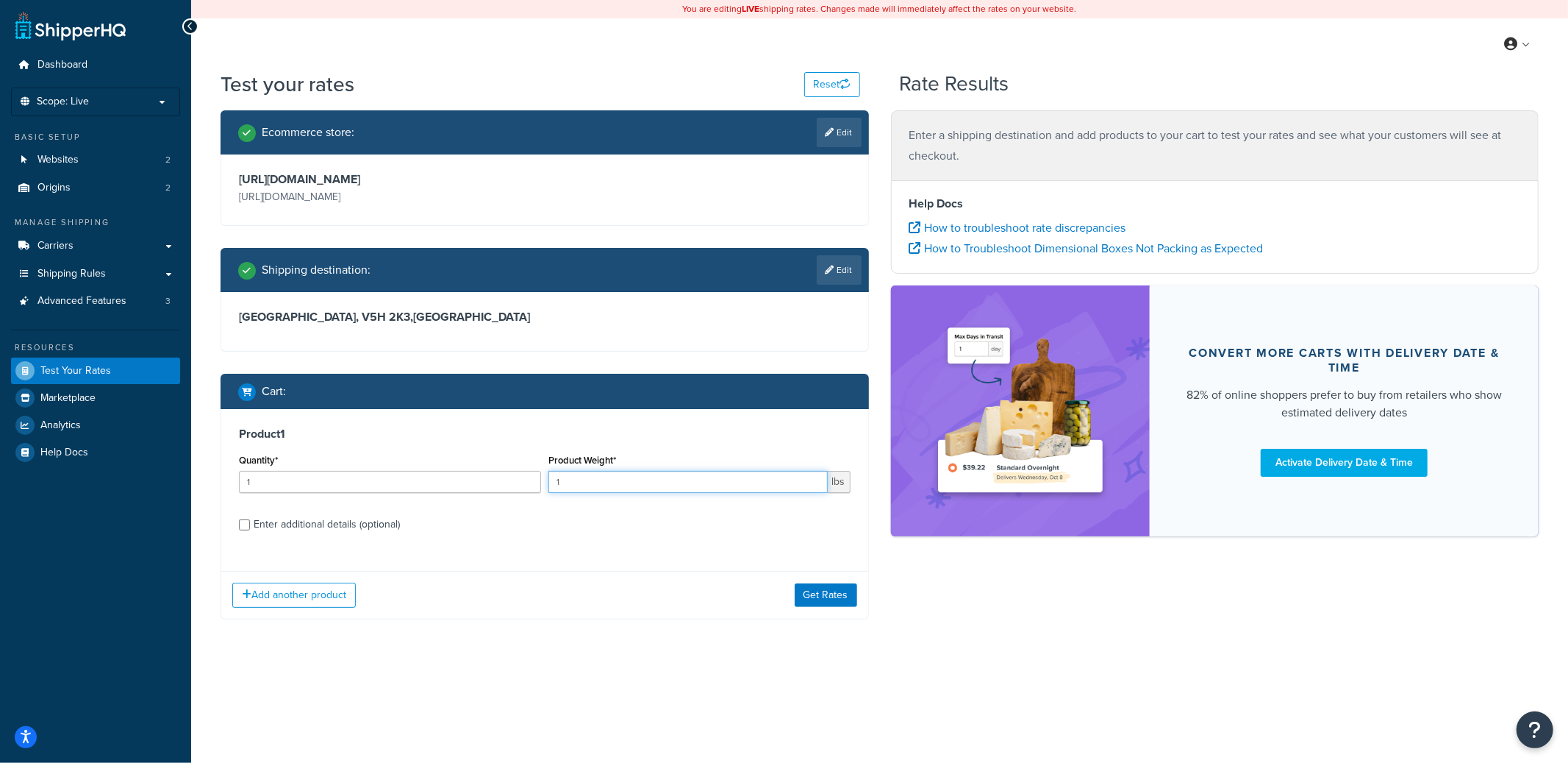
click at [663, 488] on input "1" at bounding box center [687, 481] width 279 height 22
type input "155"
click at [819, 603] on button "Get Rates" at bounding box center [826, 594] width 62 height 24
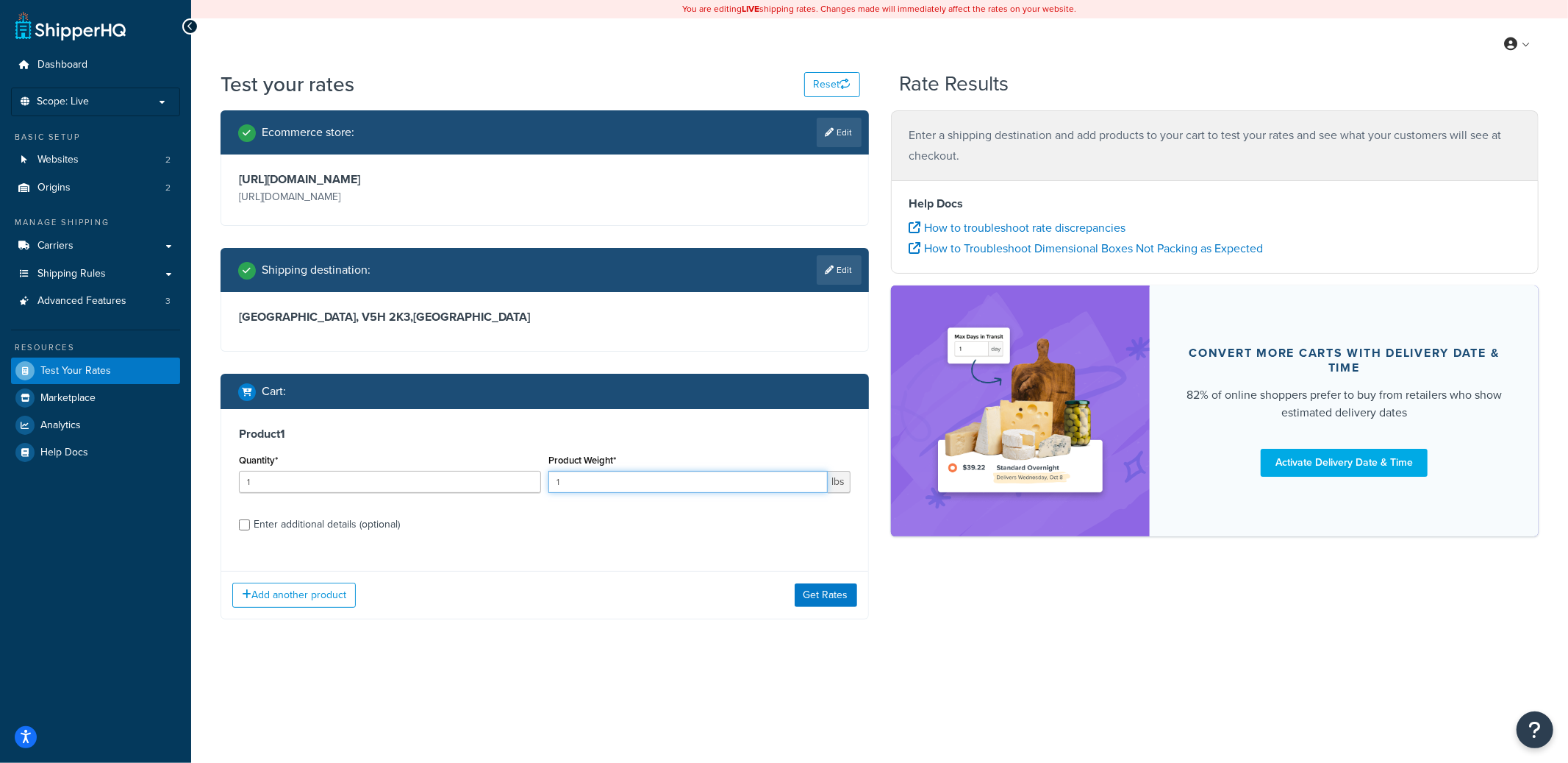
click at [604, 476] on input "1" at bounding box center [687, 481] width 279 height 22
type input "155"
click at [819, 608] on div "Add another product Get Rates" at bounding box center [544, 594] width 647 height 47
click at [822, 603] on button "Get Rates" at bounding box center [826, 594] width 62 height 24
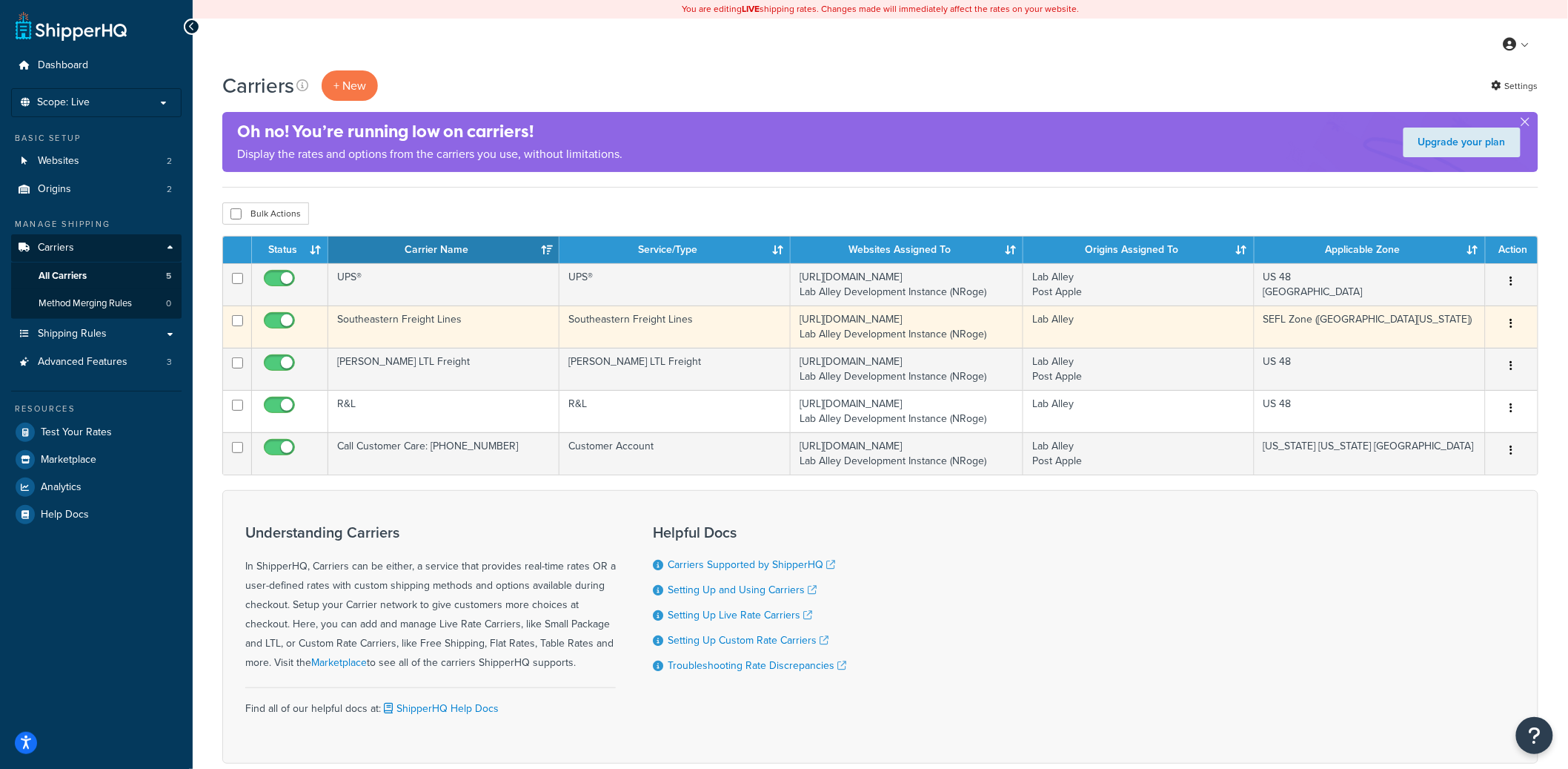
click at [440, 323] on td "Southeastern Freight Lines" at bounding box center [444, 326] width 231 height 42
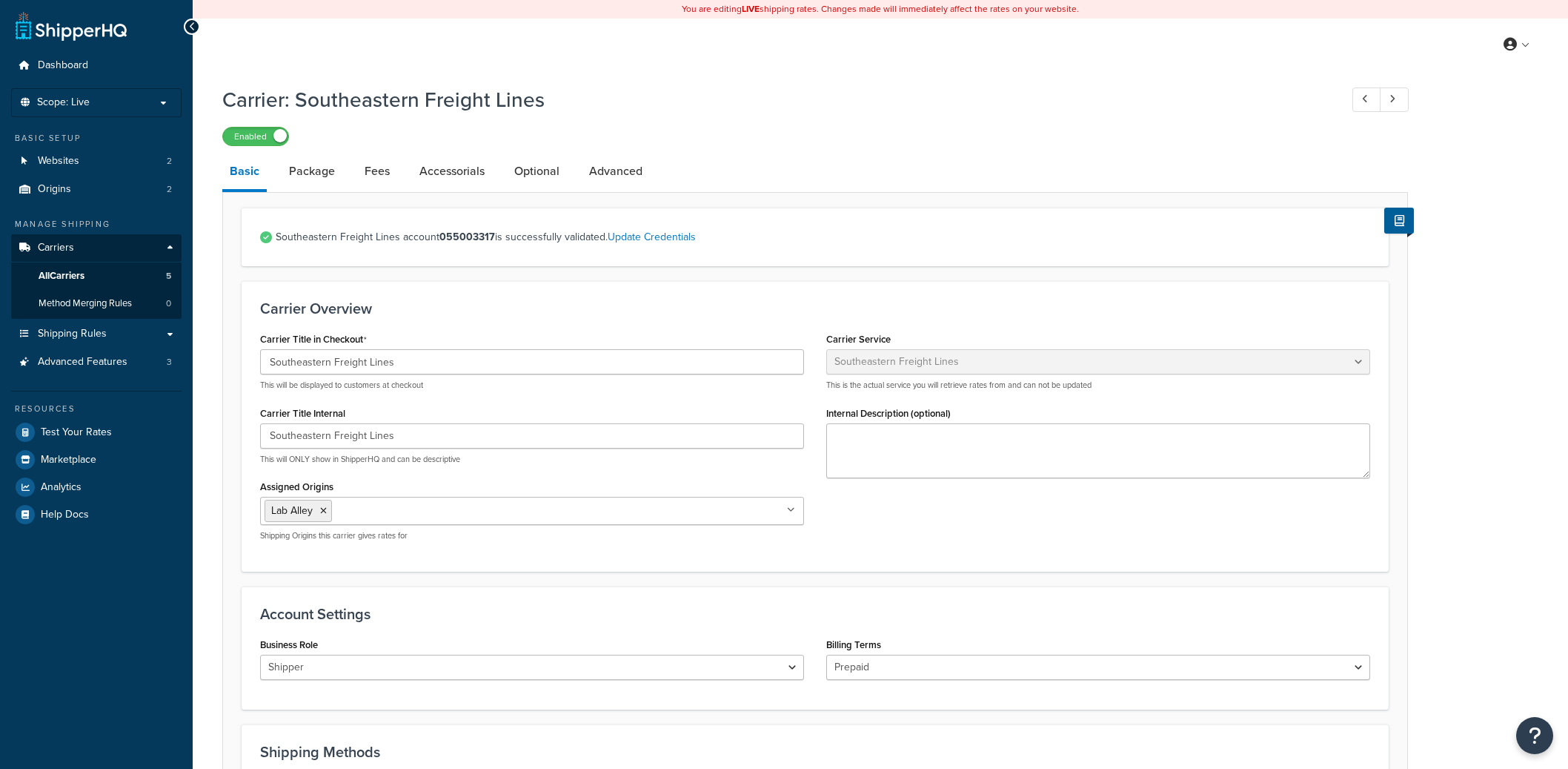
select select "seflFreight"
click at [118, 269] on link "All Carriers 5" at bounding box center [96, 276] width 171 height 27
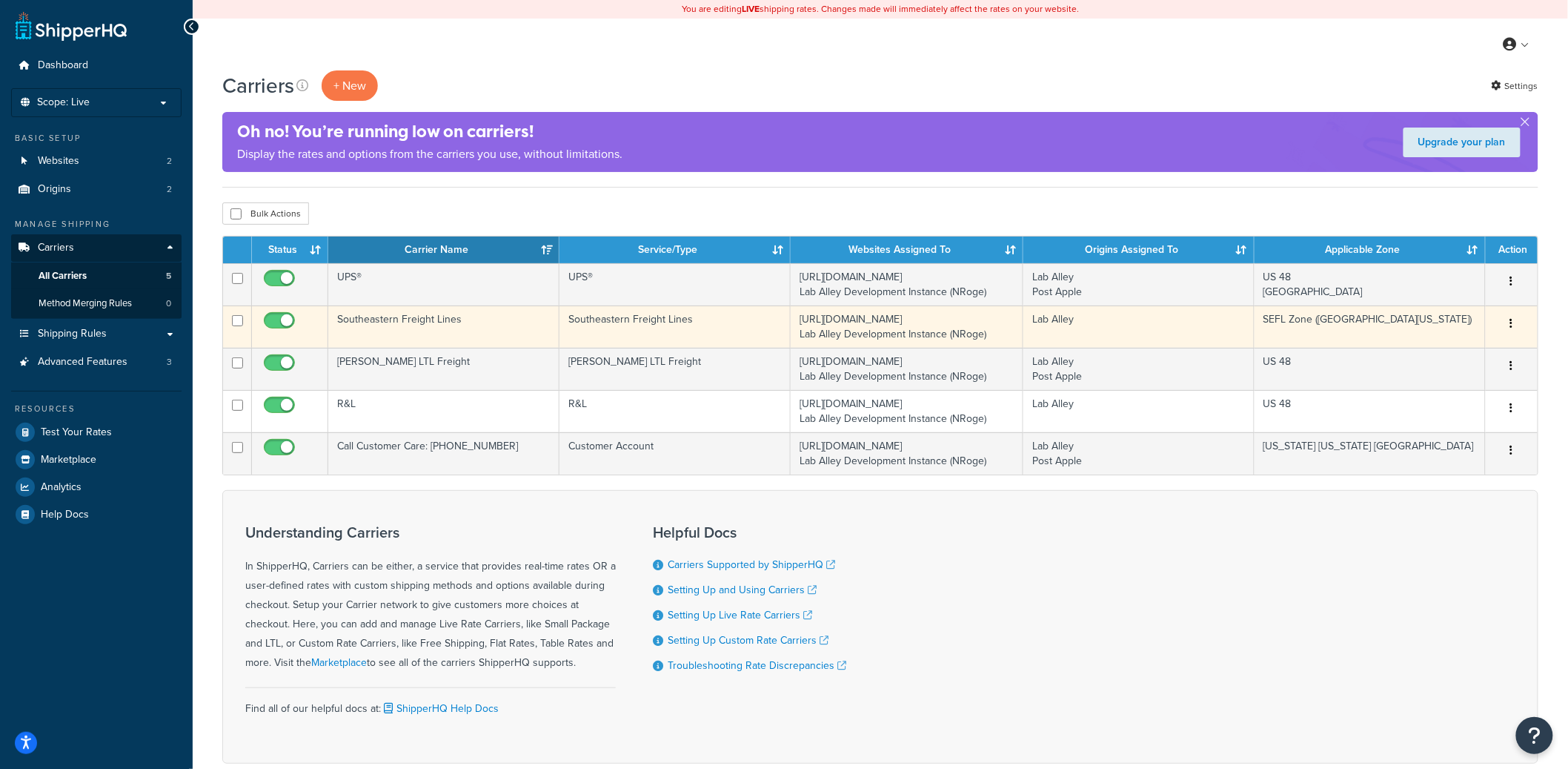
click at [423, 322] on td "Southeastern Freight Lines" at bounding box center [444, 326] width 231 height 42
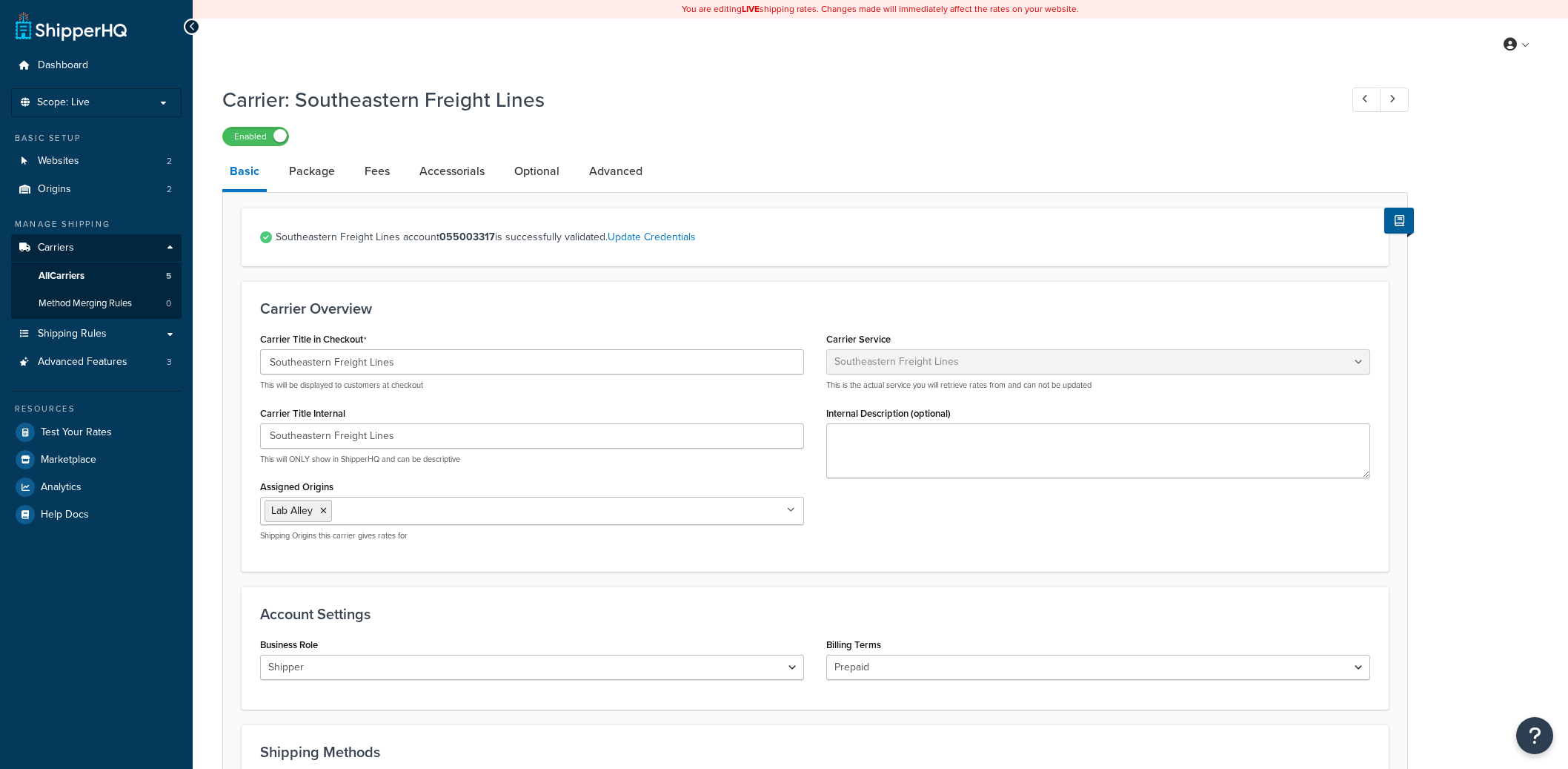
select select "seflFreight"
click at [97, 274] on link "All Carriers 5" at bounding box center [96, 276] width 171 height 27
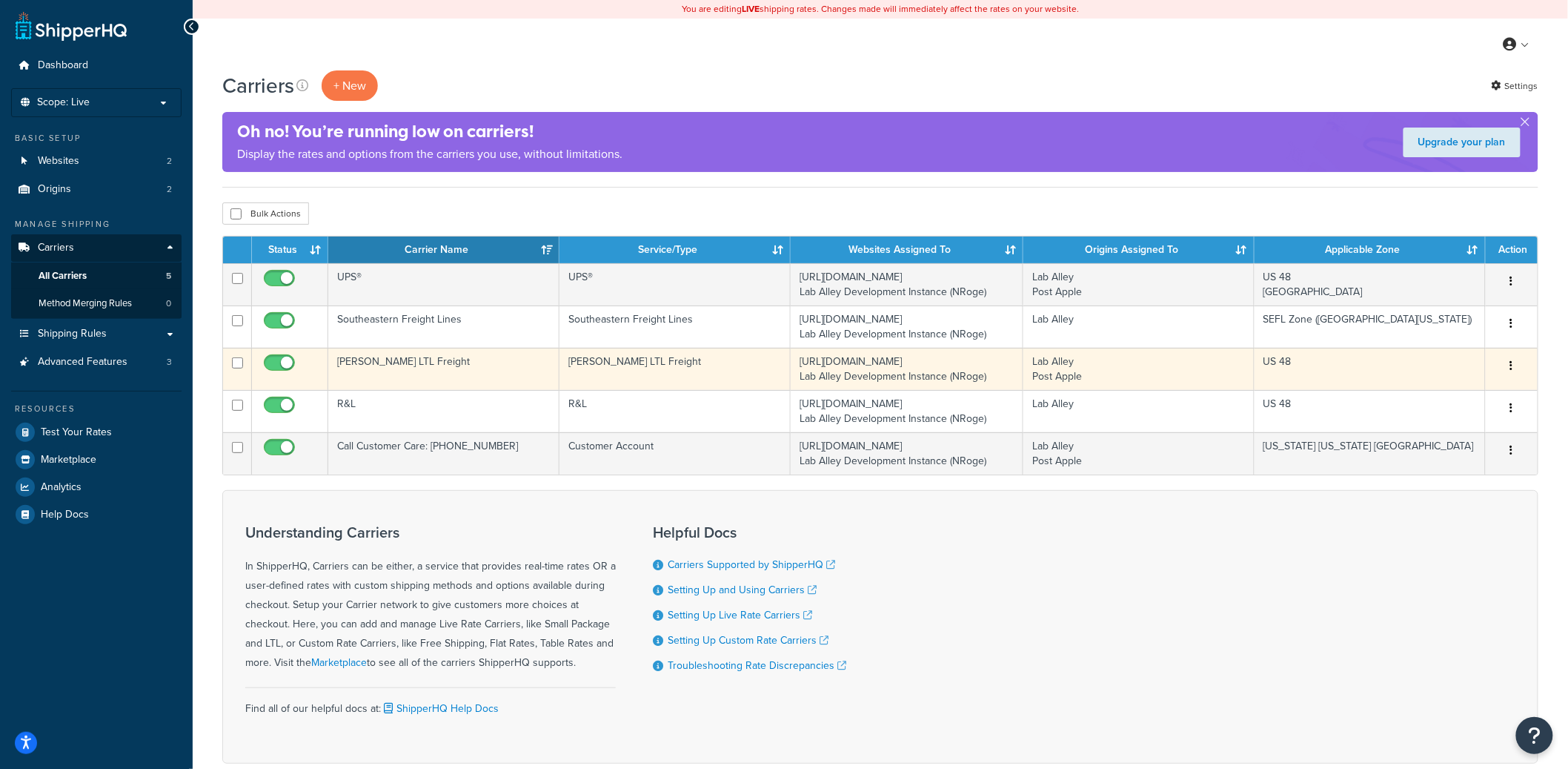
click at [408, 380] on td "[PERSON_NAME] LTL Freight" at bounding box center [444, 368] width 231 height 42
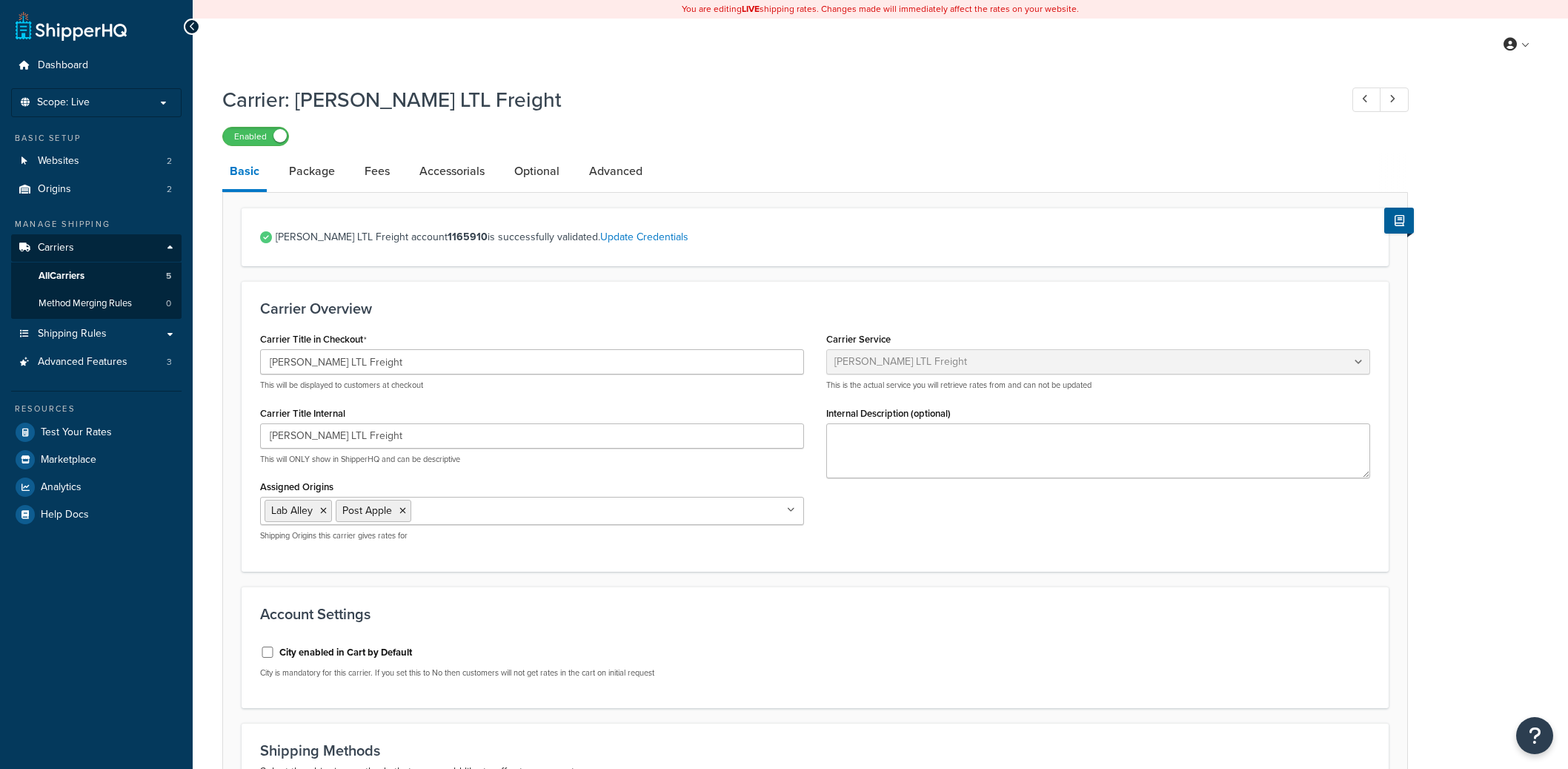
select select "saiaFreight"
click at [111, 274] on link "All Carriers 5" at bounding box center [96, 276] width 171 height 27
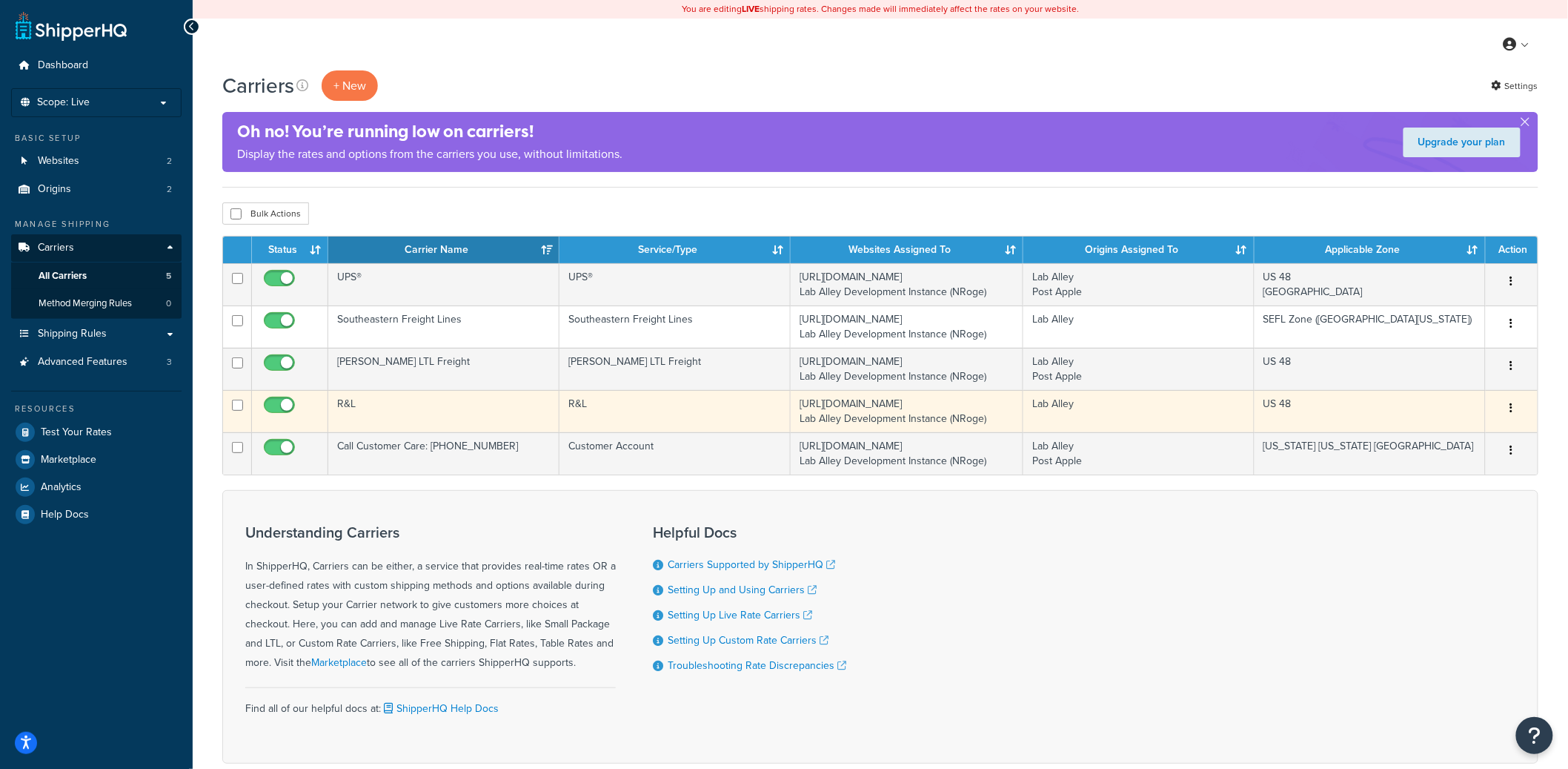
click at [362, 411] on td "R&L" at bounding box center [444, 410] width 231 height 42
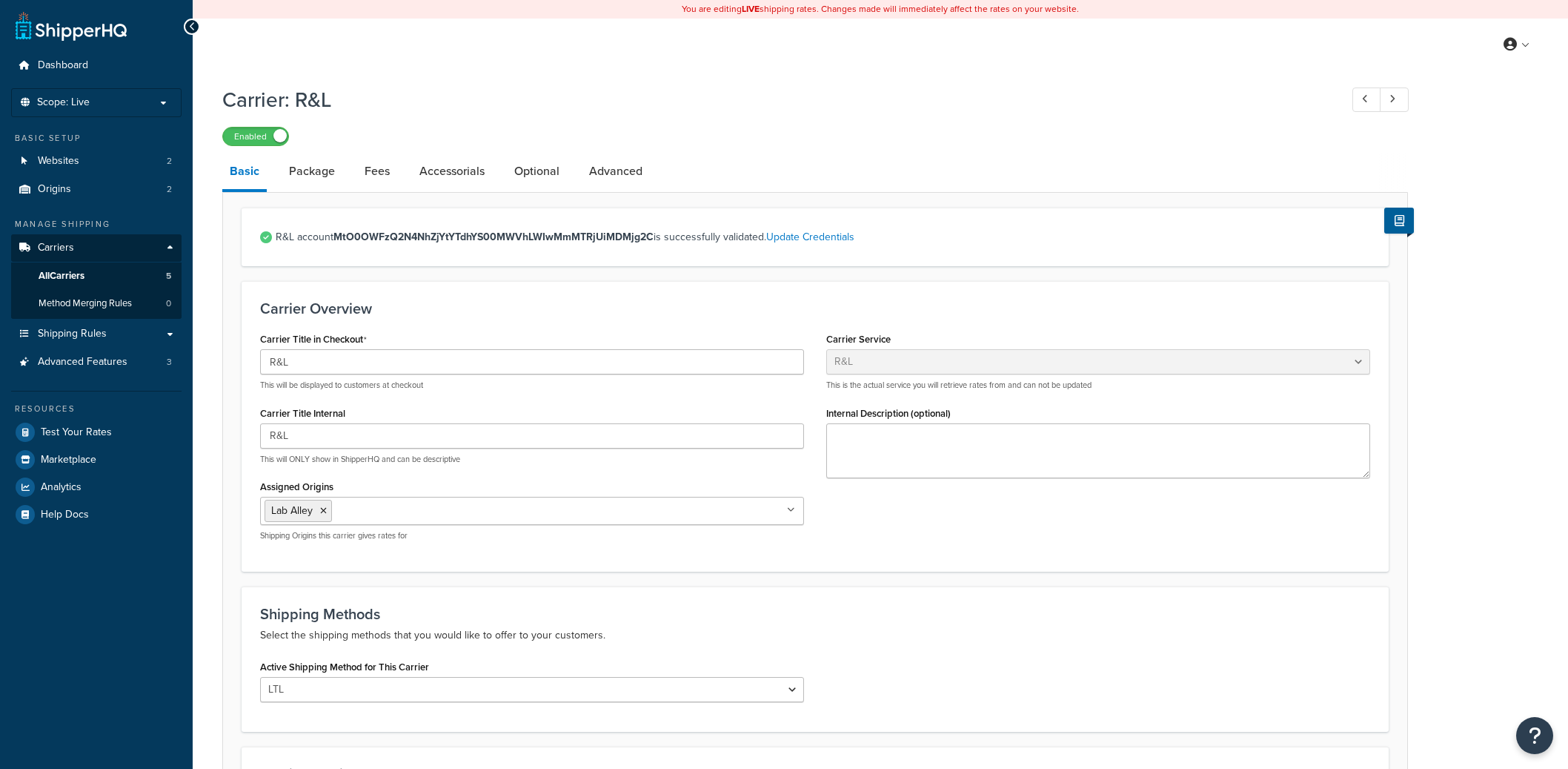
select select "rlFreight"
click at [124, 273] on link "All Carriers 5" at bounding box center [96, 276] width 171 height 27
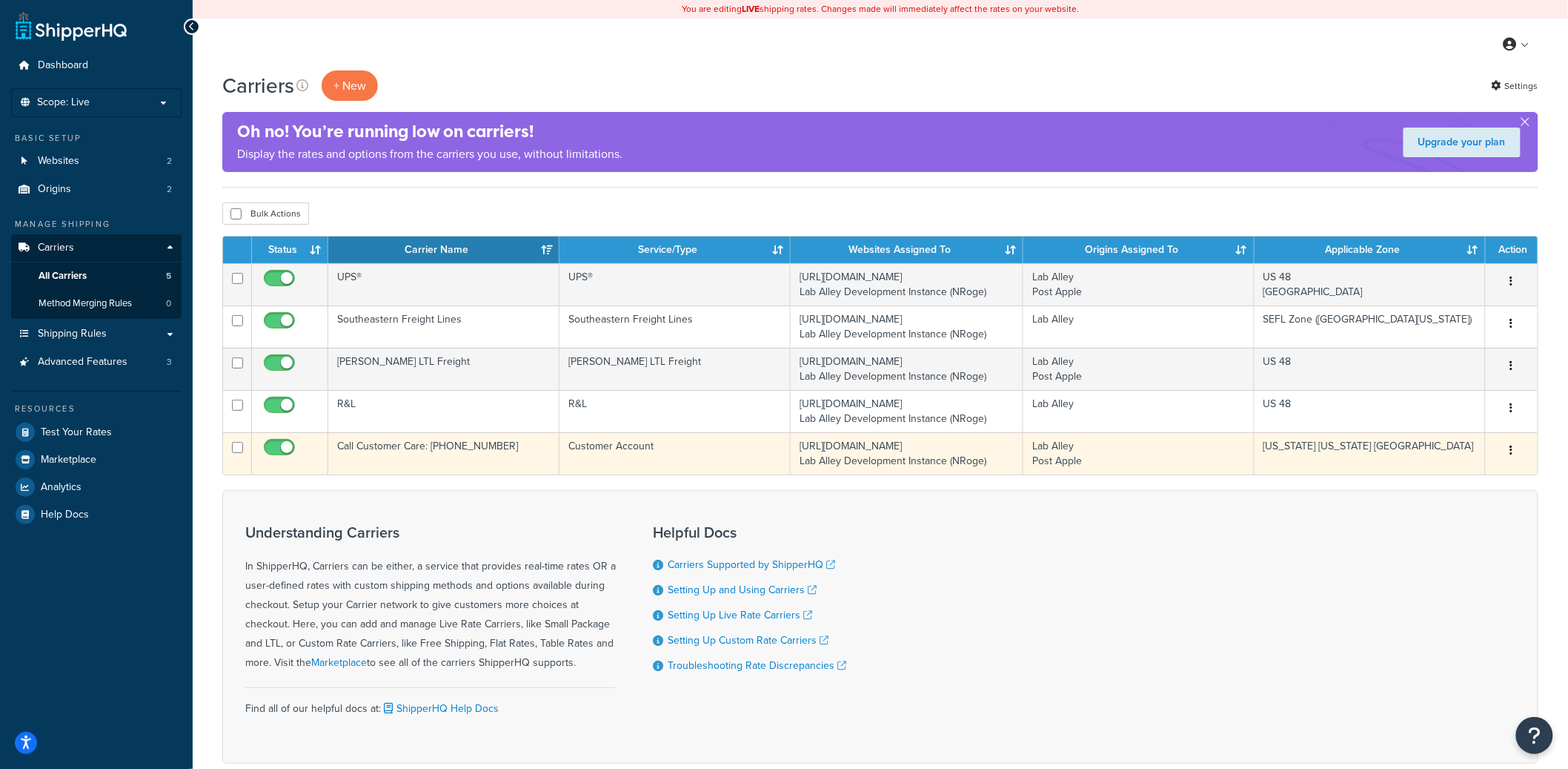
click at [374, 461] on td "Call Customer Care: 512-668-9918" at bounding box center [444, 453] width 231 height 42
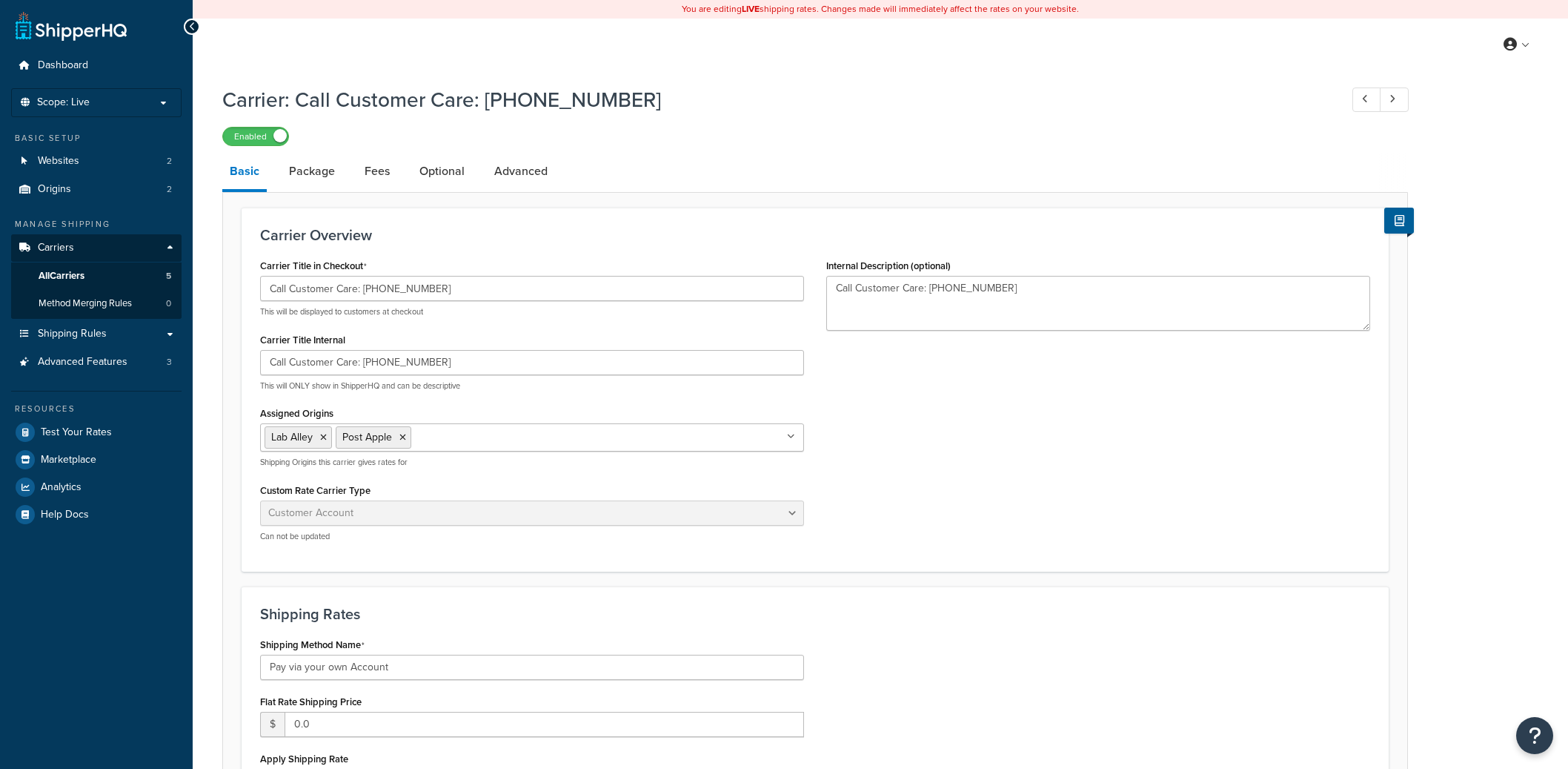
select select "customerAccount"
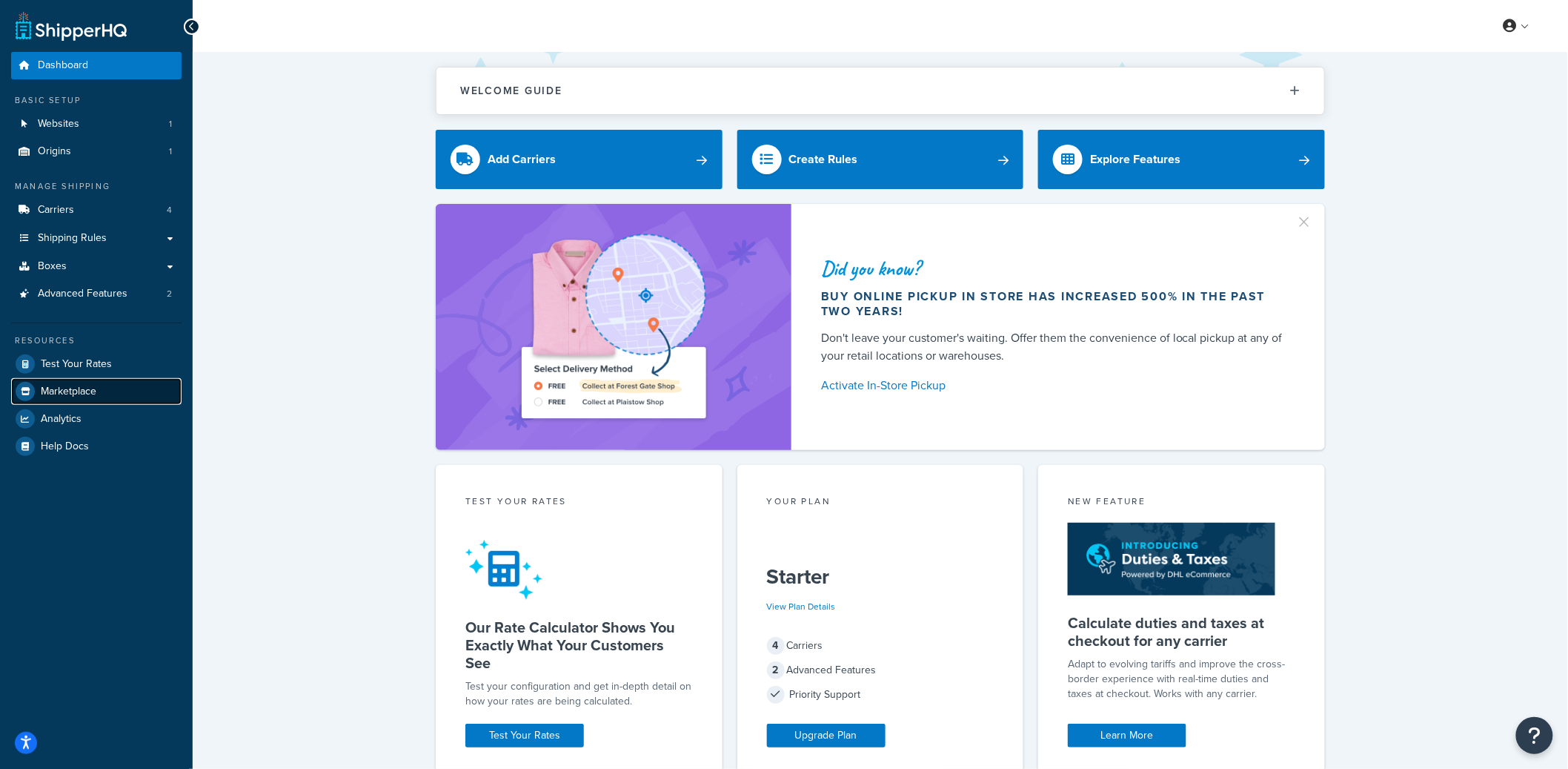
click at [86, 390] on span "Marketplace" at bounding box center [68, 391] width 55 height 12
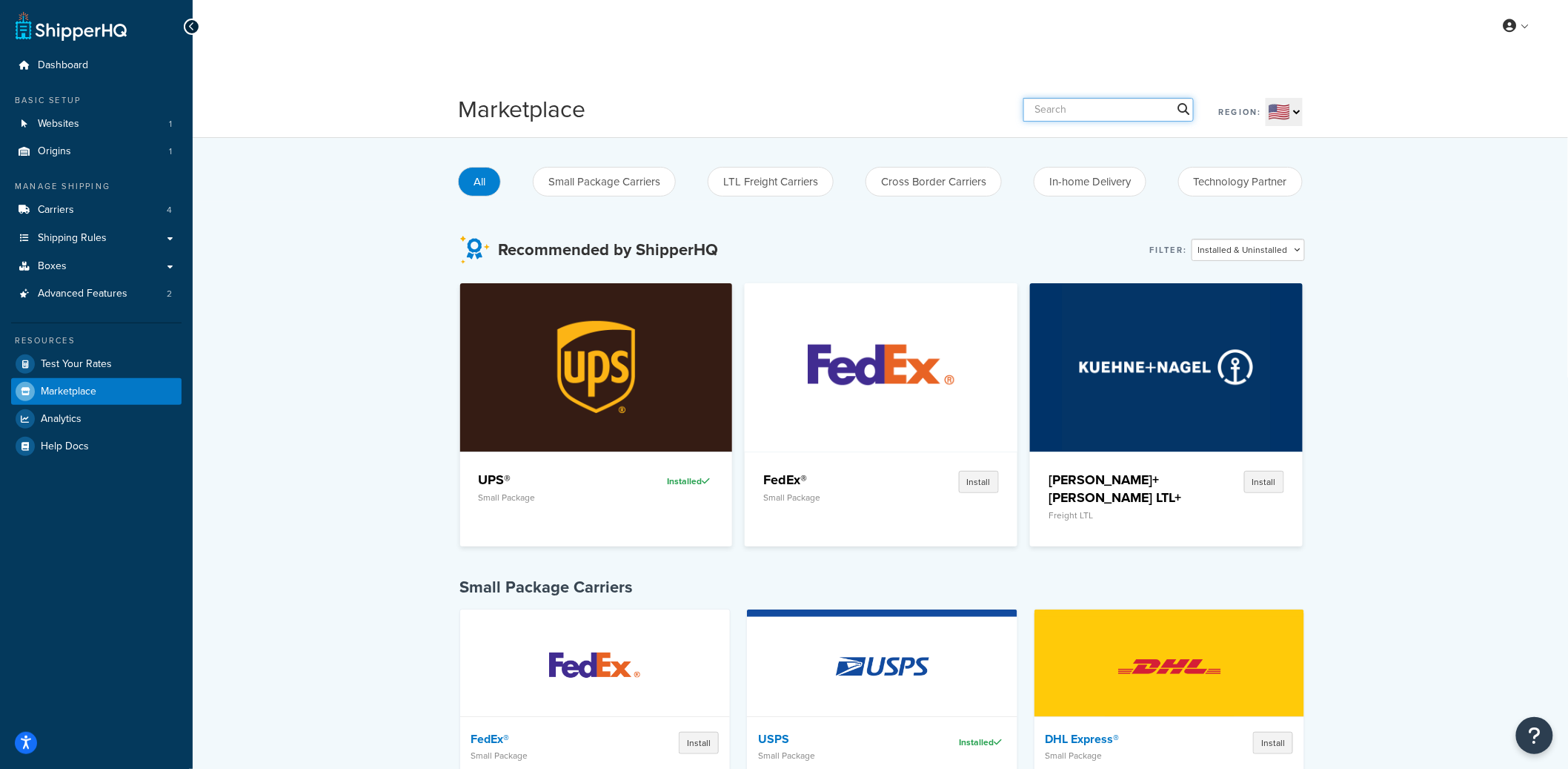
click at [1118, 113] on input "text" at bounding box center [1109, 110] width 171 height 24
type input "shipstation"
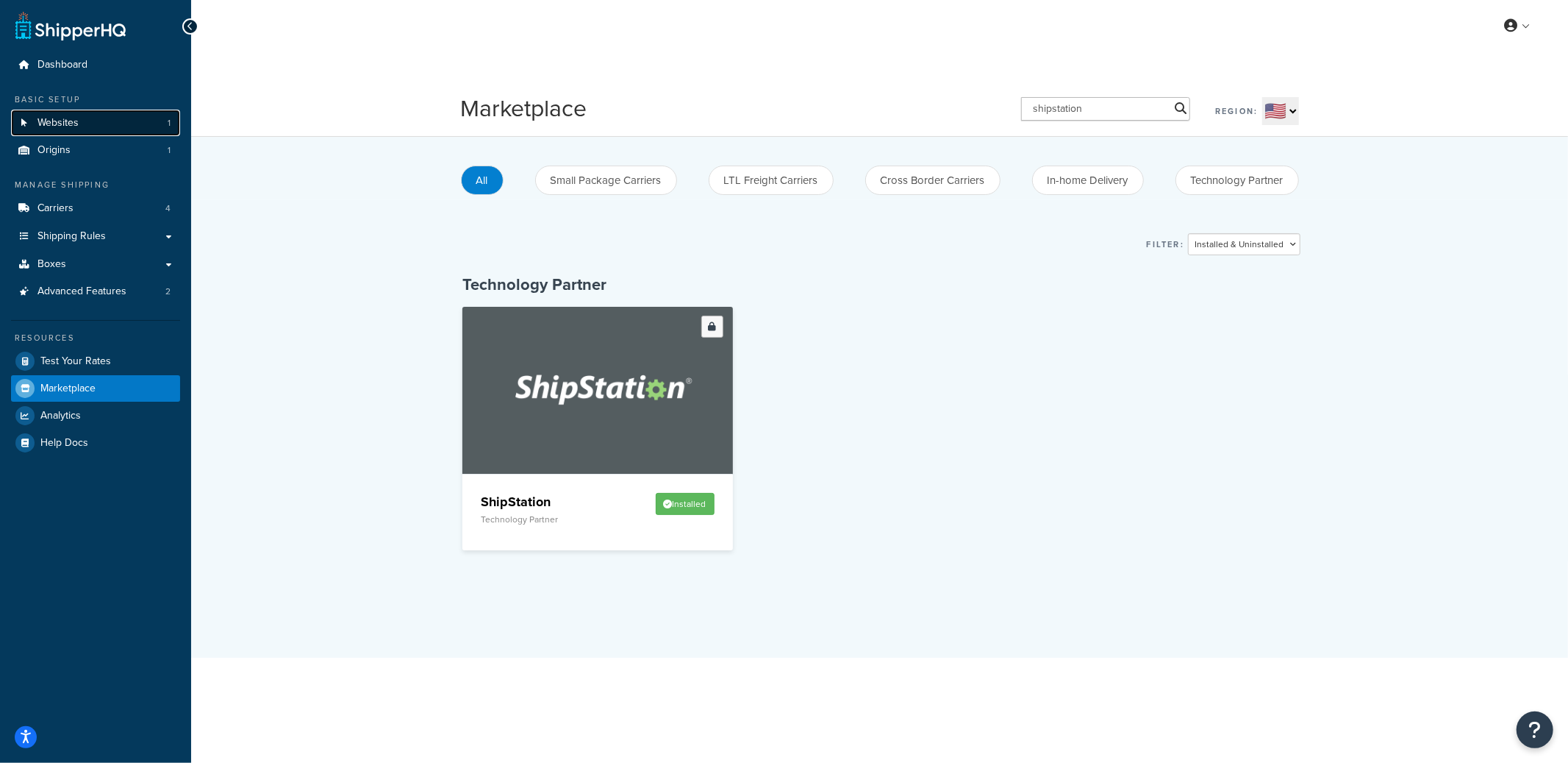
click at [128, 119] on link "Websites 1" at bounding box center [95, 123] width 169 height 27
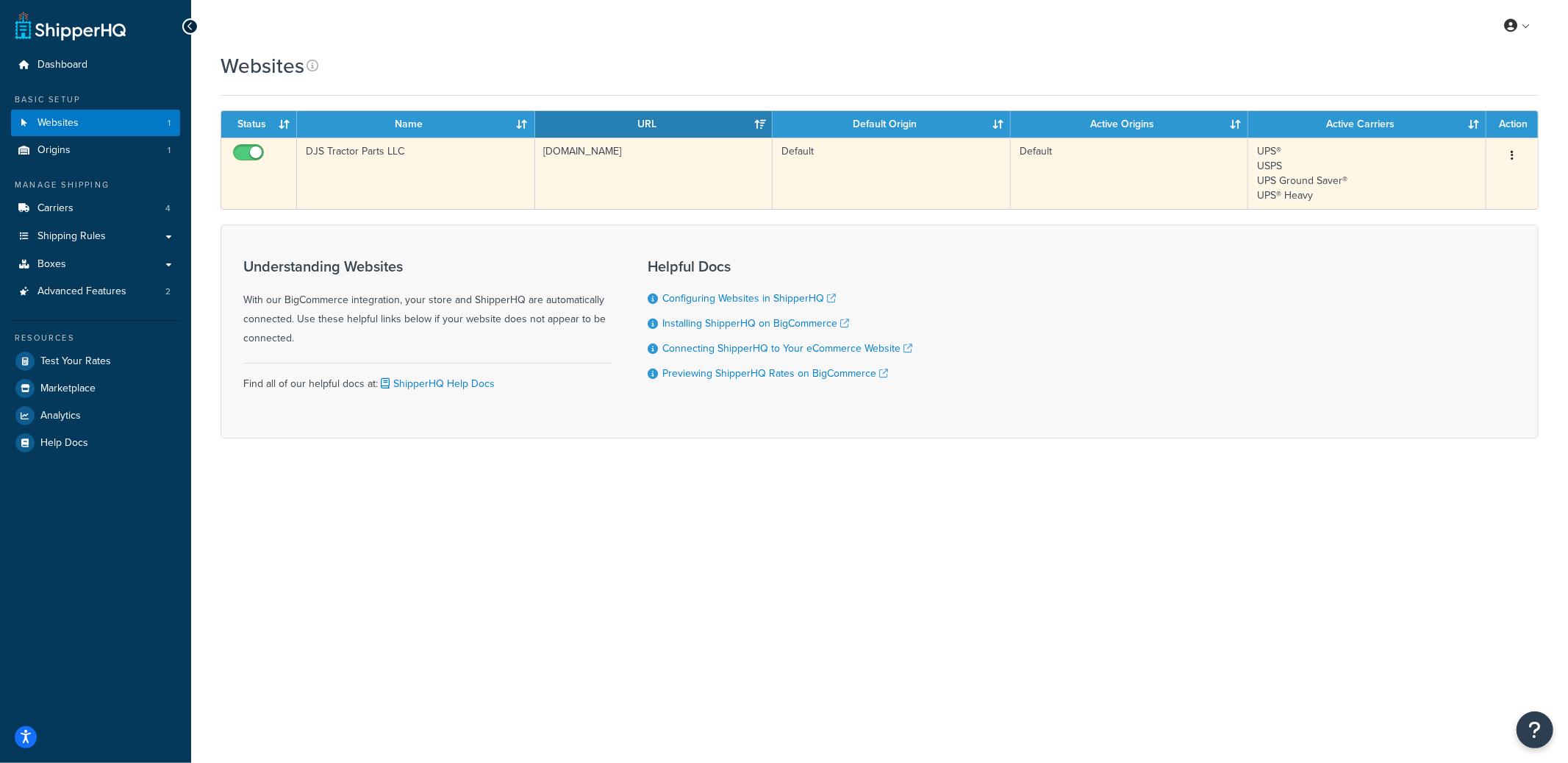
click at [423, 165] on td "DJS Tractor Parts LLC" at bounding box center [416, 173] width 238 height 71
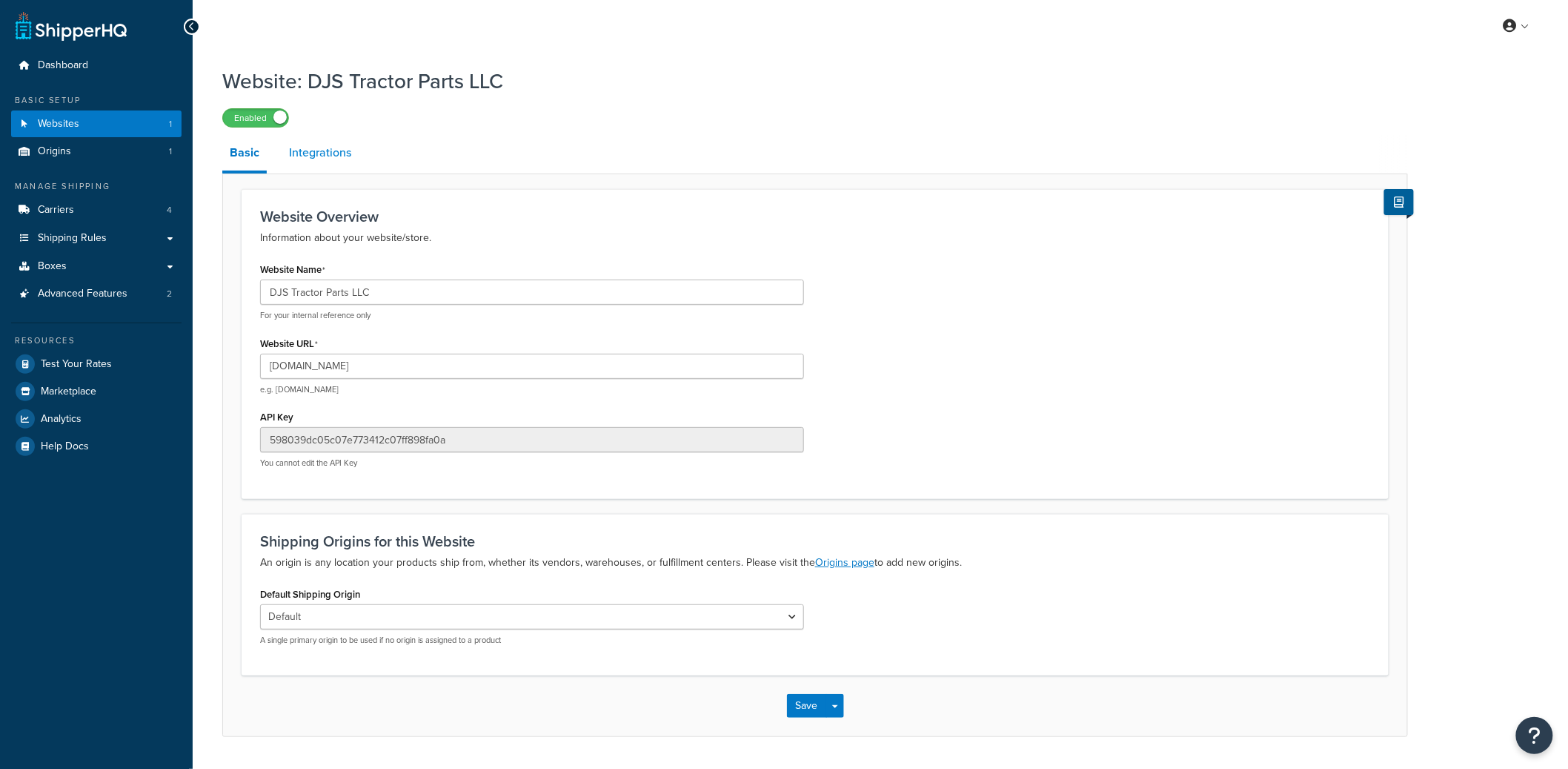
click at [323, 157] on link "Integrations" at bounding box center [319, 152] width 77 height 35
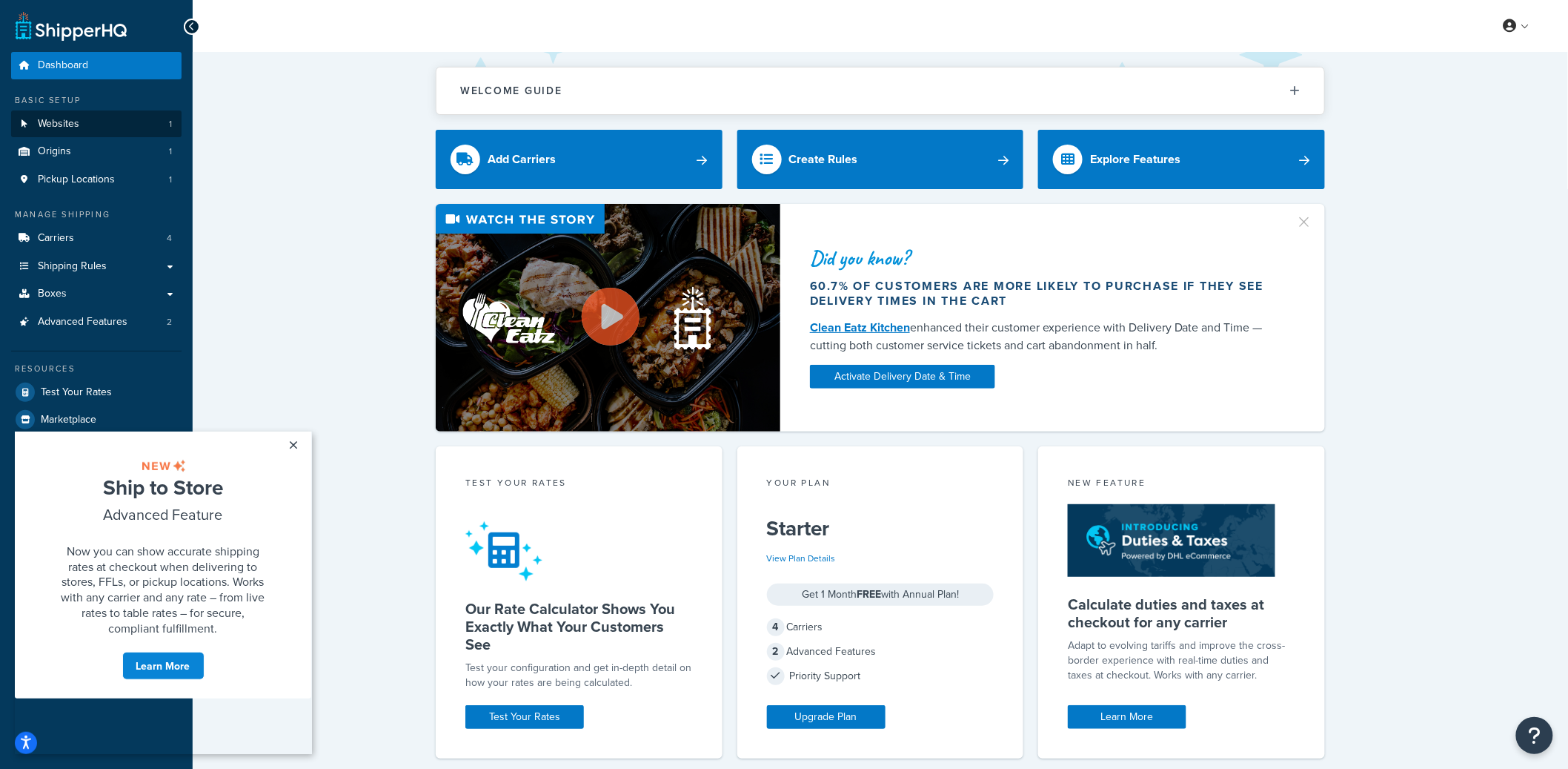
click at [134, 125] on link "Websites 1" at bounding box center [96, 124] width 171 height 27
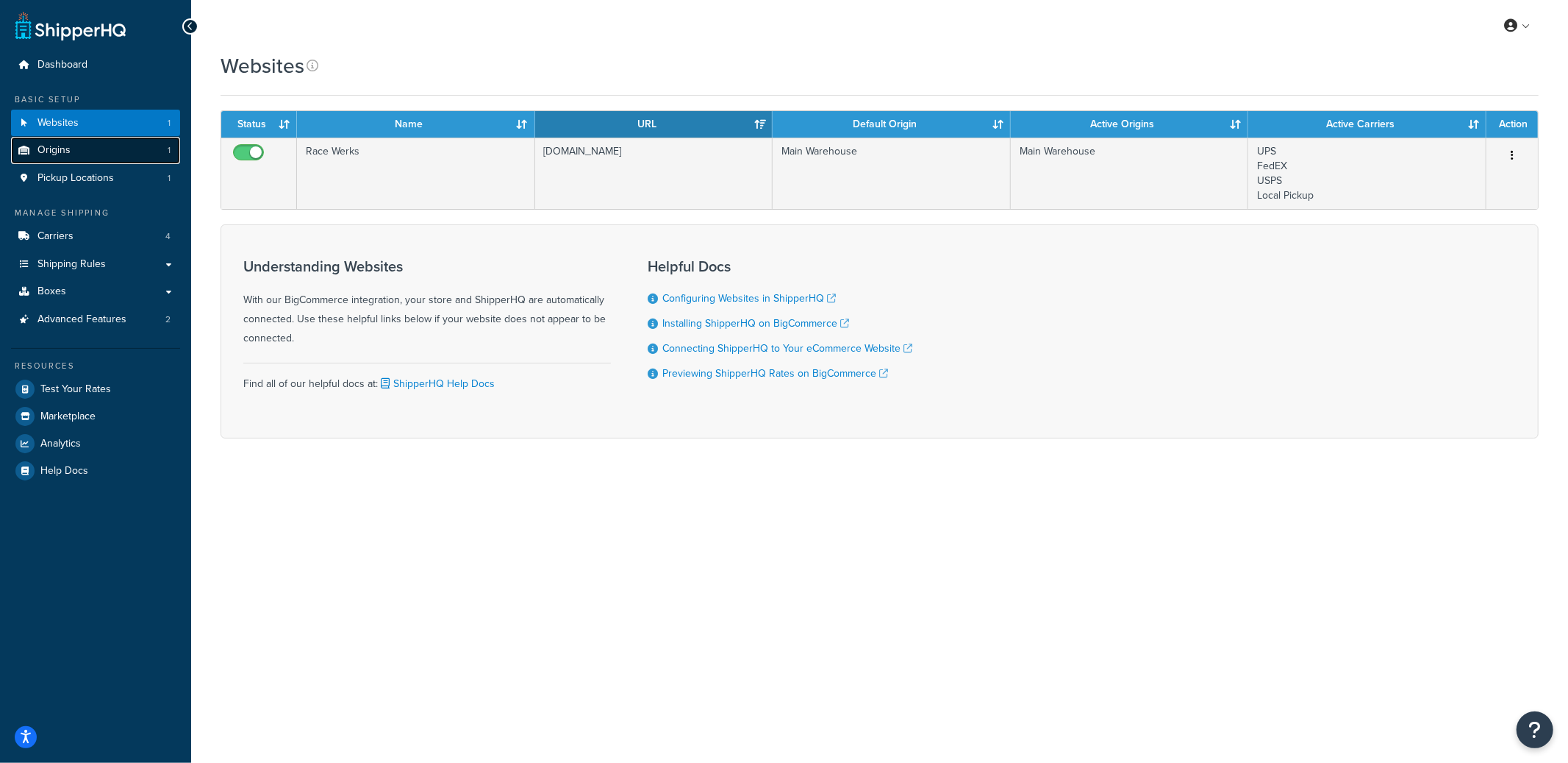
click at [95, 156] on link "Origins 1" at bounding box center [95, 150] width 169 height 27
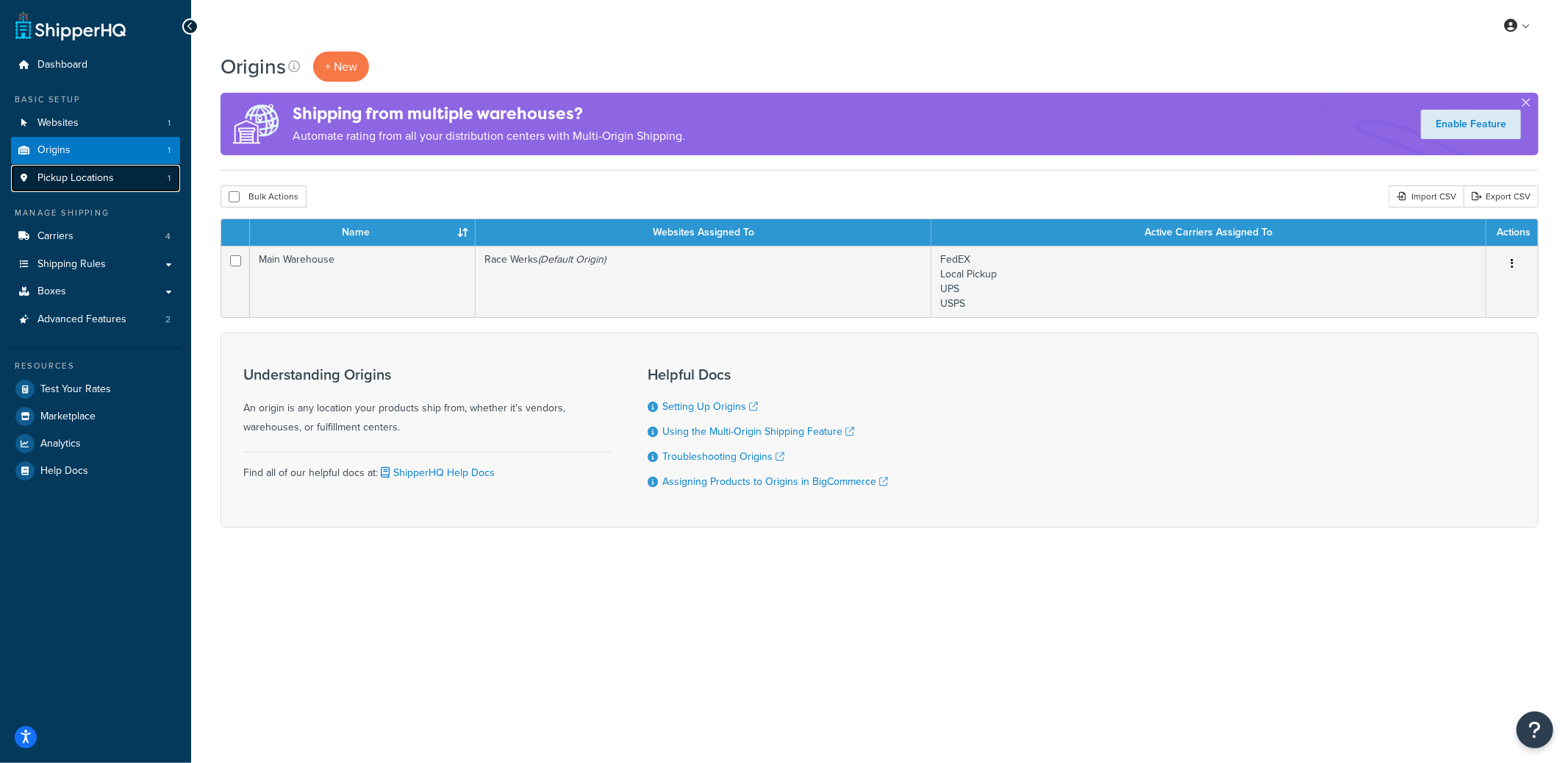
click at [152, 187] on link "Pickup Locations 1" at bounding box center [95, 178] width 169 height 27
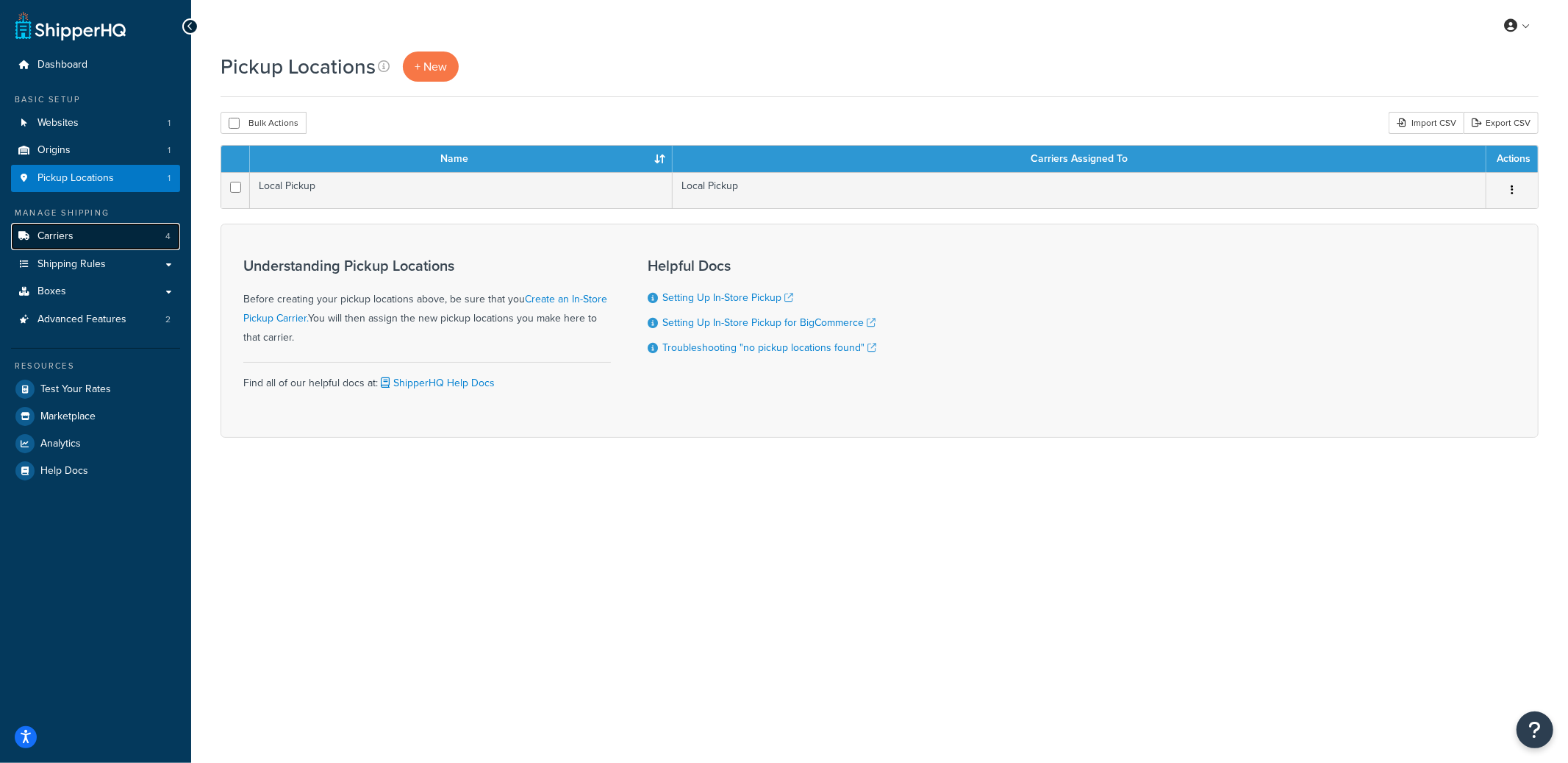
click at [124, 233] on link "Carriers 4" at bounding box center [95, 236] width 169 height 27
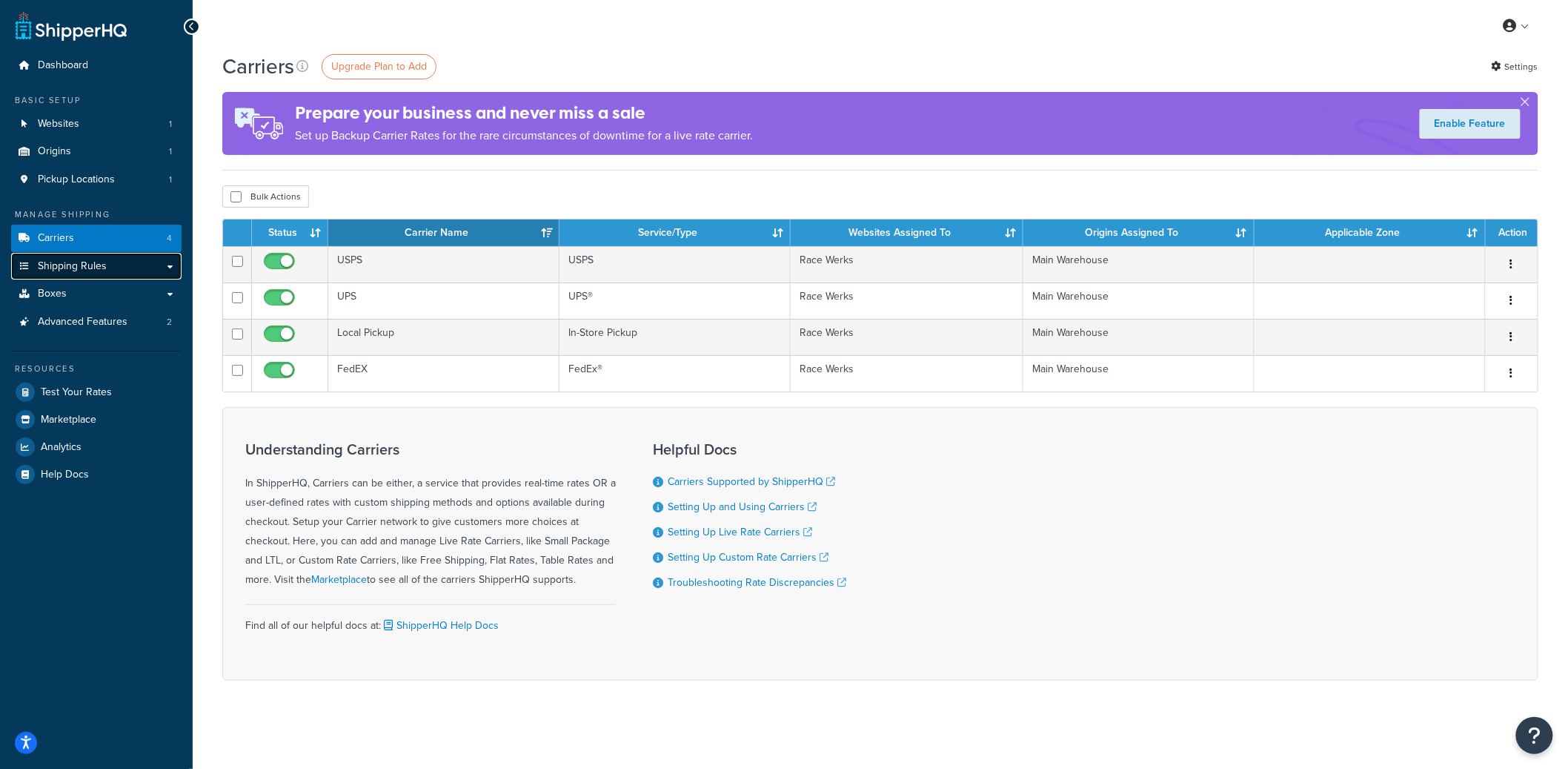
click at [106, 261] on link "Shipping Rules" at bounding box center [96, 266] width 171 height 27
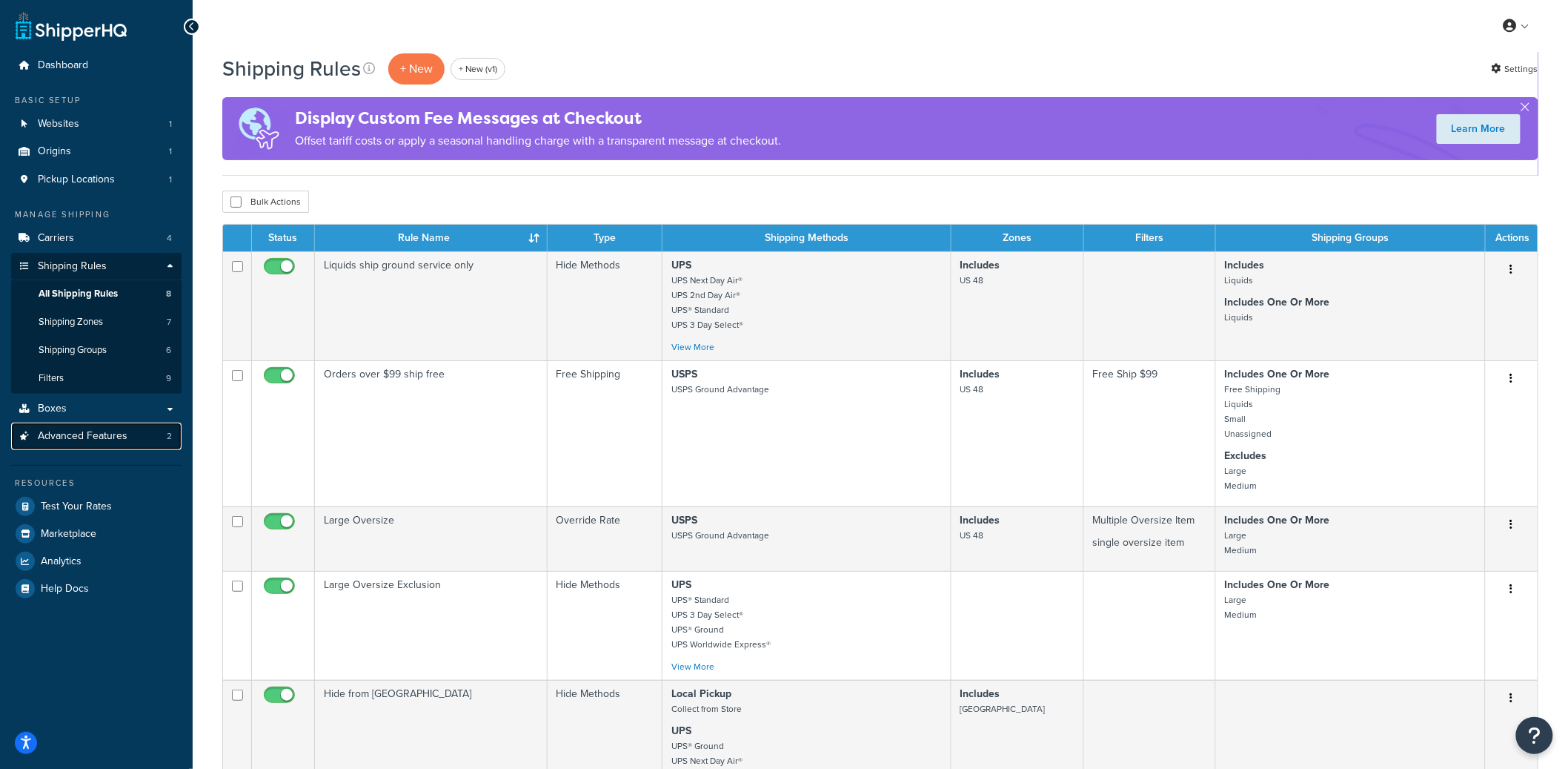
click at [94, 436] on span "Advanced Features" at bounding box center [82, 436] width 90 height 12
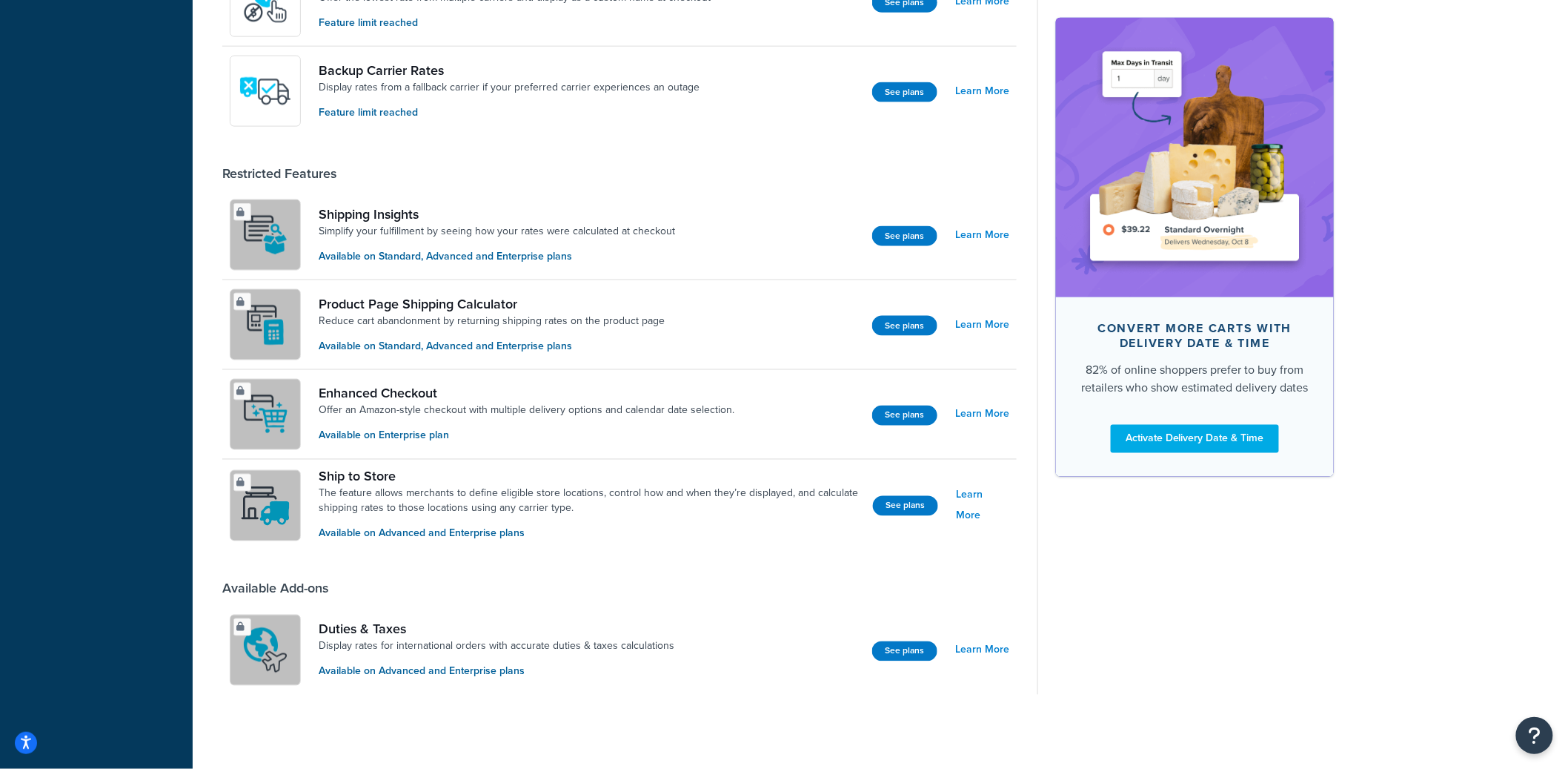
scroll to position [50, 0]
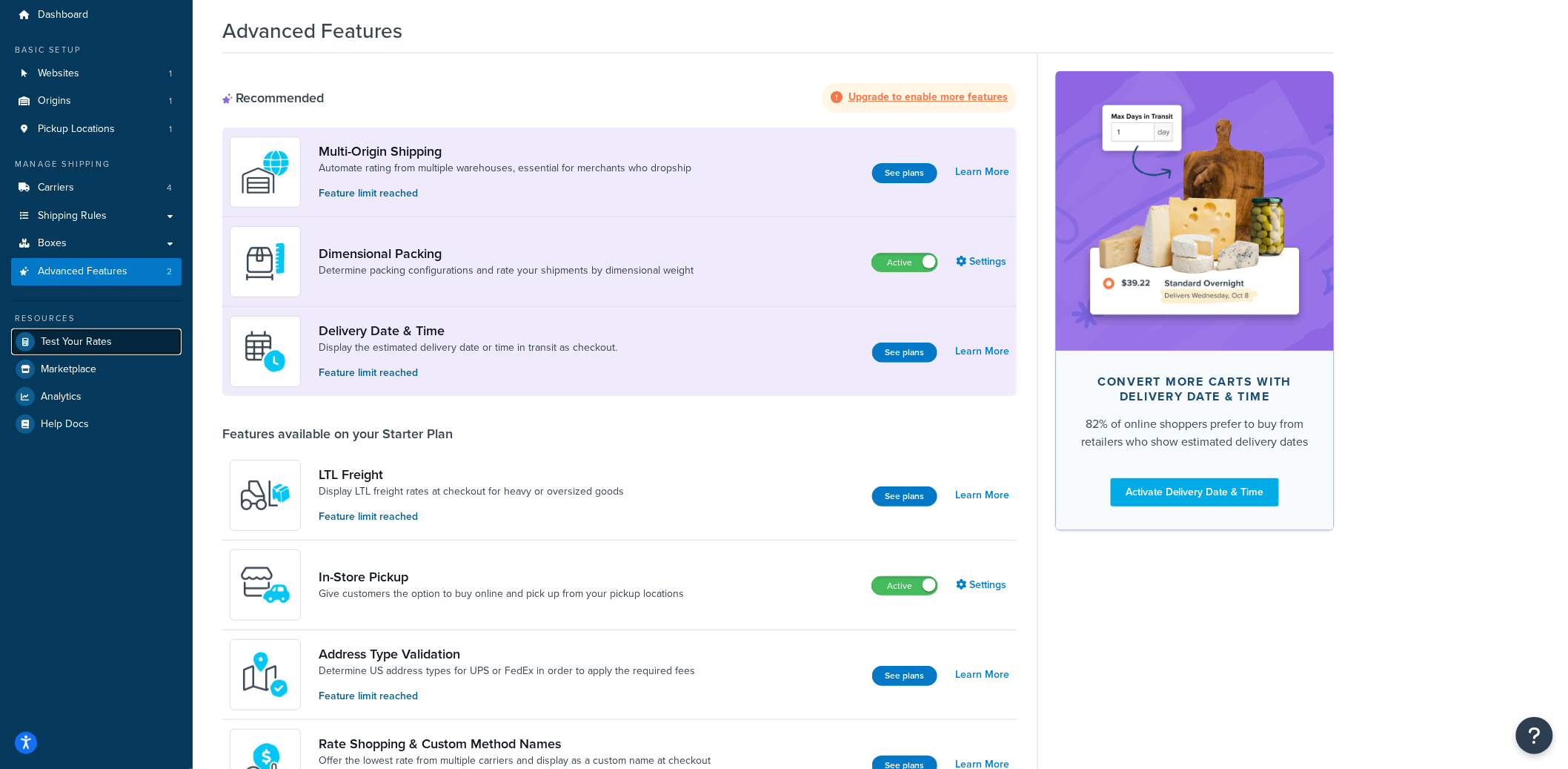
click at [84, 342] on span "Test Your Rates" at bounding box center [76, 342] width 71 height 12
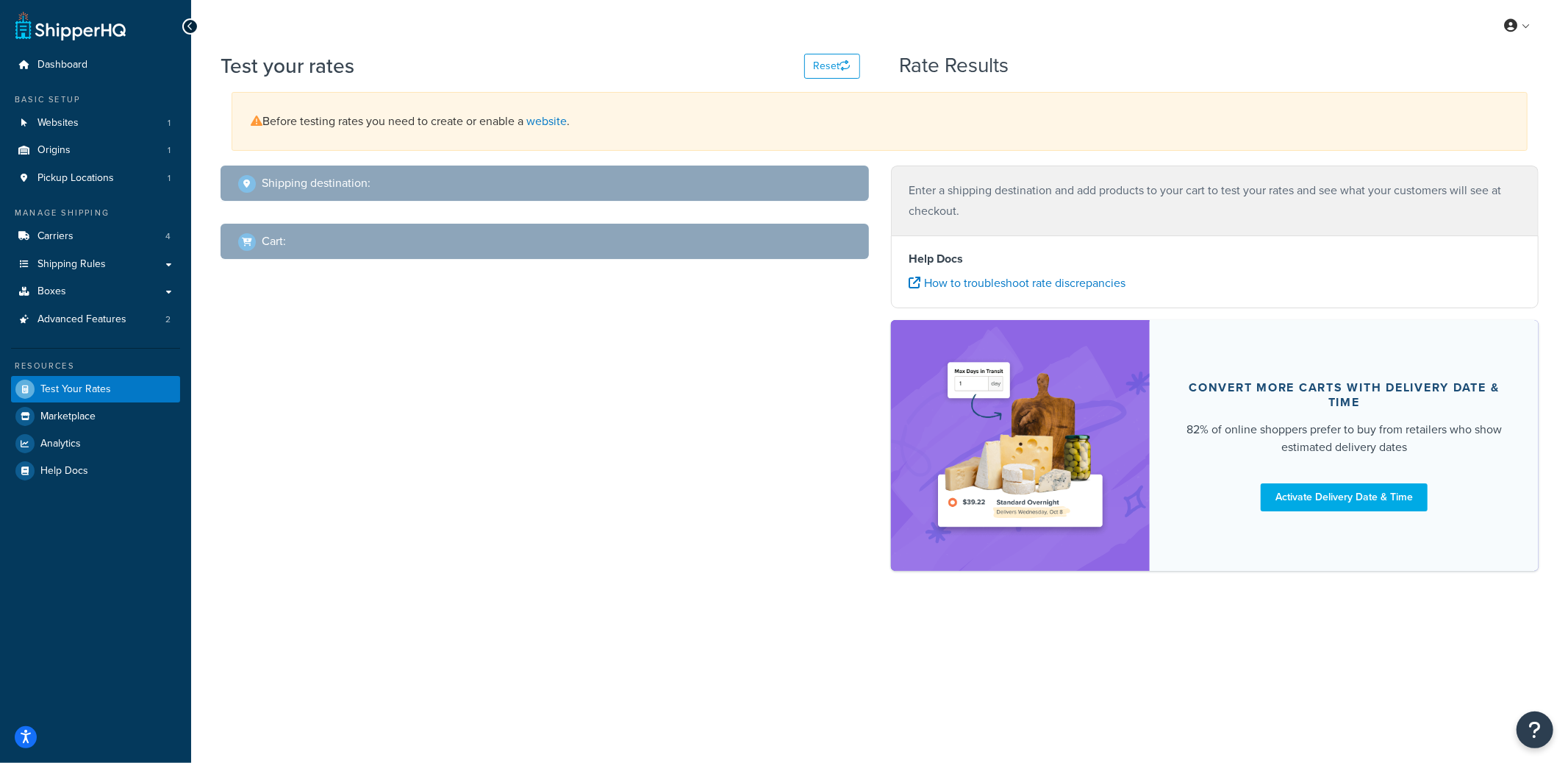
select select "[GEOGRAPHIC_DATA]"
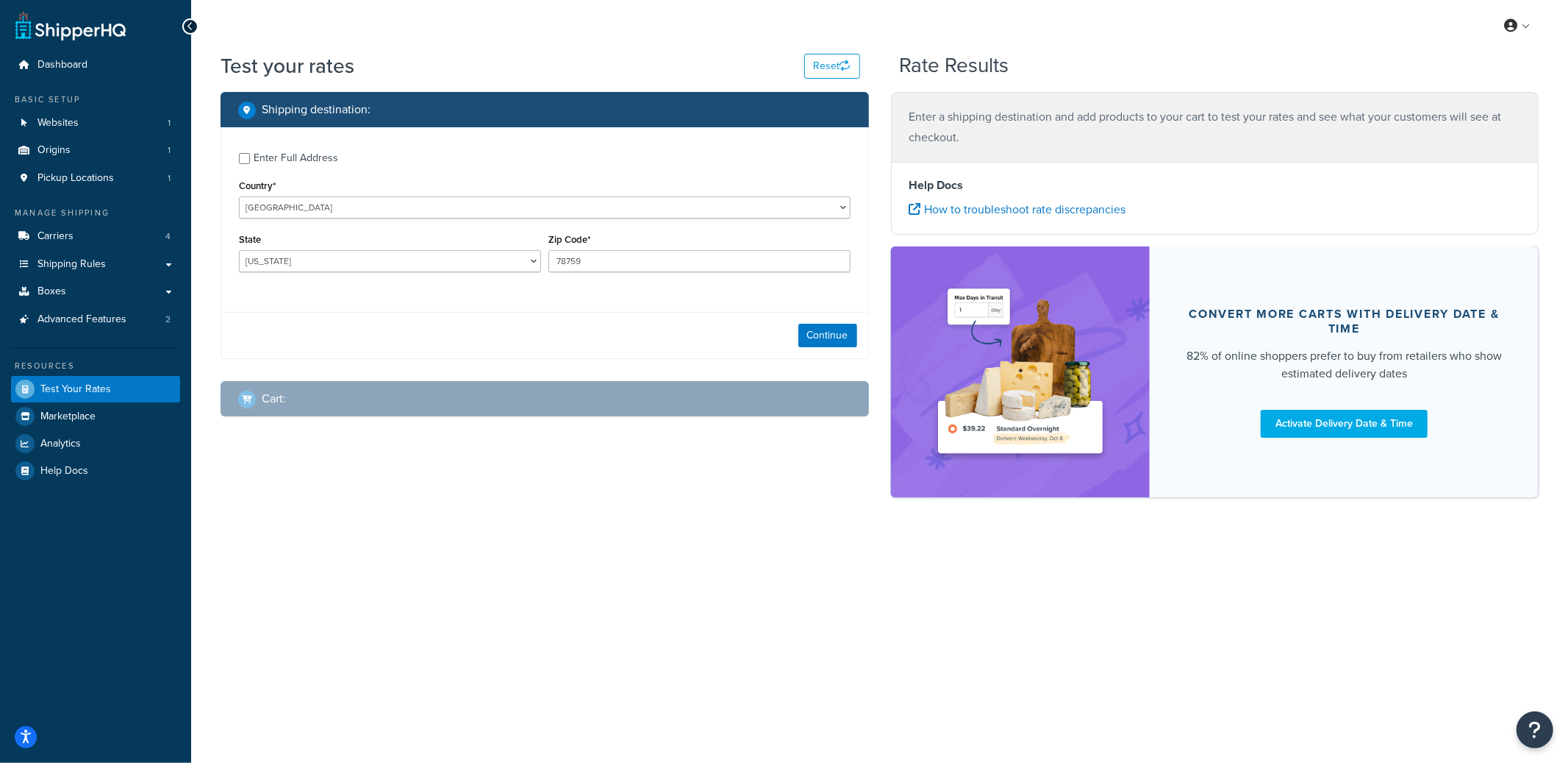
click at [853, 321] on div "Continue" at bounding box center [544, 335] width 647 height 47
click at [840, 330] on button "Continue" at bounding box center [828, 335] width 59 height 24
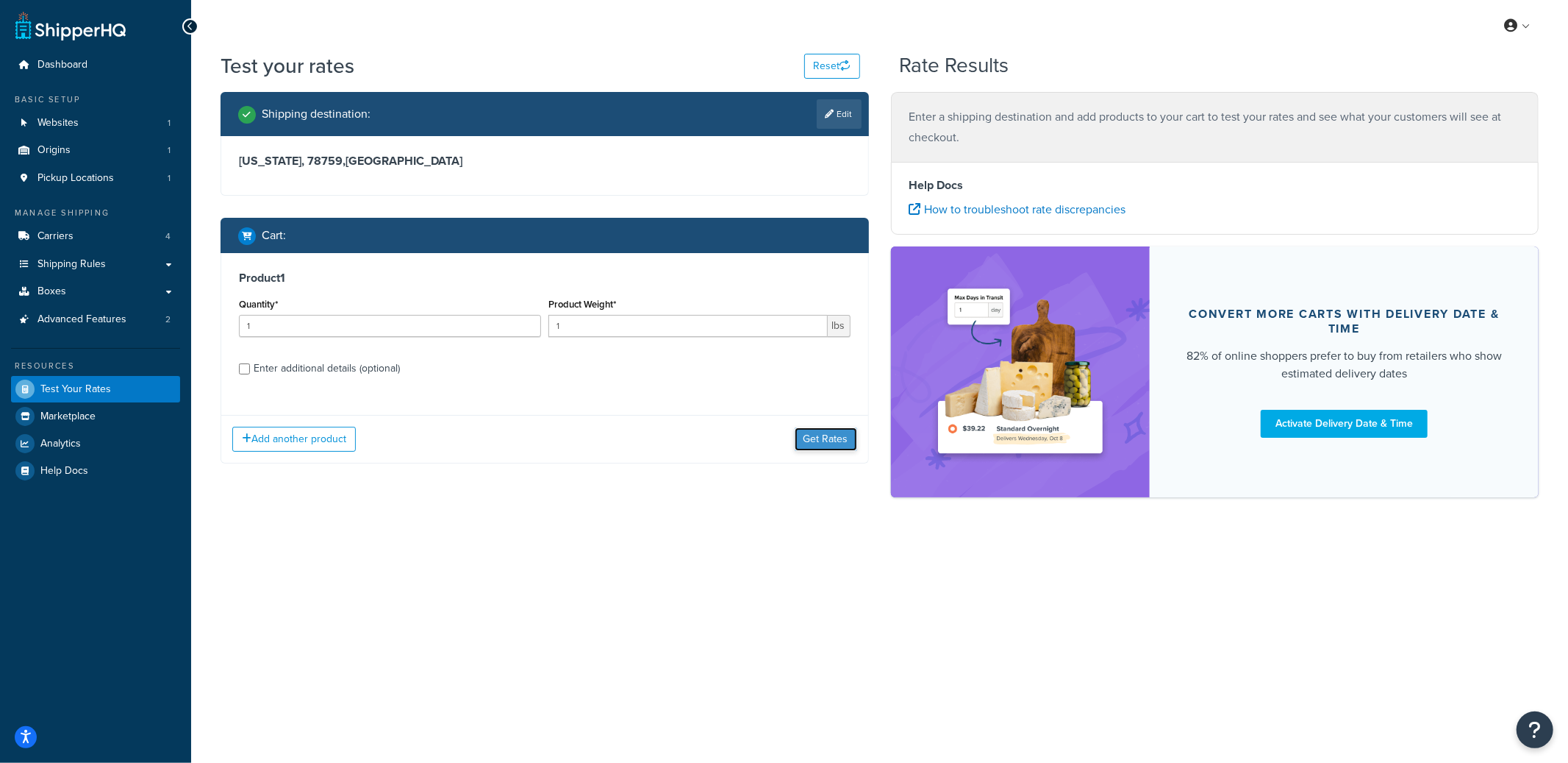
click at [825, 436] on button "Get Rates" at bounding box center [826, 439] width 62 height 24
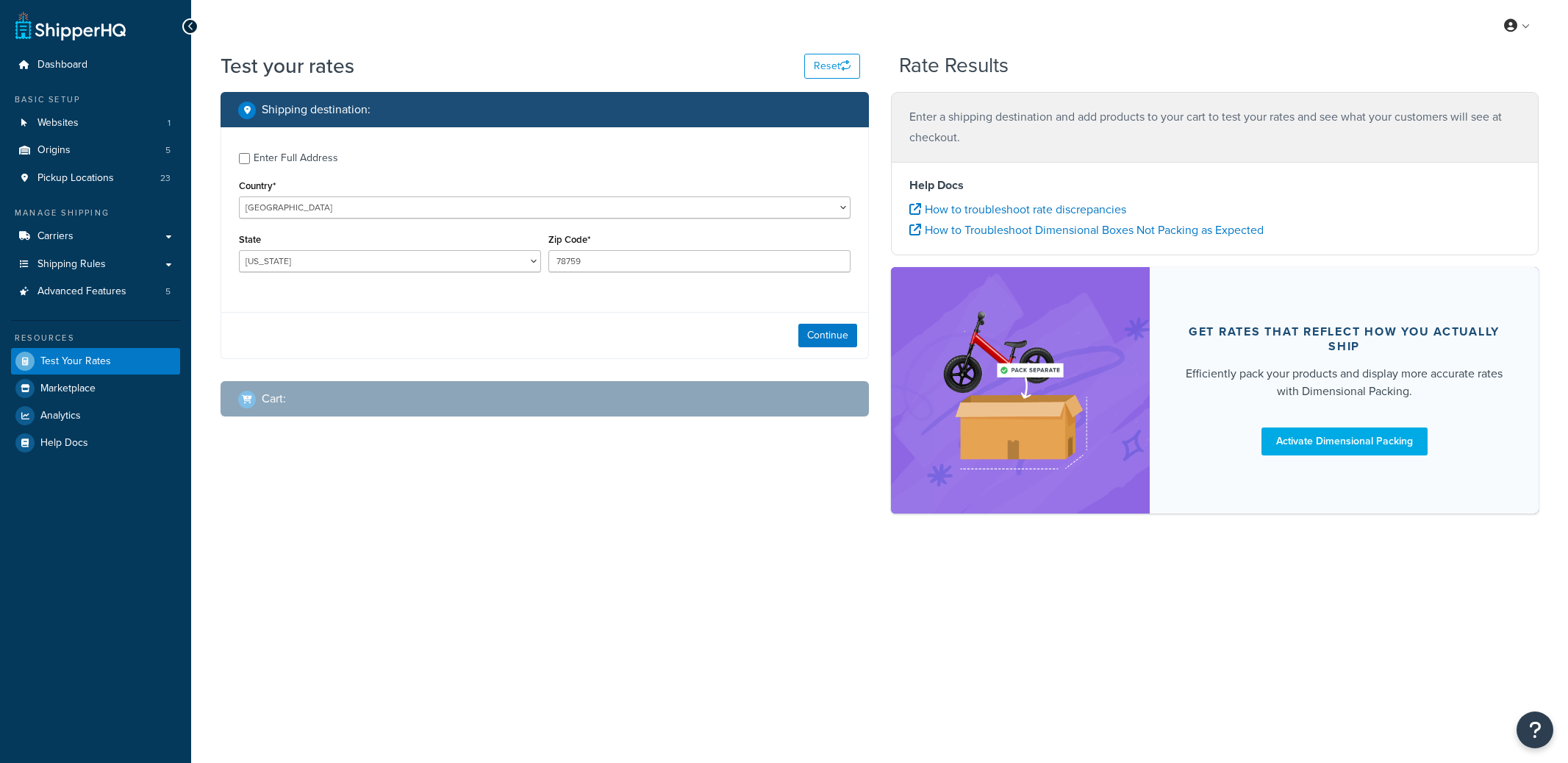
select select "[GEOGRAPHIC_DATA]"
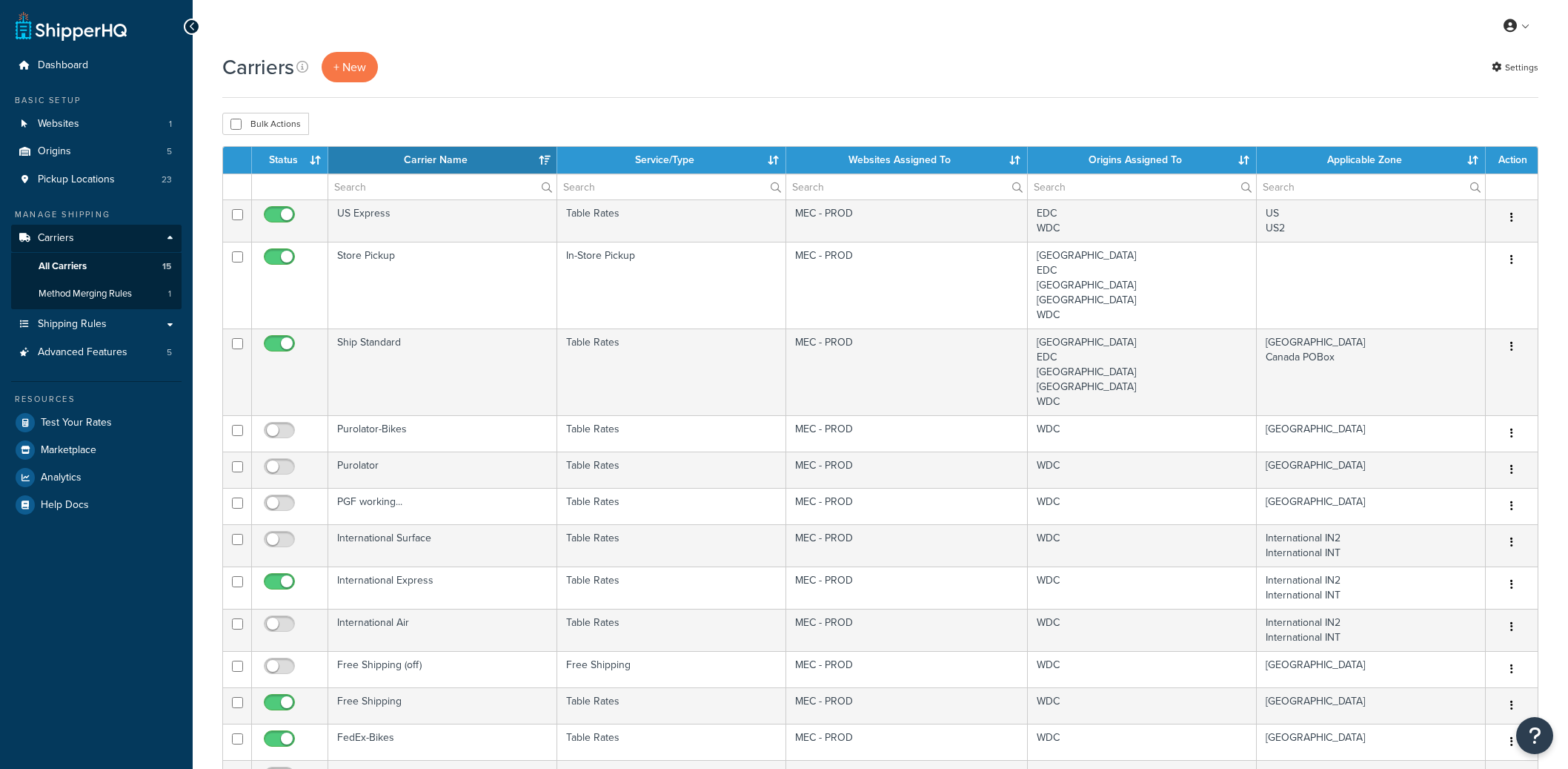
select select "15"
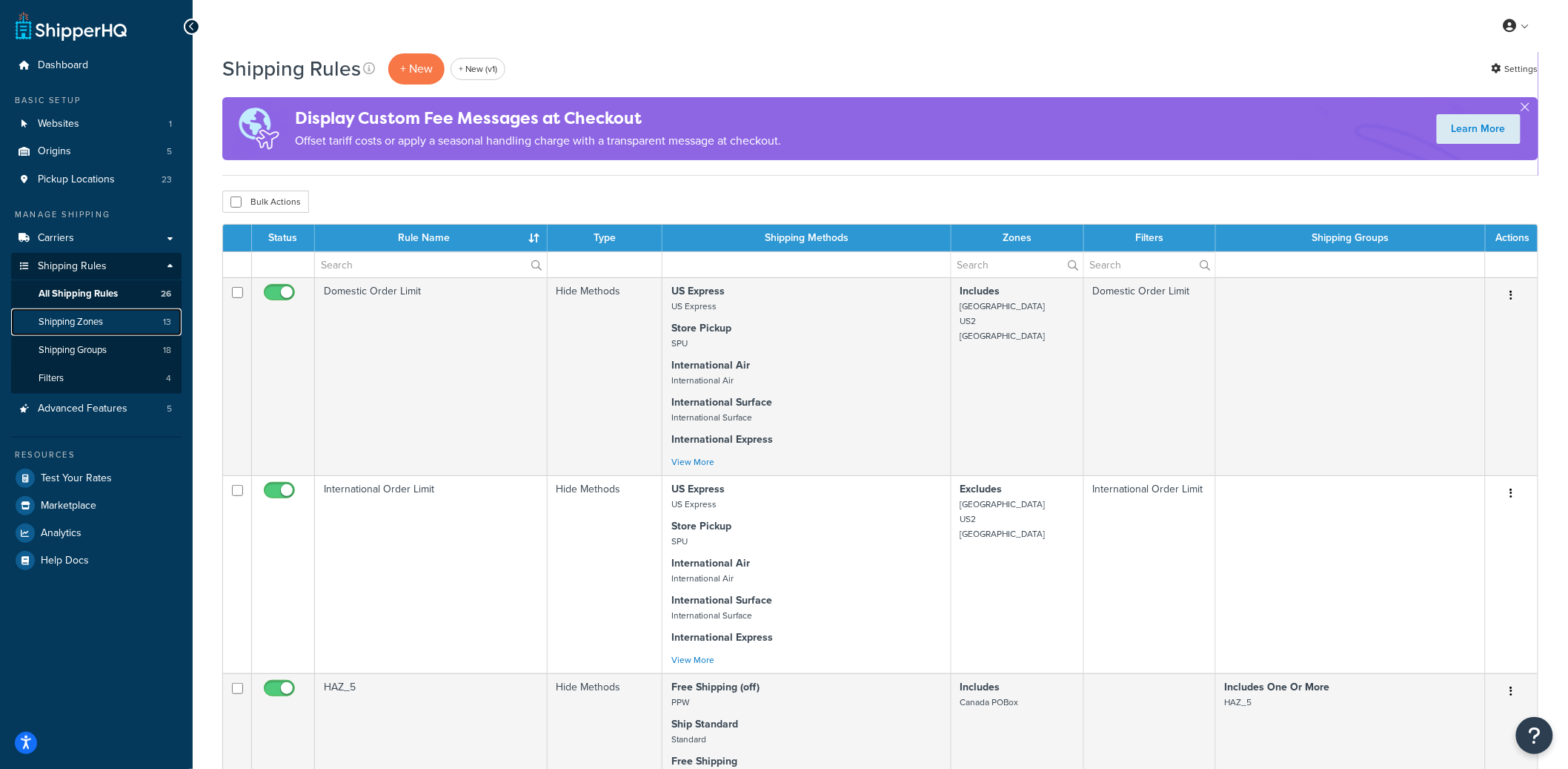
click at [113, 324] on link "Shipping Zones 13" at bounding box center [96, 322] width 171 height 27
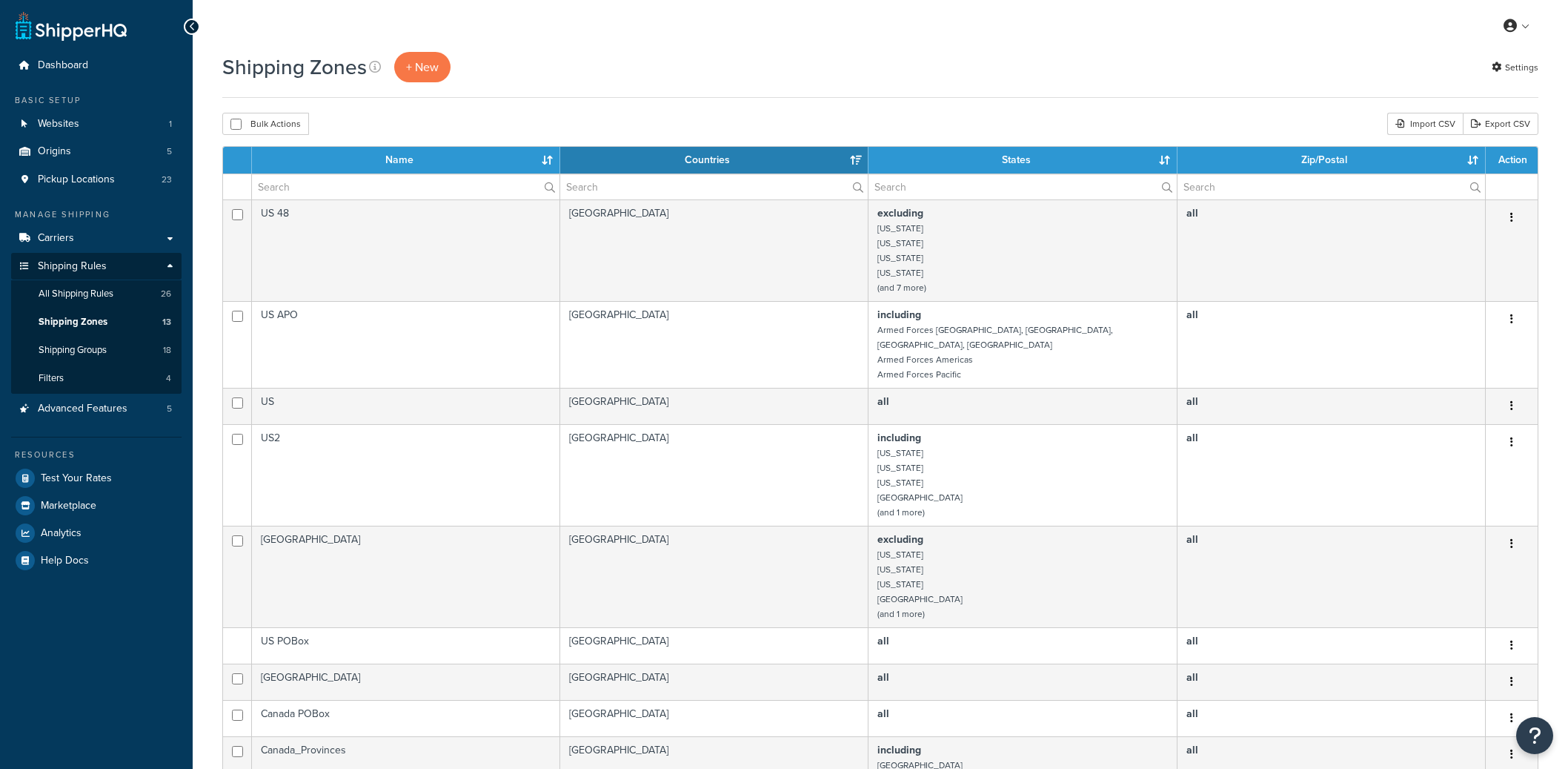
select select "15"
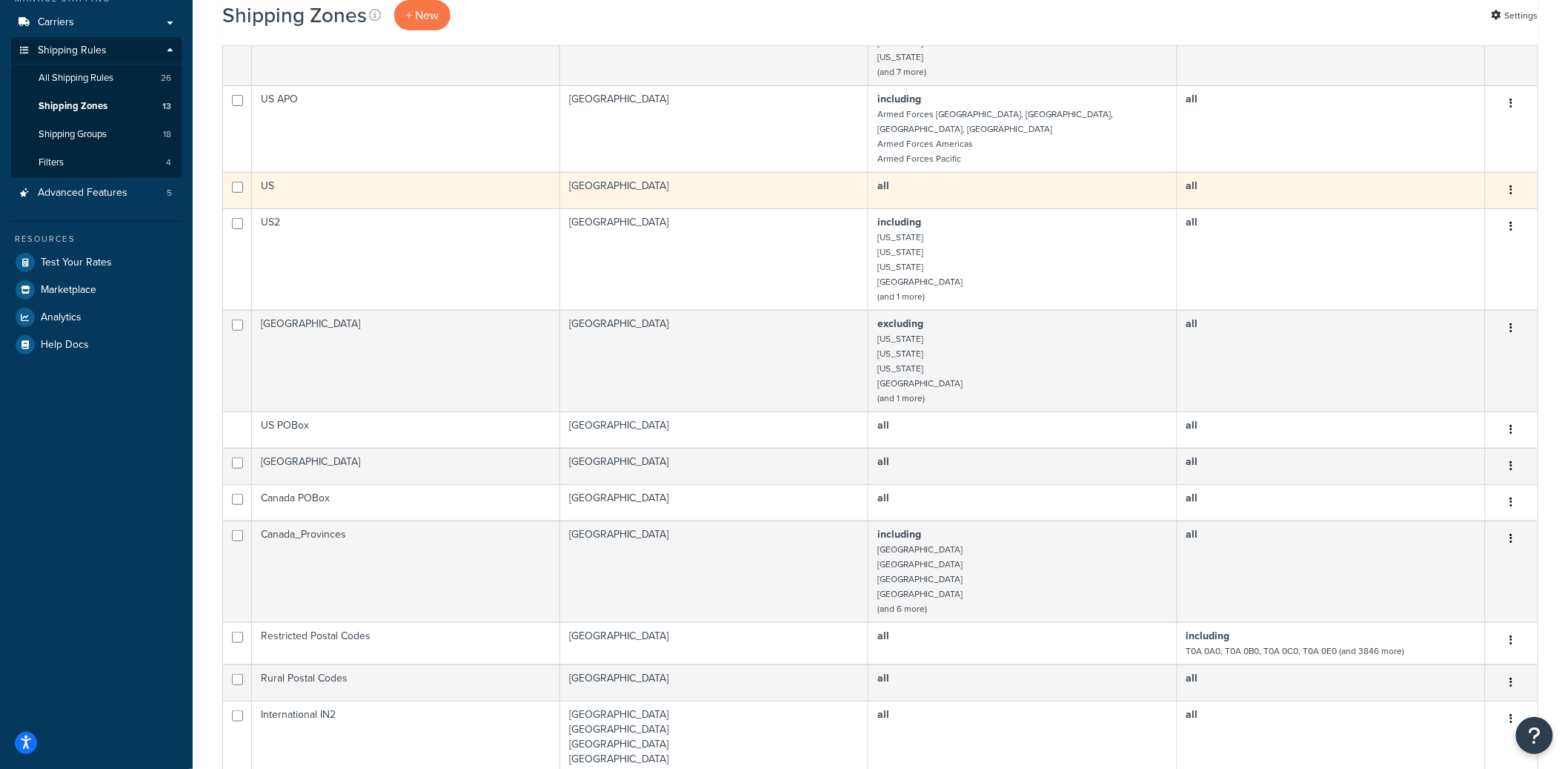
scroll to position [526, 0]
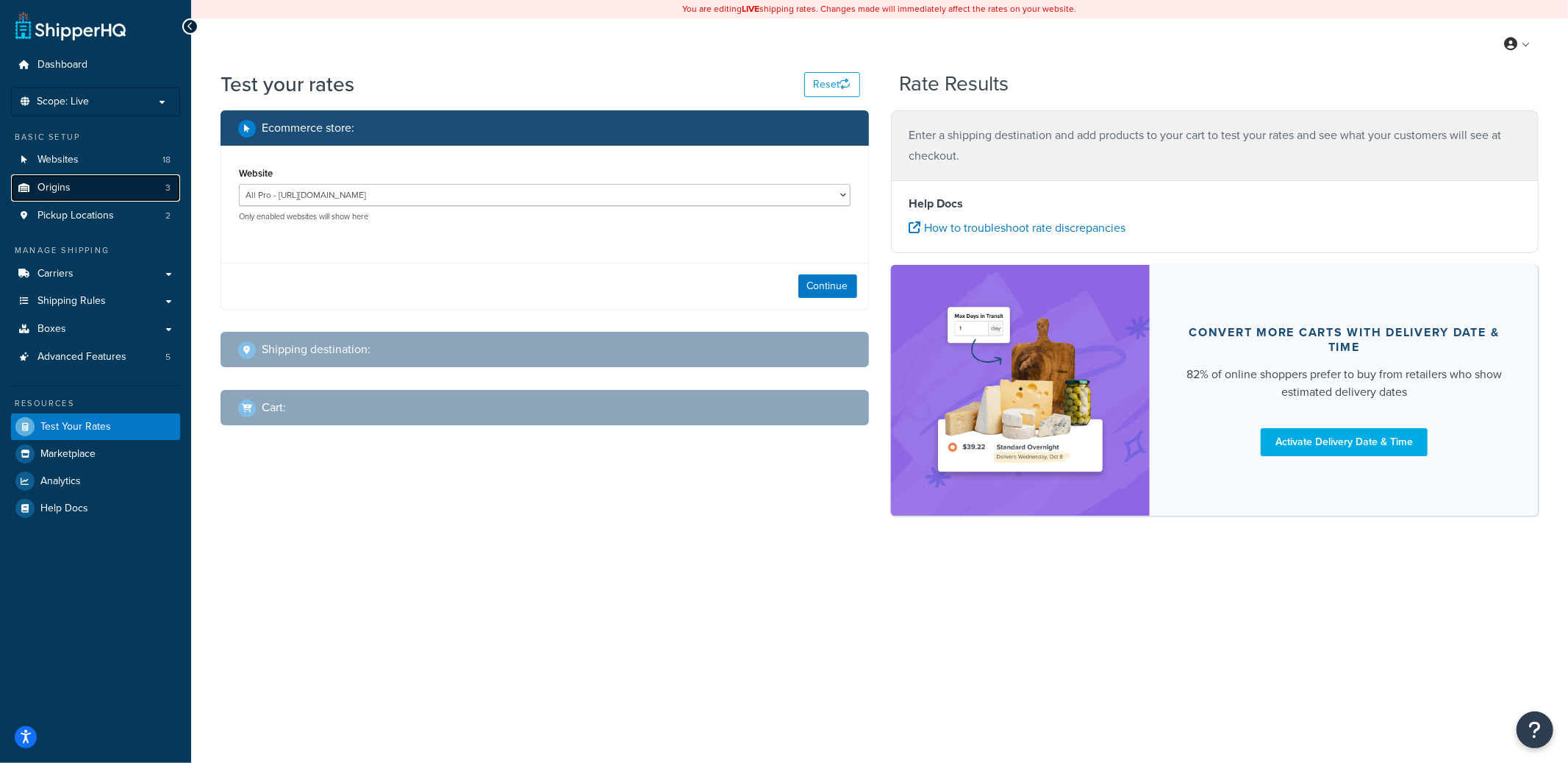
click at [112, 186] on link "Origins 3" at bounding box center [95, 187] width 169 height 27
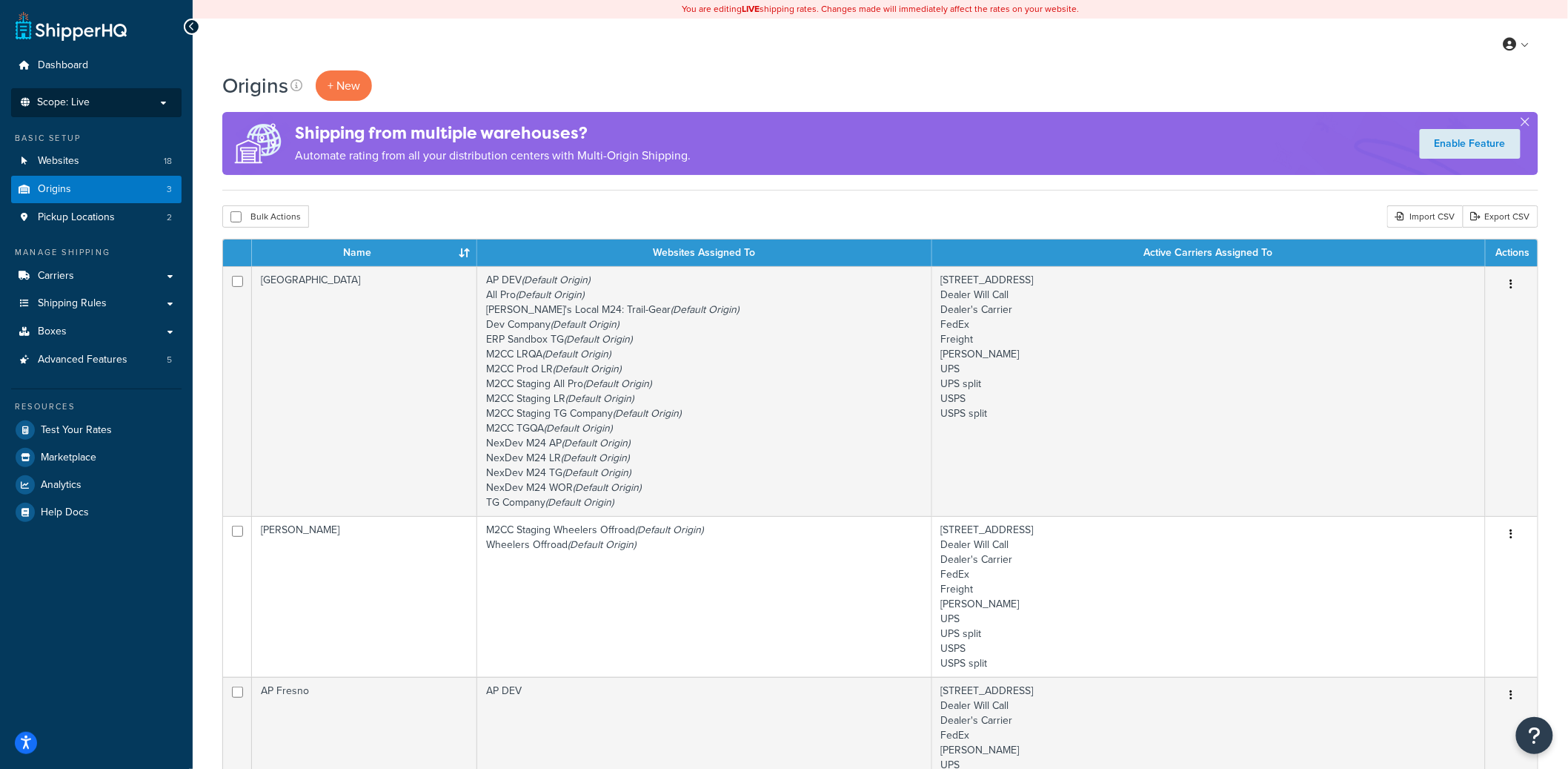
click at [128, 104] on p "Scope: Live" at bounding box center [97, 102] width 157 height 12
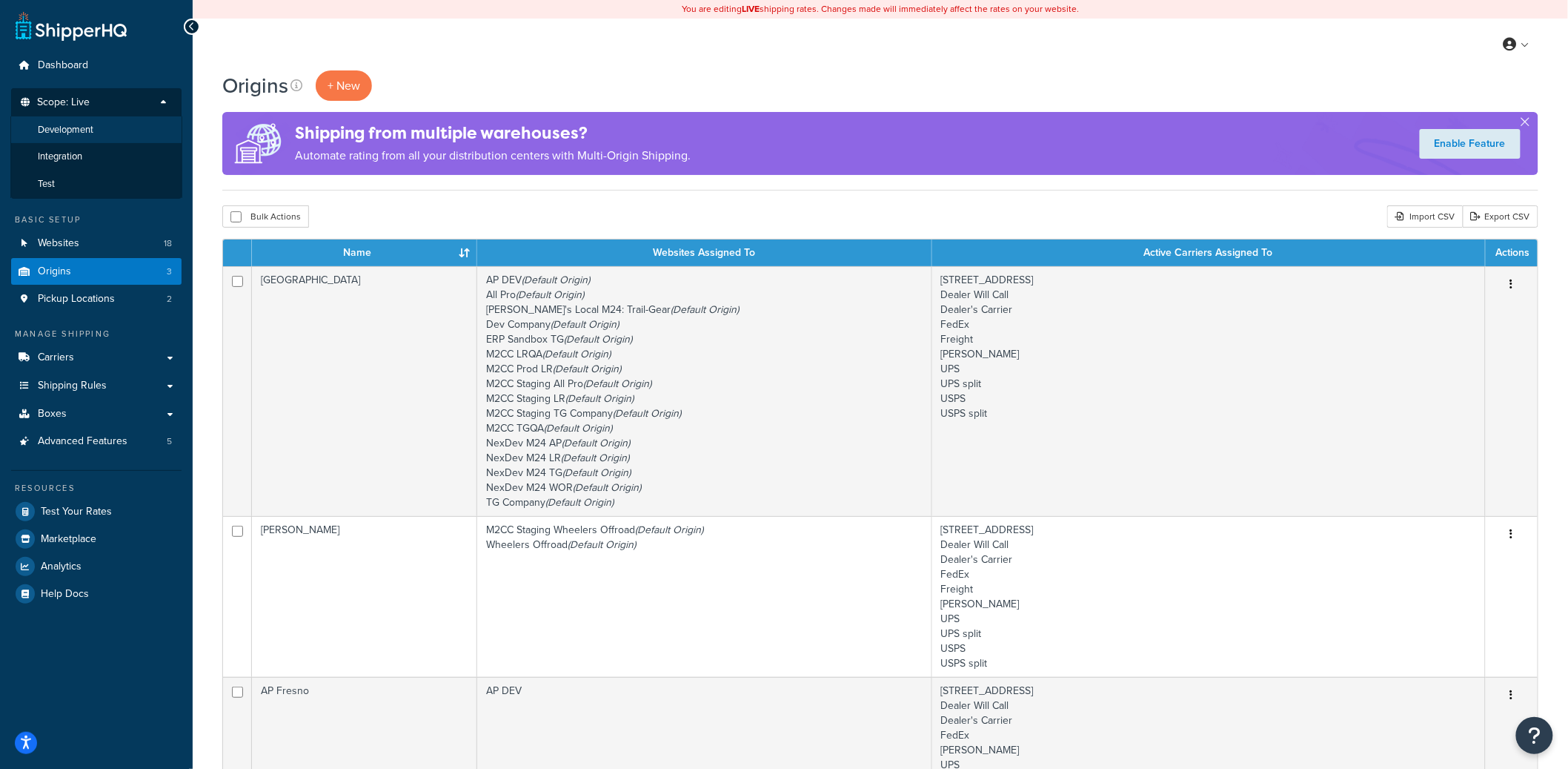
click at [109, 134] on li "Development" at bounding box center [97, 130] width 172 height 27
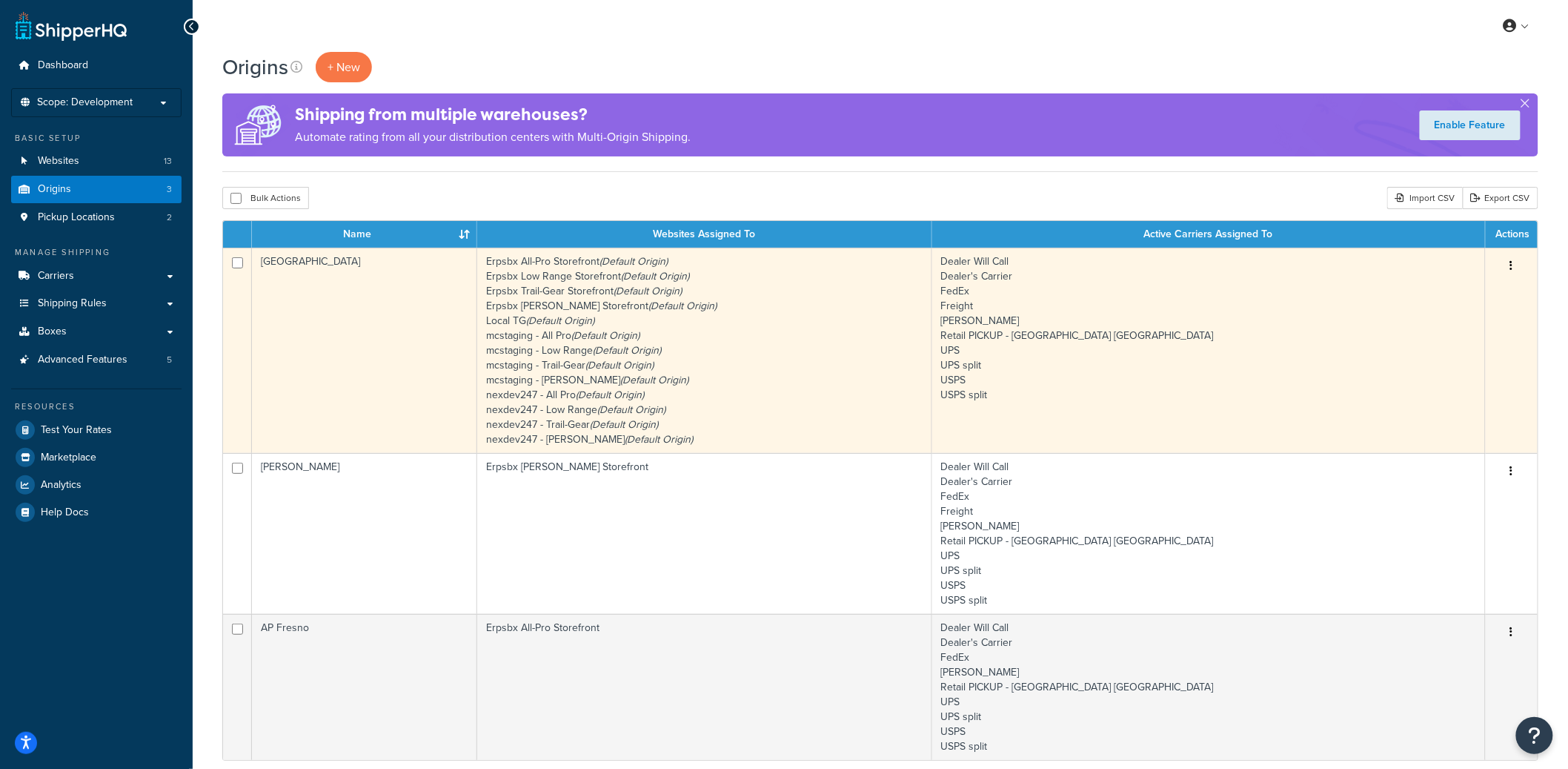
click at [378, 318] on td "[GEOGRAPHIC_DATA]" at bounding box center [364, 350] width 225 height 205
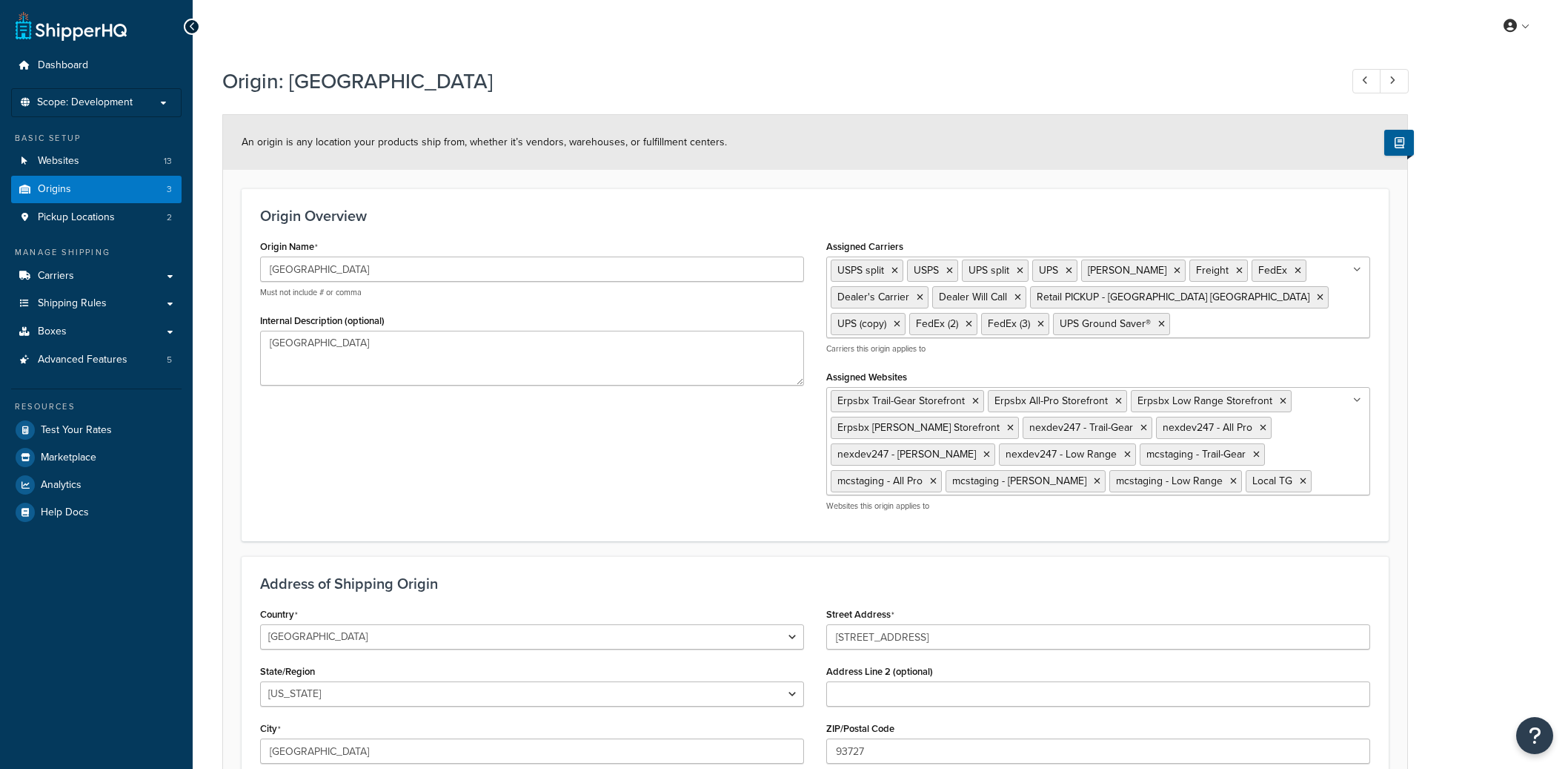
select select "5"
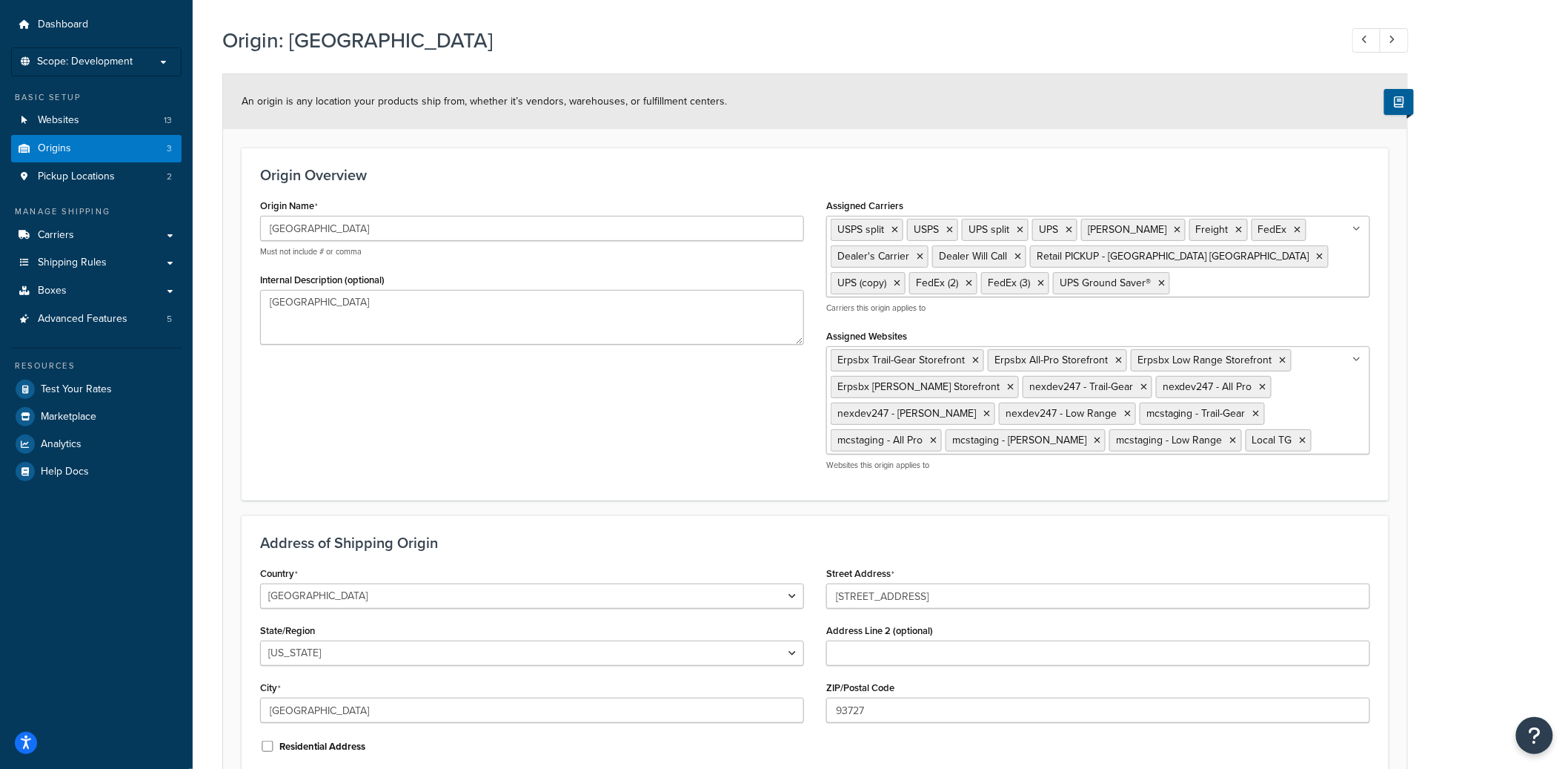
scroll to position [194, 0]
